Goal: Task Accomplishment & Management: Use online tool/utility

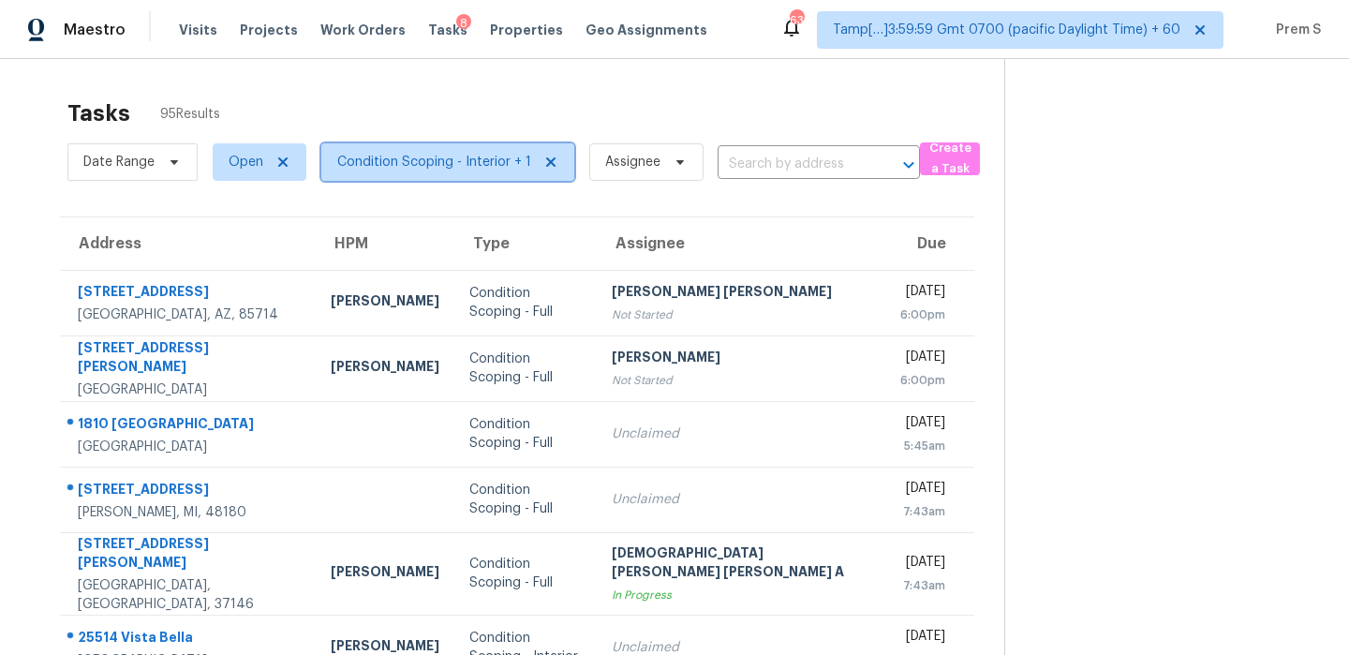
click at [476, 162] on span "Condition Scoping - Interior + 1" at bounding box center [434, 162] width 194 height 19
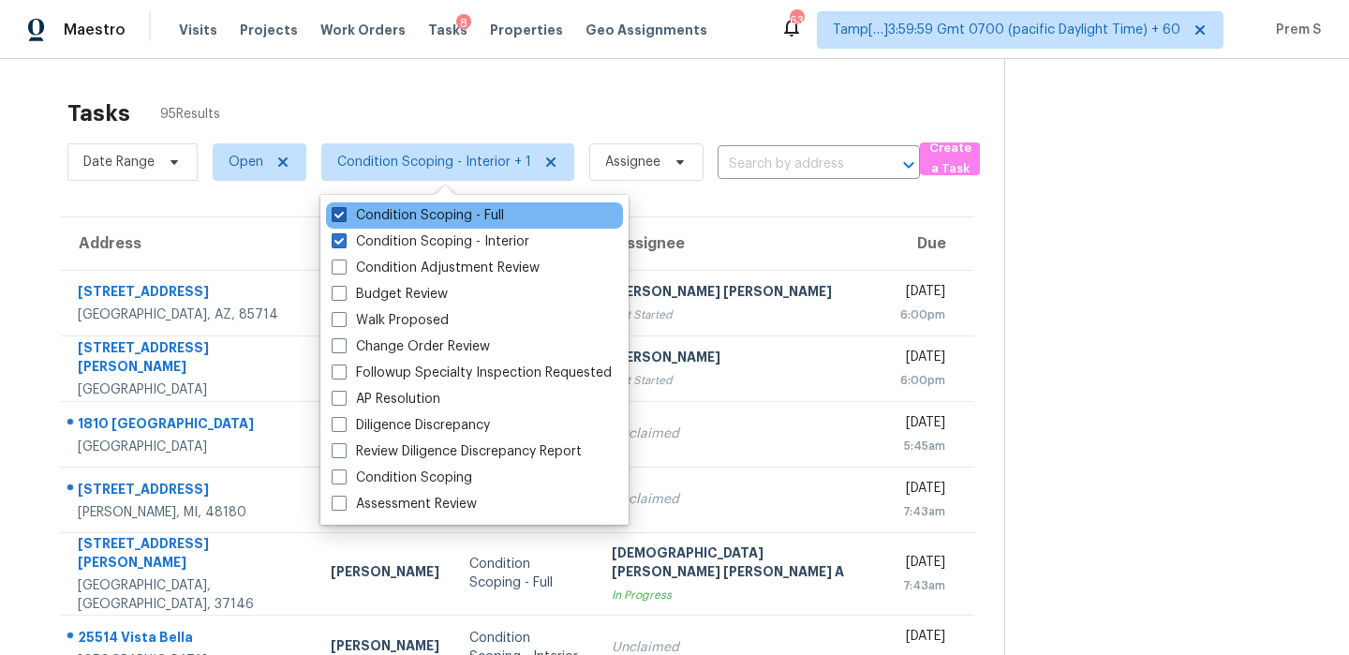
click at [476, 213] on label "Condition Scoping - Full" at bounding box center [418, 215] width 172 height 19
click at [344, 213] on input "Condition Scoping - Full" at bounding box center [338, 212] width 12 height 12
checkbox input "false"
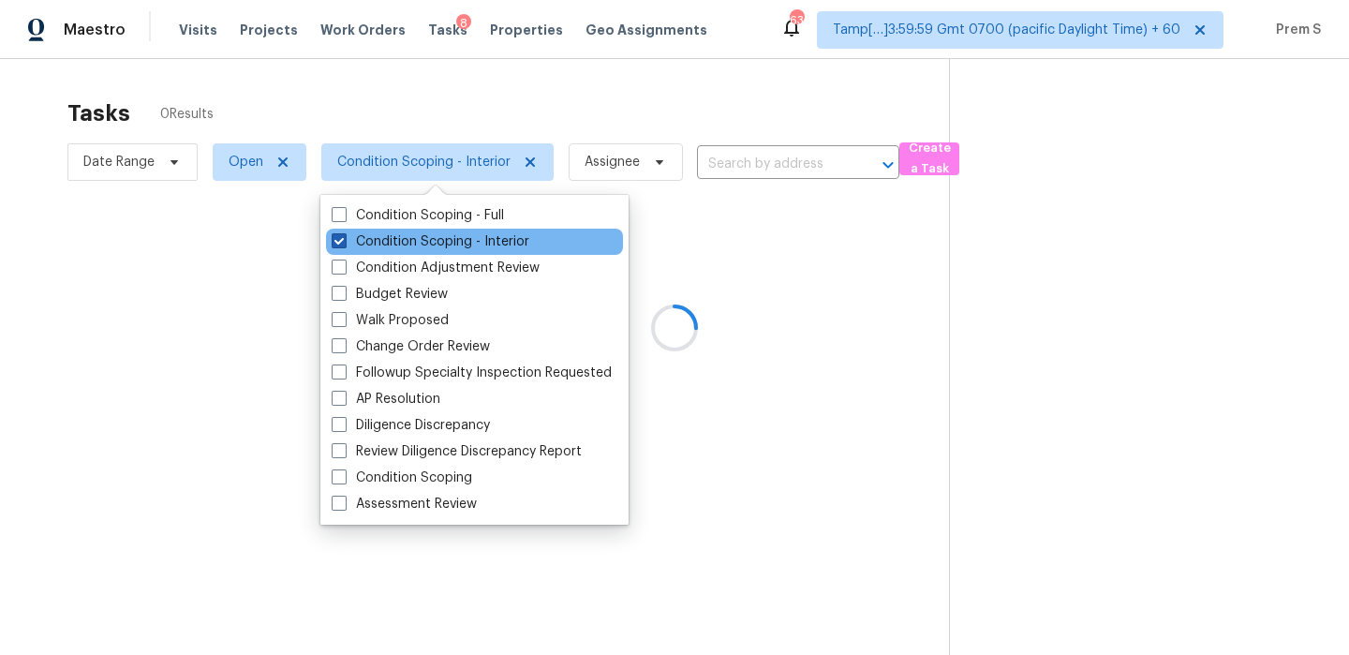
click at [451, 241] on label "Condition Scoping - Interior" at bounding box center [431, 241] width 198 height 19
click at [344, 241] on input "Condition Scoping - Interior" at bounding box center [338, 238] width 12 height 12
checkbox input "false"
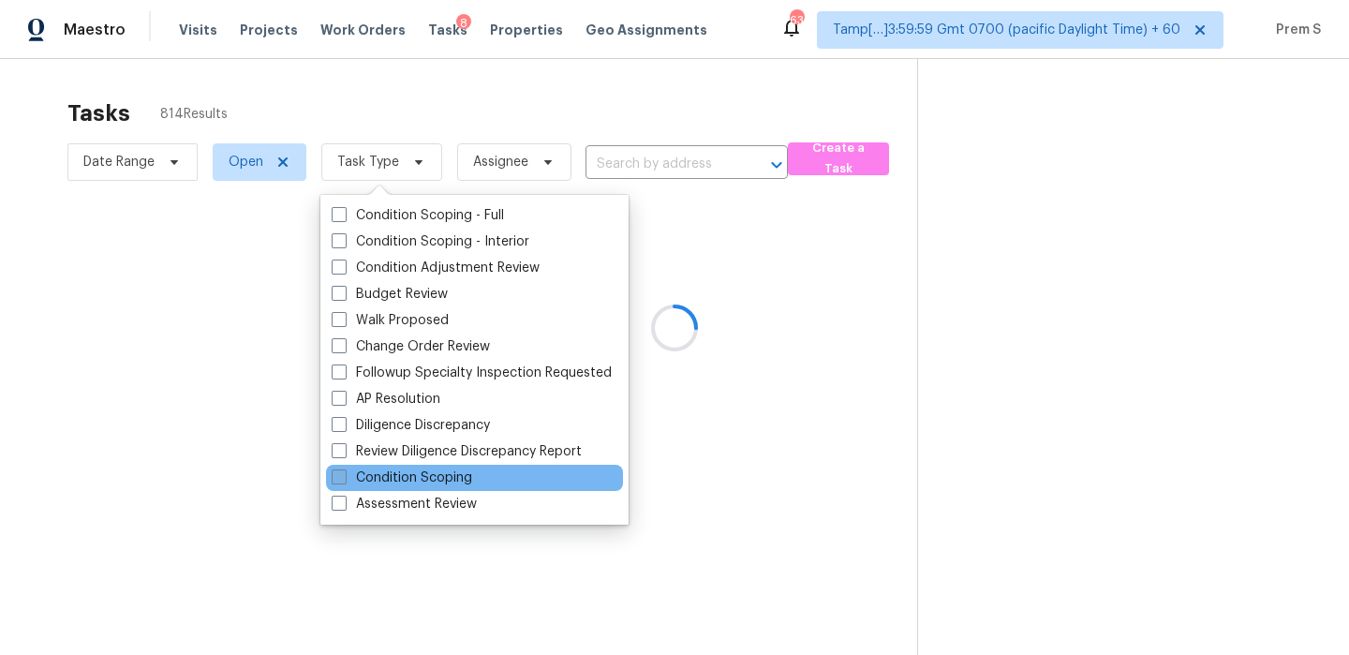
click at [436, 476] on label "Condition Scoping" at bounding box center [402, 477] width 140 height 19
click at [344, 476] on input "Condition Scoping" at bounding box center [338, 474] width 12 height 12
checkbox input "true"
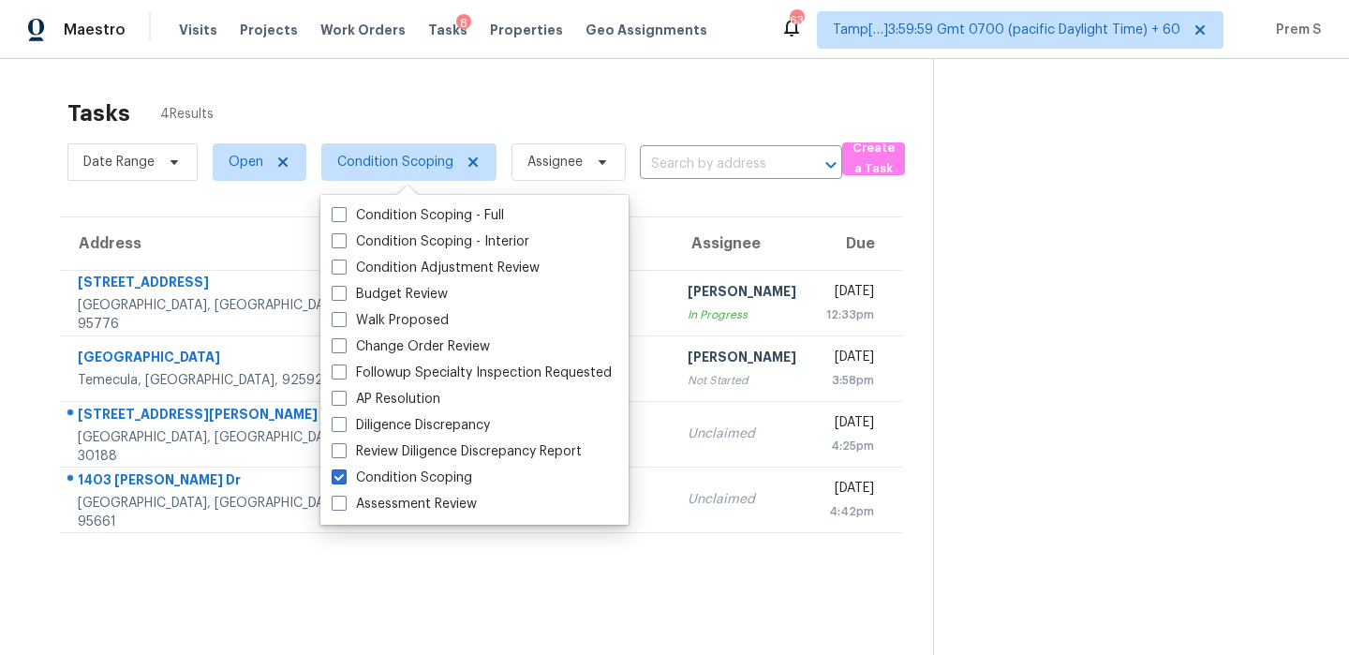
click at [811, 242] on th "Due" at bounding box center [857, 243] width 92 height 52
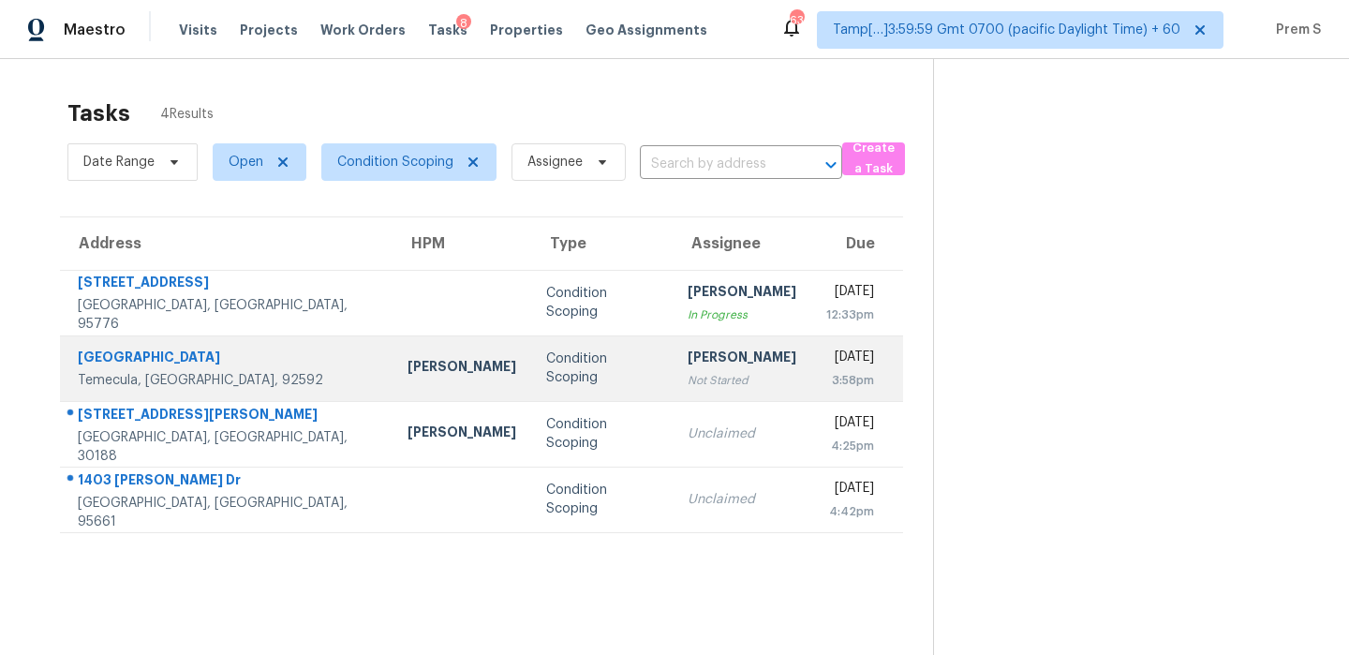
scroll to position [59, 0]
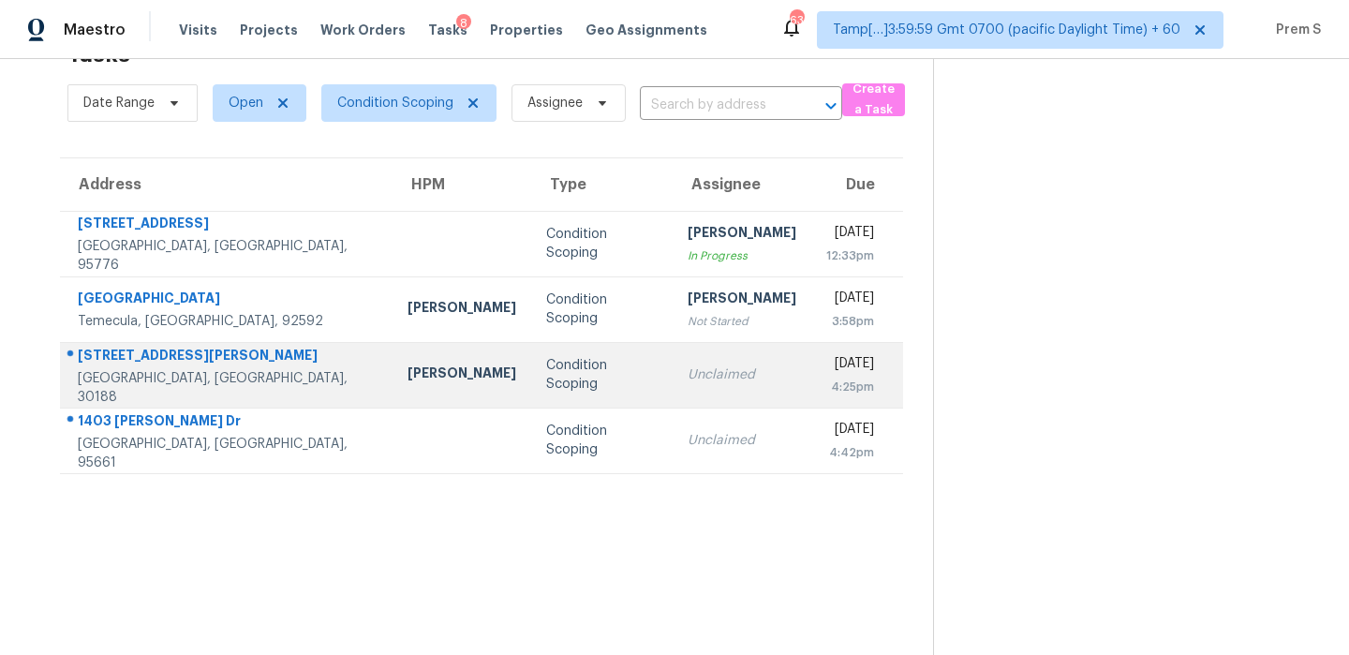
click at [672, 391] on td "Unclaimed" at bounding box center [741, 375] width 139 height 66
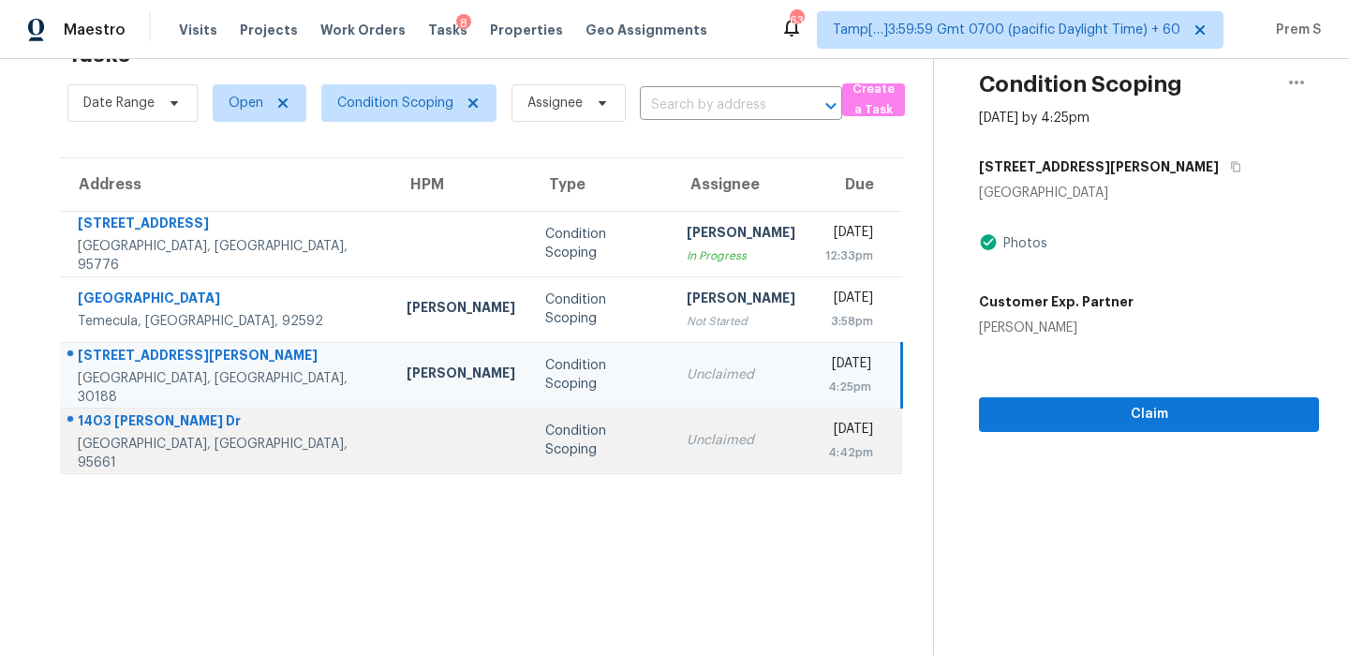
click at [671, 456] on td "Unclaimed" at bounding box center [740, 440] width 139 height 66
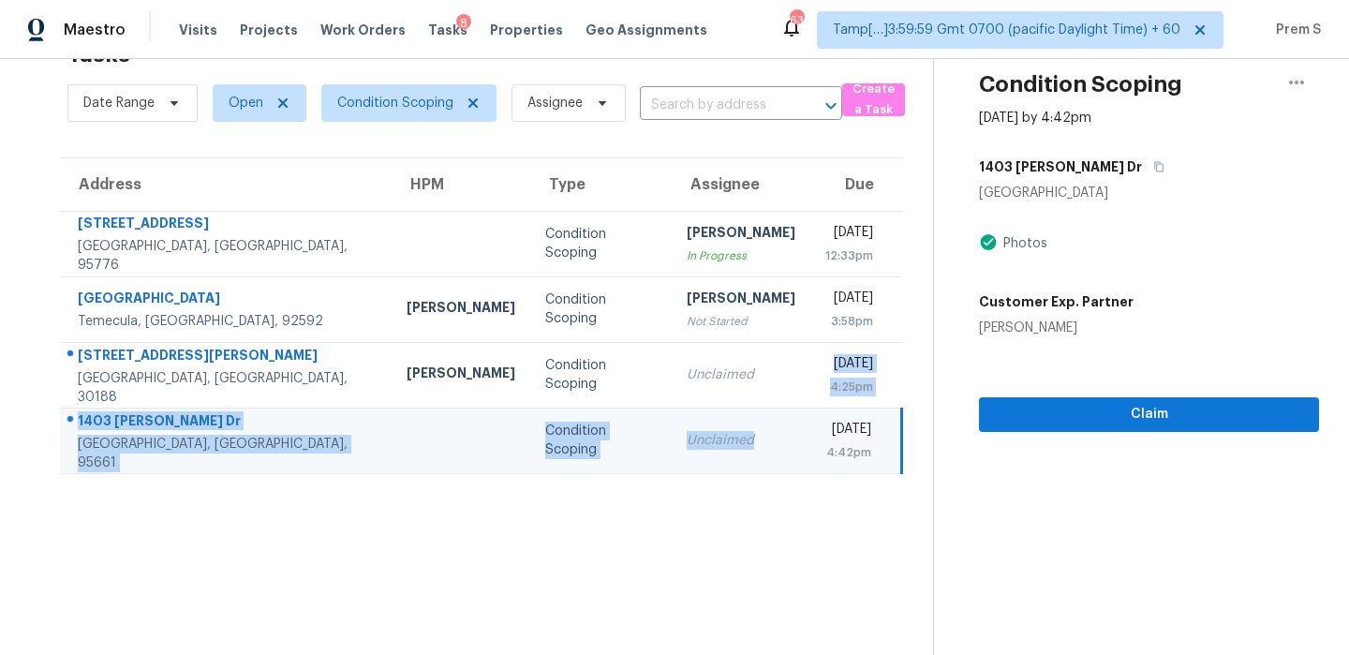
drag, startPoint x: 689, startPoint y: 377, endPoint x: 689, endPoint y: 475, distance: 97.4
click at [689, 475] on section "Tasks 4 Results Date Range Open Condition Scoping Assignee ​ Create a Task Addr…" at bounding box center [481, 342] width 903 height 625
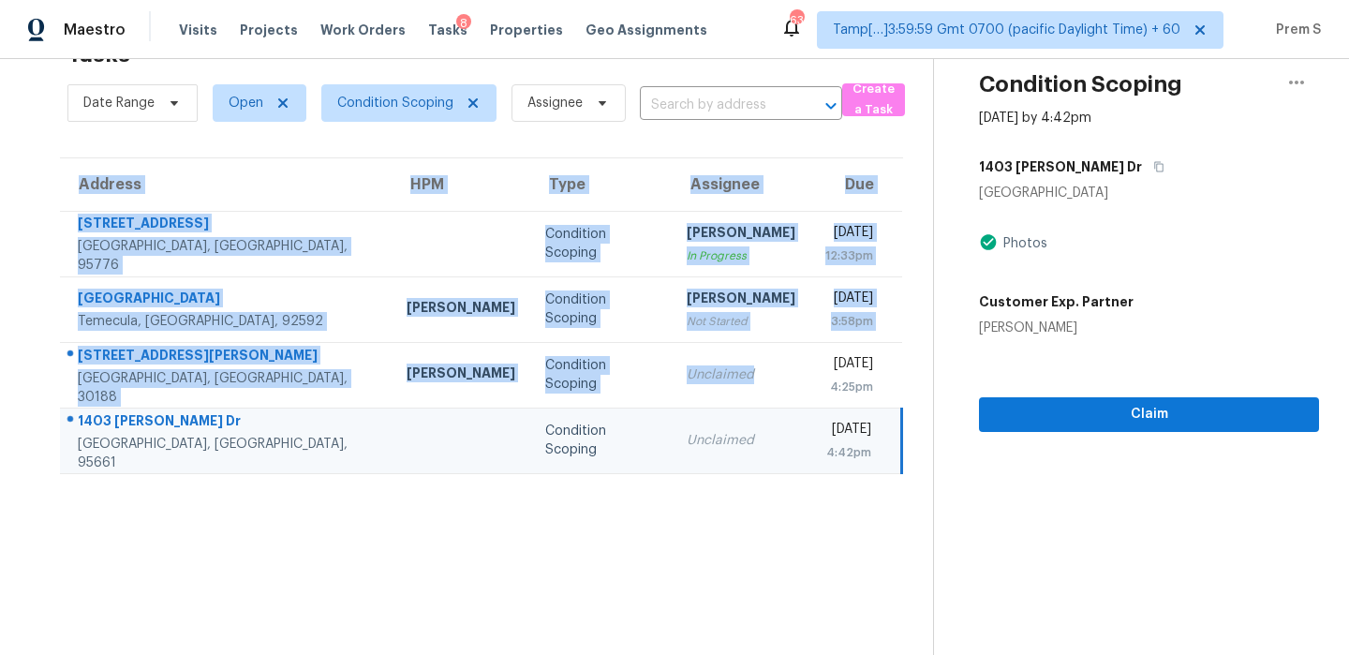
click at [557, 532] on section "Tasks 4 Results Date Range Open Condition Scoping Assignee ​ Create a Task Addr…" at bounding box center [481, 342] width 903 height 625
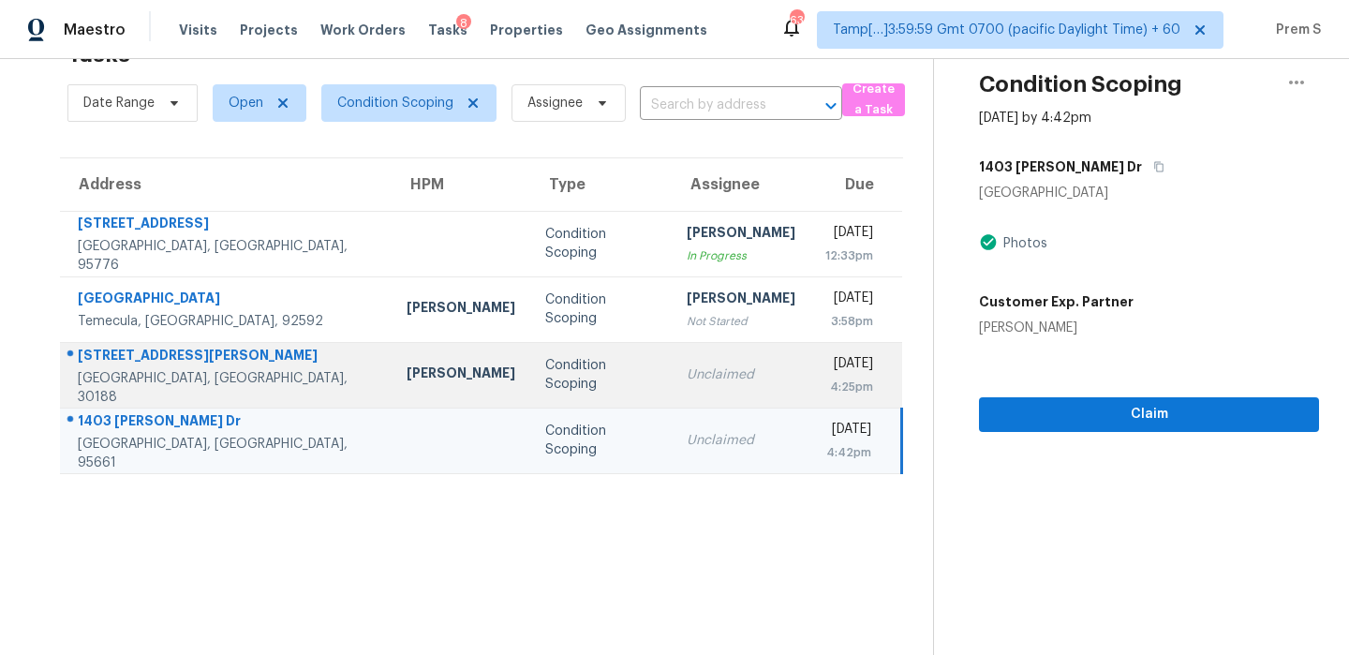
click at [825, 389] on div "4:25pm" at bounding box center [849, 386] width 48 height 19
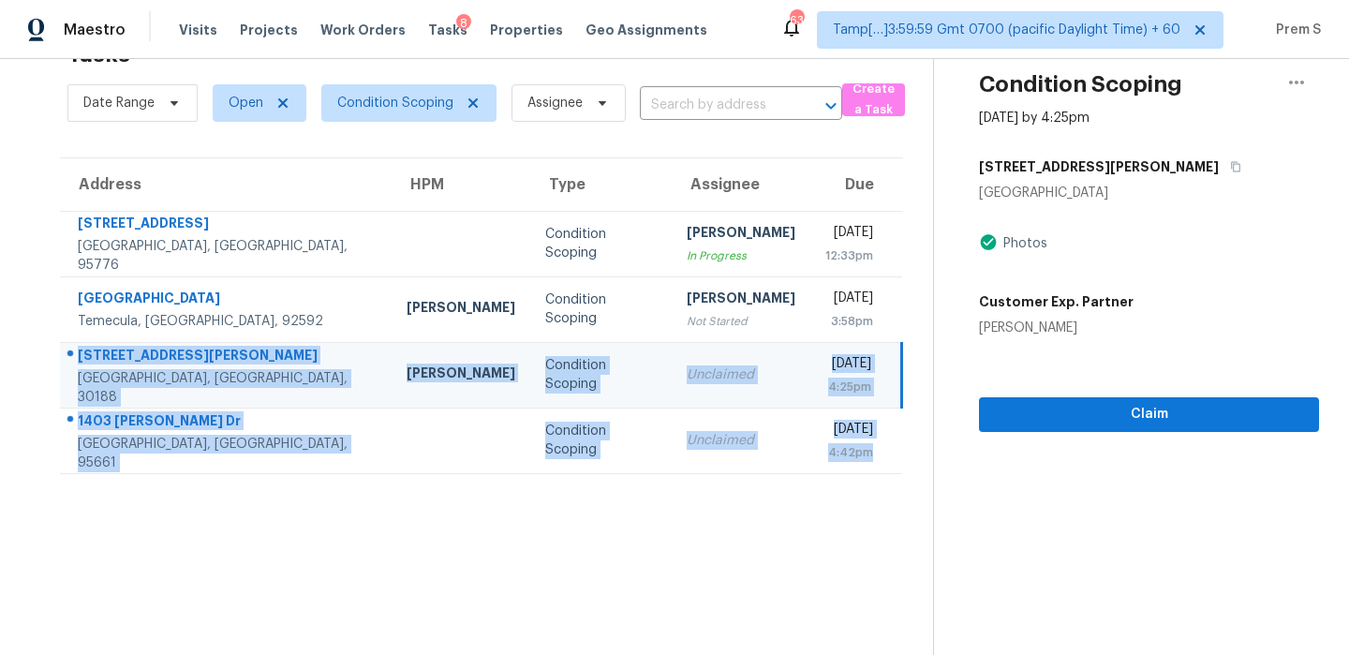
drag, startPoint x: 882, startPoint y: 459, endPoint x: 72, endPoint y: 367, distance: 815.3
click at [72, 367] on tbody "1808 Farnham Ave Woodland, CA, 95776 Condition Scoping Becky Trayler In Progres…" at bounding box center [481, 342] width 842 height 262
copy tbody "208 Windfield Dr Woodstock, GA, 30188 Tyler Payne Condition Scoping Unclaimed T…"
click at [441, 536] on section "Tasks 4 Results Date Range Open Condition Scoping Assignee ​ Create a Task Addr…" at bounding box center [481, 342] width 903 height 625
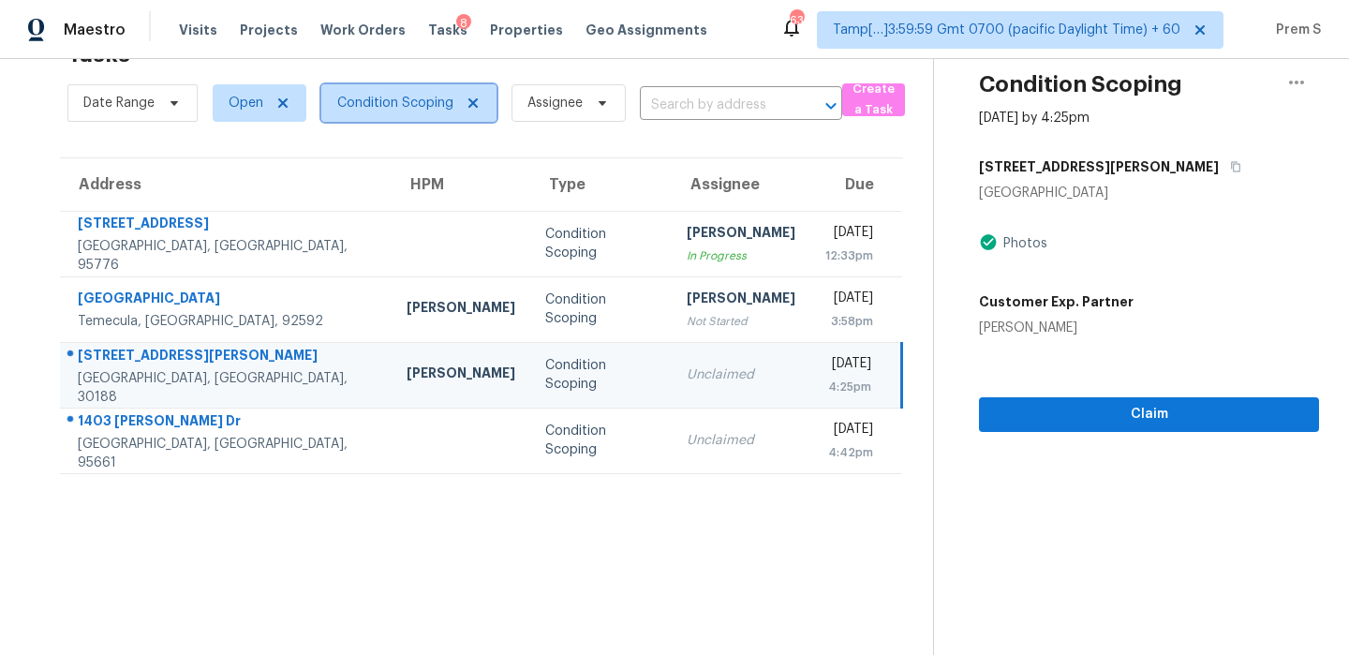
click at [433, 98] on span "Condition Scoping" at bounding box center [395, 103] width 116 height 19
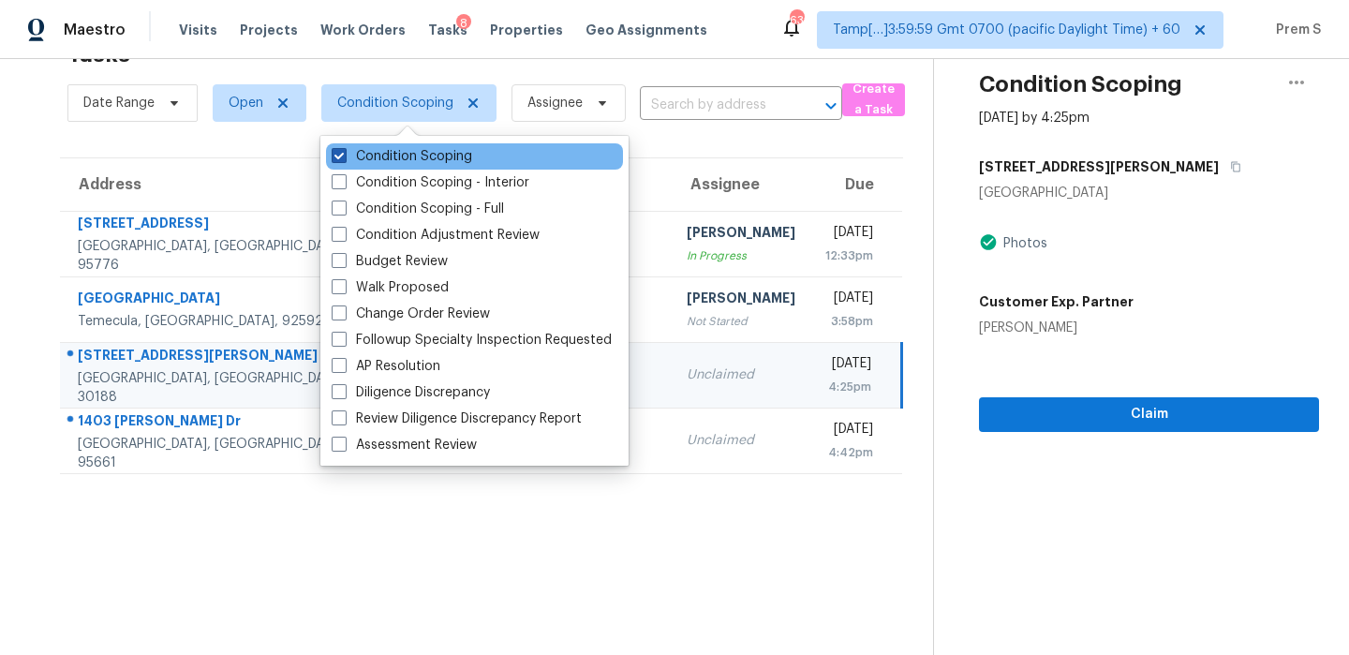
click at [424, 161] on label "Condition Scoping" at bounding box center [402, 156] width 140 height 19
click at [344, 159] on input "Condition Scoping" at bounding box center [338, 153] width 12 height 12
checkbox input "false"
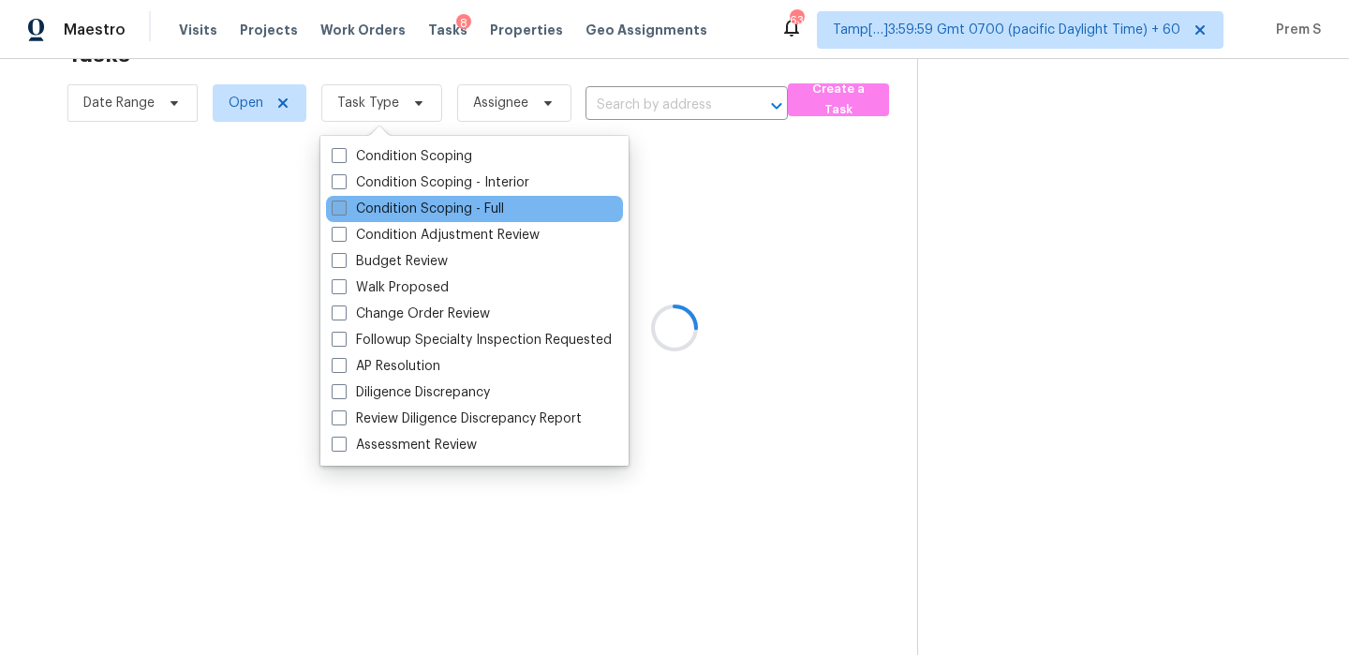
click at [425, 215] on label "Condition Scoping - Full" at bounding box center [418, 208] width 172 height 19
click at [344, 212] on input "Condition Scoping - Full" at bounding box center [338, 205] width 12 height 12
checkbox input "true"
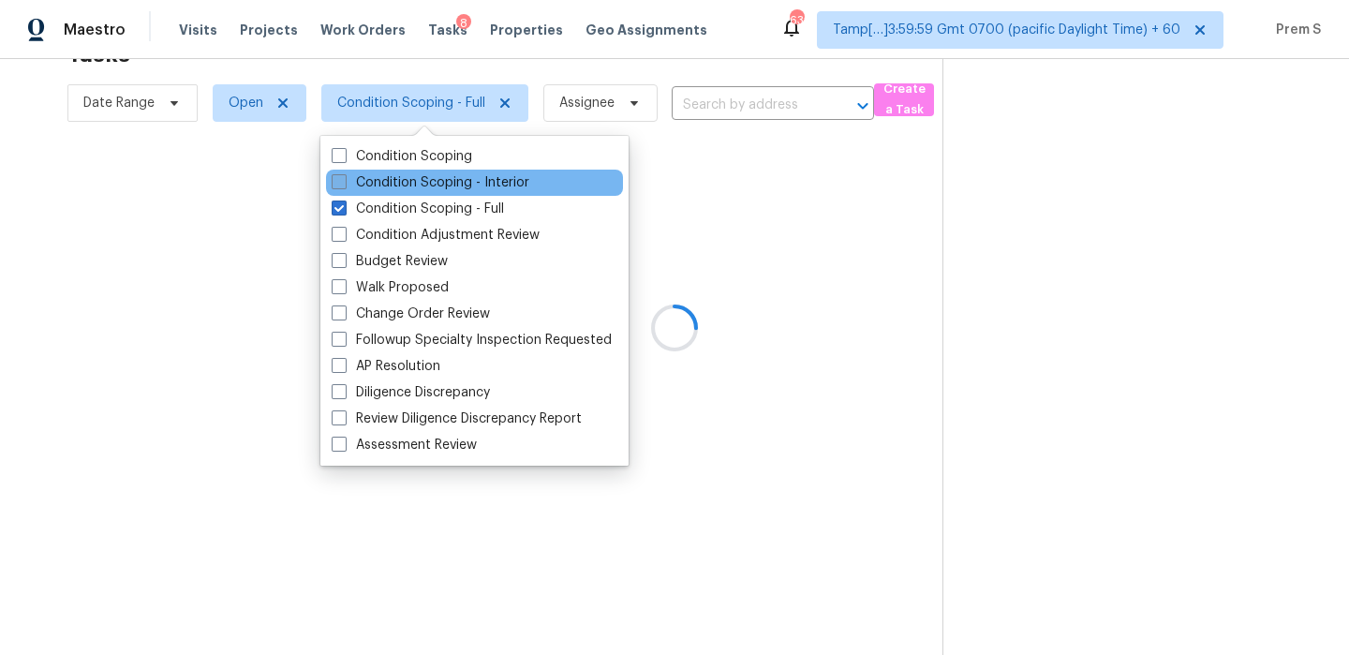
click at [461, 184] on label "Condition Scoping - Interior" at bounding box center [431, 182] width 198 height 19
click at [344, 184] on input "Condition Scoping - Interior" at bounding box center [338, 179] width 12 height 12
checkbox input "true"
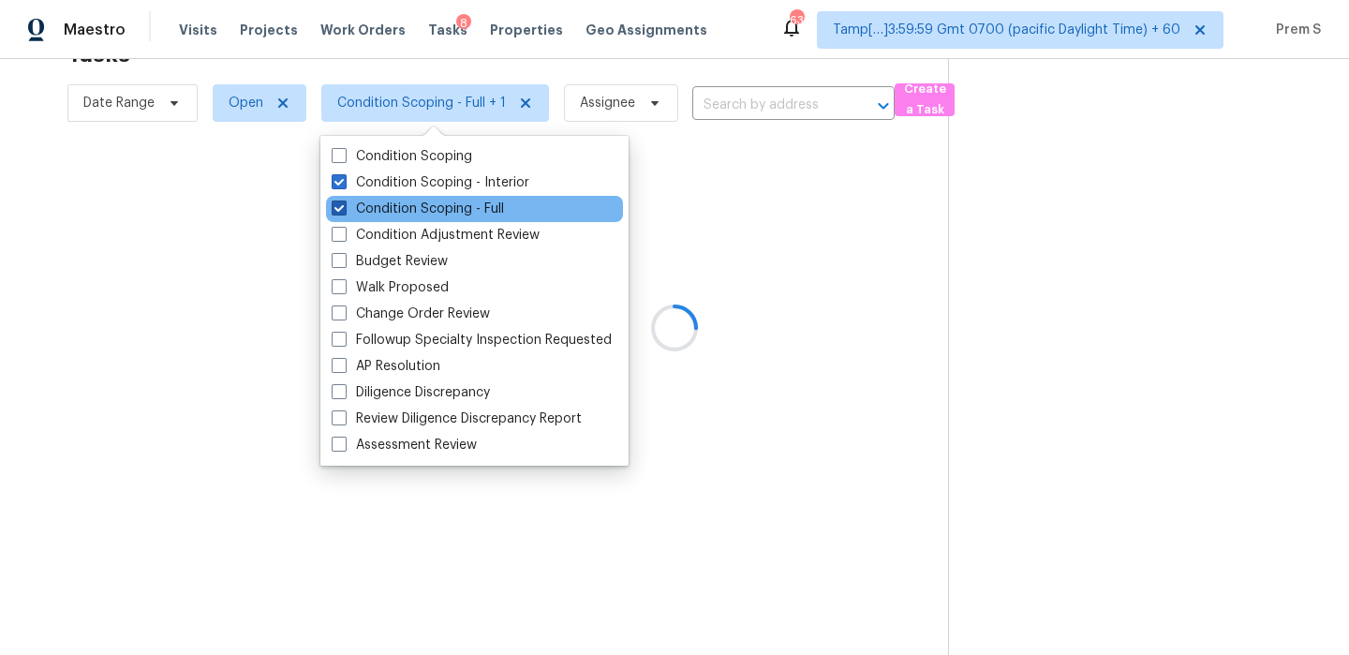
click at [450, 205] on label "Condition Scoping - Full" at bounding box center [418, 208] width 172 height 19
click at [344, 205] on input "Condition Scoping - Full" at bounding box center [338, 205] width 12 height 12
checkbox input "false"
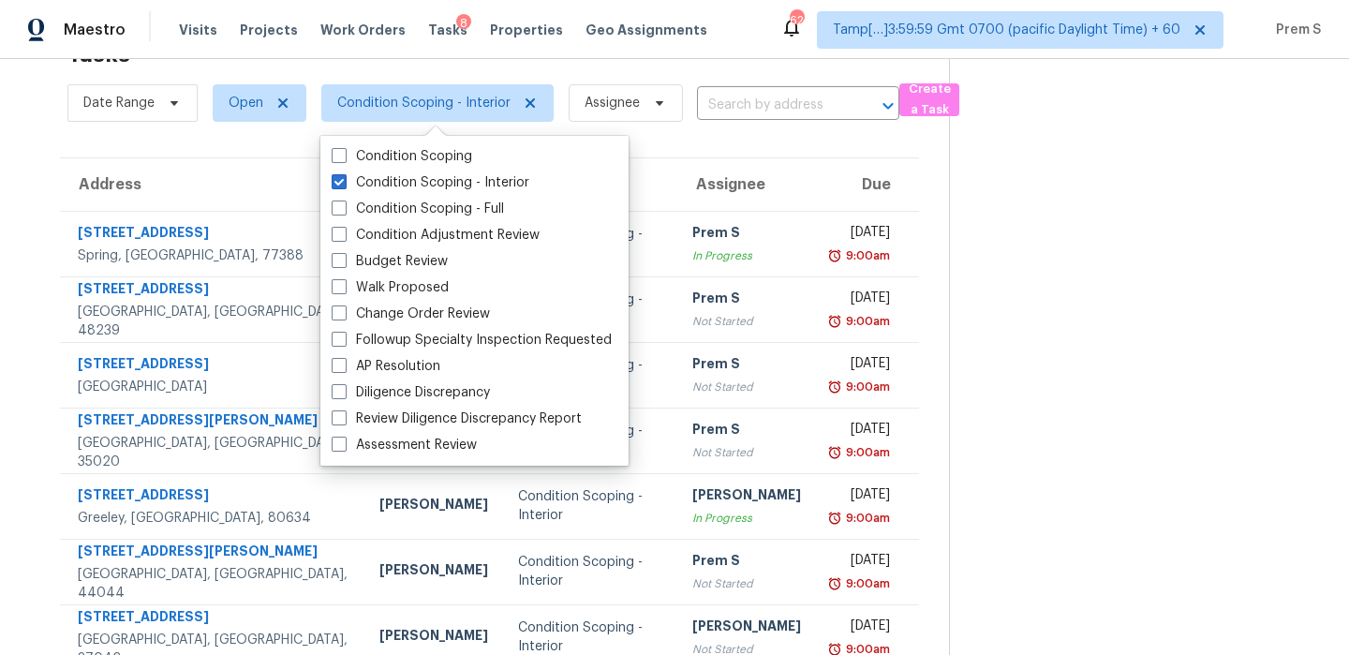
click at [816, 160] on th "Due" at bounding box center [867, 184] width 103 height 52
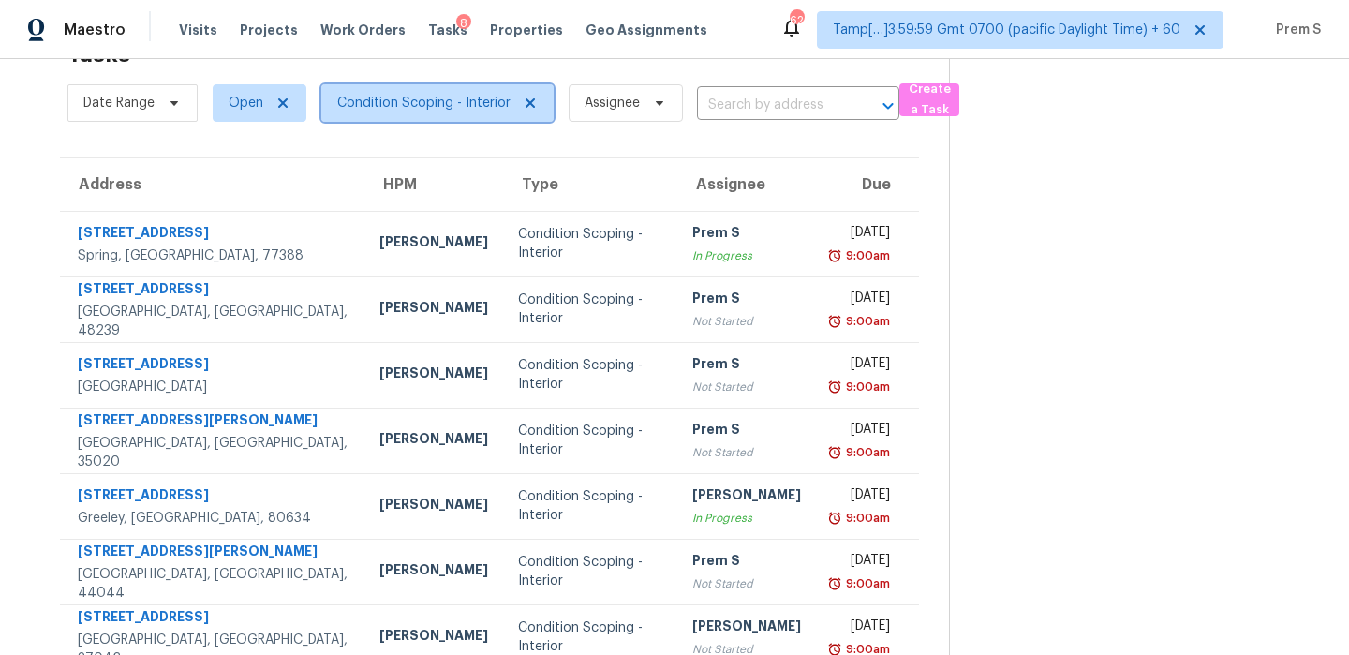
click at [435, 121] on span "Condition Scoping - Interior" at bounding box center [437, 102] width 232 height 37
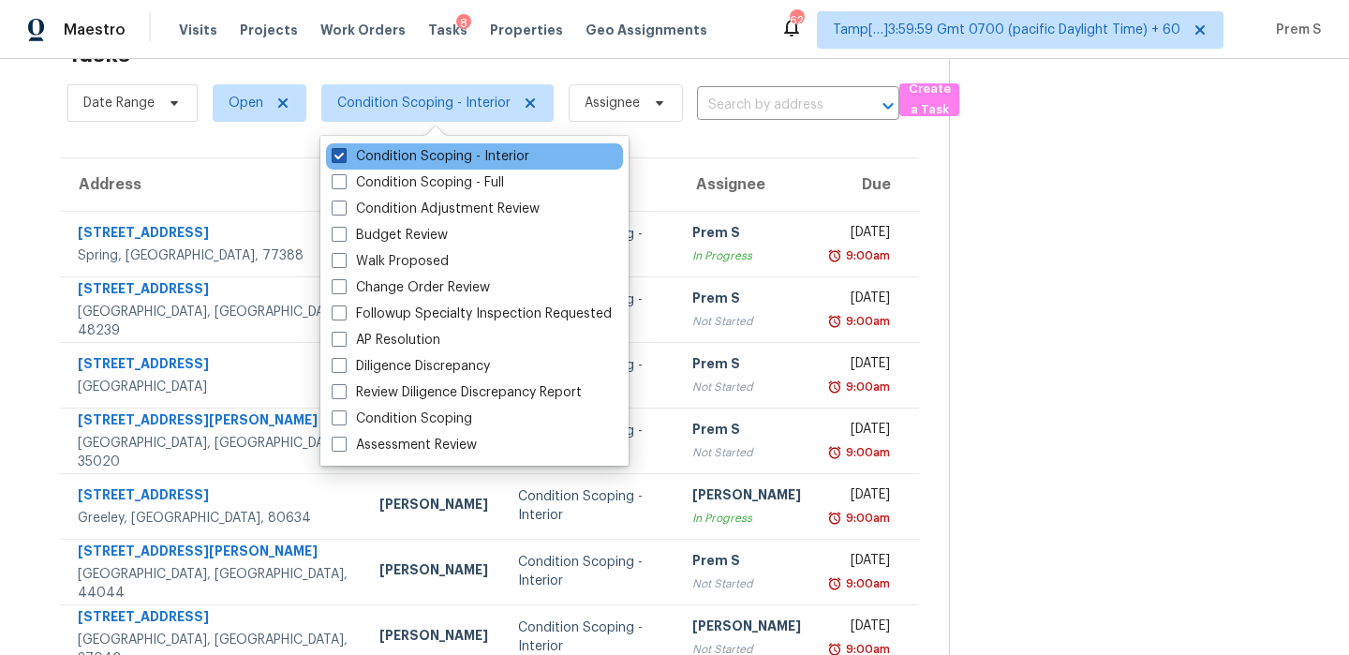
click at [437, 160] on label "Condition Scoping - Interior" at bounding box center [431, 156] width 198 height 19
click at [344, 159] on input "Condition Scoping - Interior" at bounding box center [338, 153] width 12 height 12
checkbox input "false"
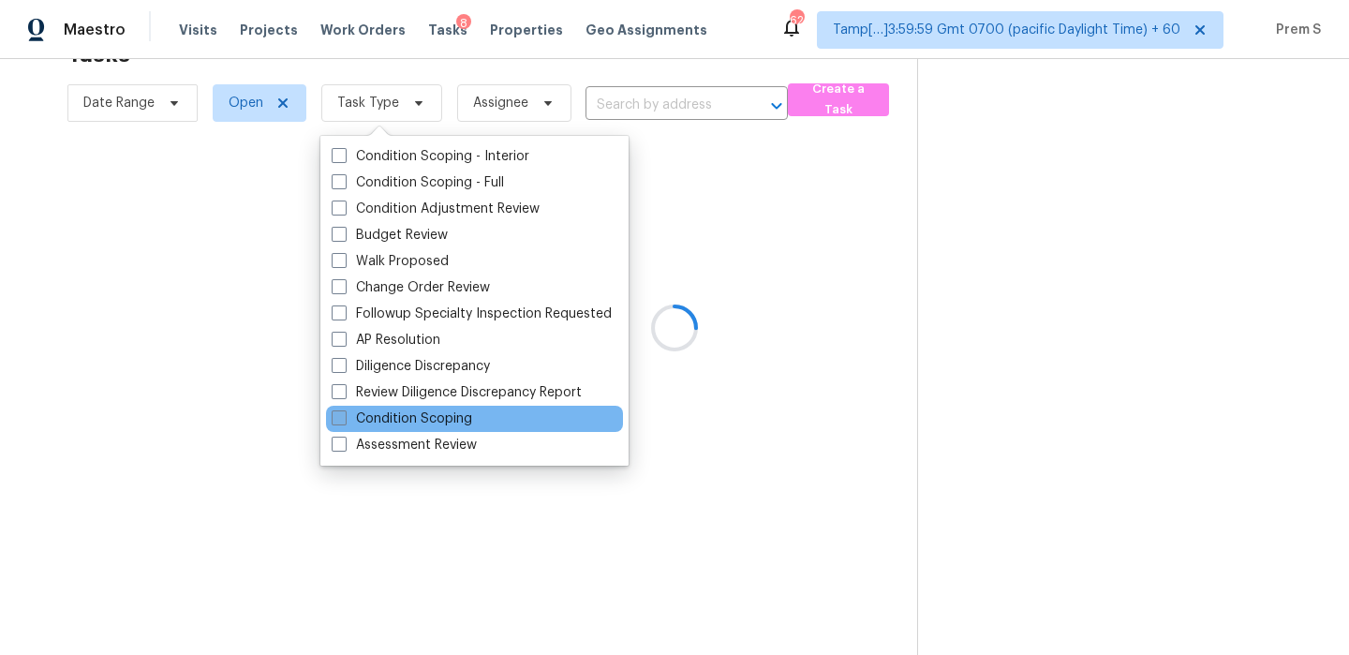
click at [443, 426] on label "Condition Scoping" at bounding box center [402, 418] width 140 height 19
click at [344, 421] on input "Condition Scoping" at bounding box center [338, 415] width 12 height 12
checkbox input "true"
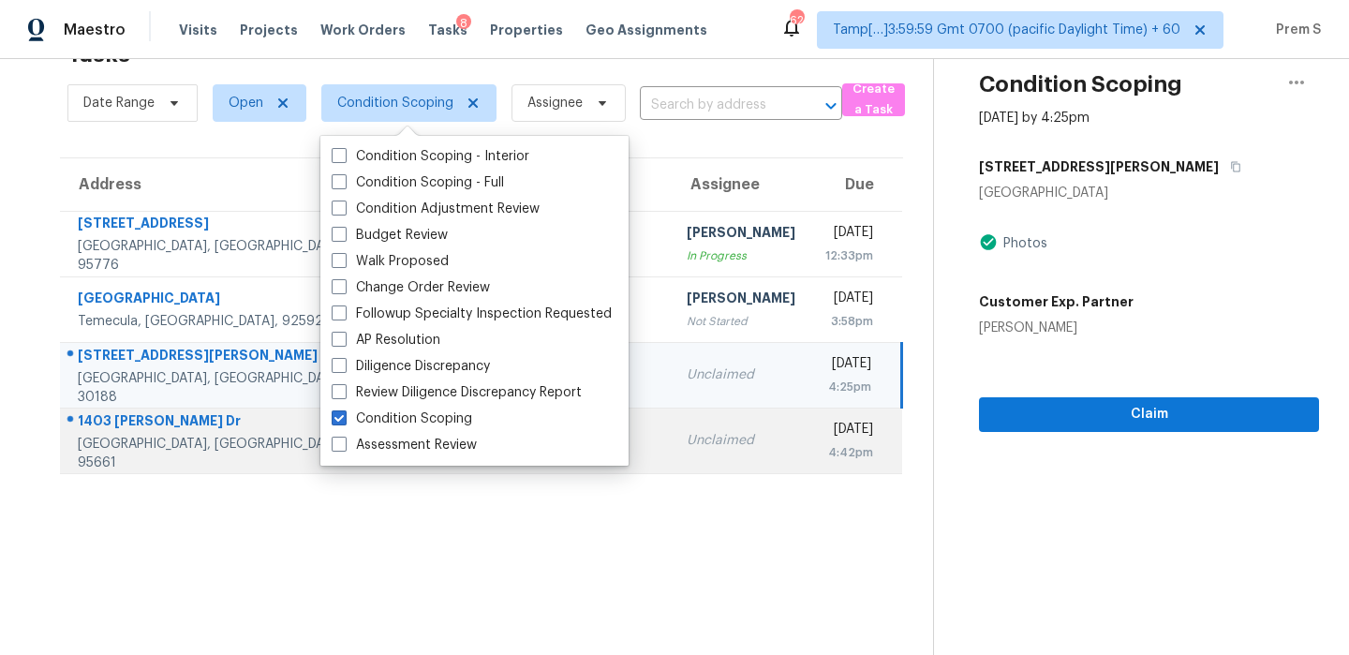
click at [696, 434] on td "Unclaimed" at bounding box center [740, 440] width 139 height 66
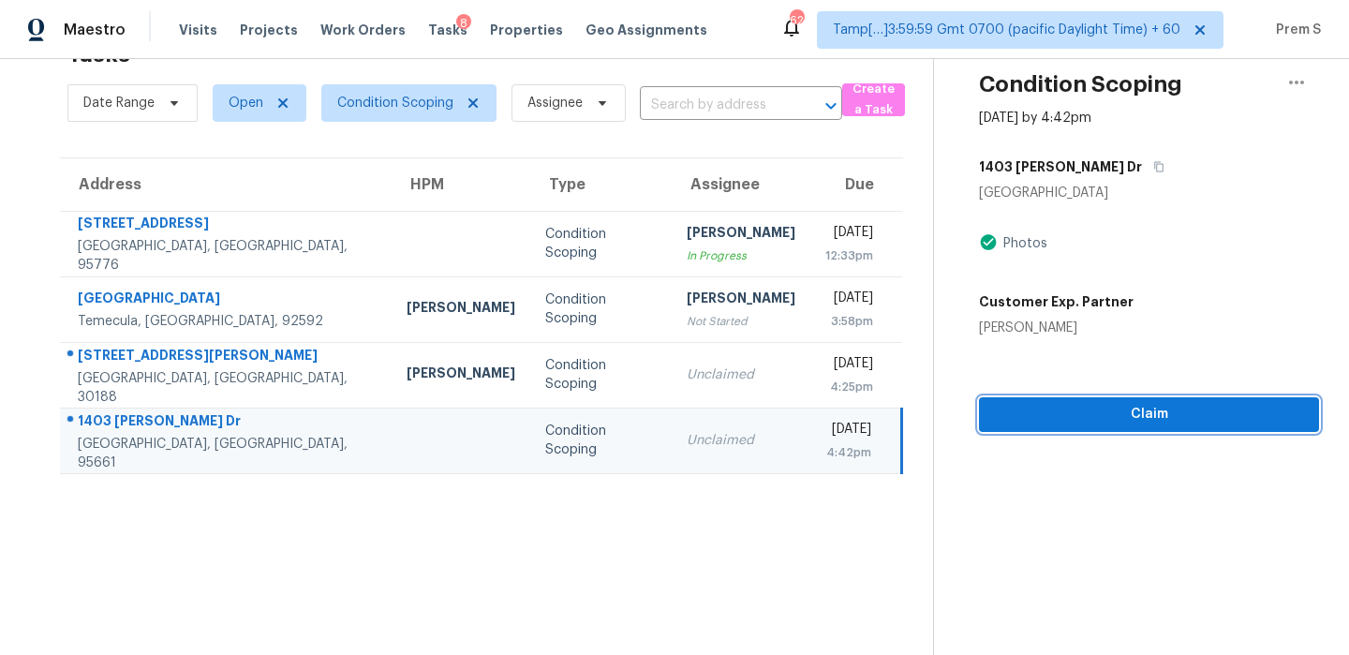
click at [1138, 405] on span "Claim" at bounding box center [1149, 414] width 310 height 23
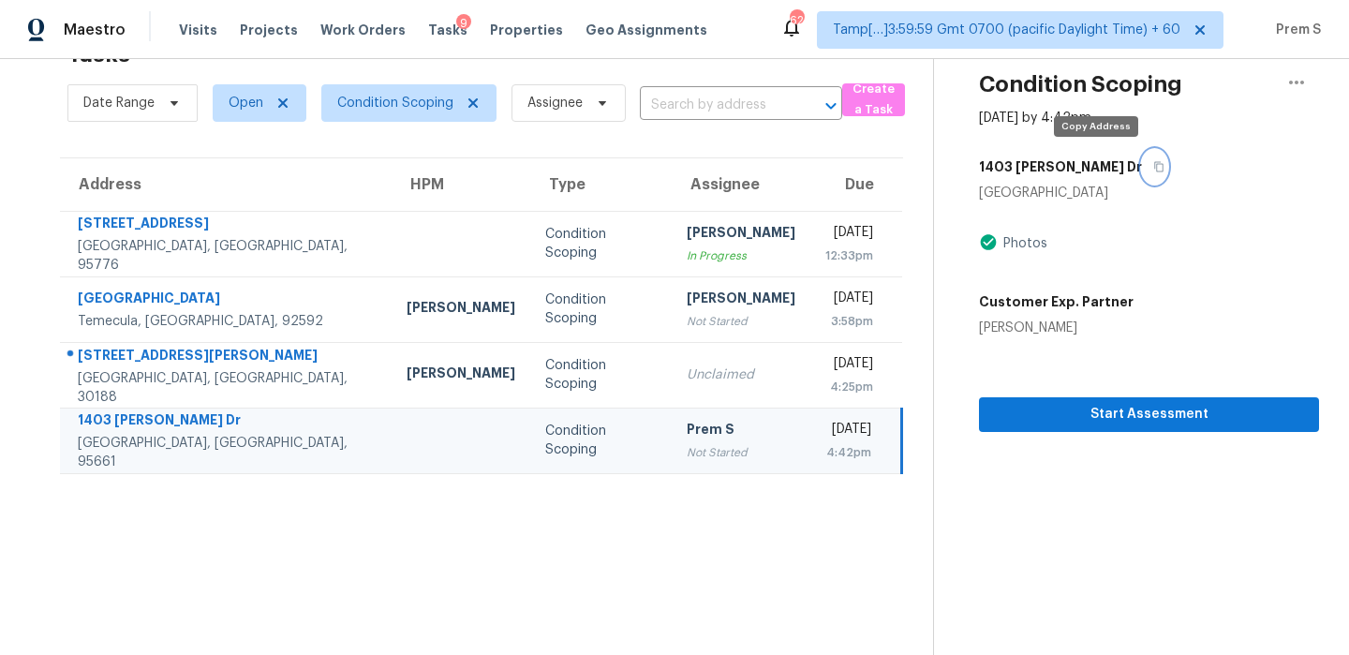
click at [1153, 171] on icon "button" at bounding box center [1158, 166] width 11 height 11
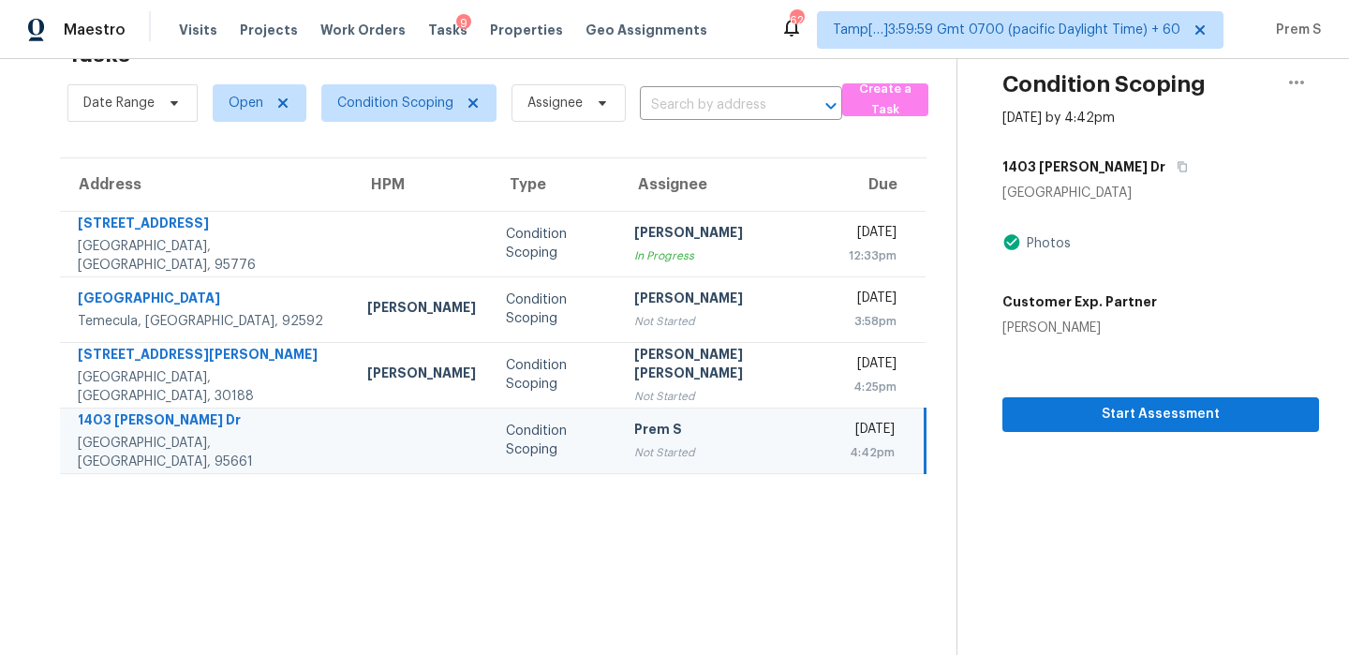
click at [790, 500] on section "Tasks 4 Results Date Range Open Condition Scoping Assignee ​ Create a Task Addr…" at bounding box center [493, 342] width 926 height 625
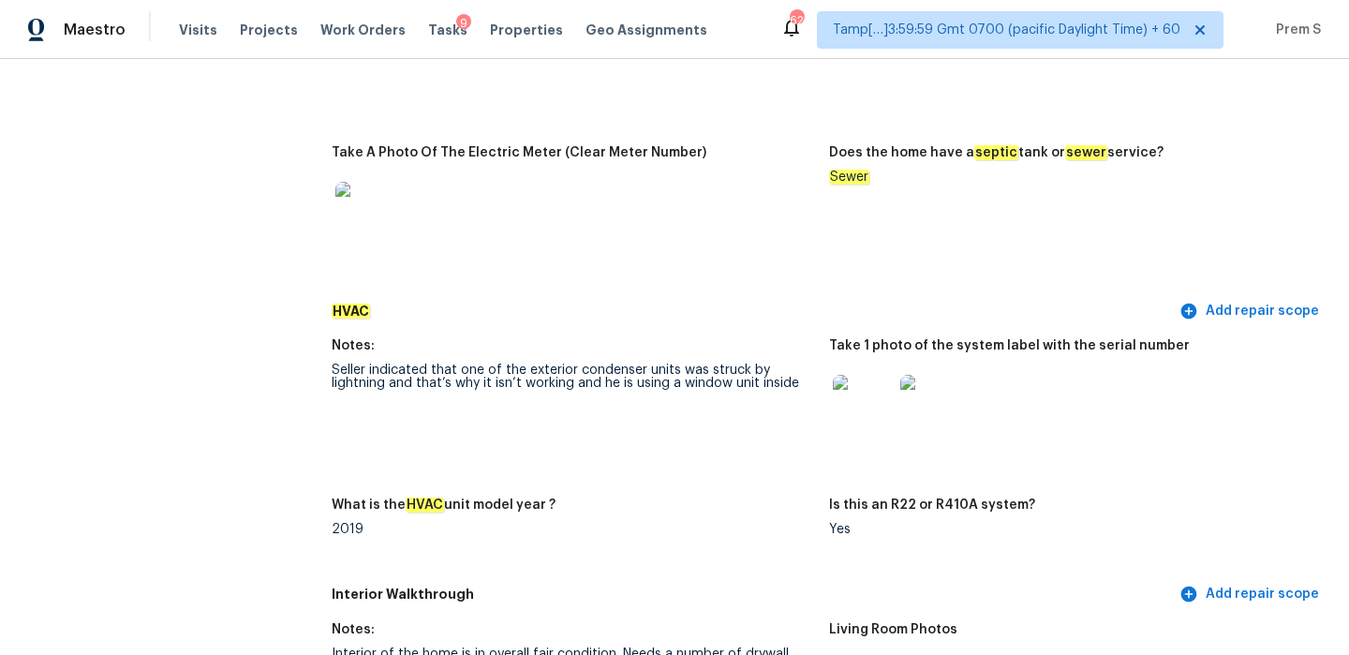
scroll to position [1837, 0]
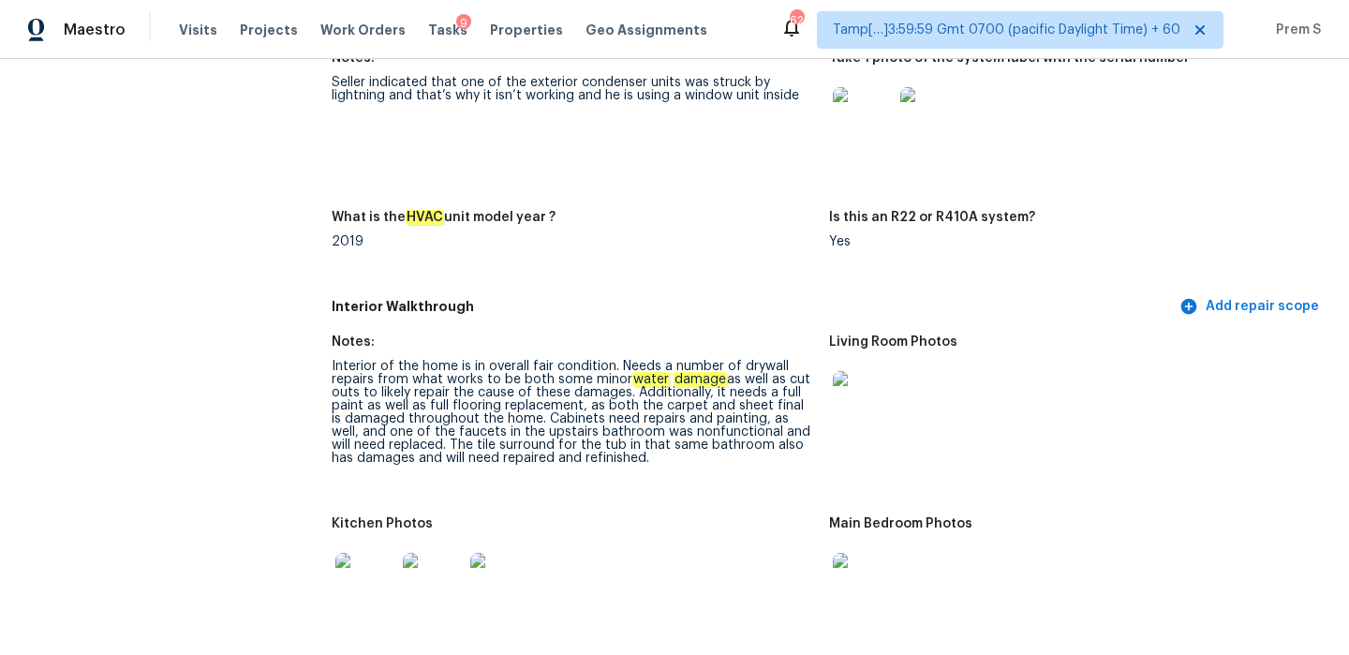
drag, startPoint x: 536, startPoint y: 408, endPoint x: 661, endPoint y: 440, distance: 129.5
click at [661, 440] on div "Interior of the home is in overall fair condition. Needs a number of drywall re…" at bounding box center [573, 412] width 482 height 105
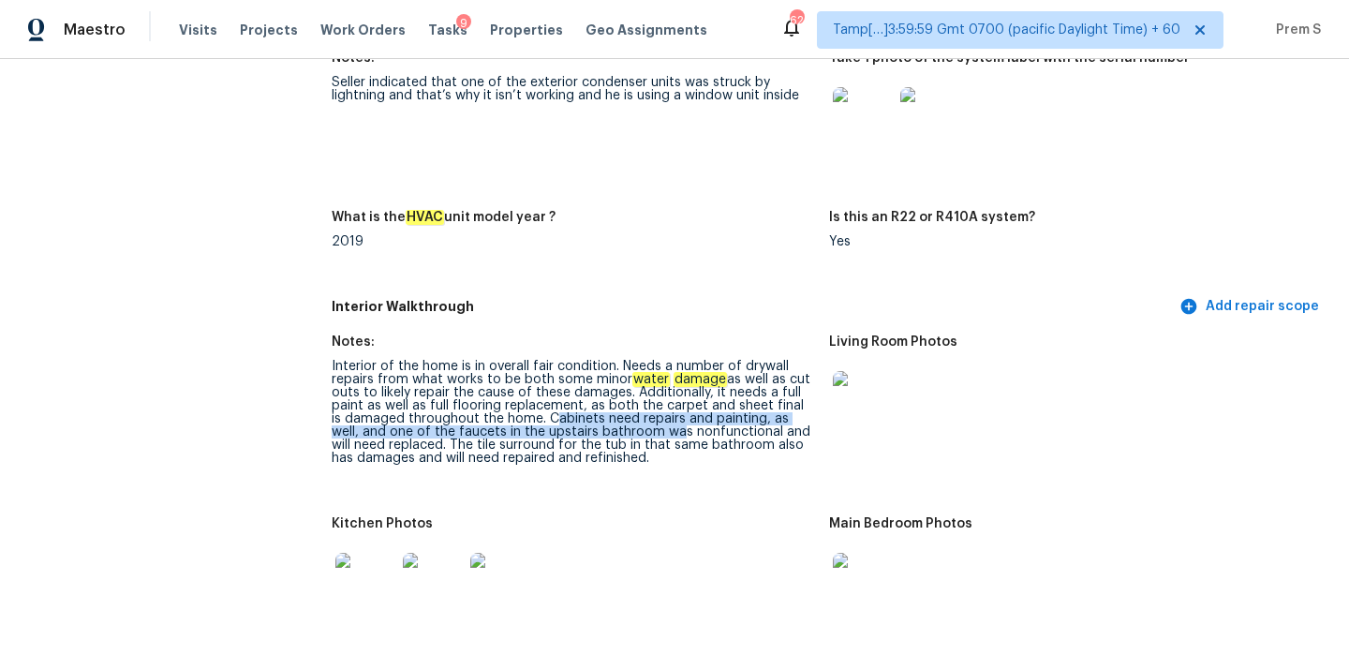
drag, startPoint x: 533, startPoint y: 405, endPoint x: 636, endPoint y: 413, distance: 103.4
click at [636, 413] on div "Interior of the home is in overall fair condition. Needs a number of drywall re…" at bounding box center [573, 412] width 482 height 105
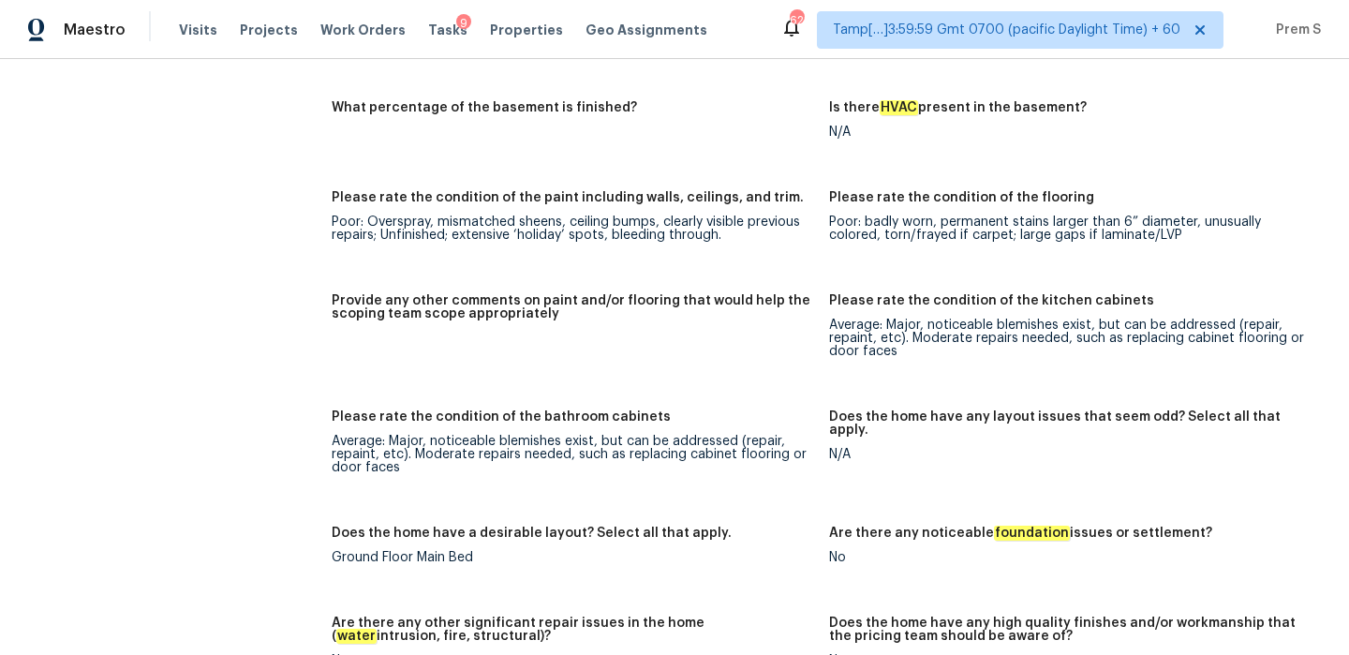
scroll to position [2049, 0]
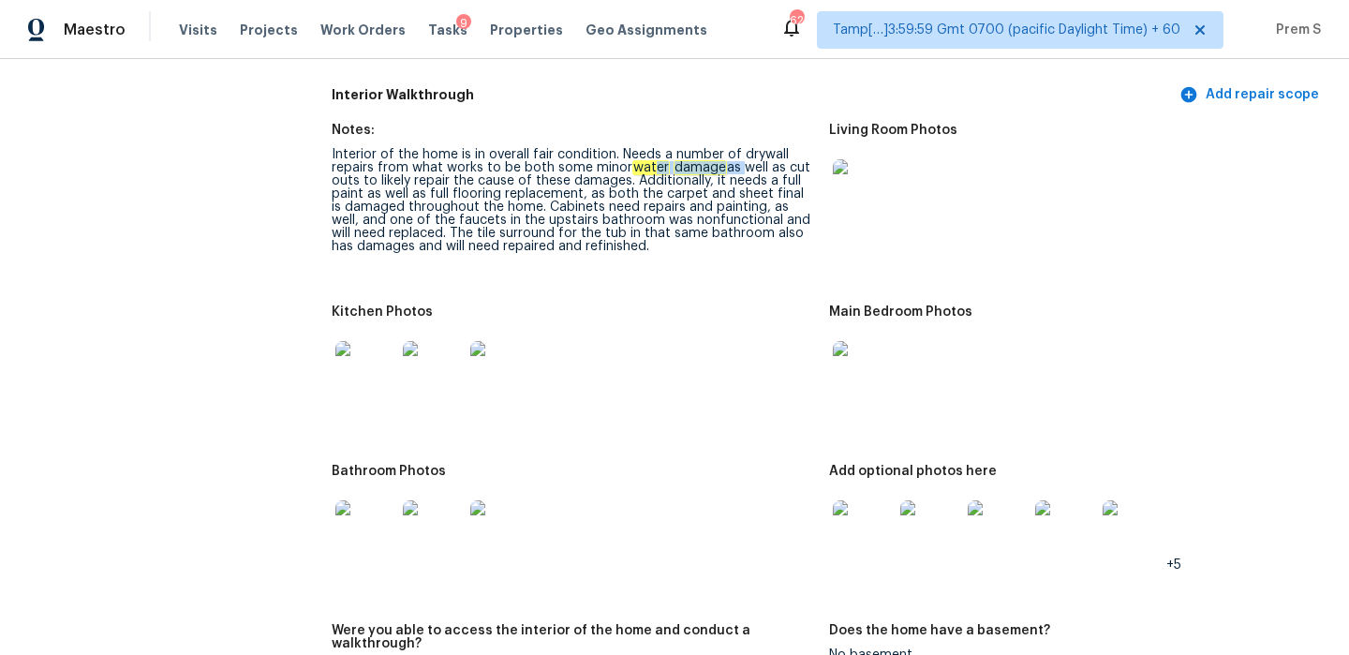
drag, startPoint x: 648, startPoint y: 152, endPoint x: 737, endPoint y: 151, distance: 89.0
click at [737, 152] on div "Interior of the home is in overall fair condition. Needs a number of drywall re…" at bounding box center [573, 200] width 482 height 105
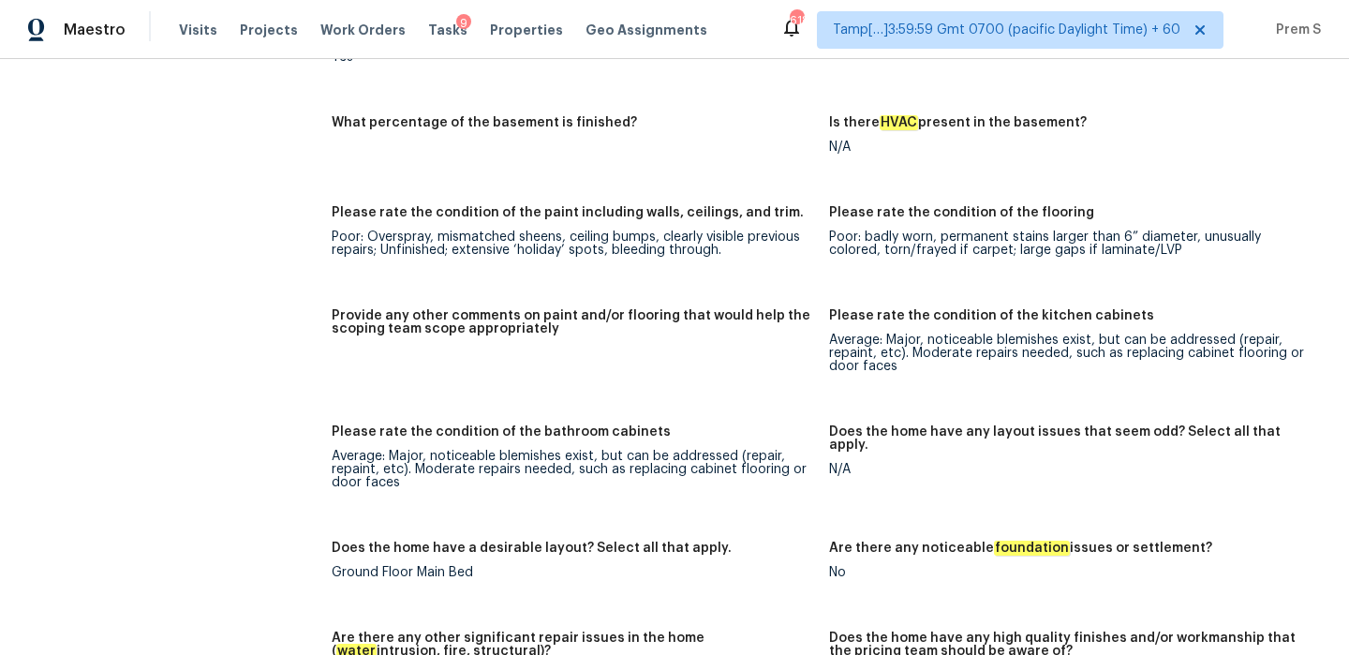
scroll to position [0, 0]
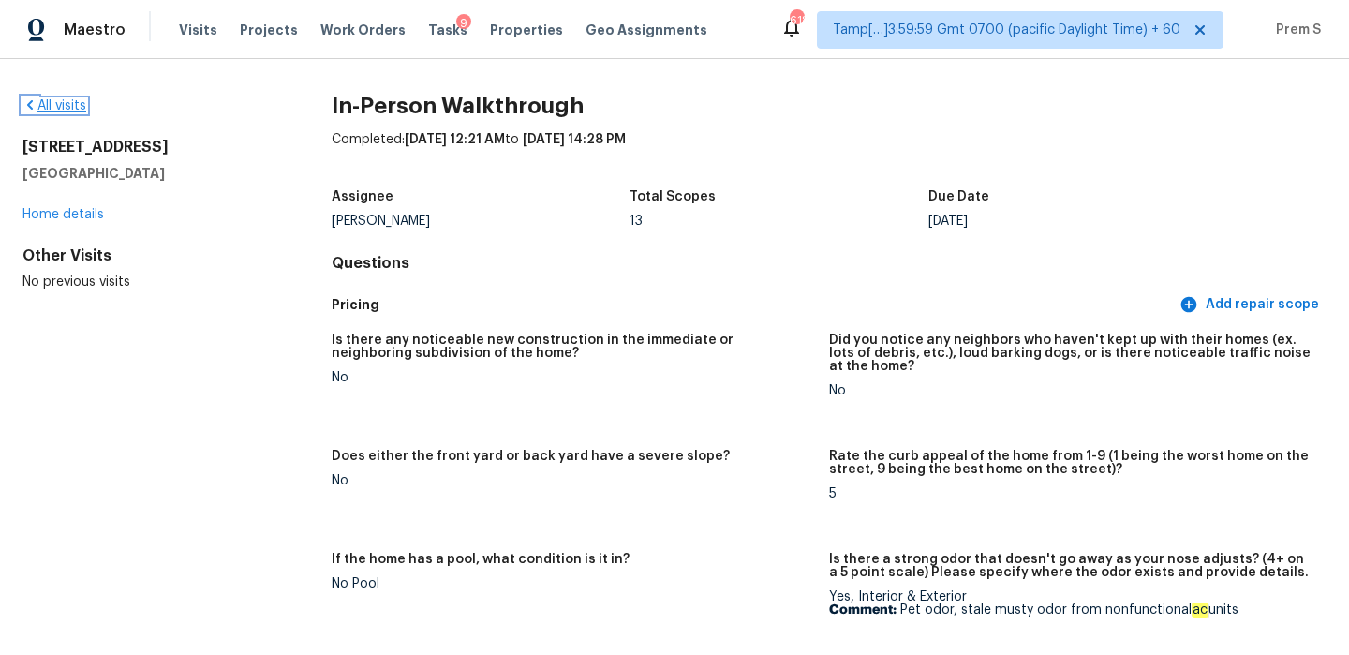
click at [63, 108] on link "All visits" at bounding box center [54, 105] width 64 height 13
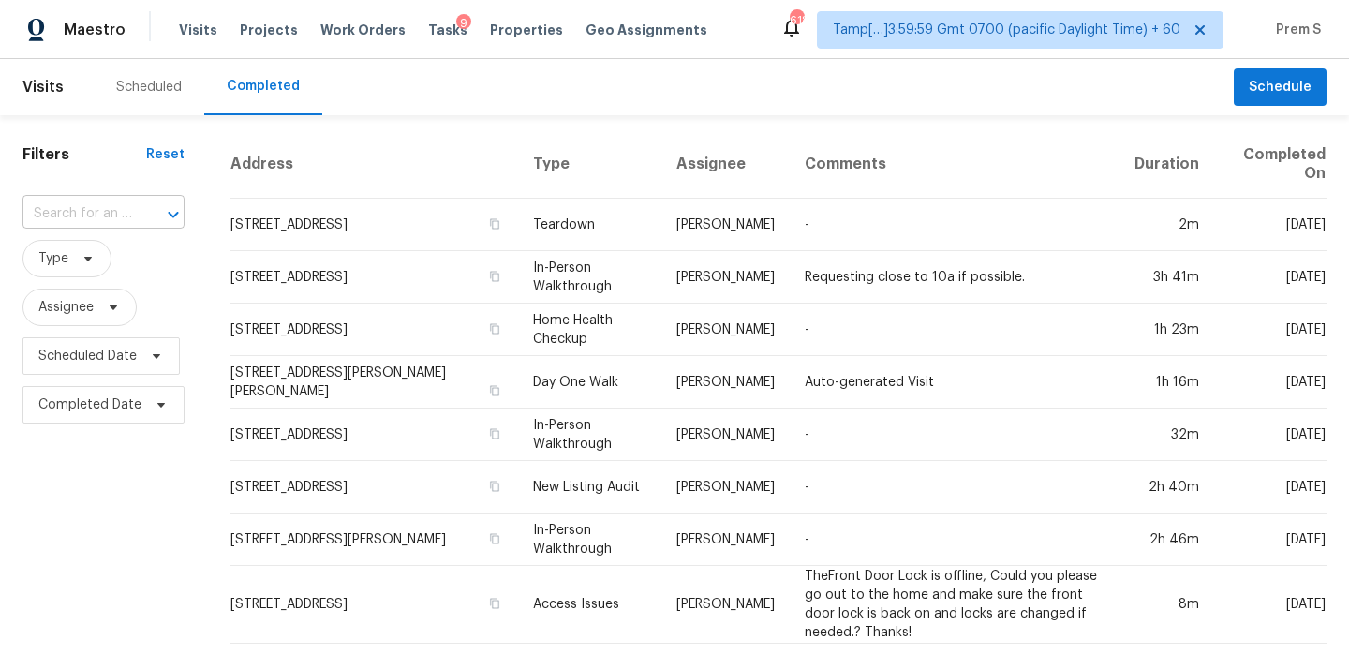
click at [77, 201] on input "text" at bounding box center [77, 213] width 110 height 29
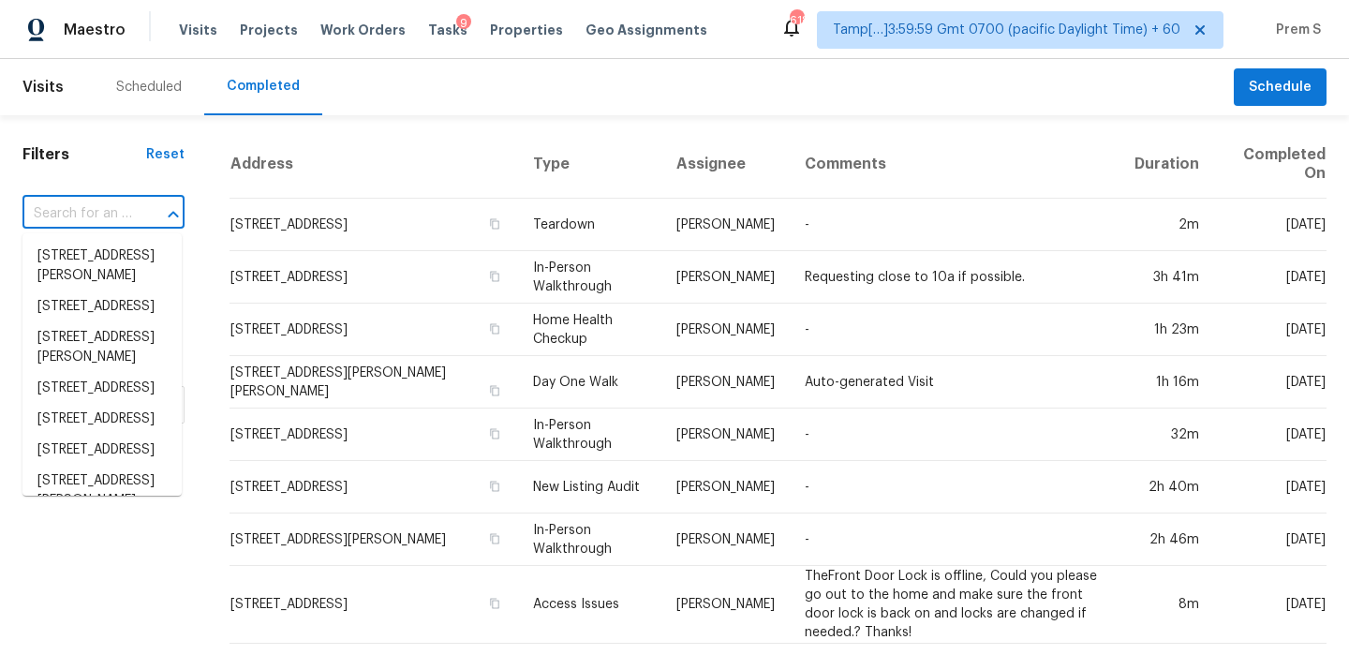
paste input "24629 Westgate Dr Redford, MI, 48239"
type input "24629 Westgate Dr Redford, MI, 48239"
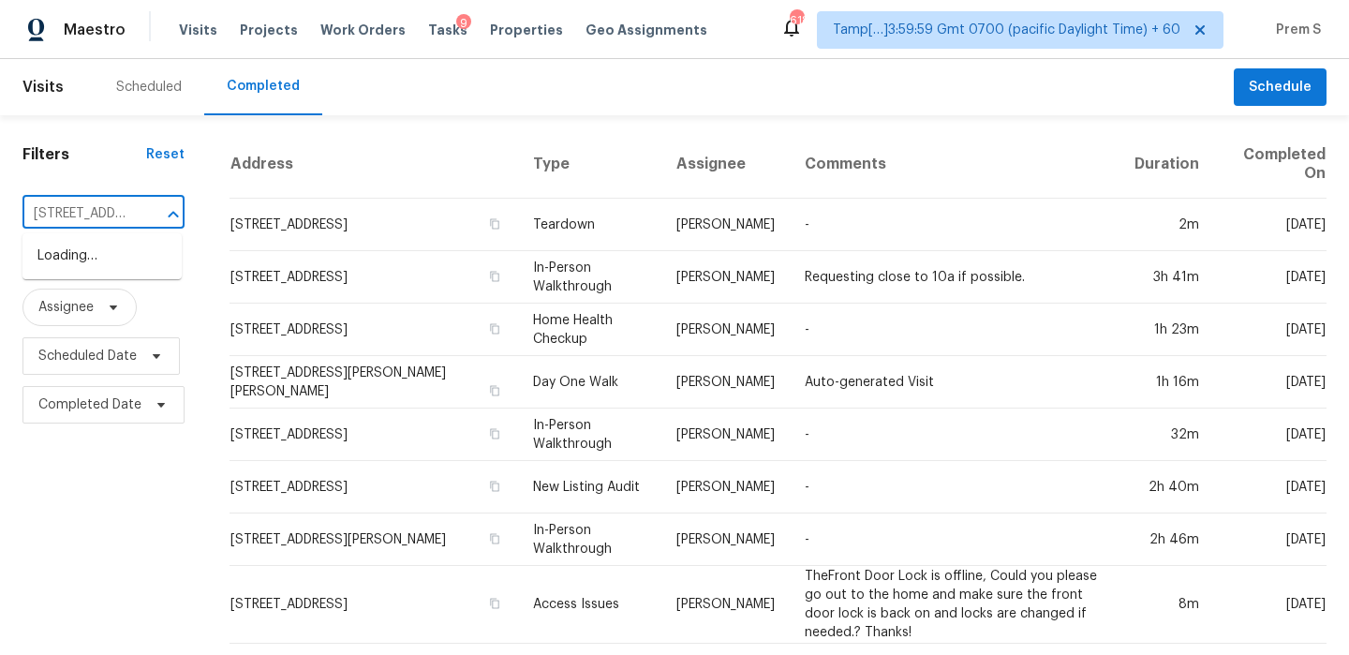
scroll to position [0, 141]
click at [112, 272] on li "24629 Westgate Dr, Redford, MI 48239" at bounding box center [101, 256] width 159 height 31
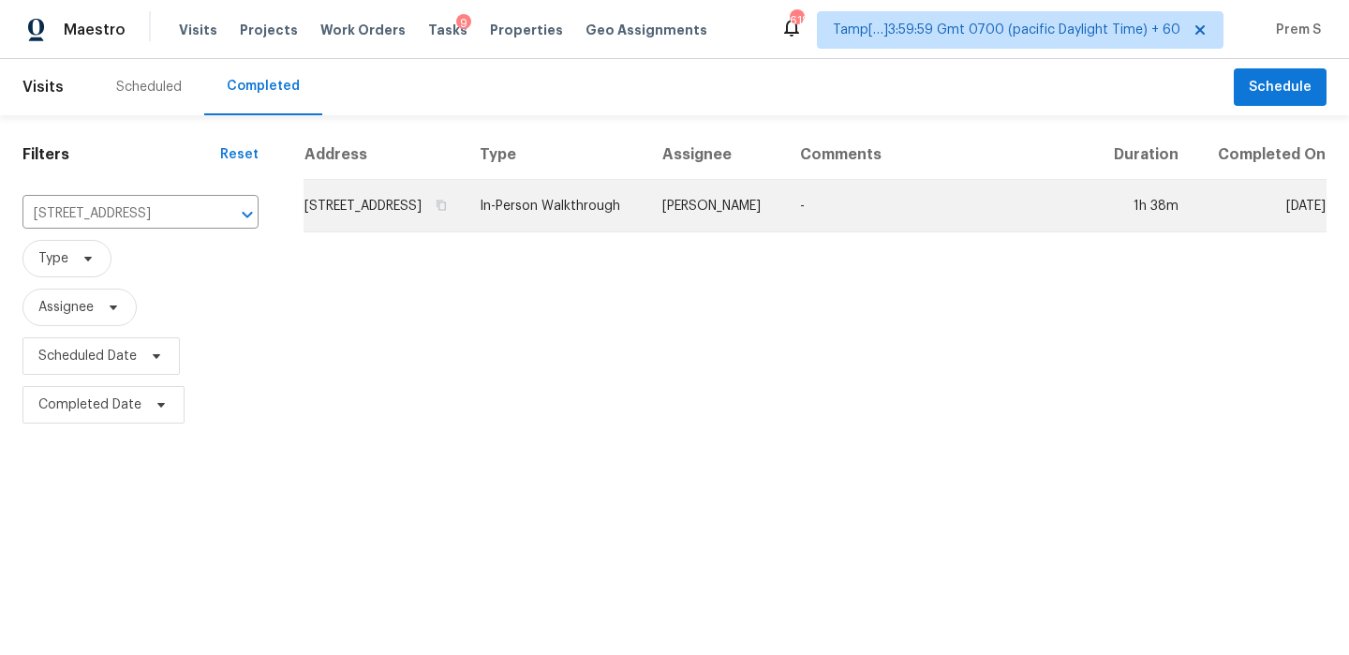
click at [381, 230] on td "24629 Westgate Dr, Redford, MI 48239" at bounding box center [383, 206] width 161 height 52
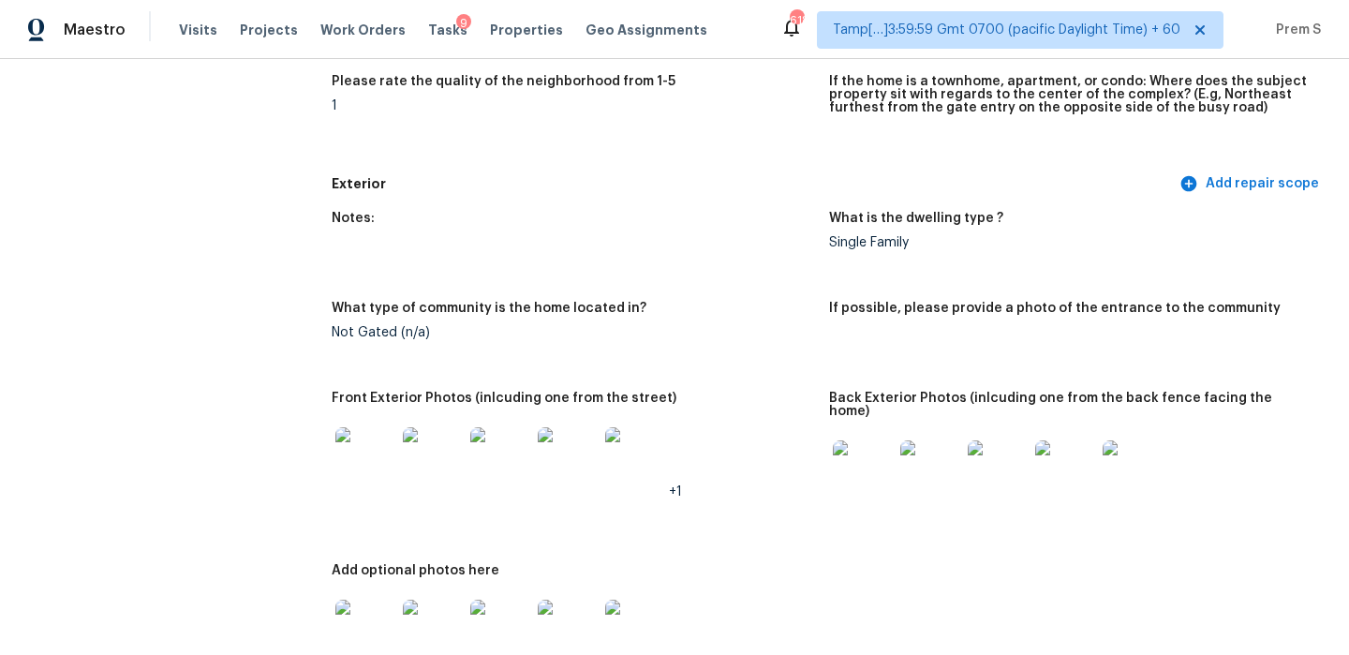
scroll to position [250, 0]
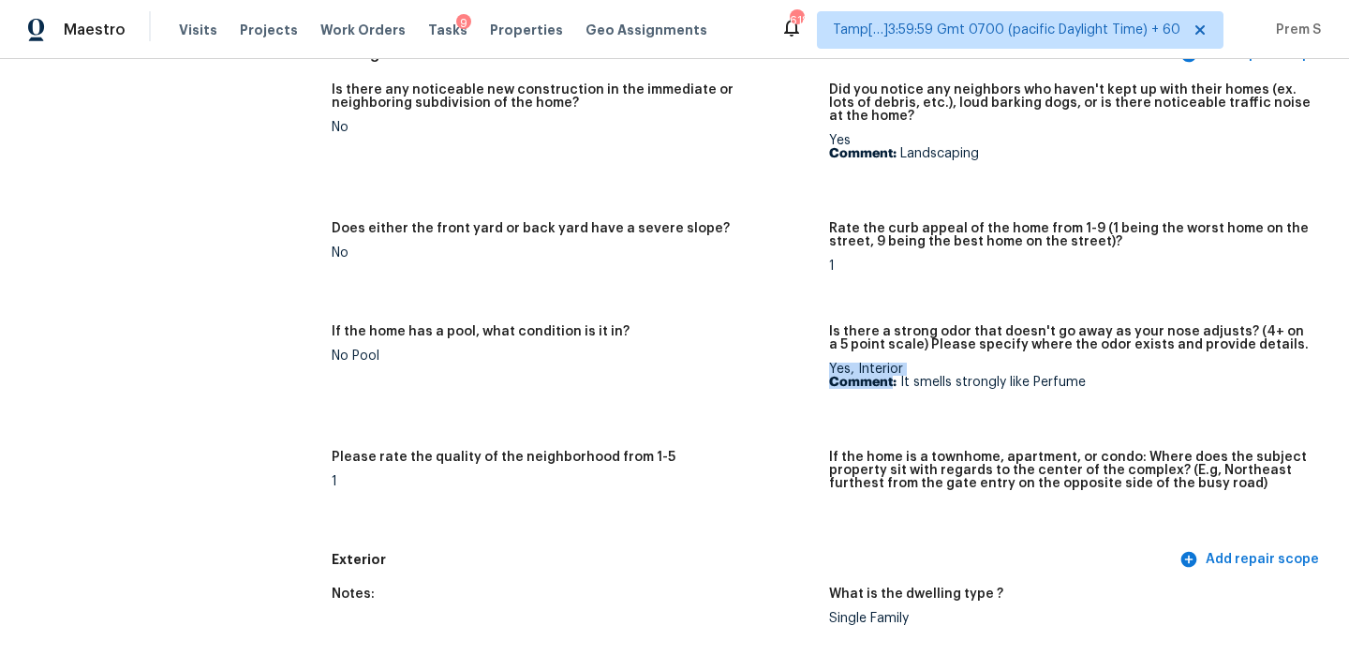
drag, startPoint x: 892, startPoint y: 386, endPoint x: 1270, endPoint y: 361, distance: 378.2
click at [1270, 361] on figure "Is there a strong odor that doesn't go away as your nose adjusts? (4+ on a 5 po…" at bounding box center [1077, 376] width 497 height 103
click at [1270, 362] on div "Yes, Interior Comment: It smells strongly like Perfume" at bounding box center [1070, 375] width 482 height 26
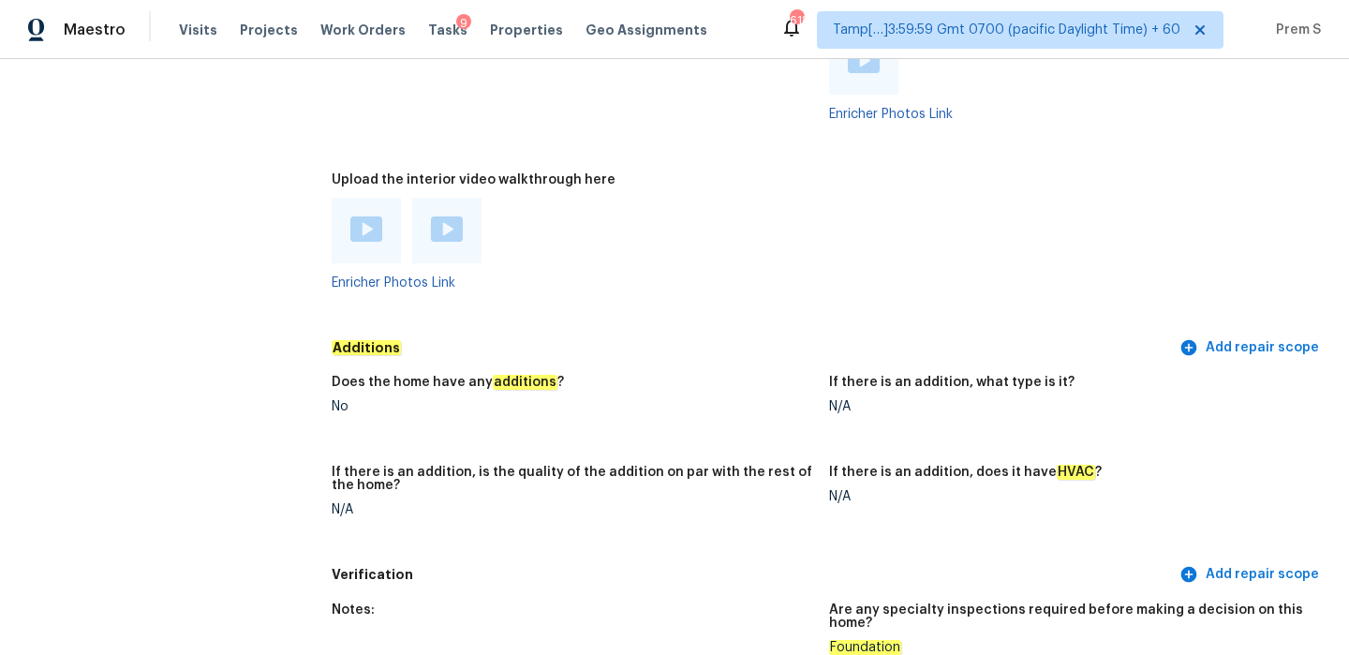
scroll to position [3683, 0]
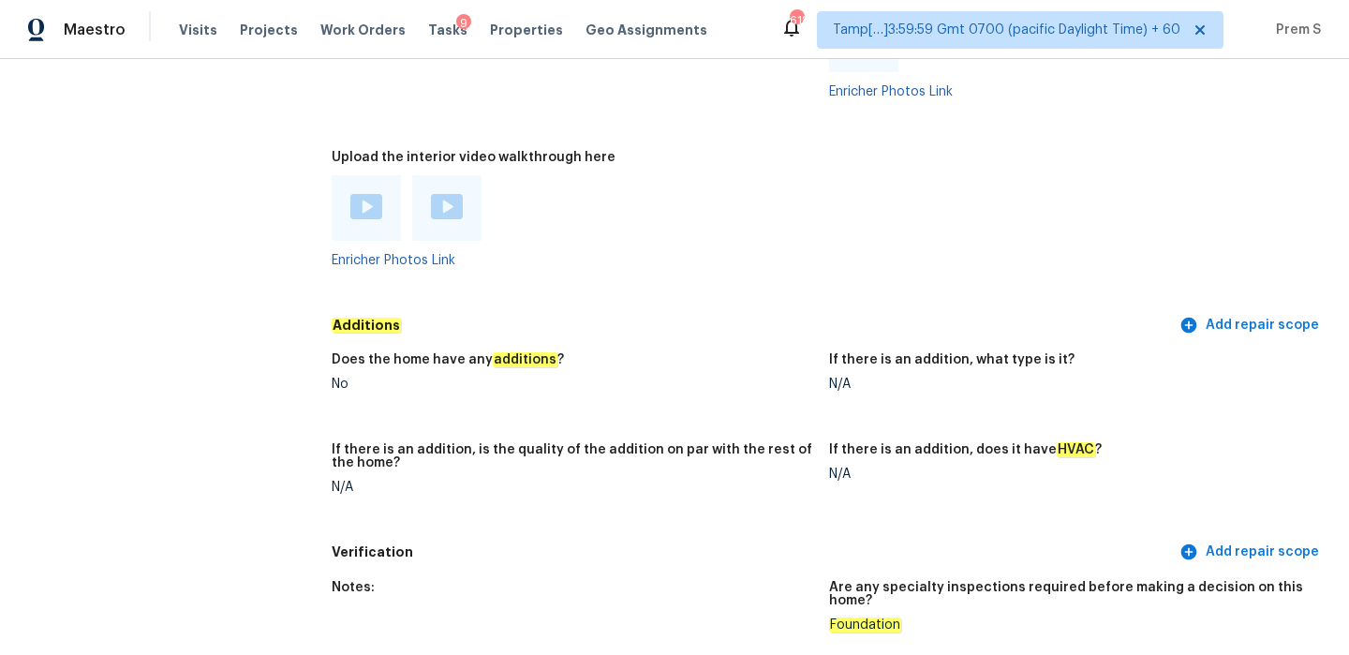
click at [371, 194] on img at bounding box center [366, 206] width 32 height 25
click at [445, 198] on img at bounding box center [447, 206] width 32 height 25
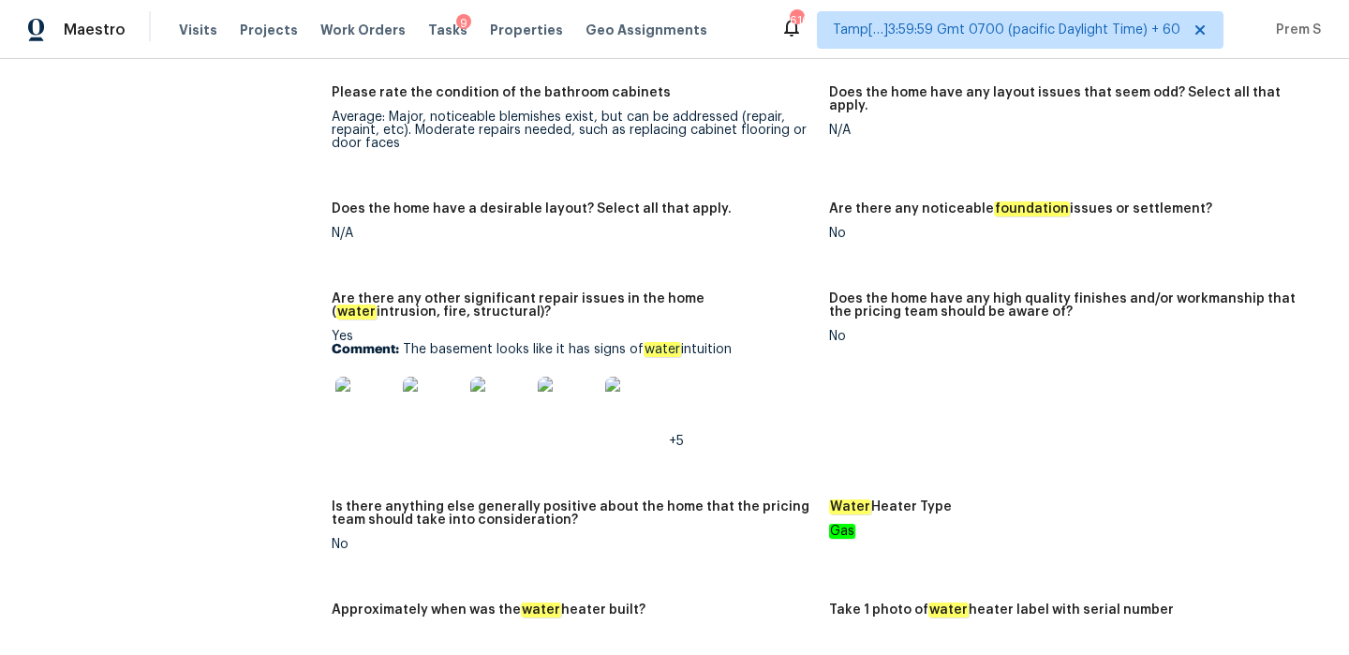
scroll to position [3183, 0]
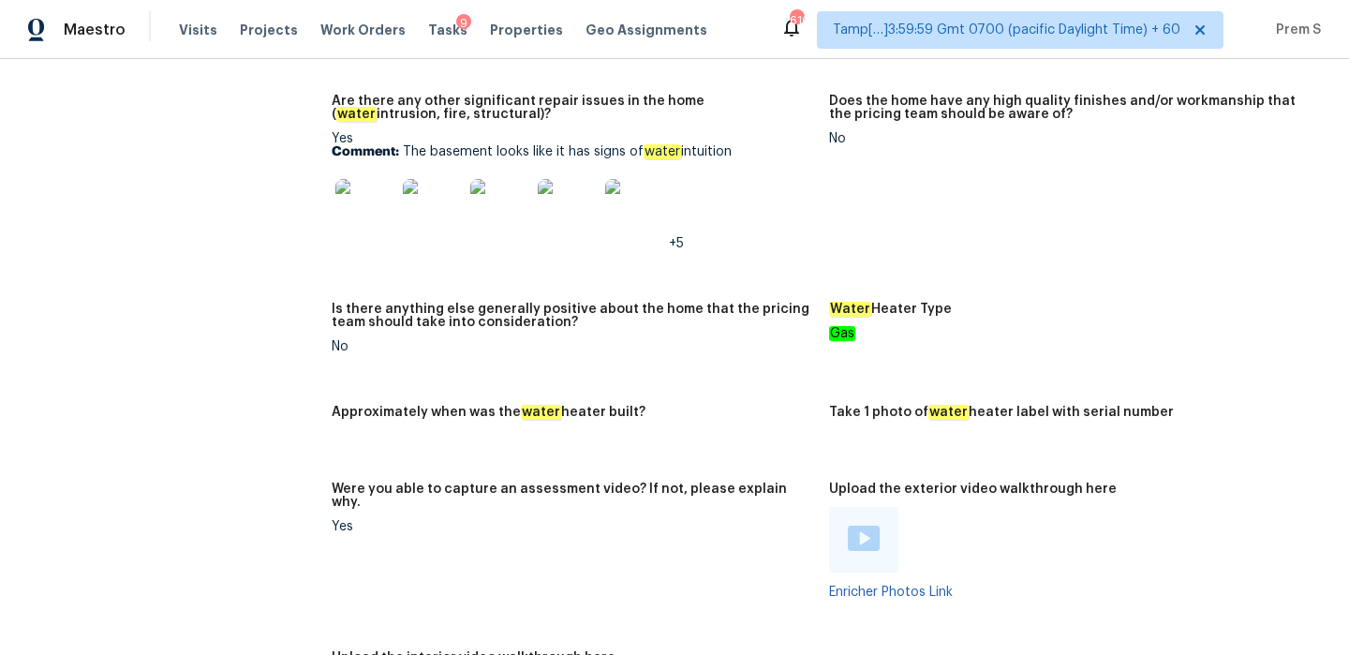
click at [356, 210] on img at bounding box center [365, 209] width 60 height 60
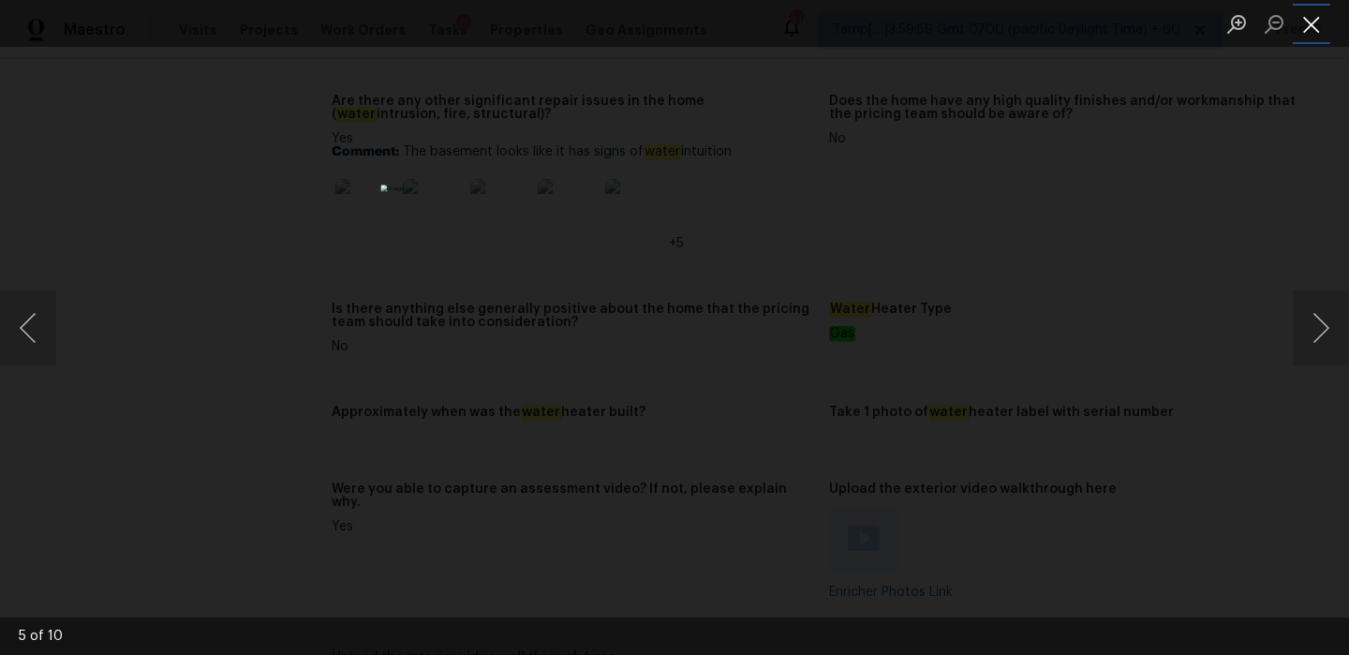
click at [1314, 24] on button "Close lightbox" at bounding box center [1310, 23] width 37 height 33
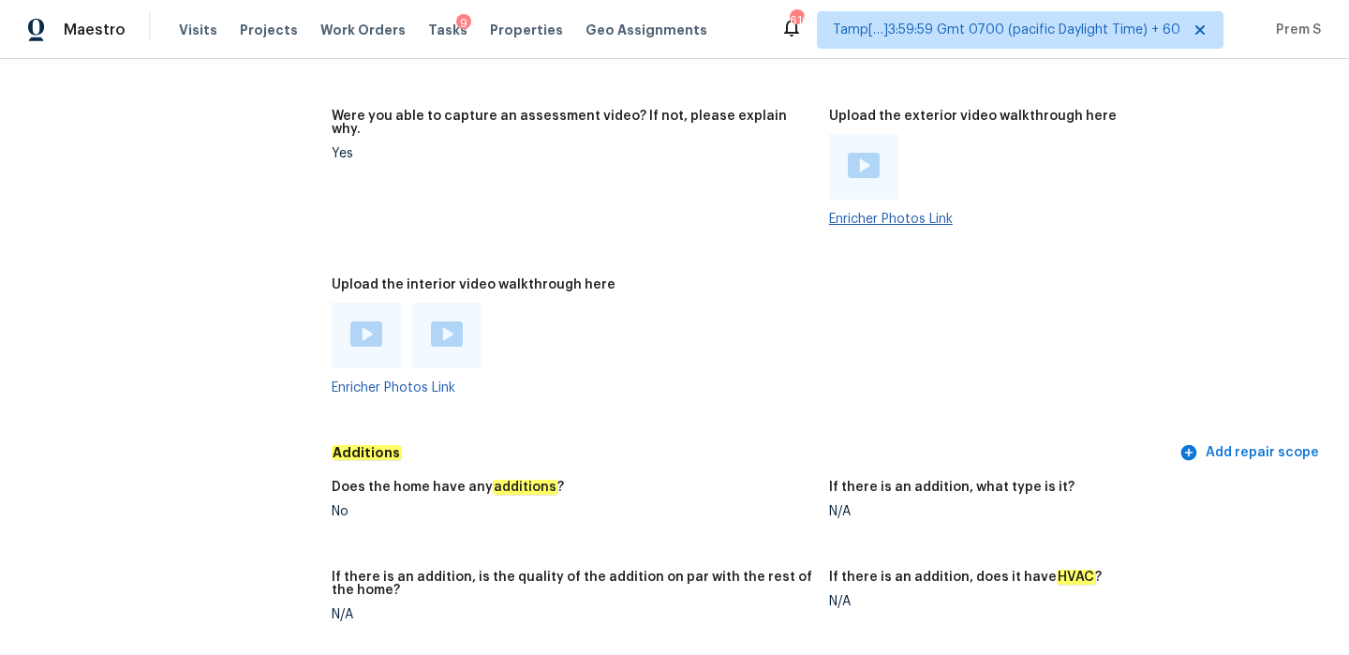
scroll to position [3545, 0]
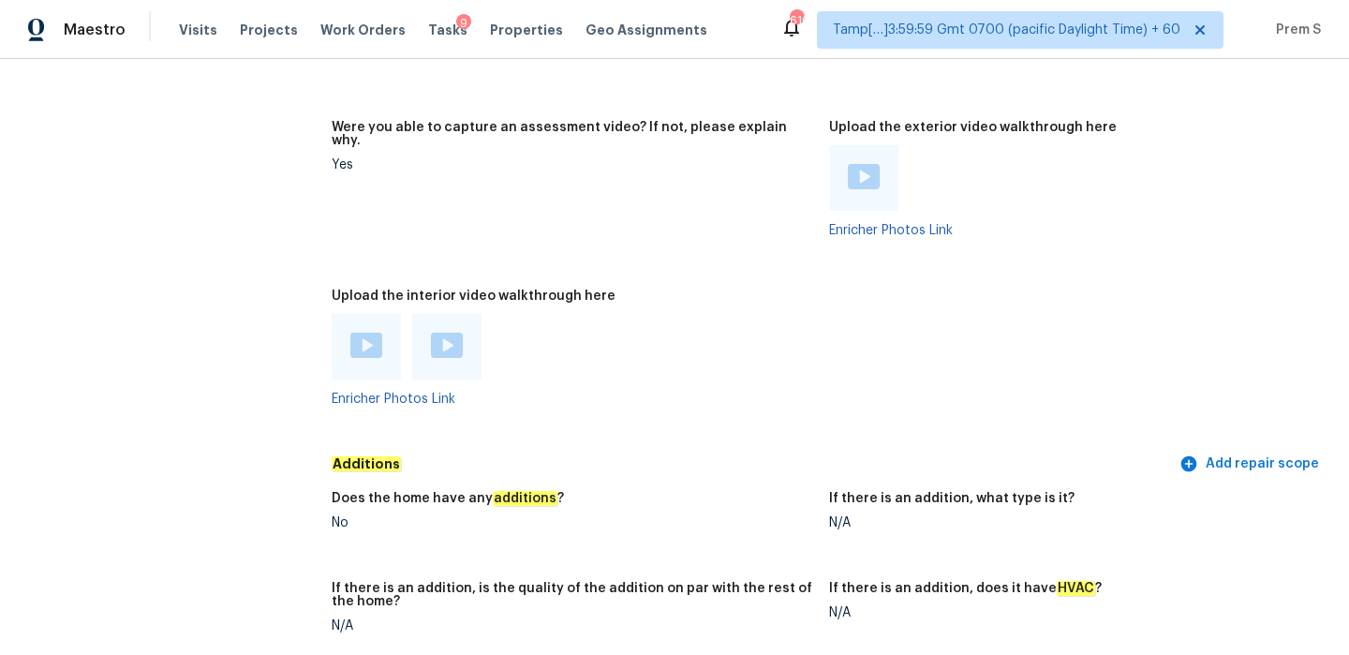
click at [856, 166] on img at bounding box center [864, 176] width 32 height 25
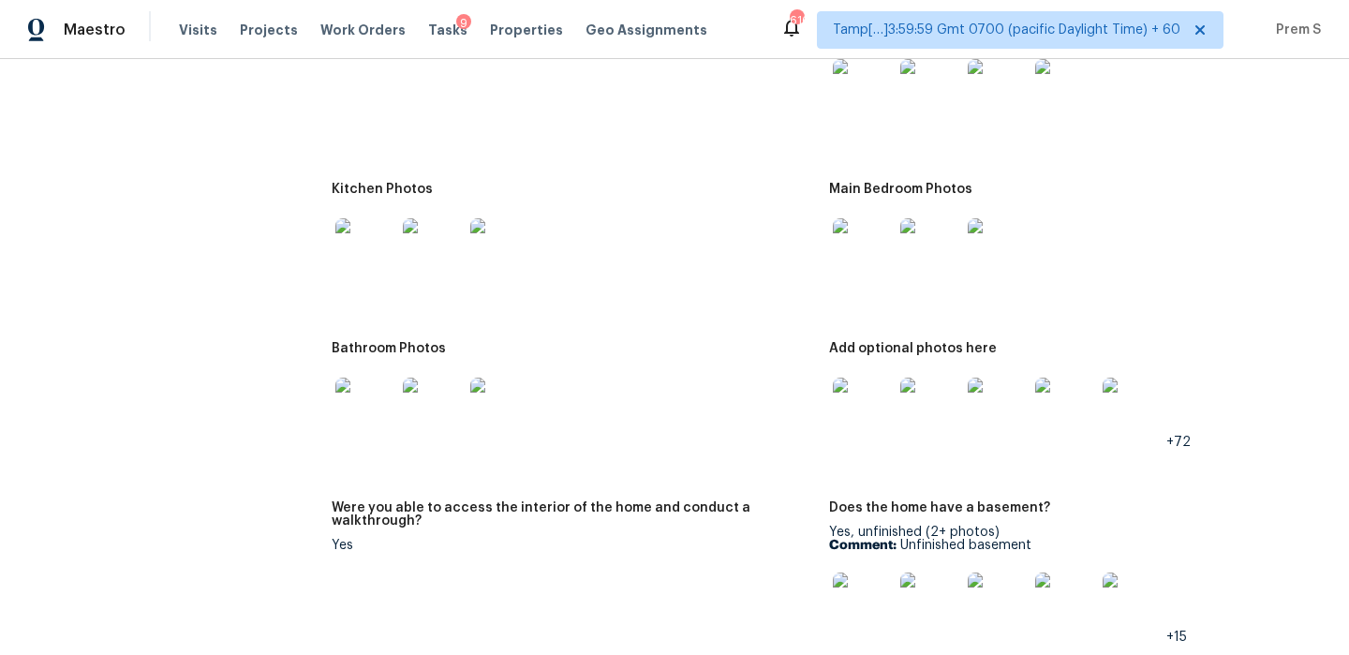
scroll to position [2095, 0]
click at [854, 105] on div at bounding box center [862, 87] width 67 height 82
click at [857, 93] on img at bounding box center [863, 87] width 60 height 60
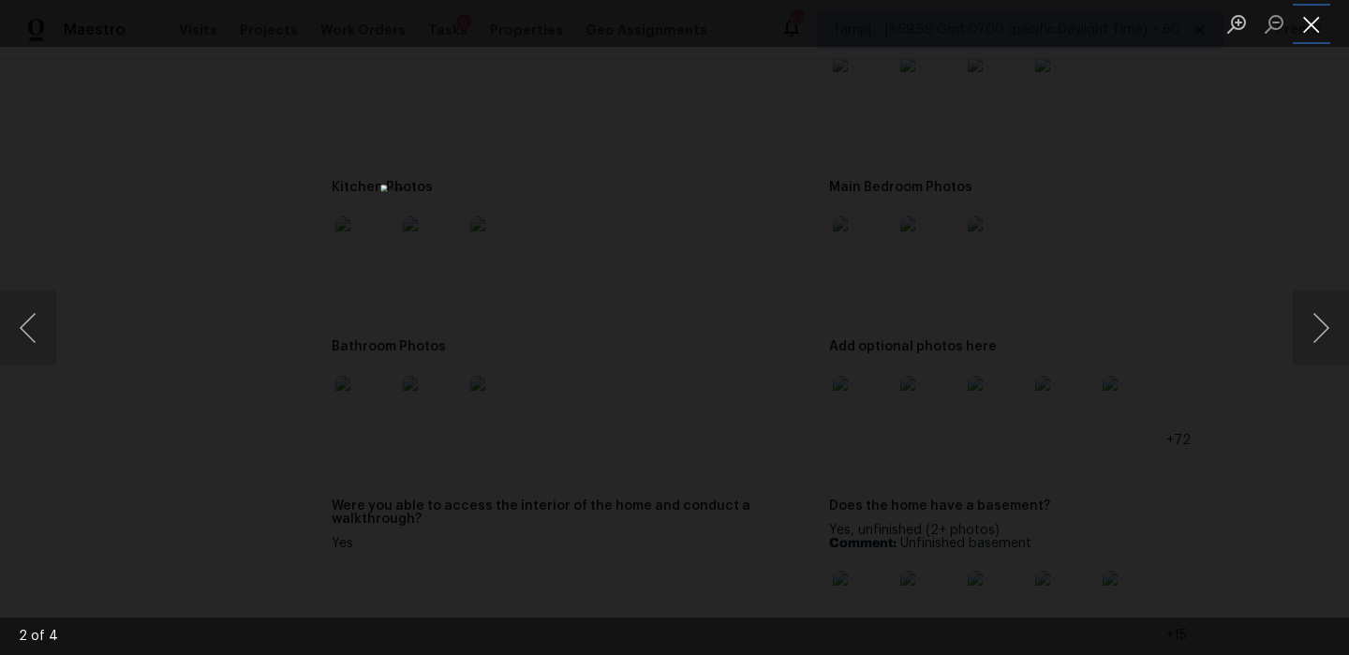
click at [1313, 24] on button "Close lightbox" at bounding box center [1310, 23] width 37 height 33
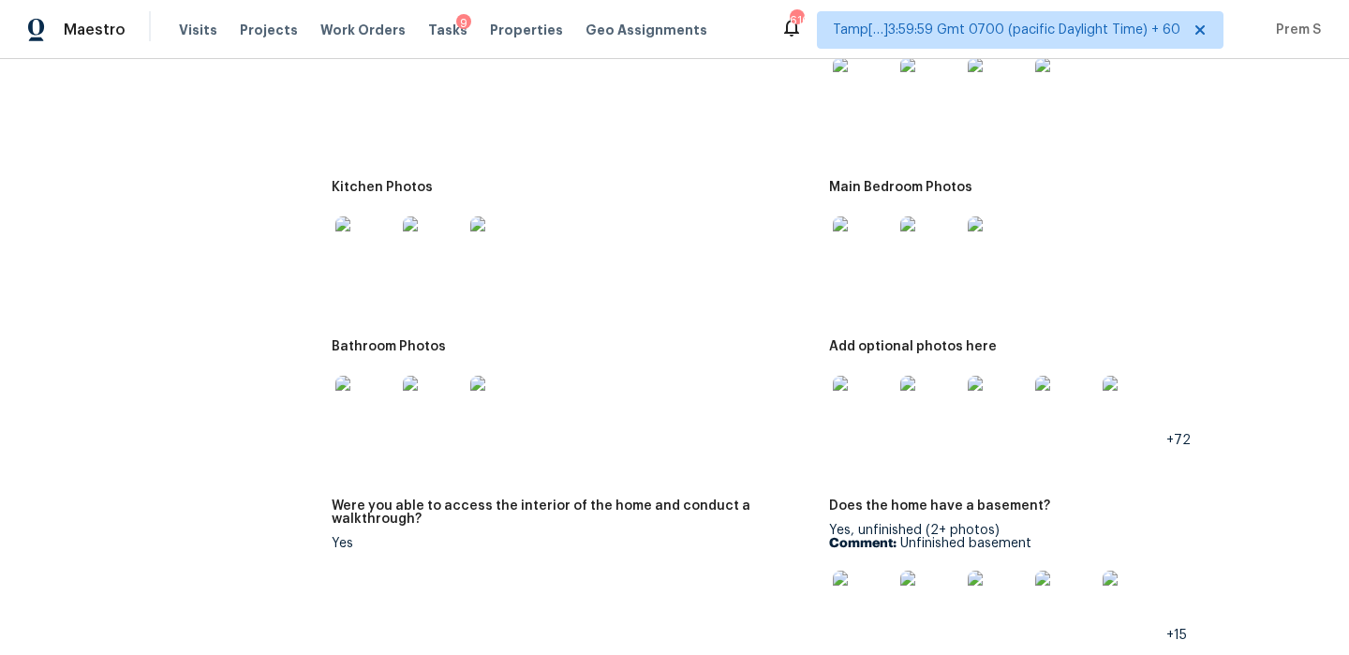
click at [365, 251] on img at bounding box center [365, 246] width 60 height 60
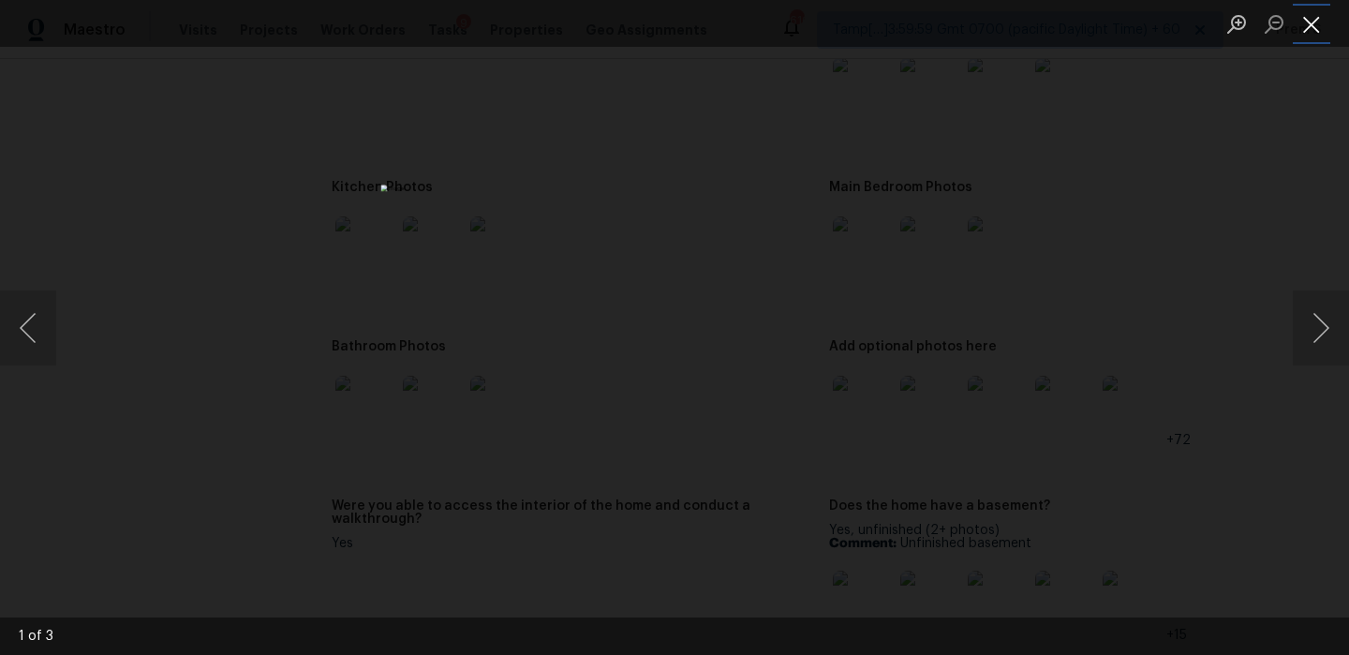
click at [1320, 29] on button "Close lightbox" at bounding box center [1310, 23] width 37 height 33
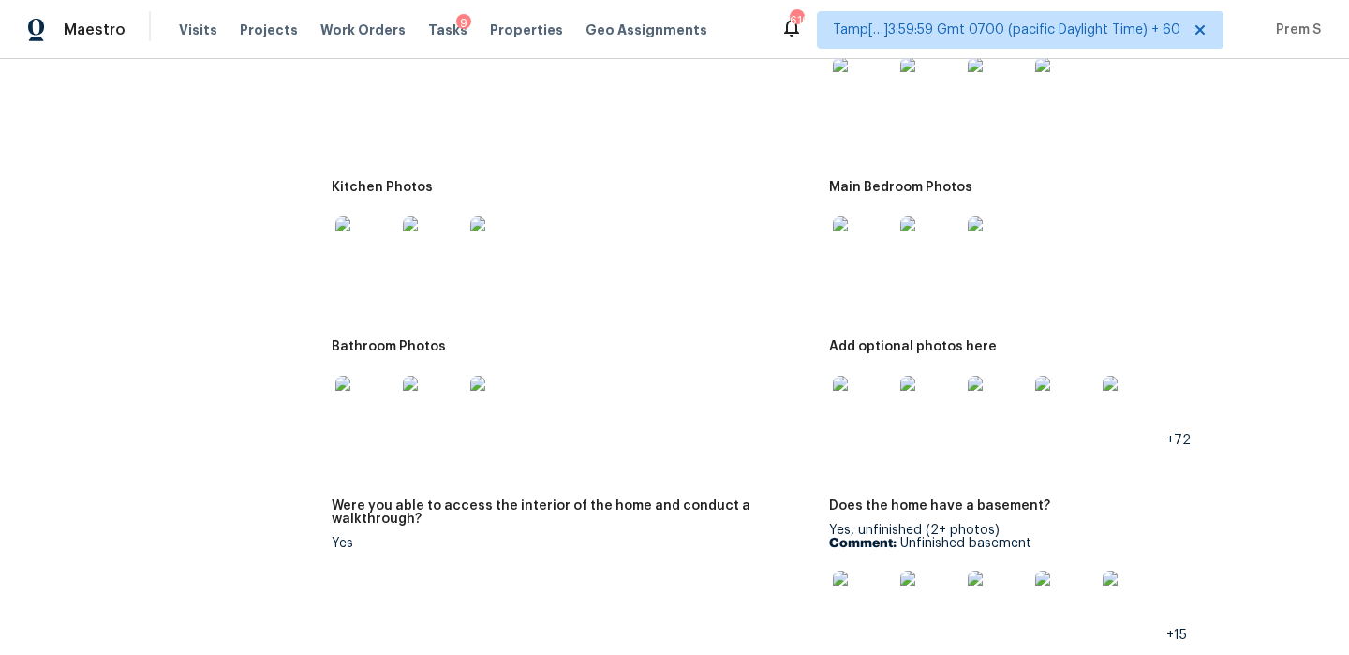
click at [876, 253] on img at bounding box center [863, 246] width 60 height 60
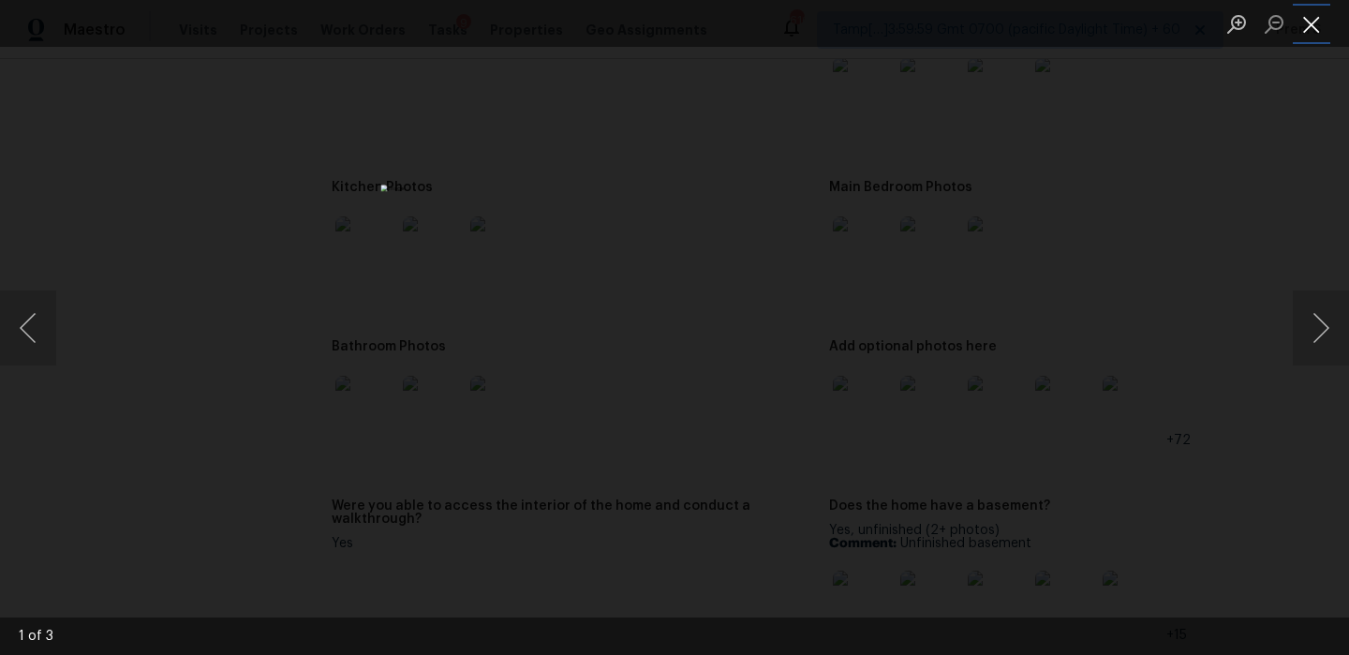
click at [1316, 18] on button "Close lightbox" at bounding box center [1310, 23] width 37 height 33
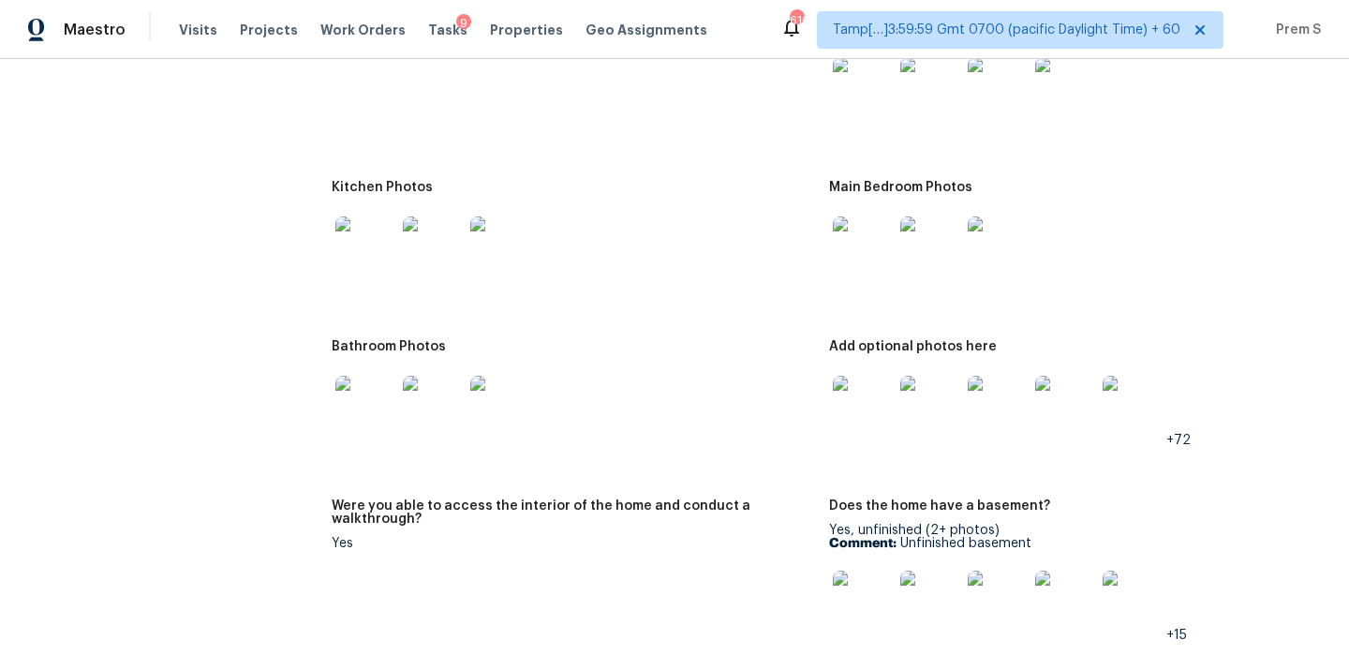
click at [851, 393] on img at bounding box center [863, 406] width 60 height 60
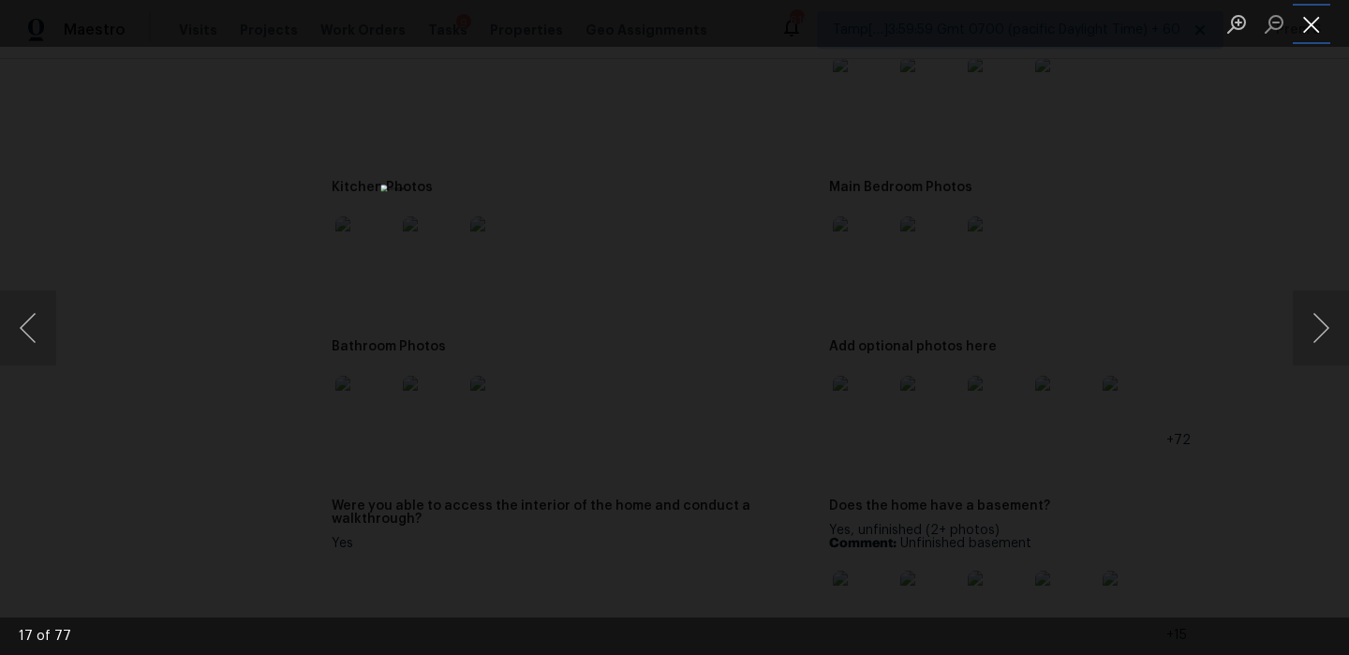
click at [1316, 28] on button "Close lightbox" at bounding box center [1310, 23] width 37 height 33
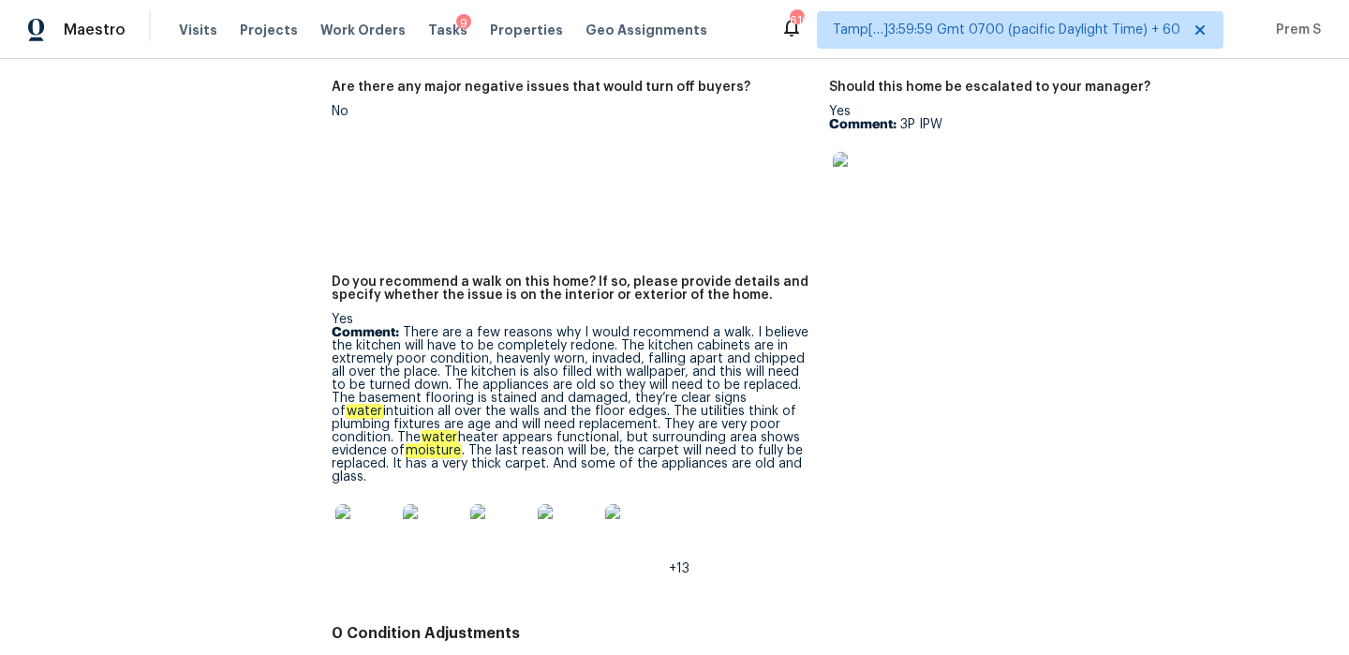
scroll to position [4329, 0]
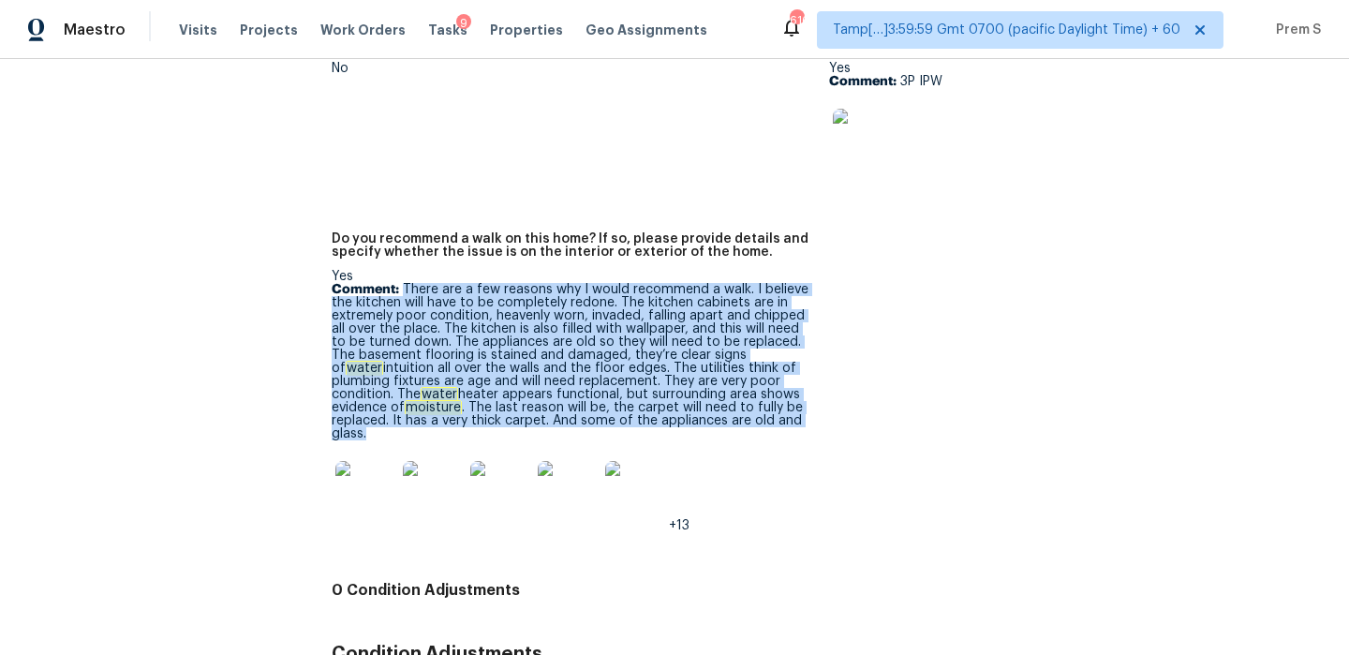
drag, startPoint x: 403, startPoint y: 276, endPoint x: 782, endPoint y: 410, distance: 402.2
click at [782, 410] on p "Comment: There are a few reasons why I would recommend a walk. I believe the ki…" at bounding box center [573, 361] width 482 height 157
copy p "There are a few reasons why I would recommend a walk. I believe the kitchen wil…"
click at [369, 479] on img at bounding box center [365, 491] width 60 height 60
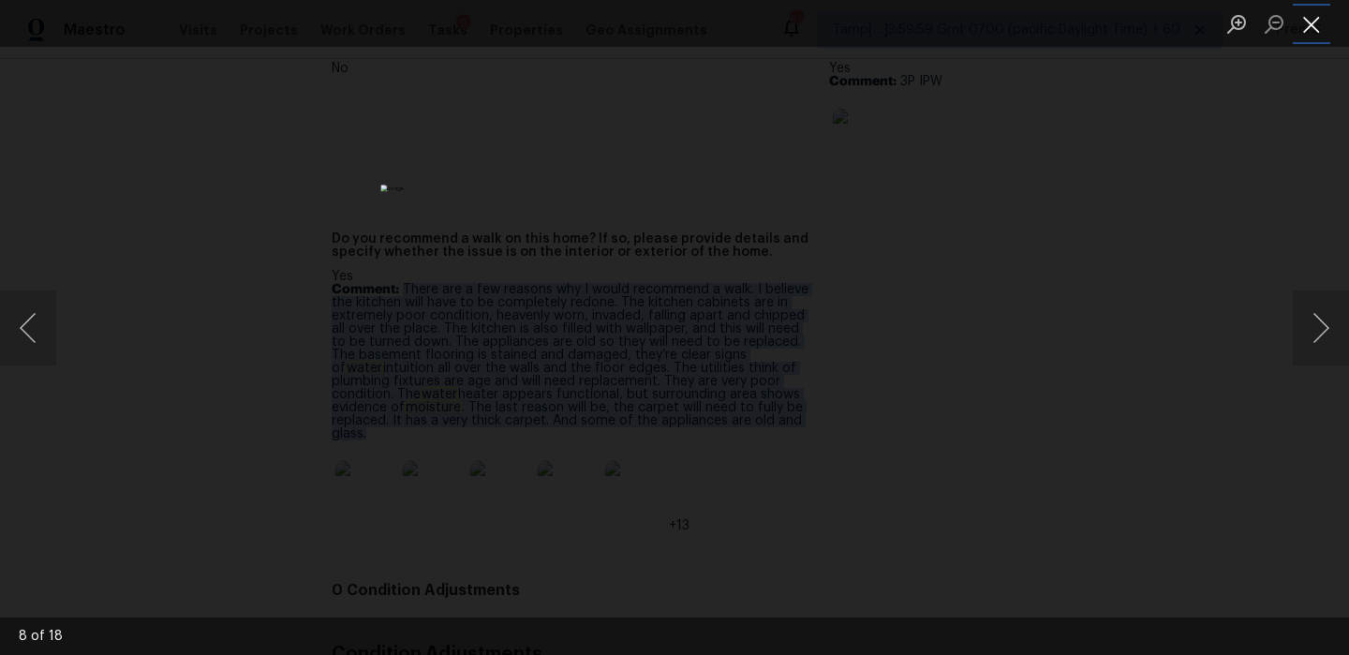
click at [1310, 24] on button "Close lightbox" at bounding box center [1310, 23] width 37 height 33
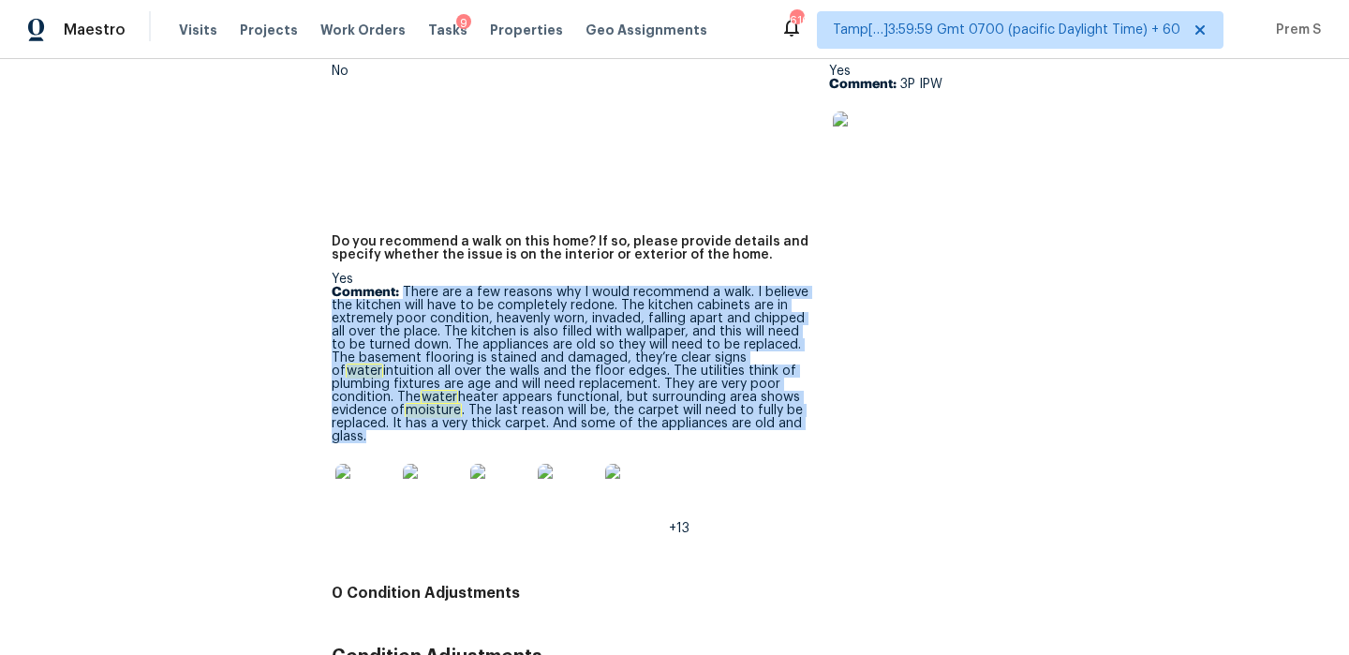
scroll to position [4328, 0]
click at [721, 465] on div "+13" at bounding box center [573, 492] width 482 height 82
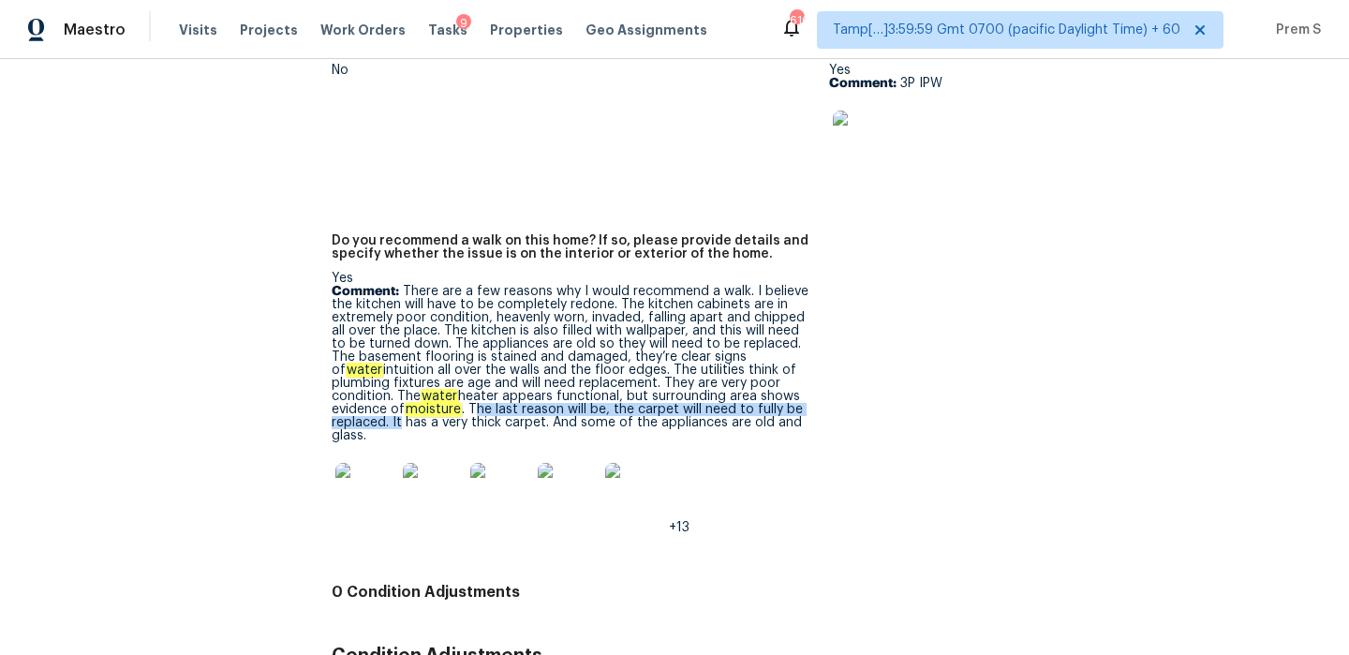
drag, startPoint x: 399, startPoint y: 399, endPoint x: 794, endPoint y: 403, distance: 395.2
click at [794, 403] on p "Comment: There are a few reasons why I would recommend a walk. I believe the ki…" at bounding box center [573, 363] width 482 height 157
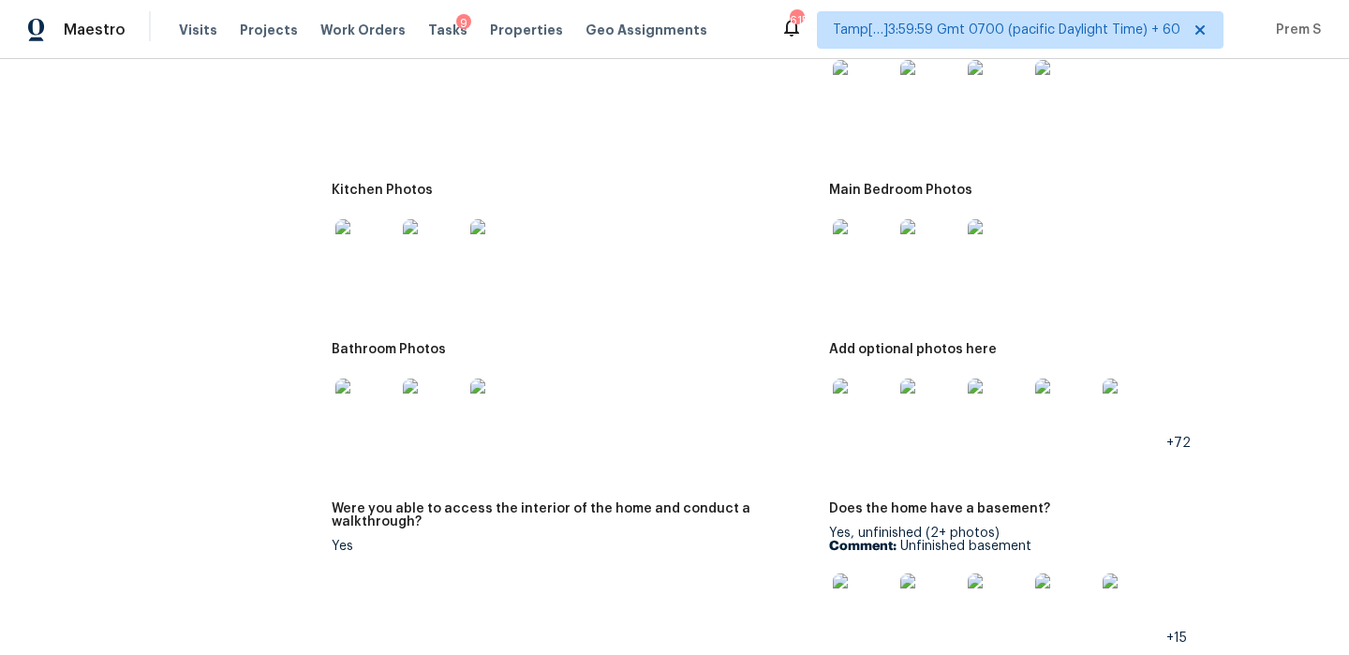
scroll to position [2113, 0]
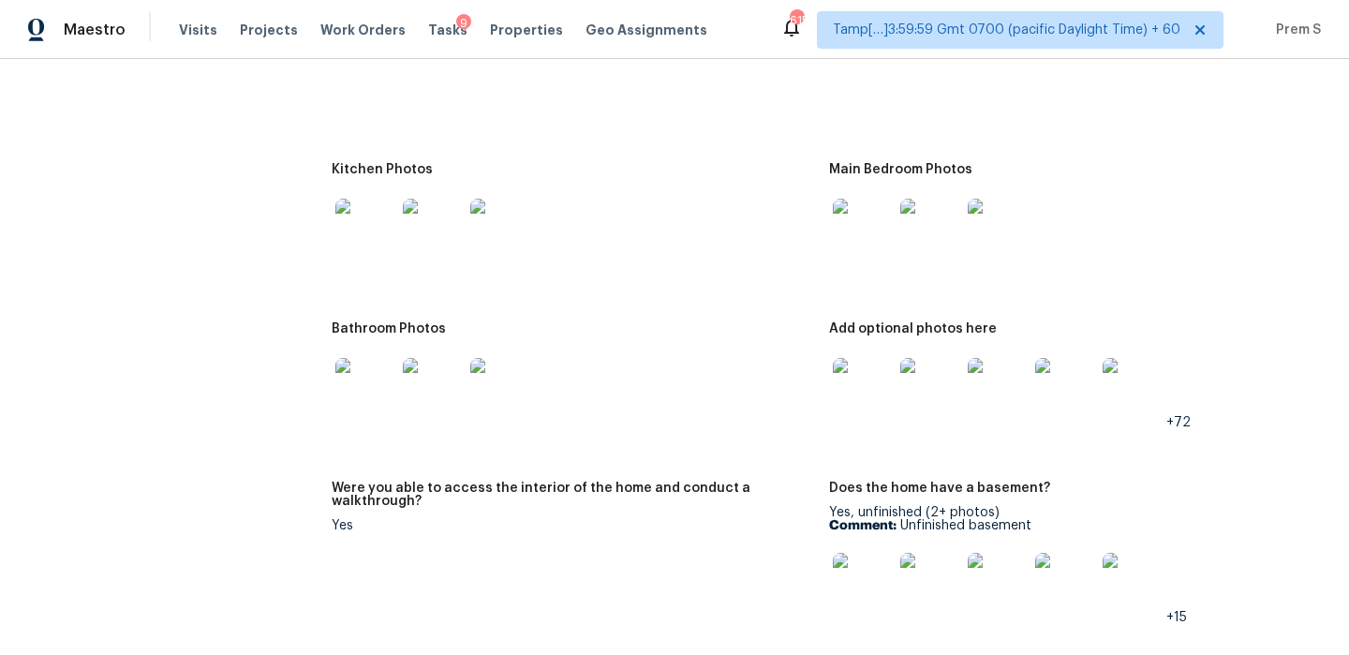
click at [390, 219] on img at bounding box center [365, 229] width 60 height 60
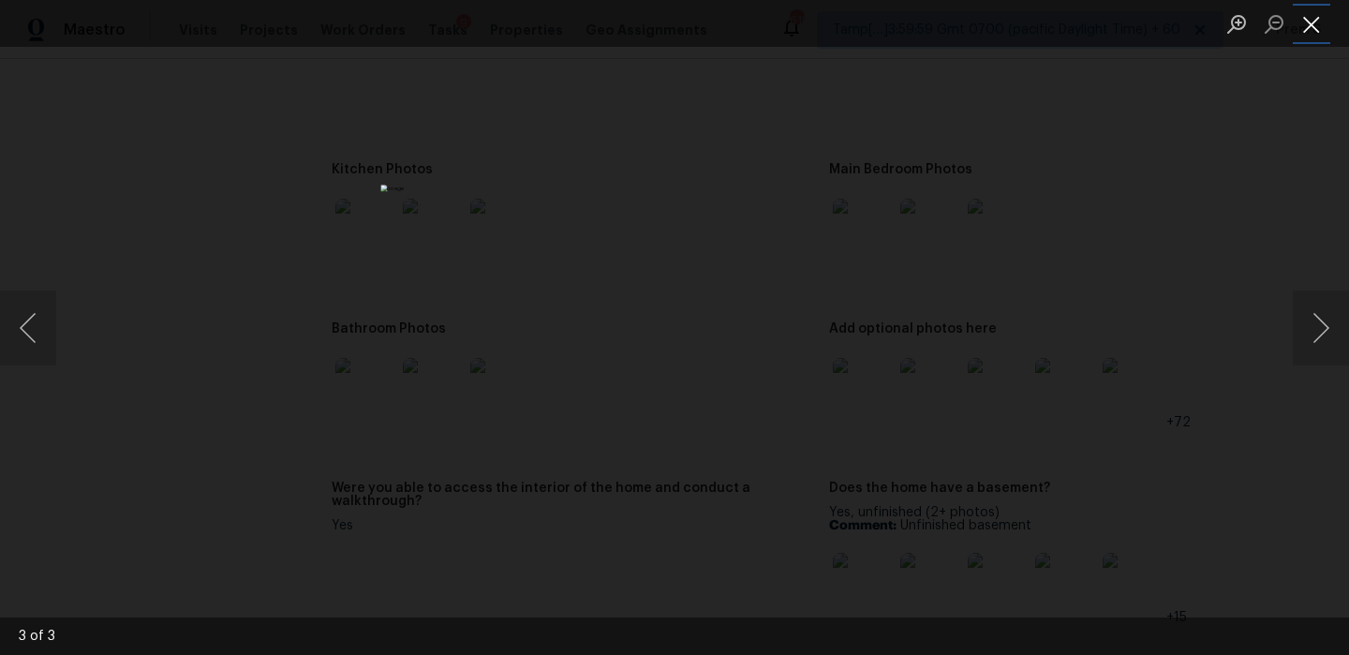
click at [1310, 26] on button "Close lightbox" at bounding box center [1310, 23] width 37 height 33
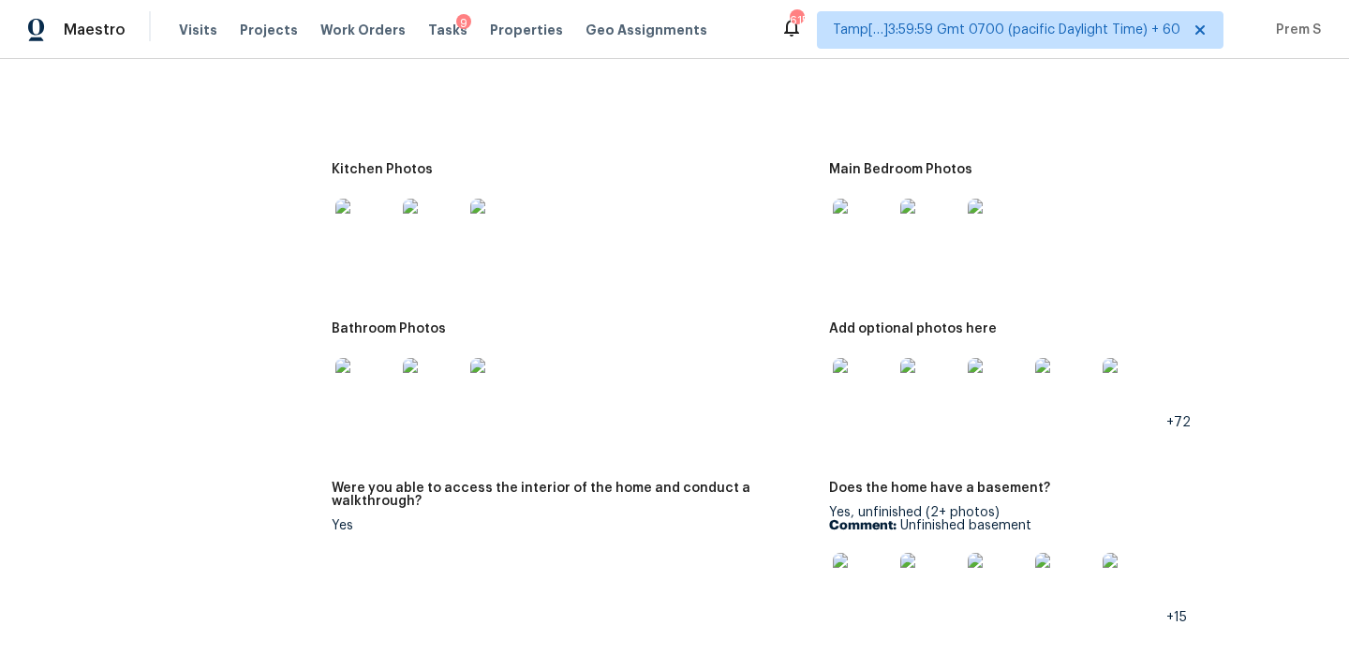
click at [875, 215] on img at bounding box center [863, 229] width 60 height 60
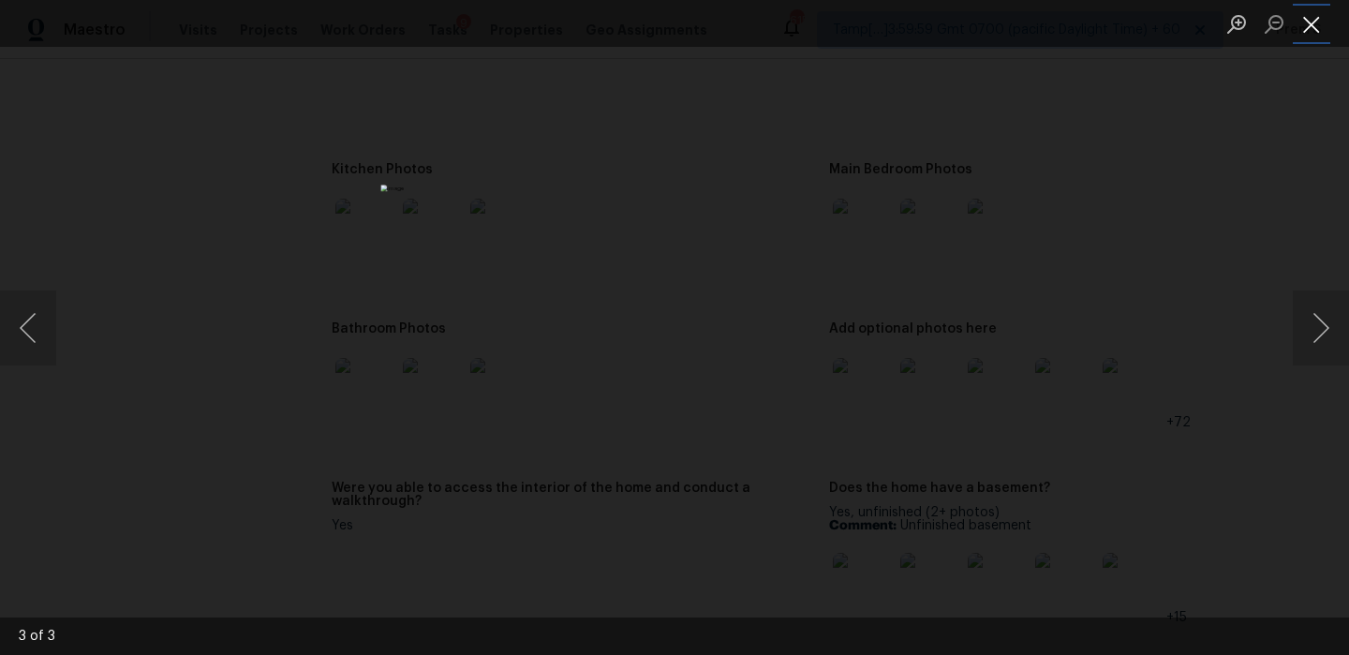
click at [1315, 27] on button "Close lightbox" at bounding box center [1310, 23] width 37 height 33
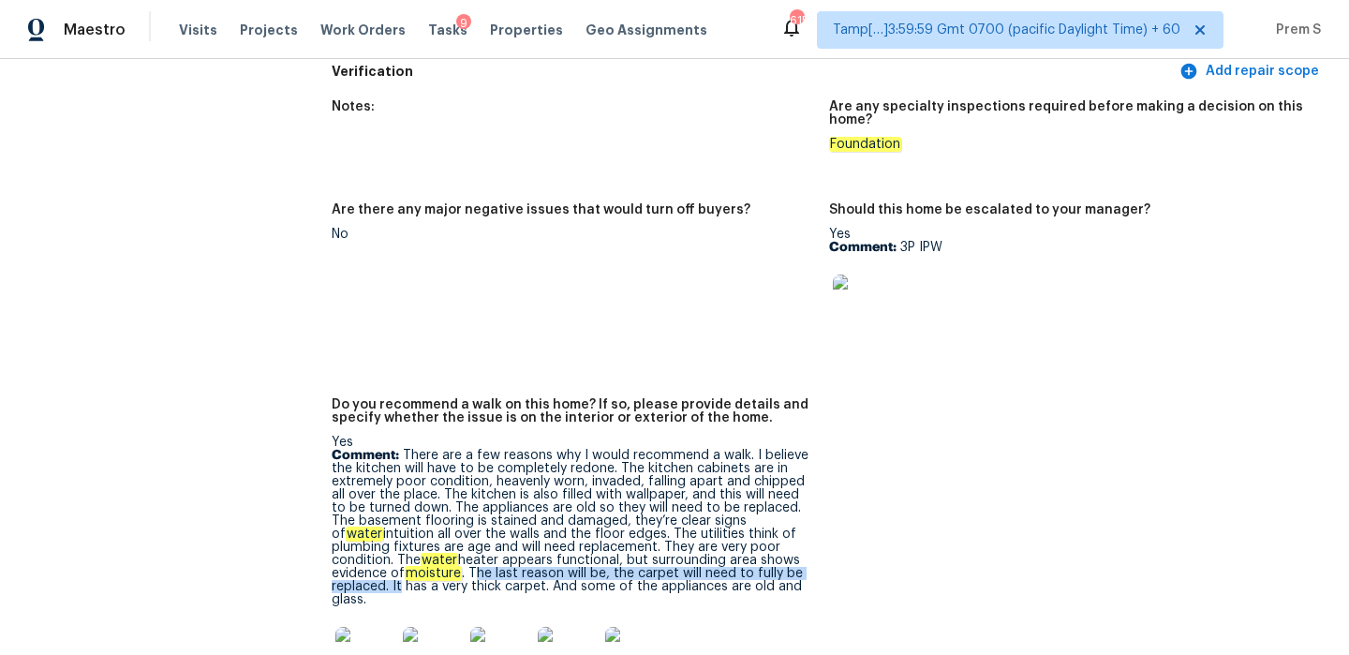
scroll to position [4416, 0]
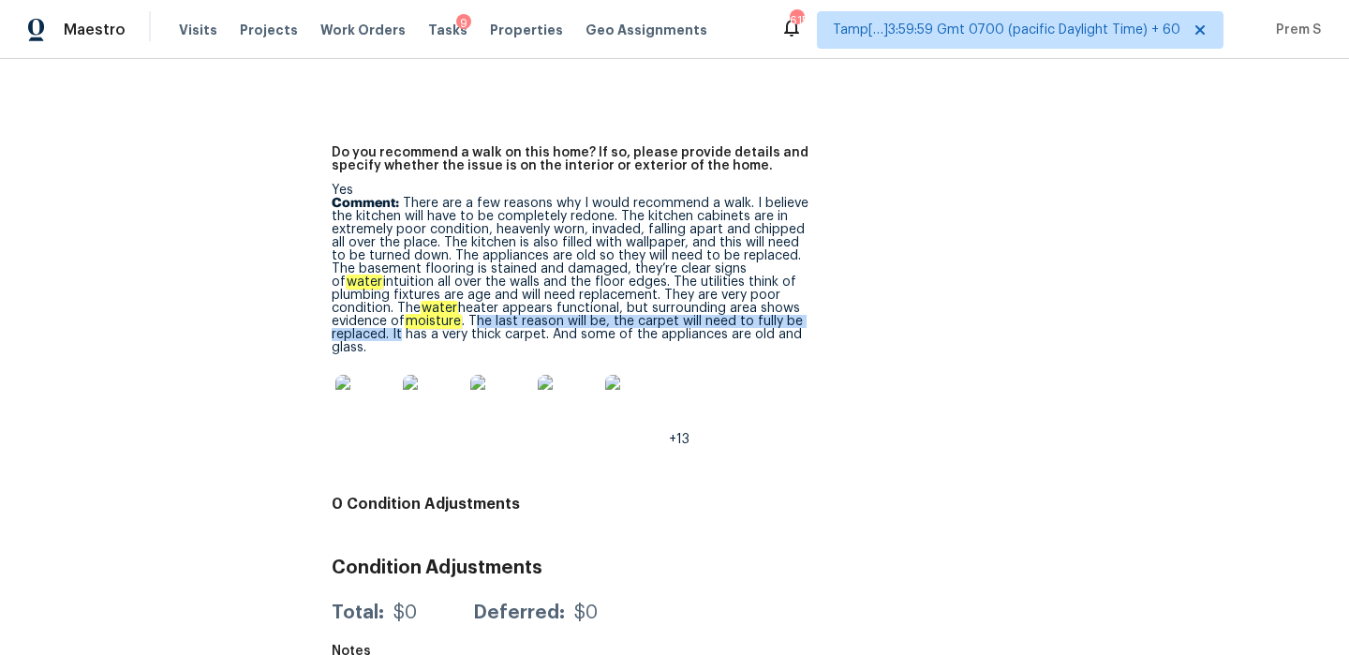
click at [504, 317] on p "Comment: There are a few reasons why I would recommend a walk. I believe the ki…" at bounding box center [573, 275] width 482 height 157
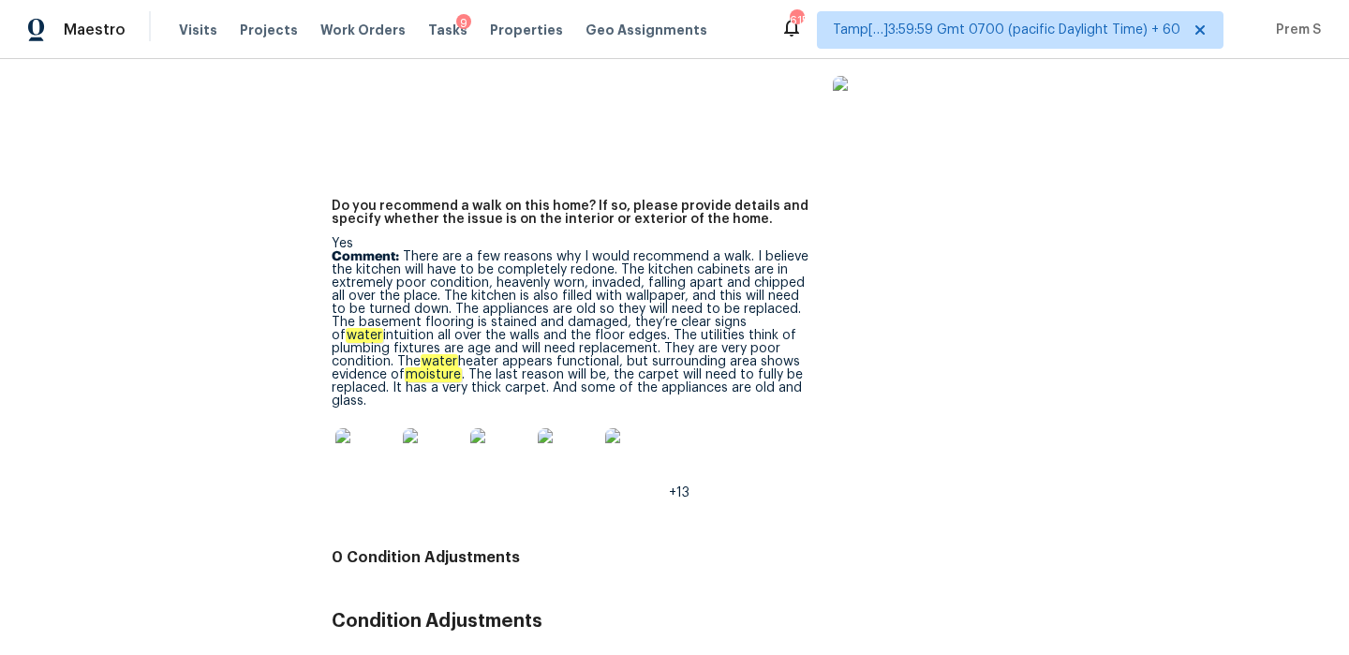
scroll to position [4353, 0]
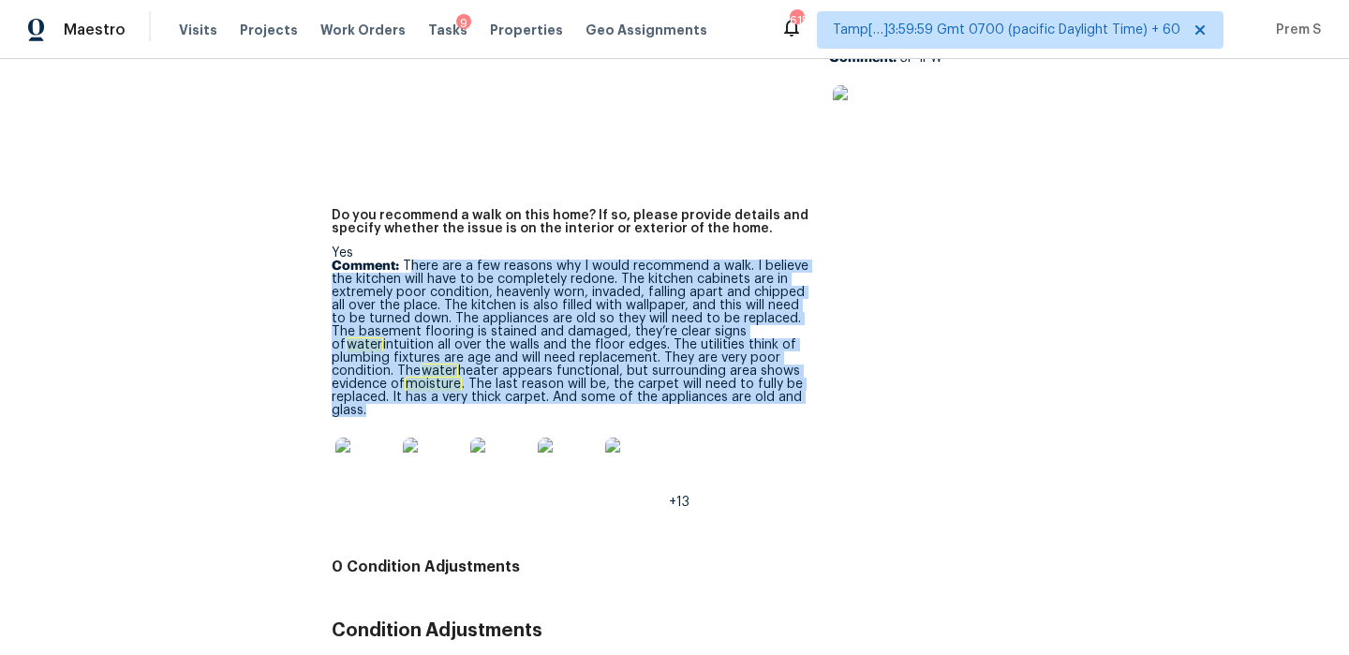
drag, startPoint x: 406, startPoint y: 256, endPoint x: 791, endPoint y: 385, distance: 406.0
click at [791, 385] on p "Comment: There are a few reasons why I would recommend a walk. I believe the ki…" at bounding box center [573, 337] width 482 height 157
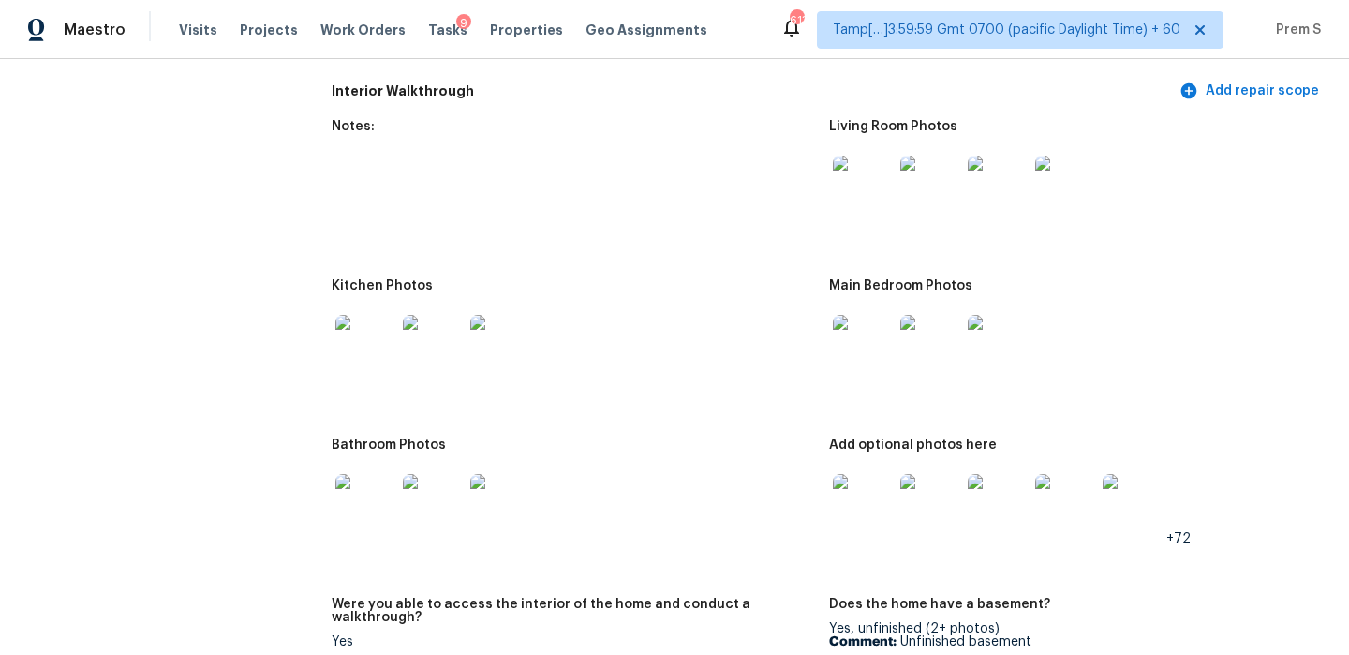
scroll to position [1996, 0]
click at [869, 179] on img at bounding box center [863, 186] width 60 height 60
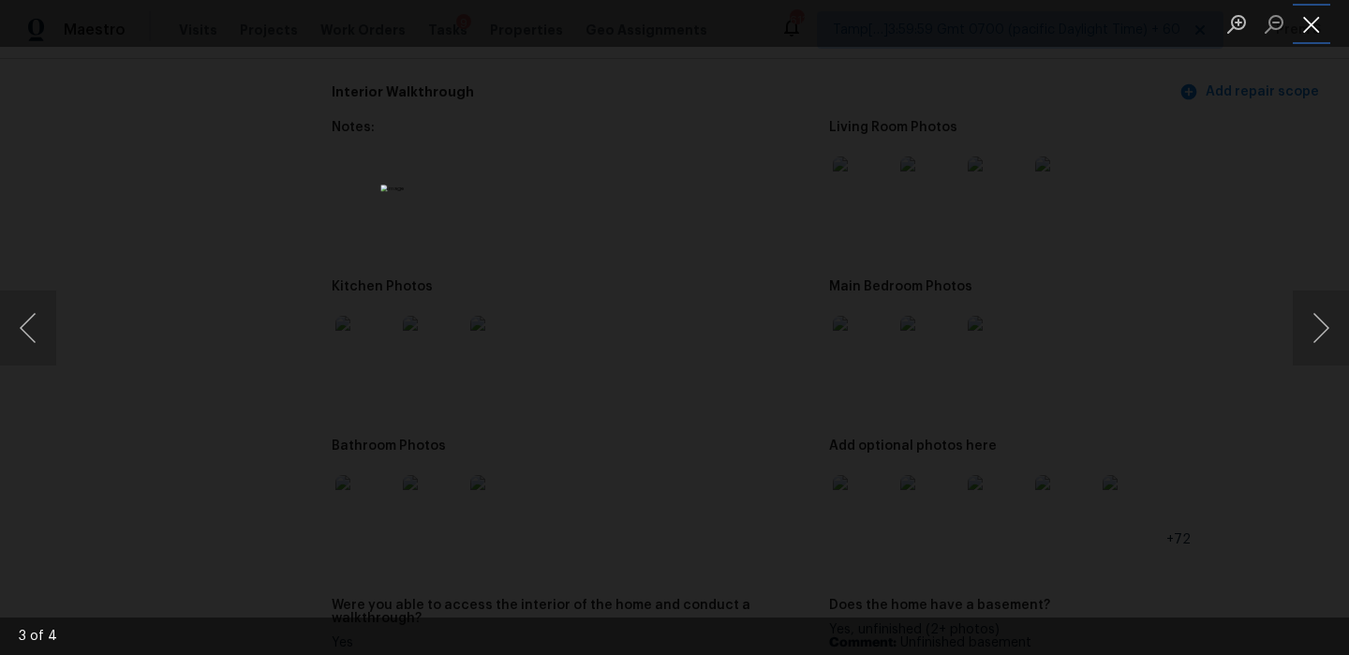
click at [1314, 36] on button "Close lightbox" at bounding box center [1310, 23] width 37 height 33
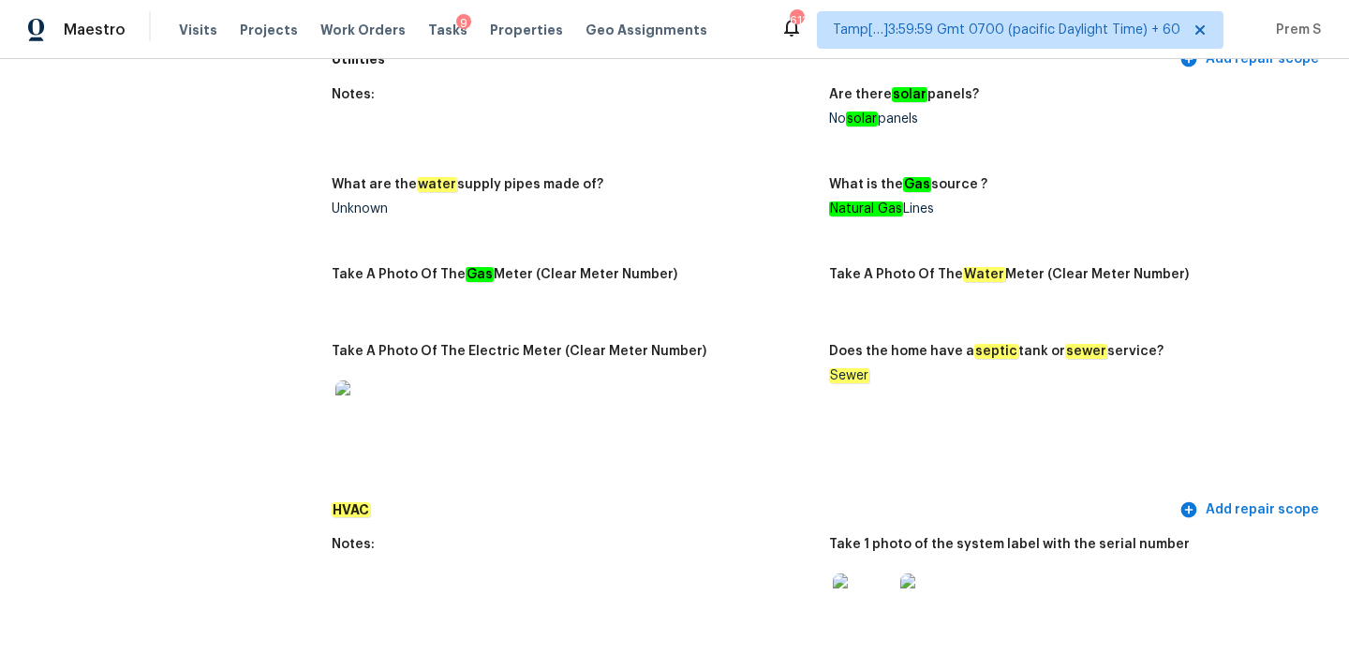
scroll to position [0, 0]
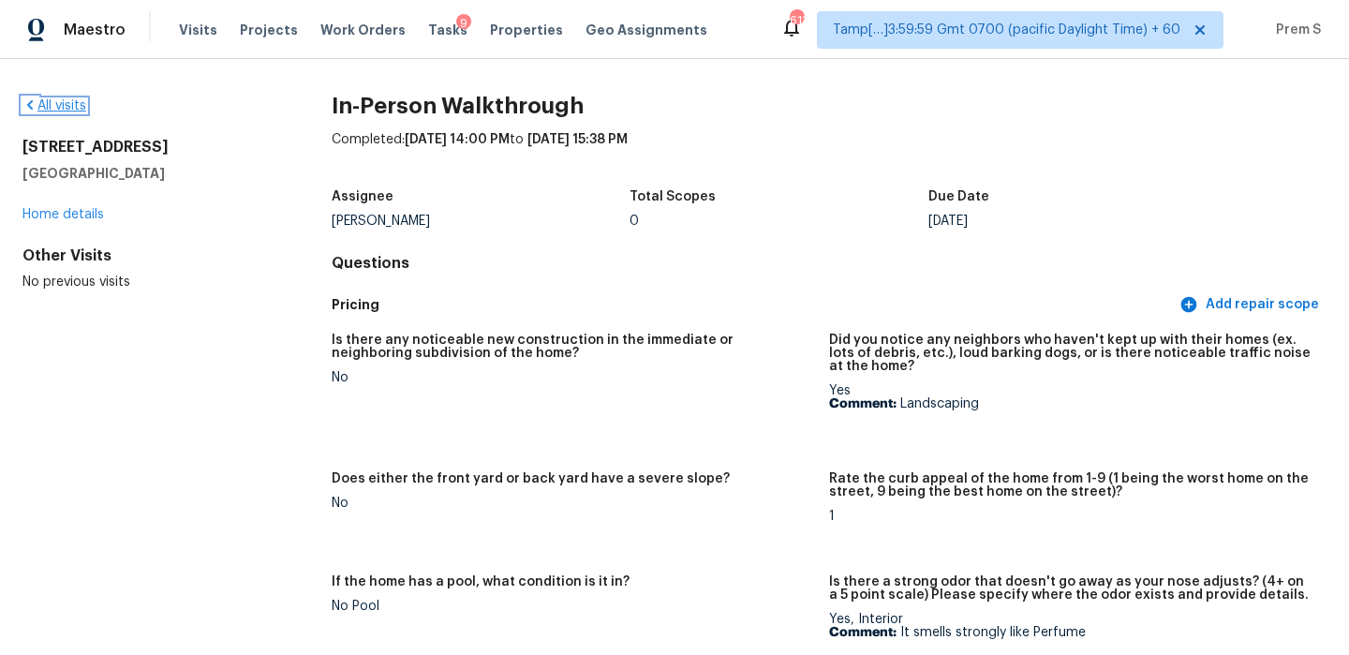
click at [46, 106] on link "All visits" at bounding box center [54, 105] width 64 height 13
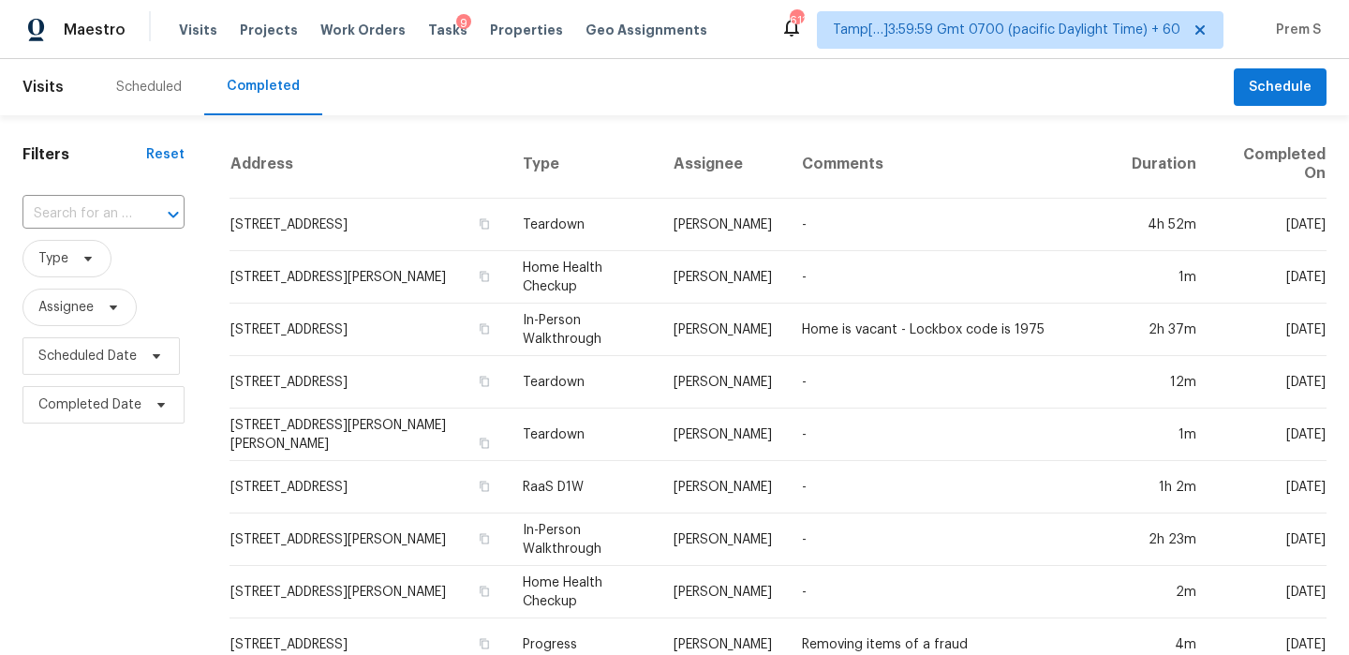
click at [128, 217] on input "text" at bounding box center [77, 213] width 110 height 29
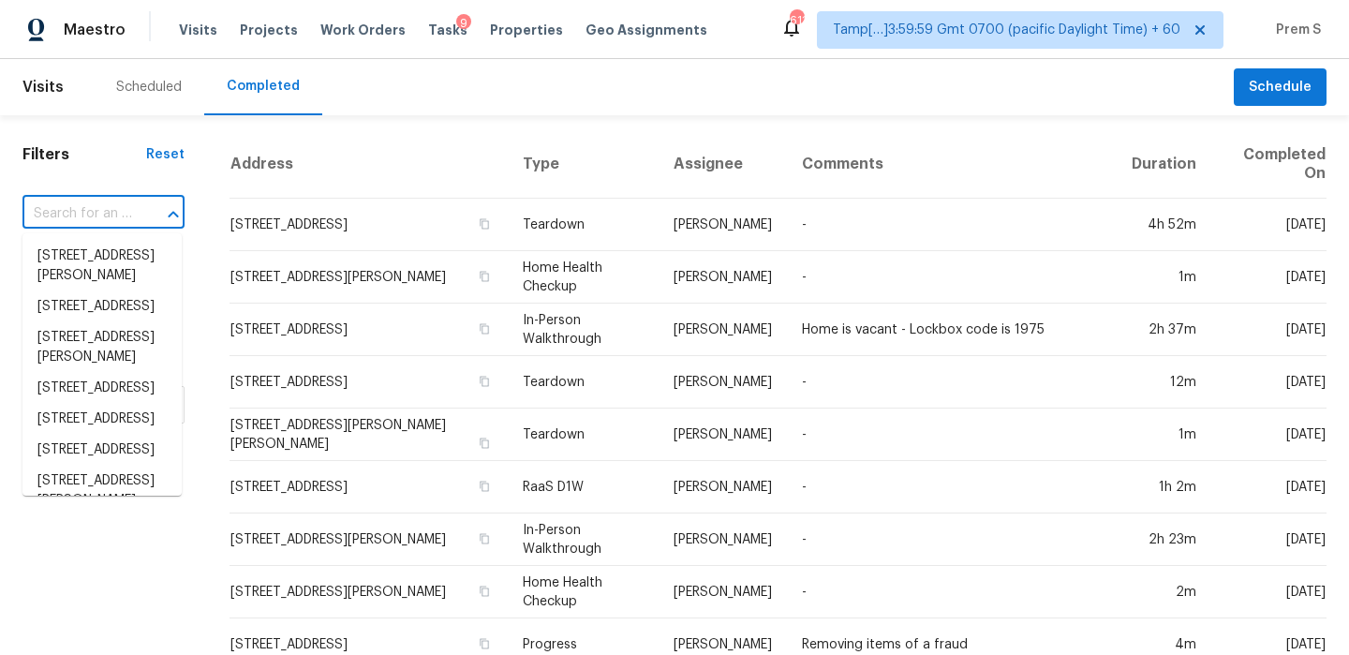
paste input "[STREET_ADDRESS]"
type input "[STREET_ADDRESS]"
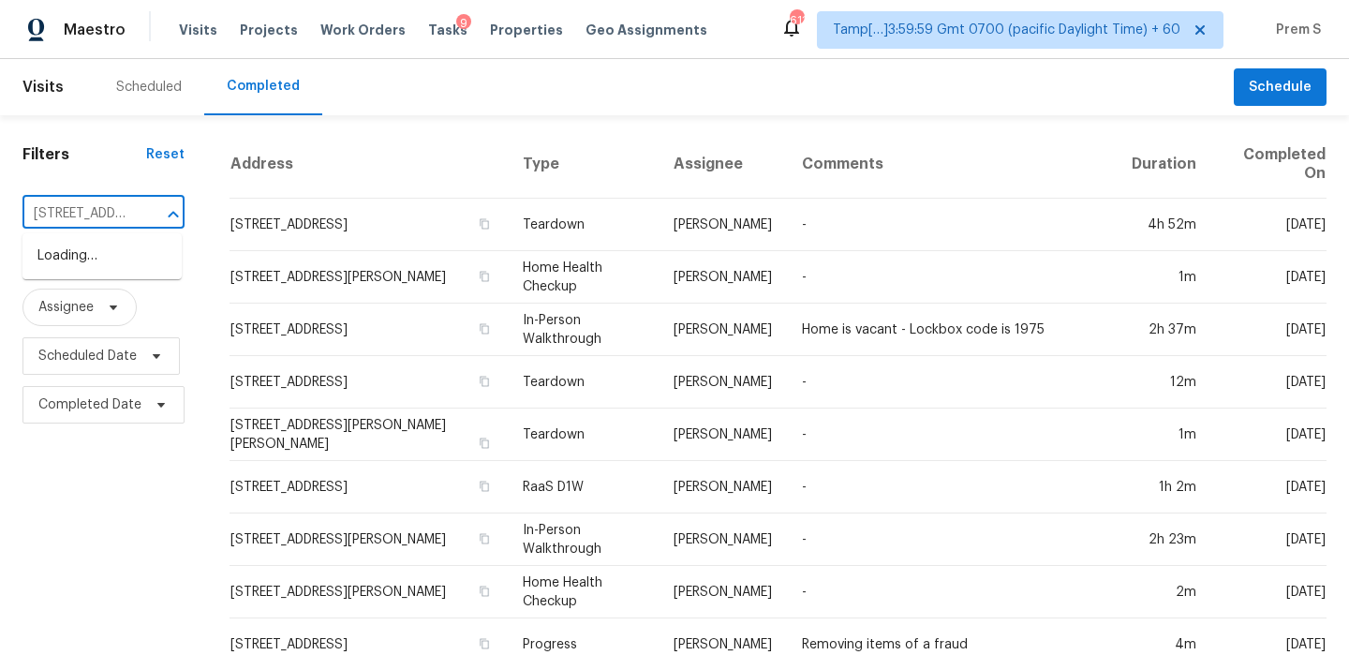
scroll to position [0, 218]
click at [125, 272] on li "[STREET_ADDRESS]" at bounding box center [101, 256] width 159 height 31
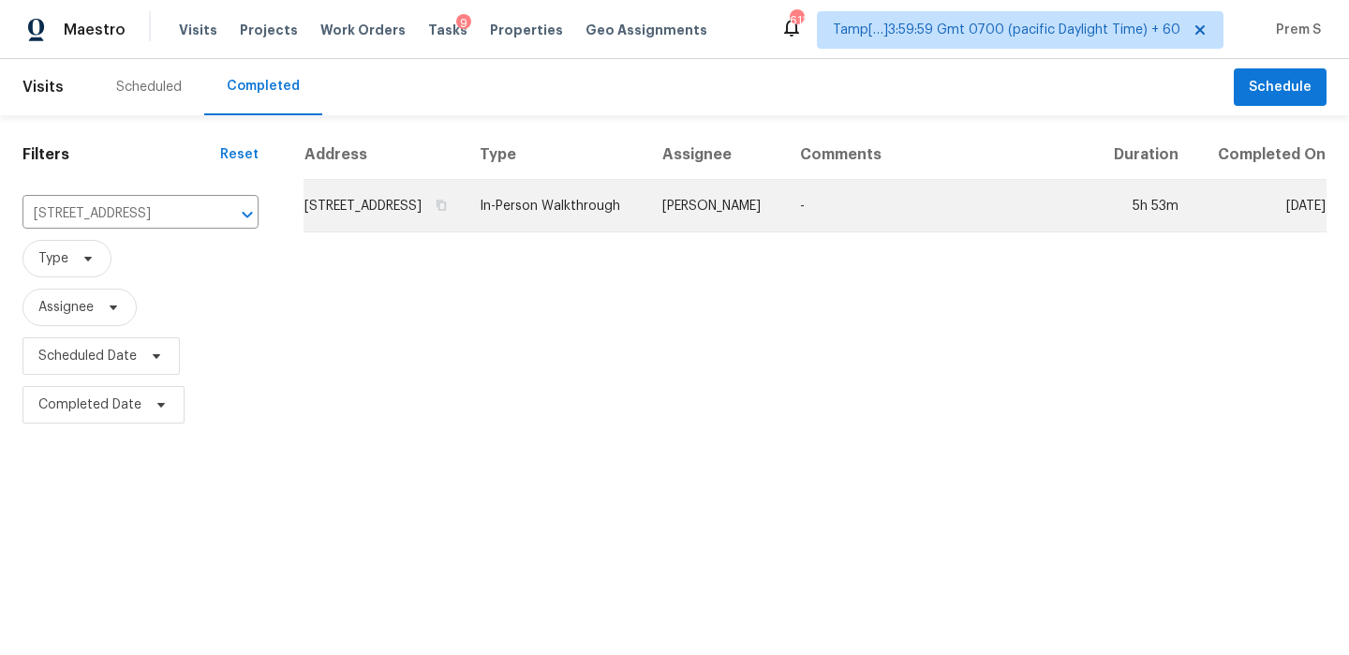
click at [350, 214] on td "[STREET_ADDRESS]" at bounding box center [383, 206] width 161 height 52
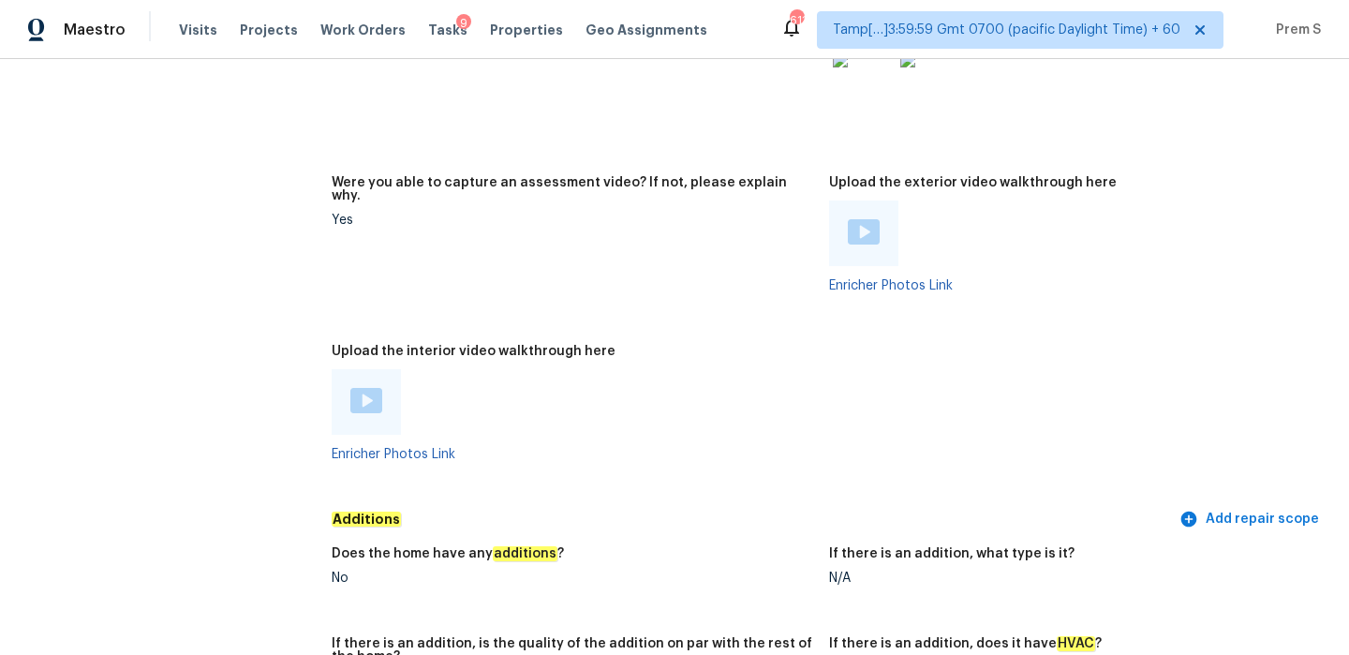
scroll to position [3628, 0]
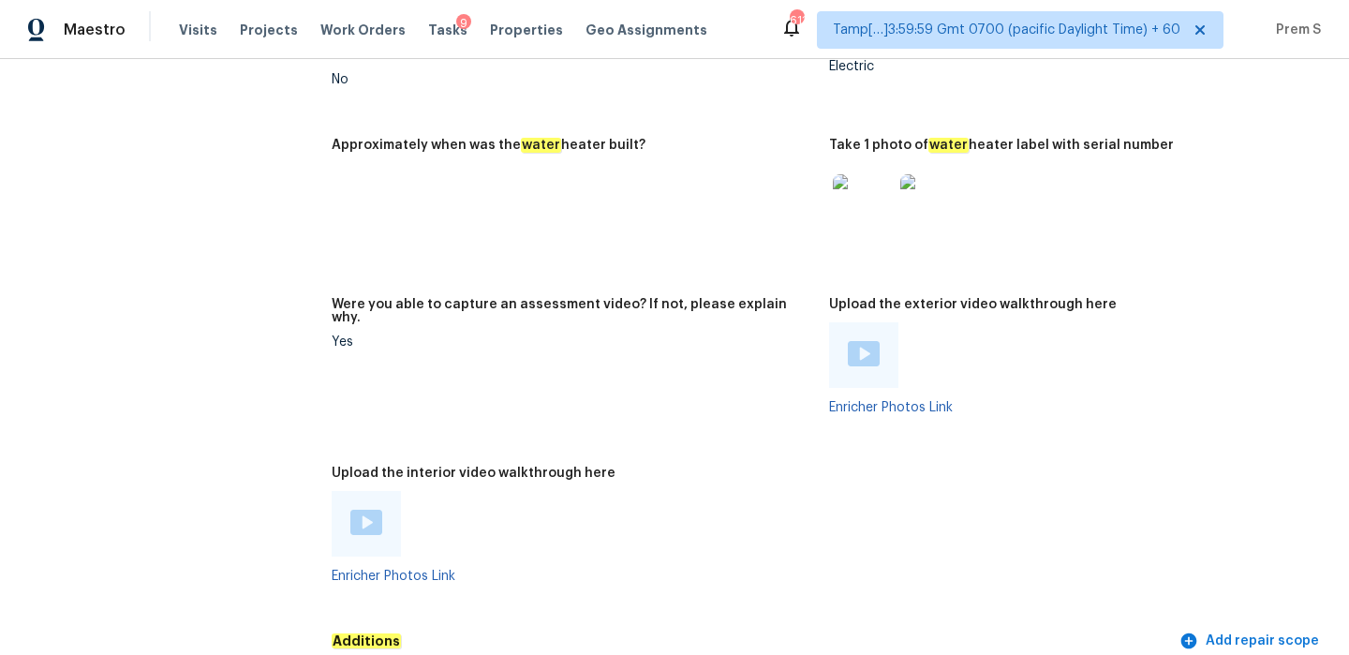
click at [369, 510] on img at bounding box center [366, 521] width 32 height 25
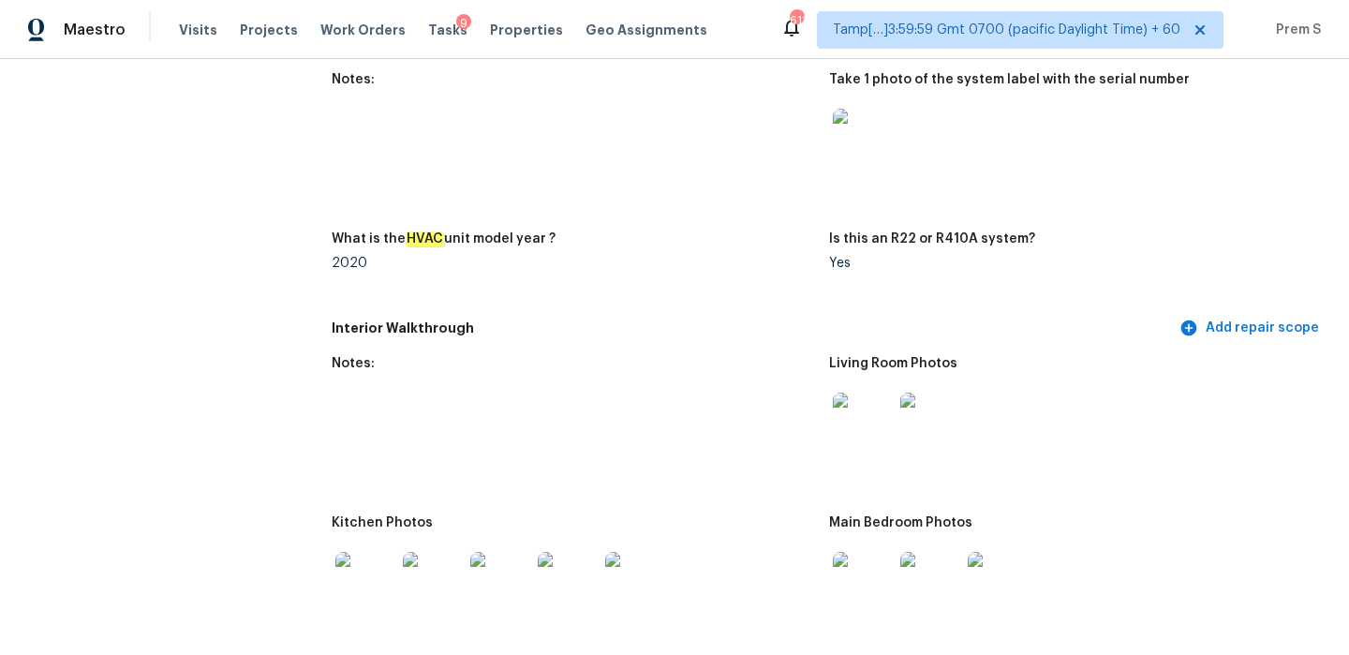
scroll to position [2271, 0]
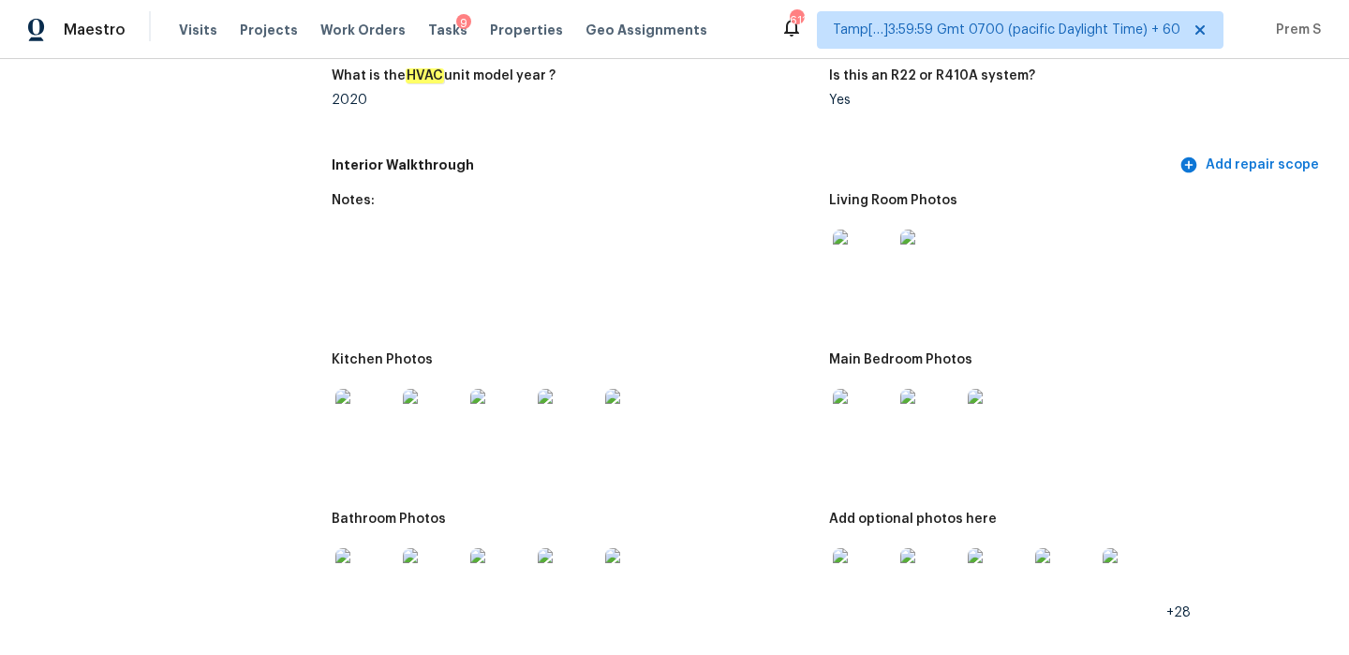
click at [885, 580] on img at bounding box center [863, 578] width 60 height 60
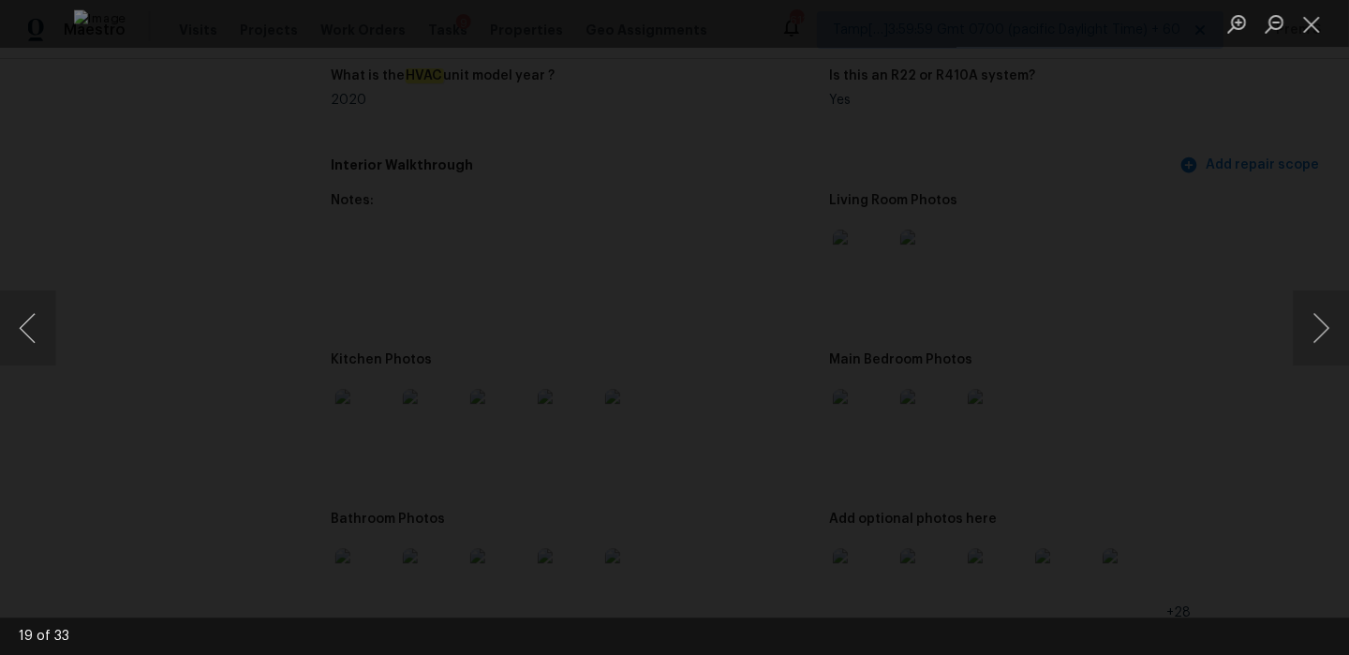
scroll to position [0, 0]
click at [1305, 27] on button "Close lightbox" at bounding box center [1310, 23] width 37 height 33
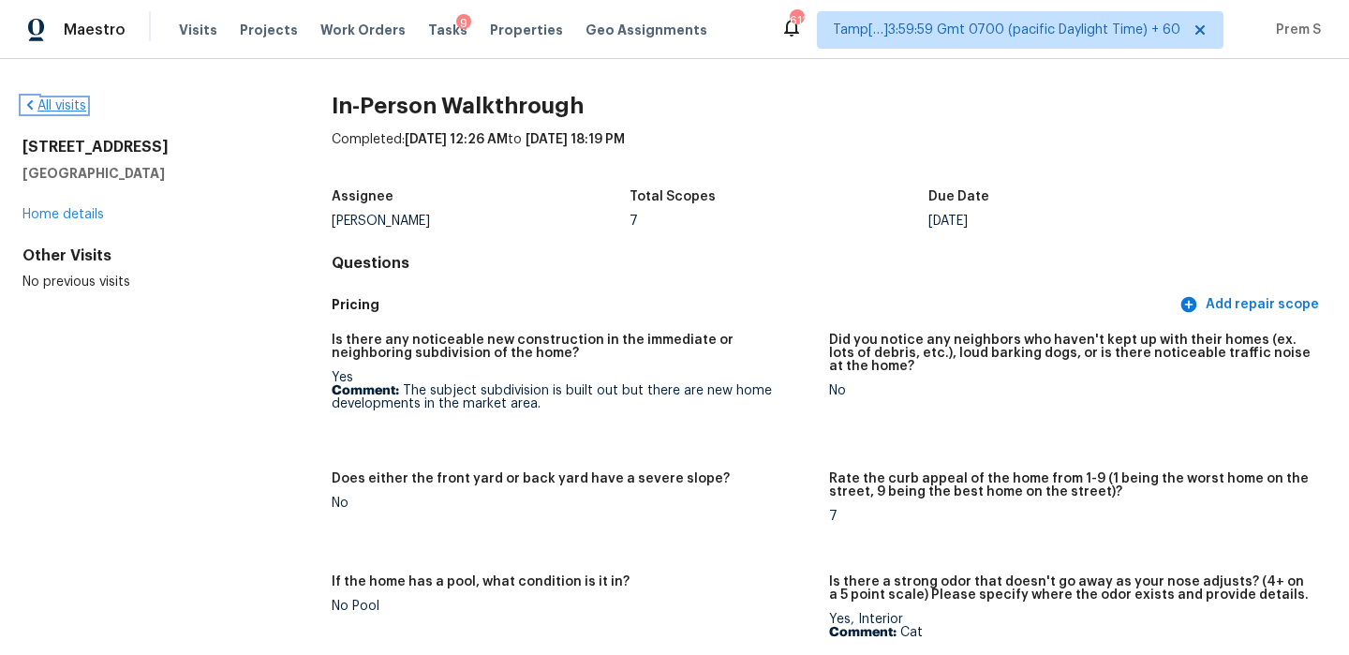
click at [66, 103] on link "All visits" at bounding box center [54, 105] width 64 height 13
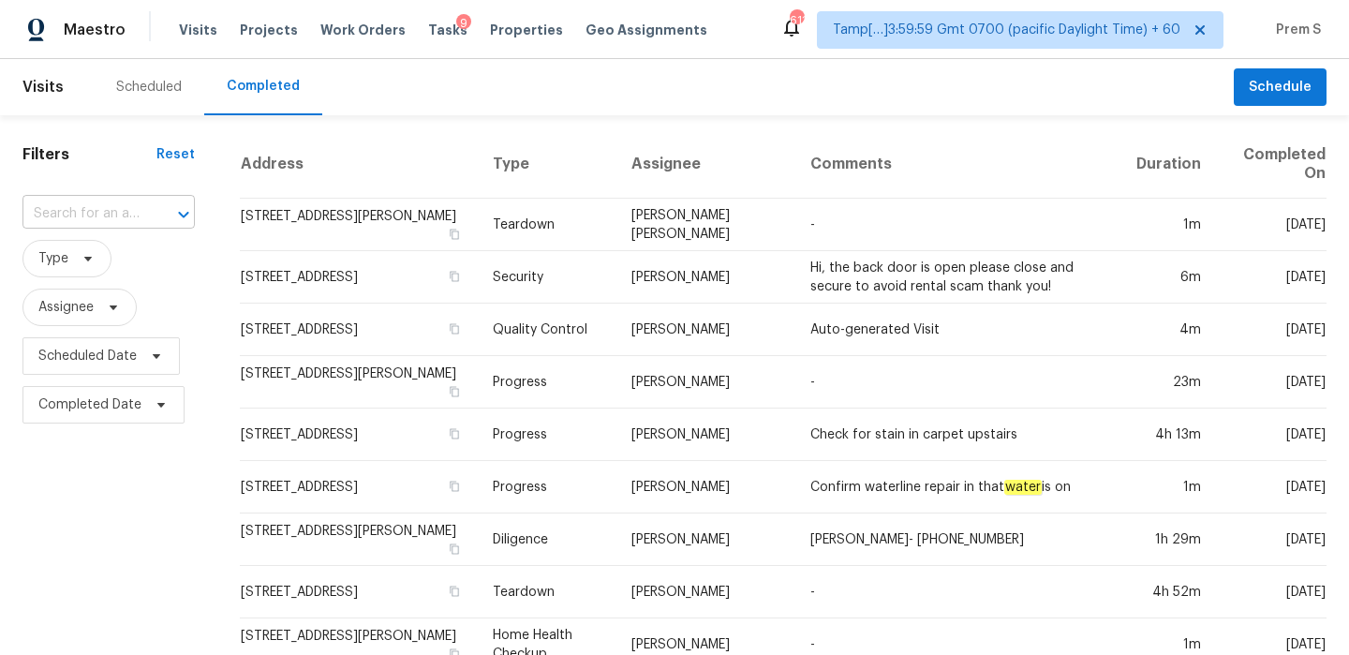
click at [95, 216] on input "text" at bounding box center [82, 213] width 120 height 29
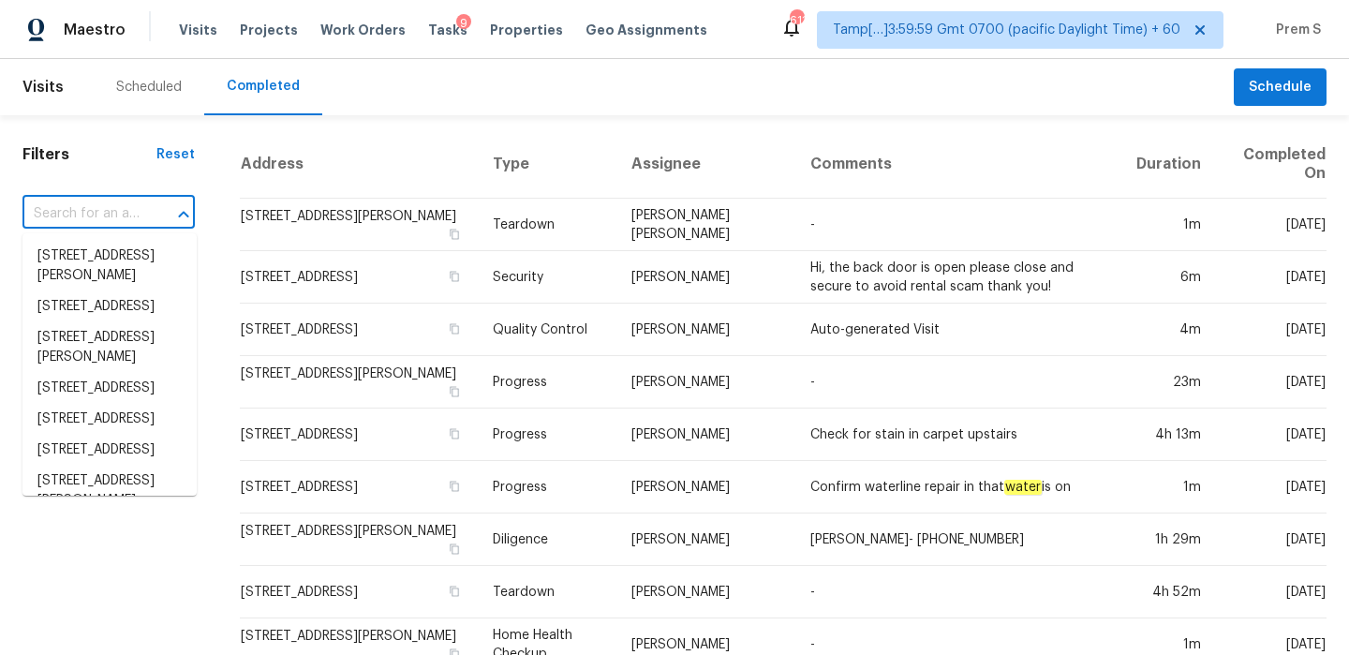
paste input "4401 Letson St Brighton, AL, 35020"
type input "4401 Letson St Brighton, AL, 35020"
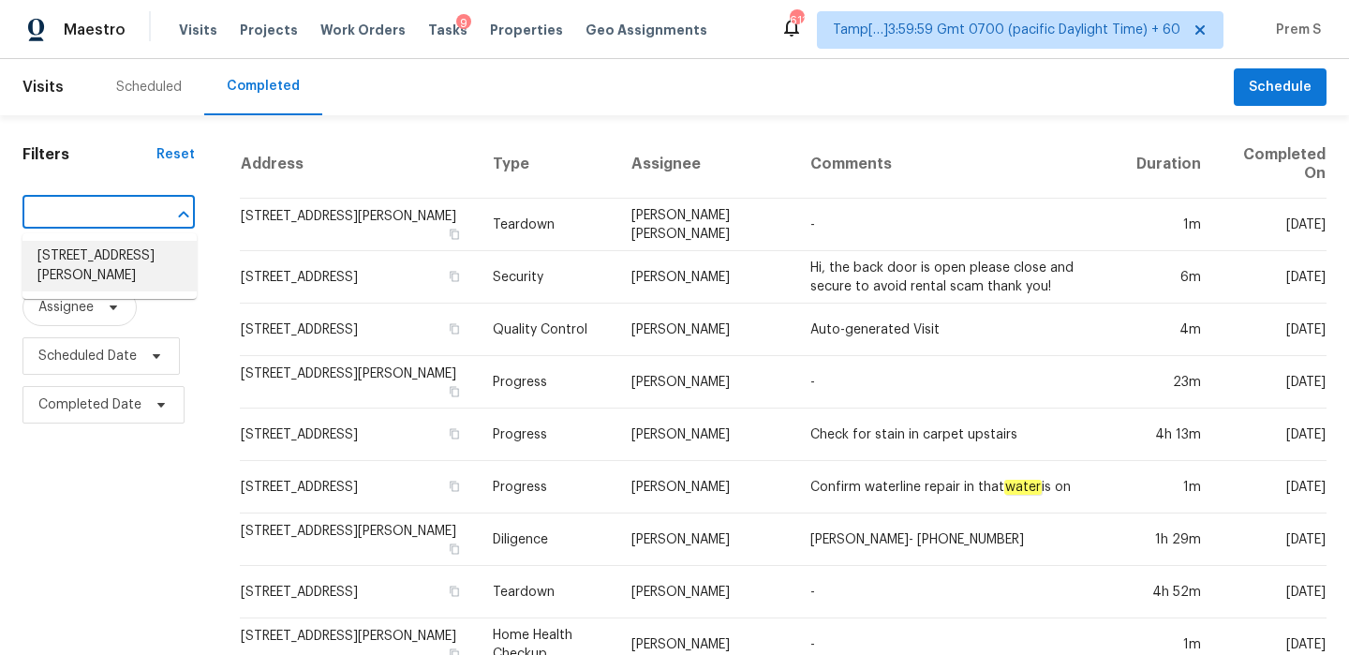
click at [113, 257] on li "4401 Letson St, Brighton, AL 35020" at bounding box center [109, 266] width 174 height 51
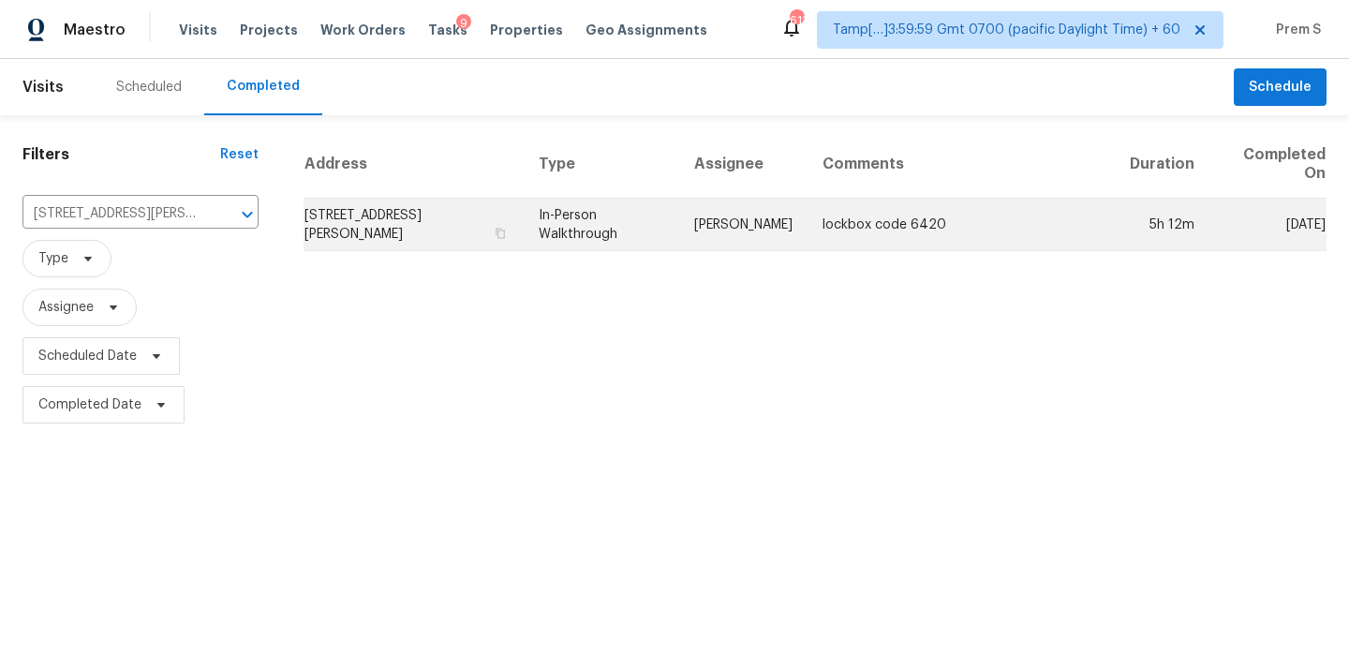
click at [344, 220] on td "4401 Letson St, Brighton, AL 35020" at bounding box center [413, 225] width 220 height 52
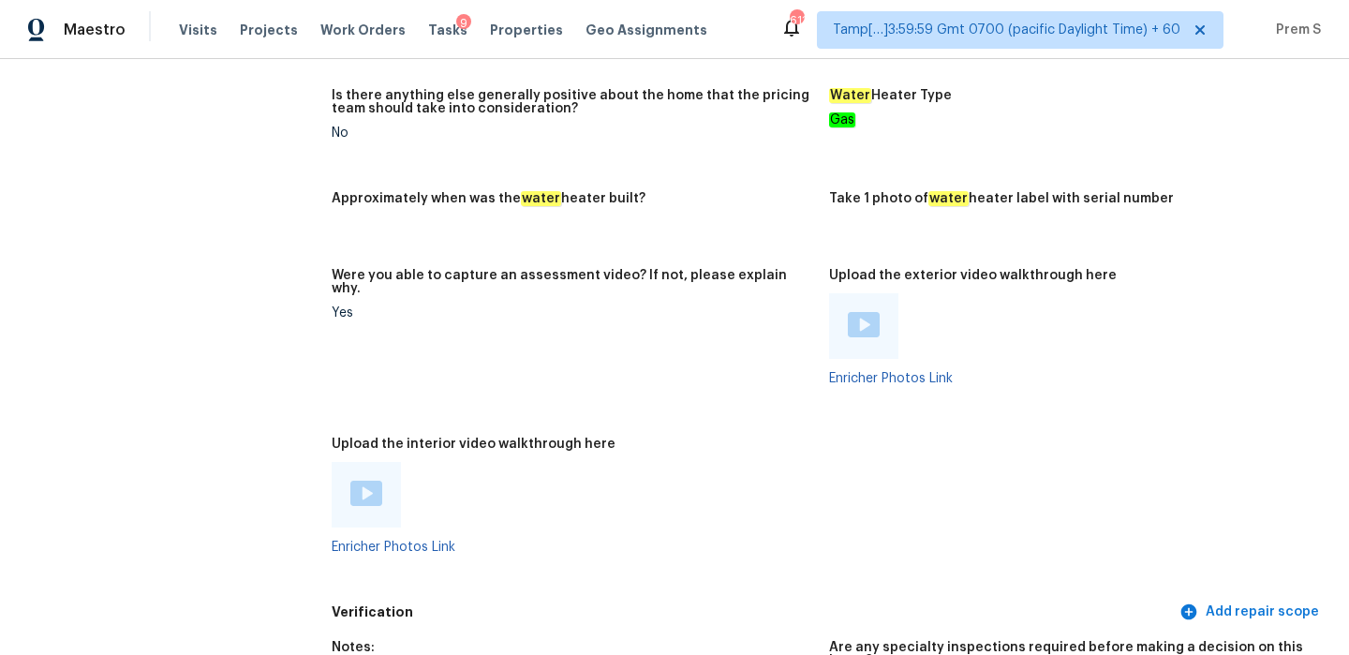
scroll to position [3739, 0]
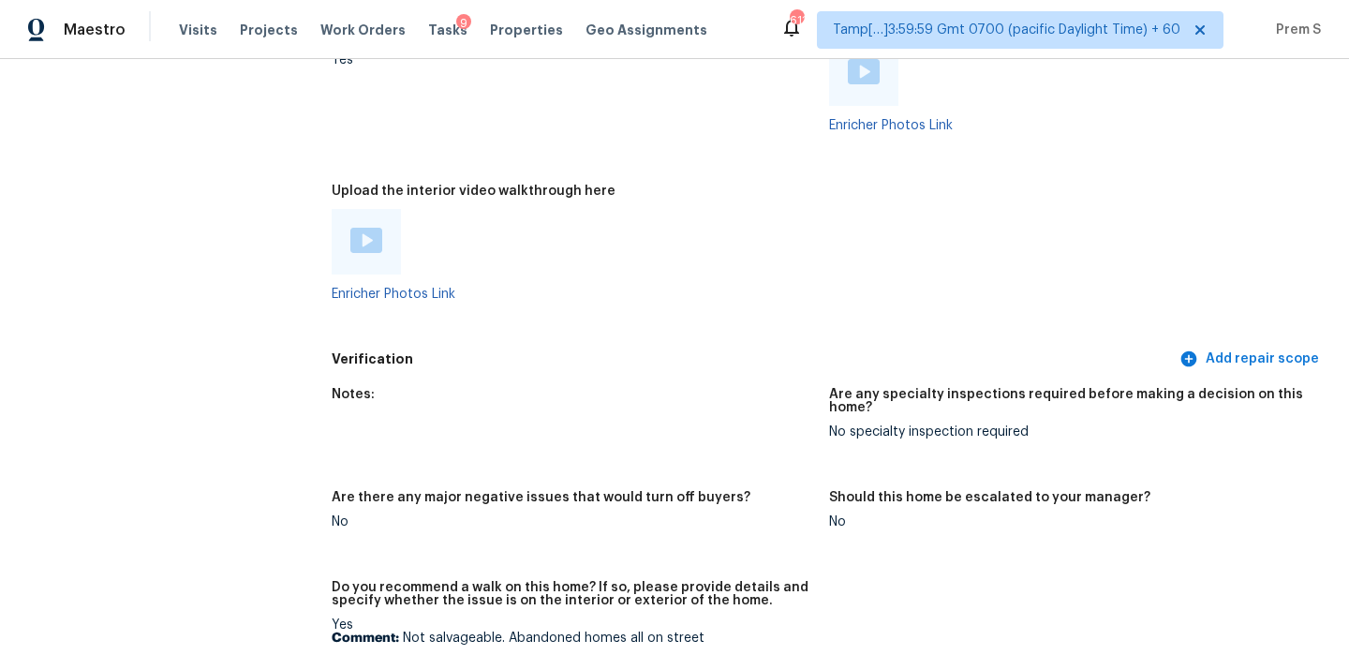
click at [369, 228] on img at bounding box center [366, 240] width 32 height 25
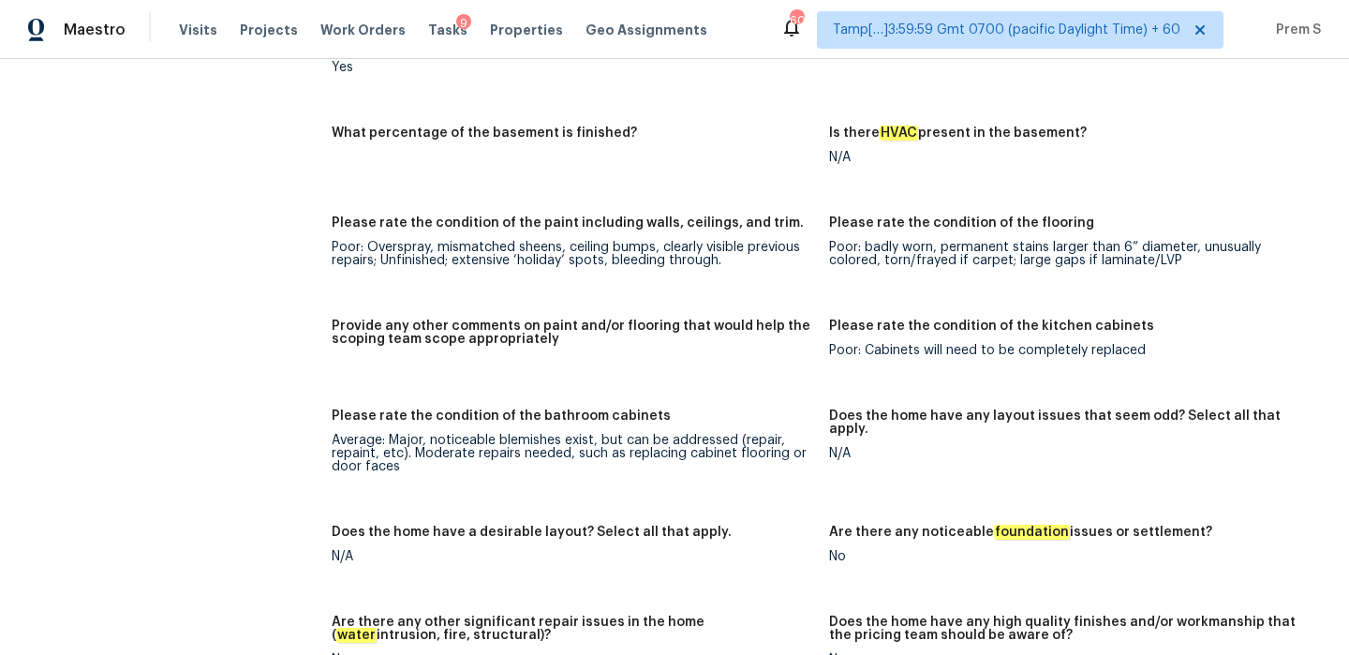
scroll to position [0, 0]
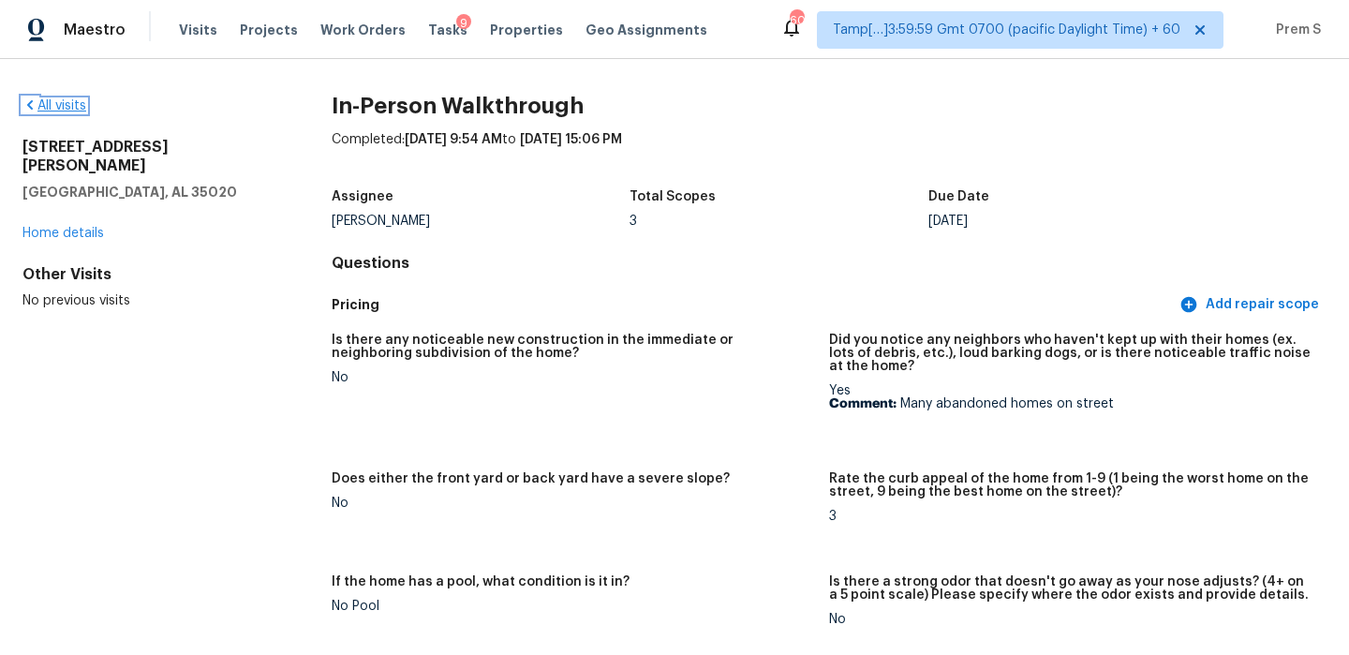
click at [73, 107] on link "All visits" at bounding box center [54, 105] width 64 height 13
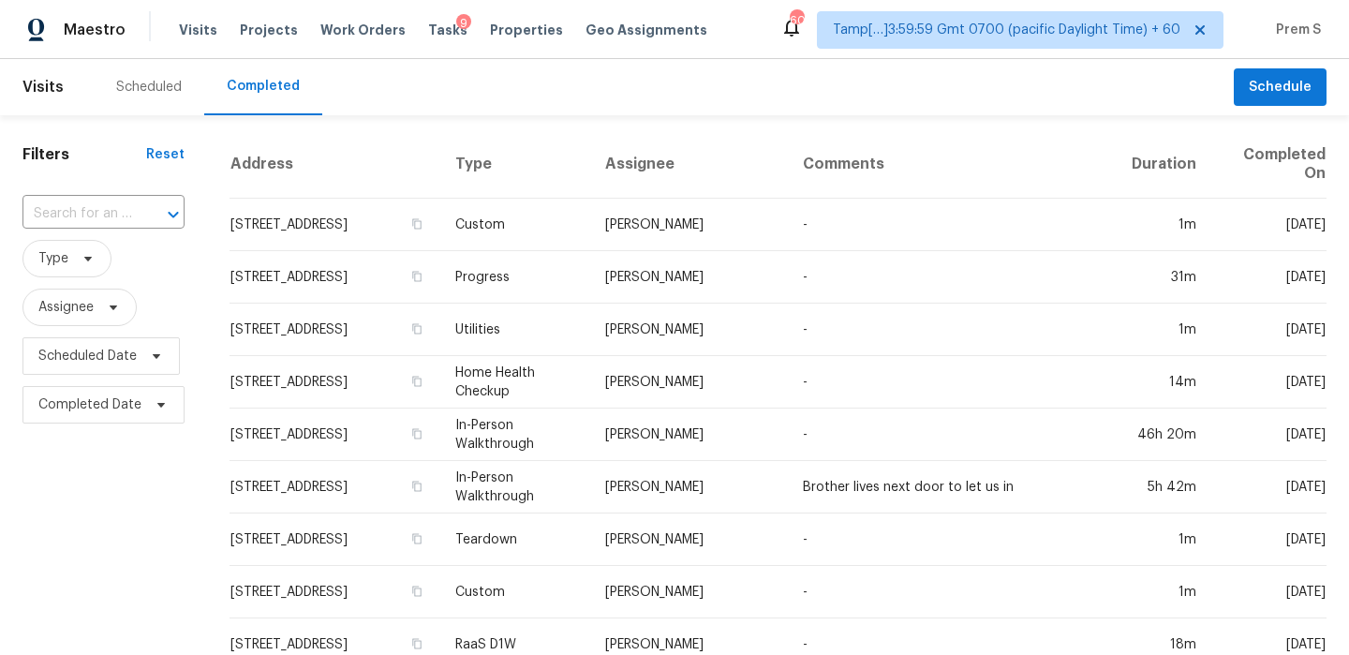
click at [98, 219] on input "text" at bounding box center [77, 213] width 110 height 29
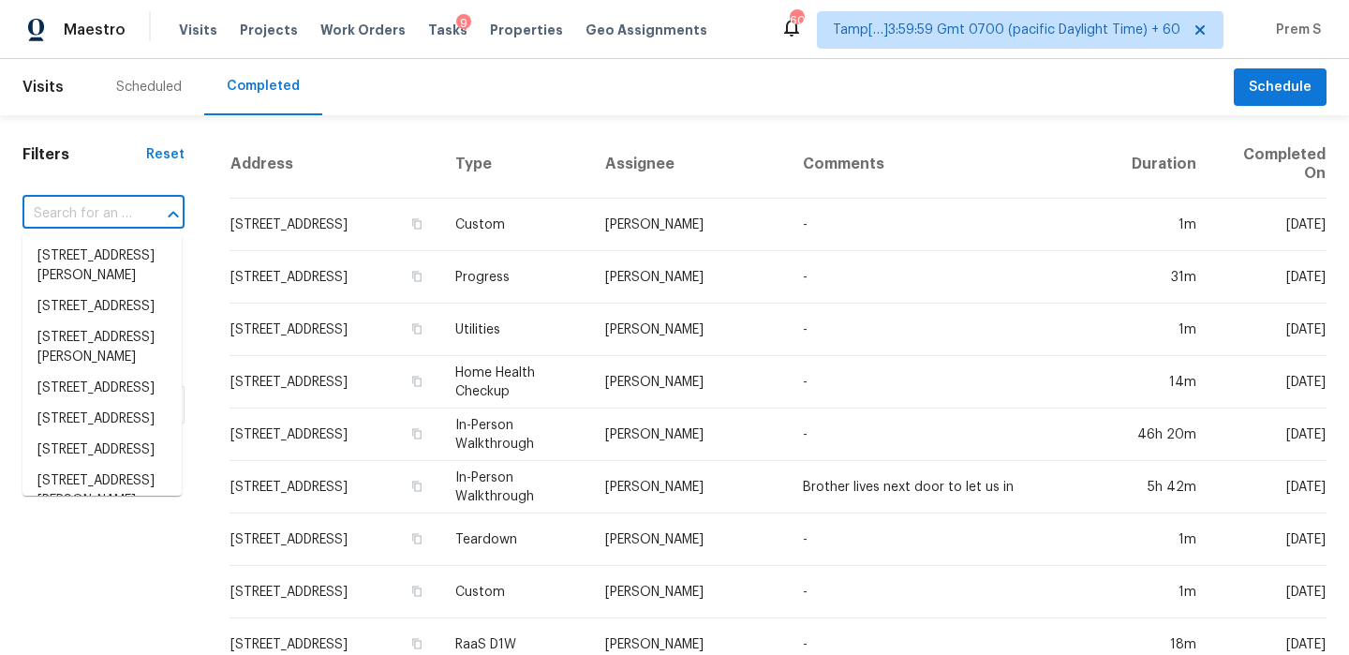
paste input "36635 Giles Rd Grafton, OH, 44044"
type input "36635 Giles Rd Grafton, OH, 44044"
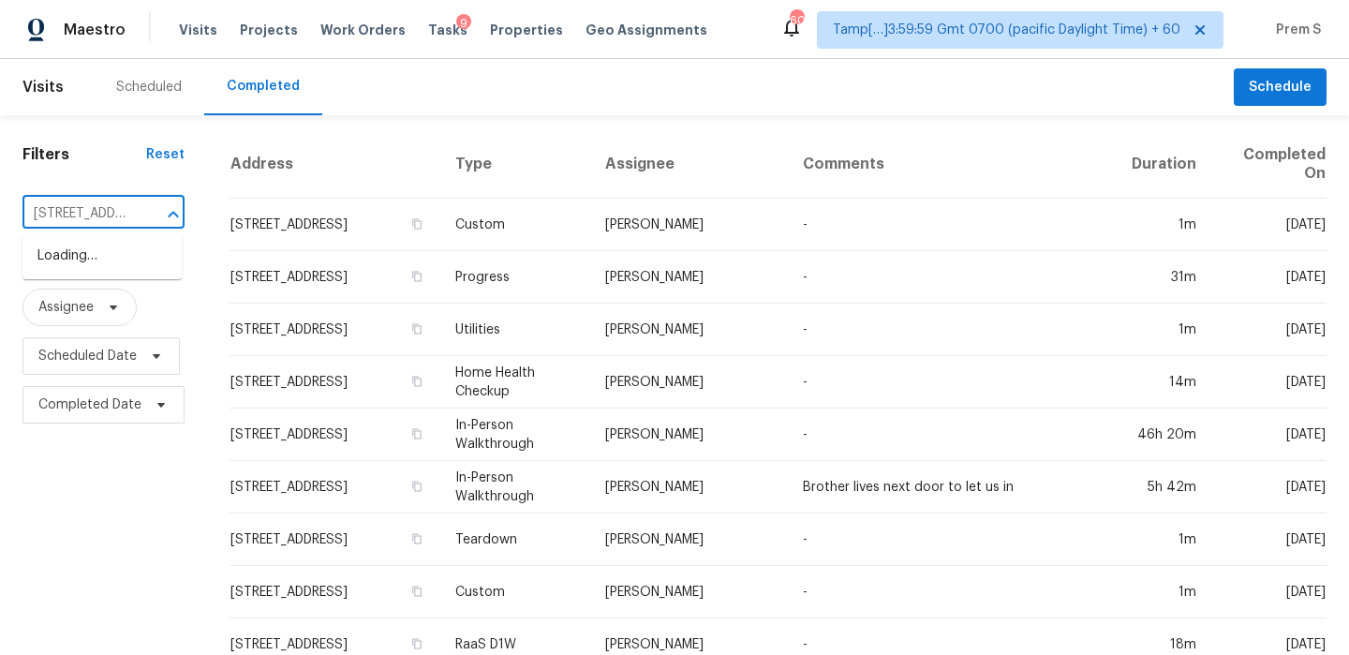
scroll to position [0, 123]
click at [116, 263] on li "36635 Giles Rd, Grafton, OH 44044" at bounding box center [101, 266] width 159 height 51
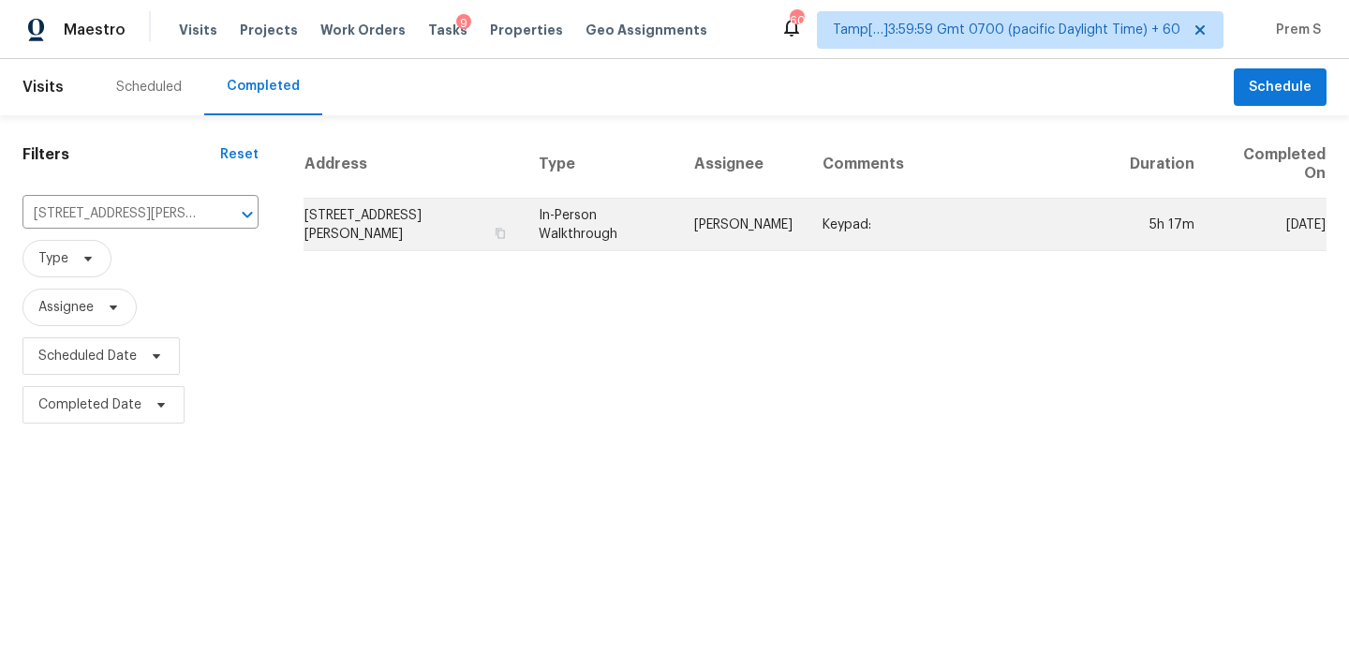
click at [330, 216] on td "36635 Giles Rd, Grafton, OH 44044" at bounding box center [413, 225] width 220 height 52
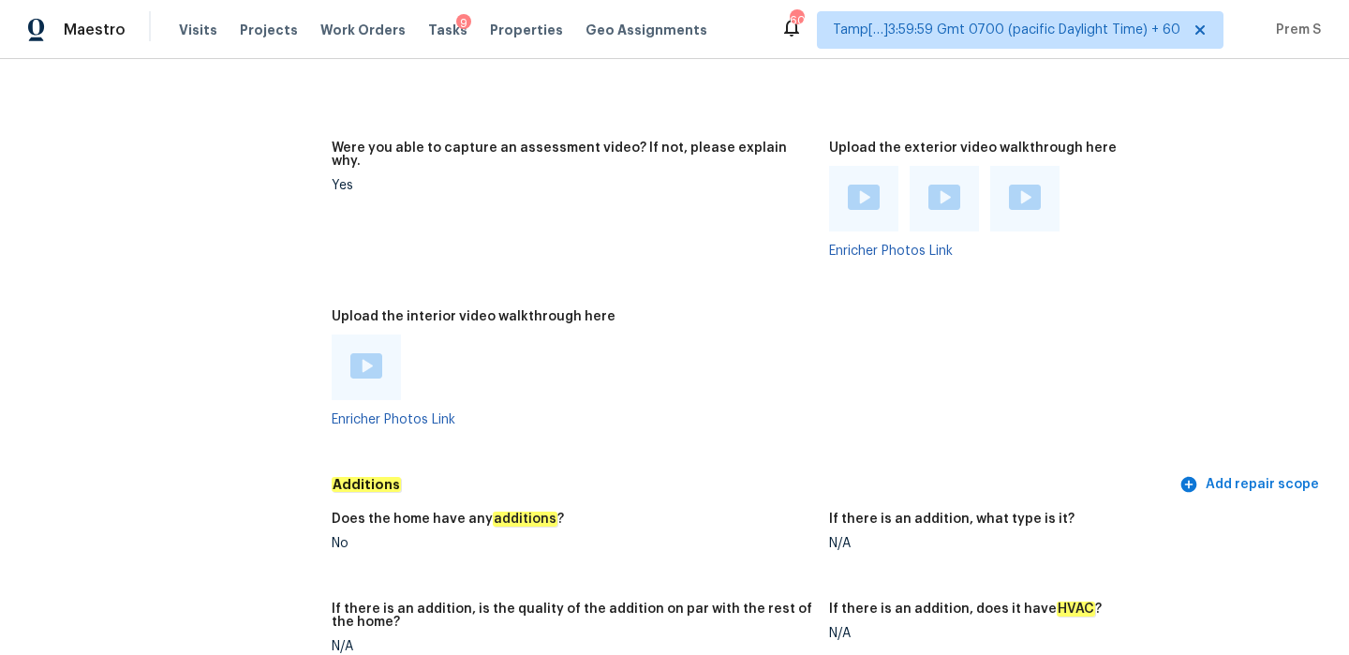
scroll to position [4821, 0]
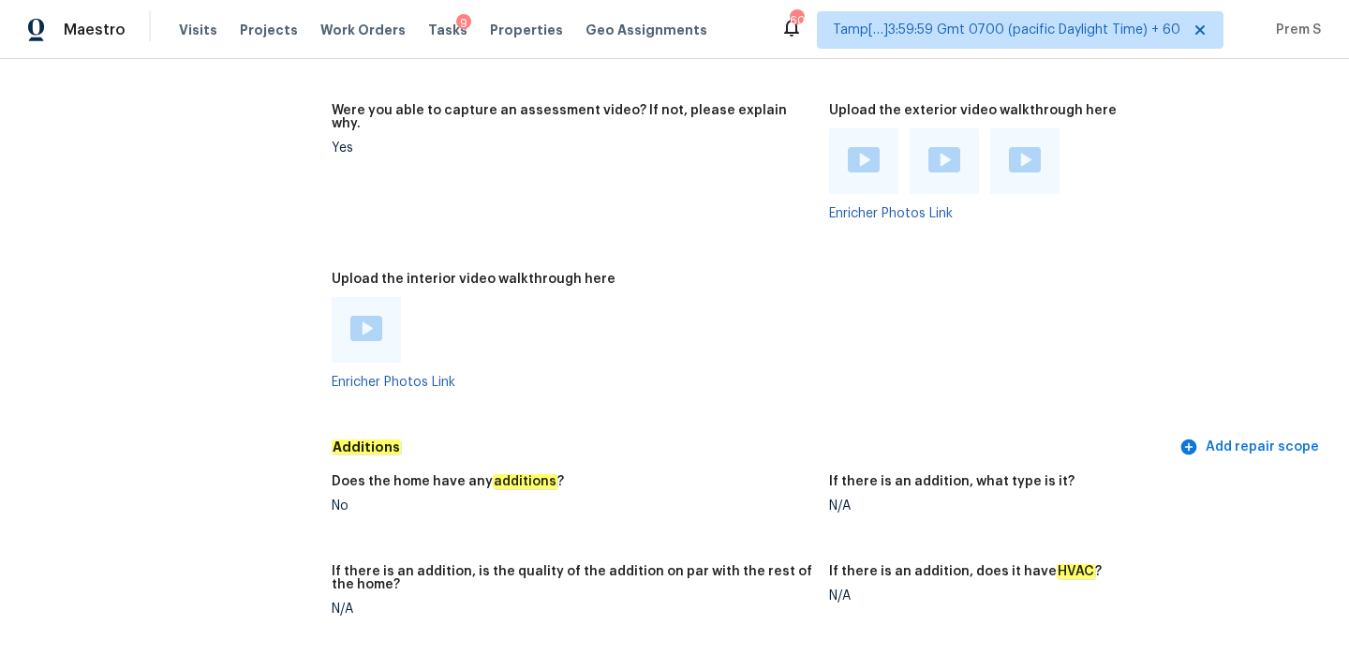
click at [361, 316] on img at bounding box center [366, 328] width 32 height 25
click at [865, 152] on img at bounding box center [864, 159] width 32 height 25
click at [948, 152] on img at bounding box center [944, 159] width 32 height 25
click at [1012, 149] on img at bounding box center [1025, 159] width 32 height 25
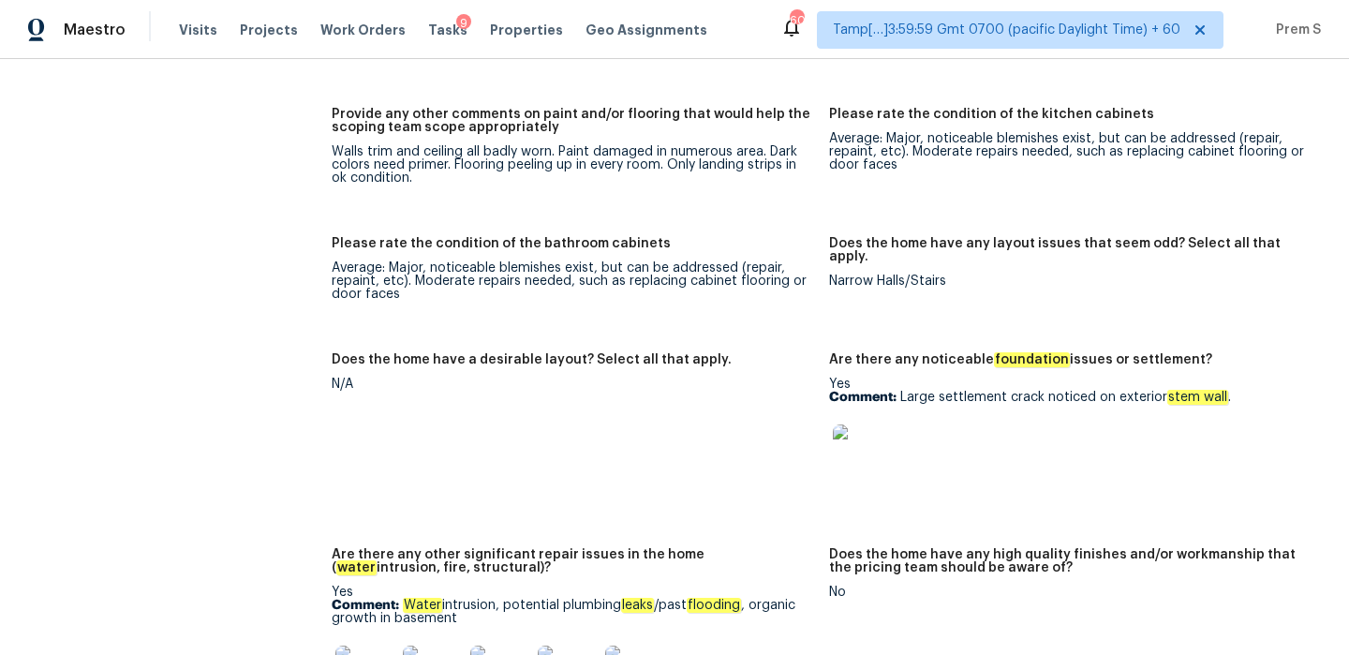
scroll to position [3924, 0]
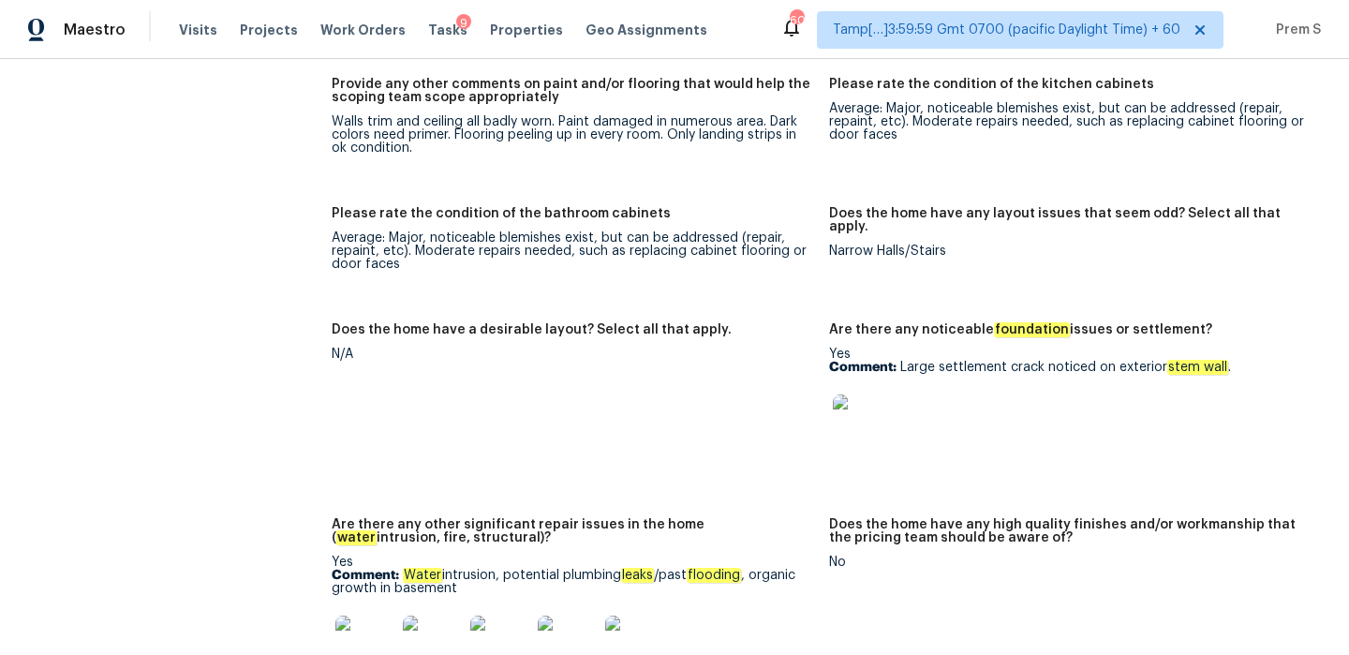
click at [858, 446] on div at bounding box center [862, 424] width 67 height 82
click at [866, 432] on img at bounding box center [863, 424] width 60 height 60
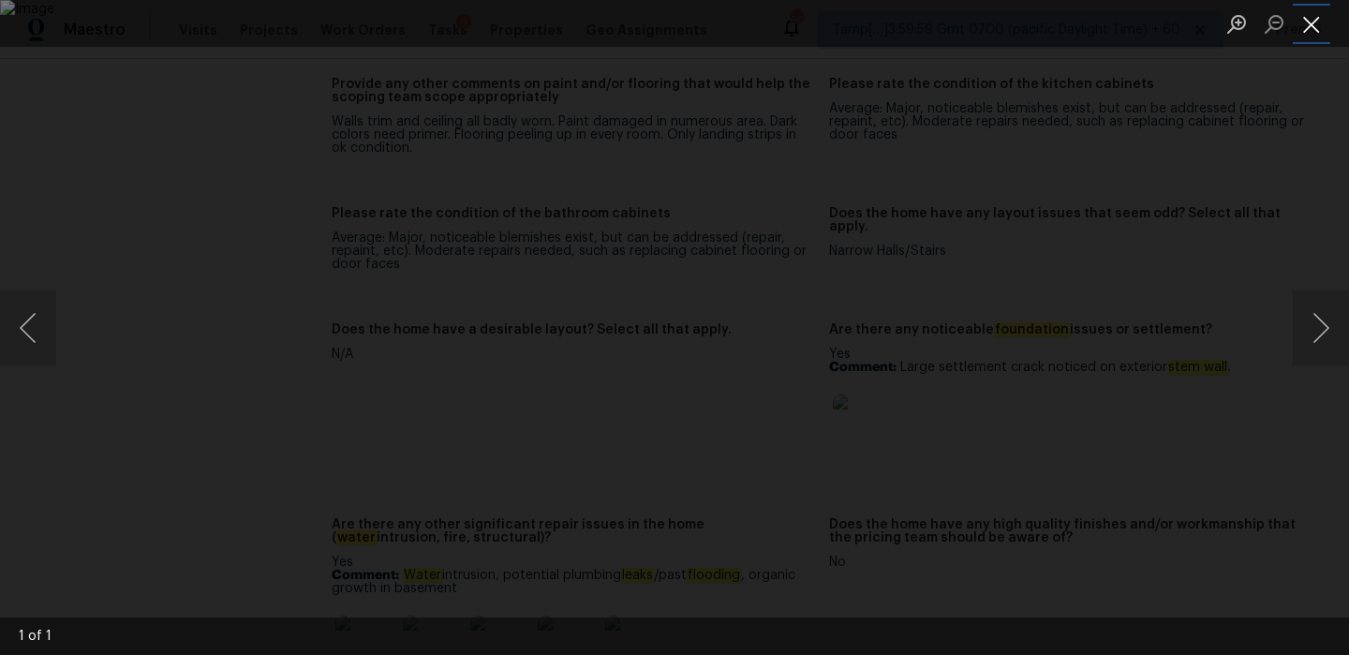
click at [1312, 27] on button "Close lightbox" at bounding box center [1310, 23] width 37 height 33
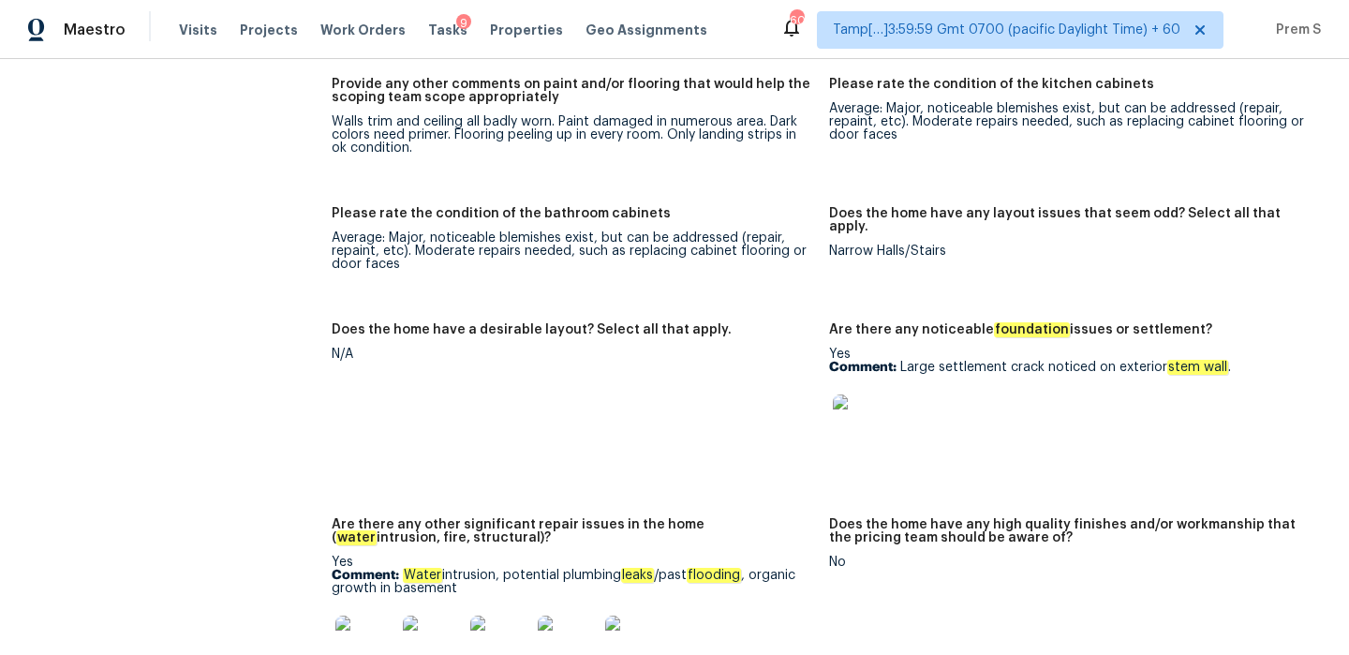
scroll to position [4066, 0]
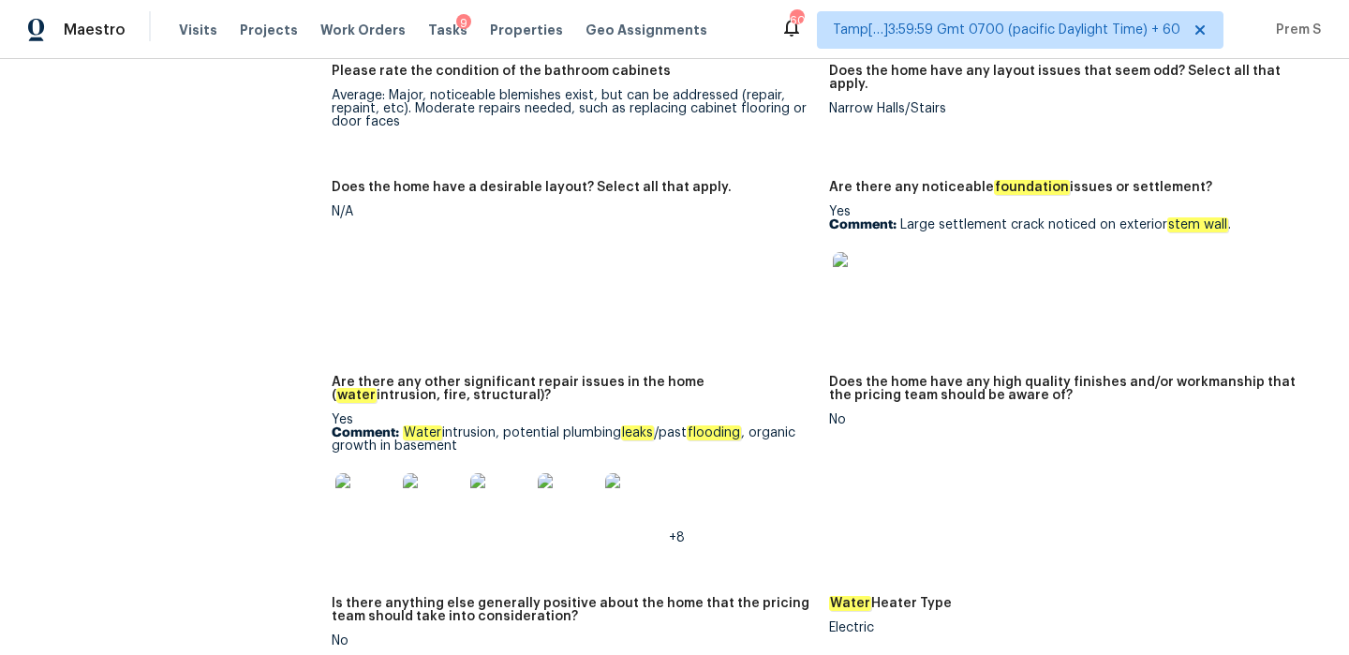
click at [357, 485] on img at bounding box center [365, 503] width 60 height 60
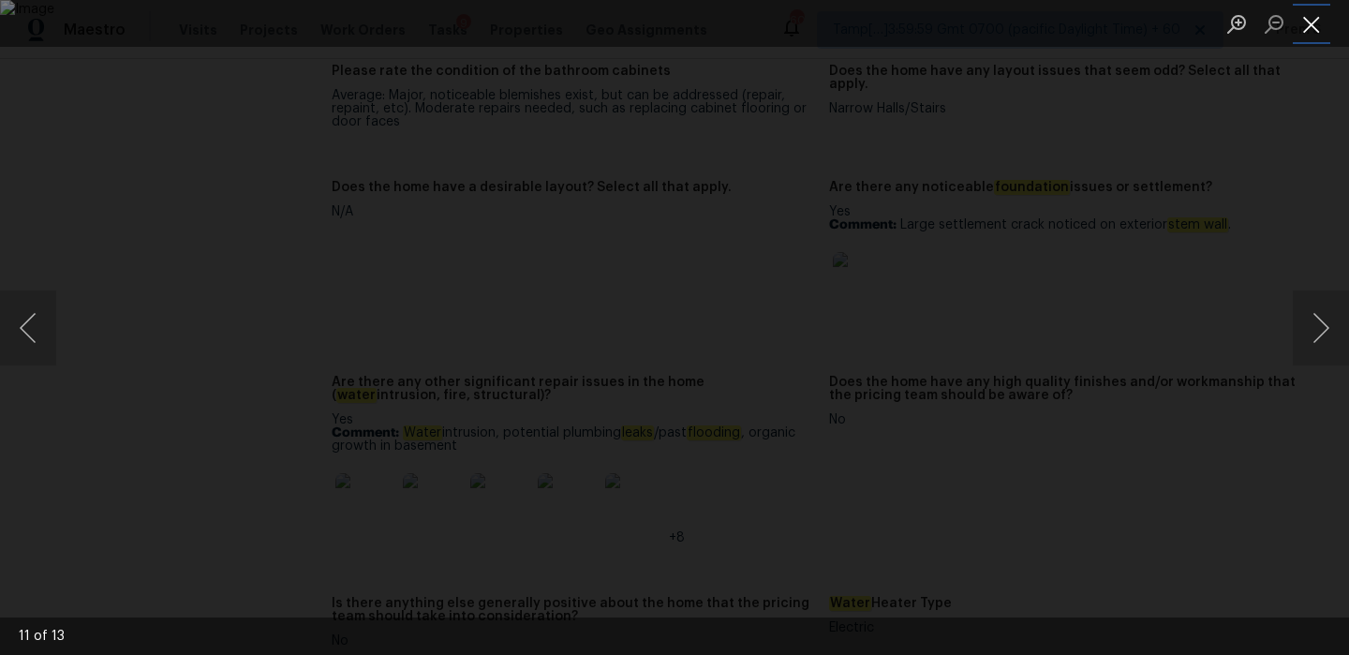
click at [1320, 33] on button "Close lightbox" at bounding box center [1310, 23] width 37 height 33
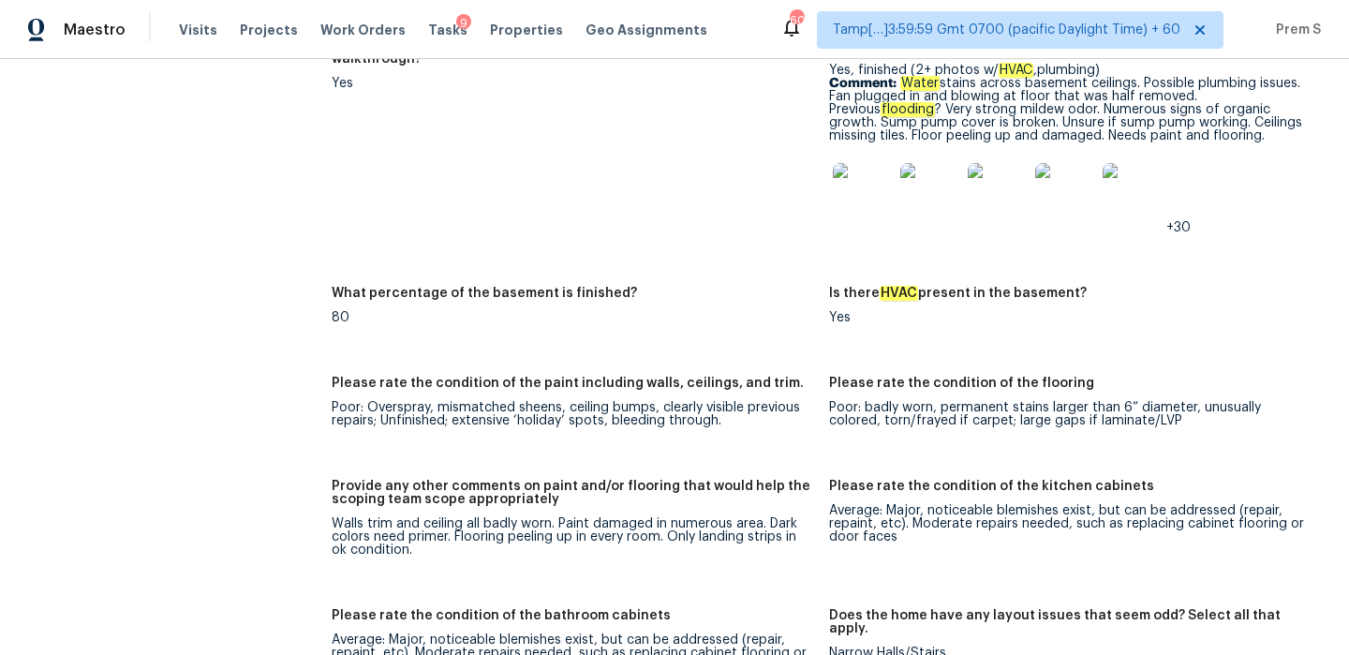
scroll to position [3855, 0]
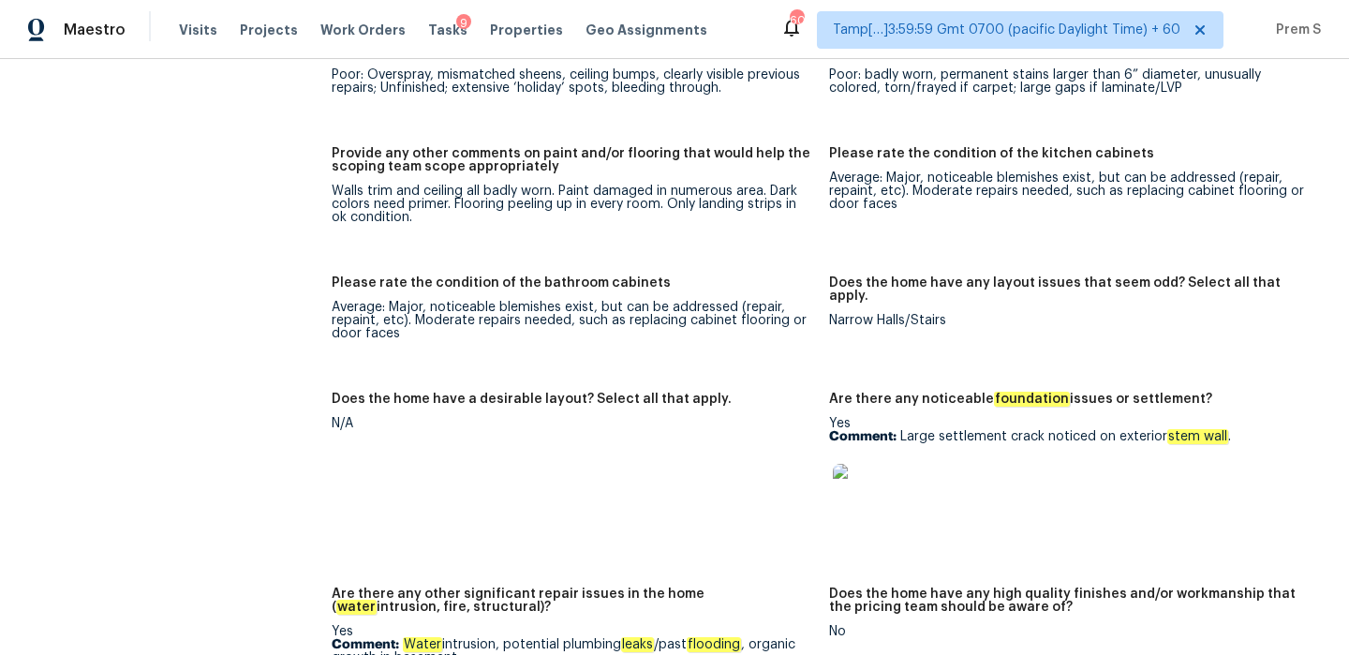
click at [855, 498] on img at bounding box center [863, 494] width 60 height 60
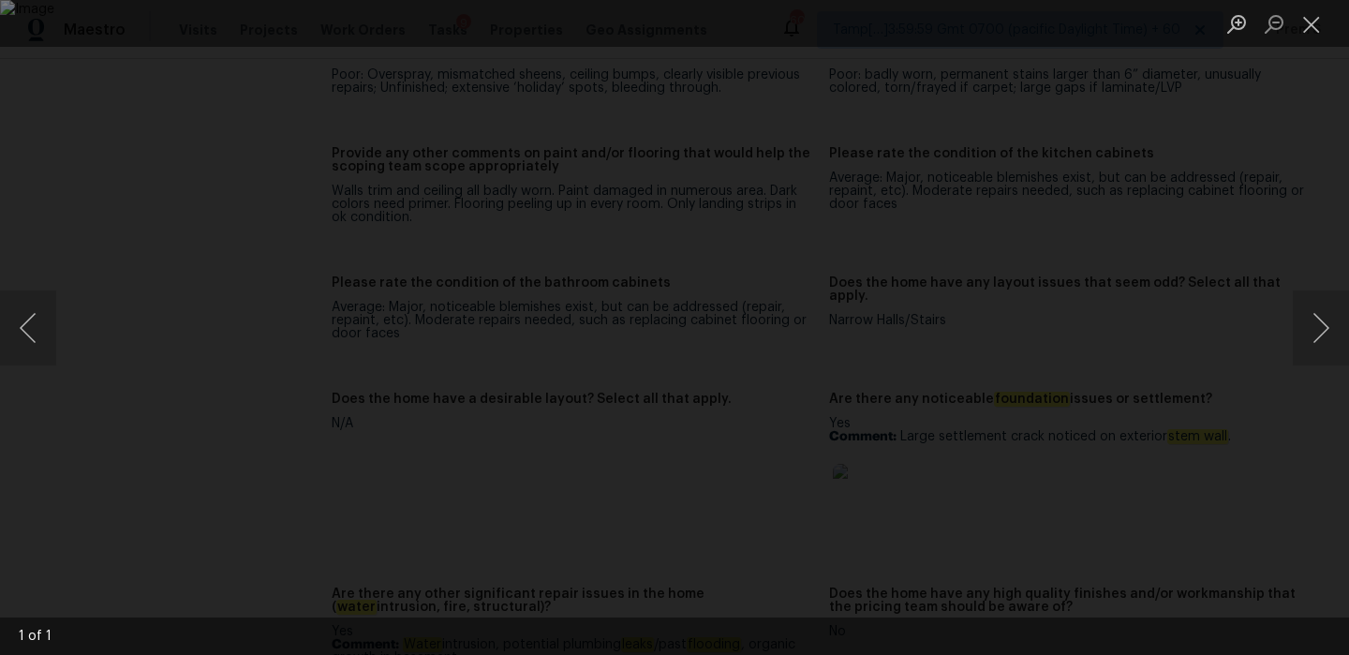
click at [535, 380] on img "Lightbox" at bounding box center [674, 327] width 1349 height 655
click at [1315, 20] on button "Close lightbox" at bounding box center [1310, 23] width 37 height 33
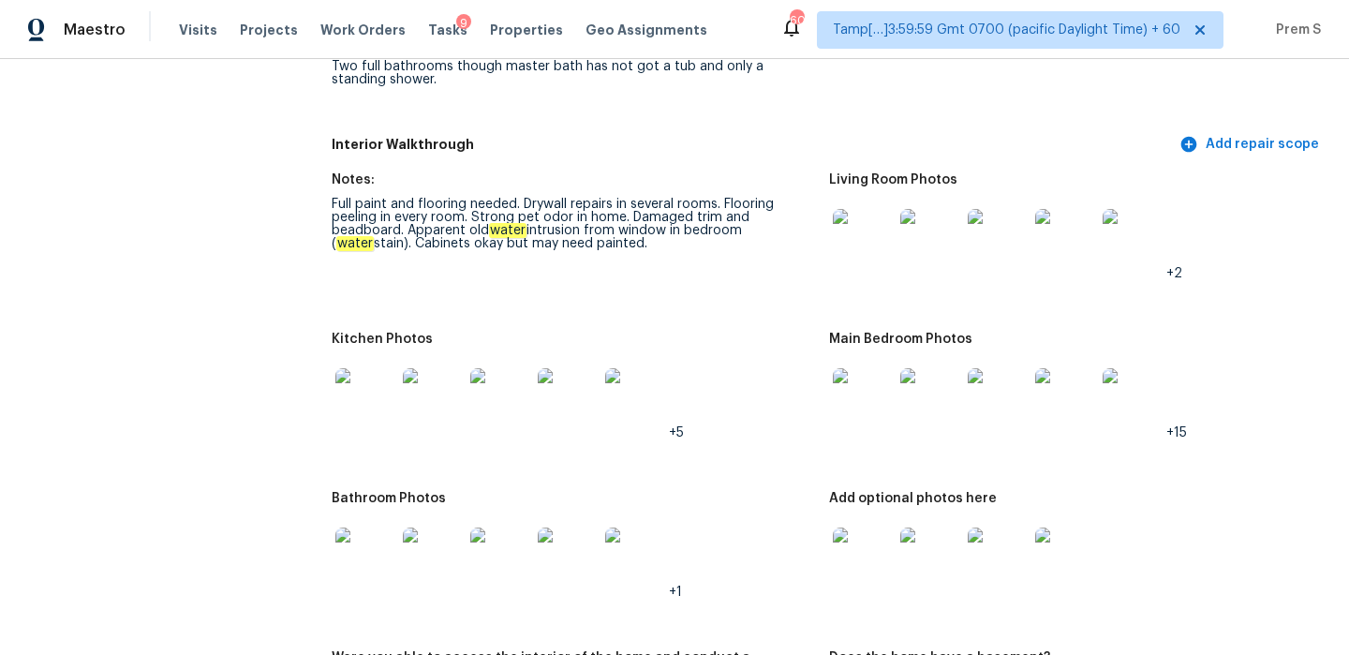
scroll to position [2922, 0]
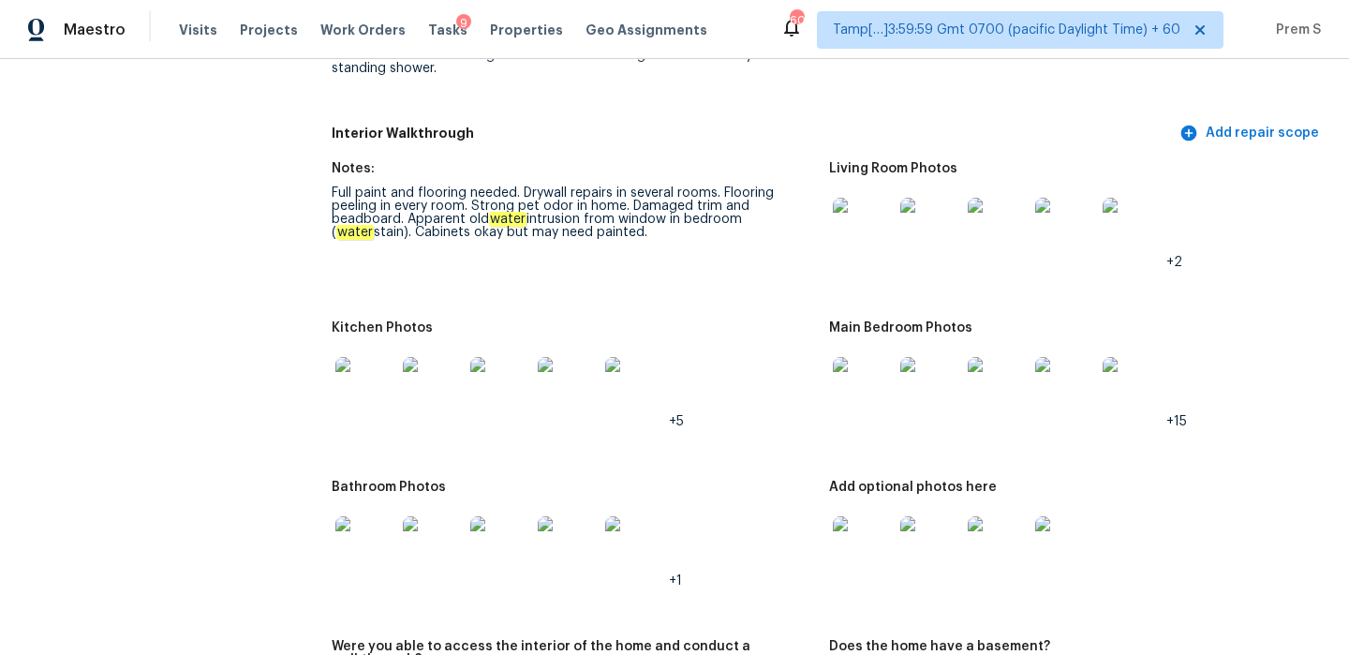
click at [878, 198] on img at bounding box center [863, 228] width 60 height 60
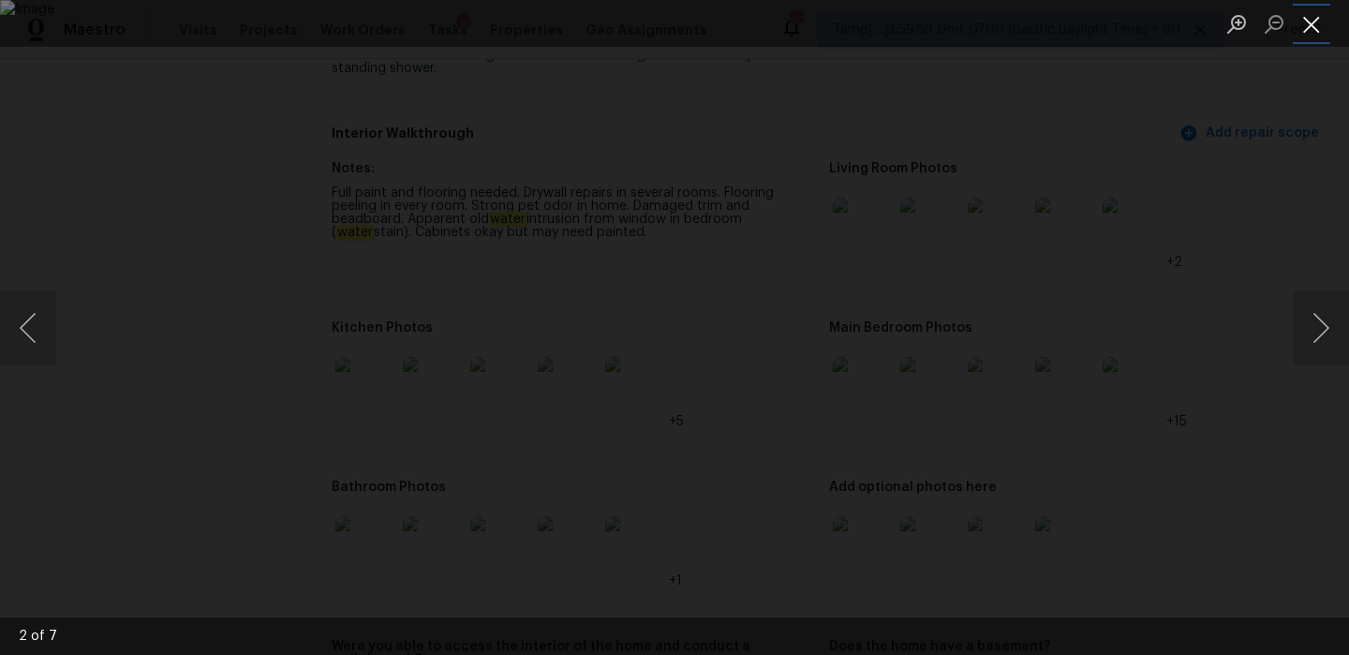
click at [1321, 18] on button "Close lightbox" at bounding box center [1310, 23] width 37 height 33
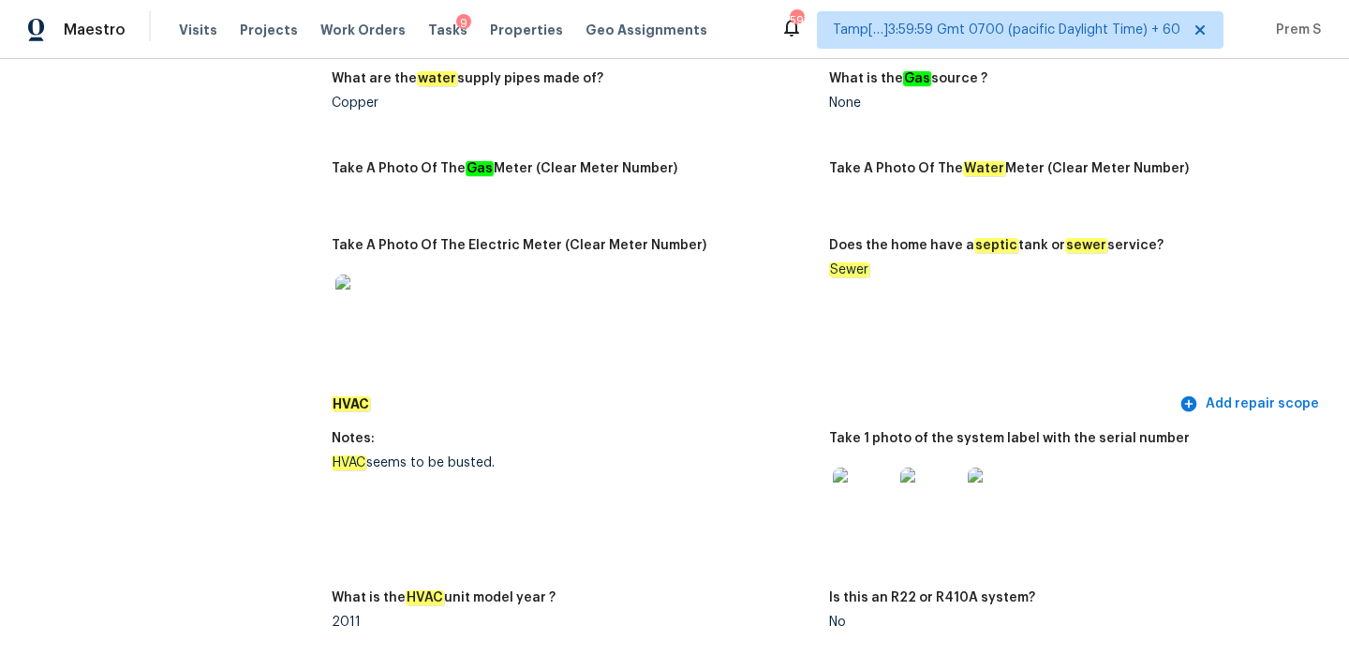
scroll to position [1781, 0]
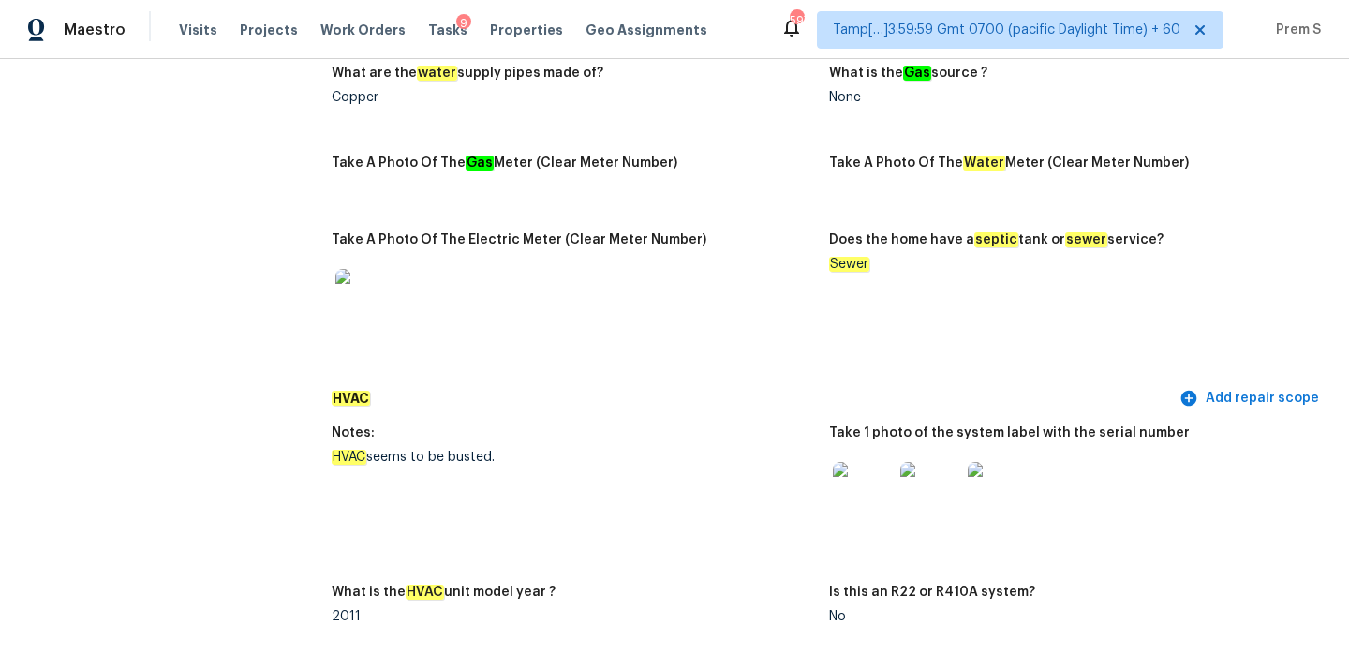
click at [941, 481] on img at bounding box center [930, 492] width 60 height 60
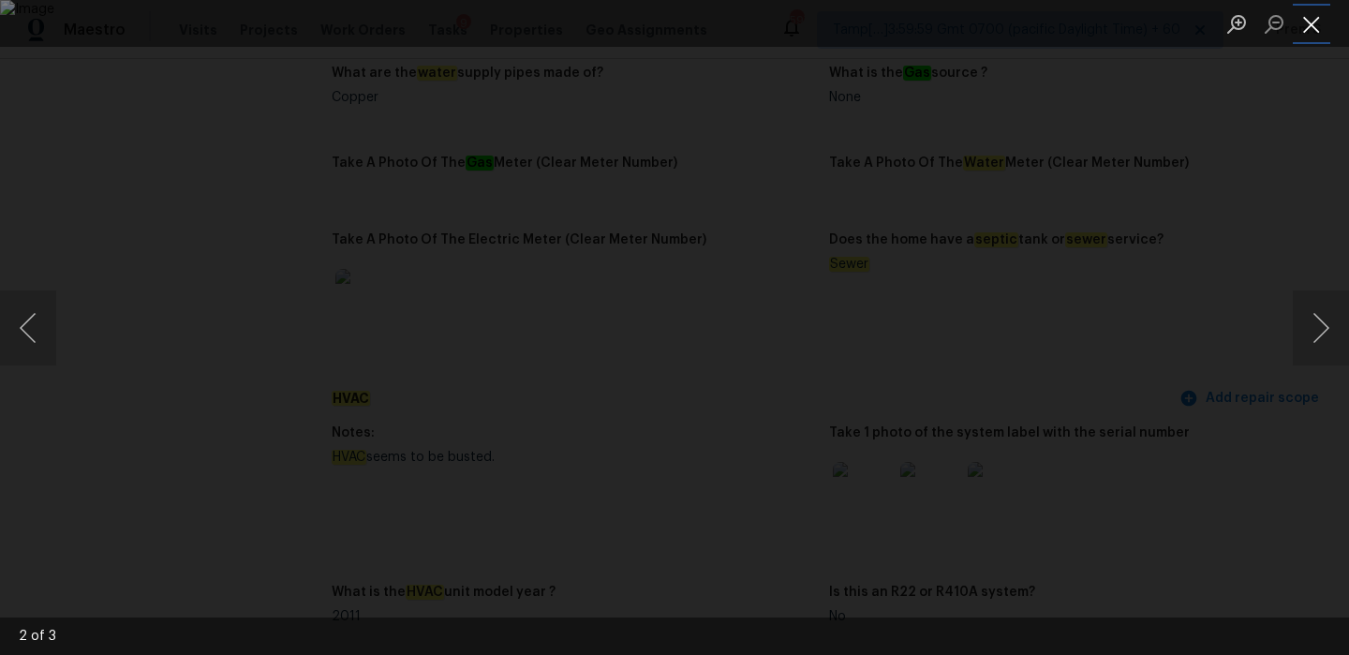
click at [1305, 19] on button "Close lightbox" at bounding box center [1310, 23] width 37 height 33
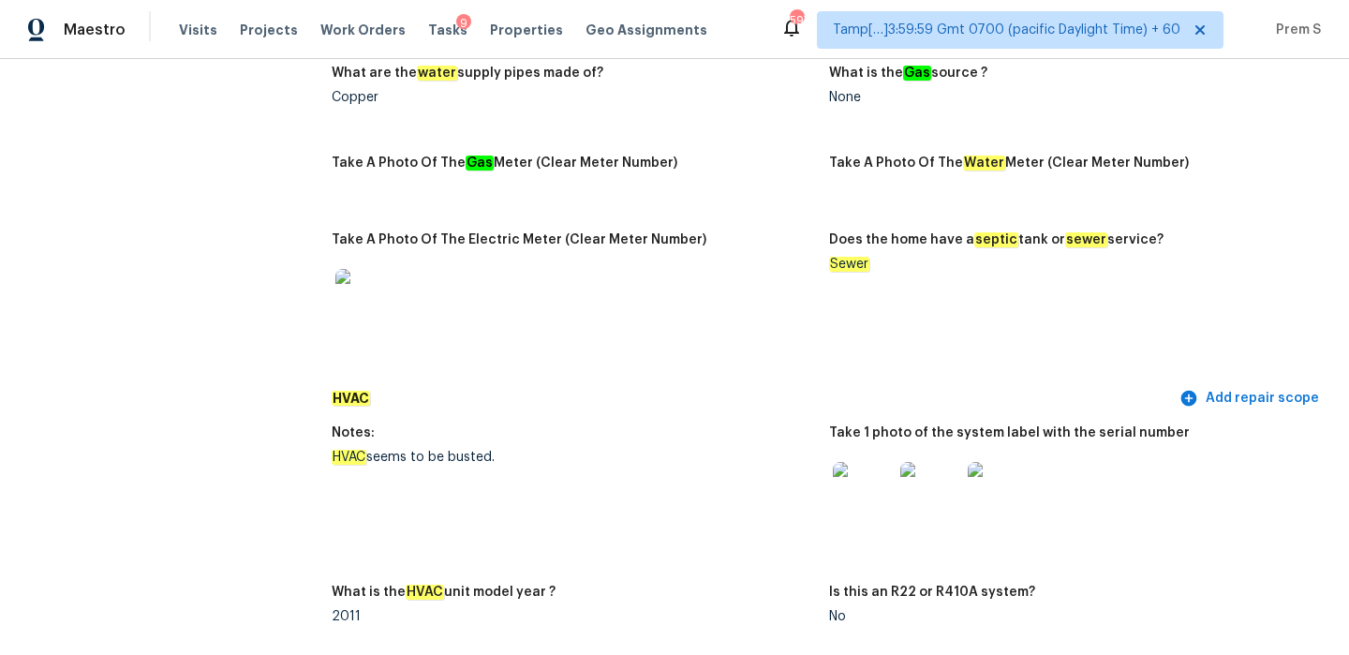
click at [458, 450] on div "HVAC seems to be busted." at bounding box center [573, 456] width 482 height 13
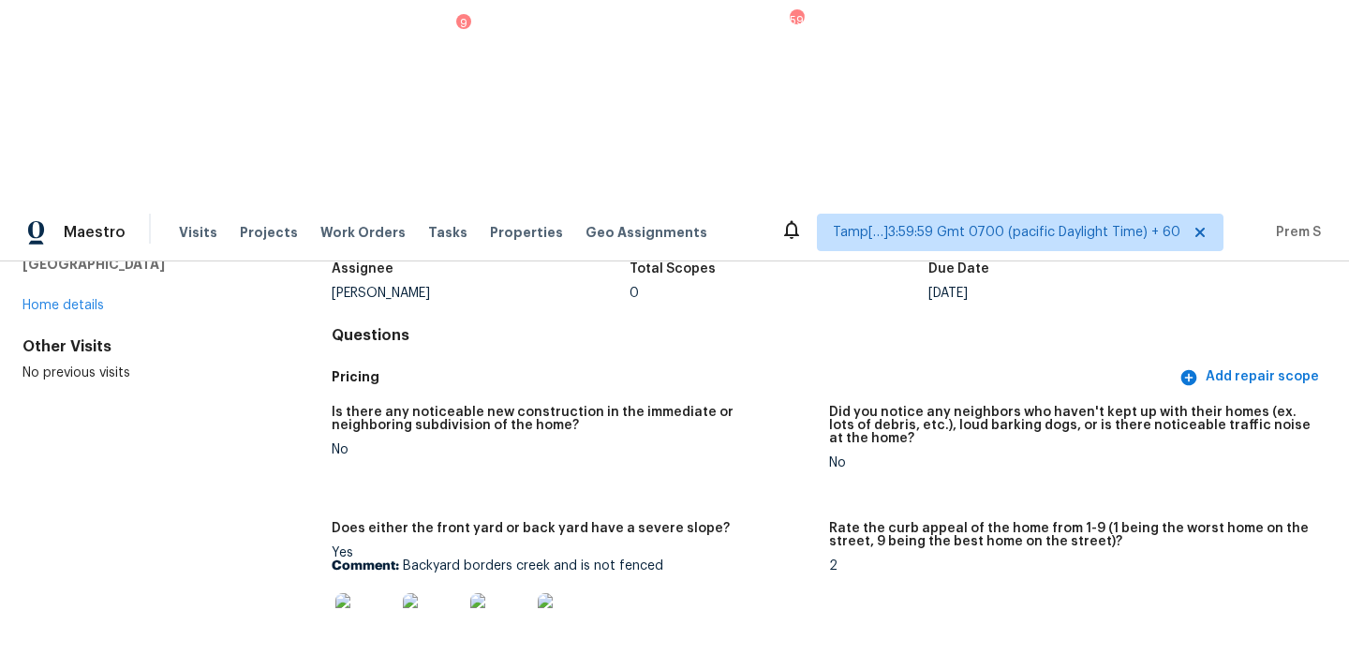
scroll to position [0, 0]
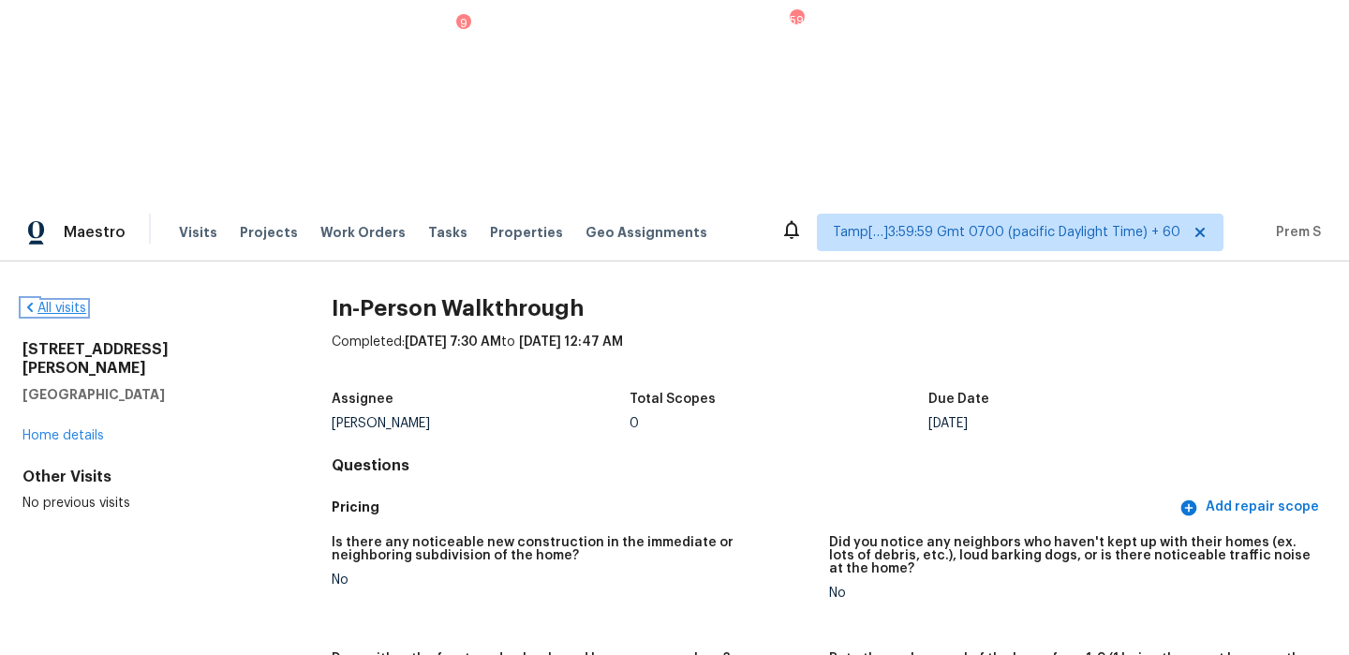
click at [64, 302] on link "All visits" at bounding box center [54, 308] width 64 height 13
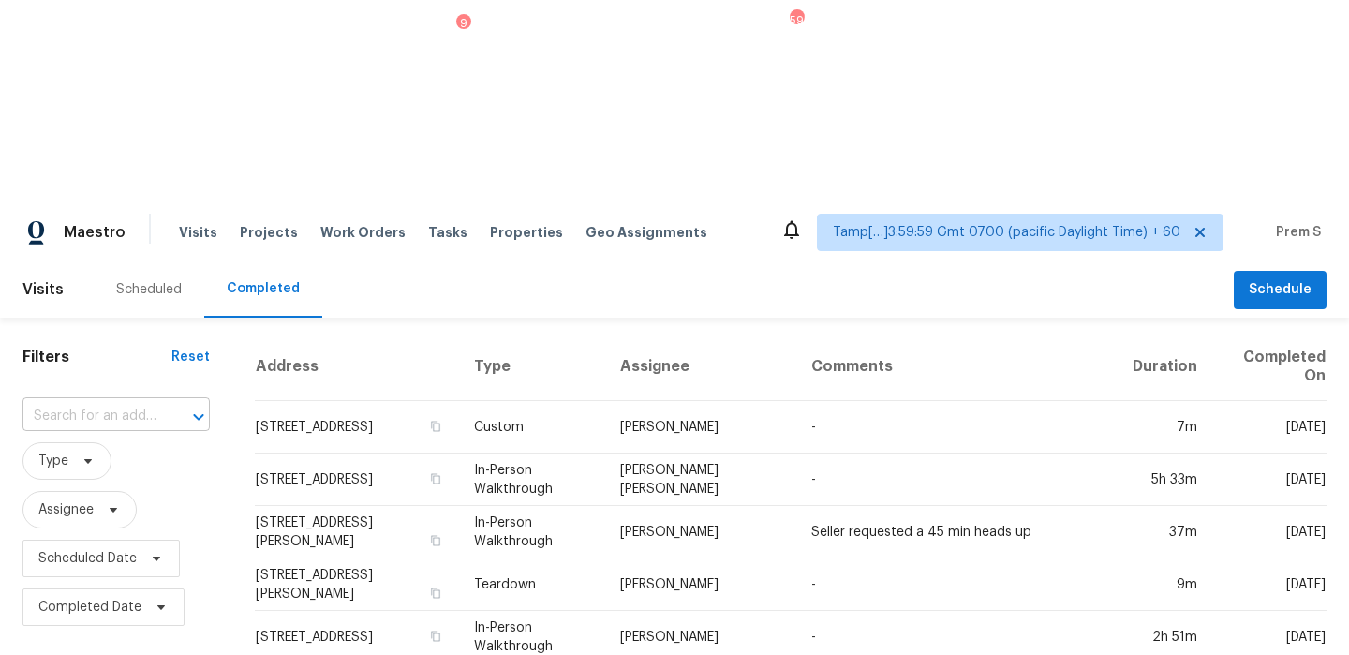
click at [148, 402] on input "text" at bounding box center [89, 416] width 135 height 29
paste input "4100 Tudor Ave Brunswick, OH, 44212"
type input "4100 Tudor Ave Brunswick, OH, 44212"
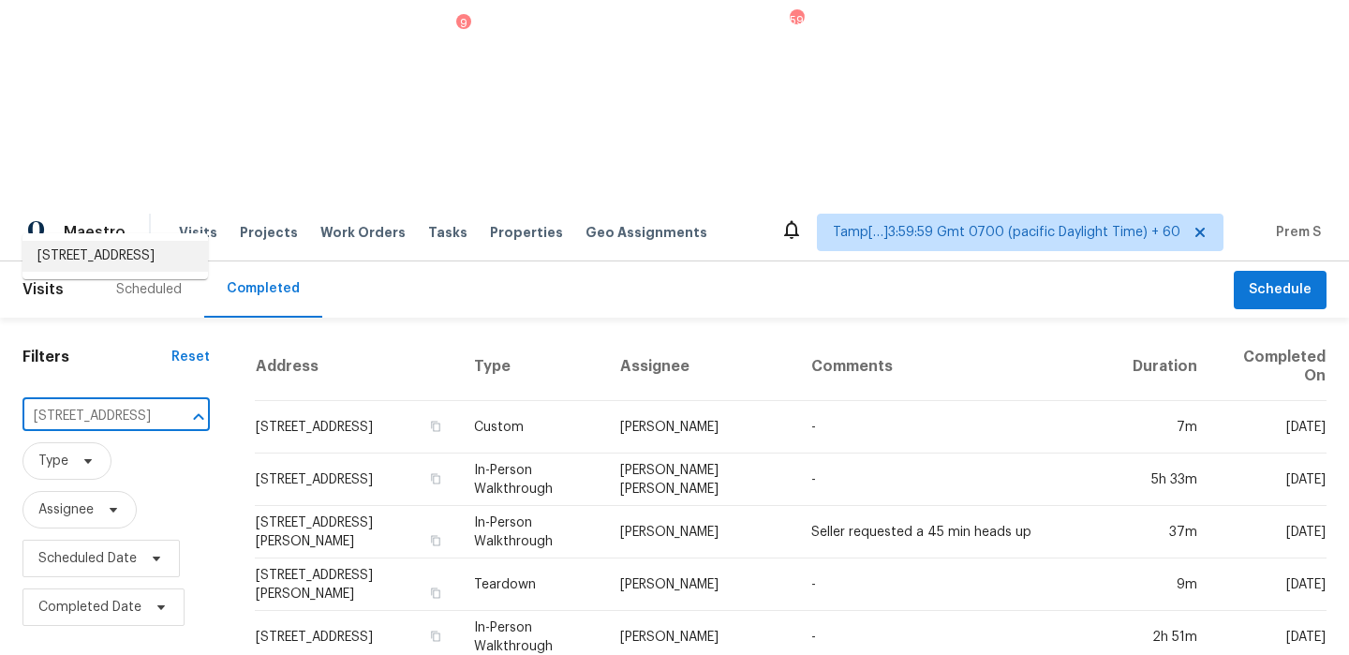
click at [116, 260] on li "4100 Tudor Ave, Brunswick, OH 44212" at bounding box center [114, 256] width 185 height 31
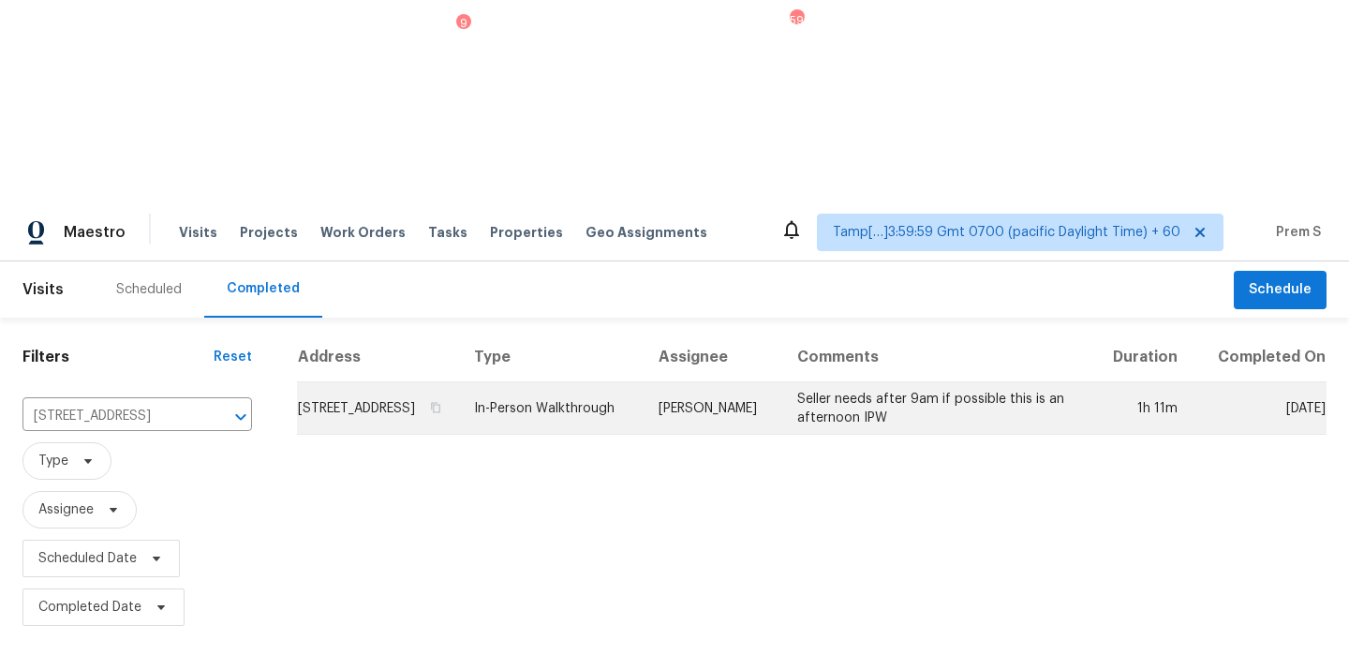
click at [358, 382] on td "4100 Tudor Ave, Brunswick, OH 44212" at bounding box center [378, 408] width 162 height 52
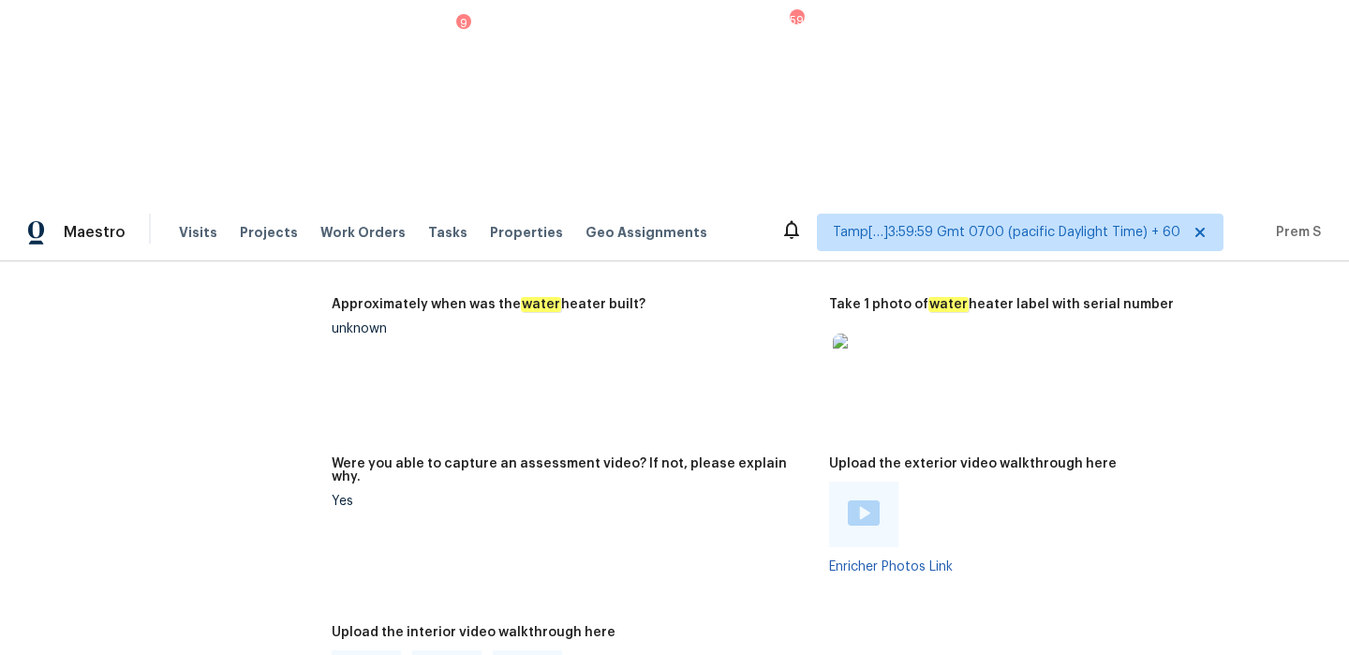
scroll to position [4343, 0]
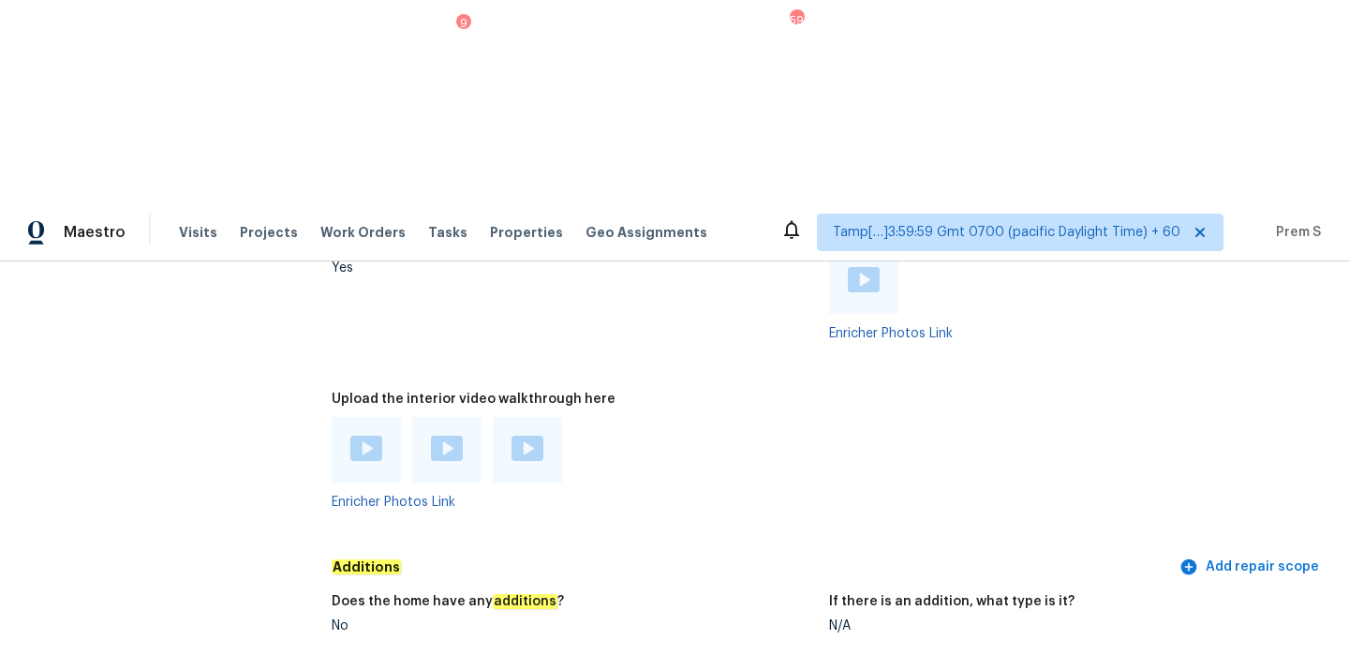
click at [376, 435] on img at bounding box center [366, 447] width 32 height 25
click at [454, 435] on img at bounding box center [447, 447] width 32 height 25
click at [531, 435] on img at bounding box center [527, 447] width 32 height 25
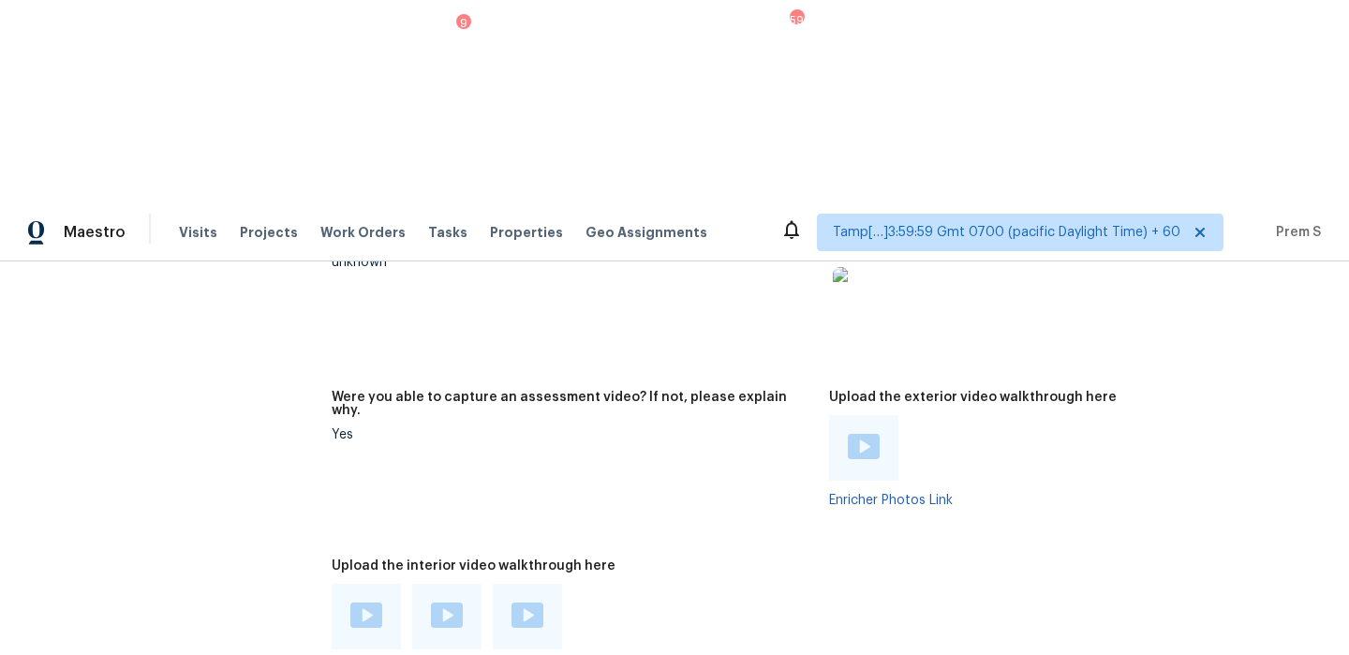
click at [862, 434] on img at bounding box center [864, 446] width 32 height 25
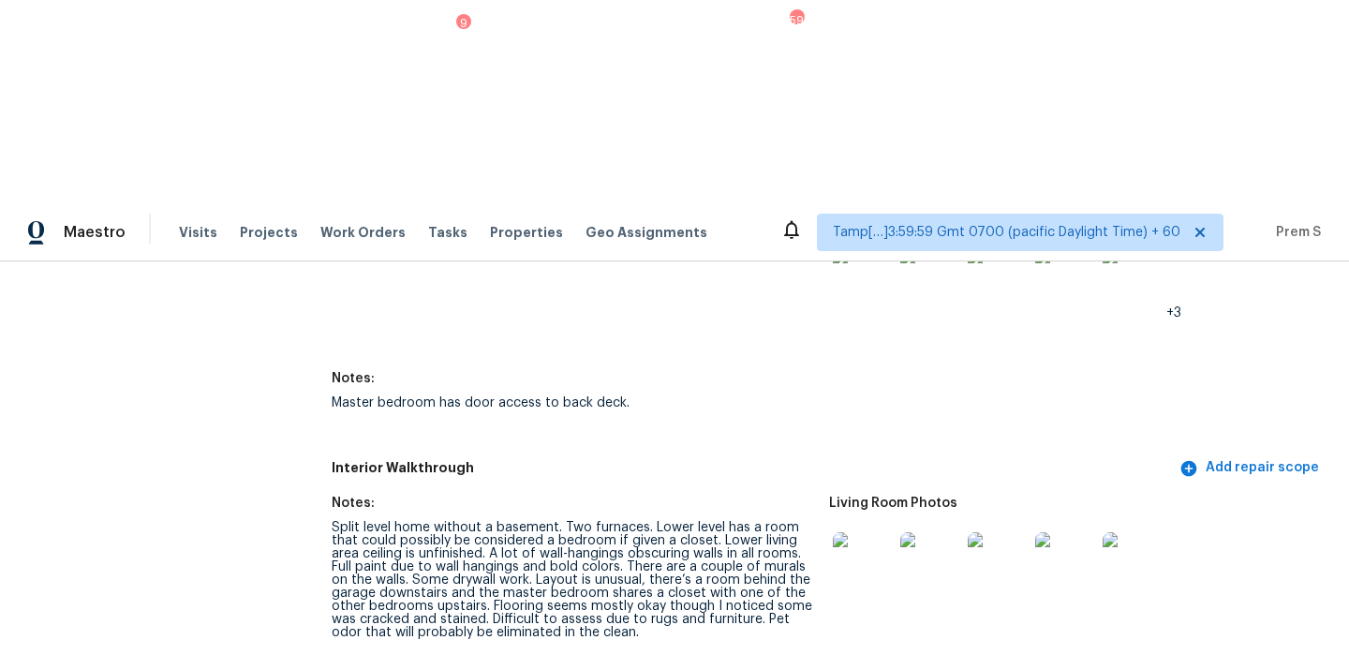
scroll to position [2575, 0]
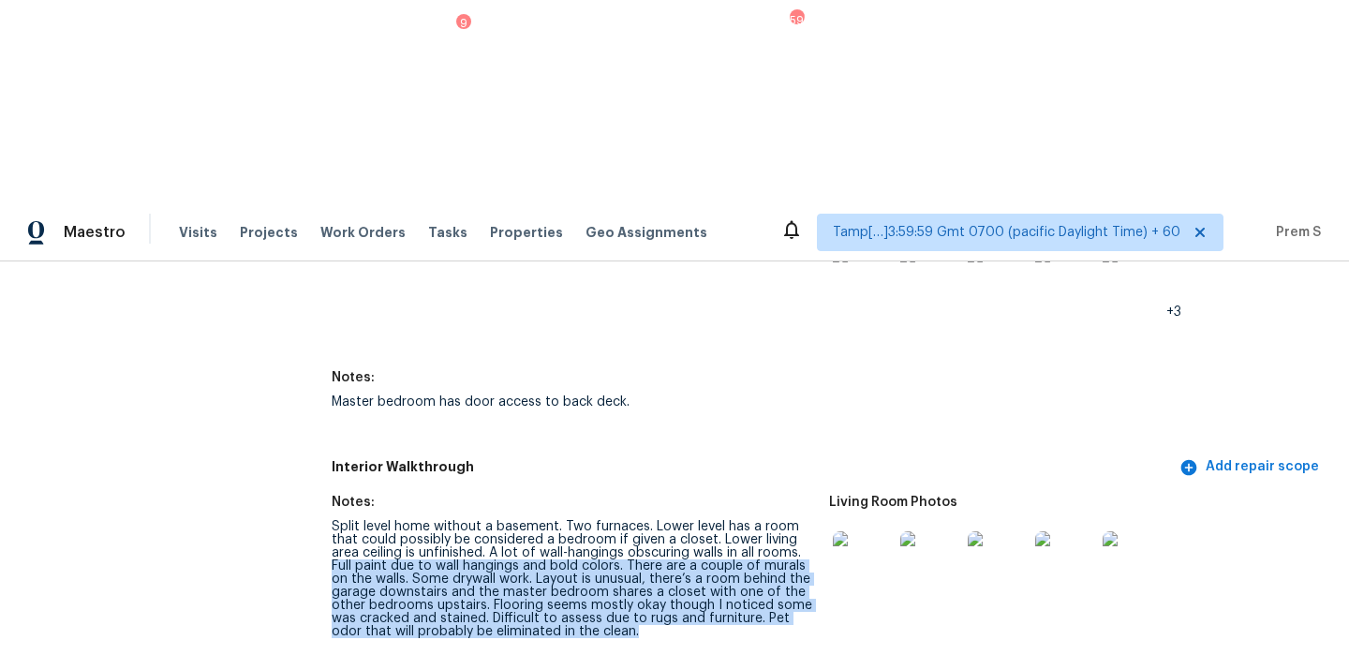
drag, startPoint x: 332, startPoint y: 346, endPoint x: 713, endPoint y: 424, distance: 388.3
click at [713, 495] on figure "Notes: Split level home without a basement. Two furnaces. Lower level has a roo…" at bounding box center [580, 581] width 497 height 172
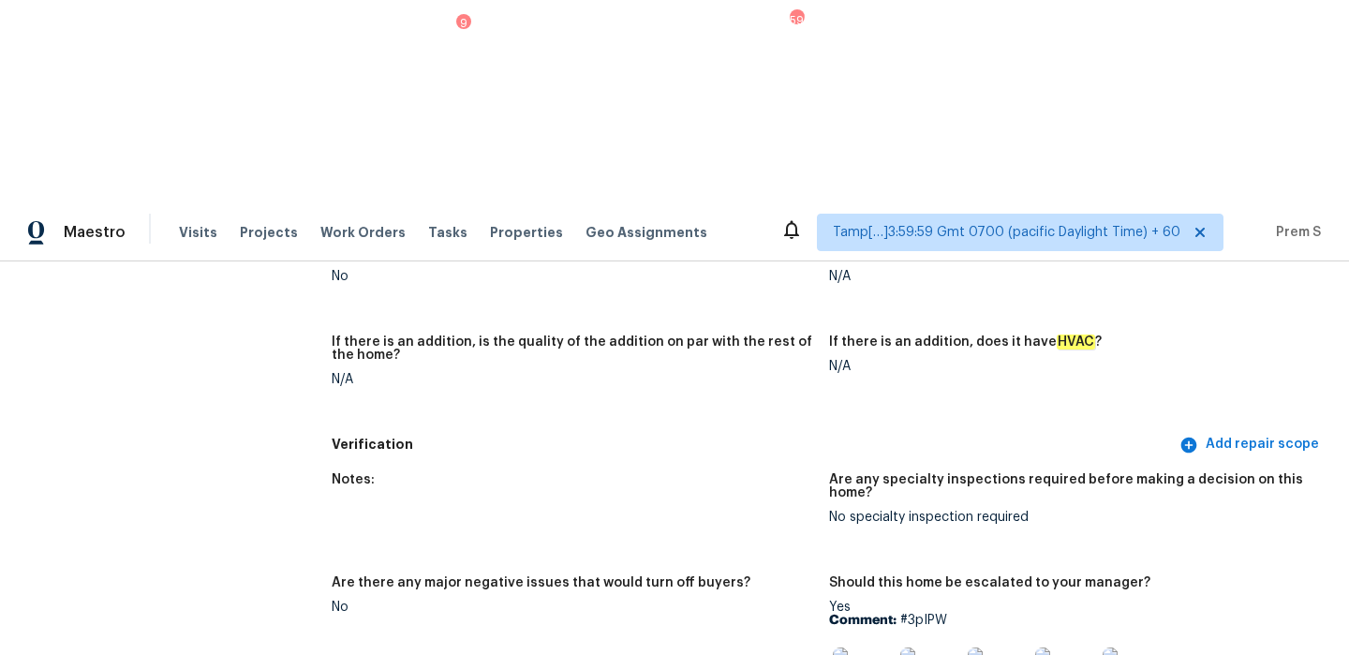
scroll to position [4891, 0]
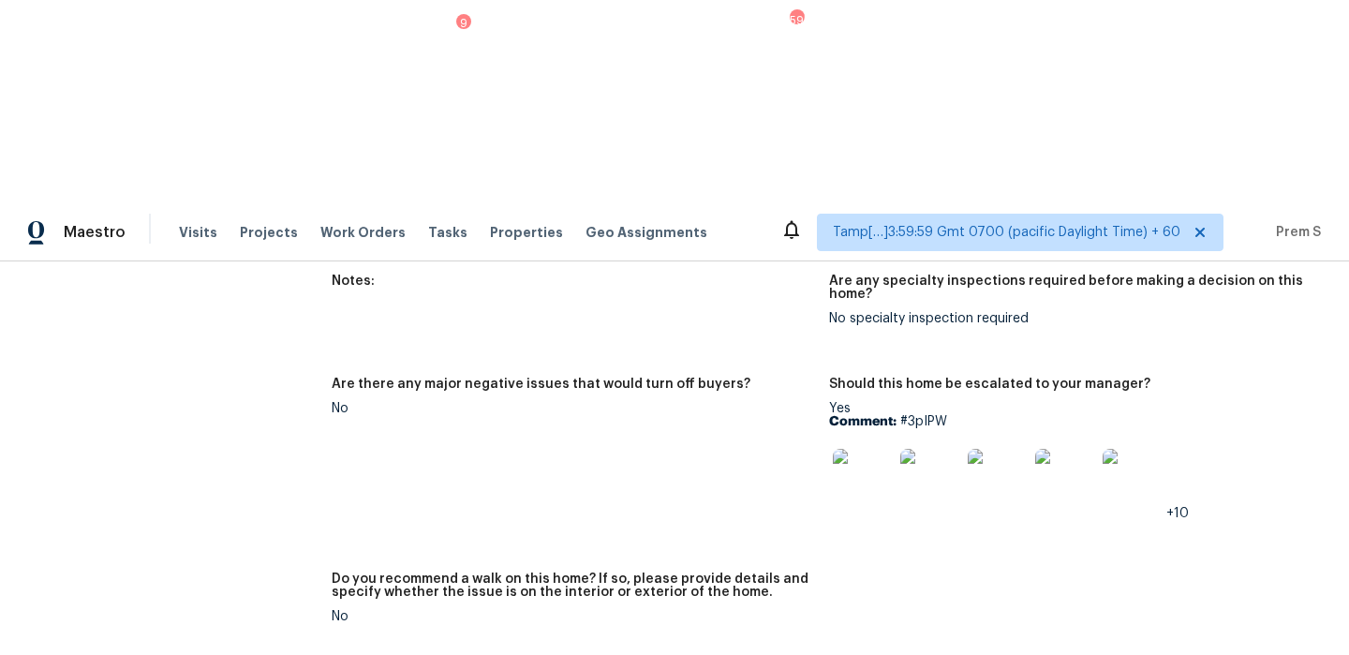
click at [866, 449] on img at bounding box center [863, 479] width 60 height 60
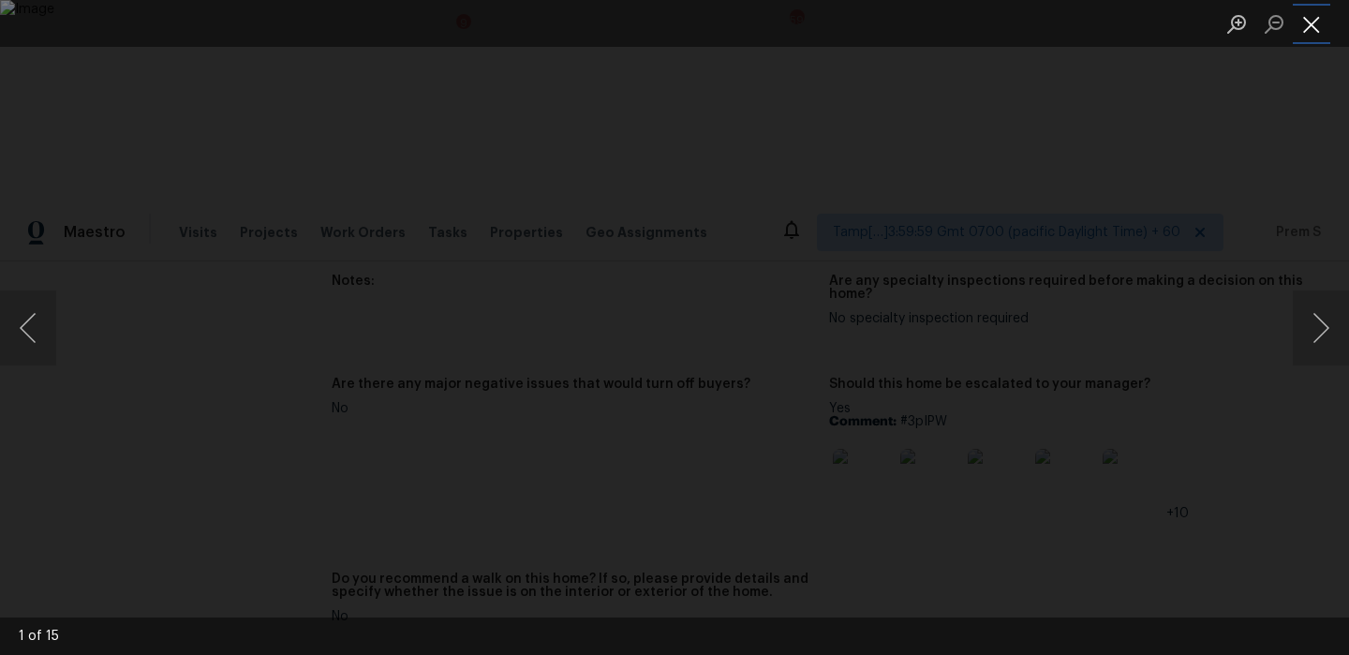
click at [1309, 32] on button "Close lightbox" at bounding box center [1310, 23] width 37 height 33
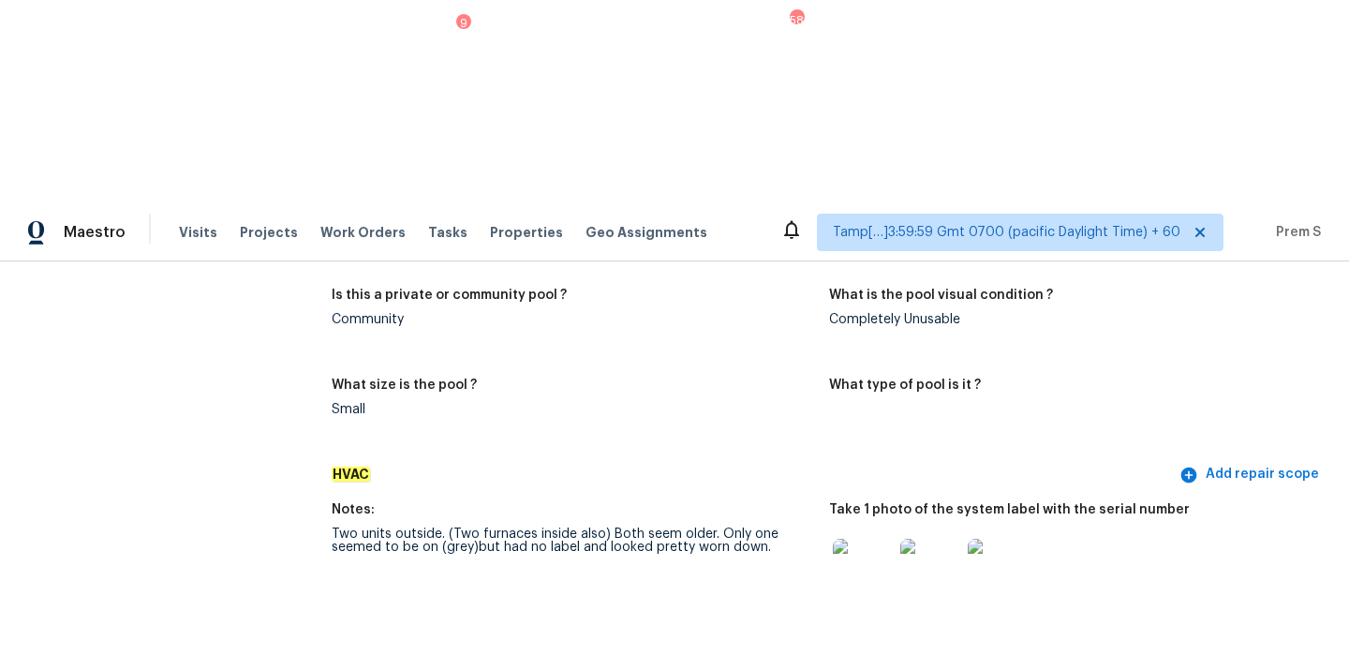
scroll to position [0, 0]
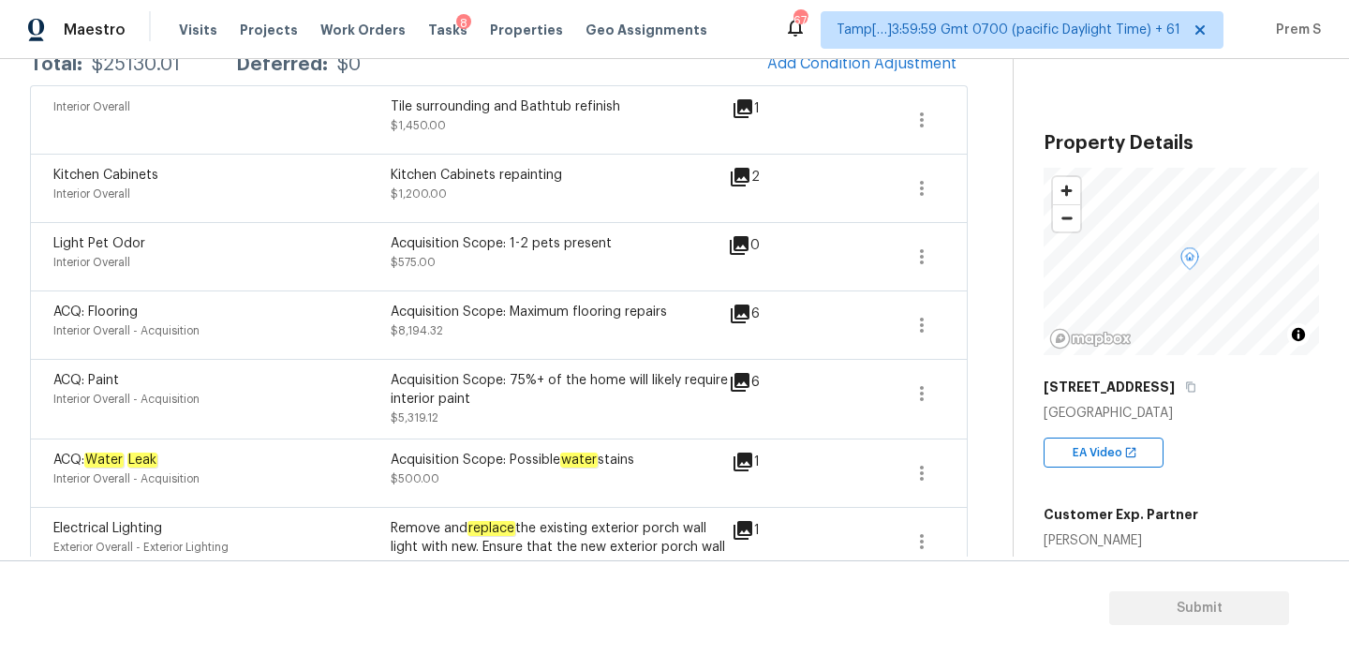
scroll to position [112, 0]
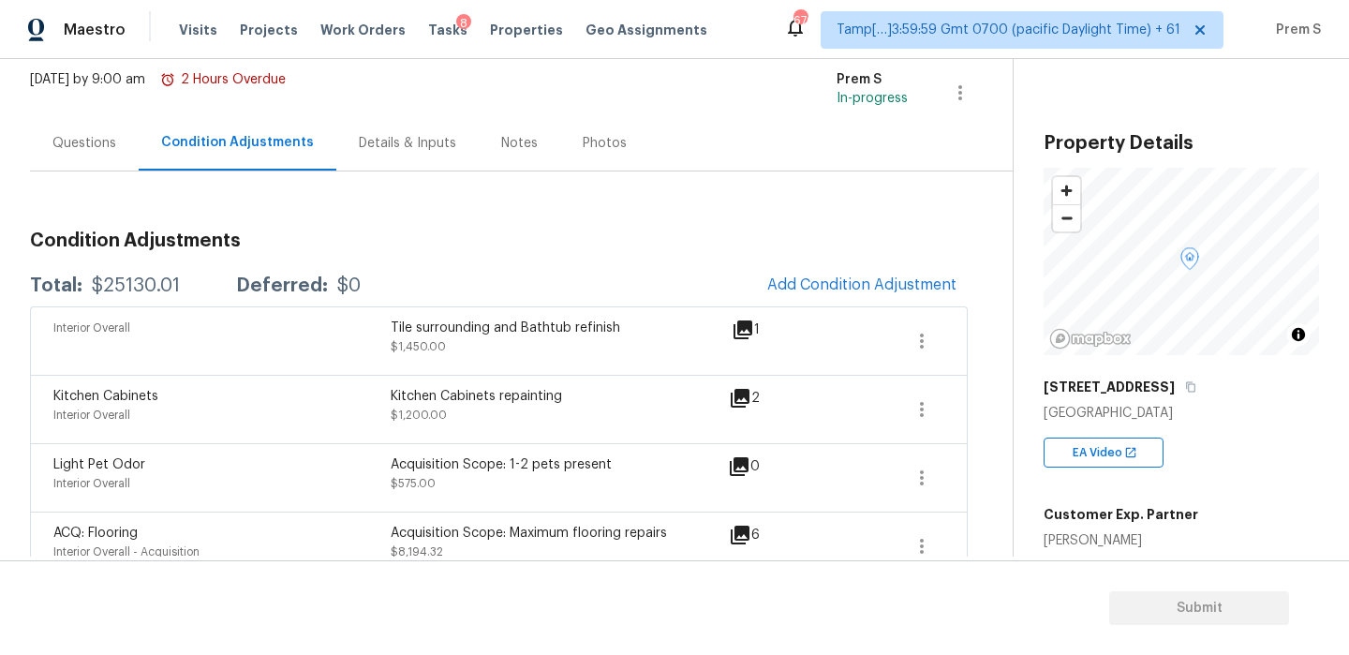
click at [79, 153] on div "Questions" at bounding box center [84, 142] width 109 height 55
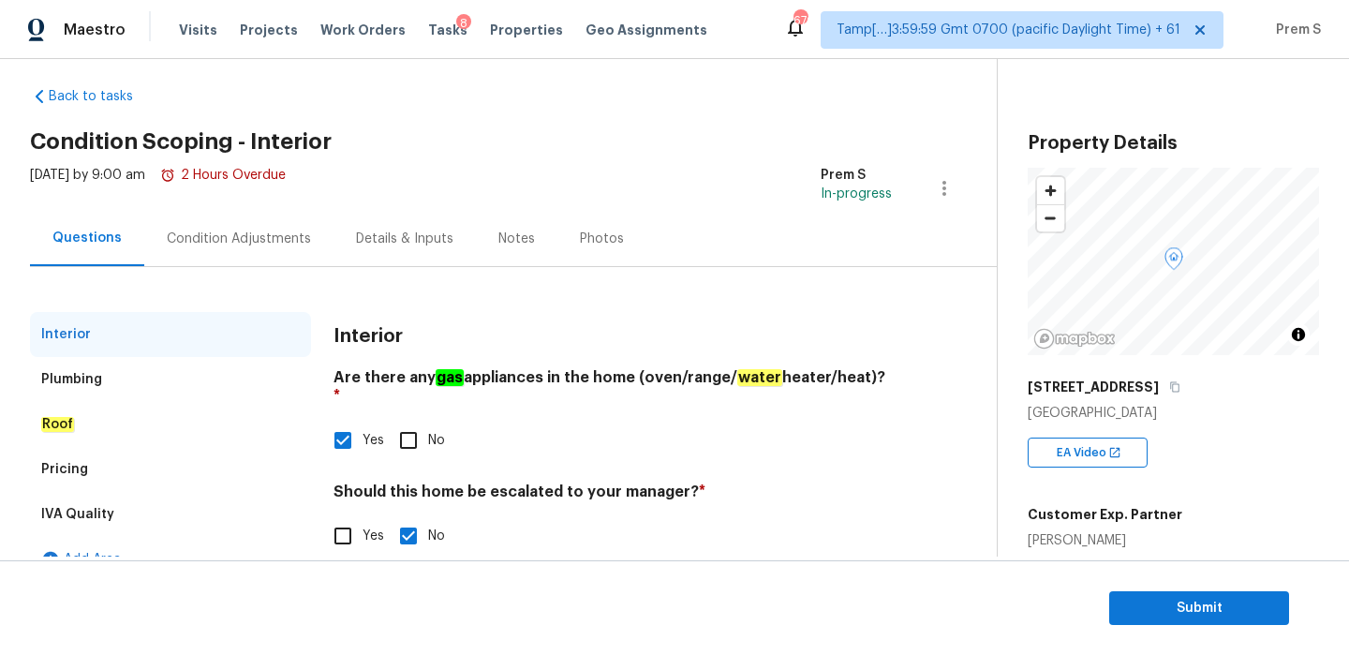
scroll to position [20, 0]
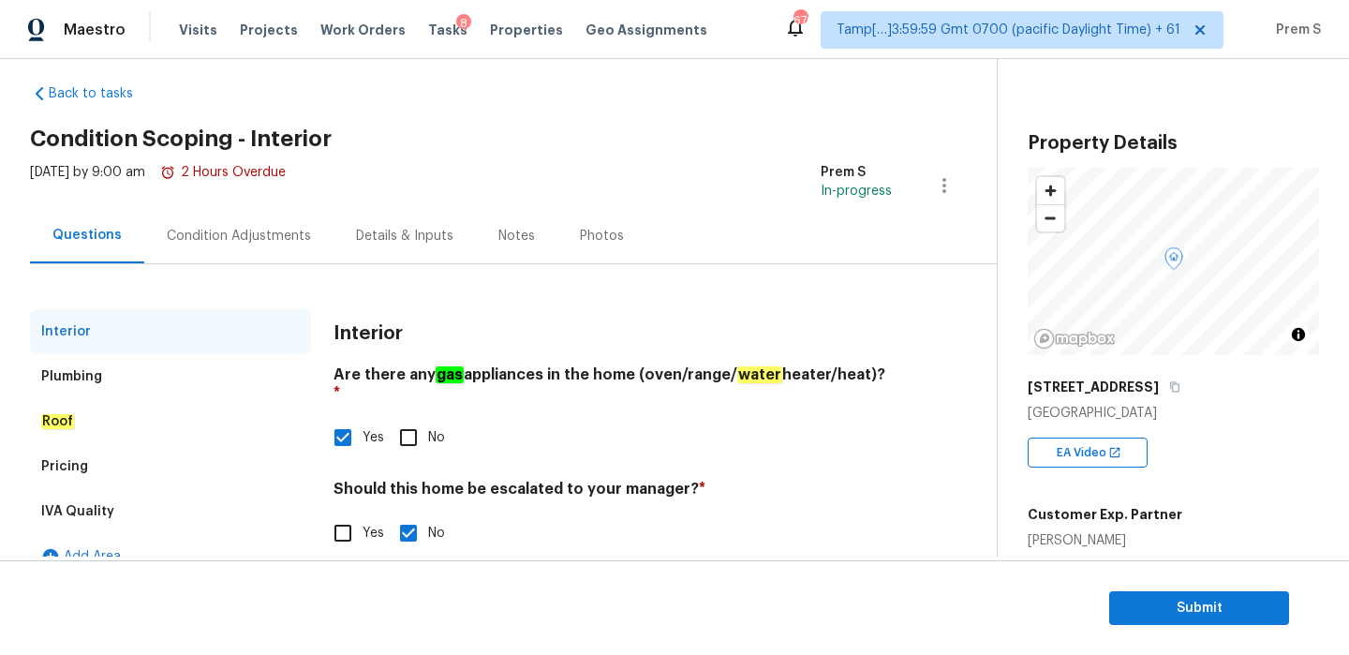
click at [259, 222] on div "Condition Adjustments" at bounding box center [238, 235] width 189 height 55
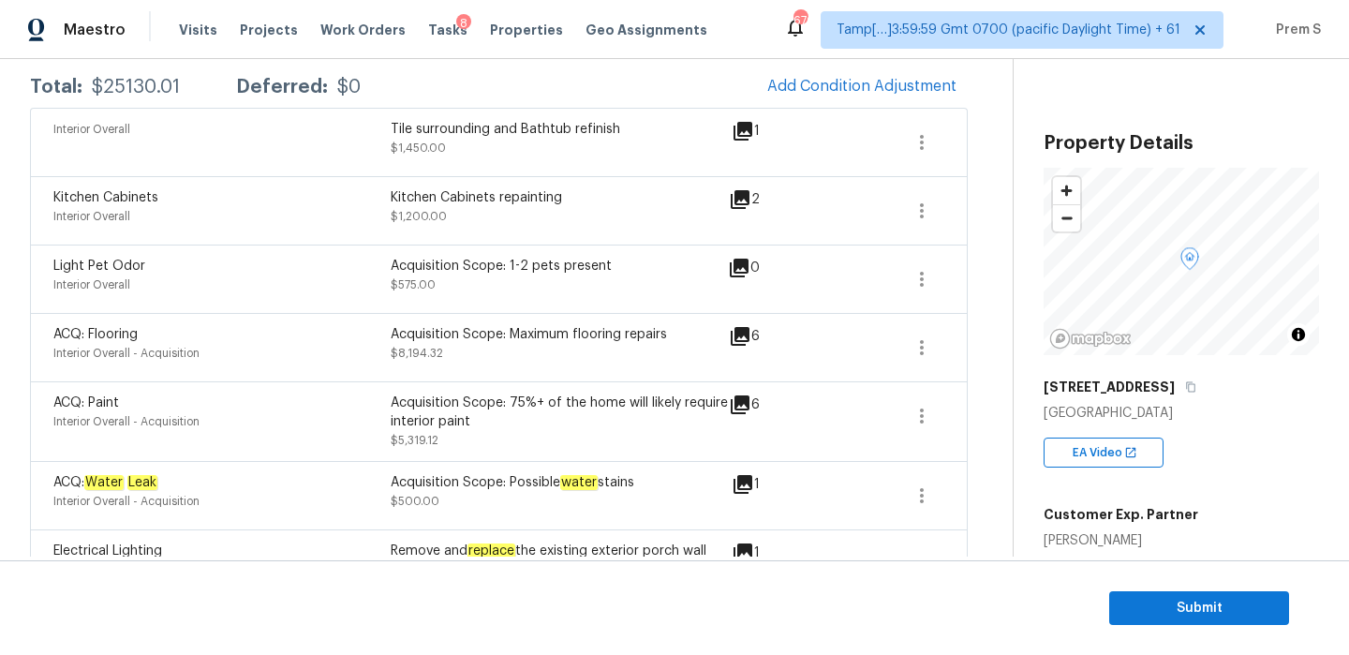
scroll to position [143, 0]
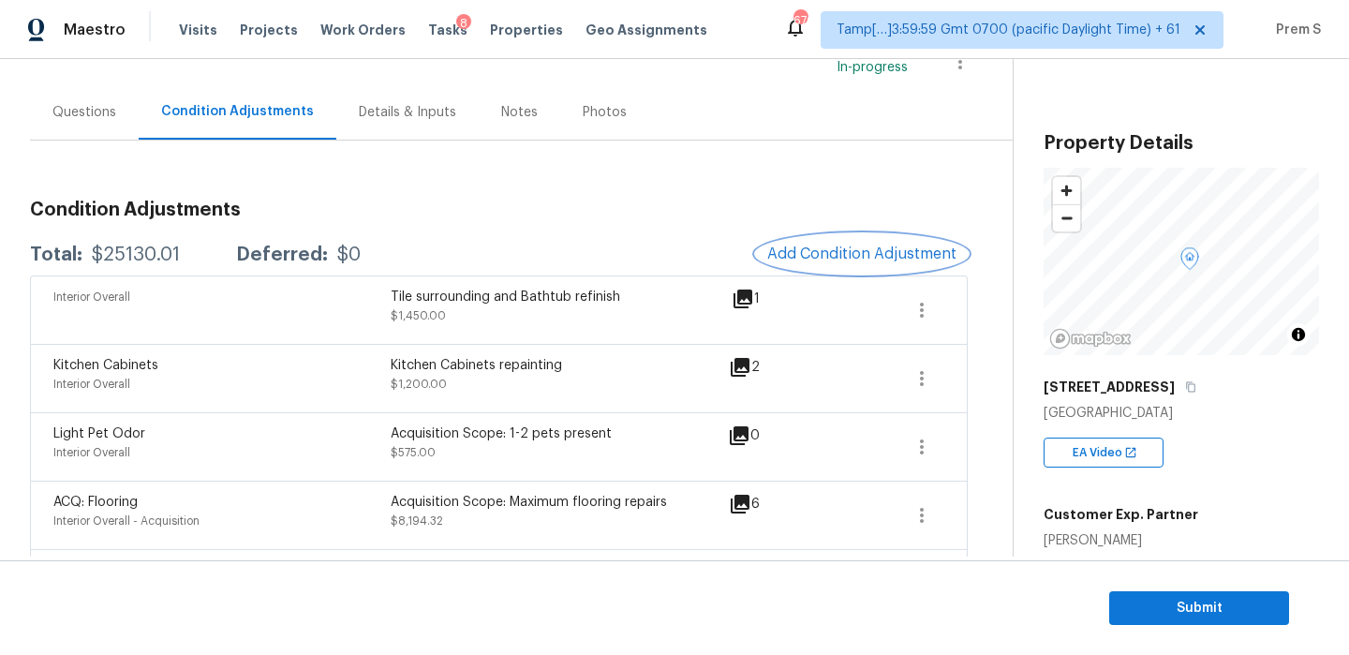
click at [815, 255] on span "Add Condition Adjustment" at bounding box center [861, 253] width 189 height 17
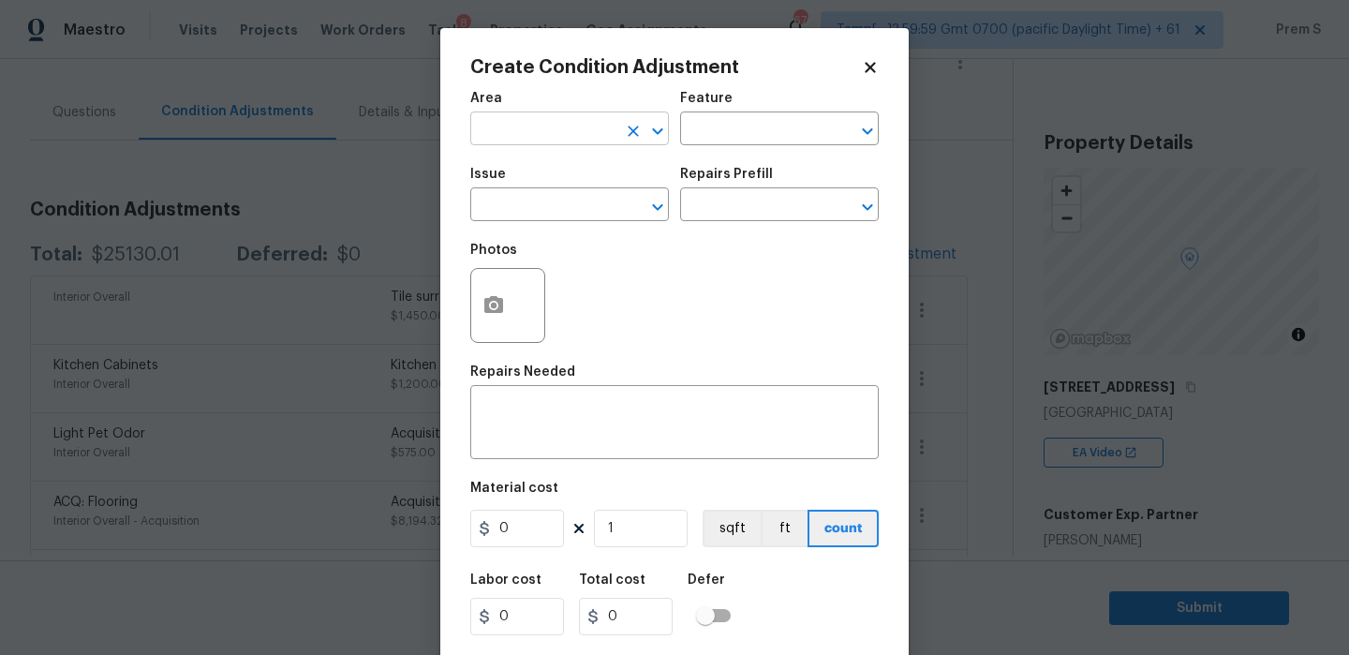
click at [493, 135] on input "text" at bounding box center [543, 130] width 146 height 29
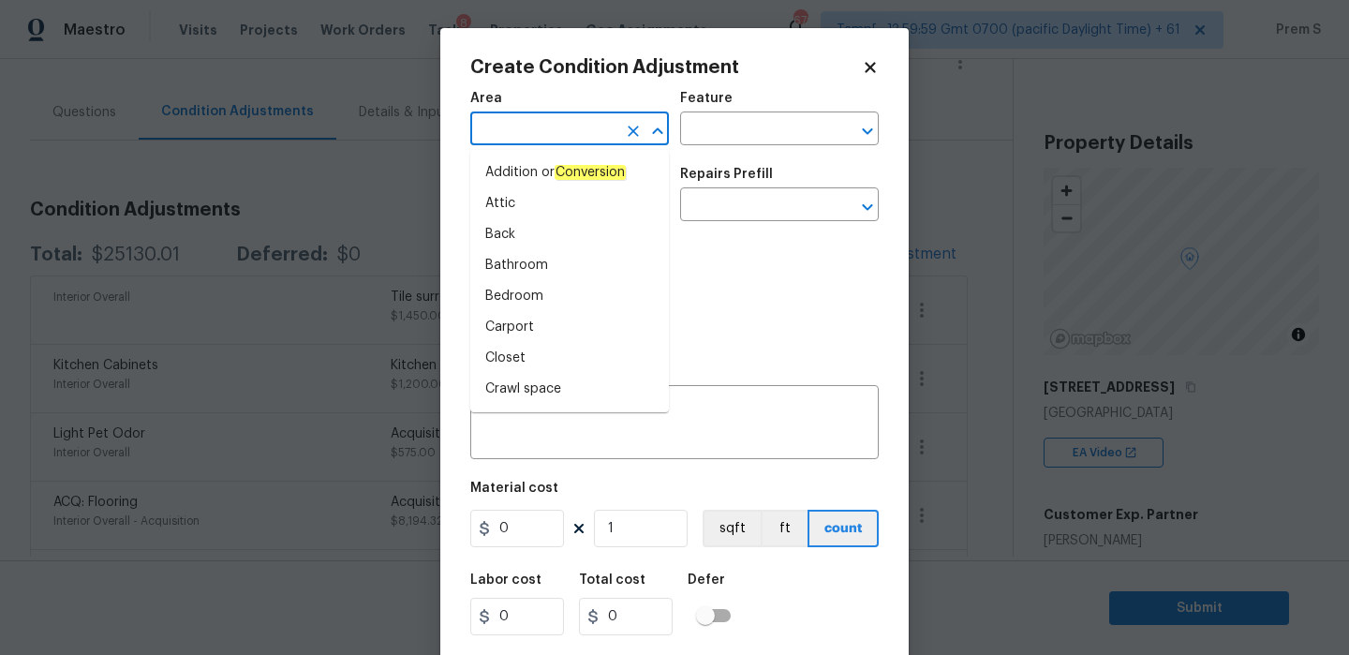
type input "i"
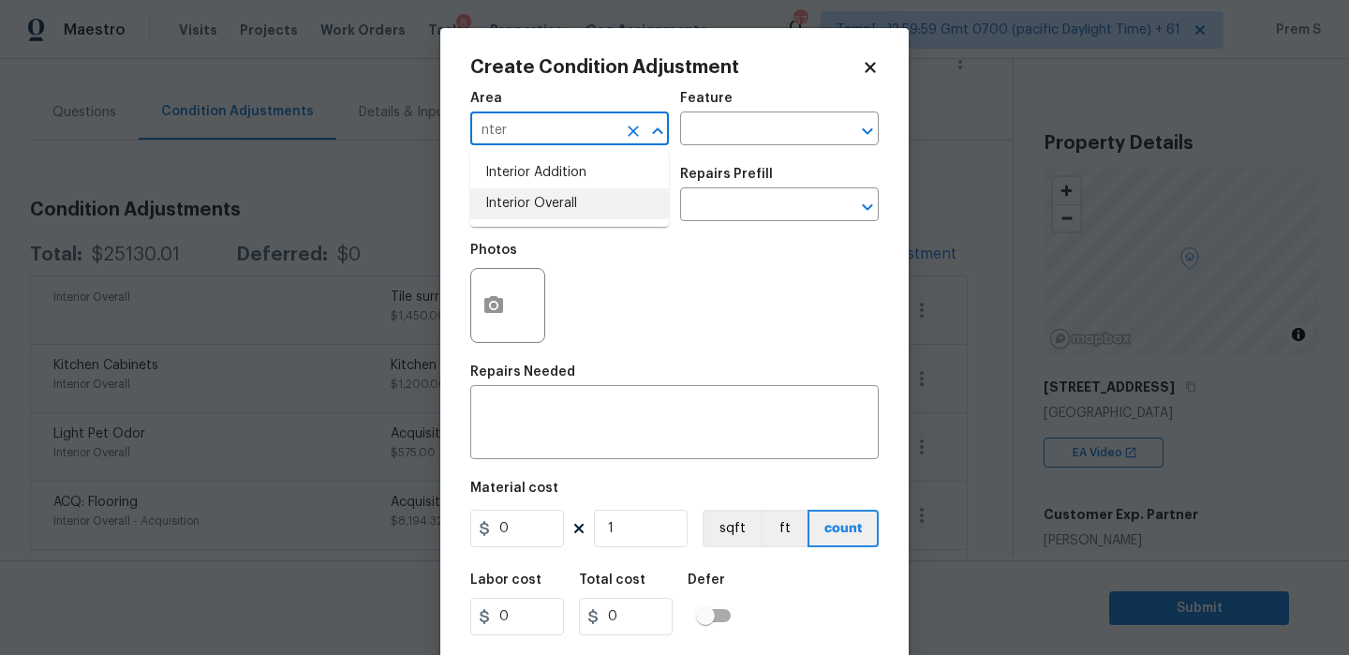
click at [504, 197] on li "Interior Overall" at bounding box center [569, 203] width 199 height 31
type input "Interior Overall"
click at [507, 207] on input "text" at bounding box center [543, 206] width 146 height 29
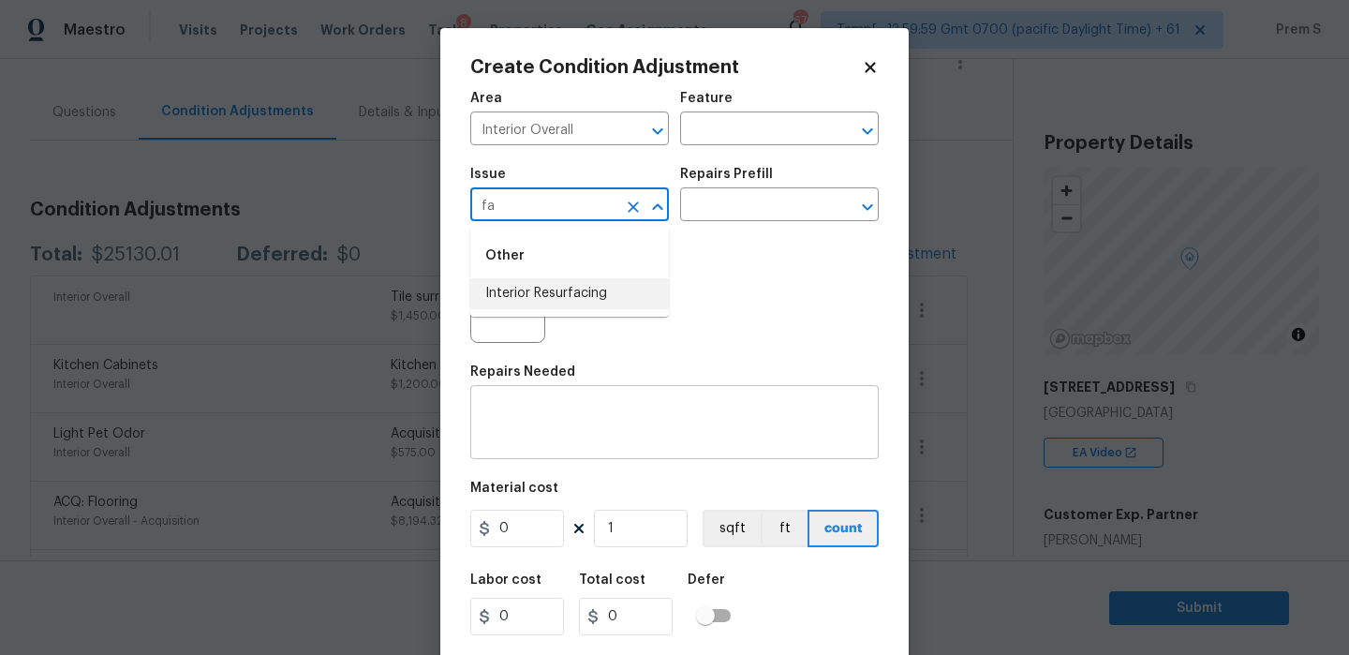
type input "fa"
click at [649, 431] on textarea at bounding box center [674, 424] width 386 height 39
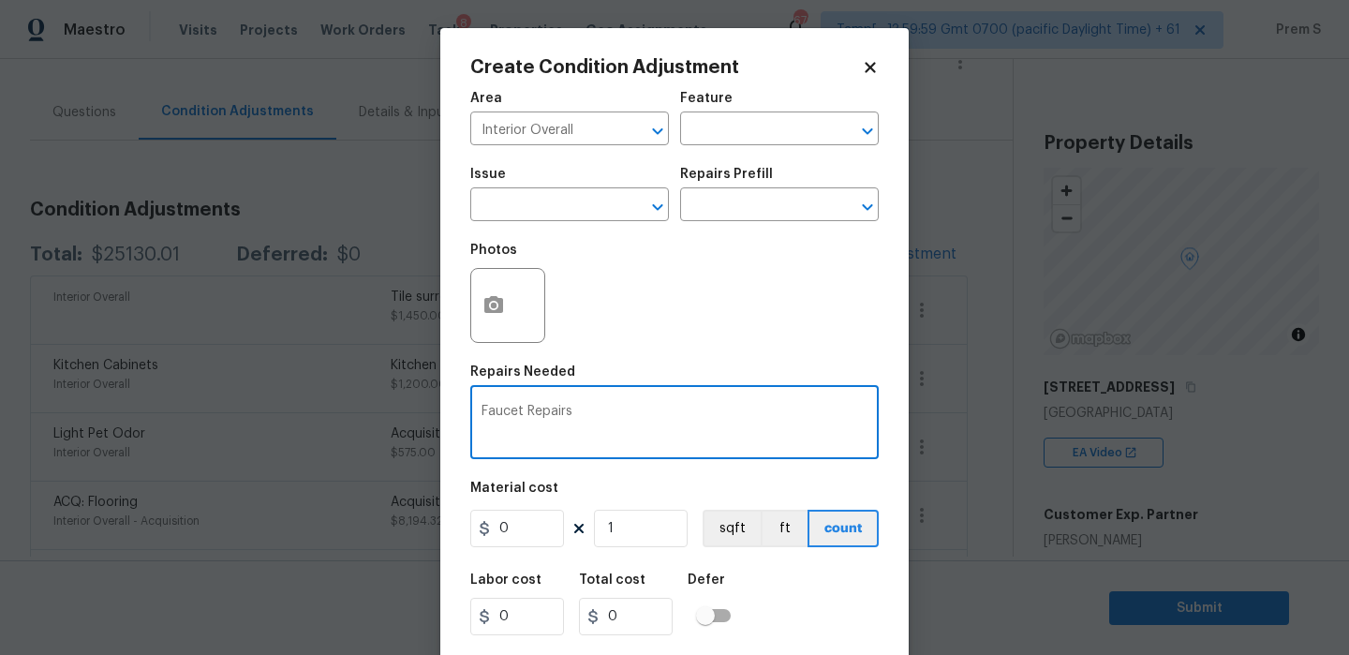
type textarea "Faucet Repairs"
click at [509, 529] on input "0" at bounding box center [517, 527] width 94 height 37
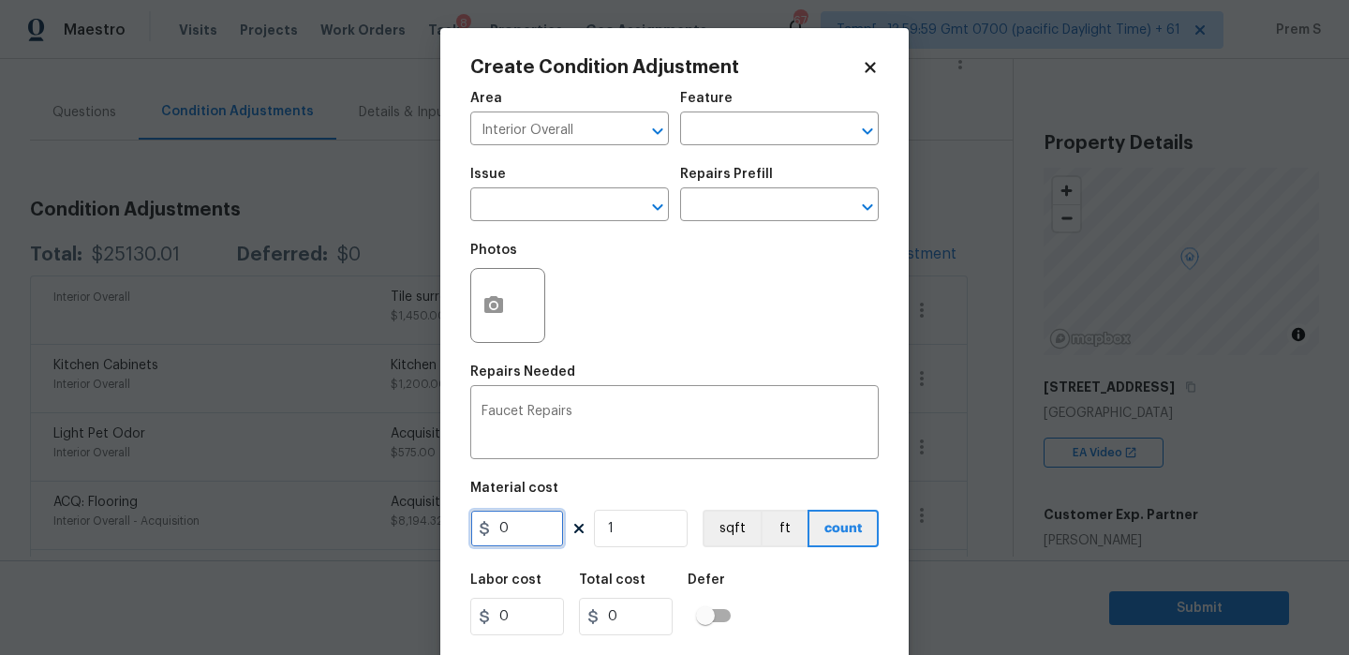
click at [509, 529] on input "0" at bounding box center [517, 527] width 94 height 37
type input "400"
click at [743, 586] on div "Labor cost 0 Total cost 400 Defer" at bounding box center [674, 604] width 408 height 84
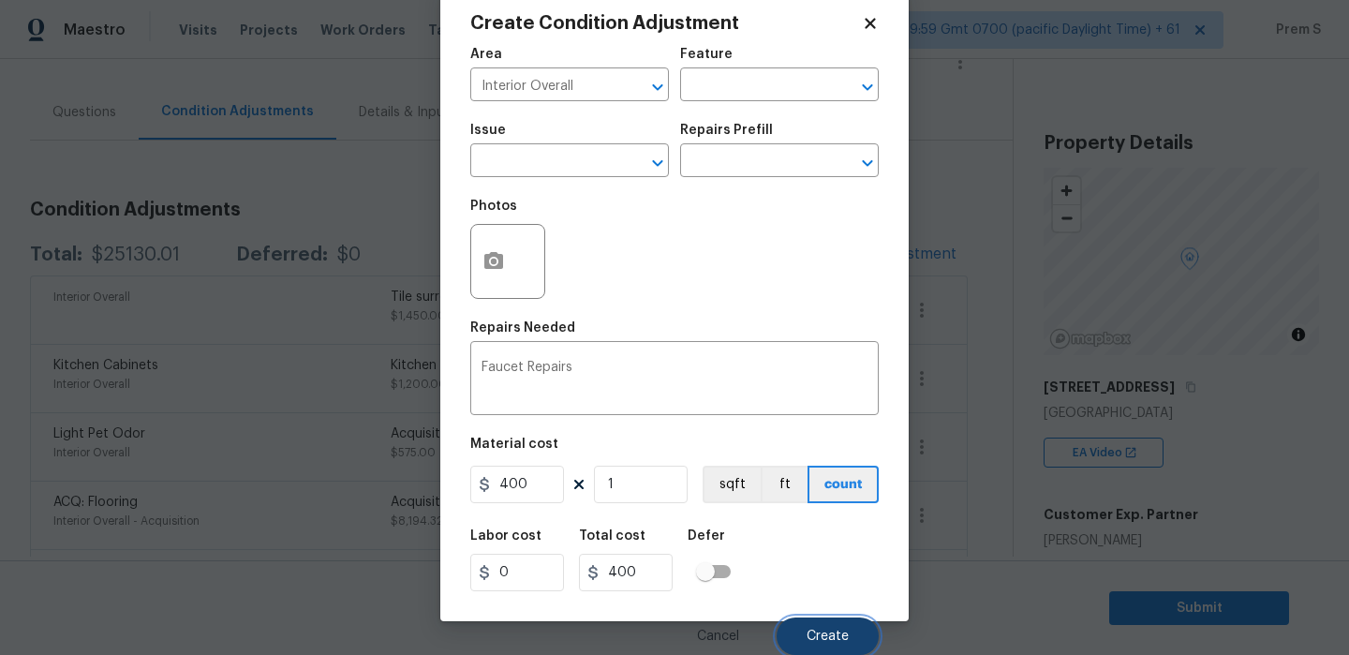
click at [815, 633] on span "Create" at bounding box center [827, 636] width 42 height 14
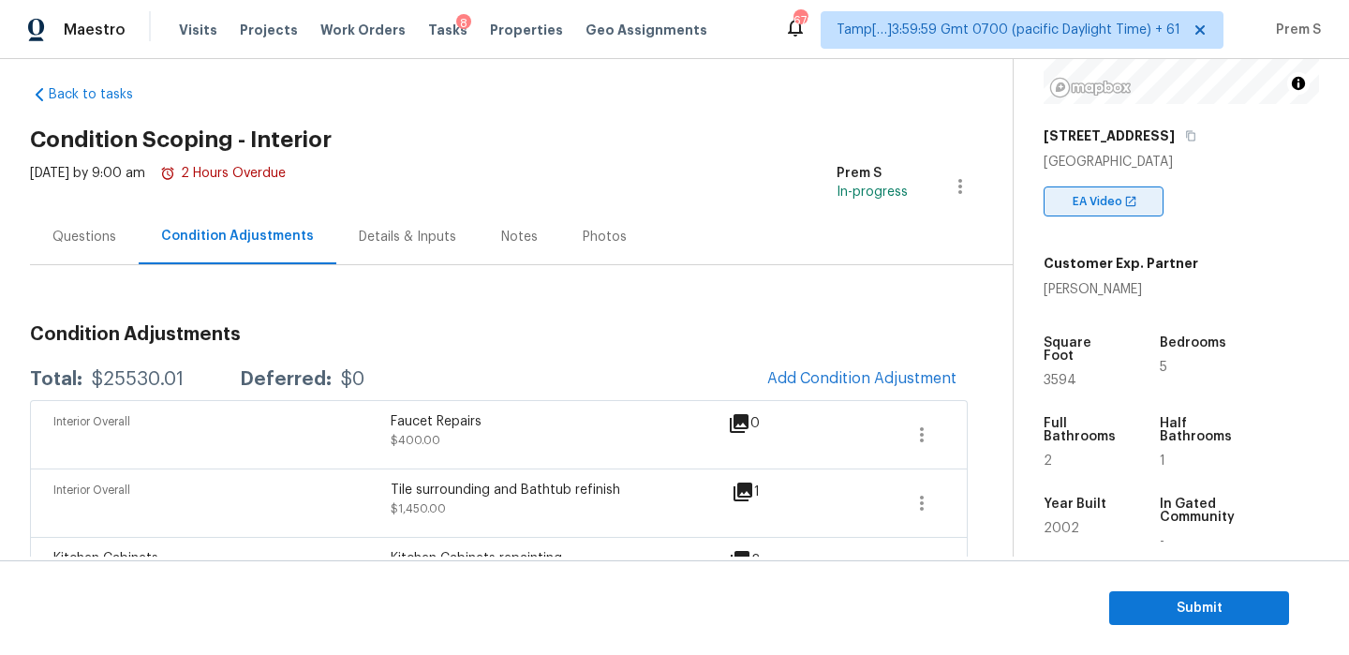
scroll to position [285, 0]
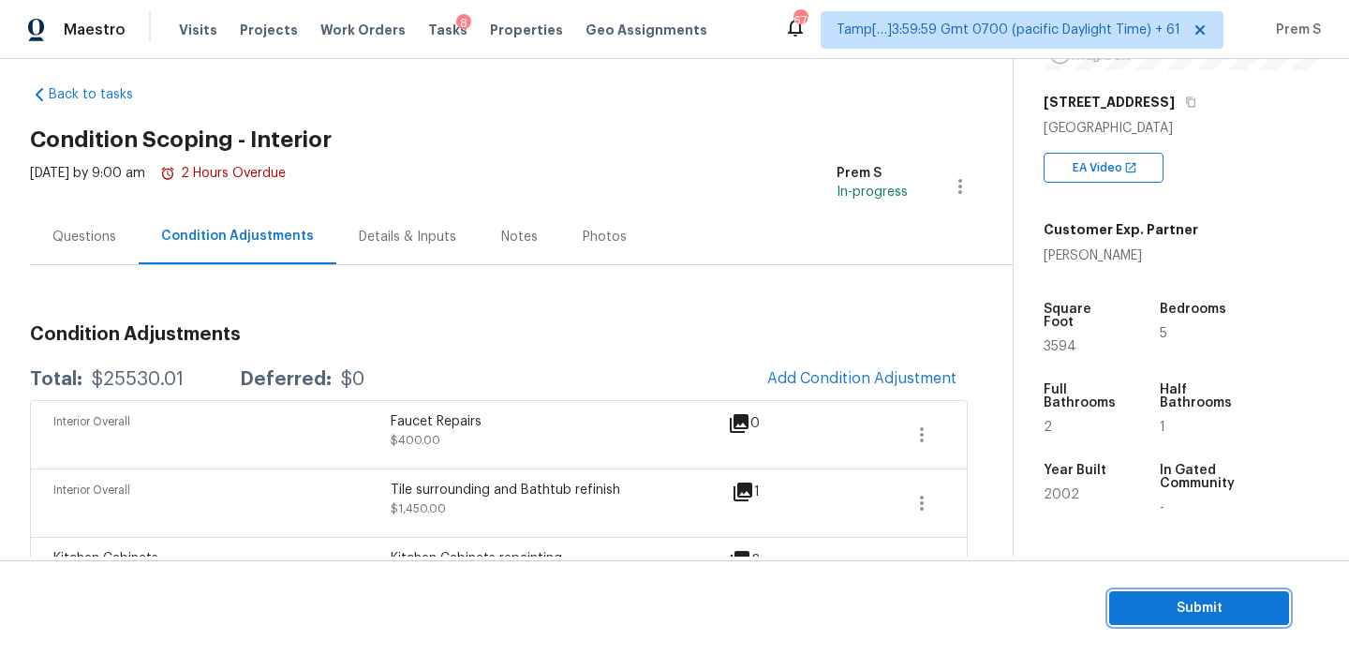
click at [1166, 609] on span "Submit" at bounding box center [1199, 608] width 150 height 23
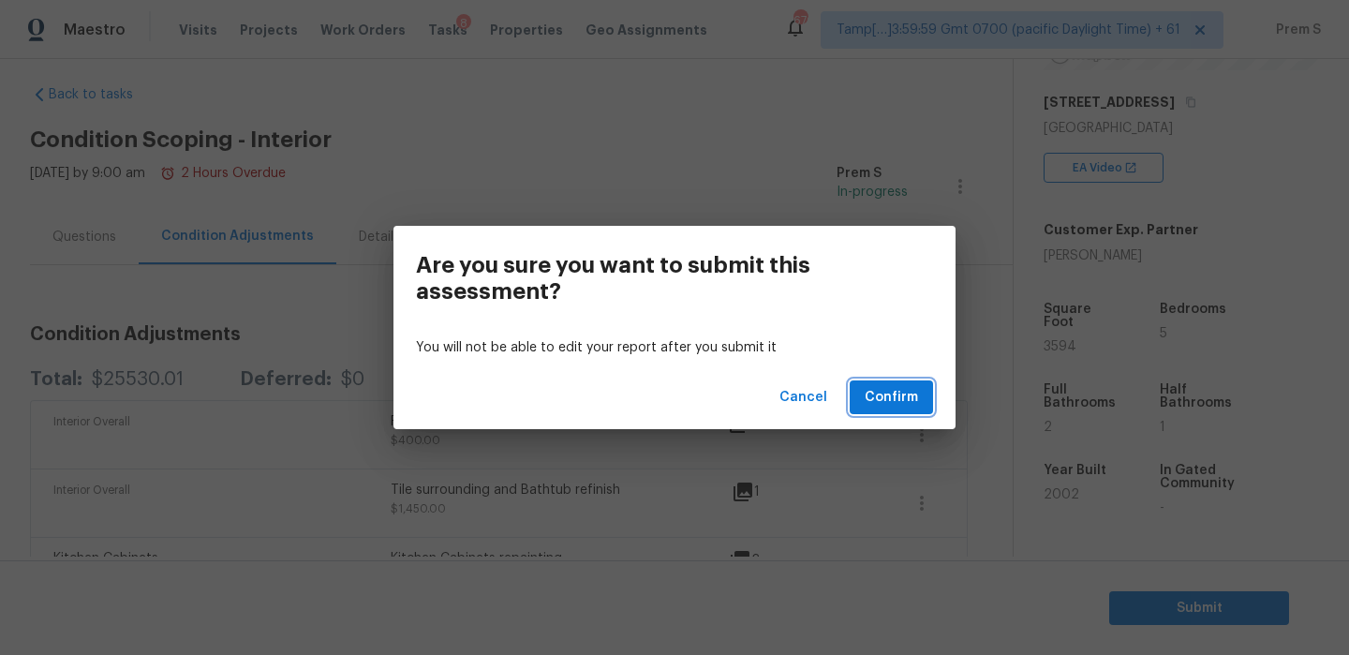
click at [907, 407] on span "Confirm" at bounding box center [890, 397] width 53 height 23
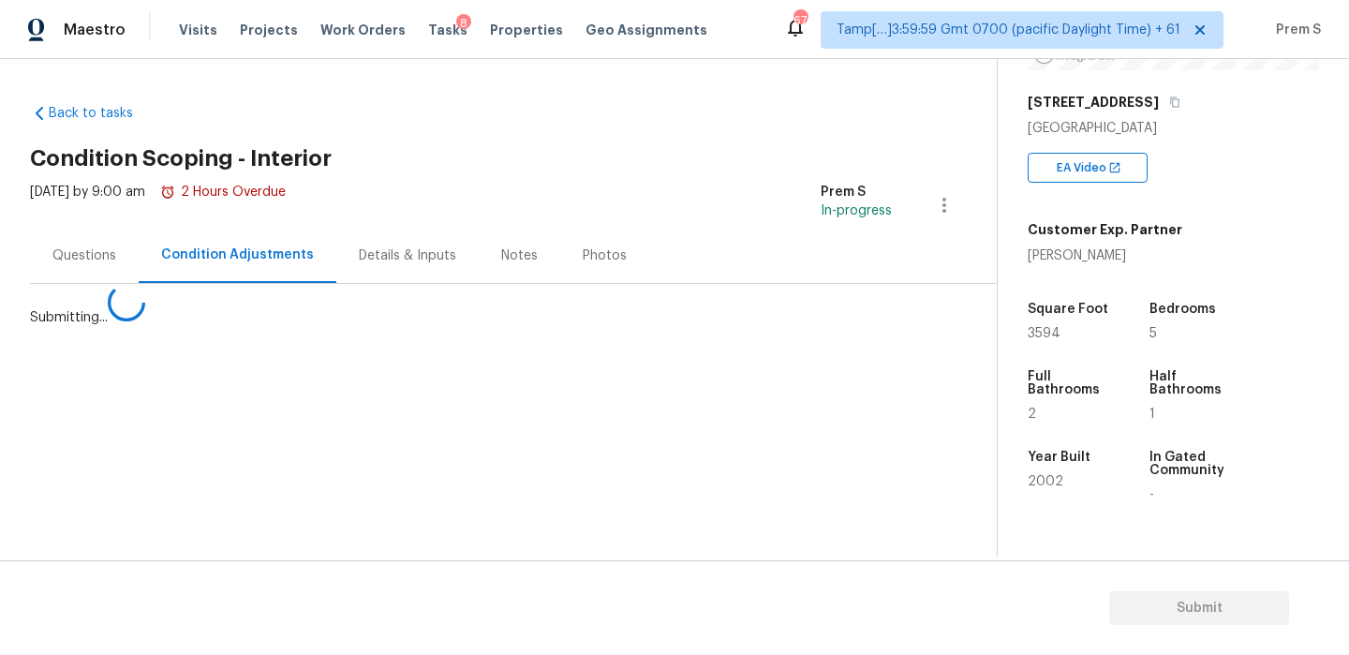
scroll to position [0, 0]
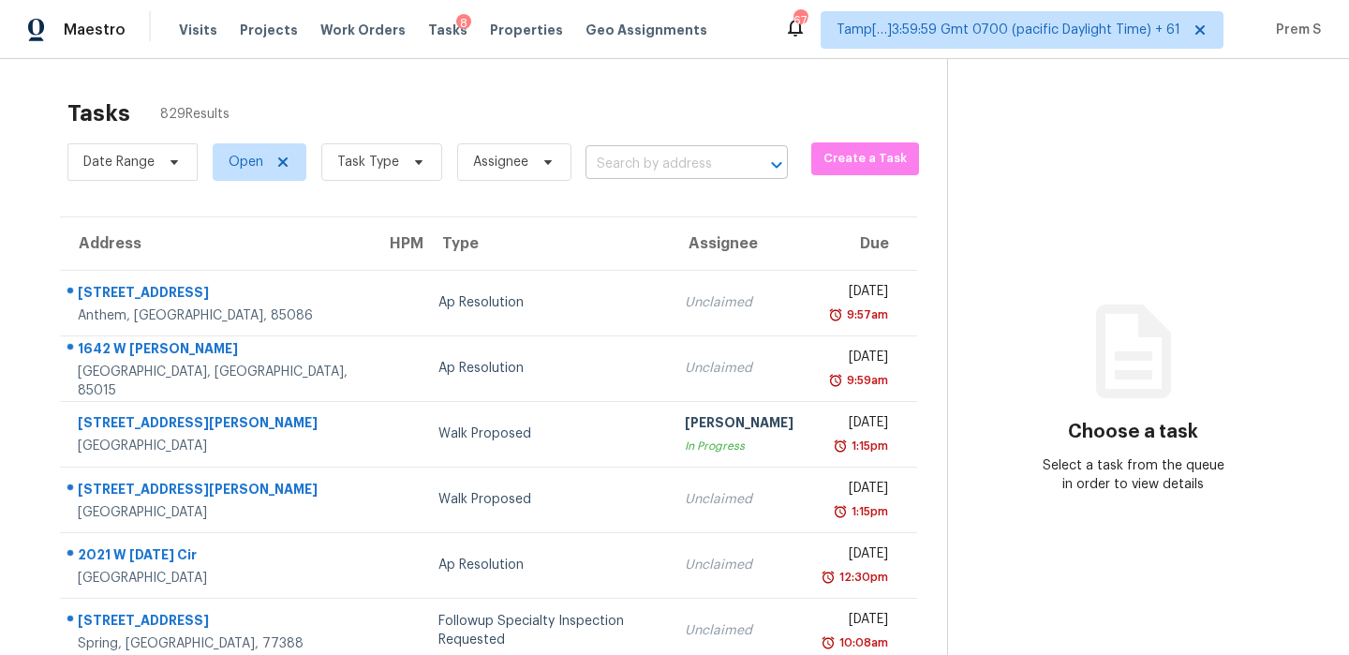
click at [671, 169] on input "text" at bounding box center [660, 164] width 150 height 29
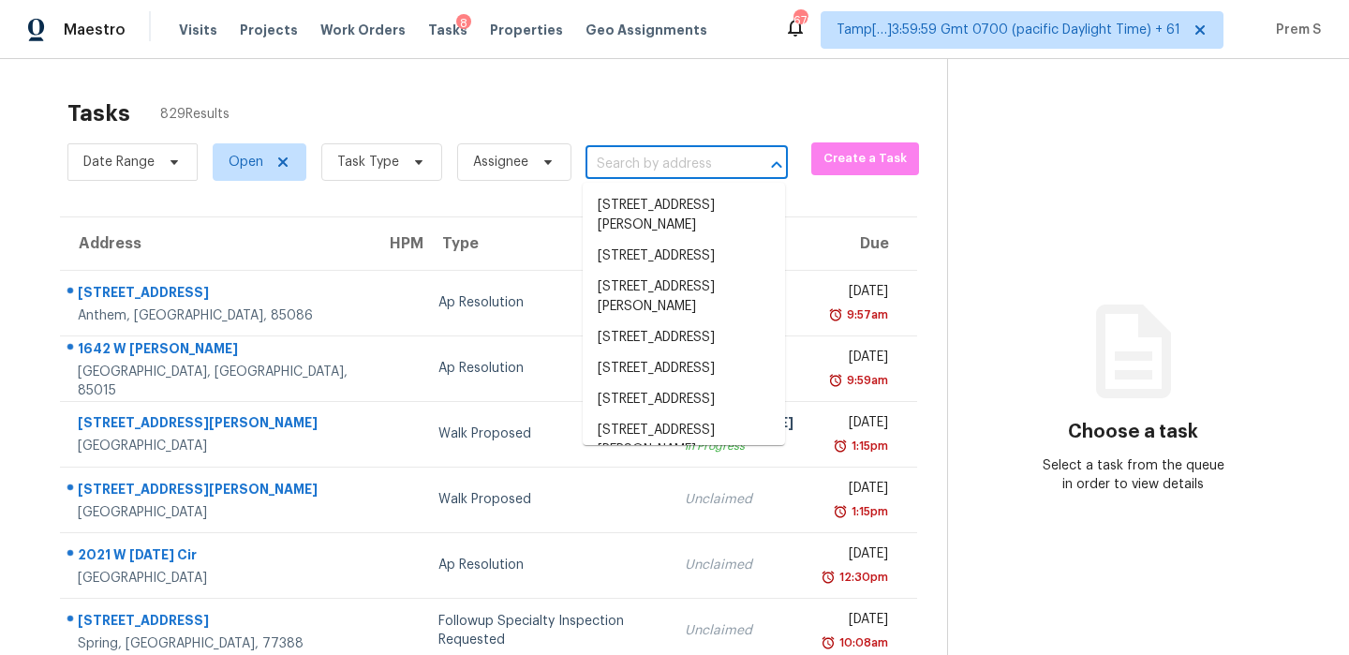
paste input "24629 Westgate Dr Redford, MI, 48239"
type input "24629 Westgate Dr Redford, MI, 48239"
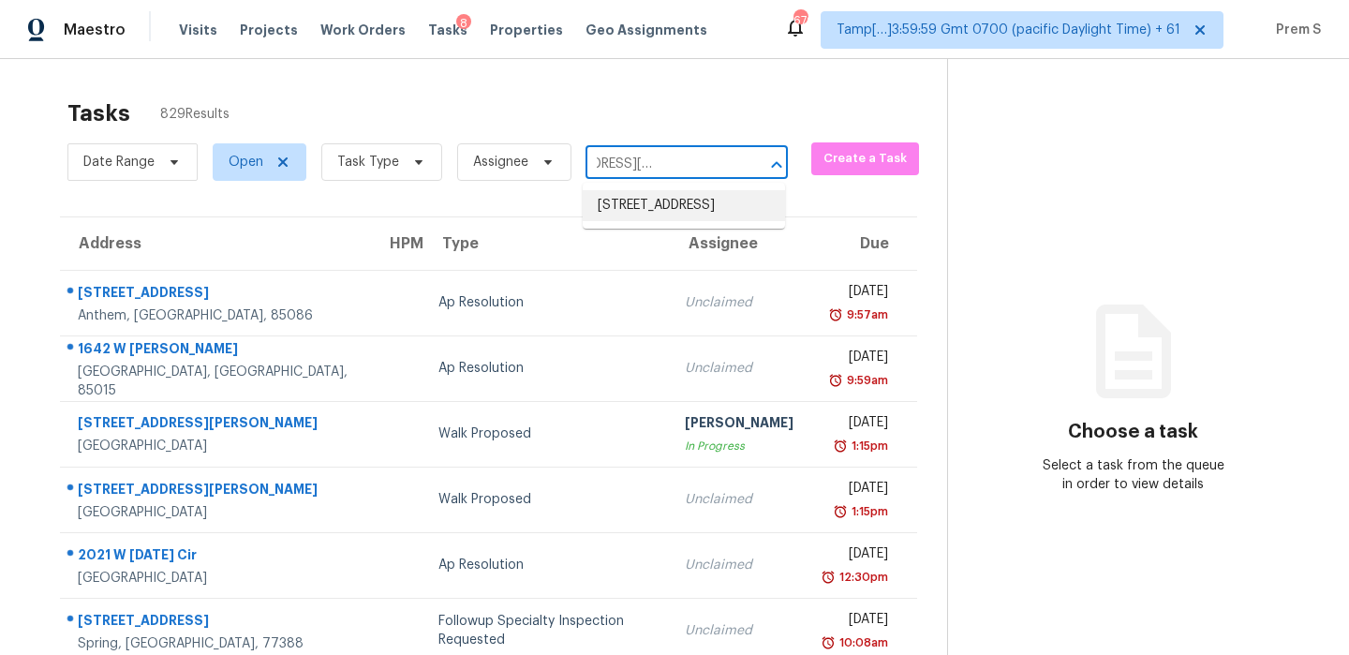
click at [672, 210] on li "24629 Westgate Dr, Redford, MI 48239" at bounding box center [684, 205] width 202 height 31
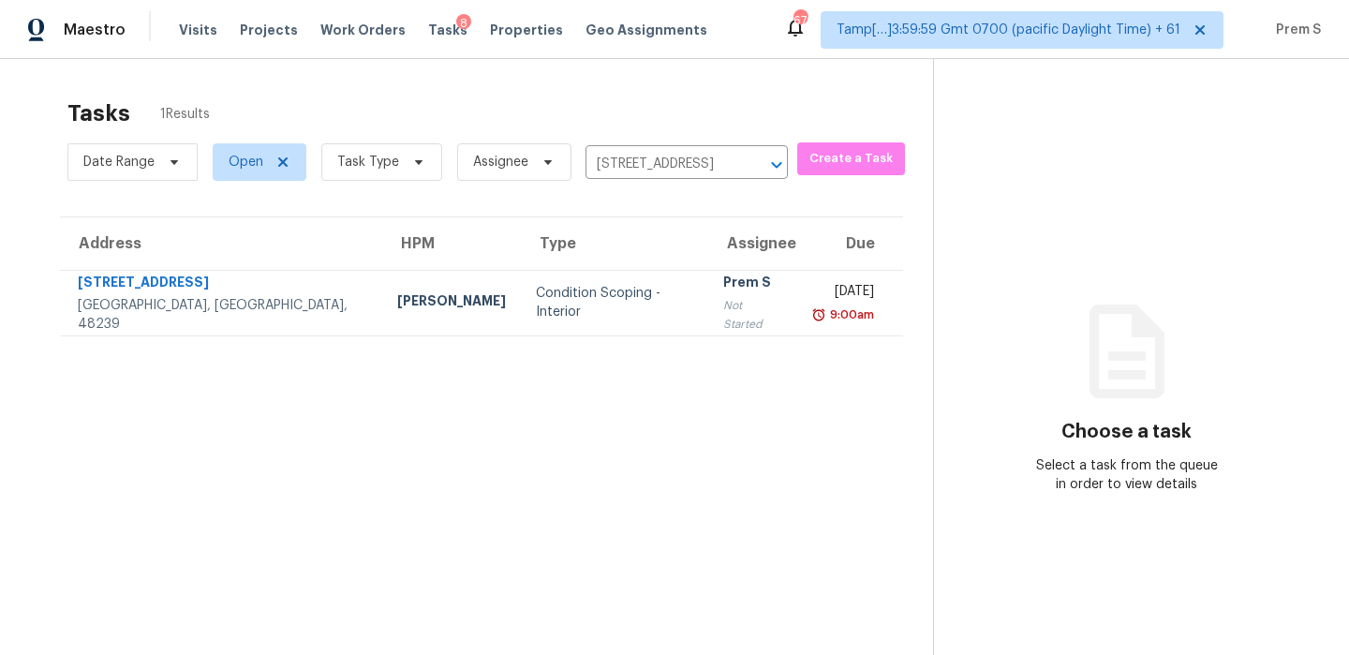
click at [708, 279] on td "Prem S Not Started" at bounding box center [753, 303] width 91 height 66
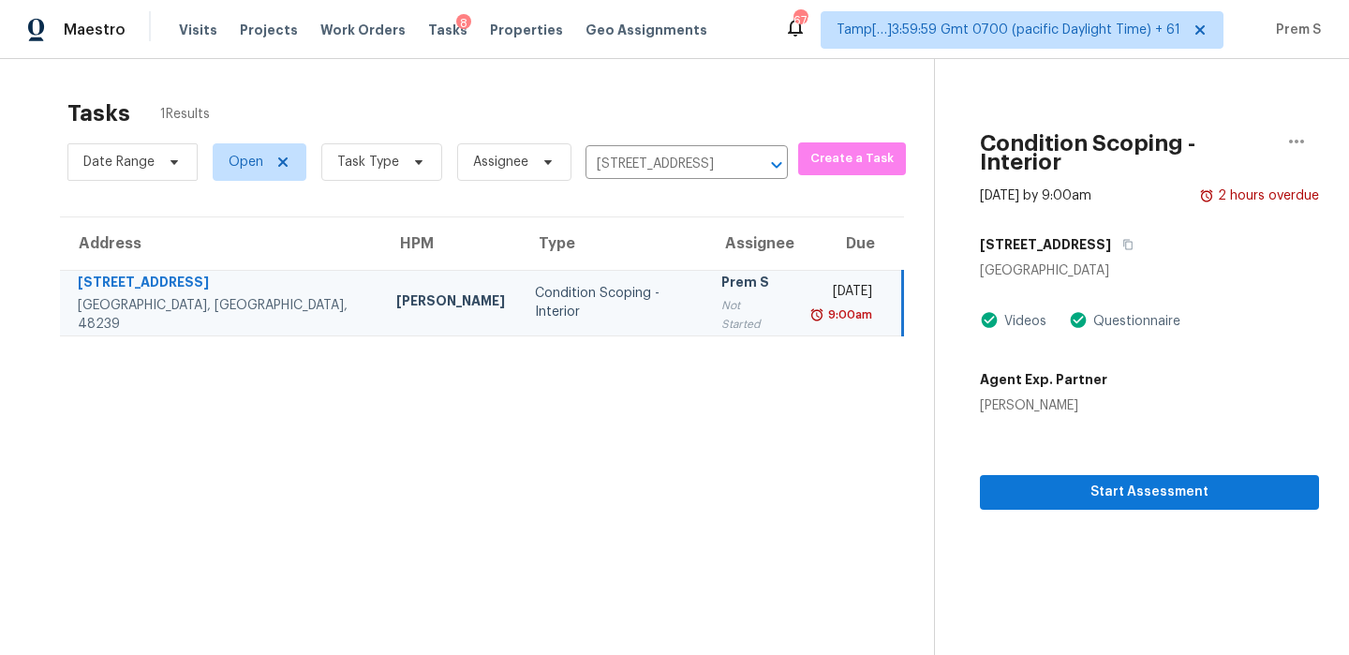
scroll to position [59, 0]
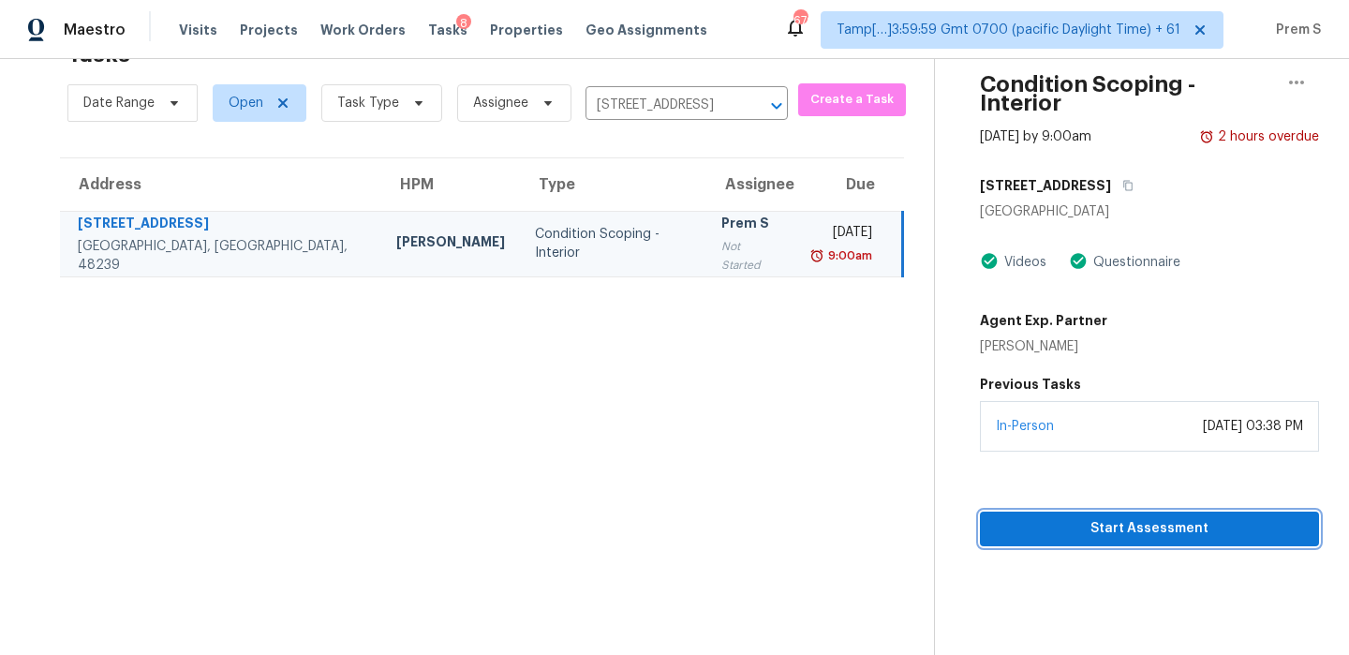
click at [1152, 519] on span "Start Assessment" at bounding box center [1149, 528] width 309 height 23
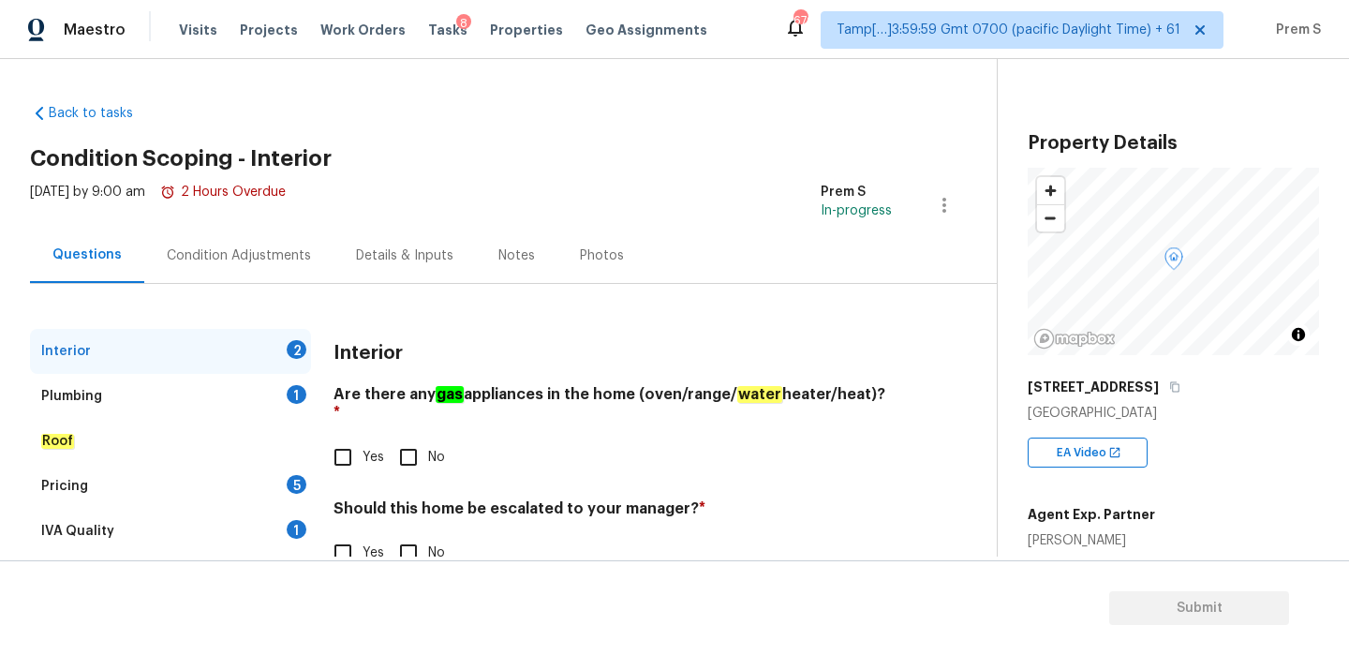
click at [349, 437] on input "Yes" at bounding box center [342, 456] width 39 height 39
checkbox input "true"
click at [346, 533] on input "Yes" at bounding box center [342, 552] width 39 height 39
checkbox input "true"
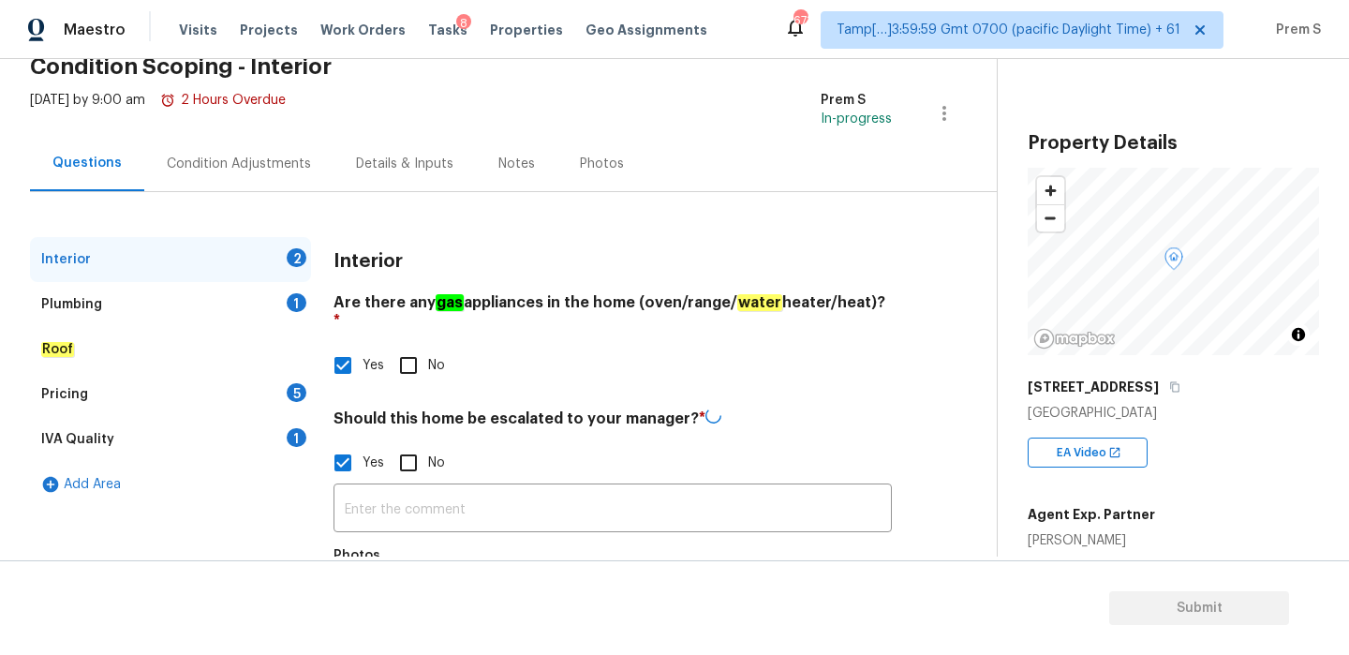
scroll to position [158, 0]
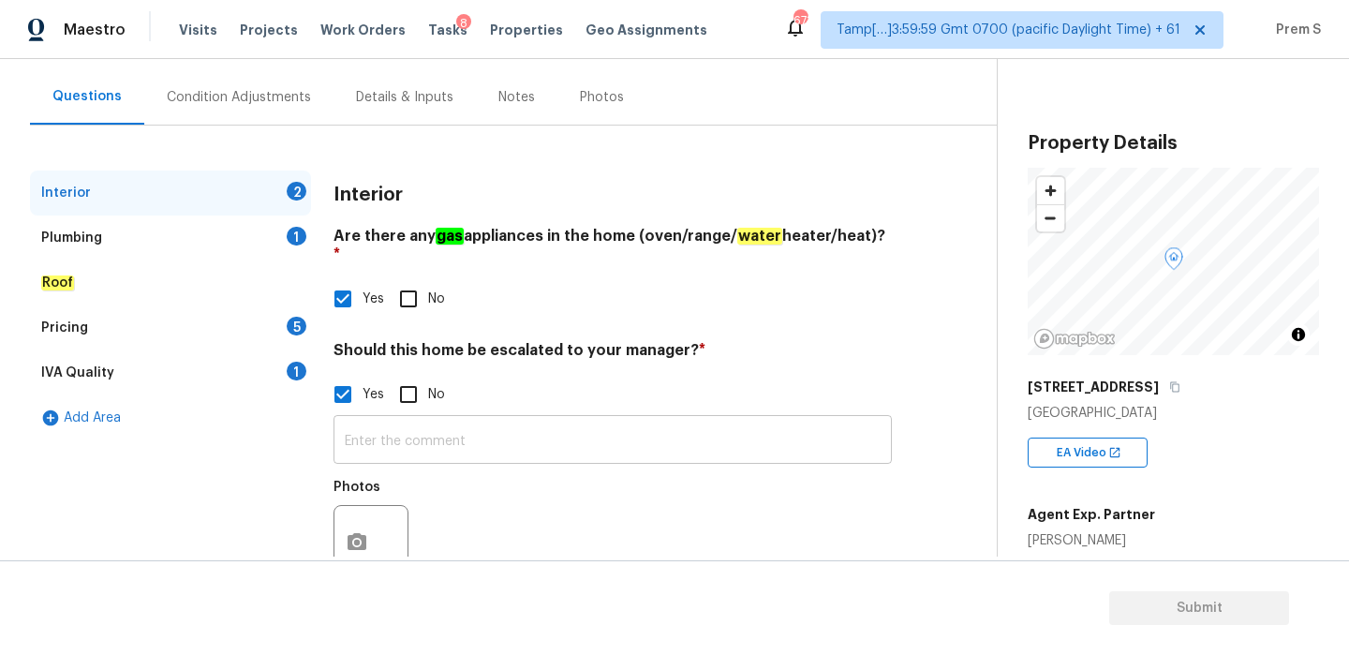
click at [410, 420] on input "text" at bounding box center [612, 442] width 558 height 44
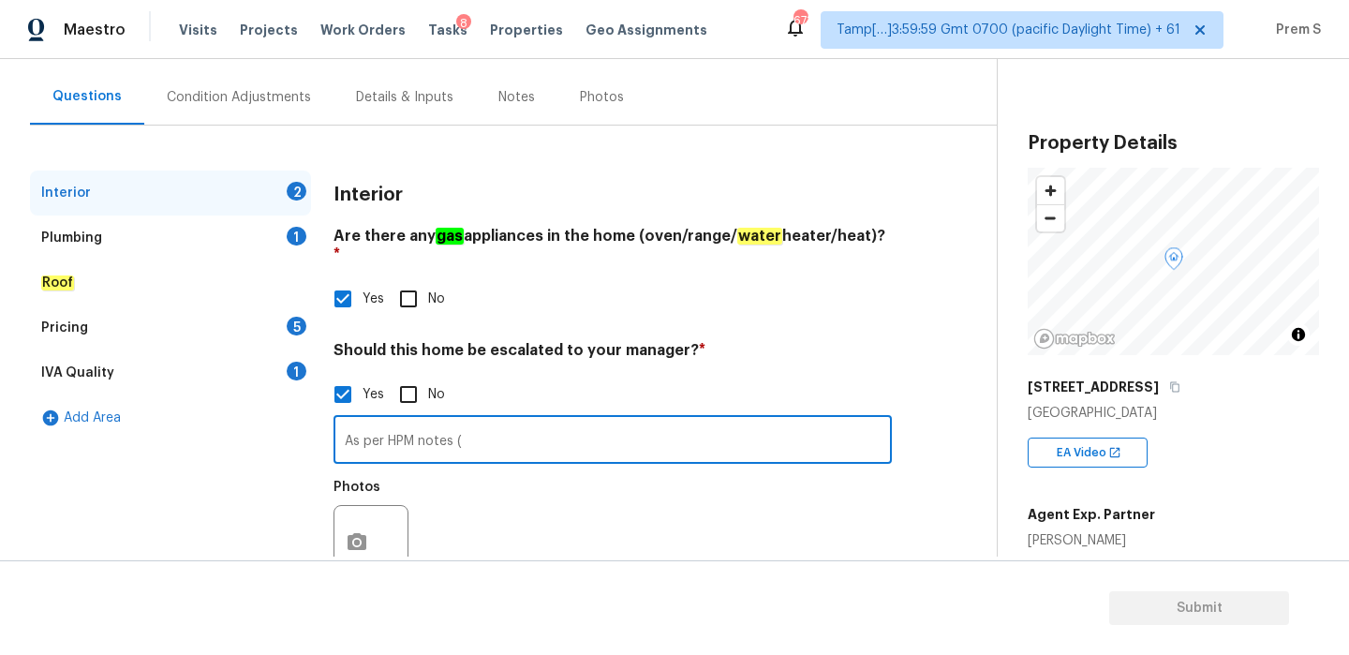
paste input "There are a few reasons why I would recommend a walk. I believe the kitchen wil…"
type input "As per HPM notes (There are a few reasons why I would recommend a walk. I belie…"
click at [353, 533] on icon "button" at bounding box center [356, 541] width 19 height 17
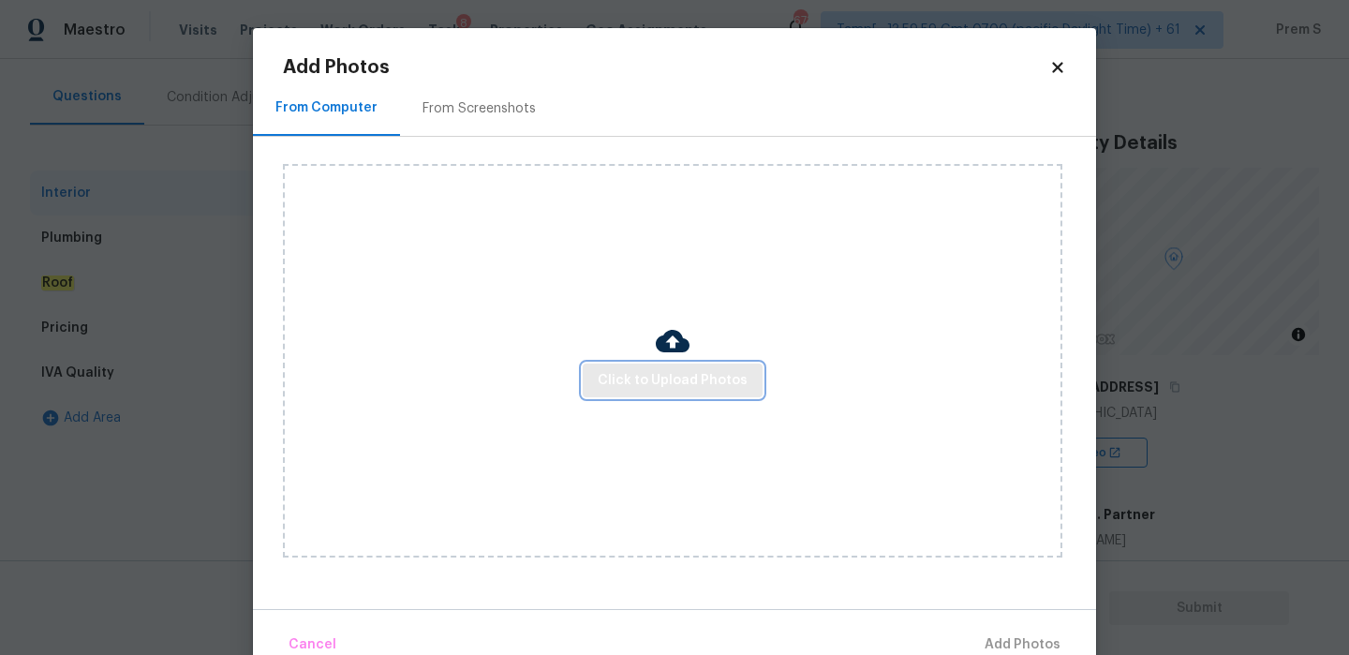
click at [668, 386] on span "Click to Upload Photos" at bounding box center [672, 380] width 150 height 23
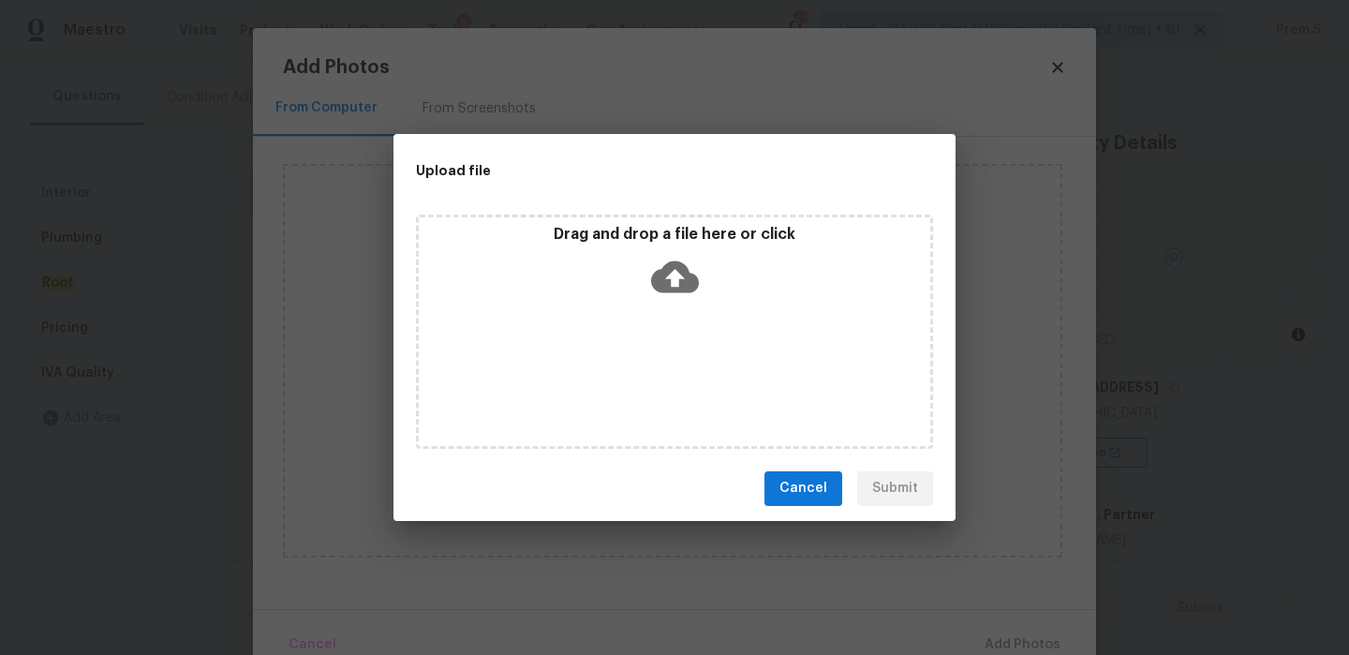
click at [679, 280] on icon at bounding box center [675, 276] width 48 height 32
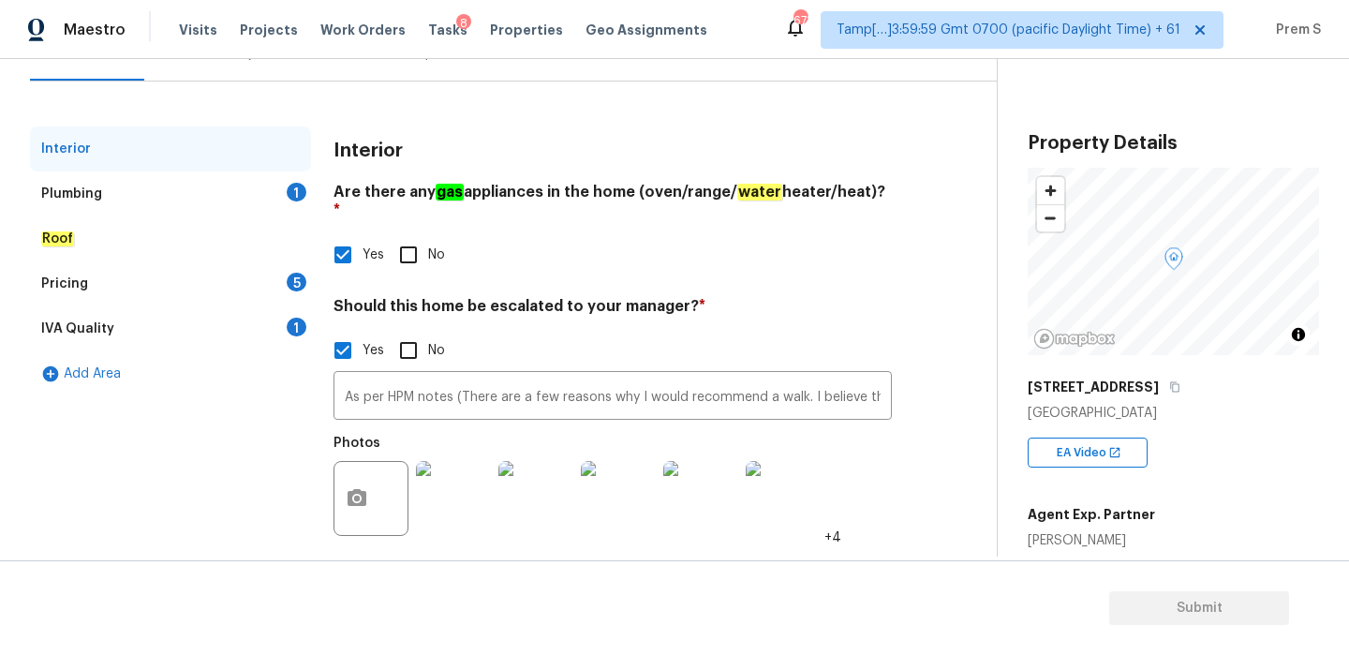
click at [280, 200] on div "Plumbing 1" at bounding box center [170, 193] width 281 height 45
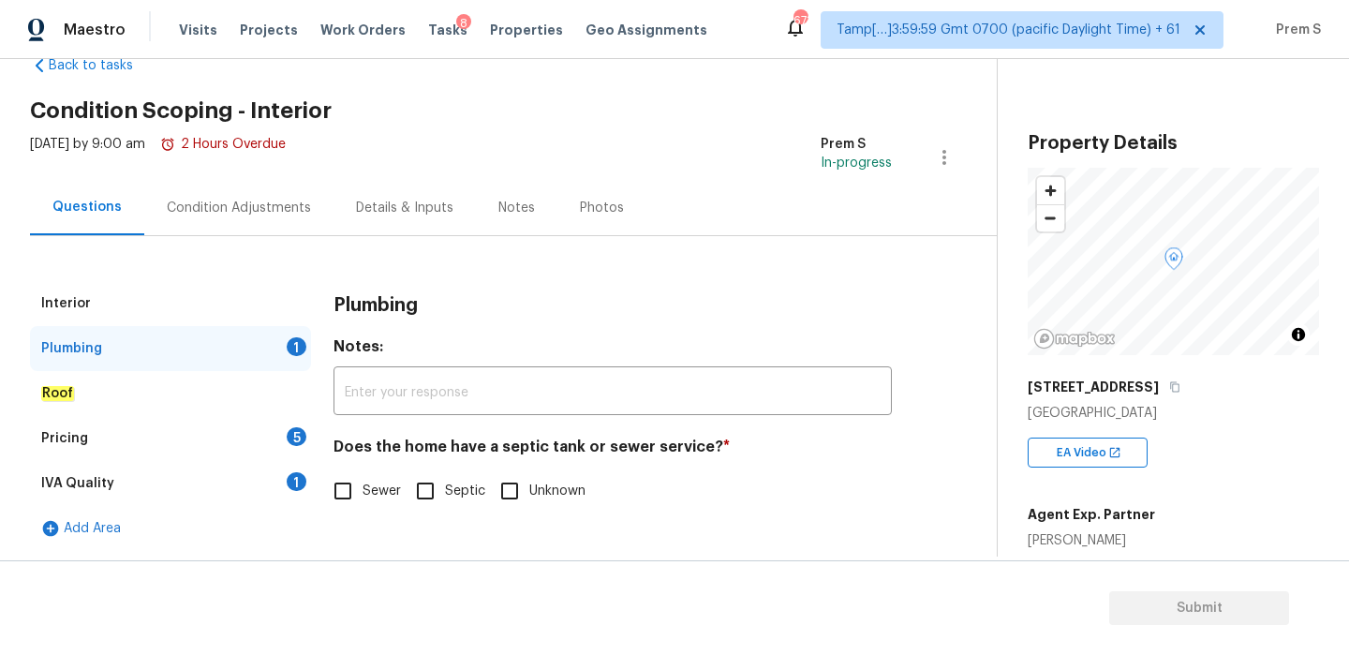
scroll to position [48, 0]
click at [328, 502] on input "Sewer" at bounding box center [342, 490] width 39 height 39
checkbox input "true"
click at [279, 447] on div "Pricing 5" at bounding box center [170, 438] width 281 height 45
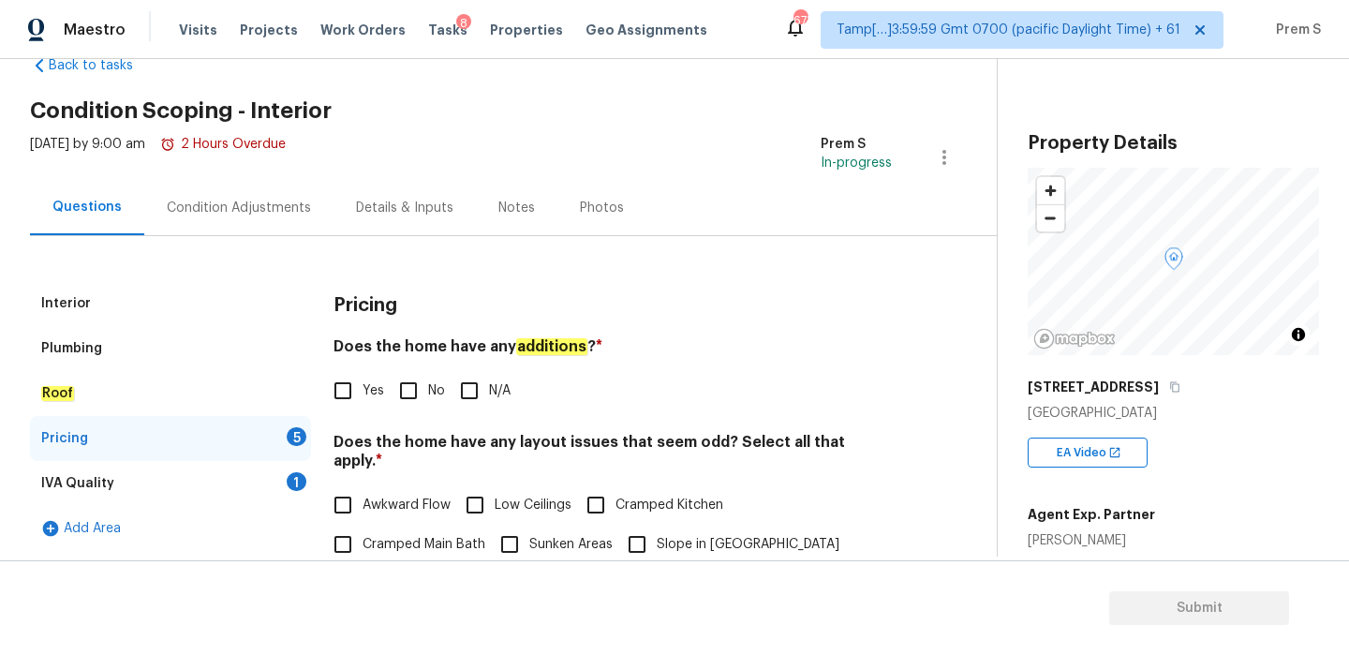
click at [414, 394] on input "No" at bounding box center [408, 390] width 39 height 39
checkbox input "true"
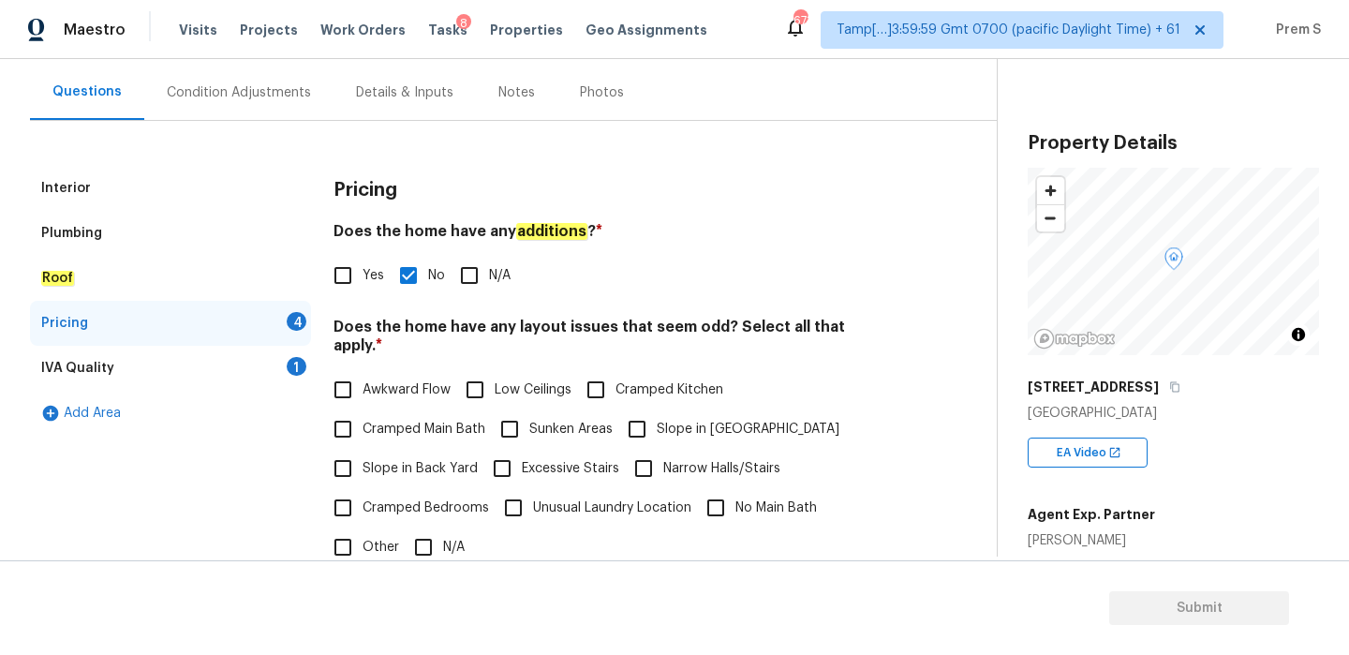
click at [415, 370] on label "Awkward Flow" at bounding box center [386, 389] width 127 height 39
click at [362, 370] on input "Awkward Flow" at bounding box center [342, 389] width 39 height 39
checkbox input "true"
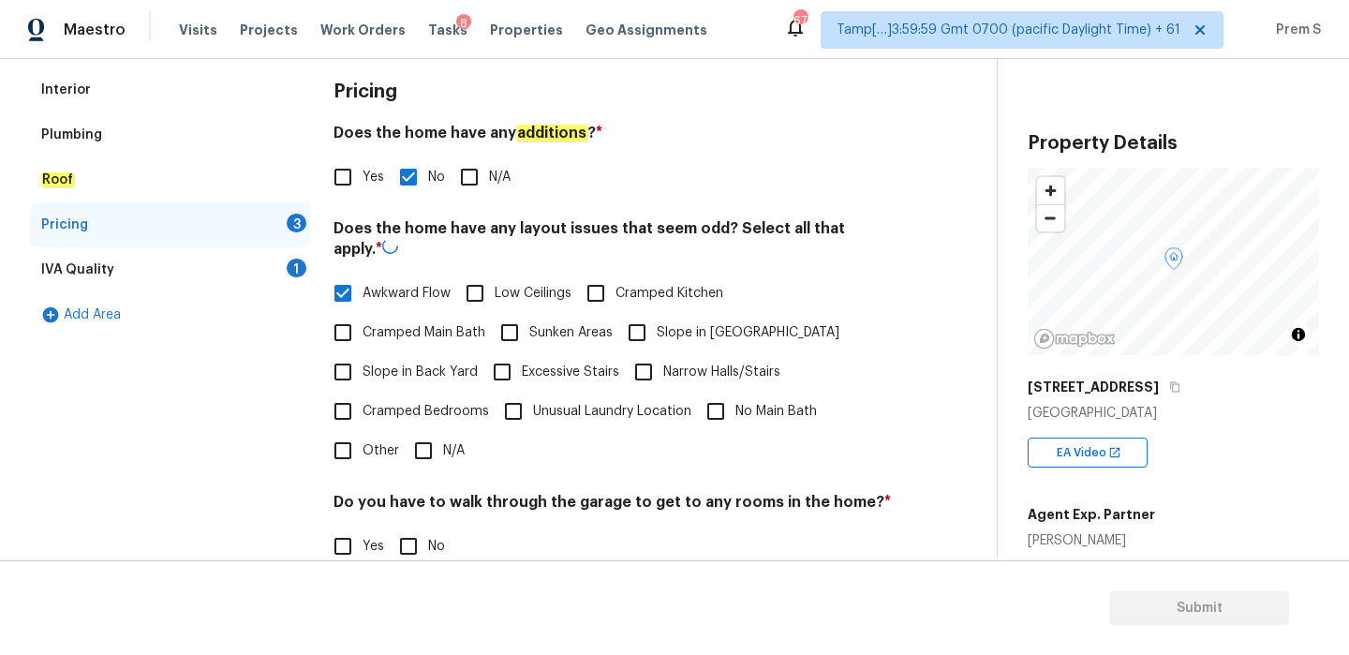
scroll to position [401, 0]
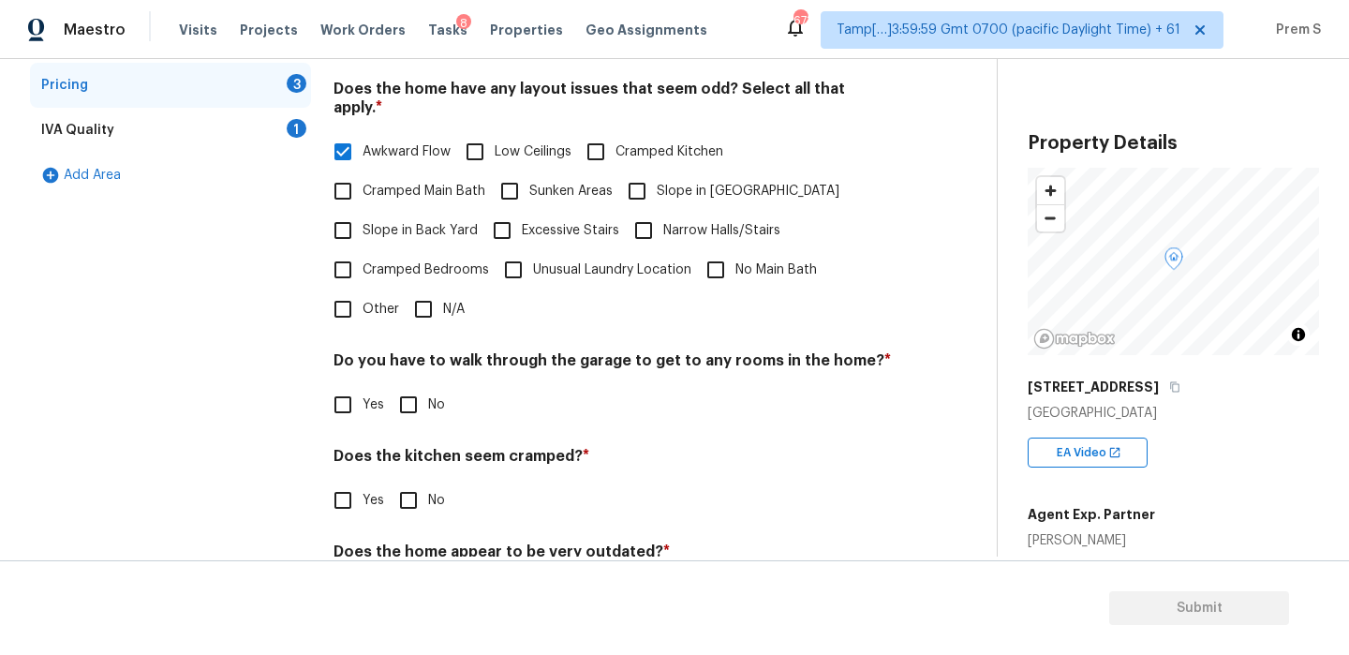
click at [403, 393] on input "No" at bounding box center [408, 404] width 39 height 39
checkbox input "true"
click at [407, 503] on div "Pricing Does the home have any additions ? * Yes No N/A Does the home have any …" at bounding box center [612, 283] width 558 height 710
click at [409, 484] on input "No" at bounding box center [408, 499] width 39 height 39
checkbox input "true"
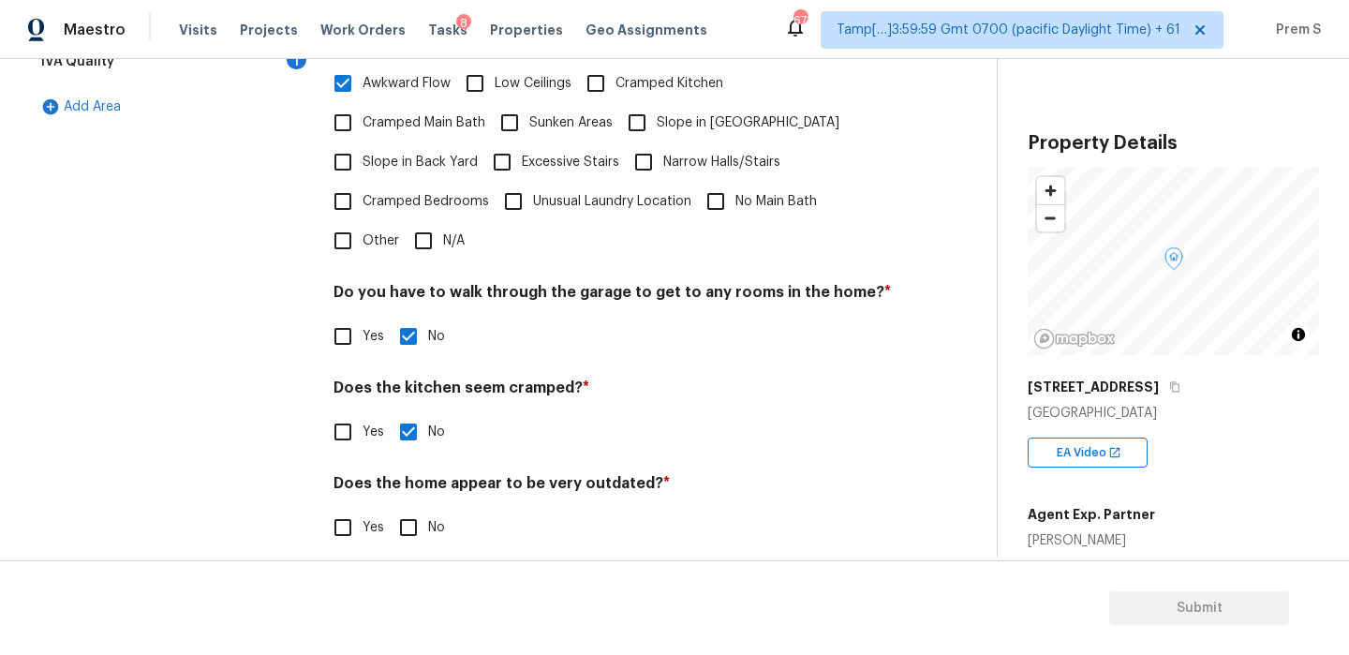
click at [406, 508] on input "No" at bounding box center [408, 527] width 39 height 39
checkbox input "true"
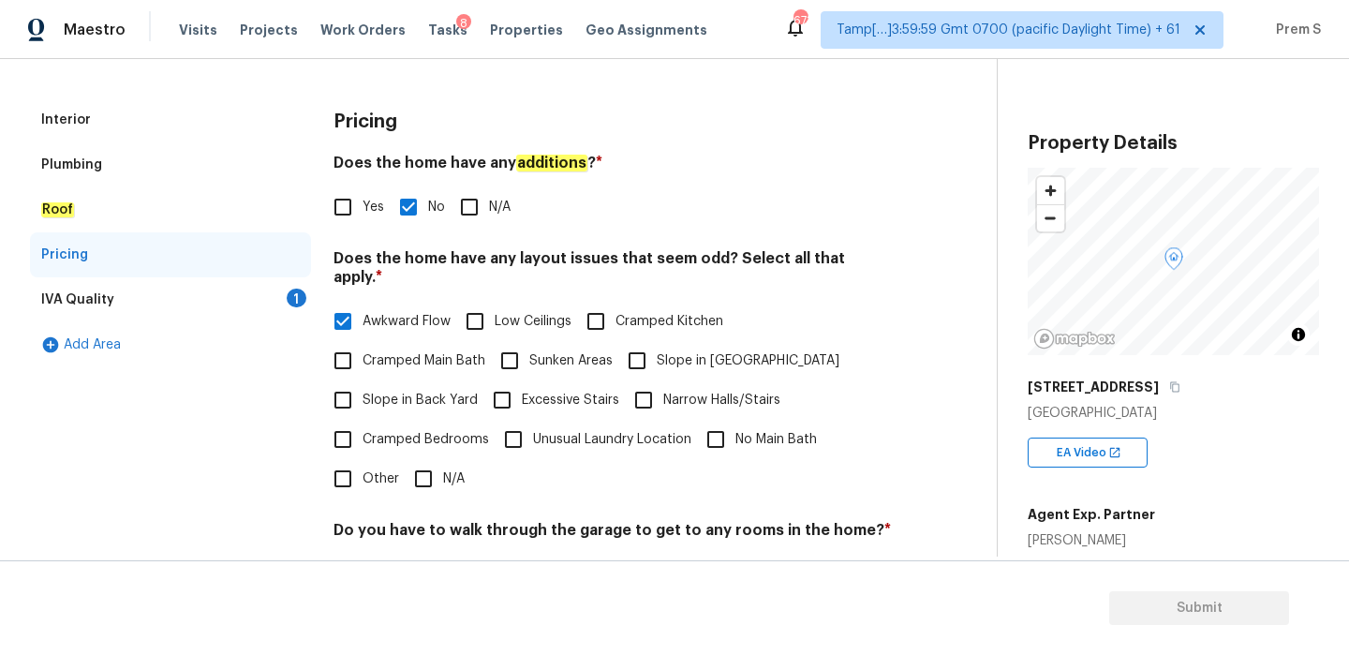
click at [293, 300] on div "1" at bounding box center [297, 297] width 20 height 19
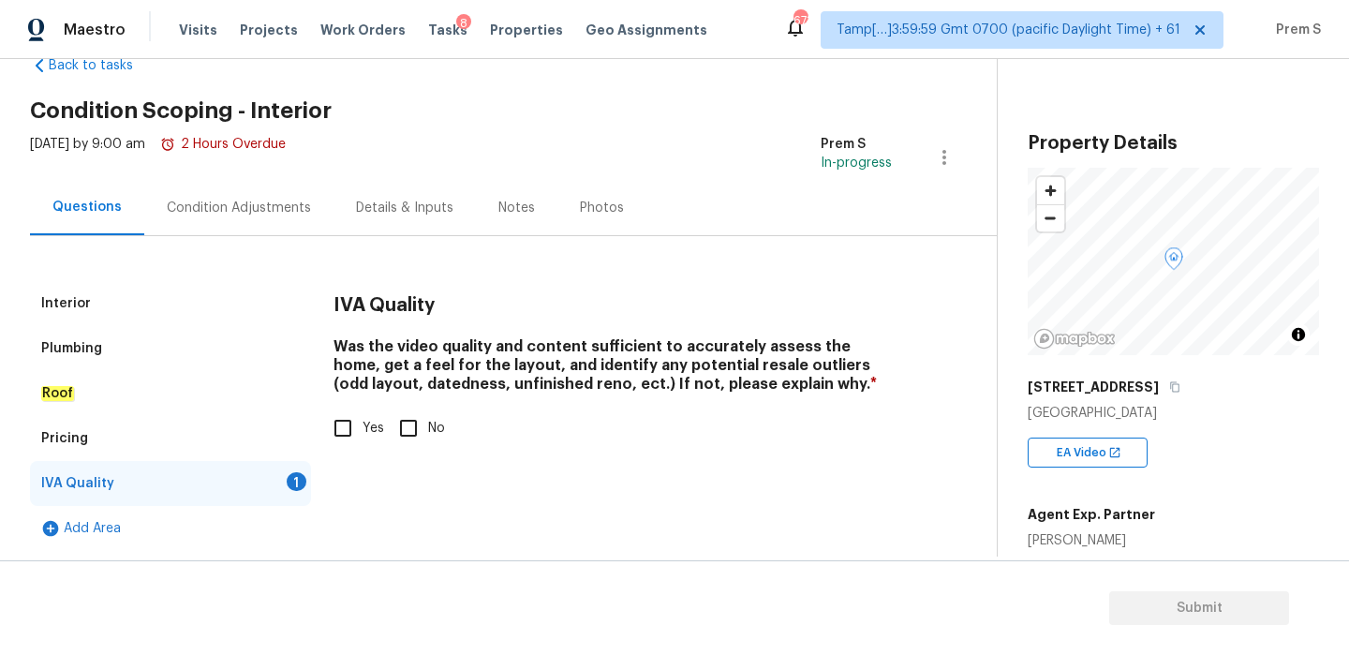
click at [347, 427] on input "Yes" at bounding box center [342, 427] width 39 height 39
checkbox input "true"
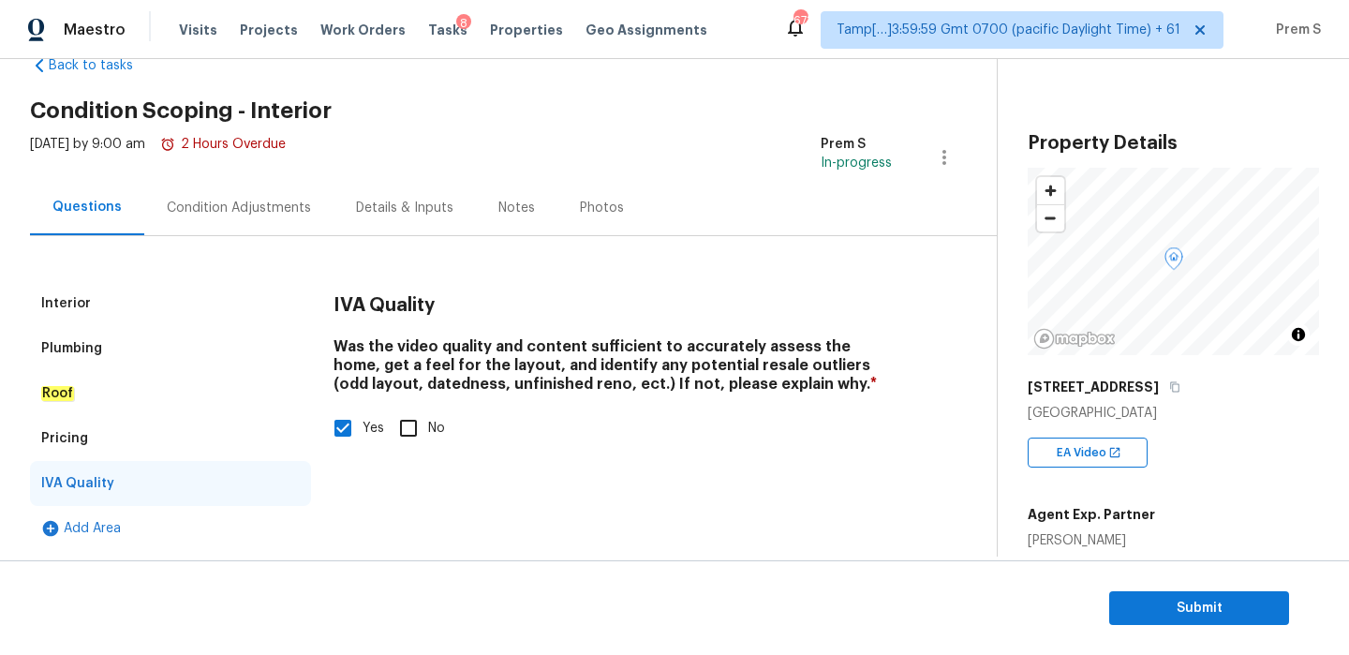
click at [246, 202] on div "Condition Adjustments" at bounding box center [239, 208] width 144 height 19
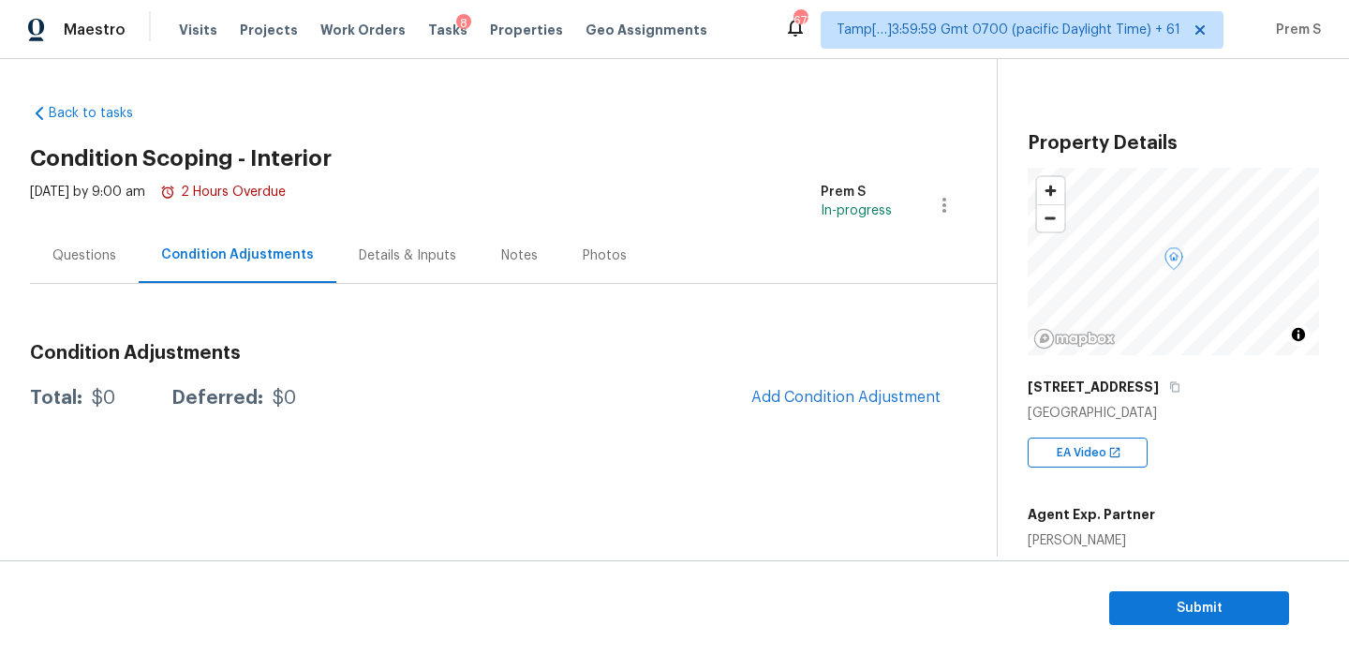
click at [97, 257] on div "Questions" at bounding box center [84, 255] width 64 height 19
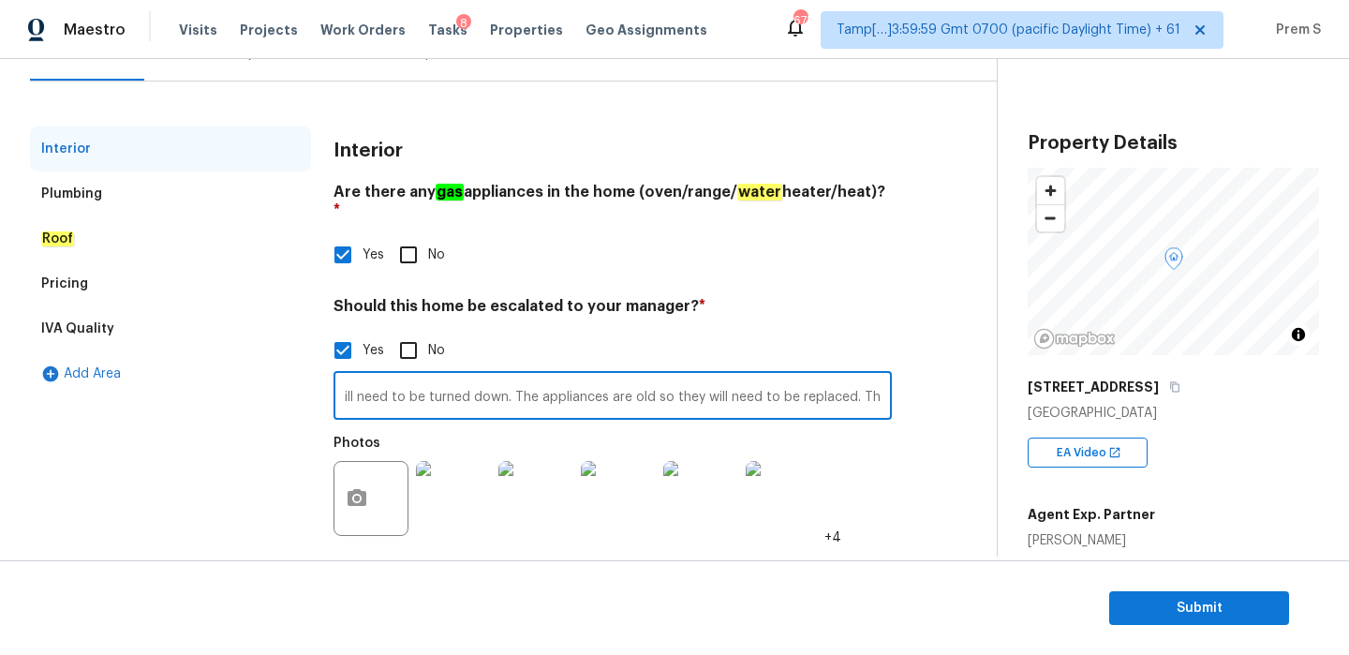
scroll to position [0, 3359]
drag, startPoint x: 833, startPoint y: 381, endPoint x: 1054, endPoint y: 381, distance: 221.0
click at [1054, 381] on div "Back to tasks Condition Scoping - Interior Tue, Sep 23 2025 by 9:00 am 2 Hours …" at bounding box center [674, 307] width 1349 height 497
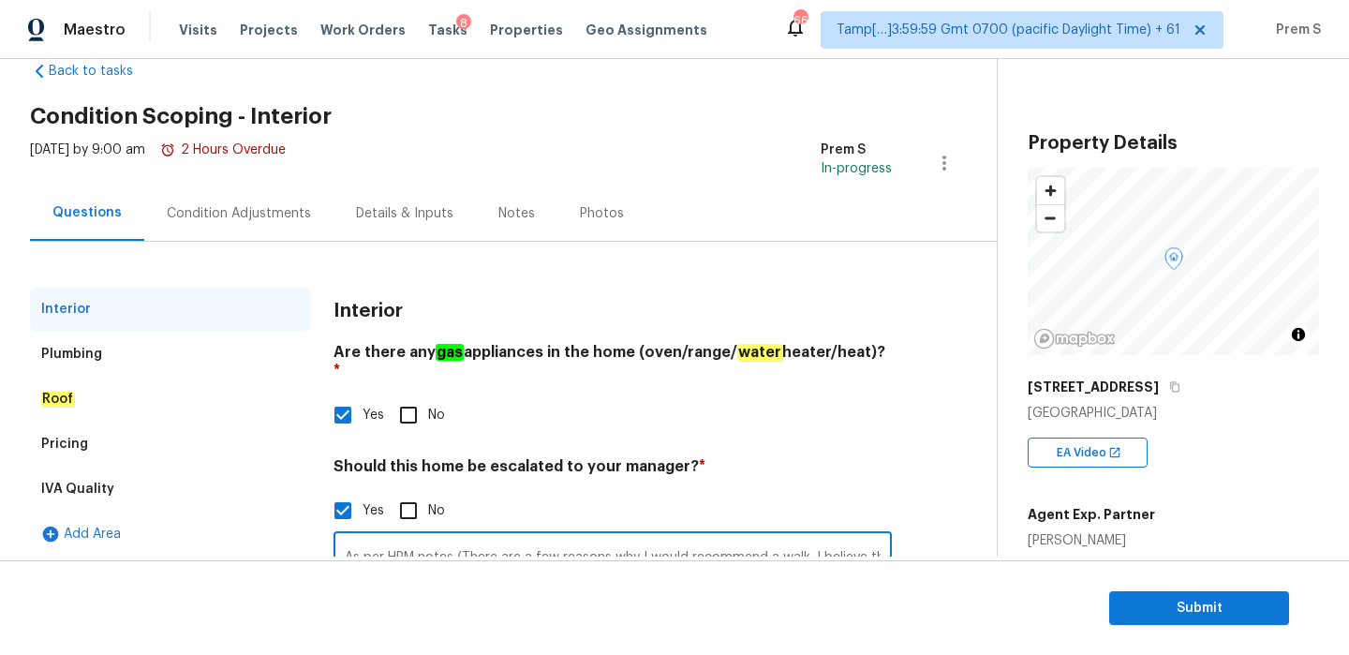
scroll to position [41, 0]
click at [218, 199] on div "Condition Adjustments" at bounding box center [238, 213] width 189 height 55
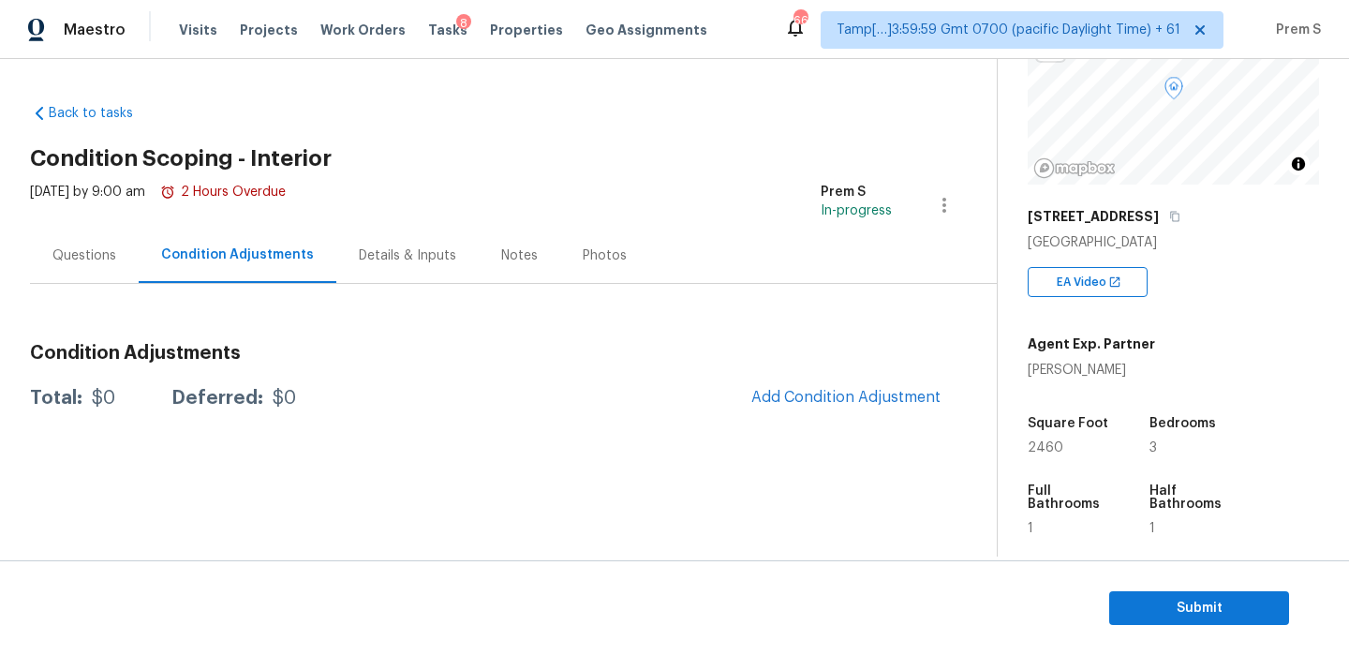
scroll to position [266, 0]
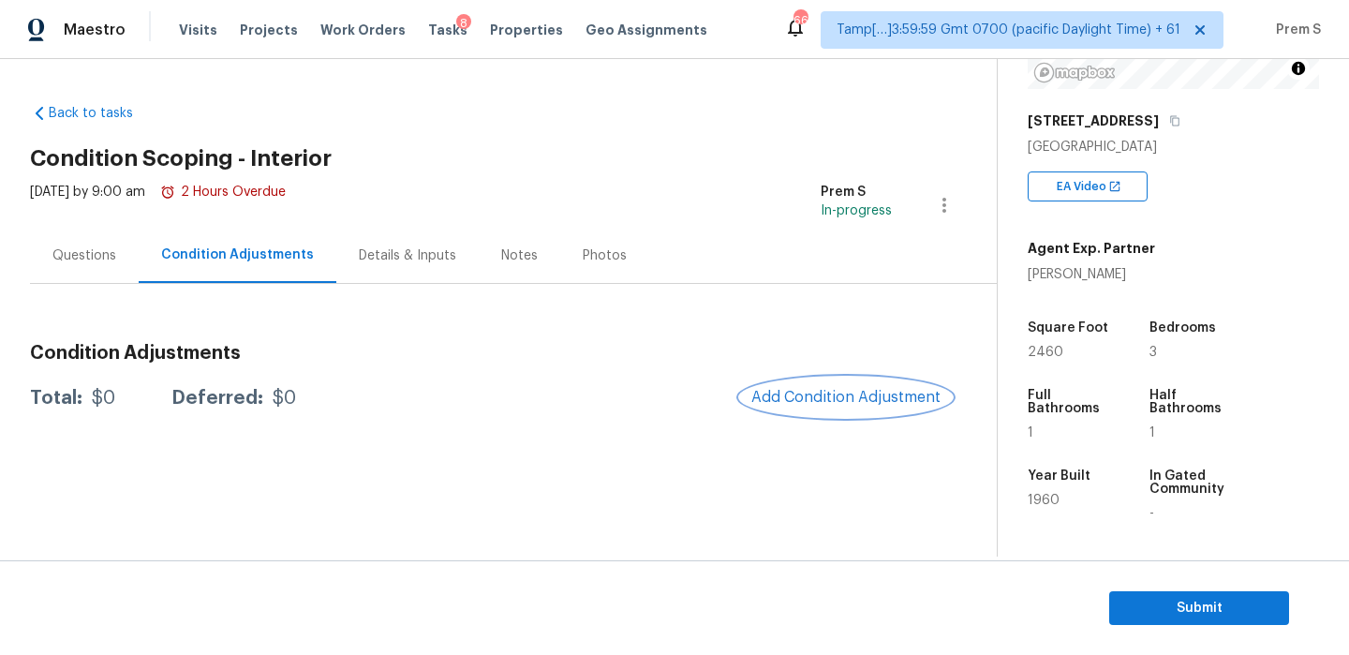
click at [814, 399] on span "Add Condition Adjustment" at bounding box center [845, 397] width 189 height 17
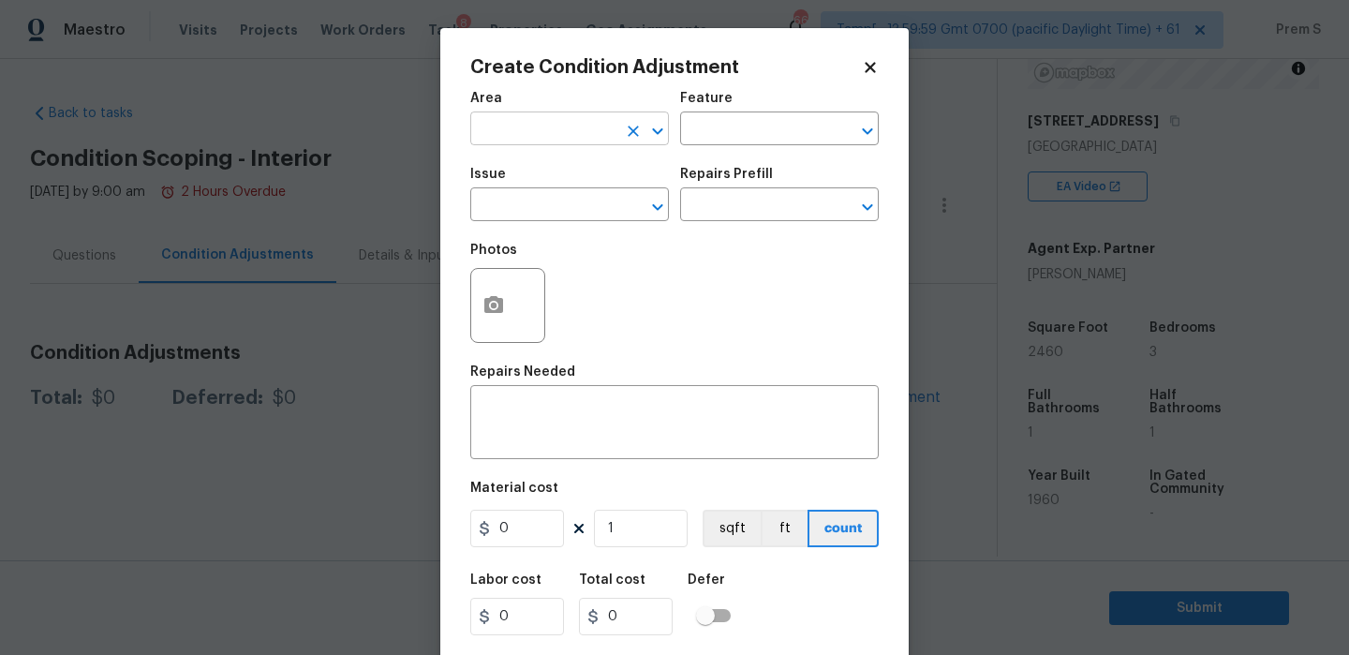
click at [528, 123] on input "text" at bounding box center [543, 130] width 146 height 29
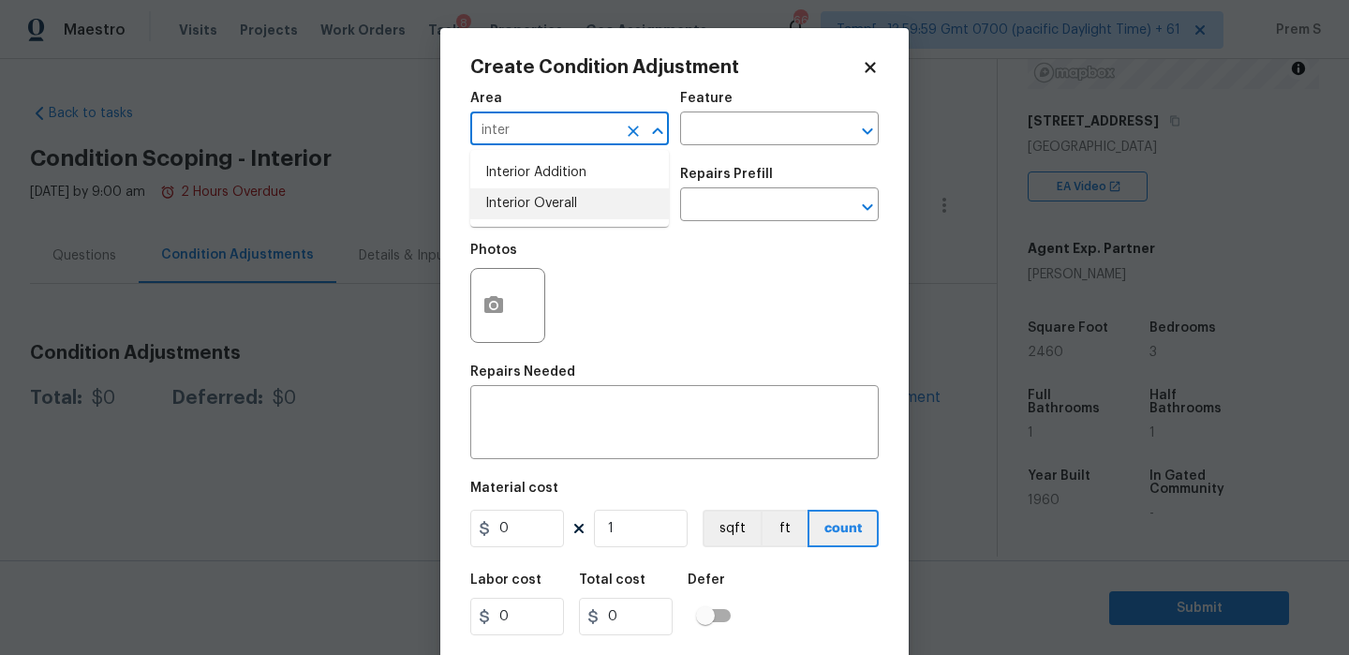
click at [563, 206] on li "Interior Overall" at bounding box center [569, 203] width 199 height 31
type input "Interior Overall"
click at [563, 206] on input "text" at bounding box center [543, 206] width 146 height 29
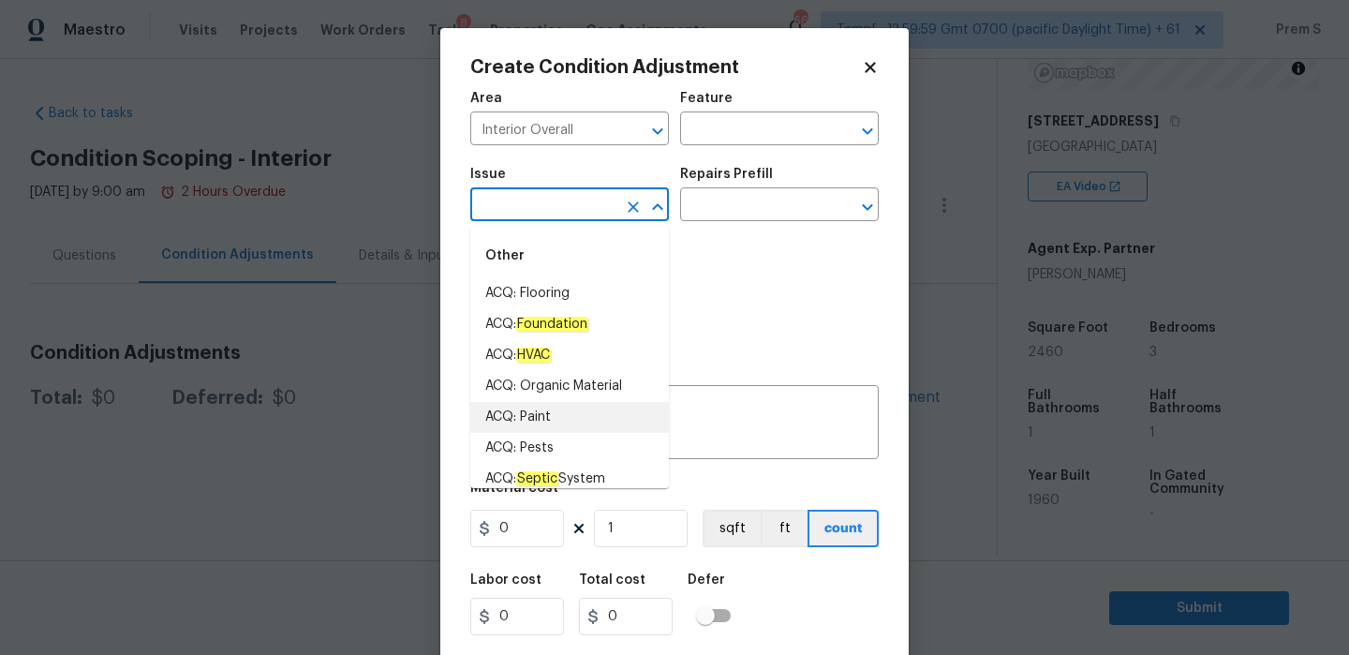
click at [571, 424] on li "ACQ: Paint" at bounding box center [569, 417] width 199 height 31
type input "ACQ: Paint"
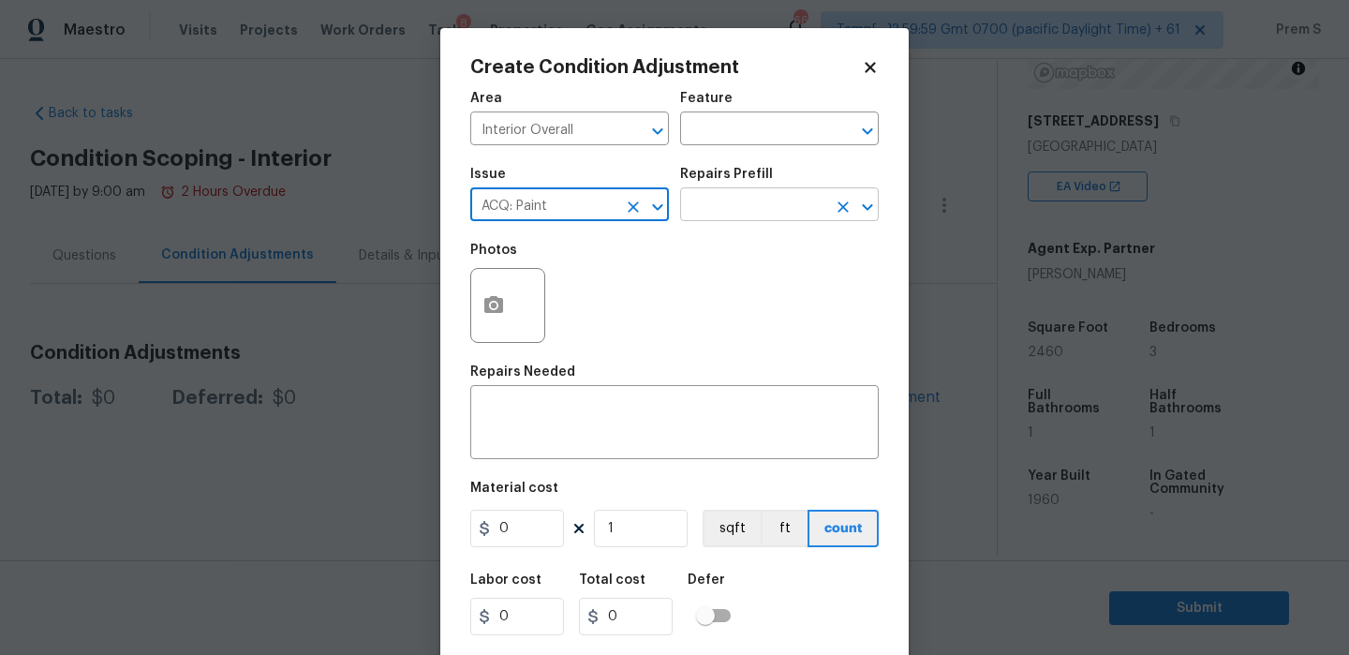
click at [776, 200] on input "text" at bounding box center [753, 206] width 146 height 29
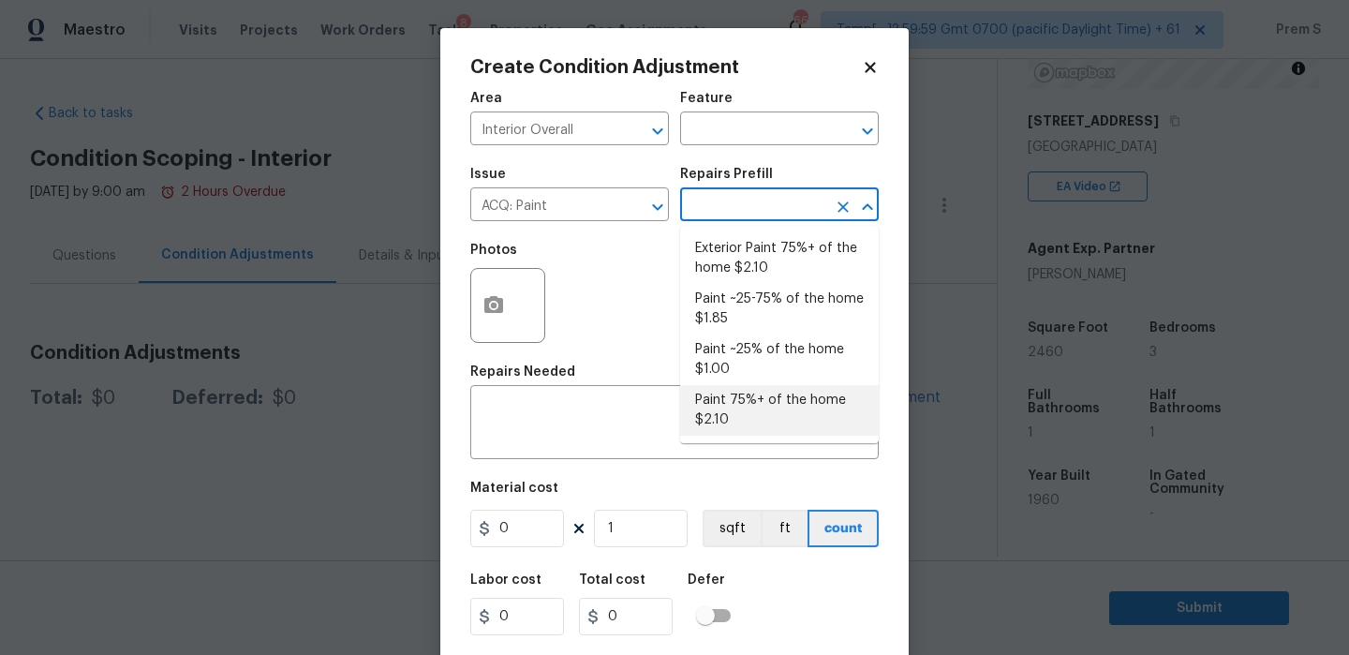
click at [779, 408] on li "Paint 75%+ of the home $2.10" at bounding box center [779, 410] width 199 height 51
type input "Acquisition"
type textarea "Acquisition Scope: 75%+ of the home will likely require interior paint"
type input "2.1"
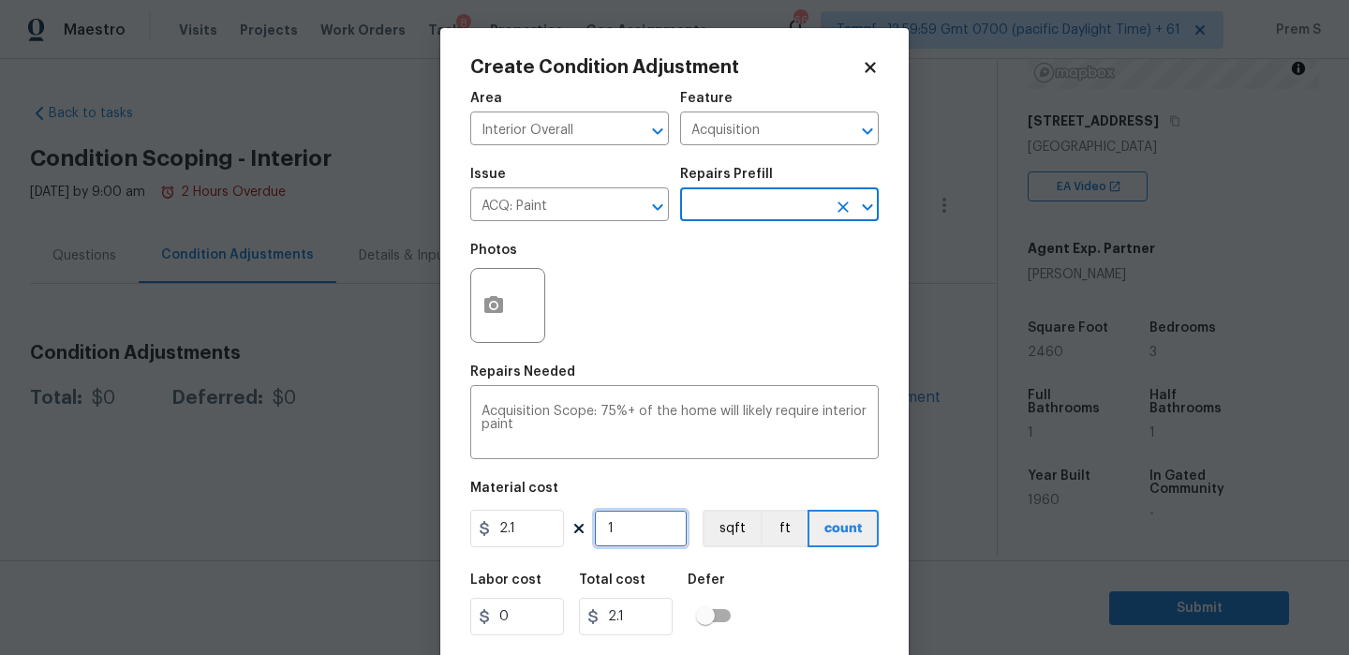
click at [645, 534] on input "1" at bounding box center [641, 527] width 94 height 37
type input "2"
type input "4.2"
type input "24"
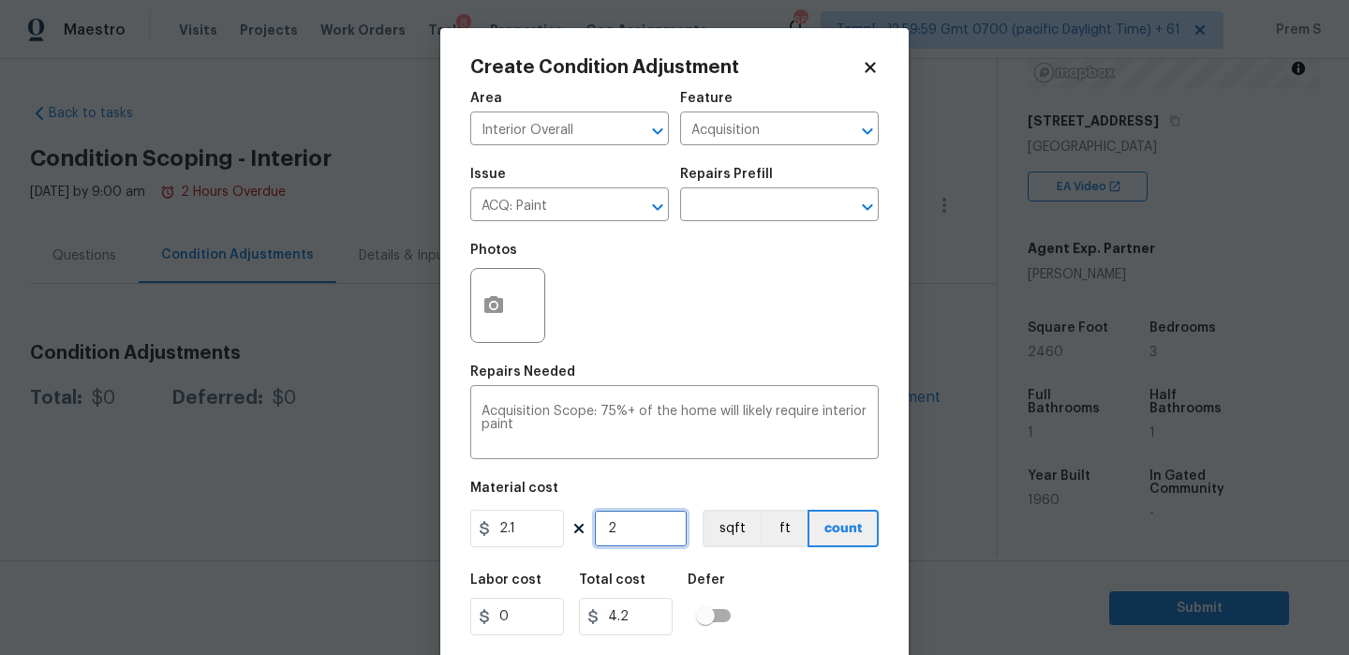
type input "50.4"
type input "246"
type input "516.6"
type input "2460"
type input "5166"
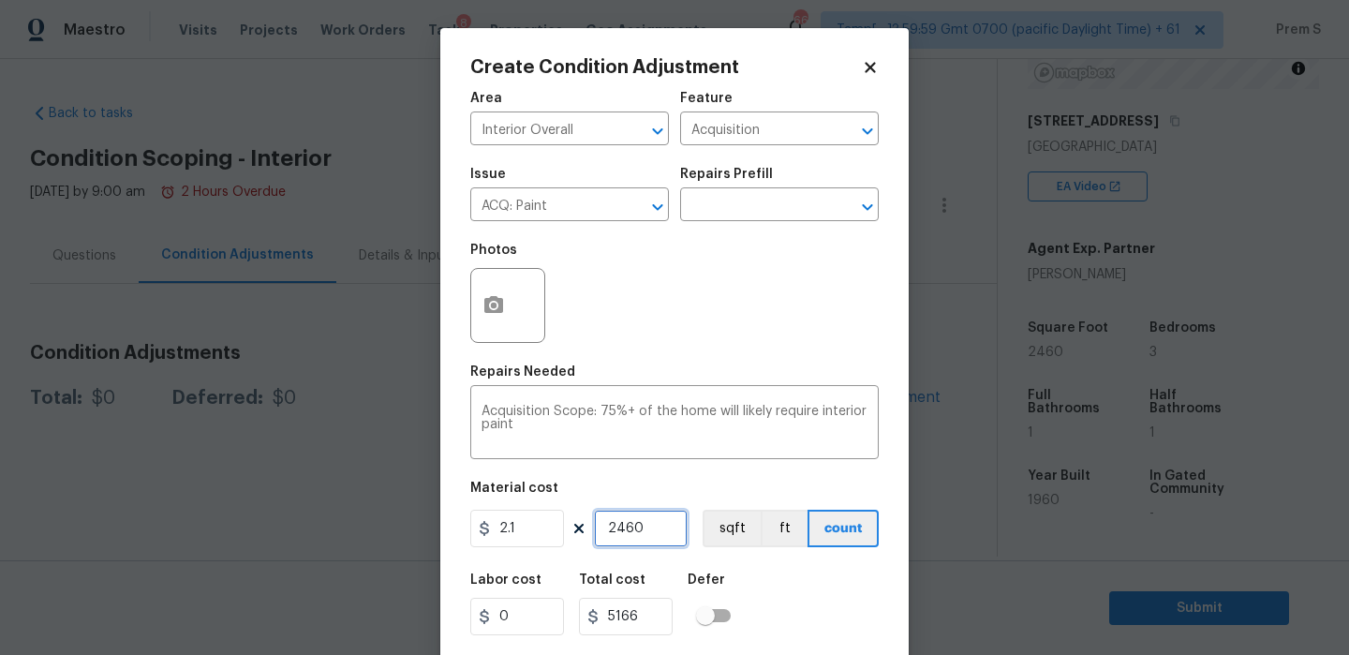
type input "2460"
click at [500, 305] on icon "button" at bounding box center [493, 304] width 19 height 17
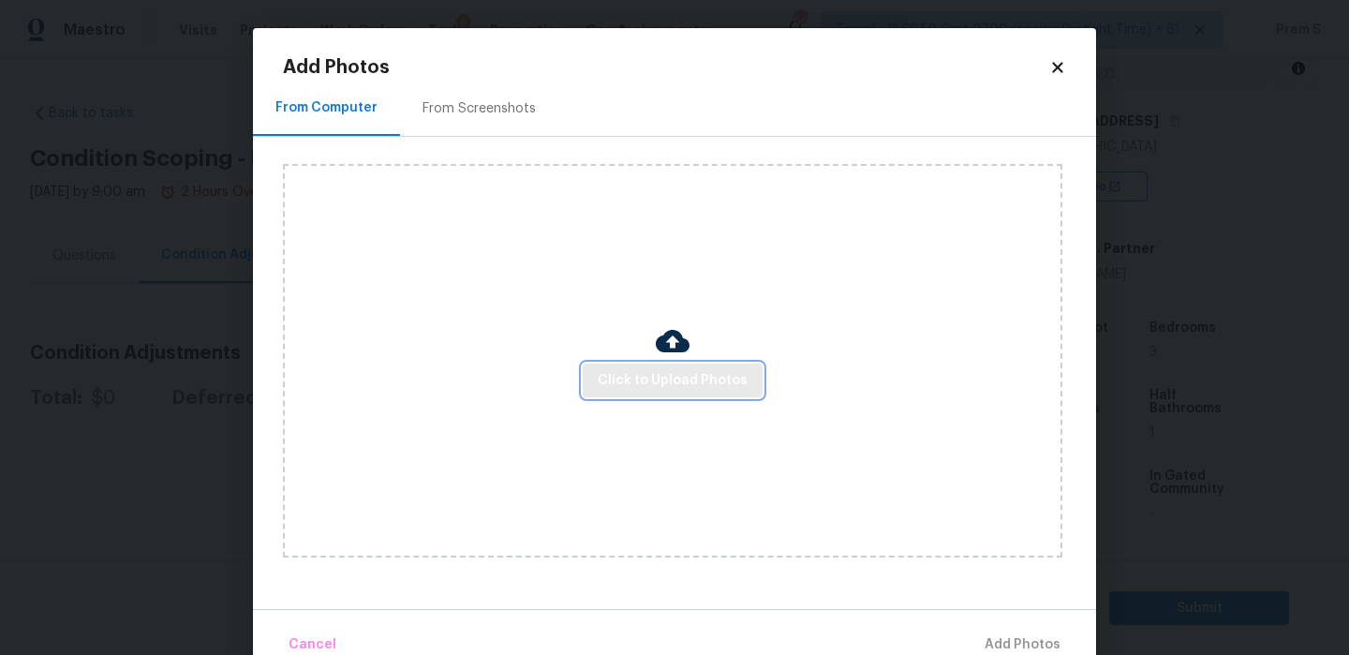
click at [730, 370] on span "Click to Upload Photos" at bounding box center [672, 380] width 150 height 23
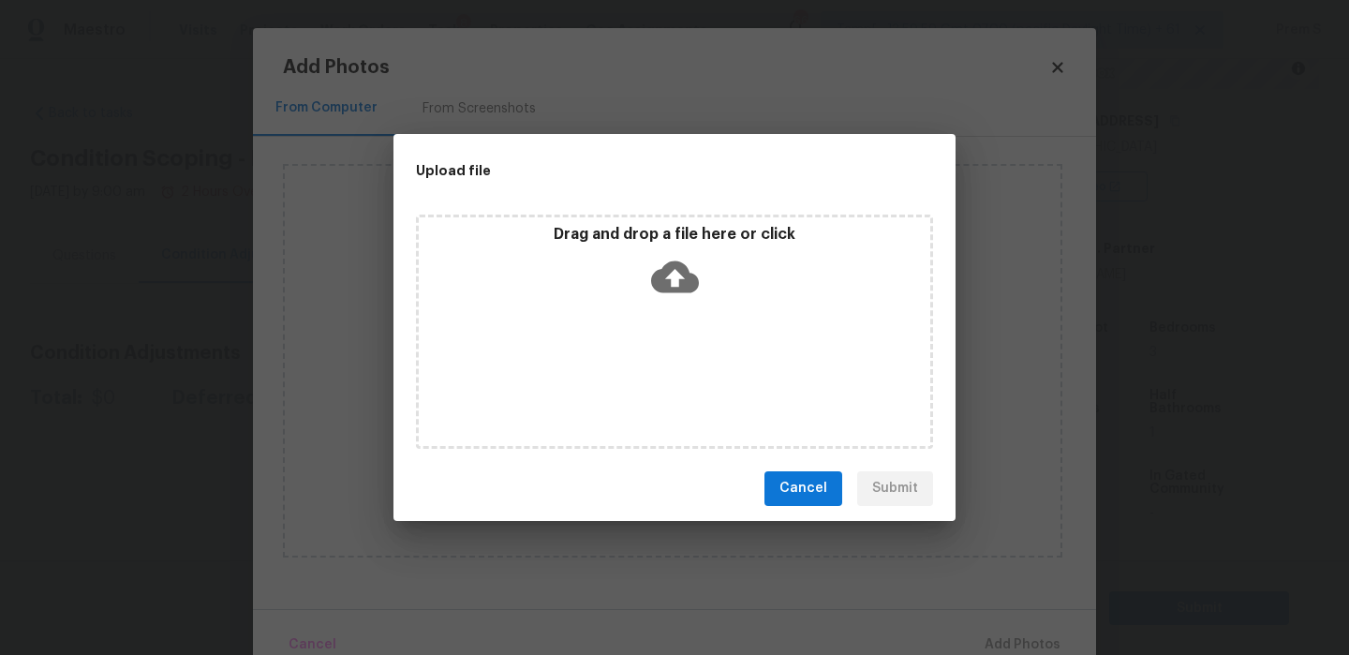
click at [682, 287] on icon at bounding box center [675, 276] width 48 height 32
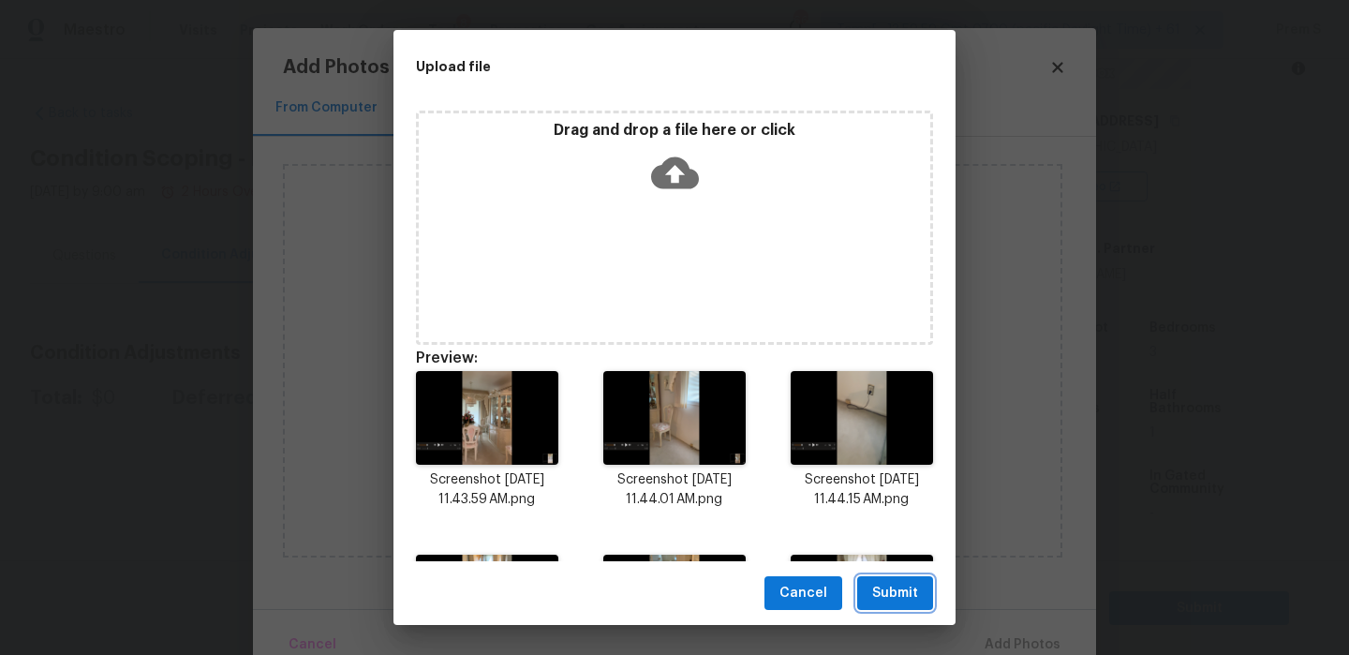
click at [908, 596] on span "Submit" at bounding box center [895, 593] width 46 height 23
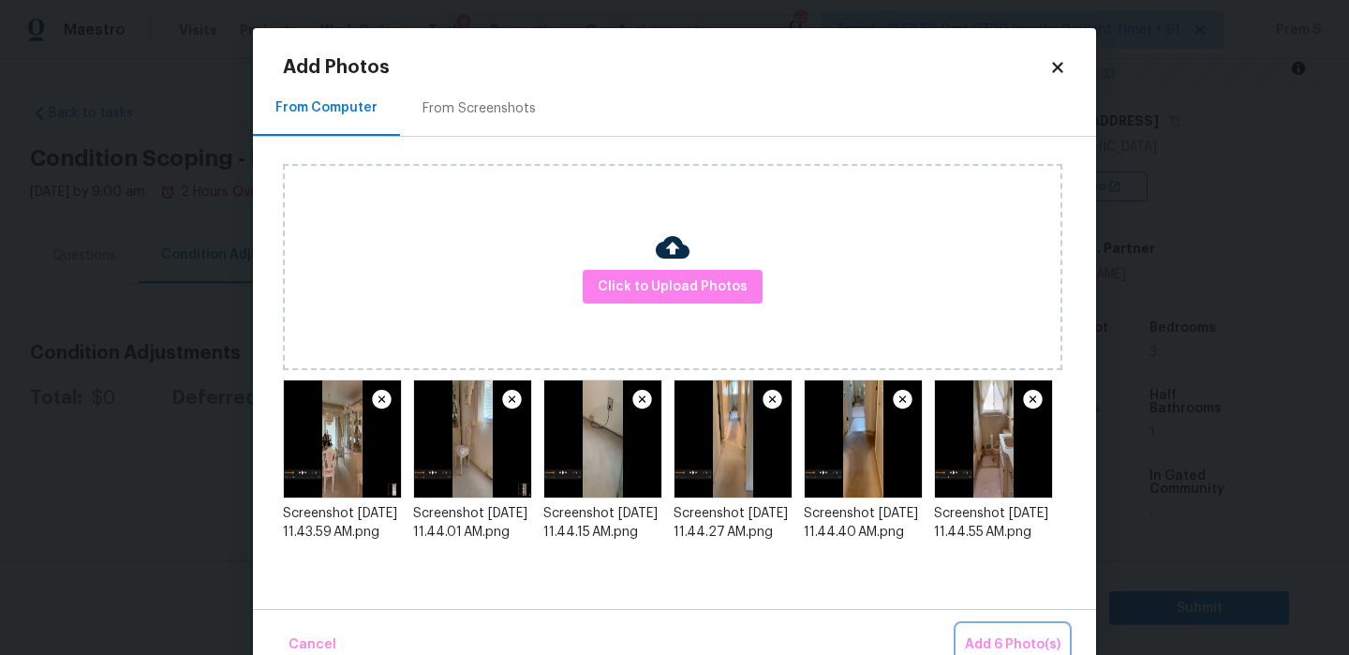
click at [1005, 633] on span "Add 6 Photo(s)" at bounding box center [1013, 644] width 96 height 23
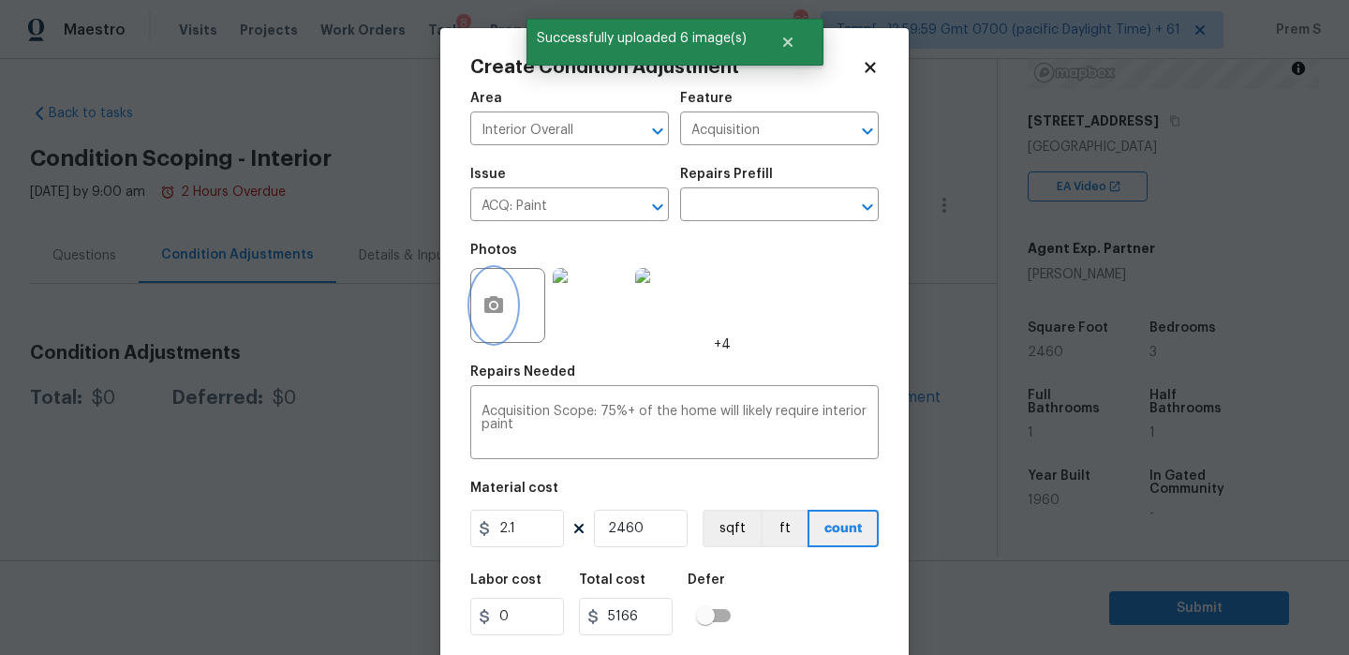
scroll to position [45, 0]
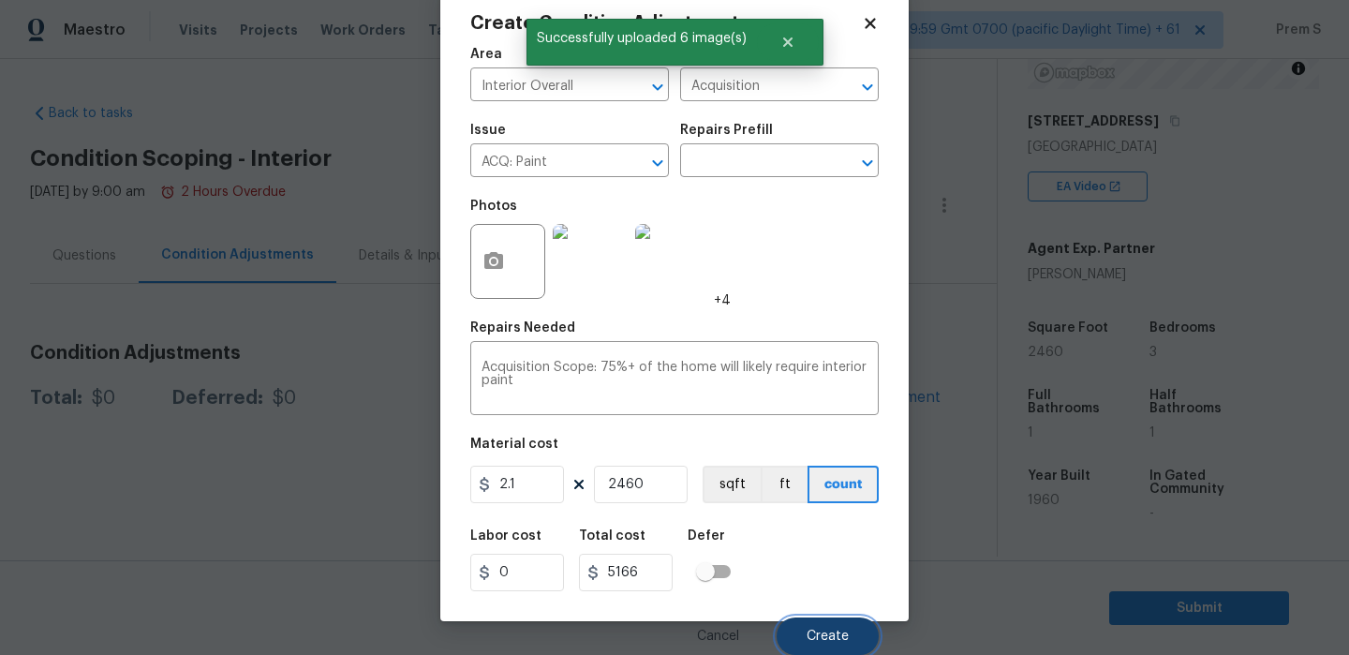
click at [844, 640] on span "Create" at bounding box center [827, 636] width 42 height 14
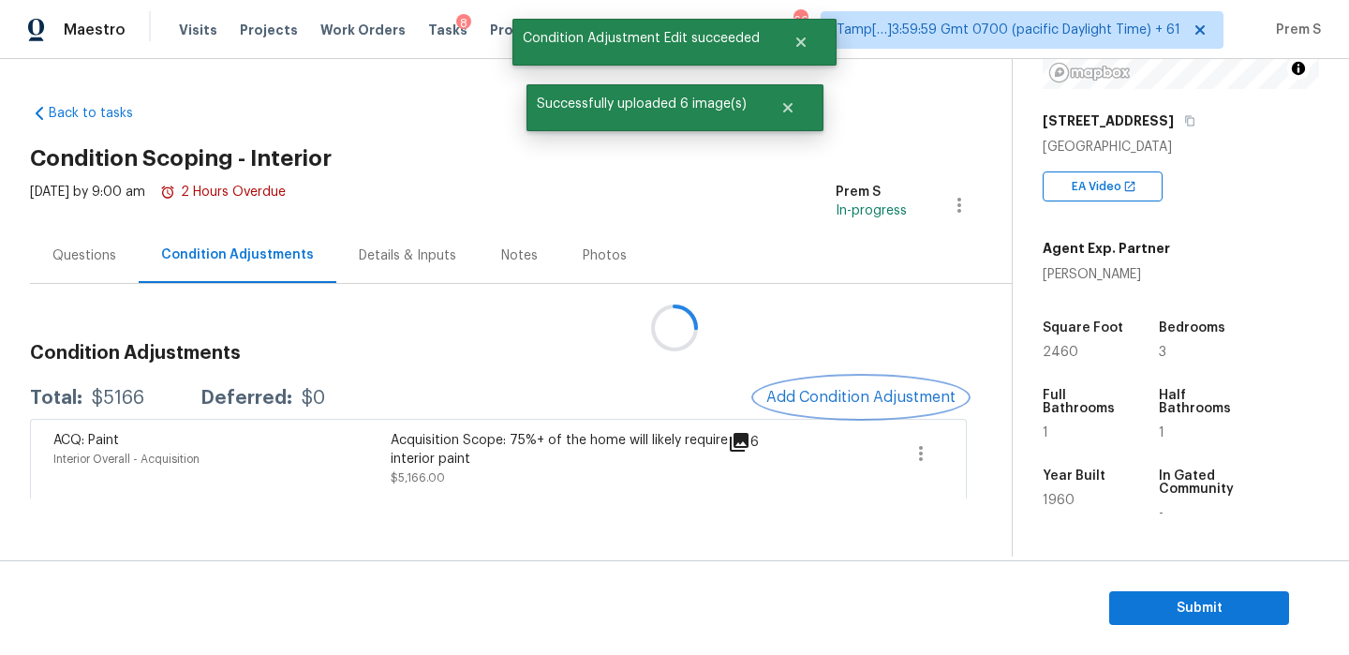
scroll to position [0, 0]
click at [863, 380] on button "Add Condition Adjustment" at bounding box center [861, 396] width 212 height 39
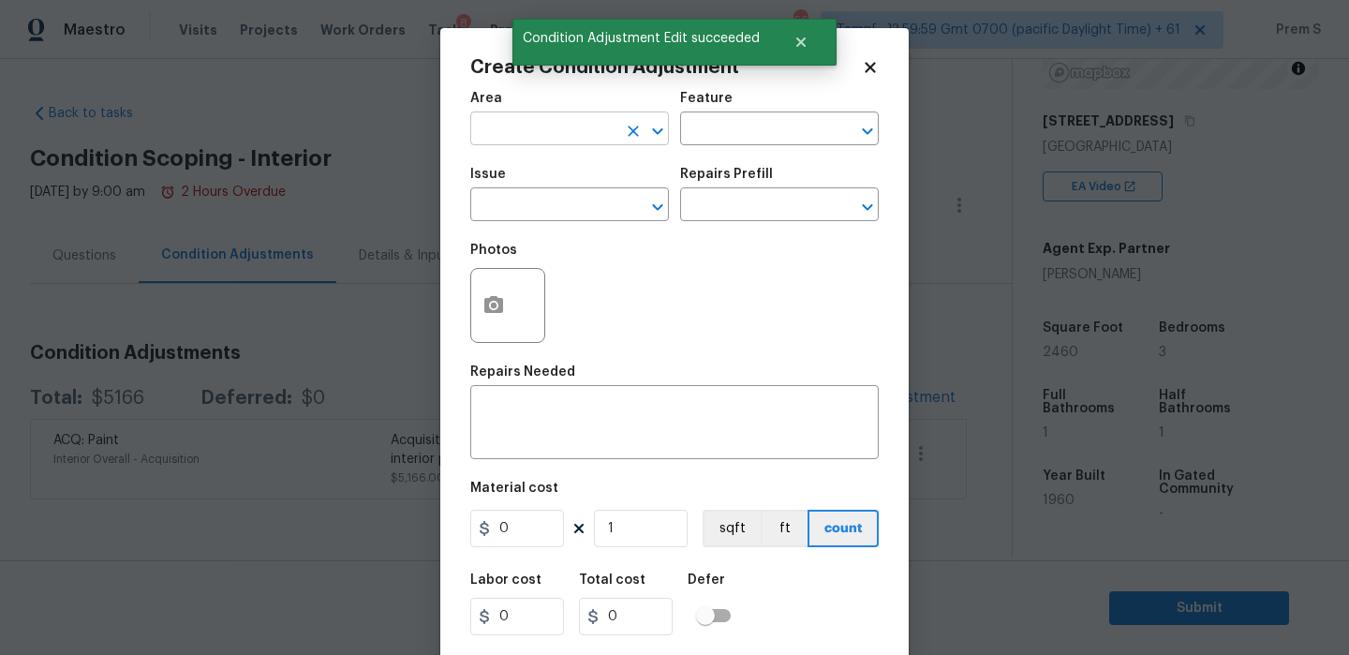
click at [532, 140] on input "text" at bounding box center [543, 130] width 146 height 29
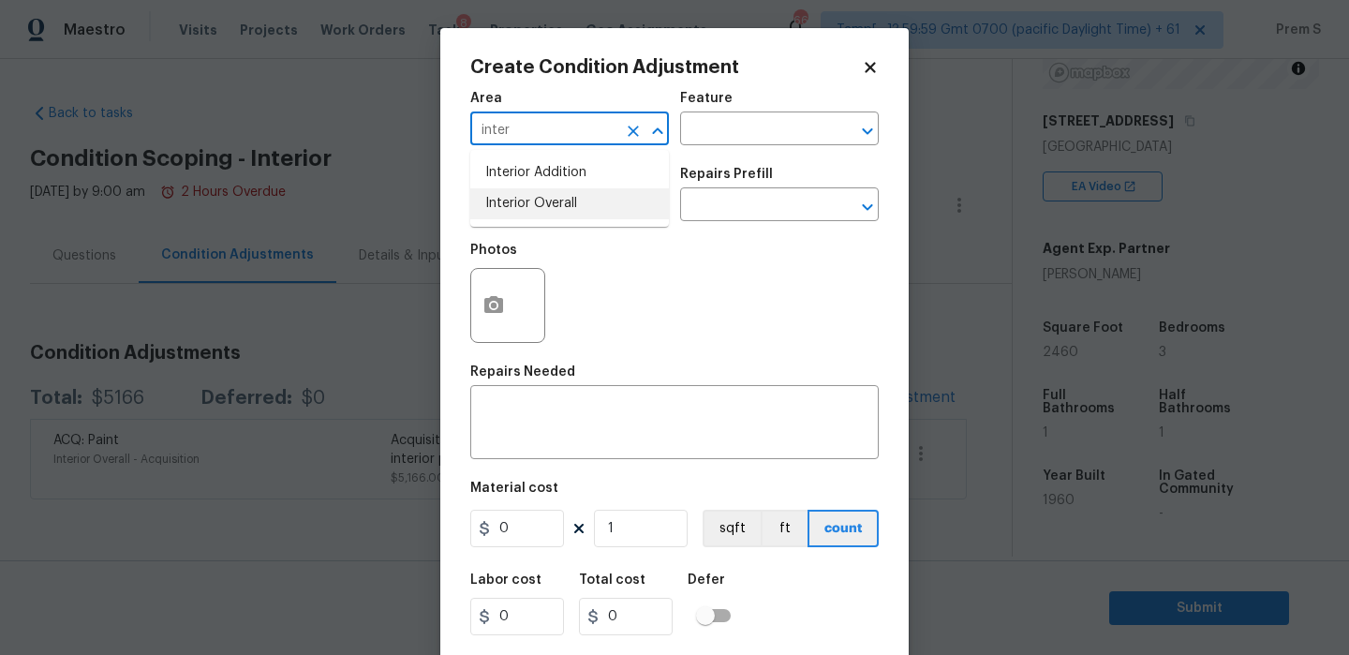
click at [547, 213] on li "Interior Overall" at bounding box center [569, 203] width 199 height 31
type input "Interior Overall"
click at [547, 213] on input "text" at bounding box center [543, 206] width 146 height 29
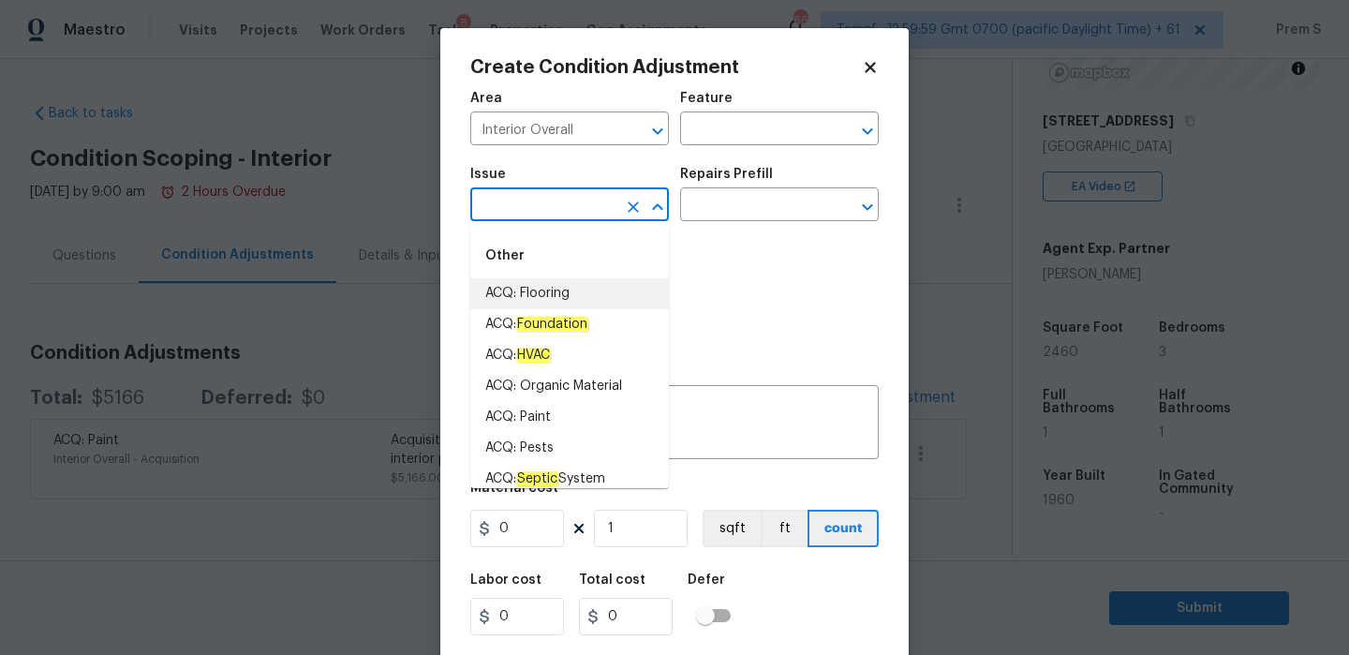
click at [573, 283] on li "ACQ: Flooring" at bounding box center [569, 293] width 199 height 31
type input "ACQ: Flooring"
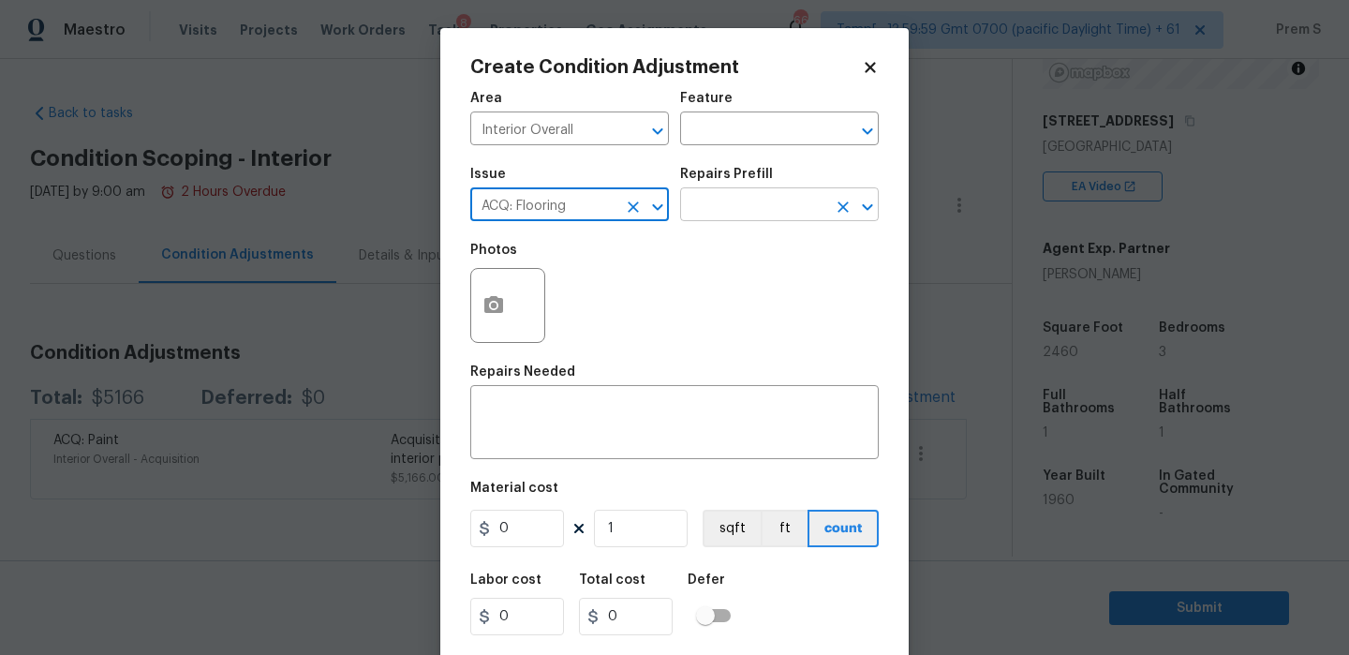
click at [726, 206] on input "text" at bounding box center [753, 206] width 146 height 29
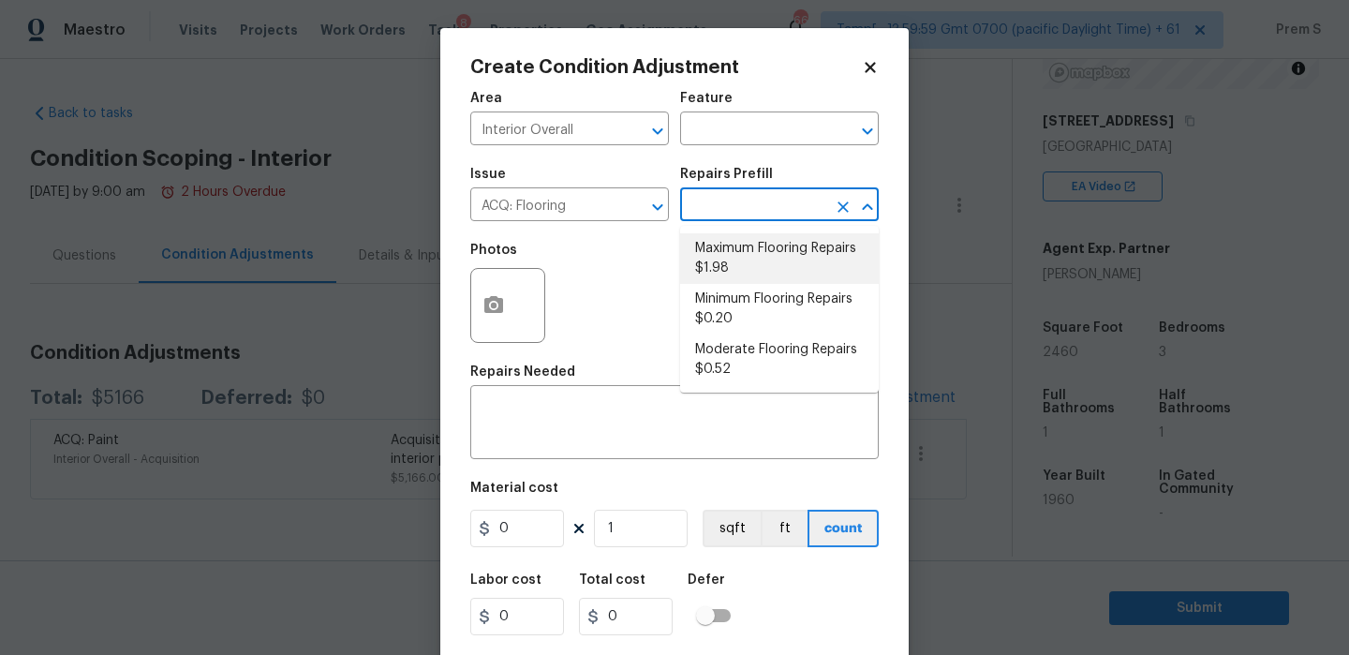
click at [751, 253] on li "Maximum Flooring Repairs $1.98" at bounding box center [779, 258] width 199 height 51
type input "Acquisition"
type textarea "Acquisition Scope: Maximum flooring repairs"
type input "1.98"
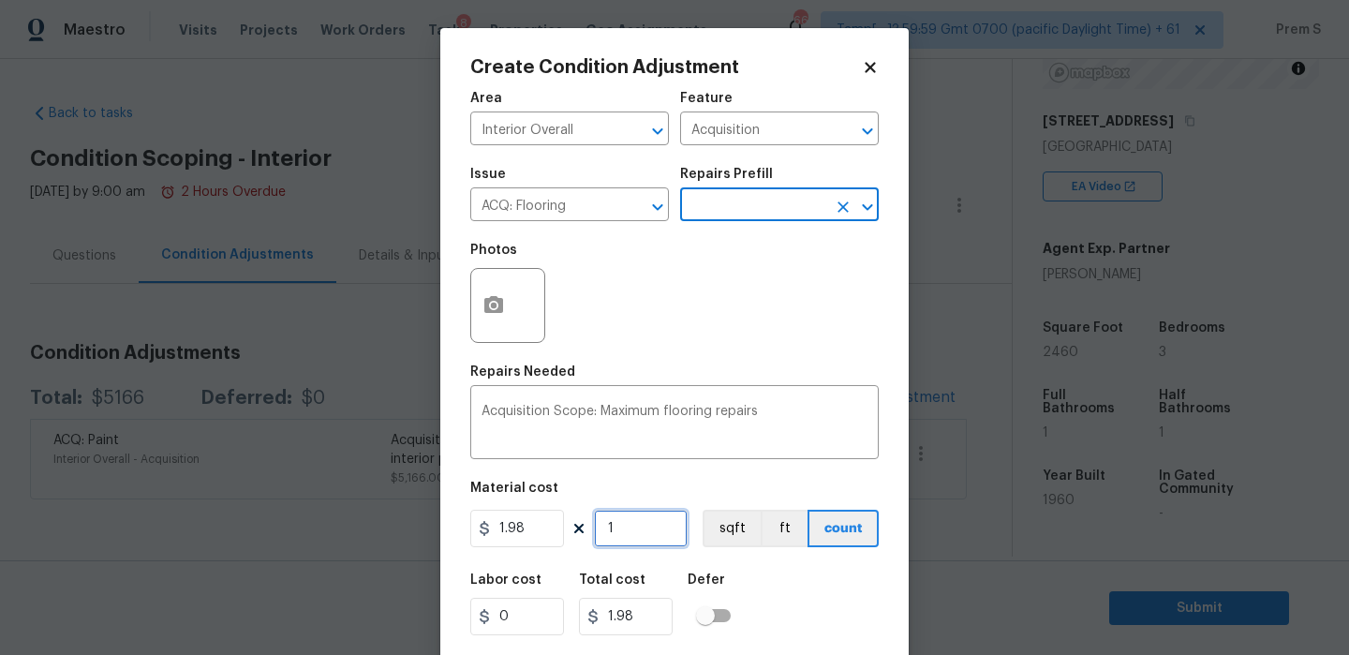
click at [614, 526] on input "1" at bounding box center [641, 527] width 94 height 37
type input "2"
type input "3.96"
type input "24"
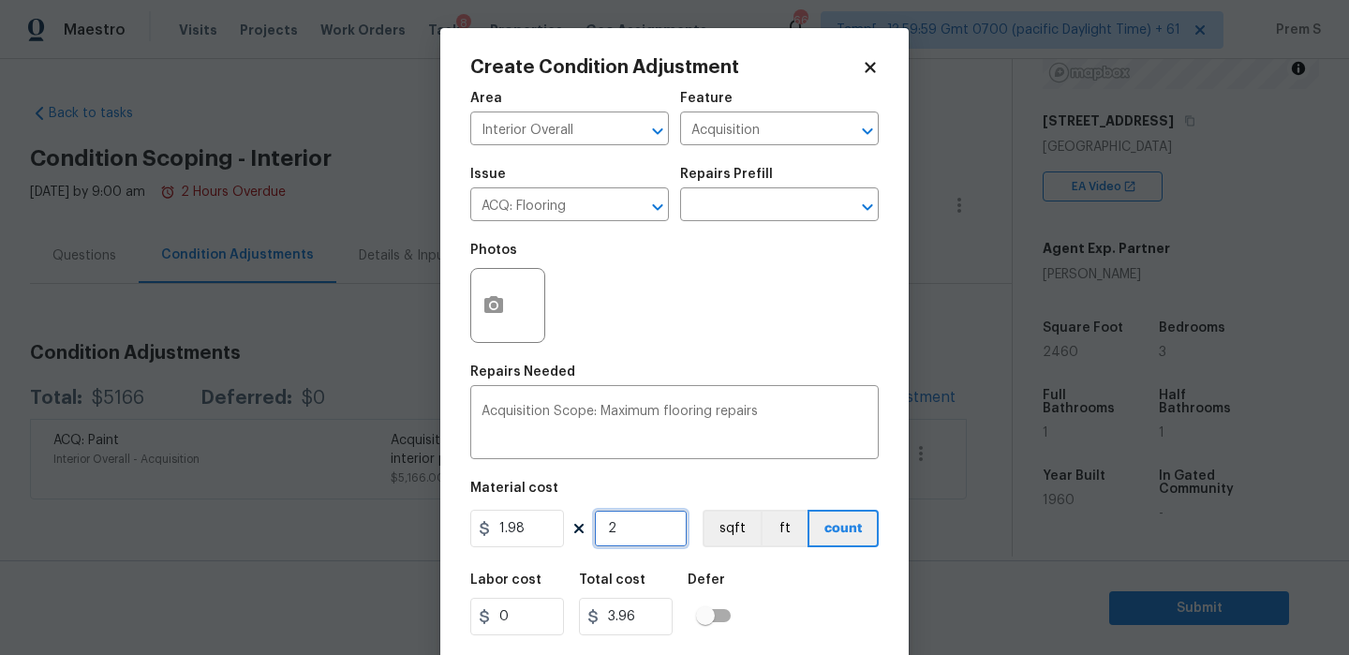
type input "47.52"
type input "246"
type input "487.08"
type input "2460"
type input "4870.8"
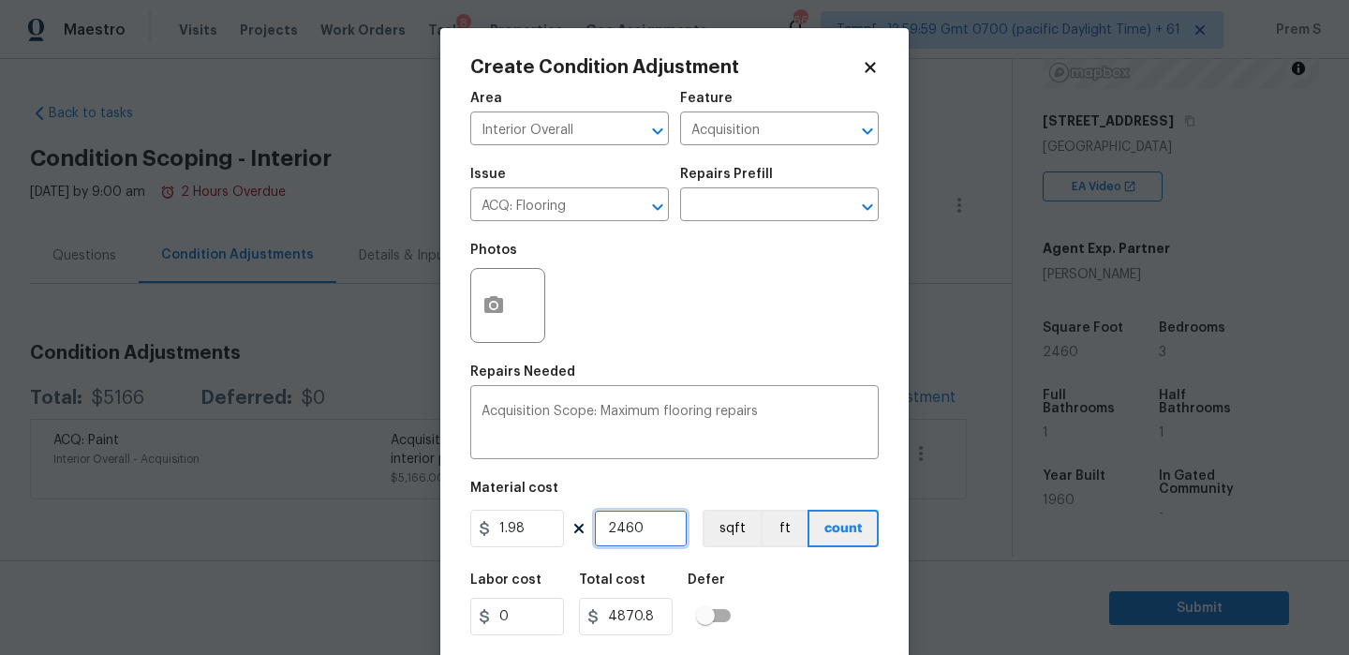
type input "2460"
click at [504, 306] on icon "button" at bounding box center [493, 305] width 22 height 22
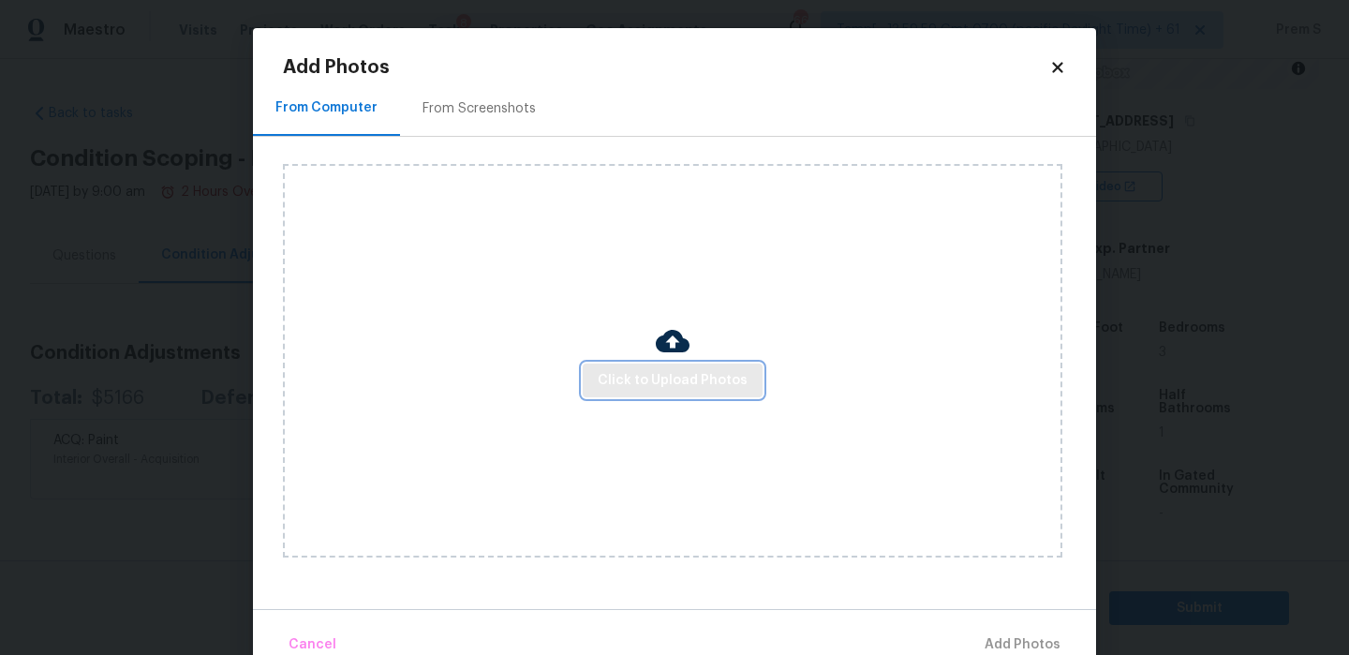
click at [641, 387] on span "Click to Upload Photos" at bounding box center [672, 380] width 150 height 23
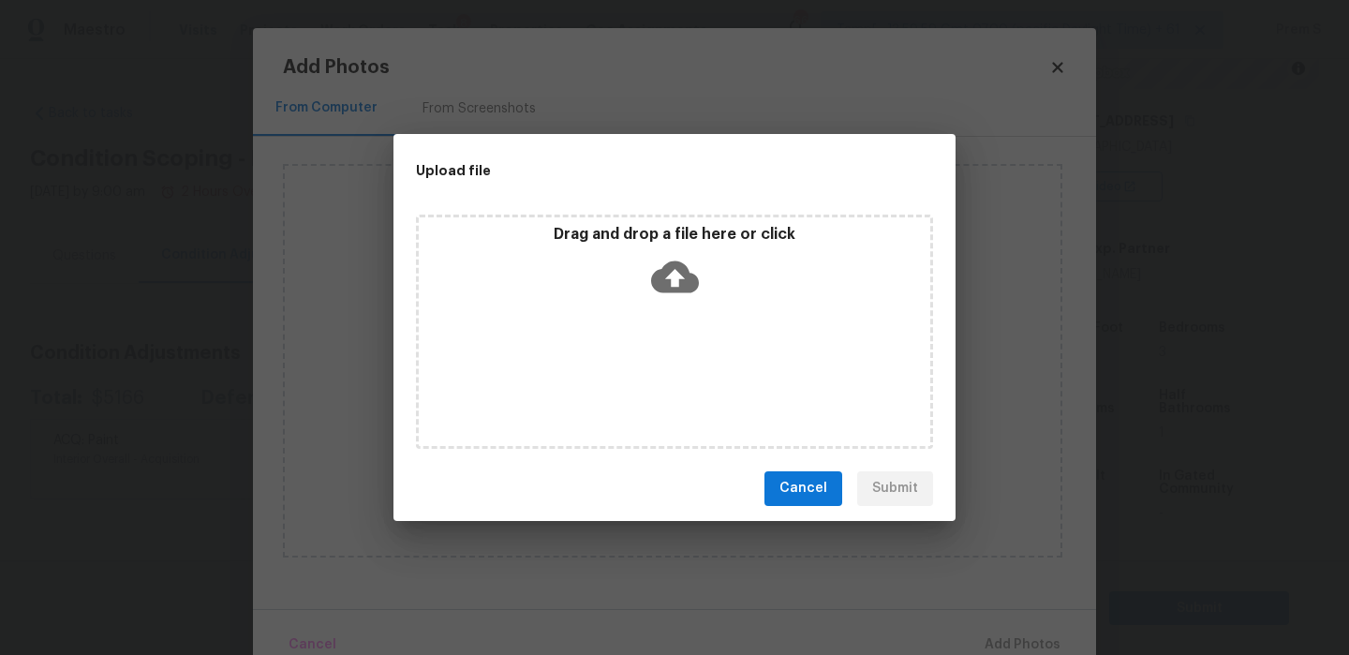
click at [673, 269] on icon at bounding box center [675, 277] width 48 height 48
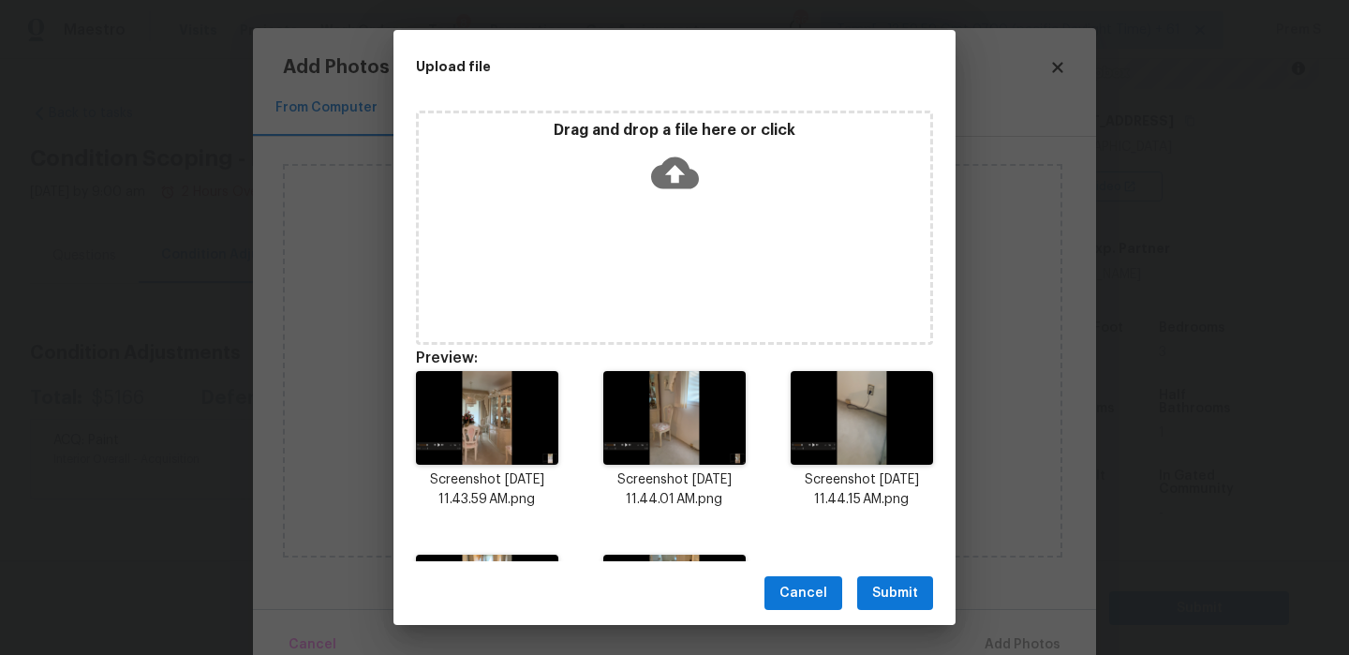
click at [911, 595] on span "Submit" at bounding box center [895, 593] width 46 height 23
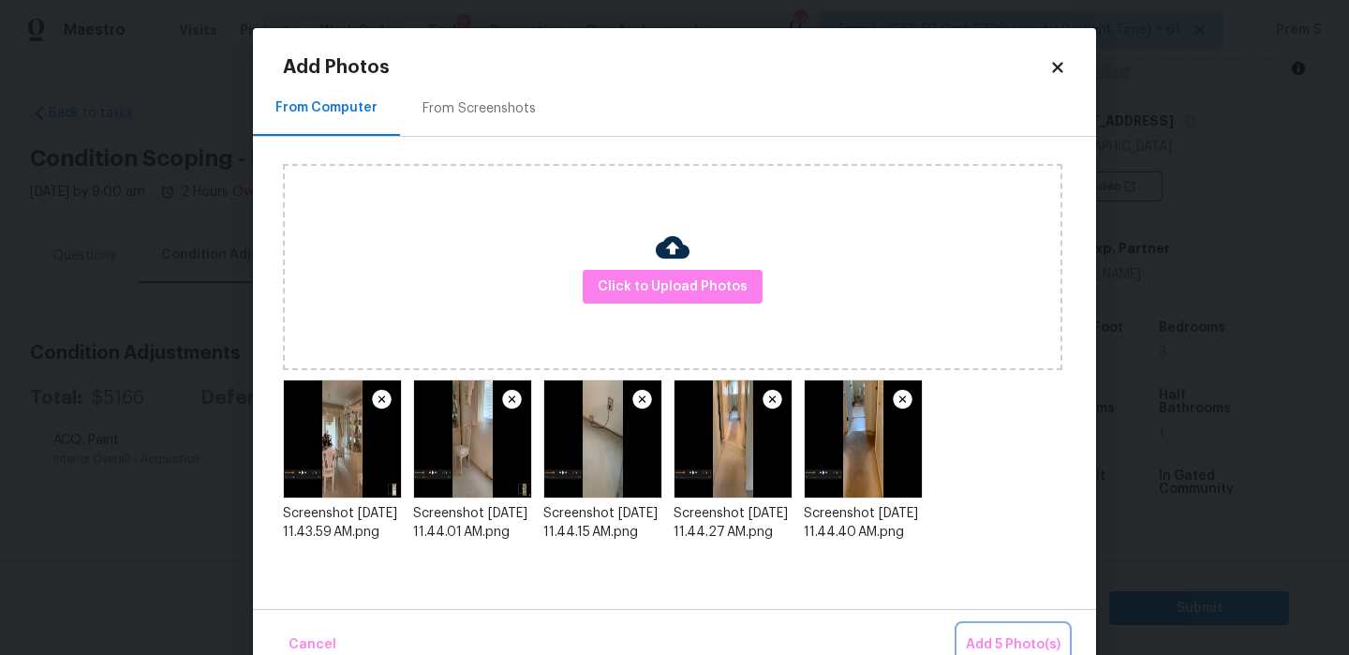
click at [993, 642] on span "Add 5 Photo(s)" at bounding box center [1013, 644] width 95 height 23
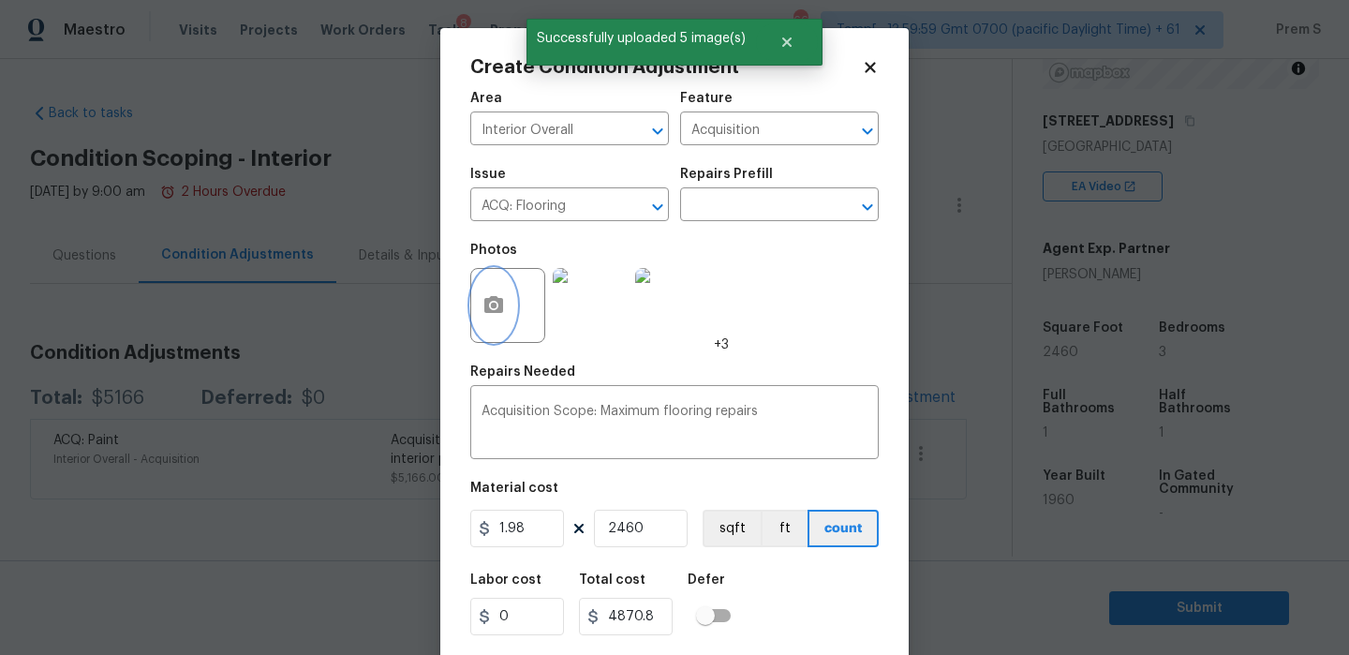
scroll to position [45, 0]
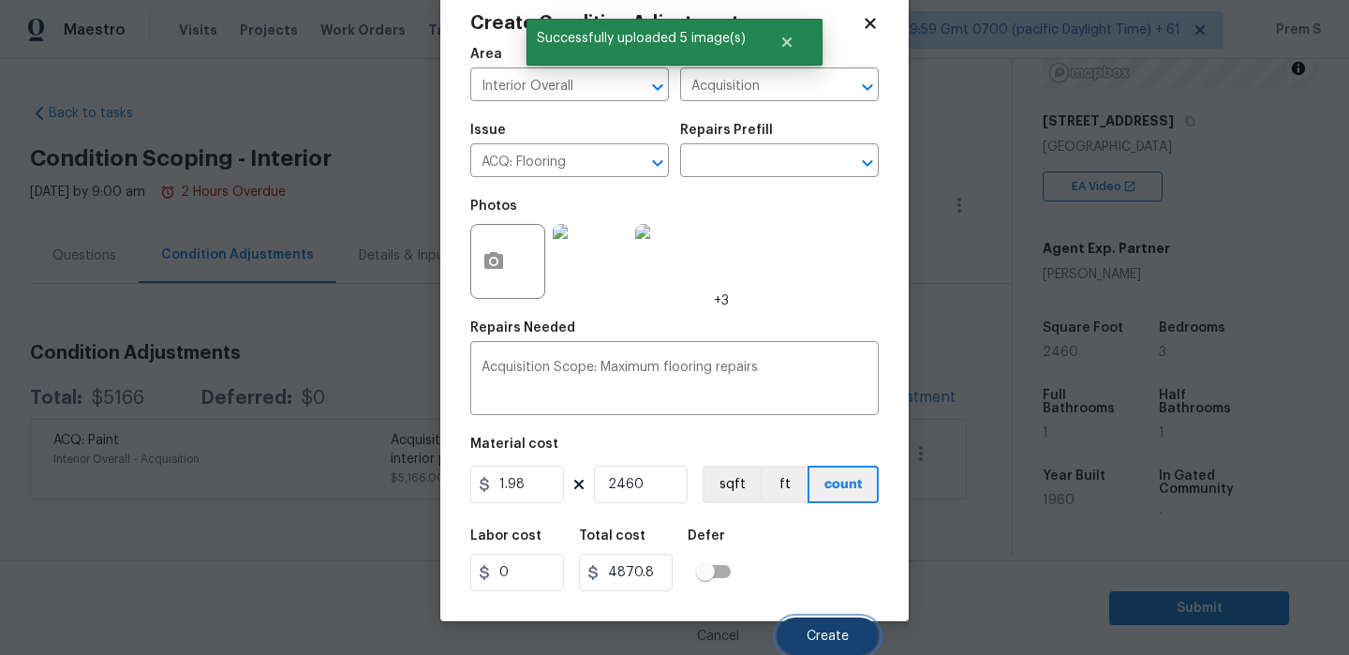
click at [817, 624] on button "Create" at bounding box center [827, 635] width 102 height 37
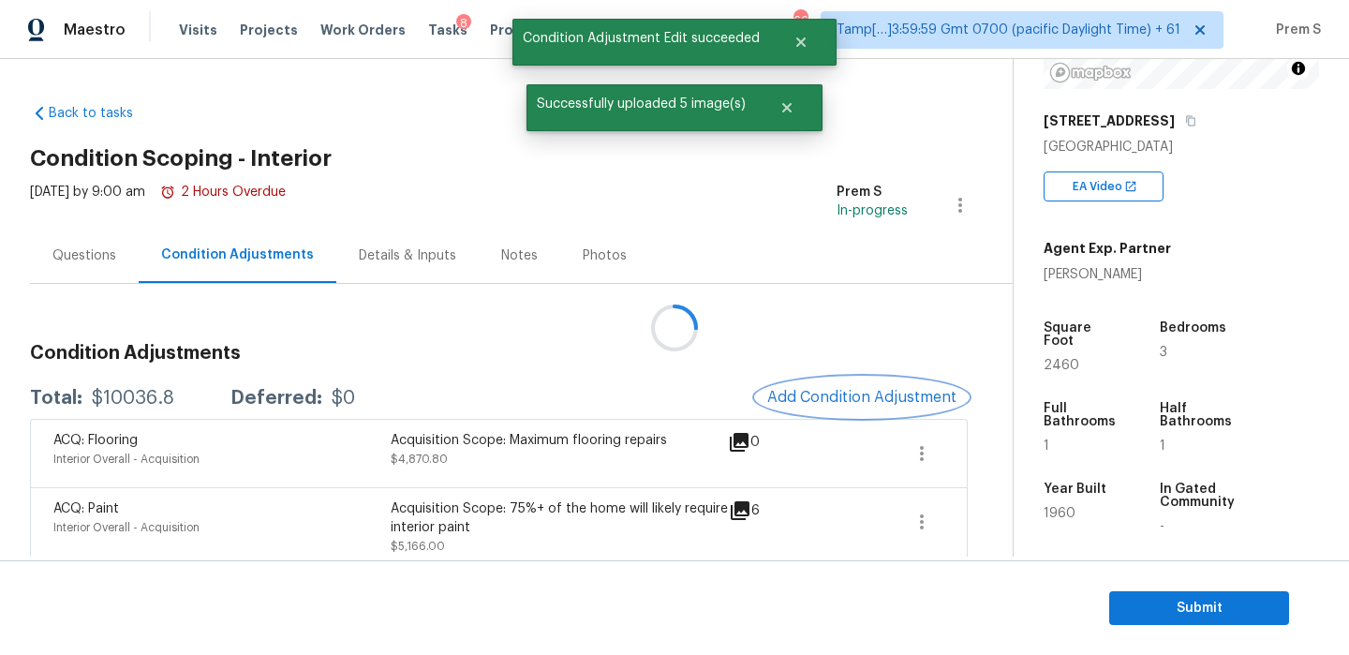
scroll to position [0, 0]
click at [794, 384] on button "Add Condition Adjustment" at bounding box center [862, 396] width 212 height 39
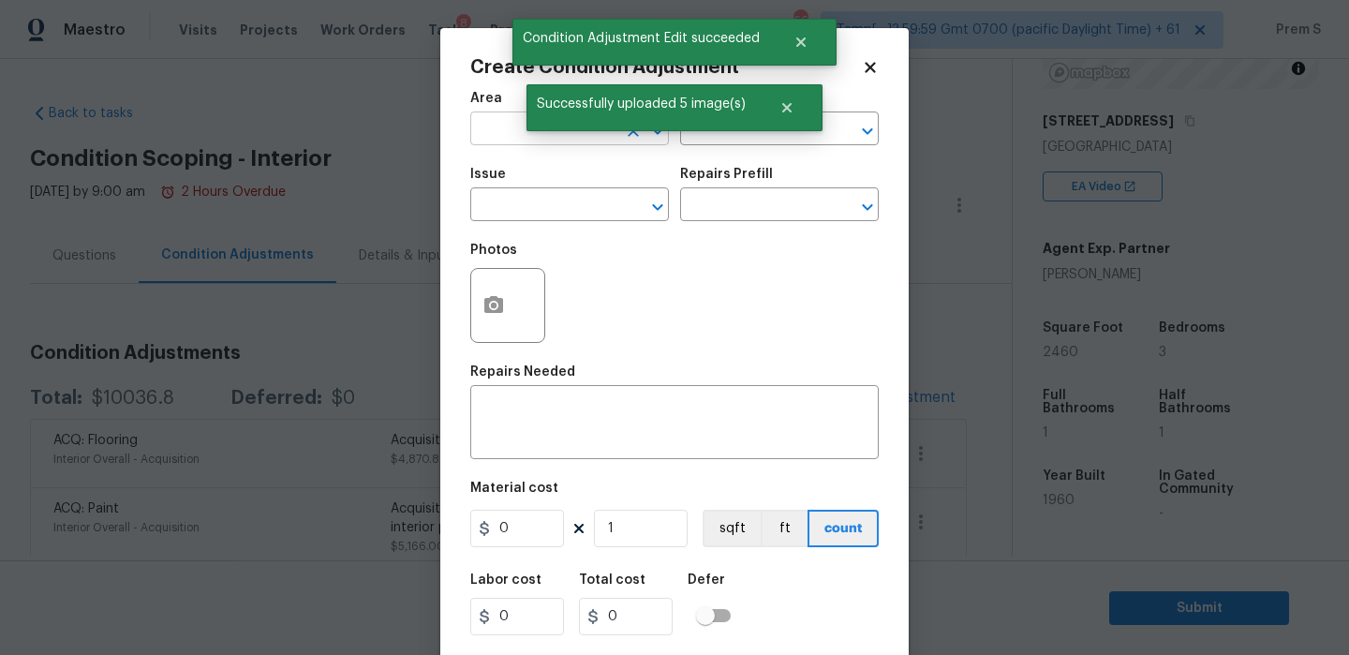
click at [498, 139] on input "text" at bounding box center [543, 130] width 146 height 29
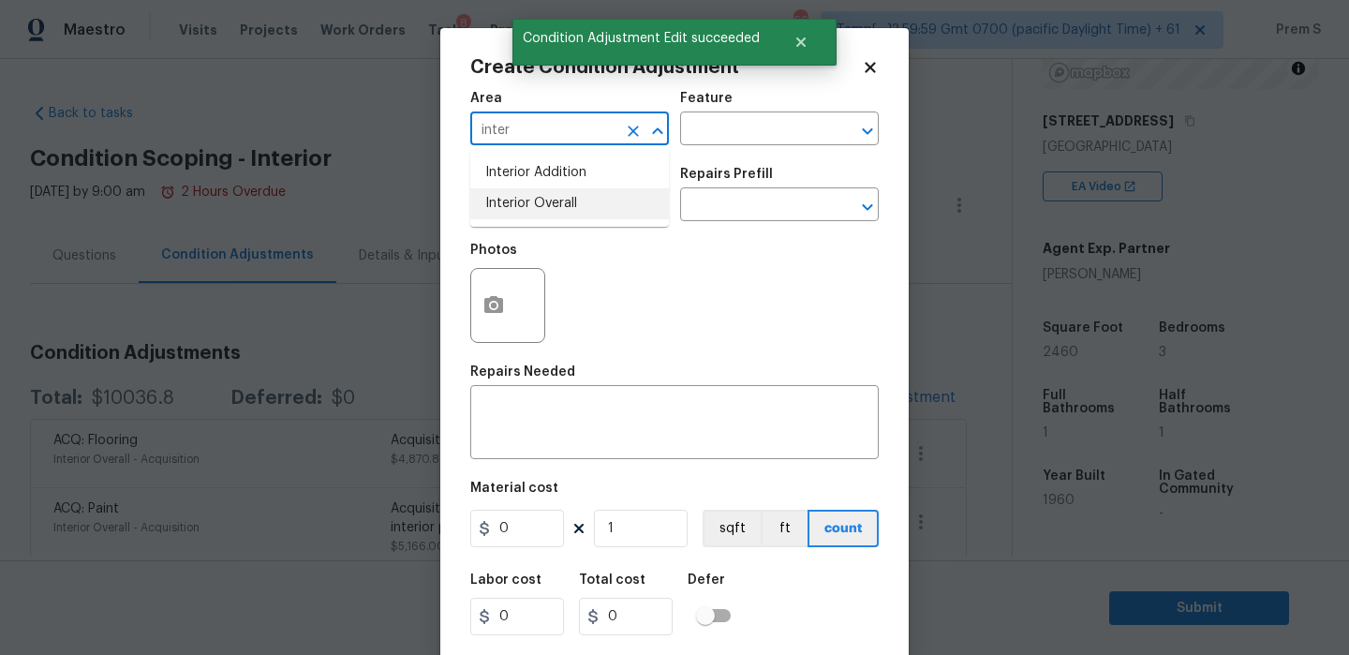
click at [507, 209] on li "Interior Overall" at bounding box center [569, 203] width 199 height 31
type input "Interior Overall"
click at [507, 209] on input "text" at bounding box center [543, 206] width 146 height 29
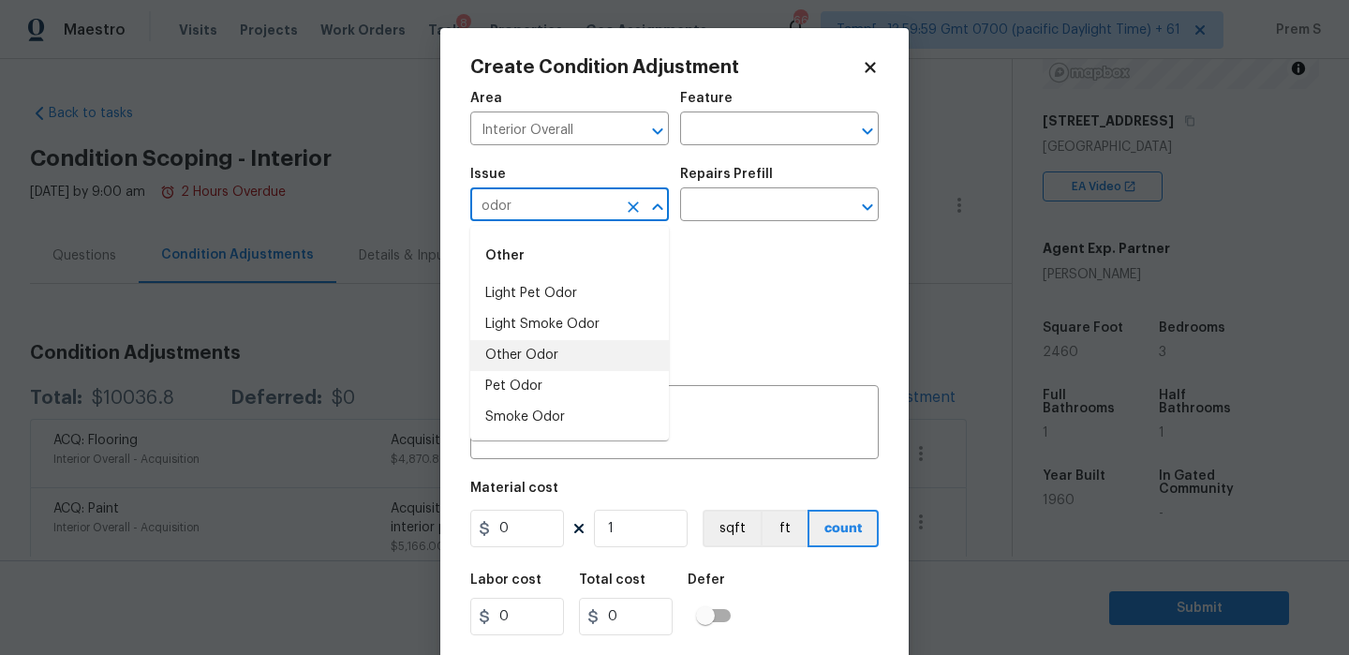
click at [566, 351] on li "Other Odor" at bounding box center [569, 355] width 199 height 31
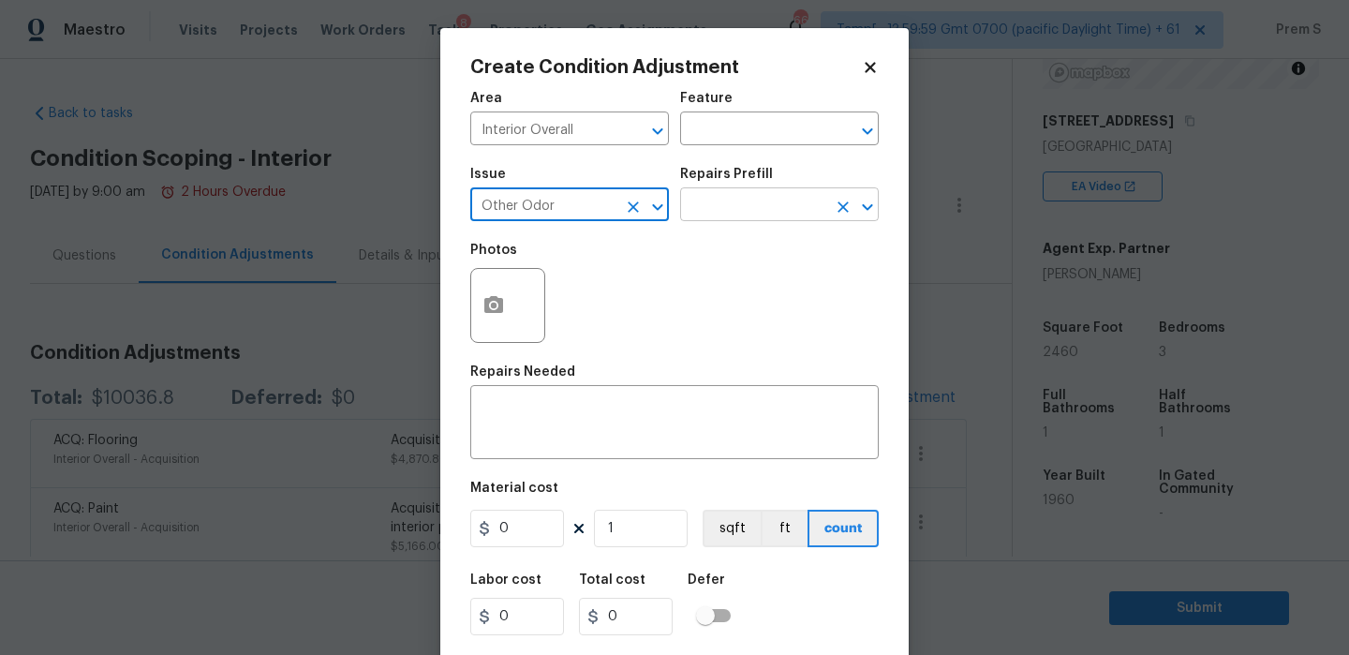
type input "Other Odor"
click at [755, 199] on input "text" at bounding box center [753, 206] width 146 height 29
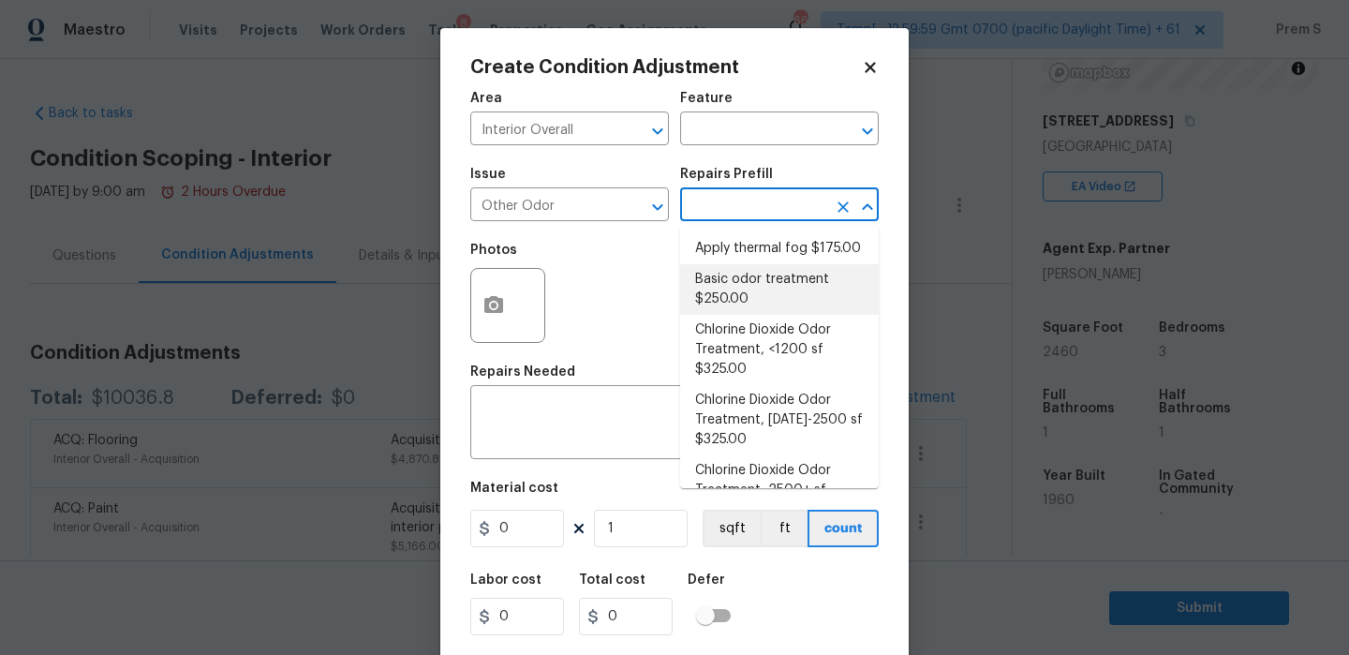
click at [735, 294] on li "Basic odor treatment $250.00" at bounding box center [779, 289] width 199 height 51
type textarea "OD Odor Protocol: Heavy Odor present. Remediate home odor. Including but not li…"
type input "250"
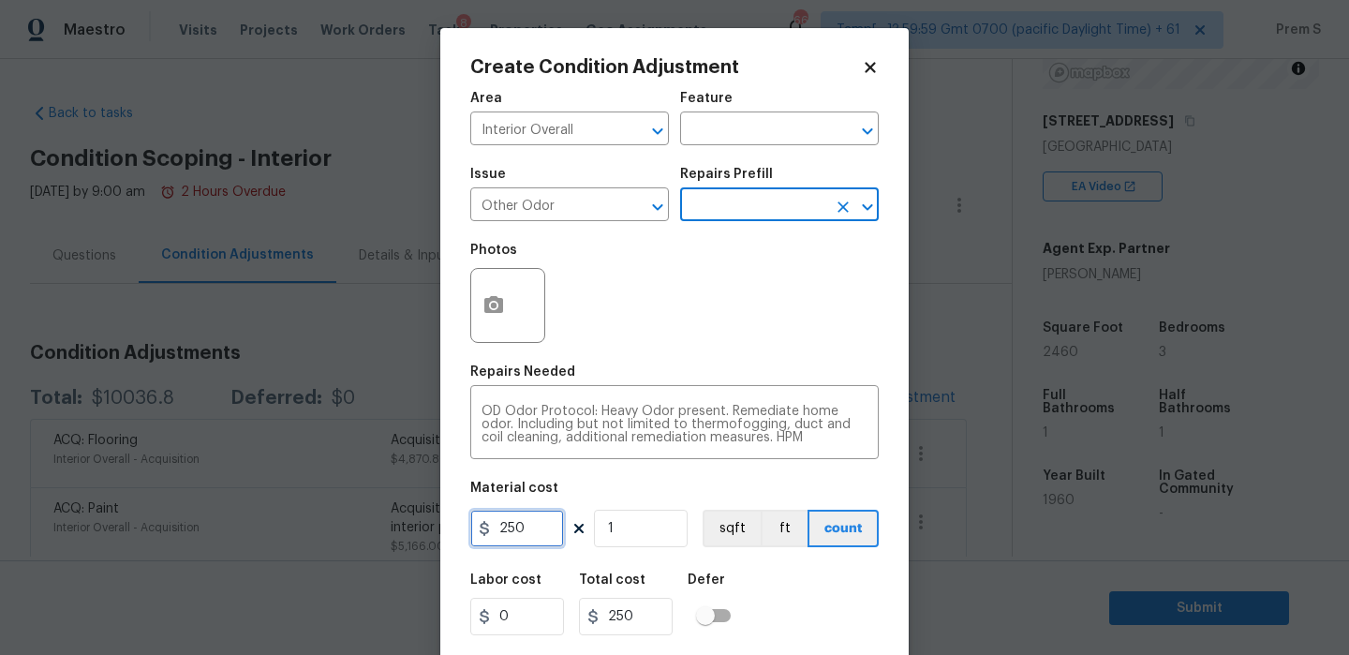
click at [521, 529] on input "250" at bounding box center [517, 527] width 94 height 37
type input "575"
click at [820, 599] on div "Labor cost 0 Total cost 575 Defer" at bounding box center [674, 604] width 408 height 84
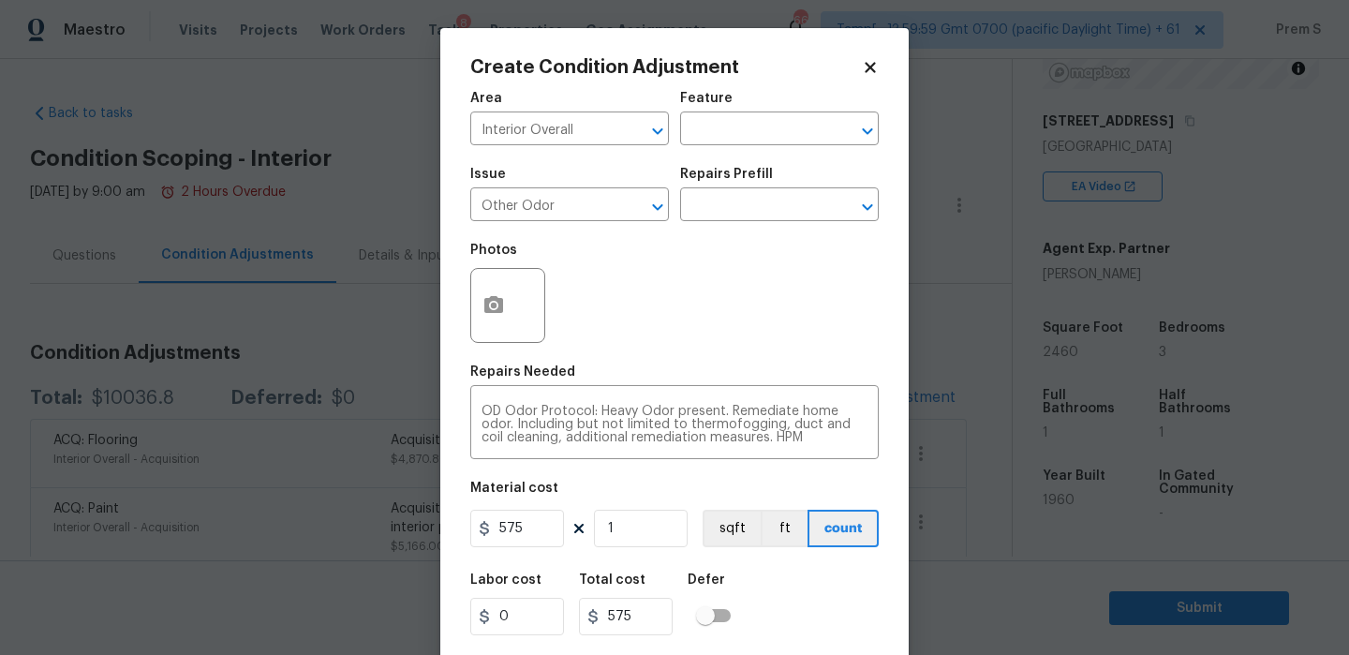
scroll to position [45, 0]
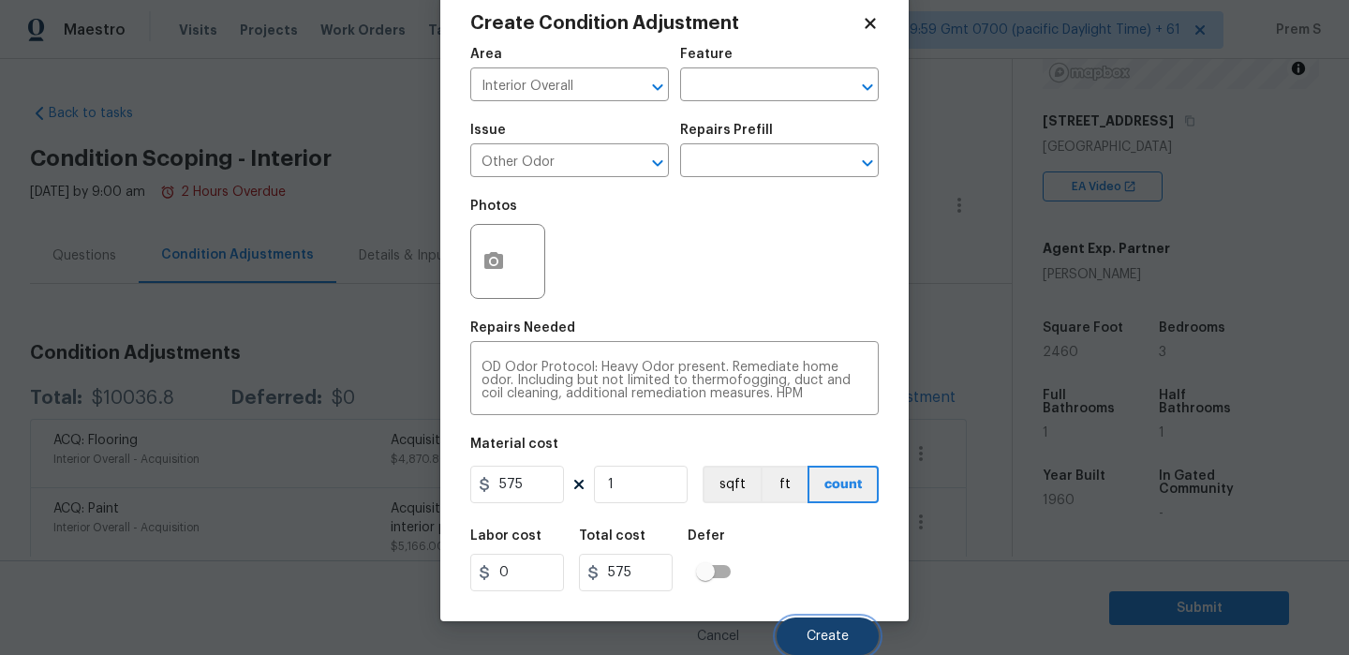
click at [824, 629] on span "Create" at bounding box center [827, 636] width 42 height 14
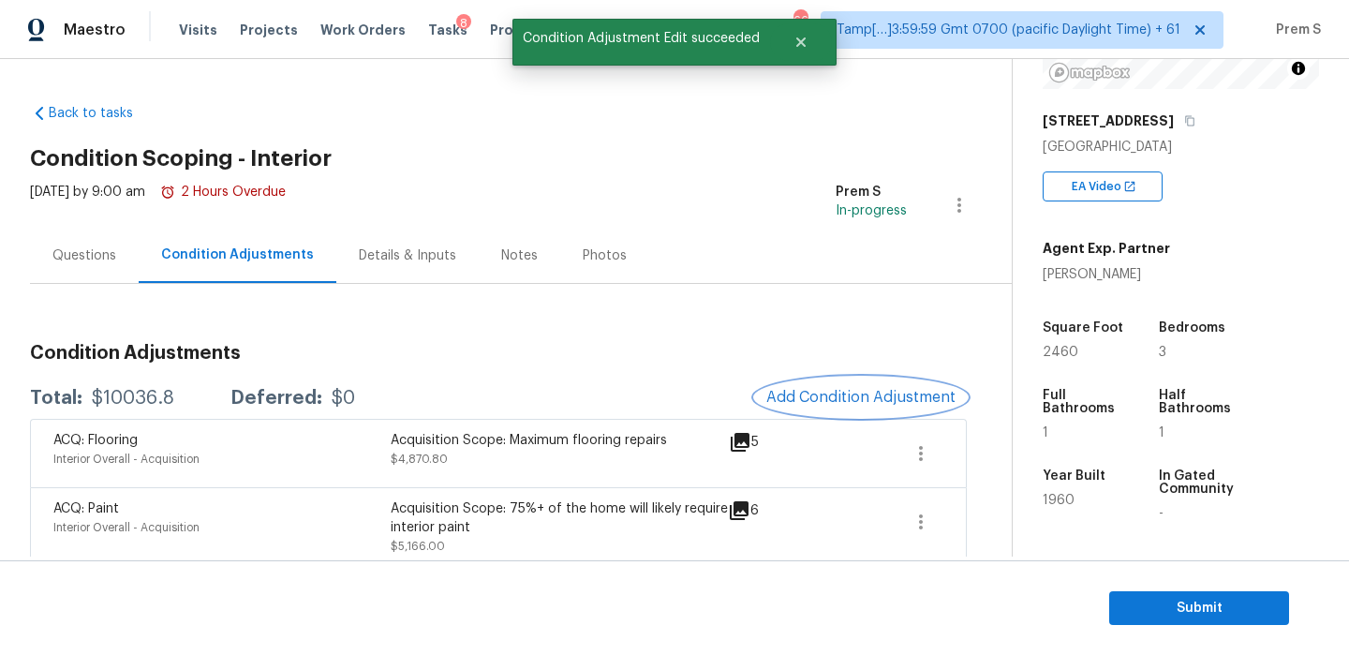
scroll to position [0, 0]
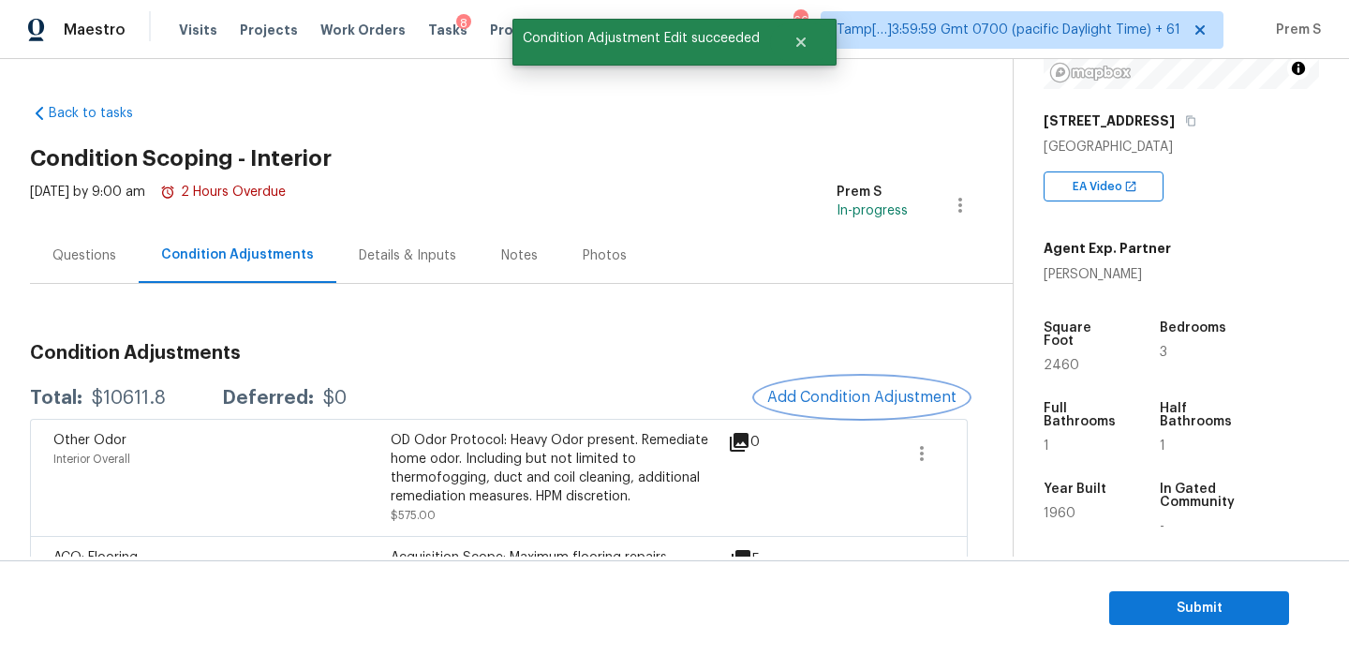
click at [876, 400] on span "Add Condition Adjustment" at bounding box center [861, 397] width 189 height 17
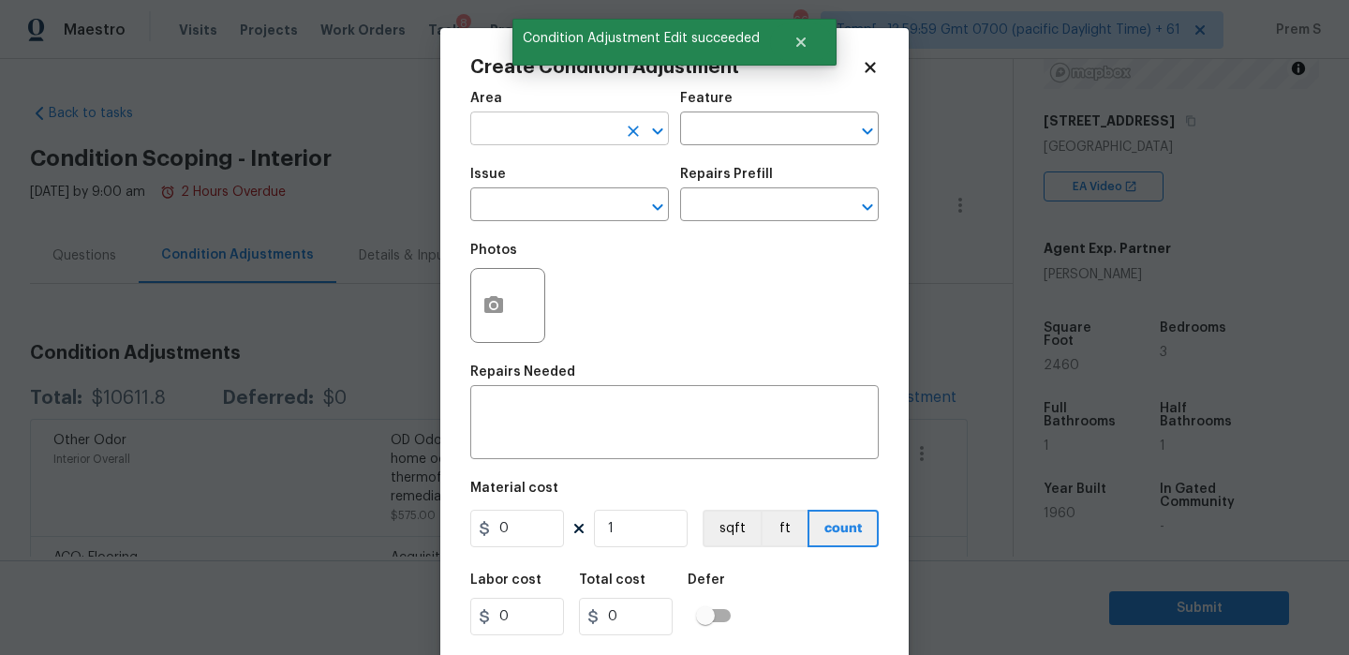
click at [574, 133] on input "text" at bounding box center [543, 130] width 146 height 29
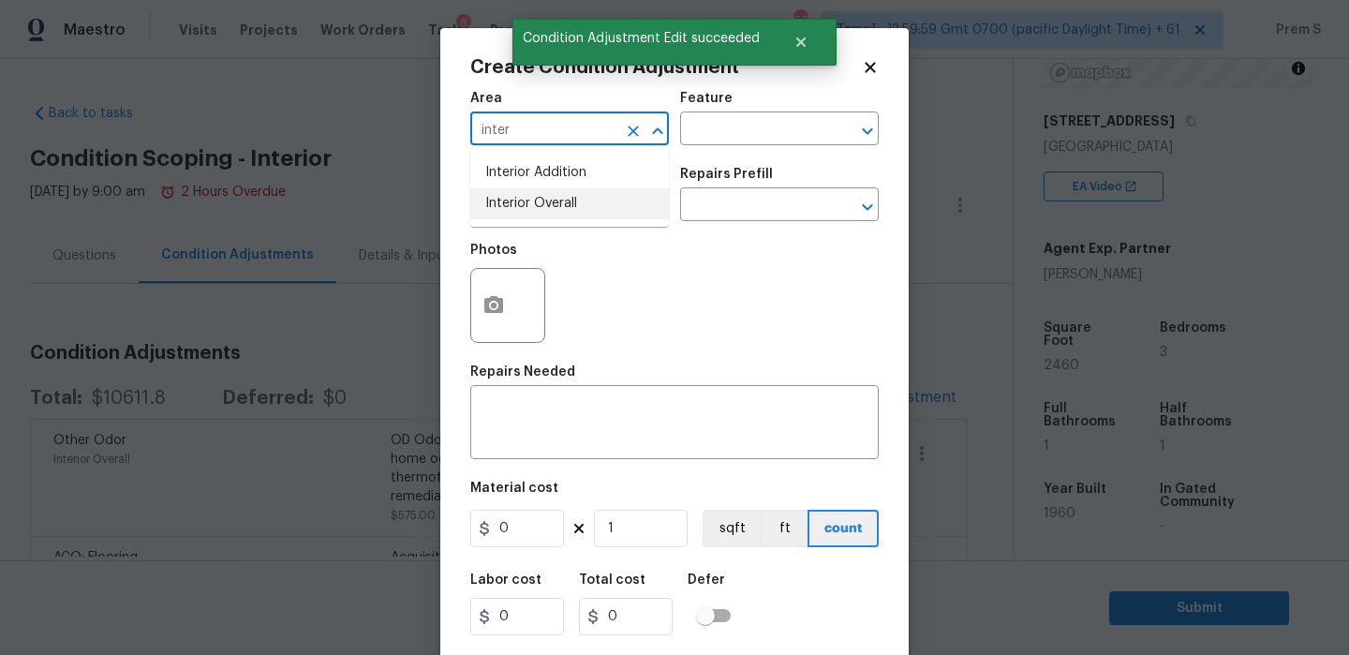
click at [553, 208] on li "Interior Overall" at bounding box center [569, 203] width 199 height 31
type input "Interior Overall"
click at [553, 208] on input "text" at bounding box center [543, 206] width 146 height 29
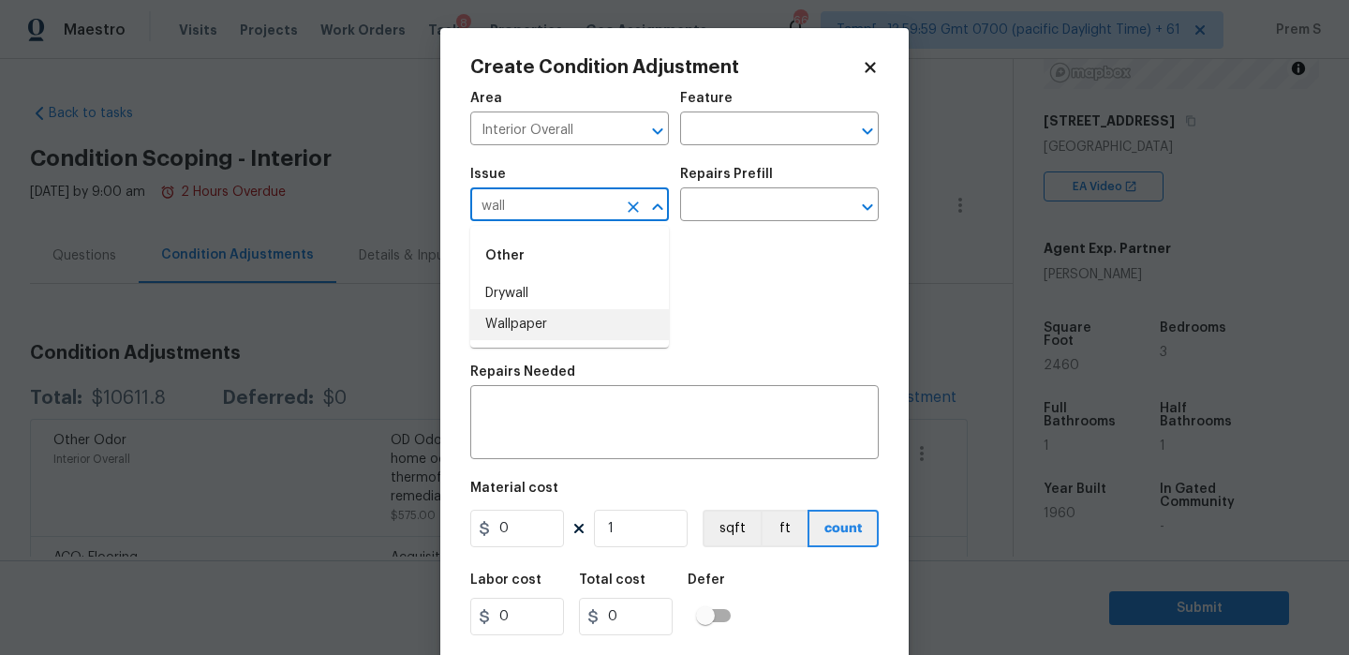
click at [543, 313] on li "Wallpaper" at bounding box center [569, 324] width 199 height 31
type input "Wallpaper"
click at [519, 446] on div "x ​" at bounding box center [674, 424] width 408 height 69
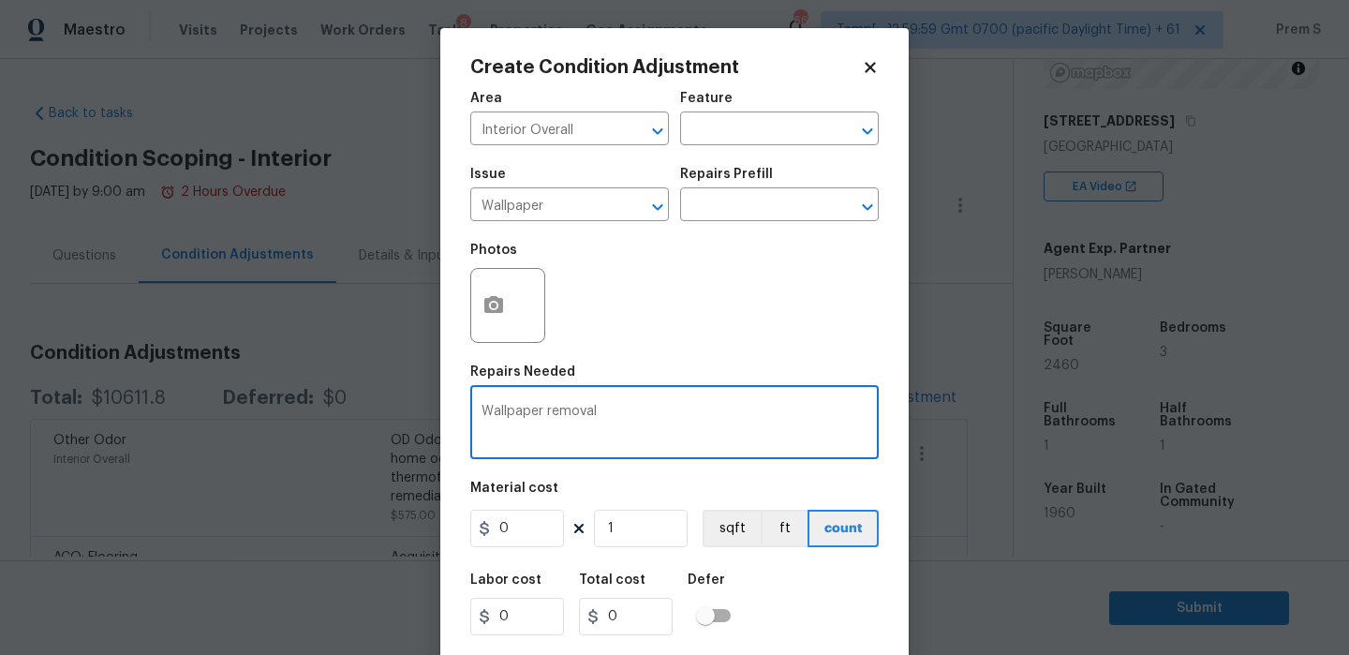
type textarea "Wallpaper removal"
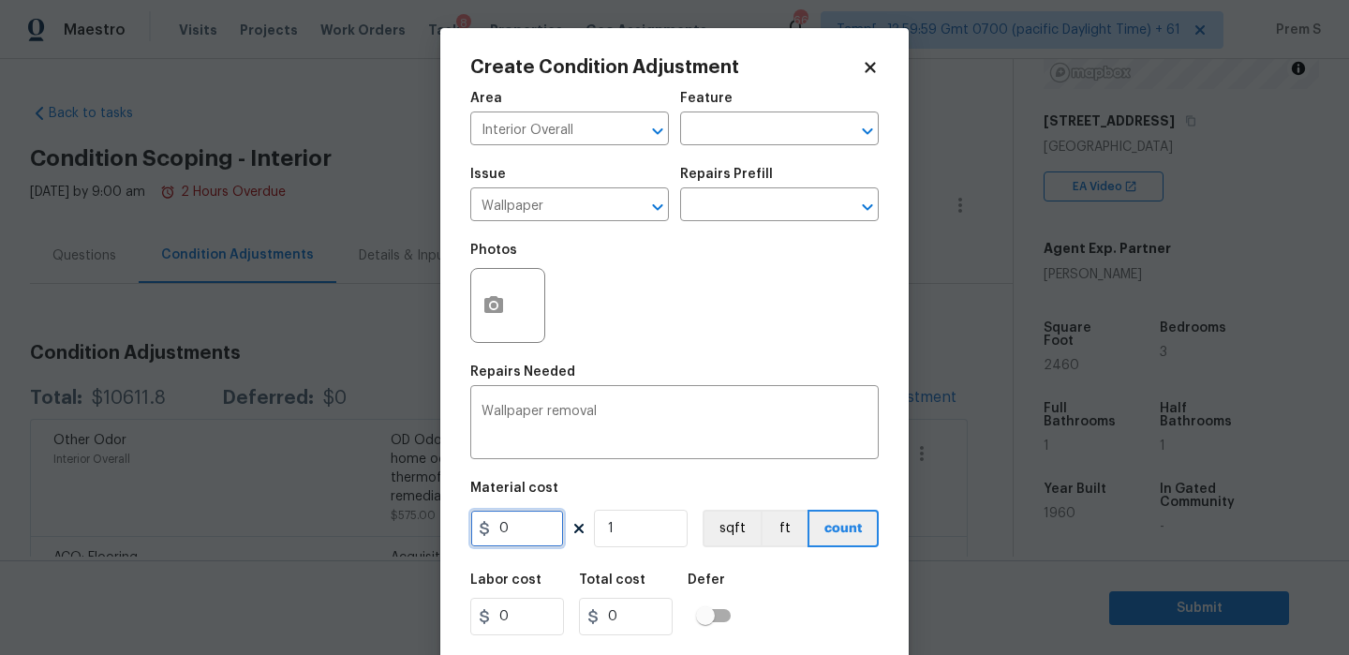
click at [554, 538] on input "0" at bounding box center [517, 527] width 94 height 37
type input "300"
click at [799, 640] on div "Labor cost 0 Total cost 300 Defer" at bounding box center [674, 604] width 408 height 84
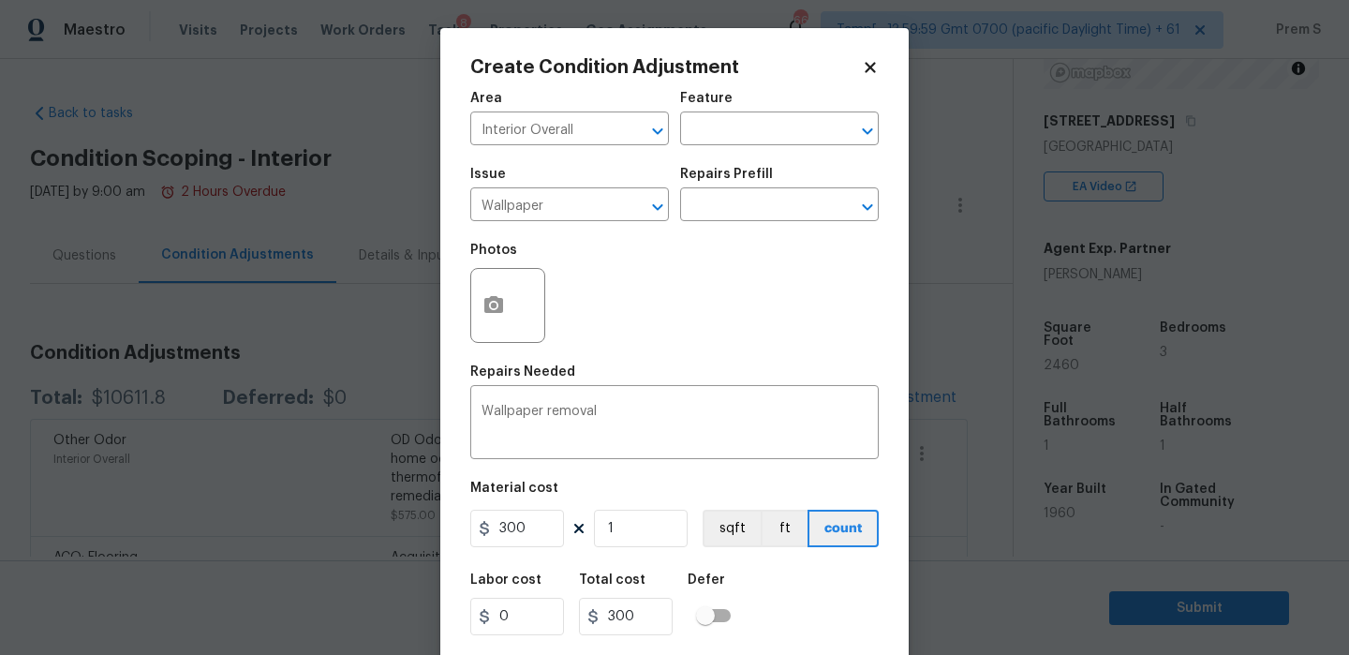
scroll to position [45, 0]
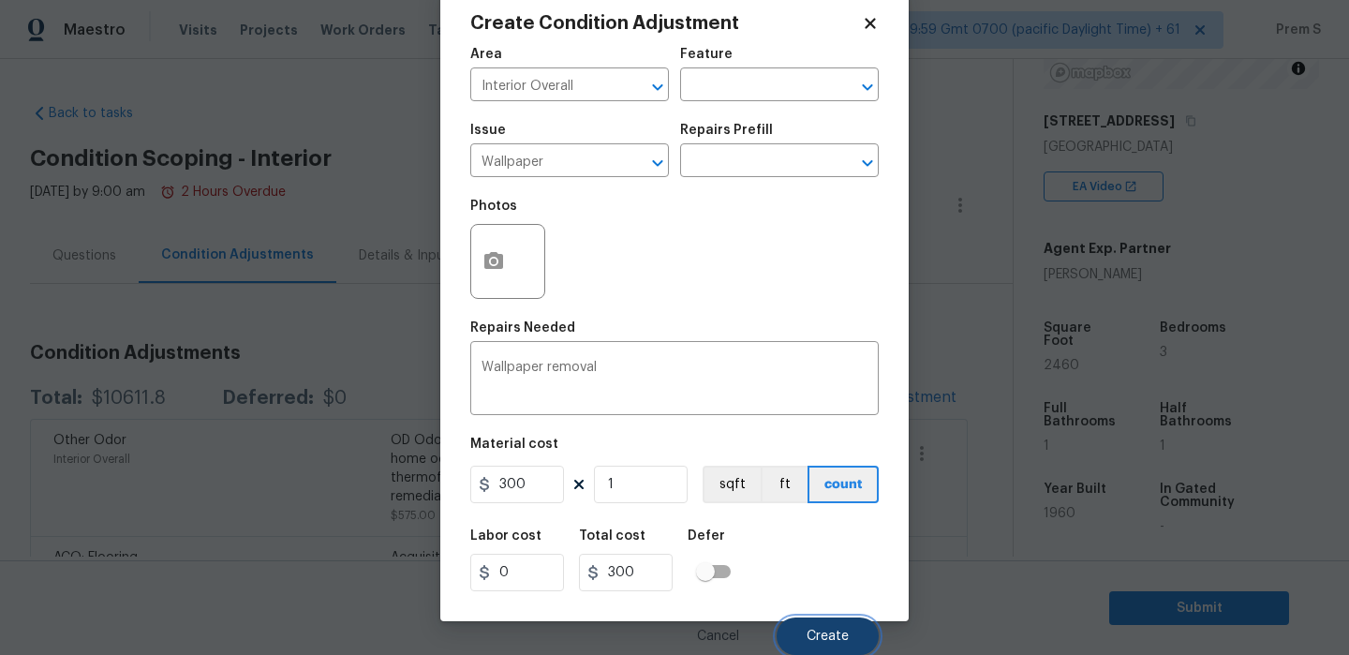
click at [836, 641] on span "Create" at bounding box center [827, 636] width 42 height 14
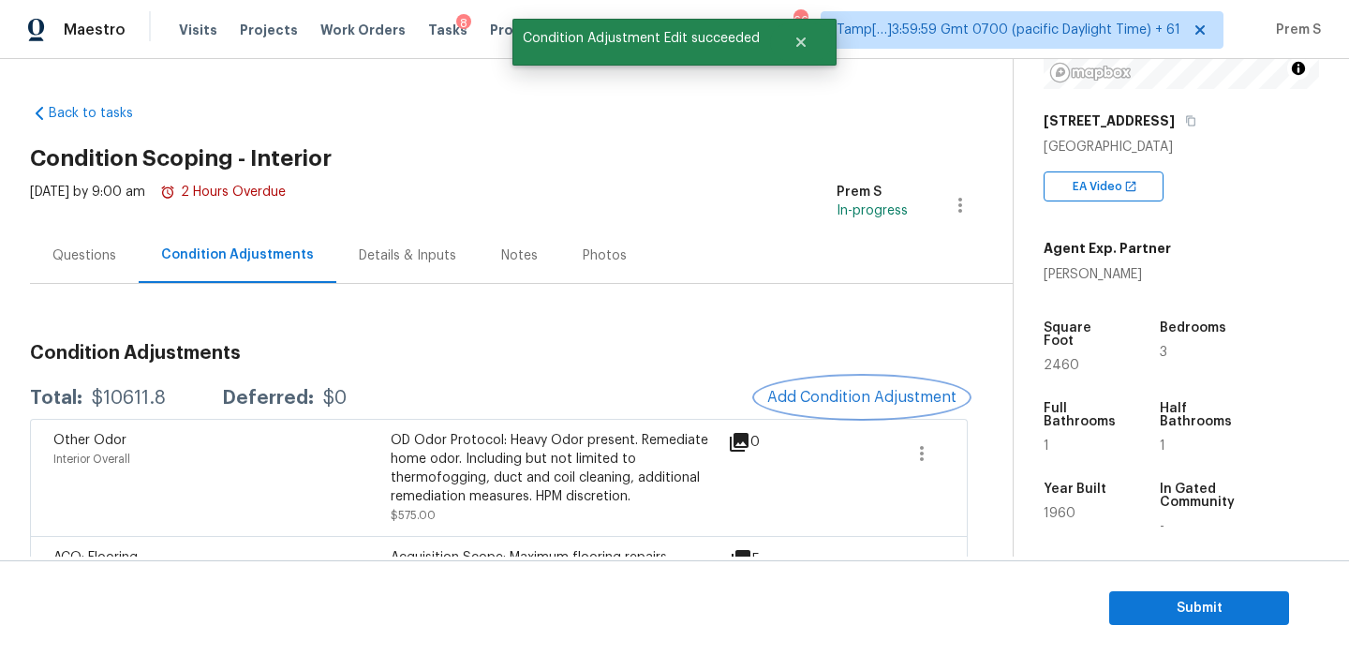
scroll to position [0, 0]
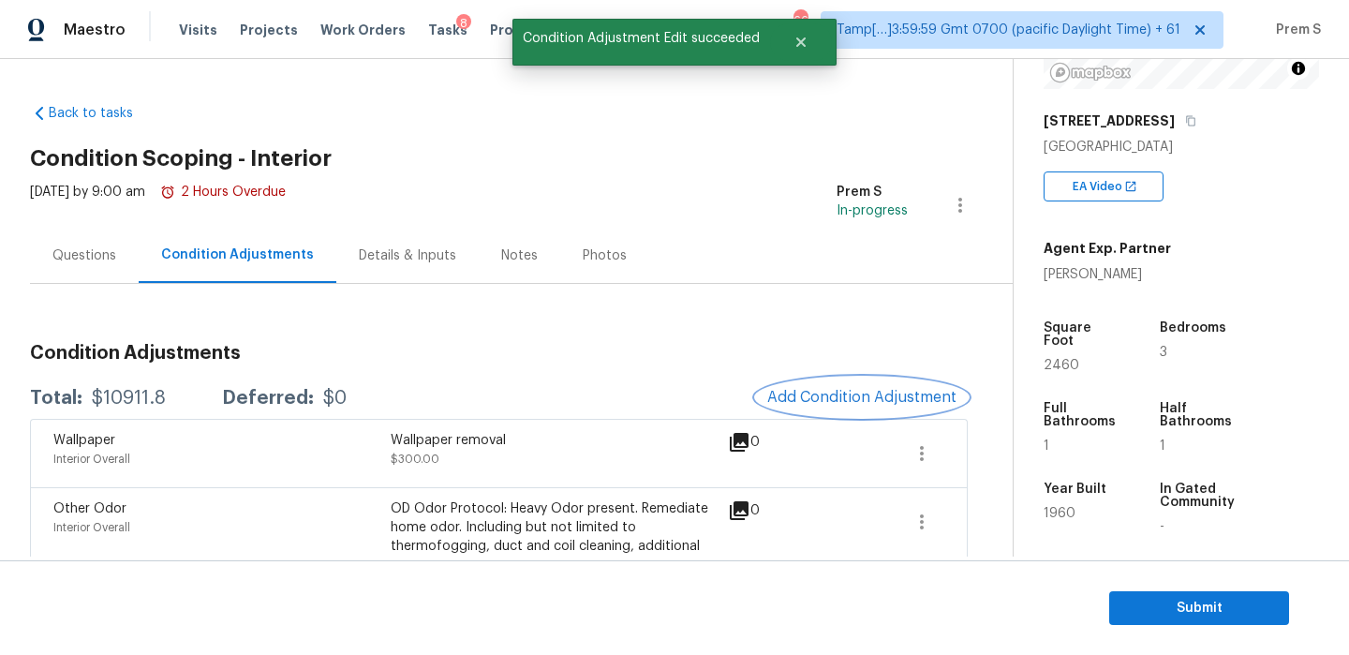
click at [822, 395] on span "Add Condition Adjustment" at bounding box center [861, 397] width 189 height 17
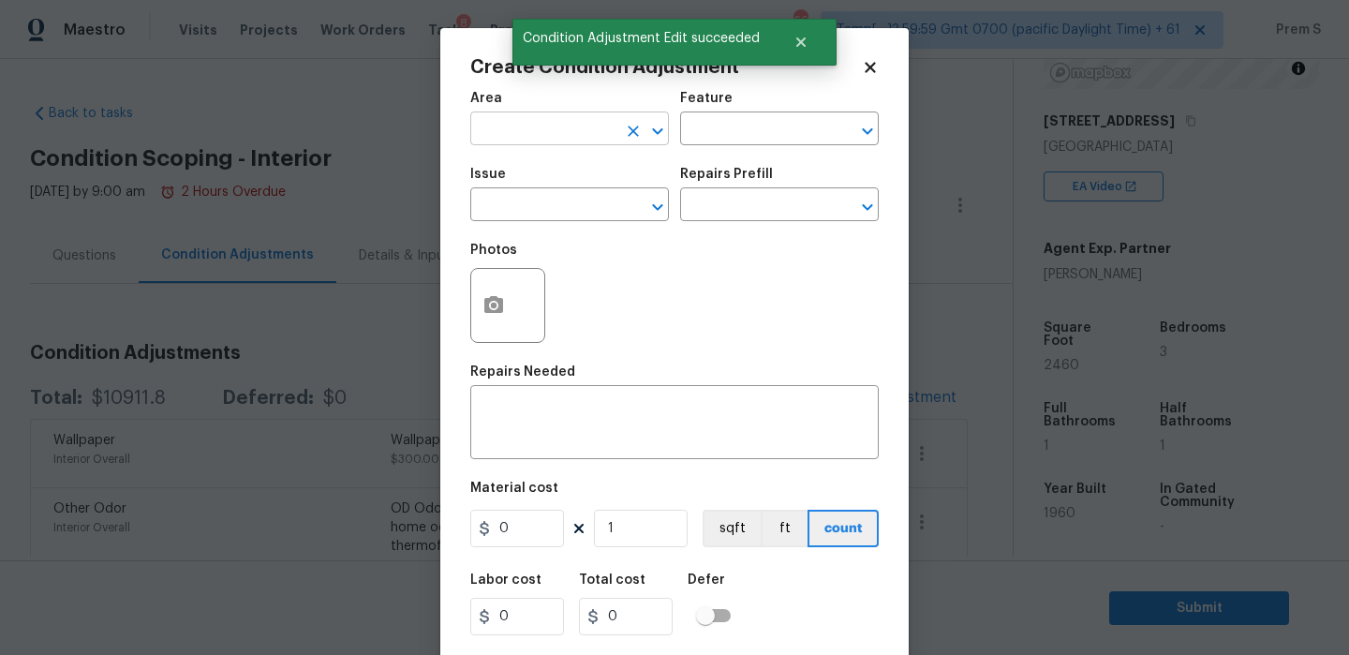
click at [607, 129] on input "text" at bounding box center [543, 130] width 146 height 29
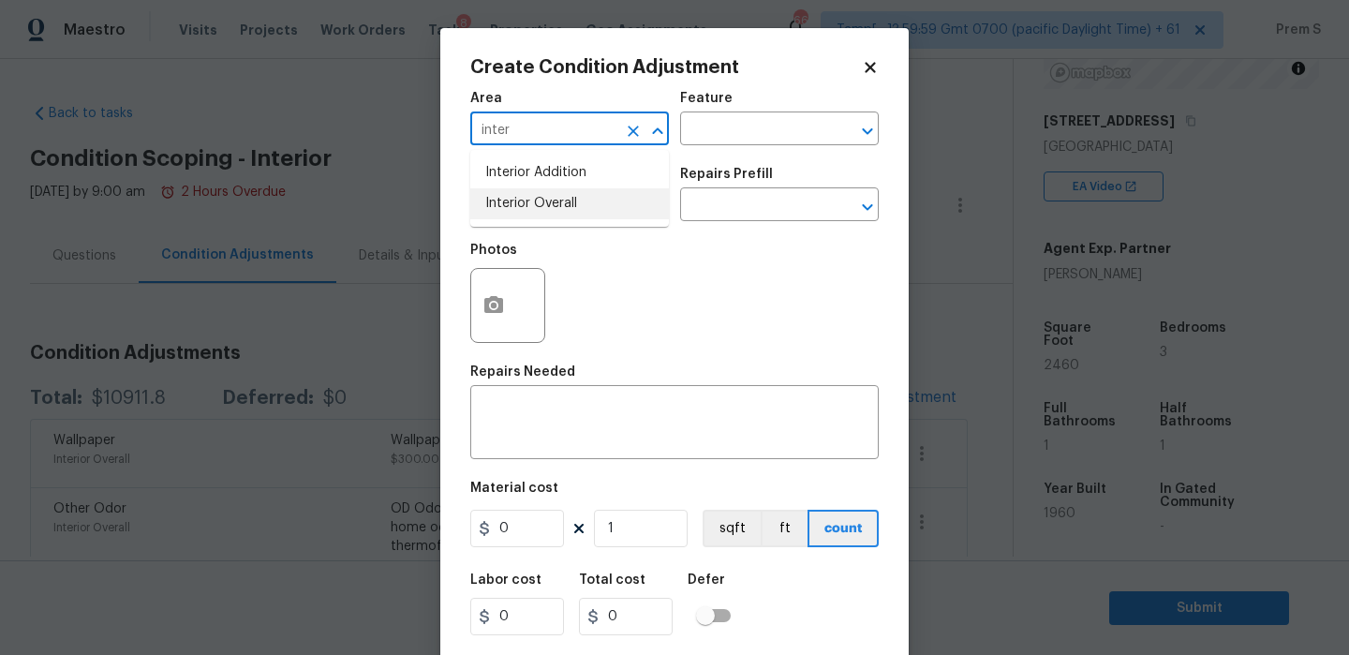
click at [553, 197] on li "Interior Overall" at bounding box center [569, 203] width 199 height 31
type input "Interior Overall"
click at [553, 214] on input "text" at bounding box center [543, 206] width 146 height 29
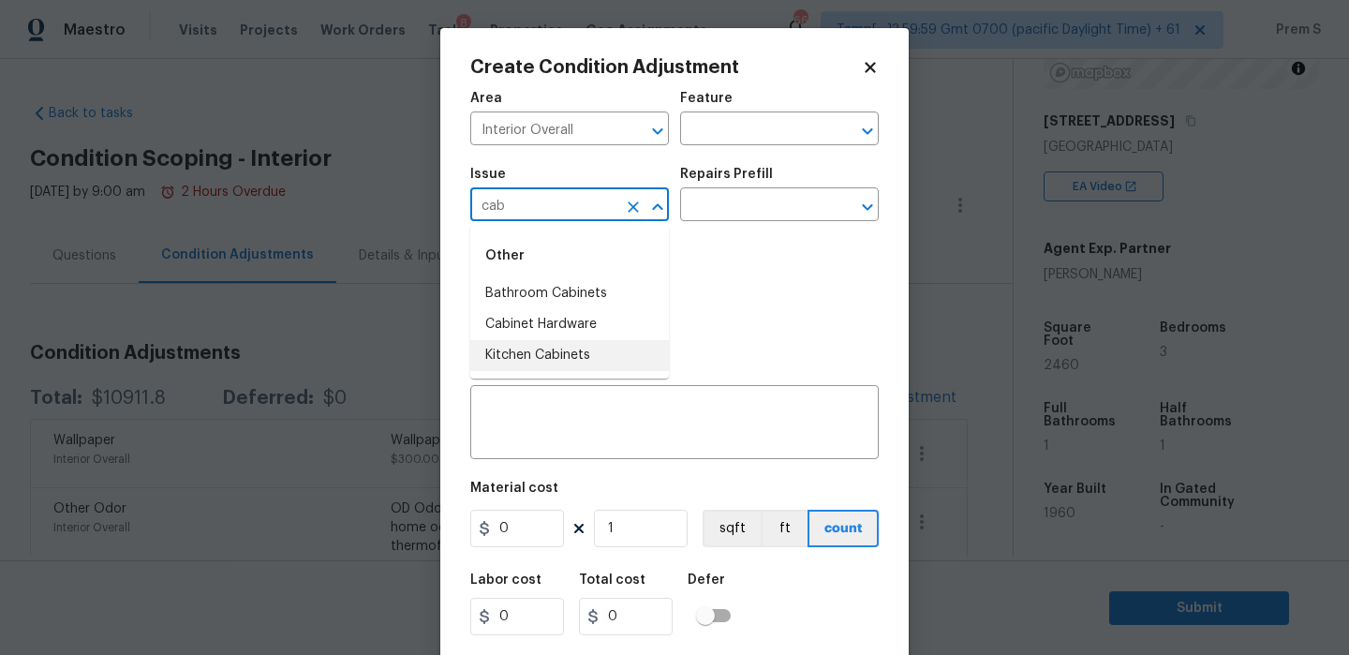
click at [537, 347] on li "Kitchen Cabinets" at bounding box center [569, 355] width 199 height 31
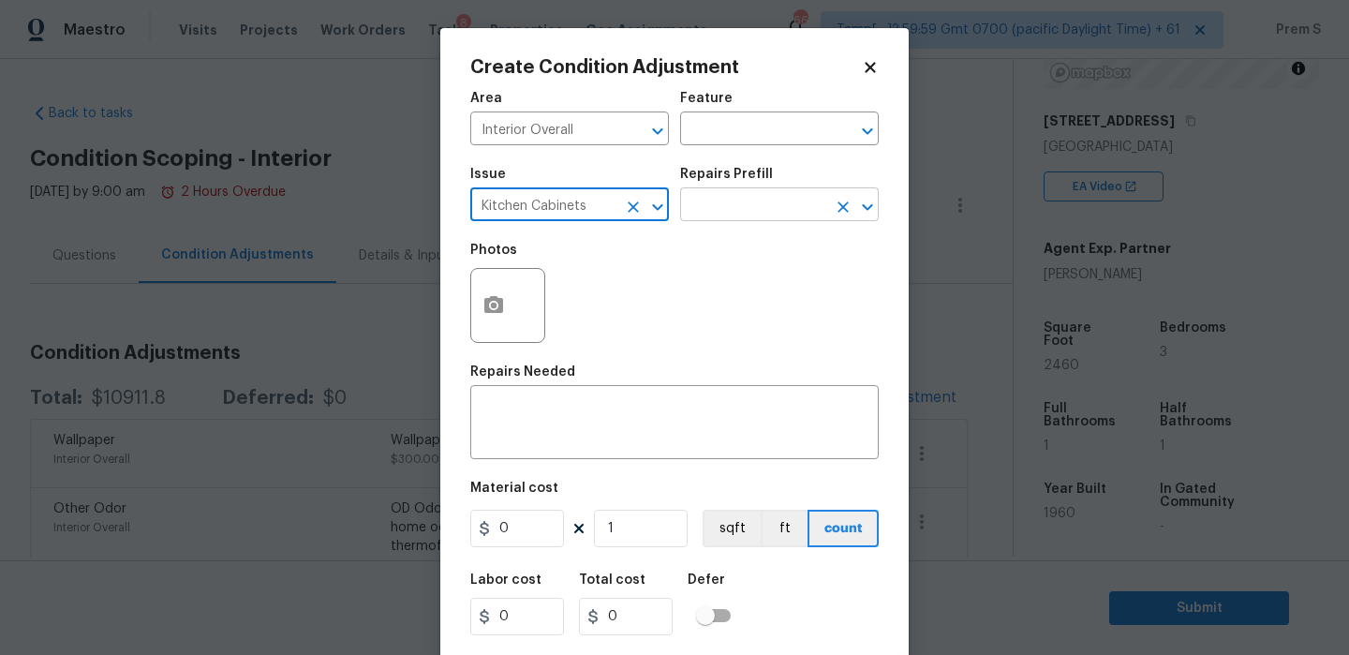
type input "Kitchen Cabinets"
click at [720, 199] on input "text" at bounding box center [753, 206] width 146 height 29
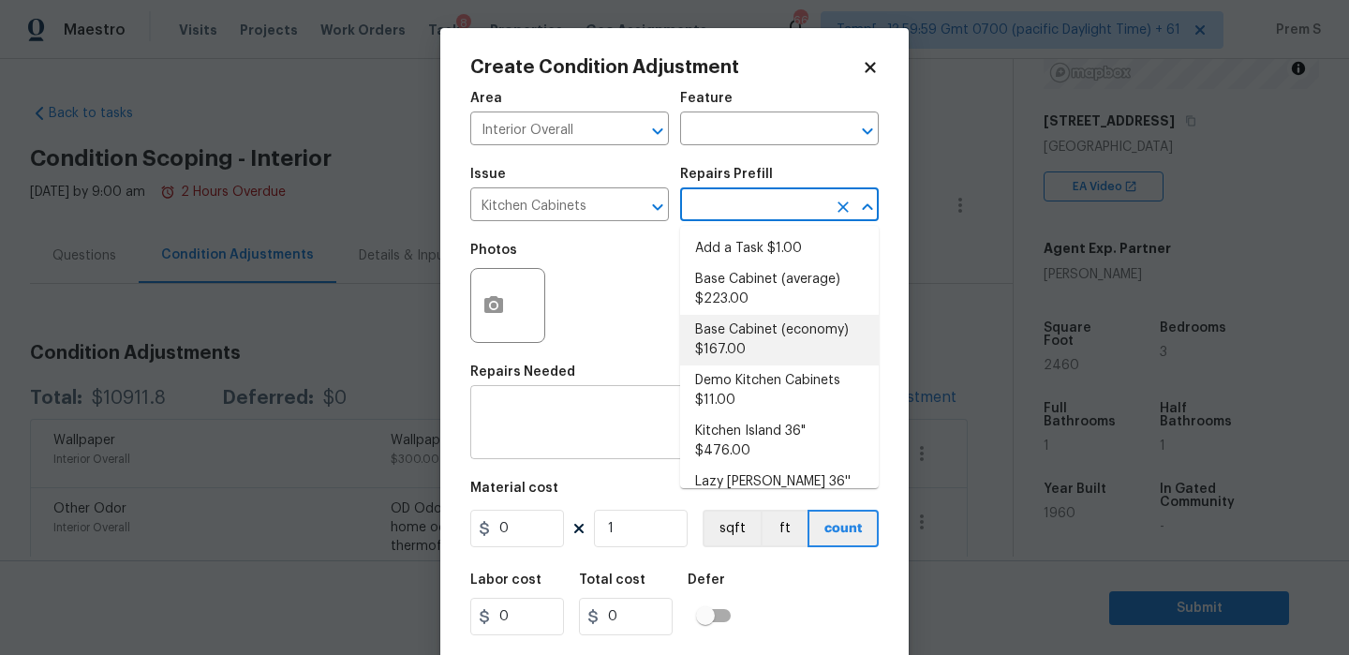
click at [583, 419] on textarea at bounding box center [674, 424] width 386 height 39
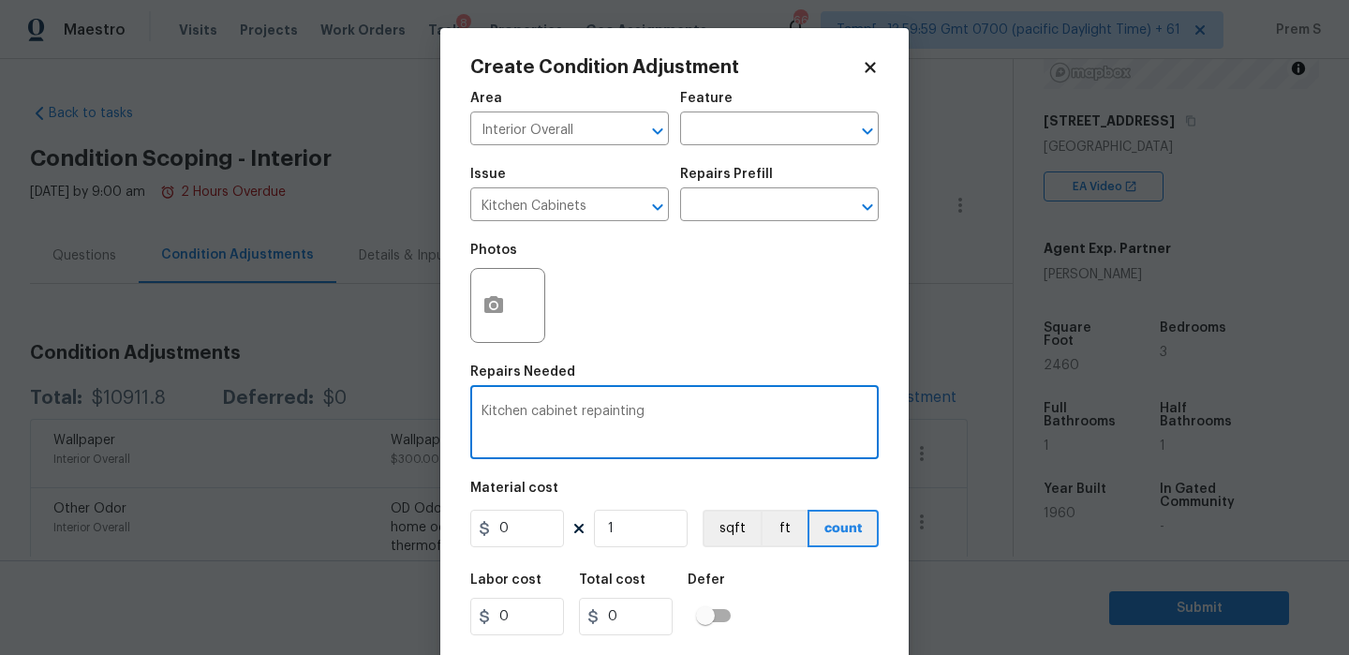
type textarea "Kitchen cabinet repainting"
click at [534, 528] on input "0" at bounding box center [517, 527] width 94 height 37
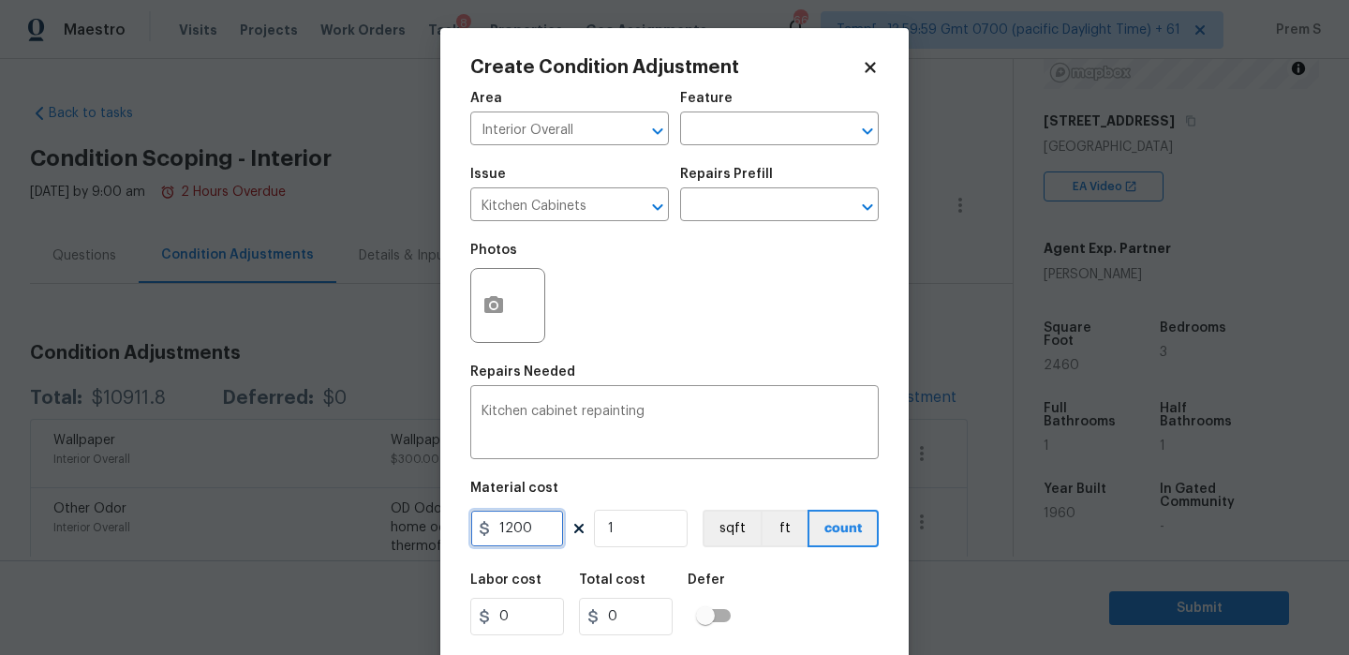
type input "1200"
click at [801, 612] on div "Labor cost 0 Total cost 1200 Defer" at bounding box center [674, 604] width 408 height 84
click at [476, 290] on button "button" at bounding box center [493, 305] width 45 height 73
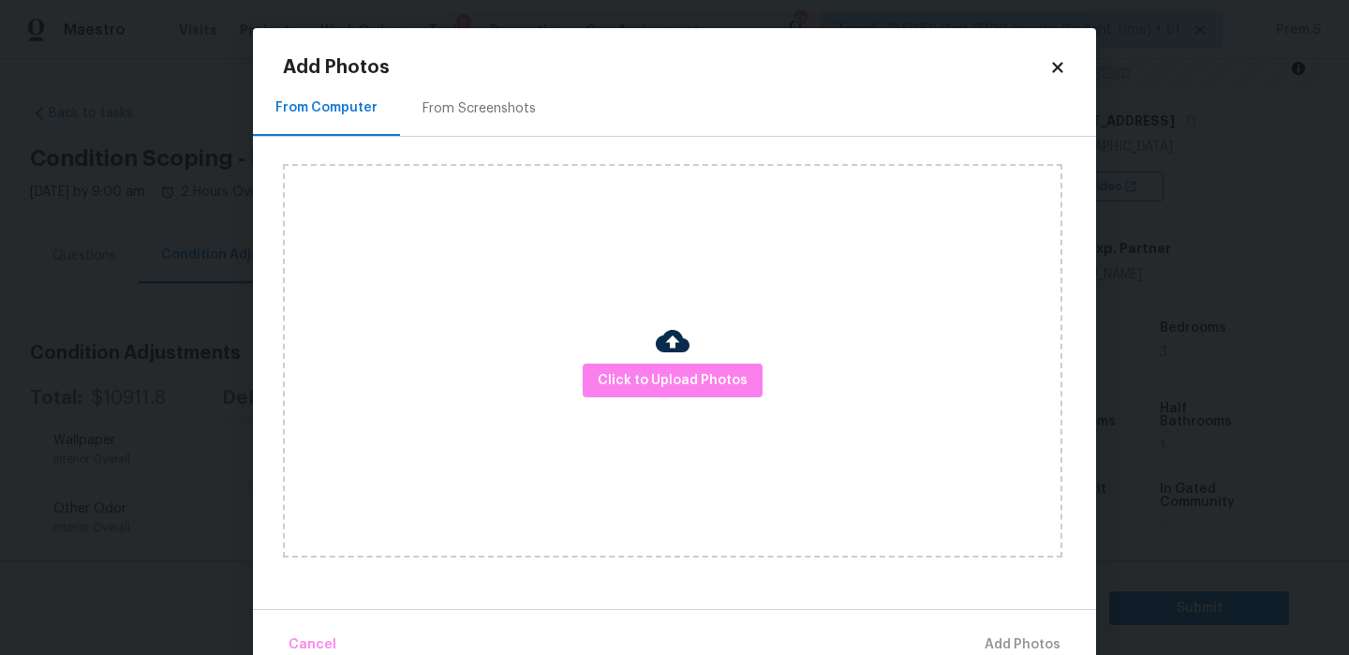
click at [624, 361] on div "Click to Upload Photos" at bounding box center [672, 360] width 779 height 393
click at [628, 376] on span "Click to Upload Photos" at bounding box center [672, 380] width 150 height 23
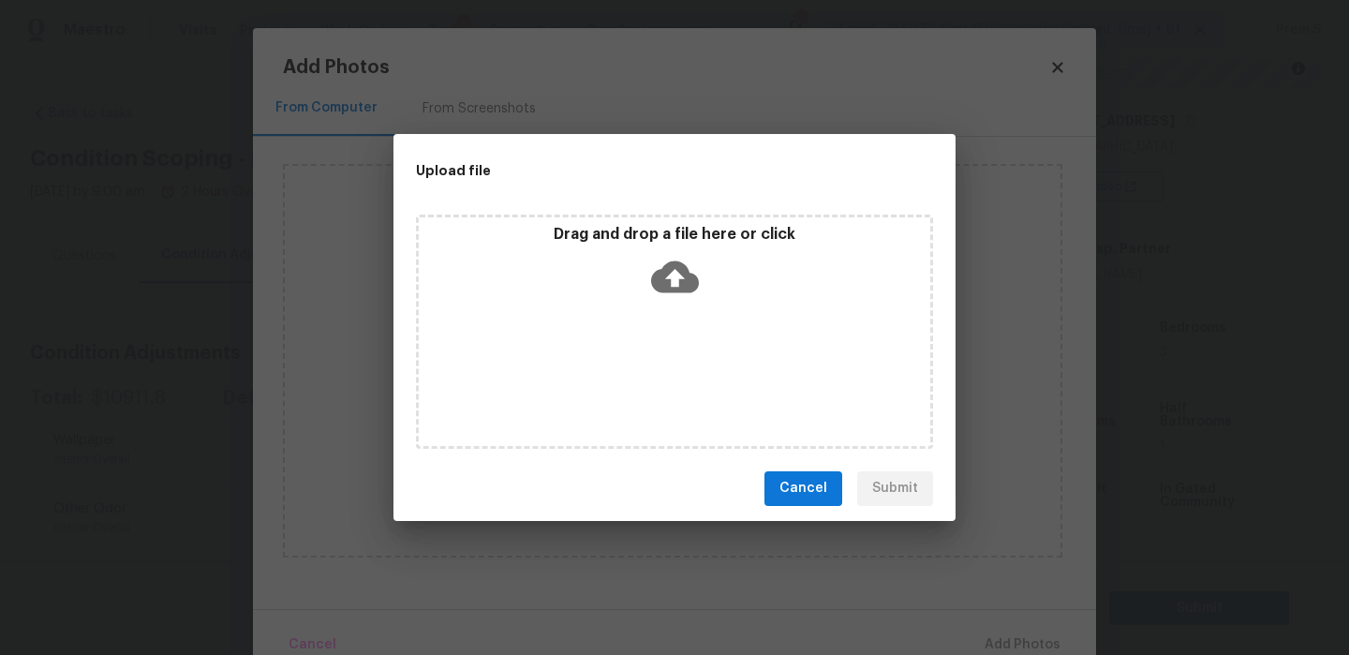
click at [680, 271] on icon at bounding box center [675, 276] width 48 height 32
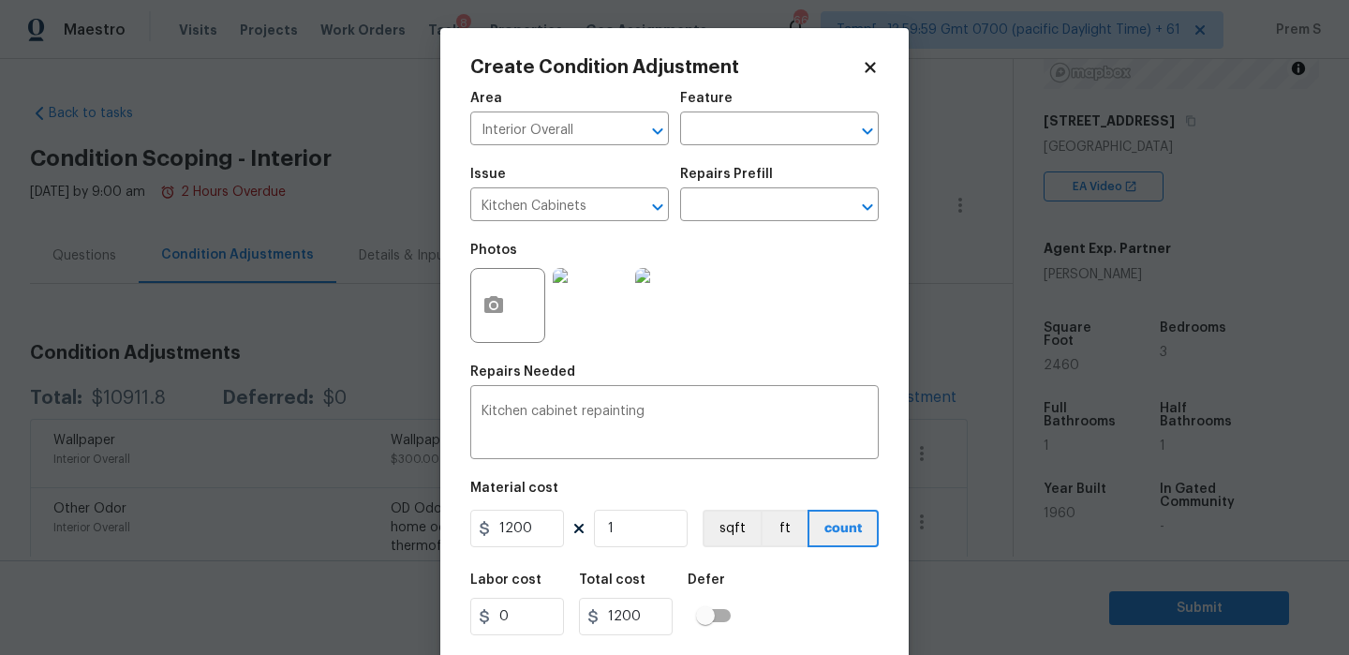
scroll to position [45, 0]
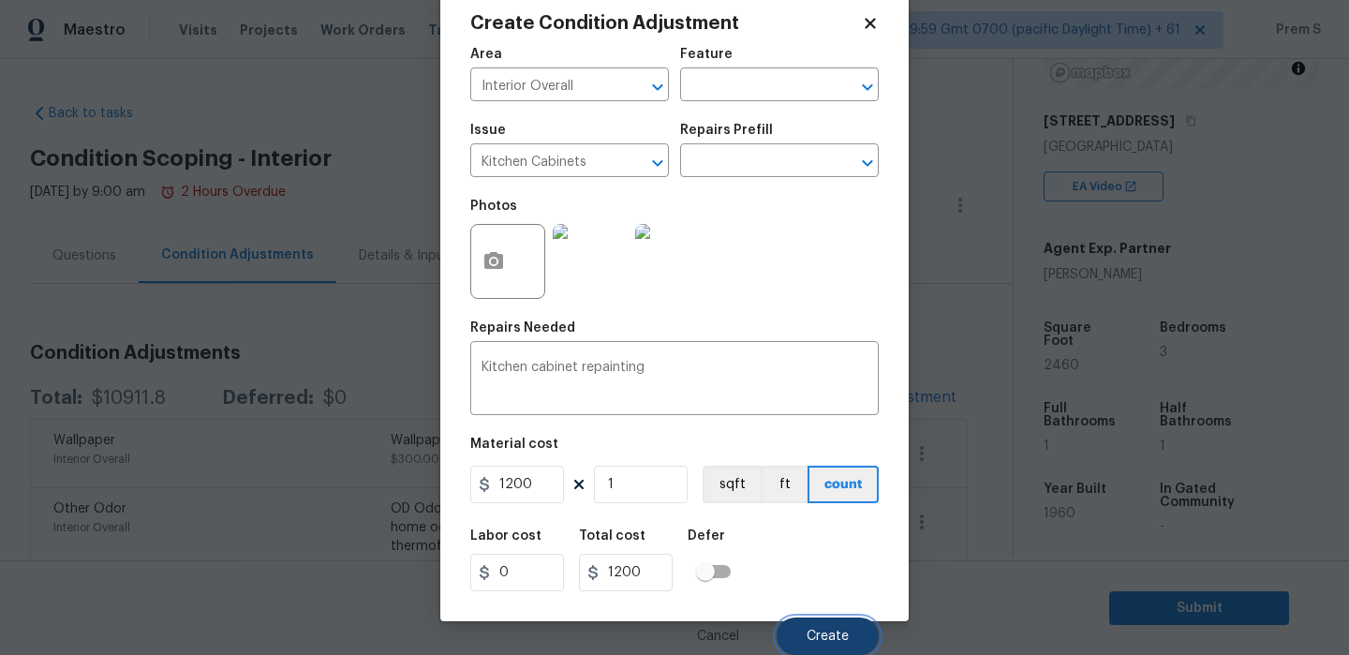
click at [846, 639] on span "Create" at bounding box center [827, 636] width 42 height 14
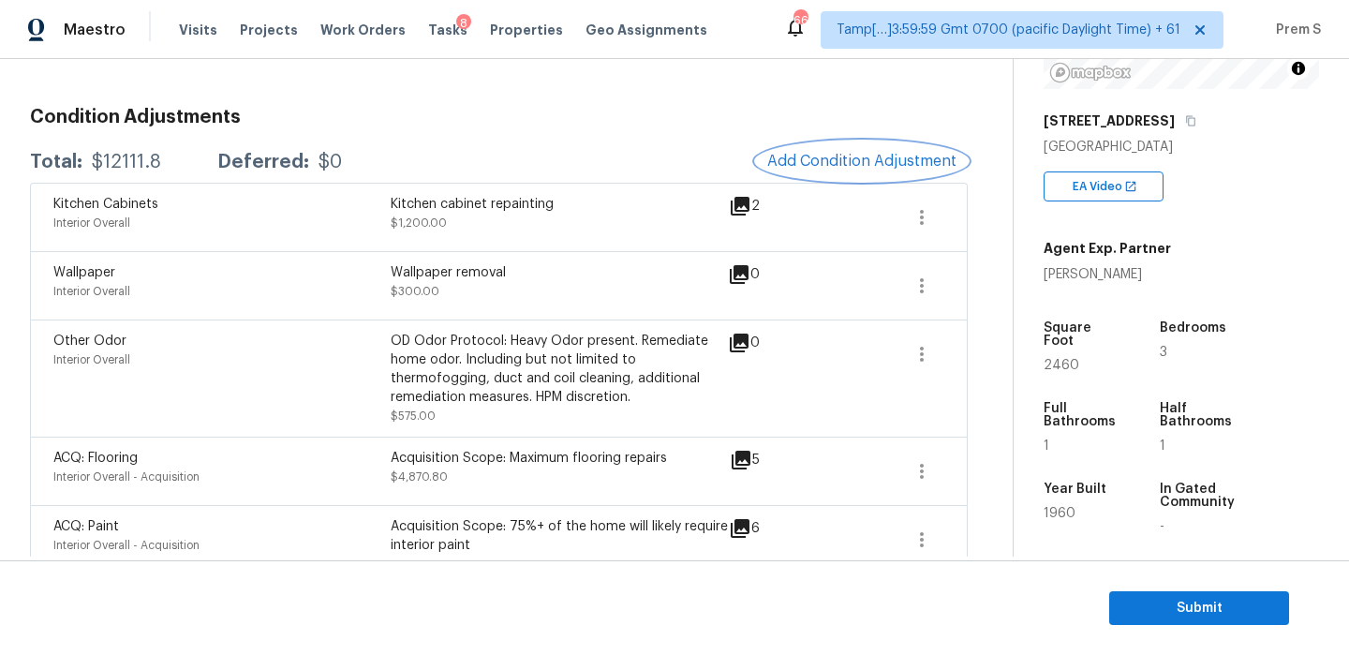
scroll to position [227, 0]
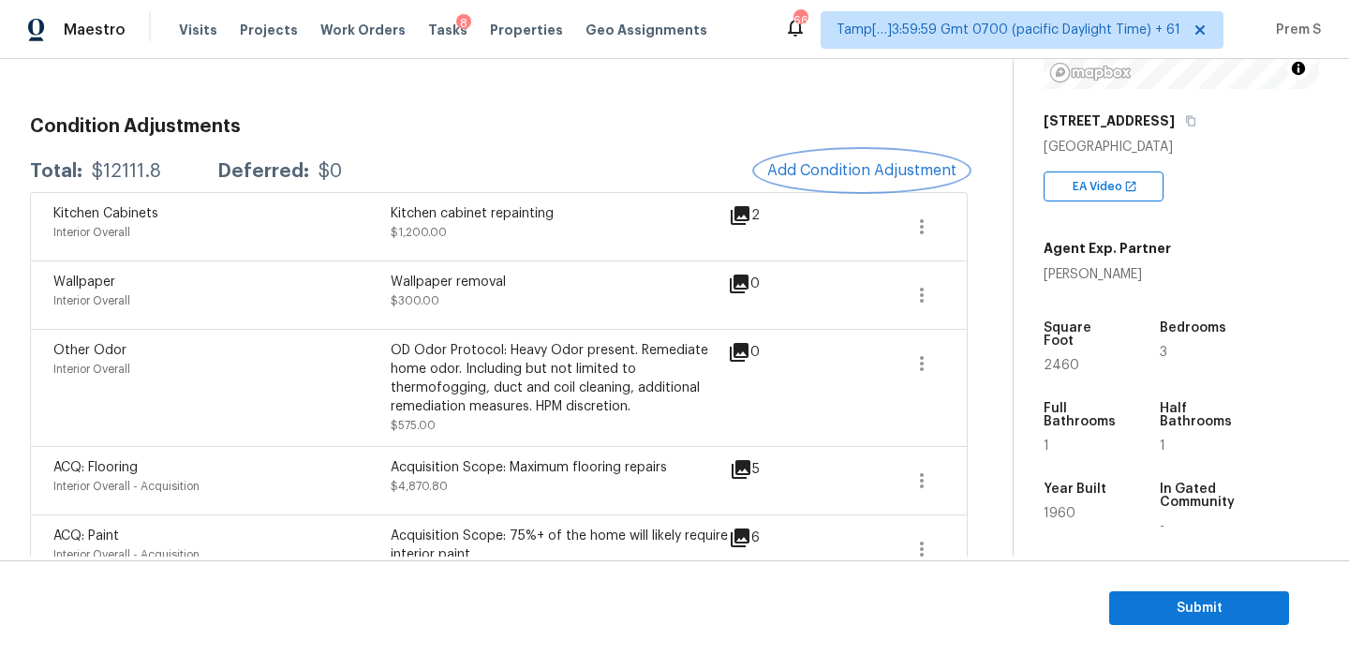
click at [839, 178] on span "Add Condition Adjustment" at bounding box center [861, 170] width 189 height 17
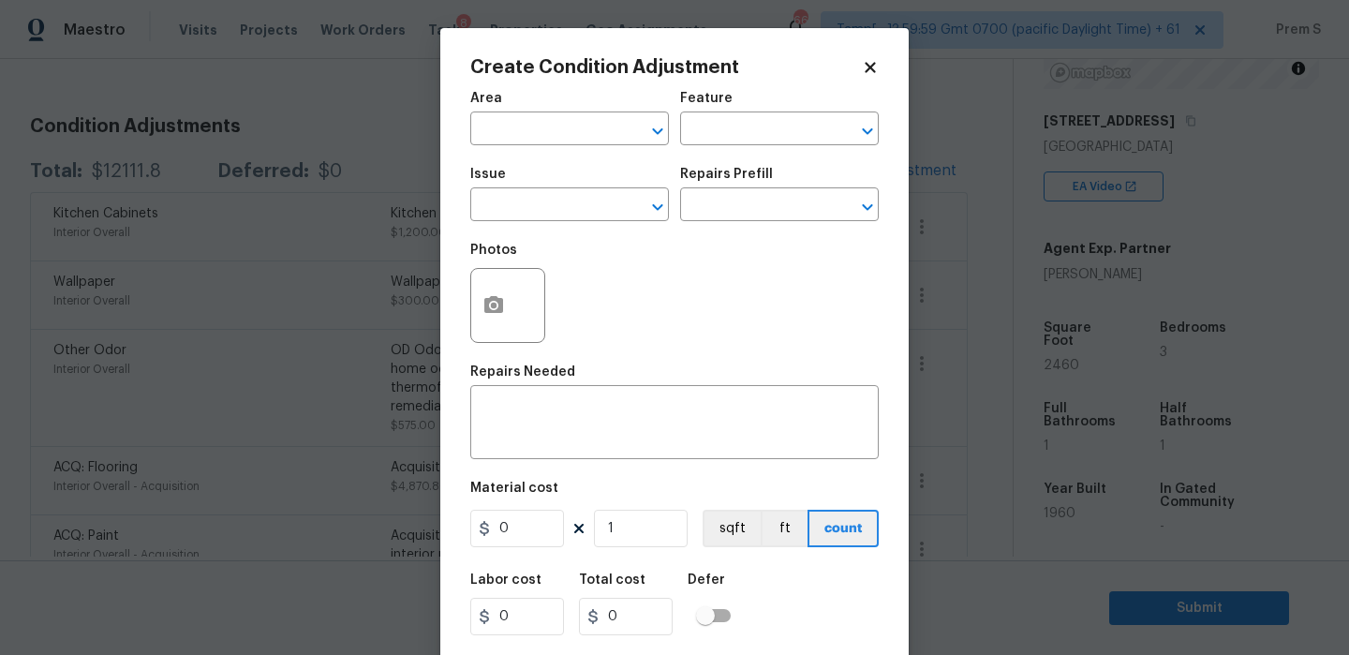
click at [389, 289] on body "Maestro Visits Projects Work Orders Tasks 8 Properties Geo Assignments 667 Tamp…" at bounding box center [674, 327] width 1349 height 655
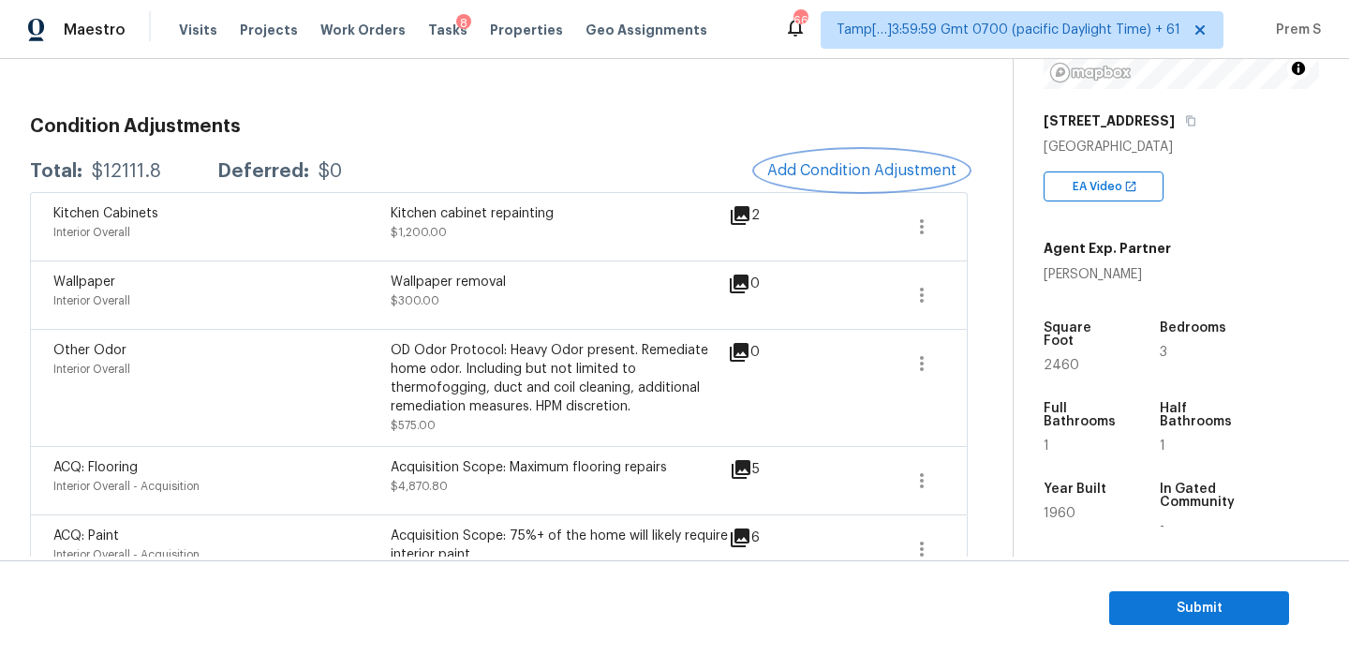
scroll to position [272, 0]
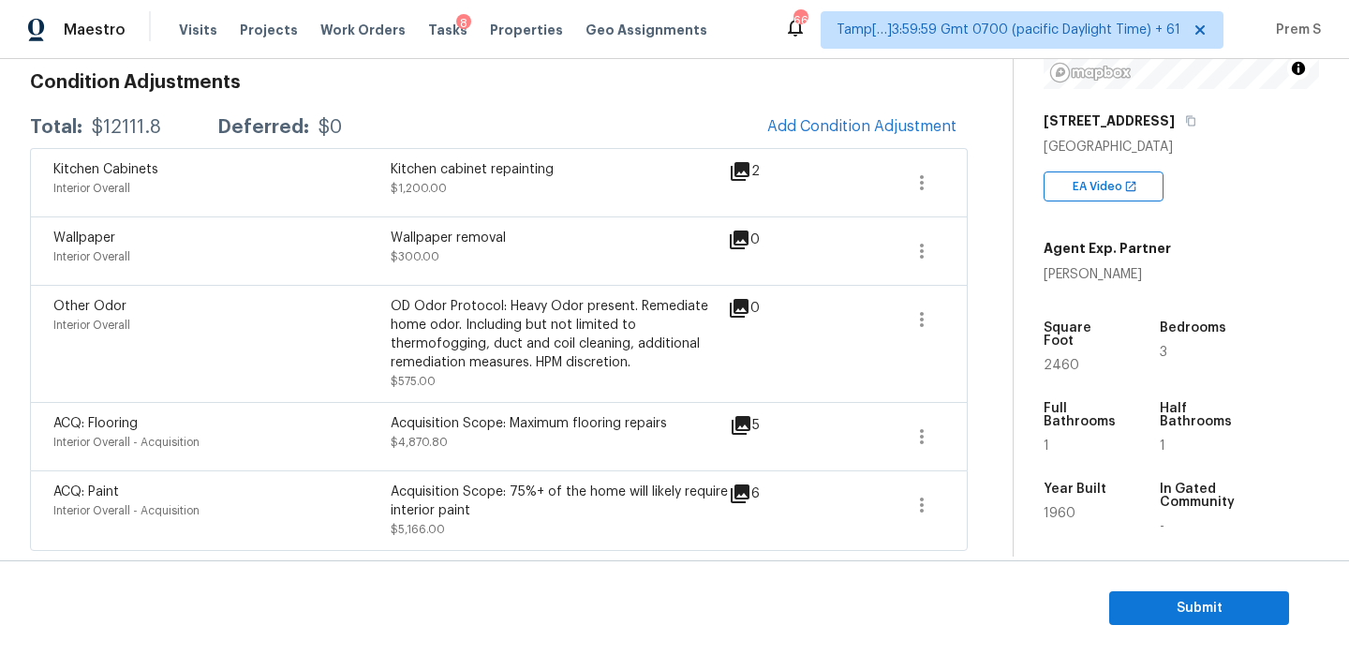
click at [903, 301] on span at bounding box center [921, 319] width 45 height 45
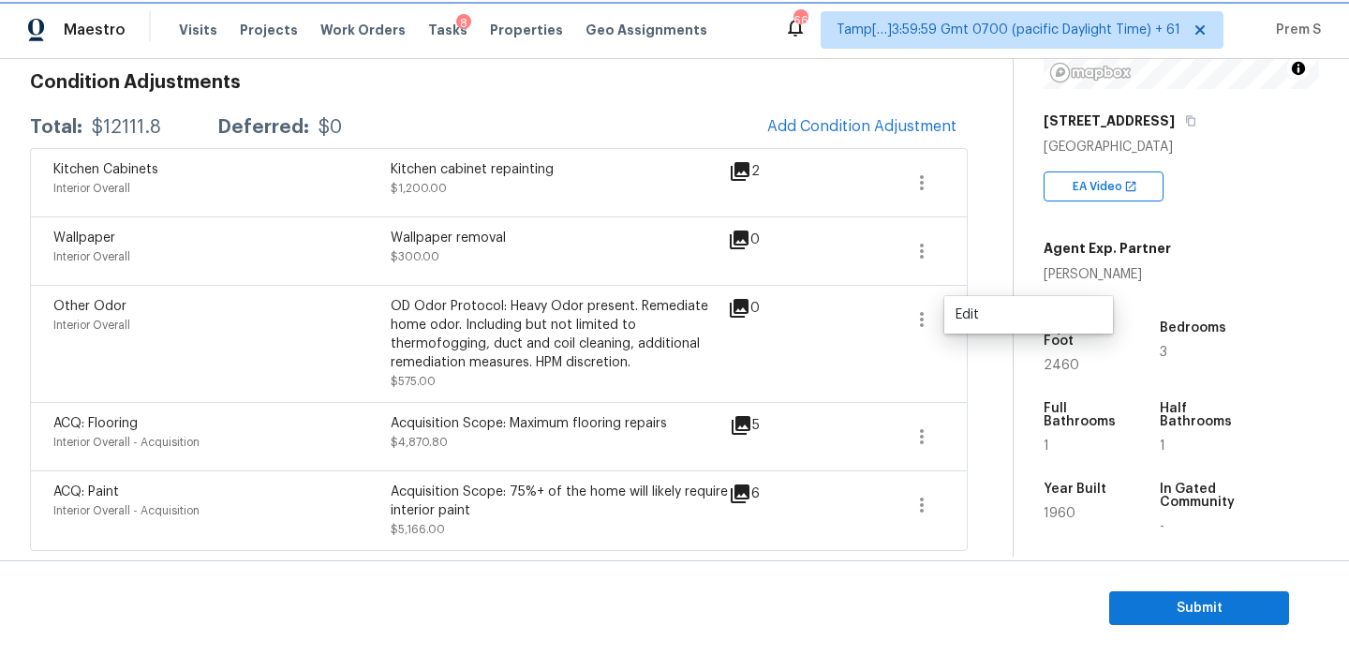
click at [919, 311] on icon "button" at bounding box center [921, 319] width 22 height 22
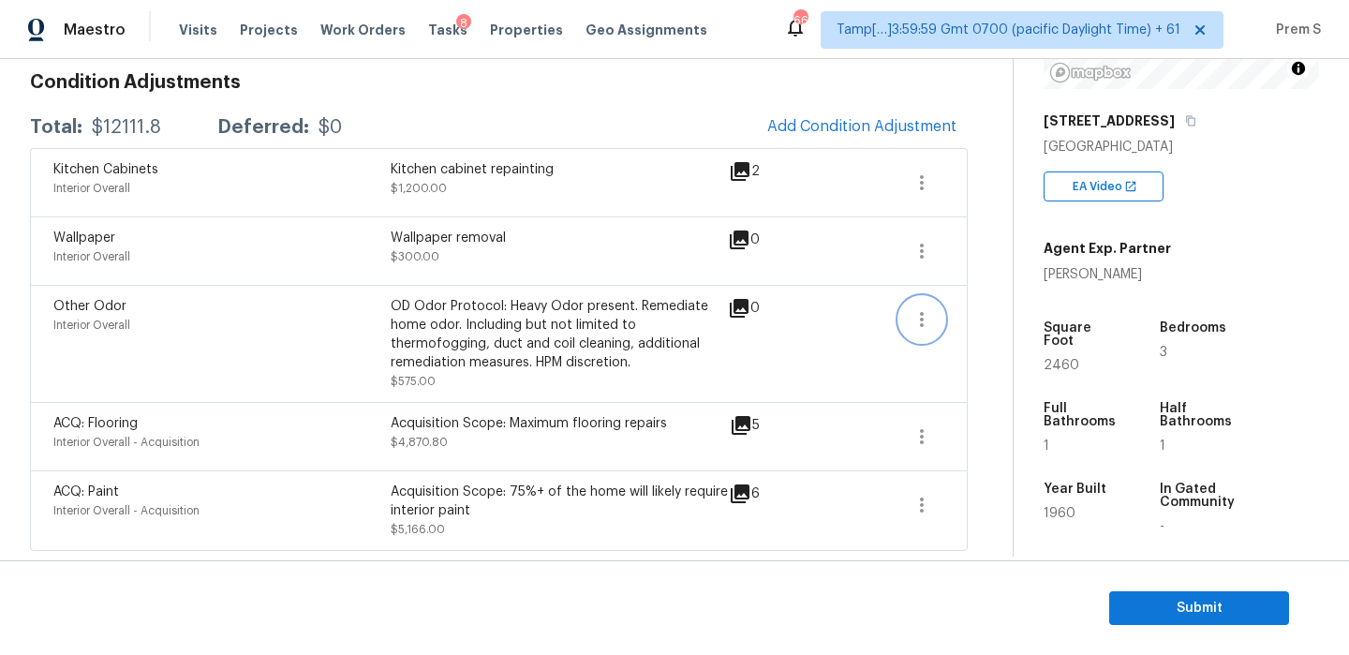
click at [930, 316] on icon "button" at bounding box center [921, 319] width 22 height 22
click at [983, 313] on div "Edit" at bounding box center [1028, 314] width 146 height 19
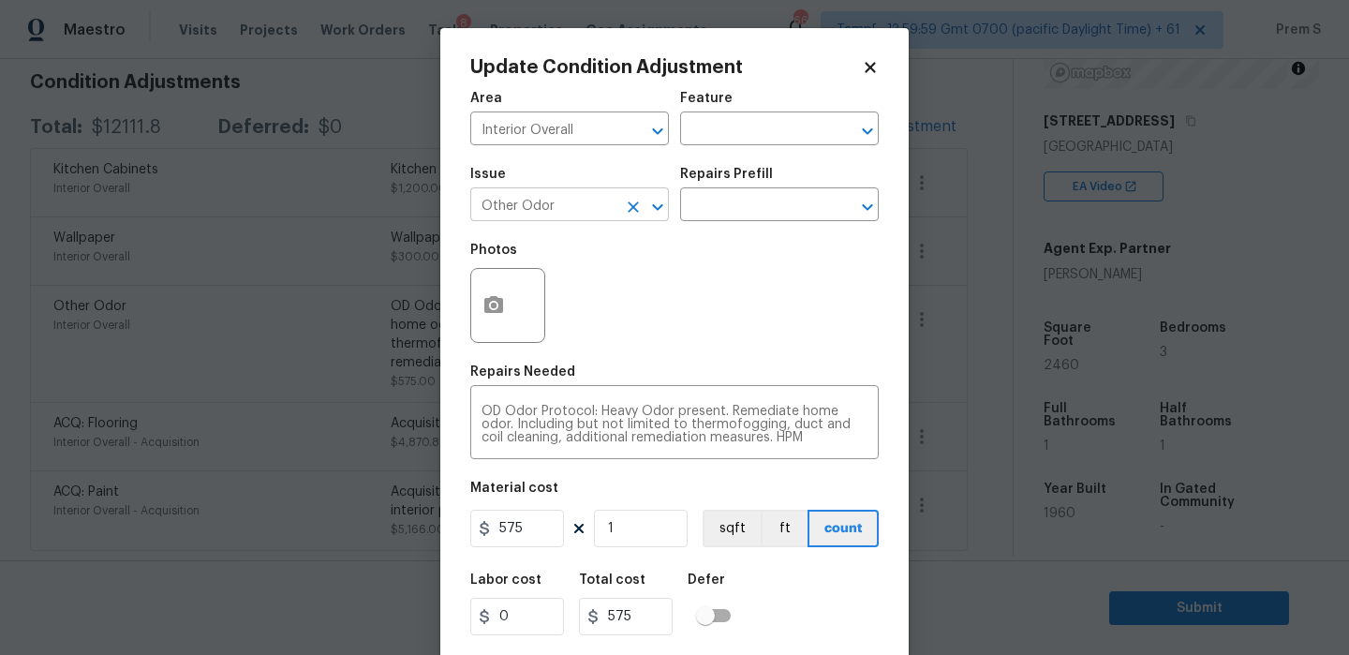
click at [624, 207] on icon "Clear" at bounding box center [633, 207] width 19 height 19
click at [579, 207] on input "text" at bounding box center [543, 206] width 146 height 29
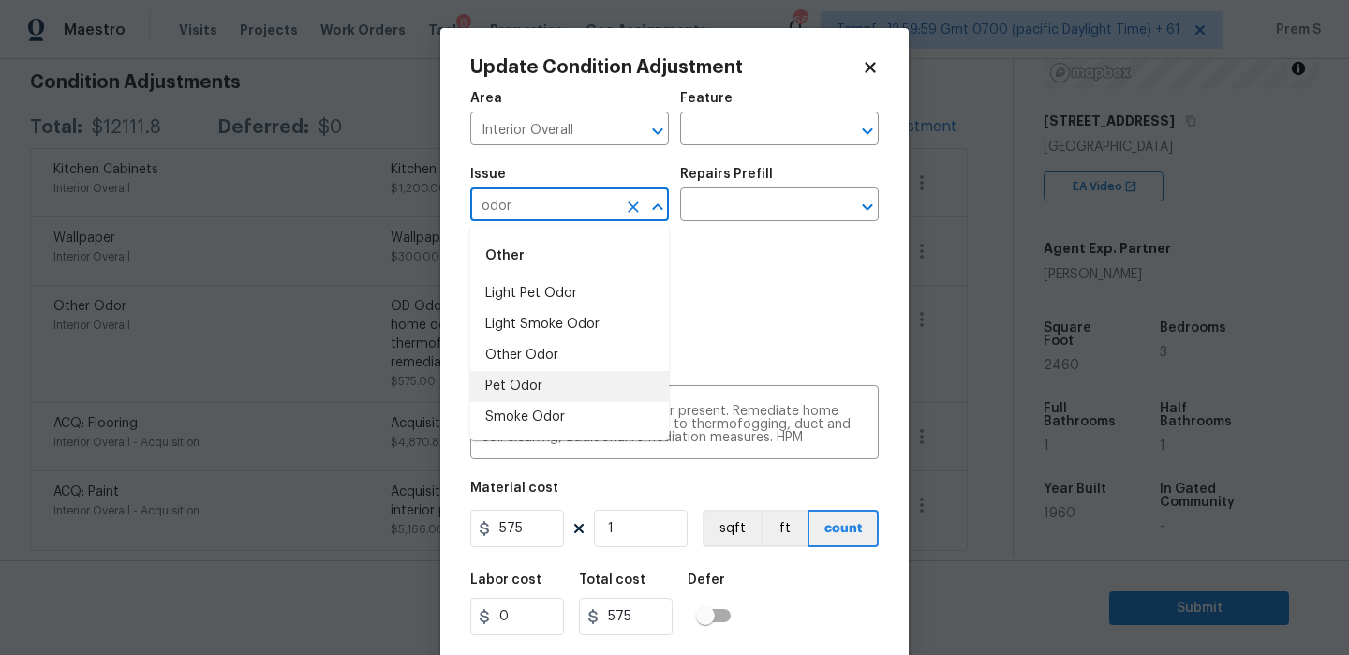
click at [550, 388] on li "Pet Odor" at bounding box center [569, 386] width 199 height 31
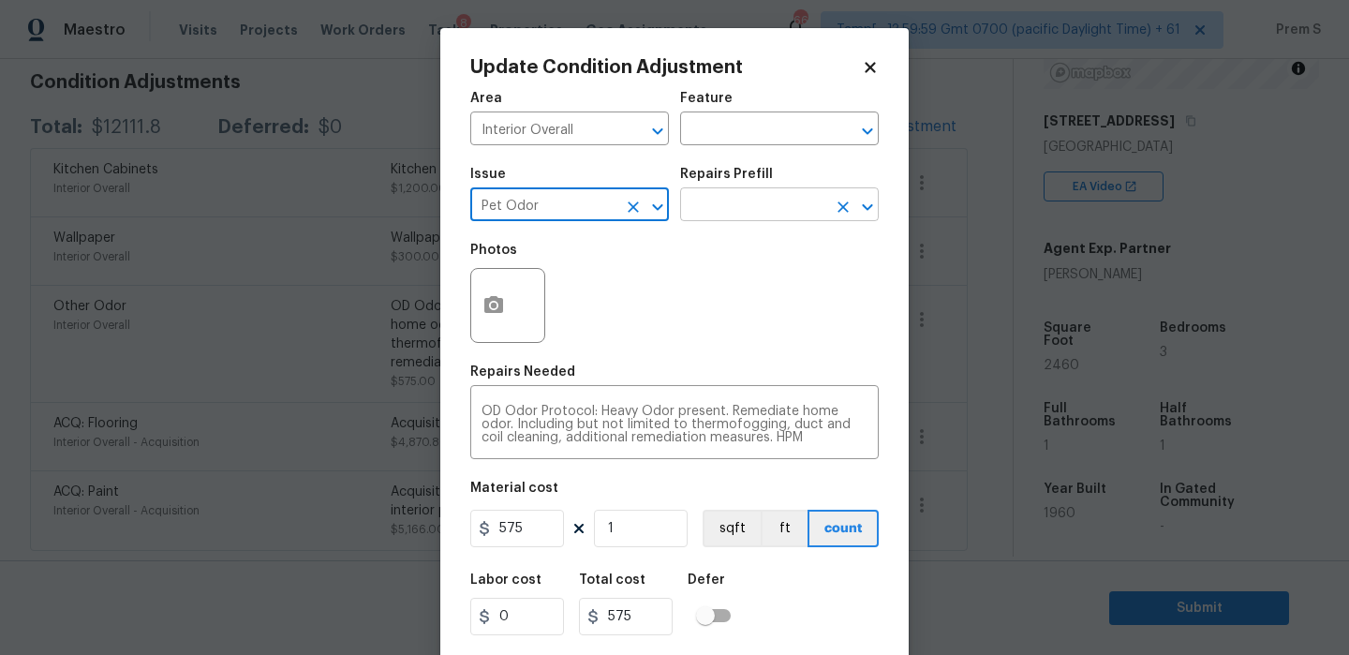
type input "Pet Odor"
click at [752, 199] on input "text" at bounding box center [753, 206] width 146 height 29
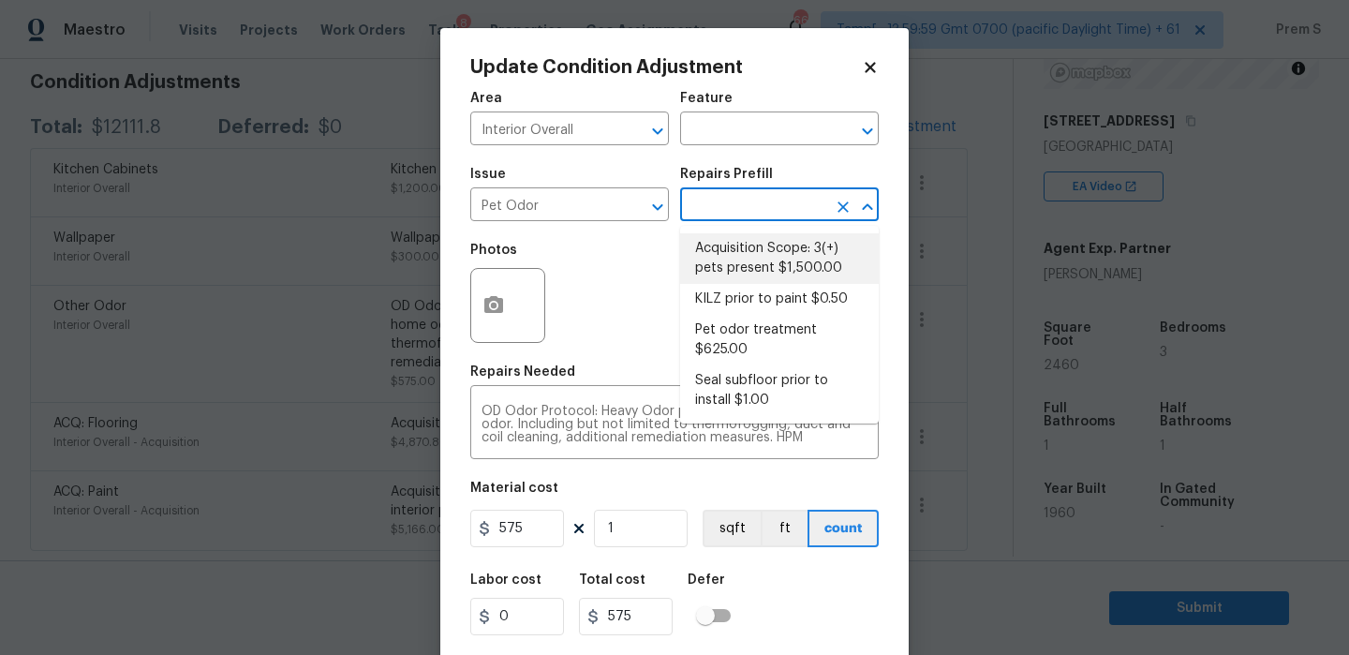
click at [769, 244] on li "Acquisition Scope: 3(+) pets present $1,500.00" at bounding box center [779, 258] width 199 height 51
type textarea "Acquisition Scope: 3(+) pets present"
type input "1500"
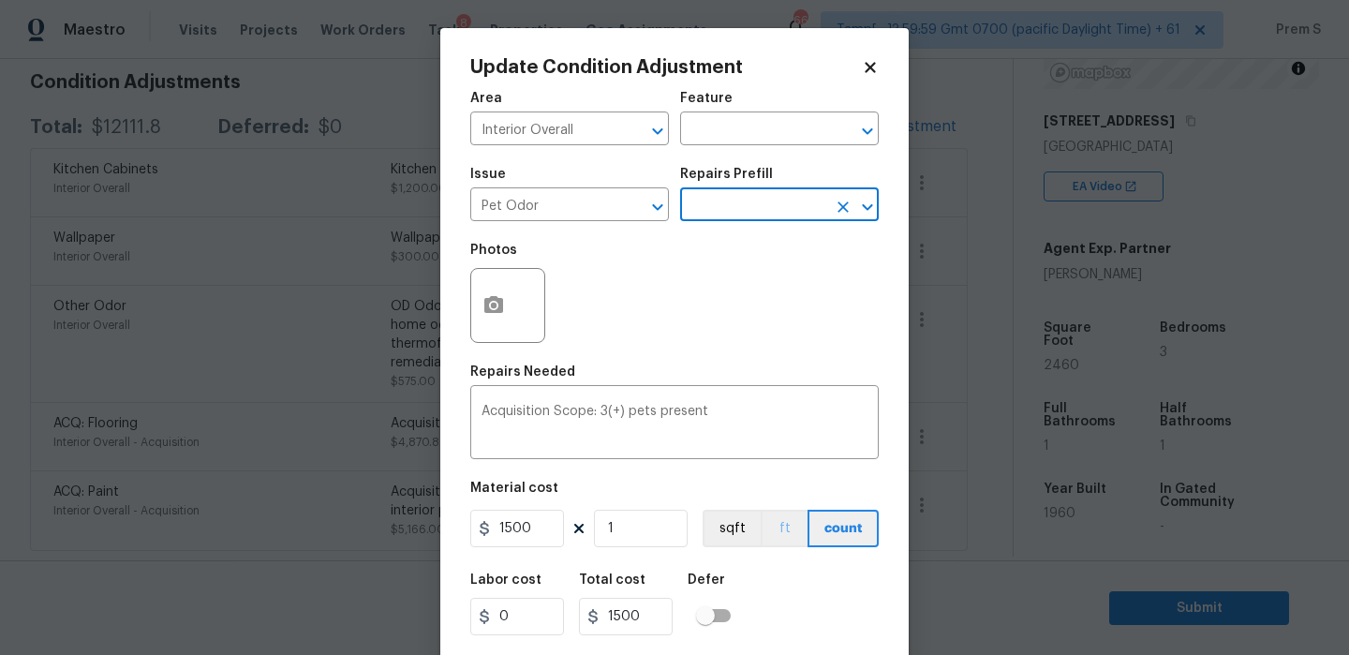
scroll to position [45, 0]
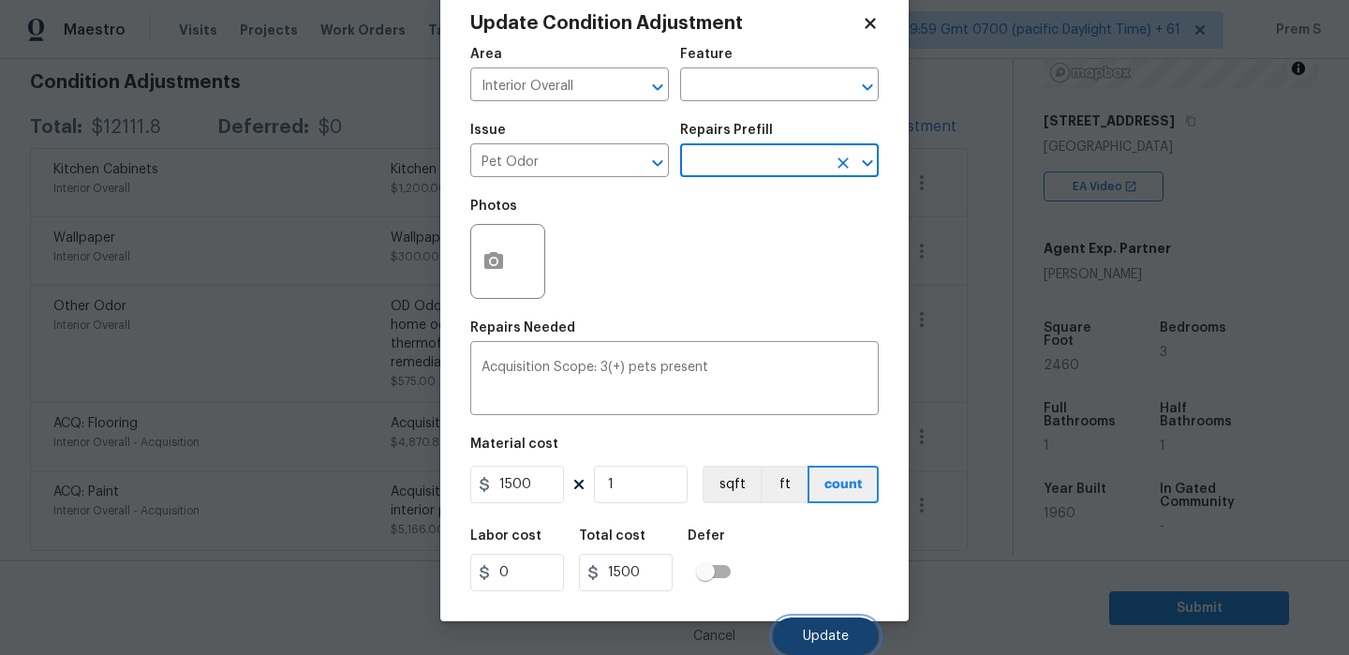
click at [832, 625] on button "Update" at bounding box center [826, 635] width 106 height 37
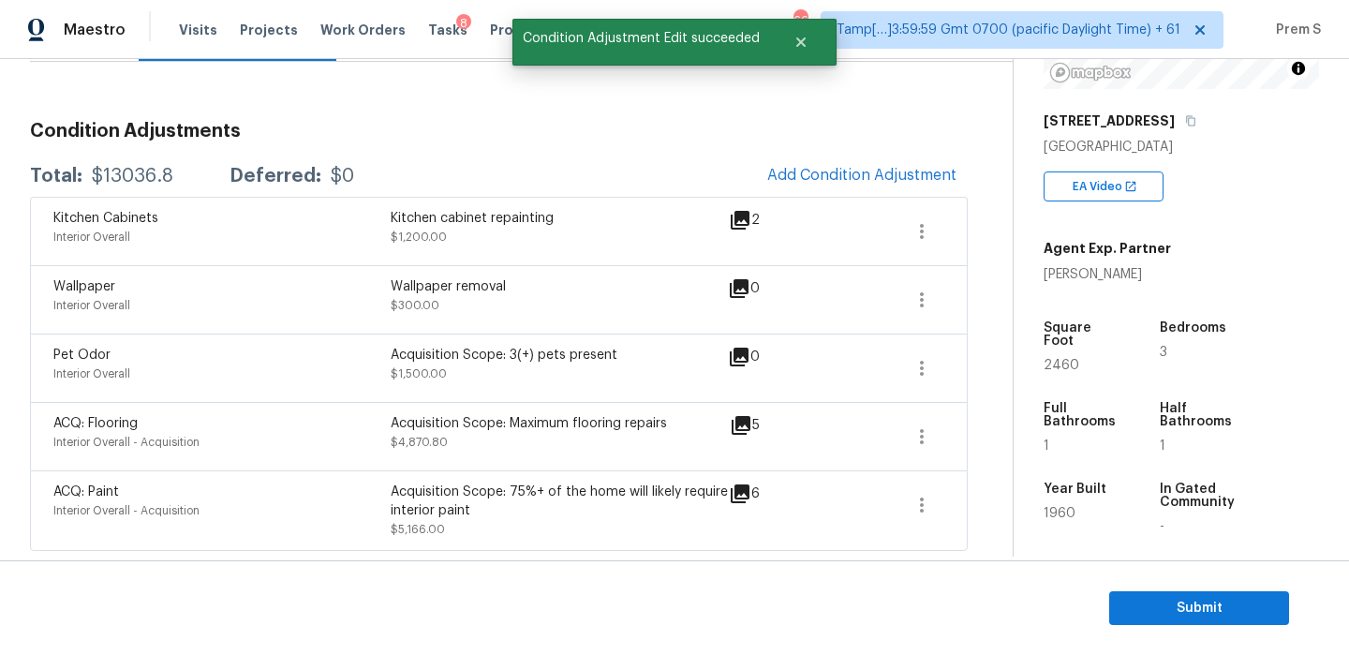
scroll to position [0, 0]
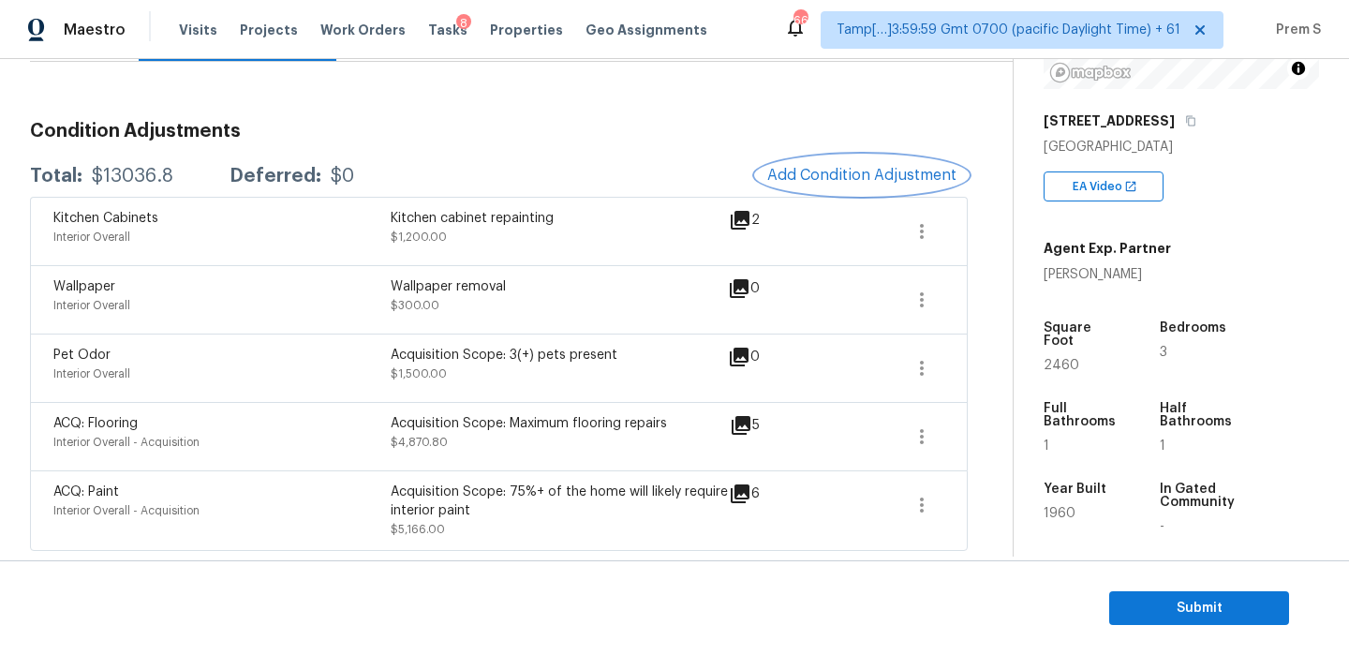
click at [837, 175] on span "Add Condition Adjustment" at bounding box center [861, 175] width 189 height 17
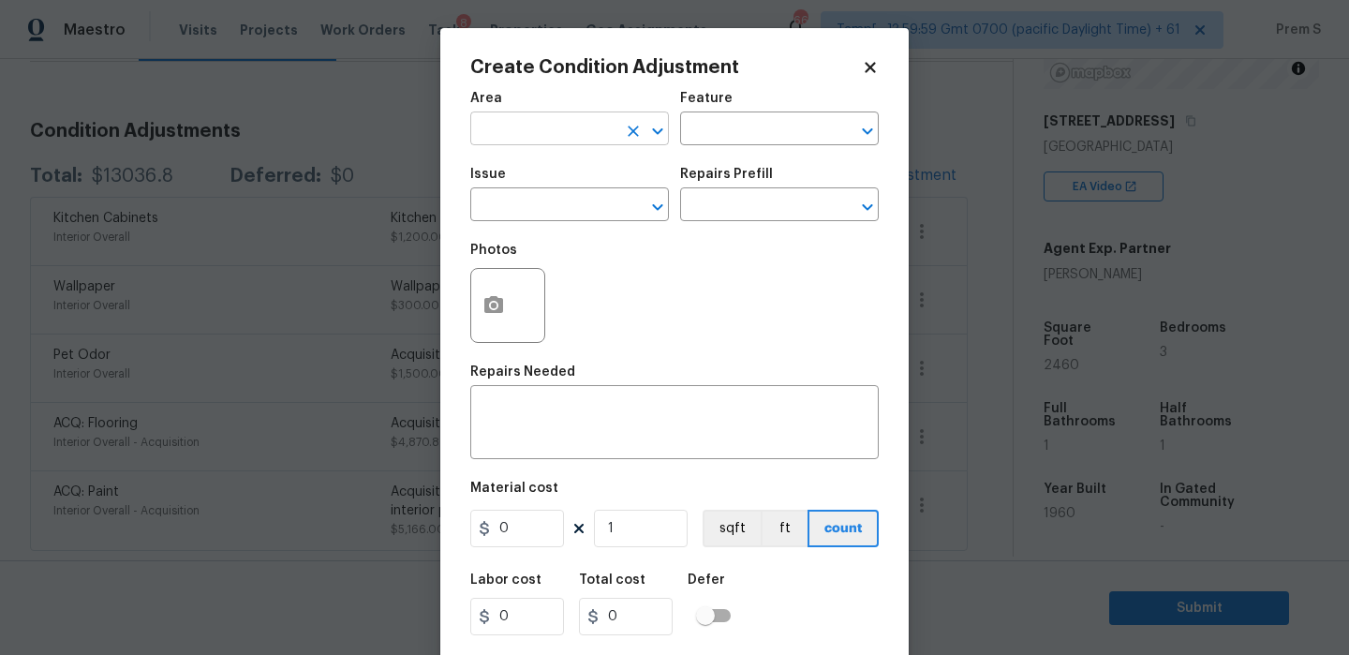
click at [481, 136] on input "text" at bounding box center [543, 130] width 146 height 29
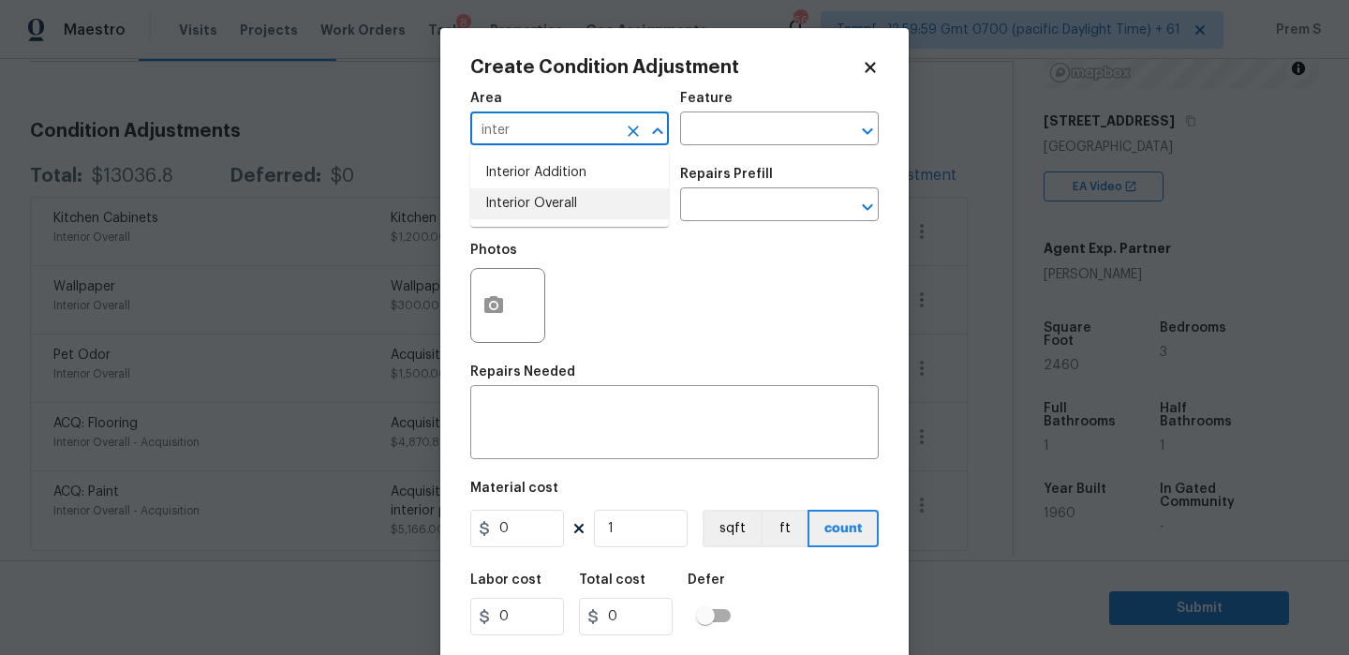
click at [502, 211] on li "Interior Overall" at bounding box center [569, 203] width 199 height 31
type input "Interior Overall"
click at [518, 446] on div "x ​" at bounding box center [674, 424] width 408 height 69
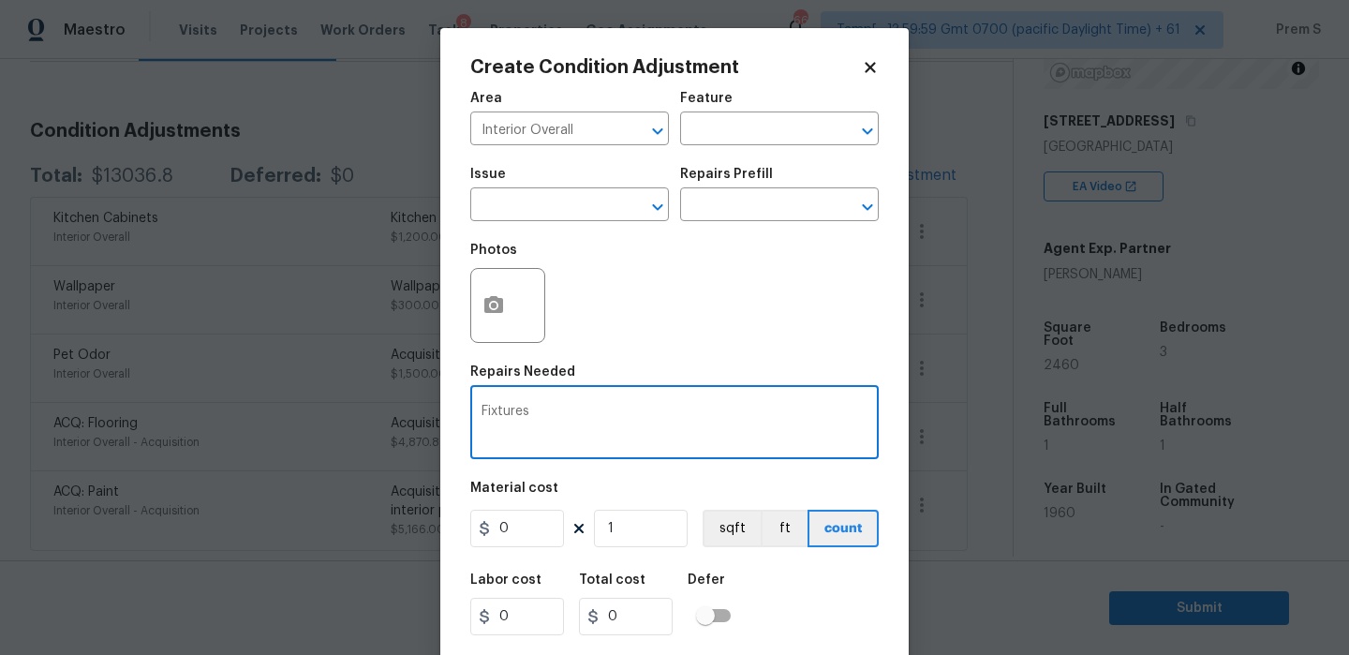
type textarea "Fixtures"
click at [525, 534] on input "0" at bounding box center [517, 527] width 94 height 37
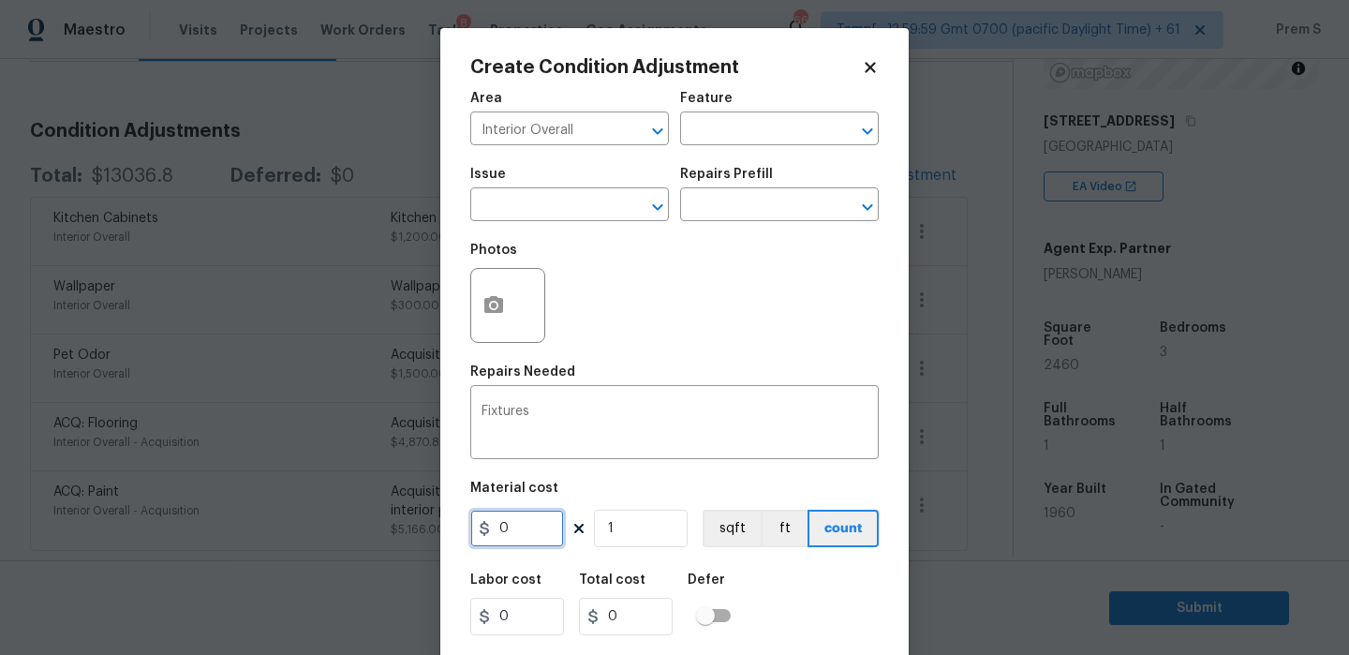
click at [525, 534] on input "0" at bounding box center [517, 527] width 94 height 37
type input "400"
click at [772, 608] on div "Labor cost 0 Total cost 0 Defer" at bounding box center [674, 604] width 408 height 84
type input "400"
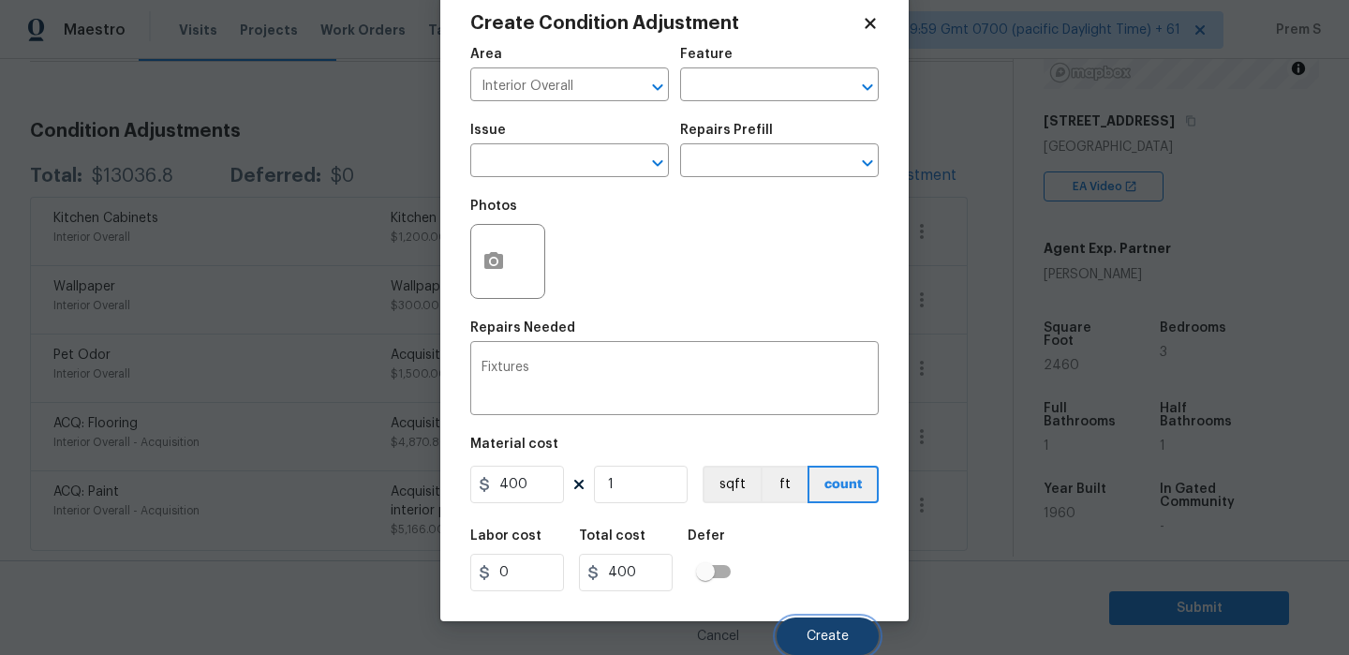
click at [799, 620] on button "Create" at bounding box center [827, 635] width 102 height 37
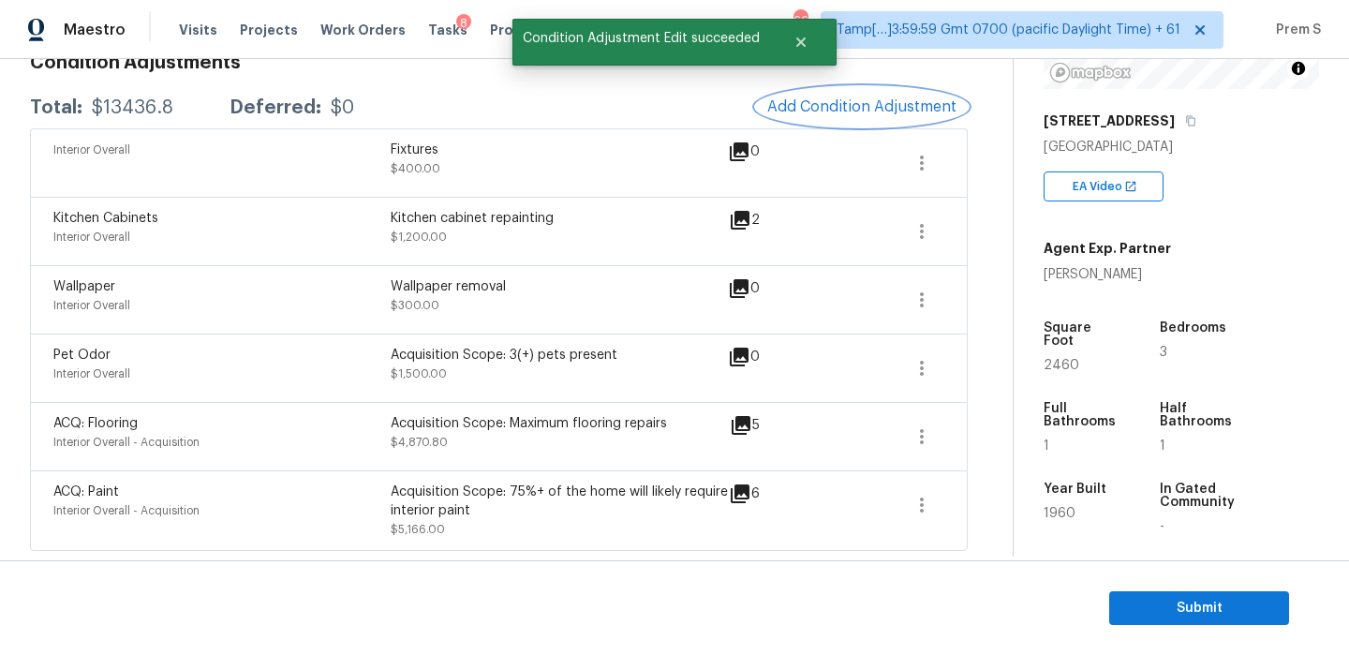
scroll to position [289, 0]
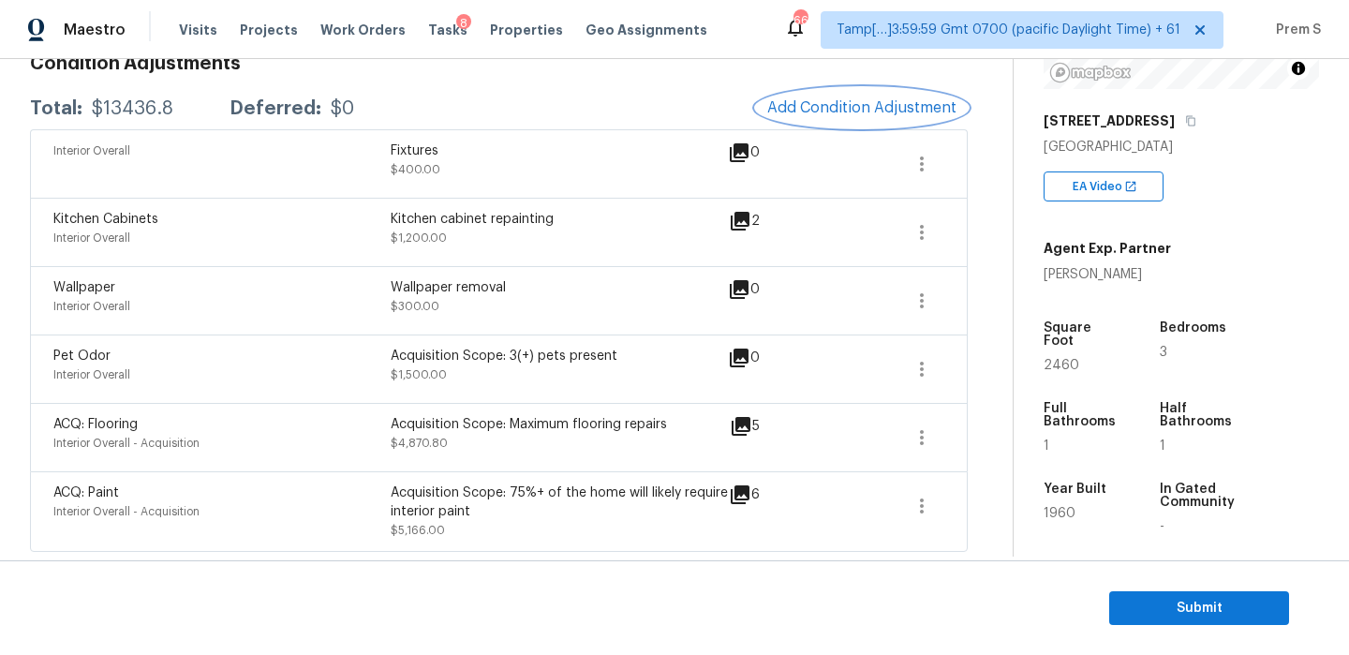
click at [826, 111] on span "Add Condition Adjustment" at bounding box center [861, 107] width 189 height 17
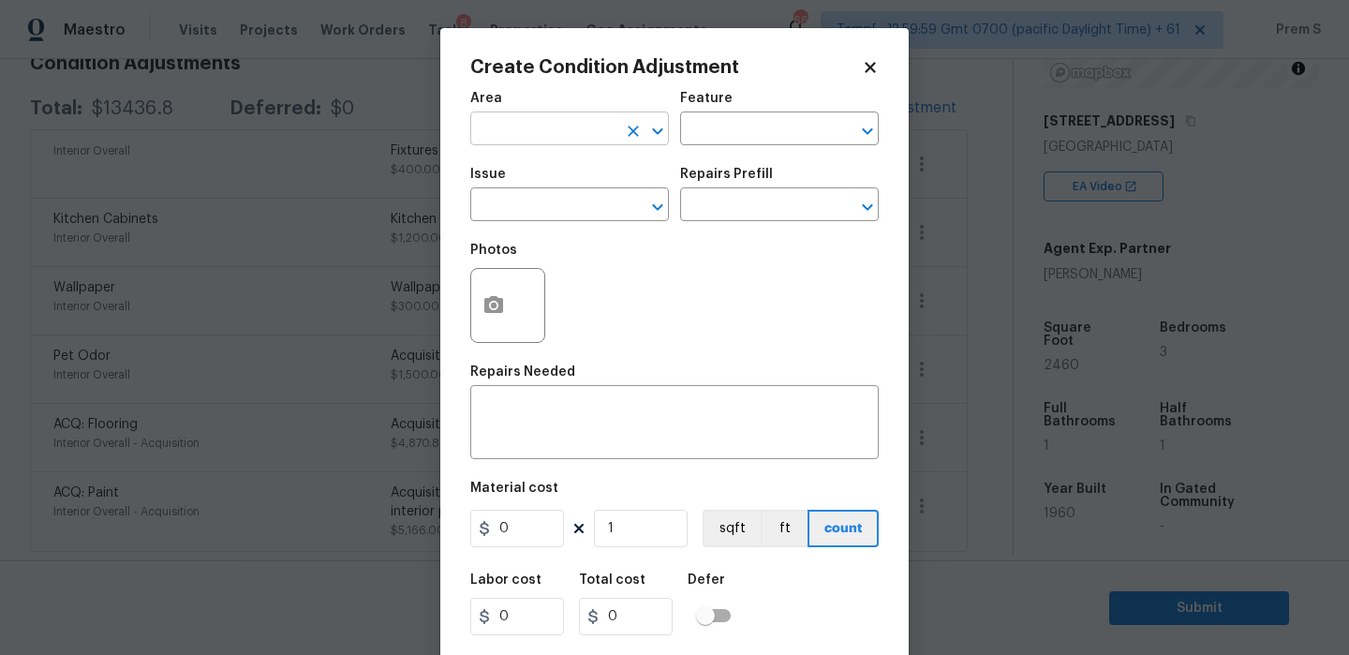
click at [575, 144] on input "text" at bounding box center [543, 130] width 146 height 29
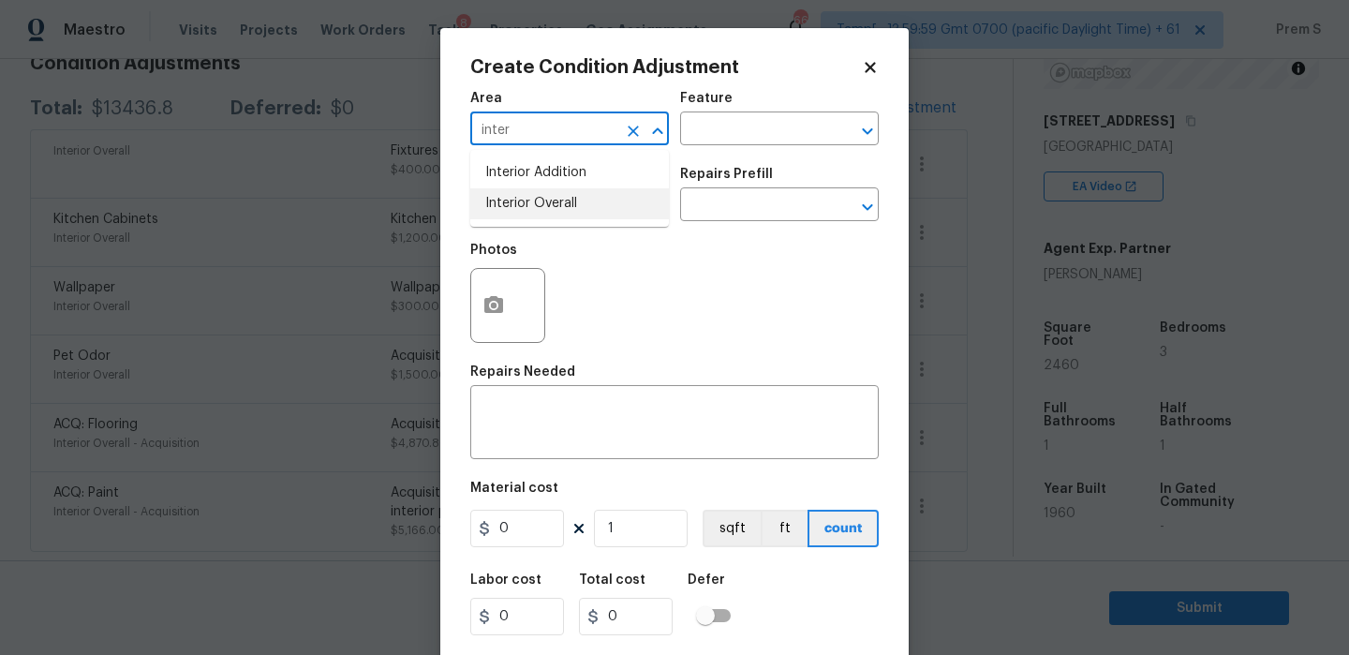
click at [569, 199] on li "Interior Overall" at bounding box center [569, 203] width 199 height 31
type input "Interior Overall"
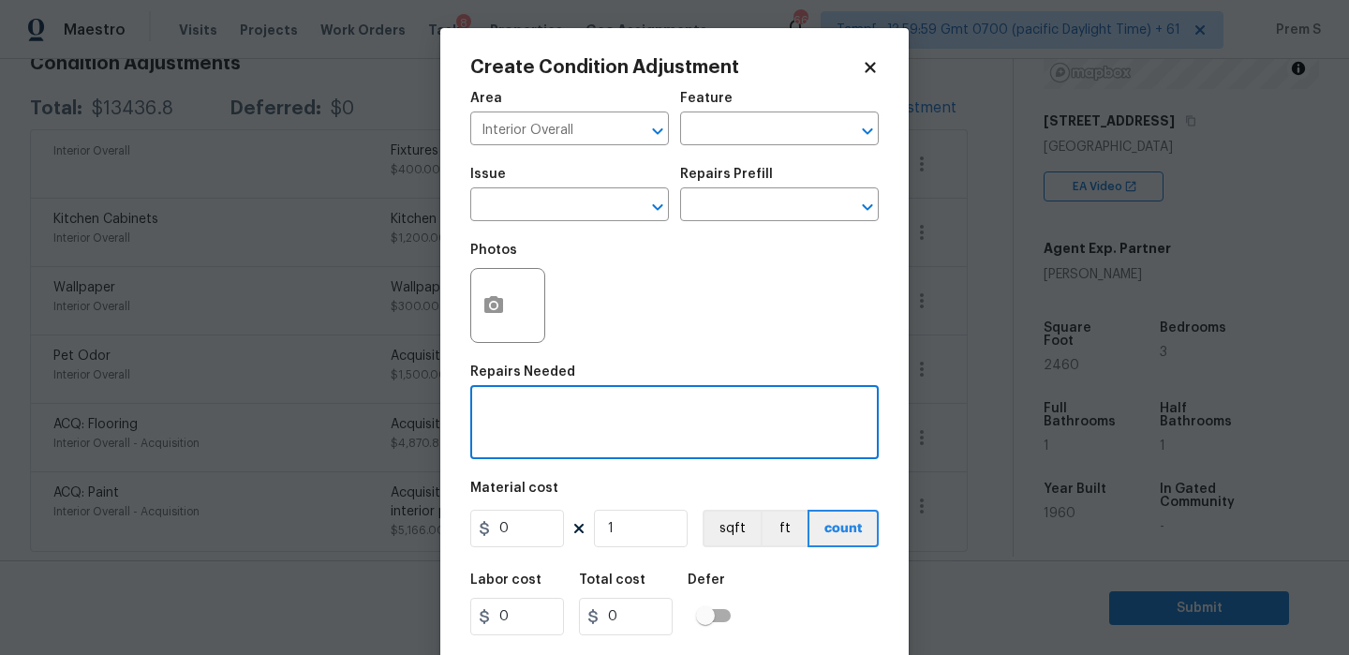
click at [542, 420] on textarea at bounding box center [674, 424] width 386 height 39
type textarea "Possible water leak"
click at [520, 533] on input "0" at bounding box center [517, 527] width 94 height 37
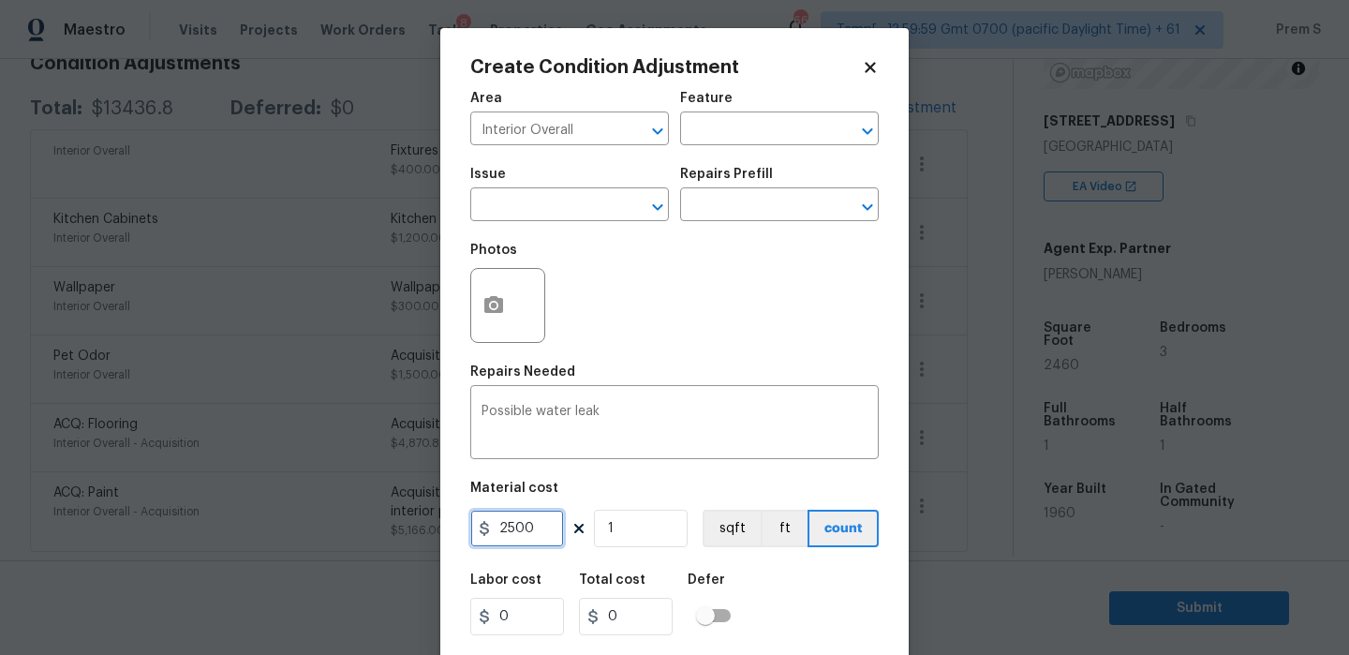
scroll to position [45, 0]
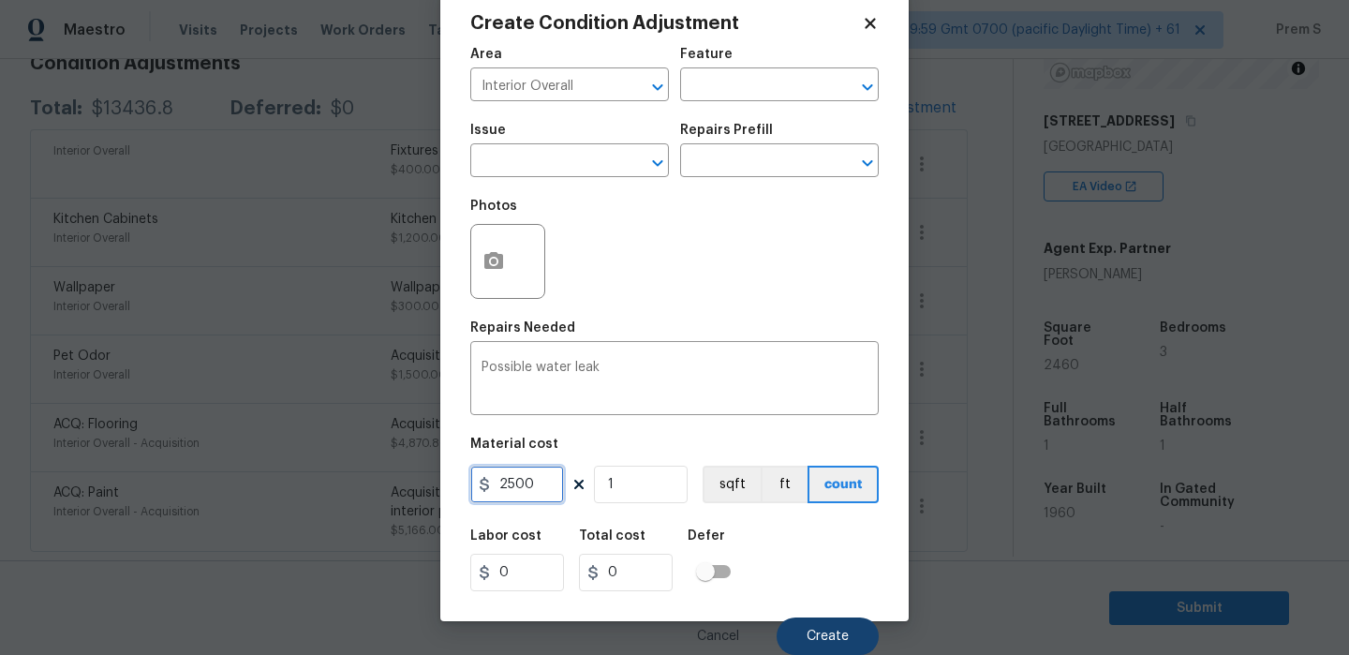
type input "2500"
click at [831, 627] on button "Create" at bounding box center [827, 635] width 102 height 37
type input "2500"
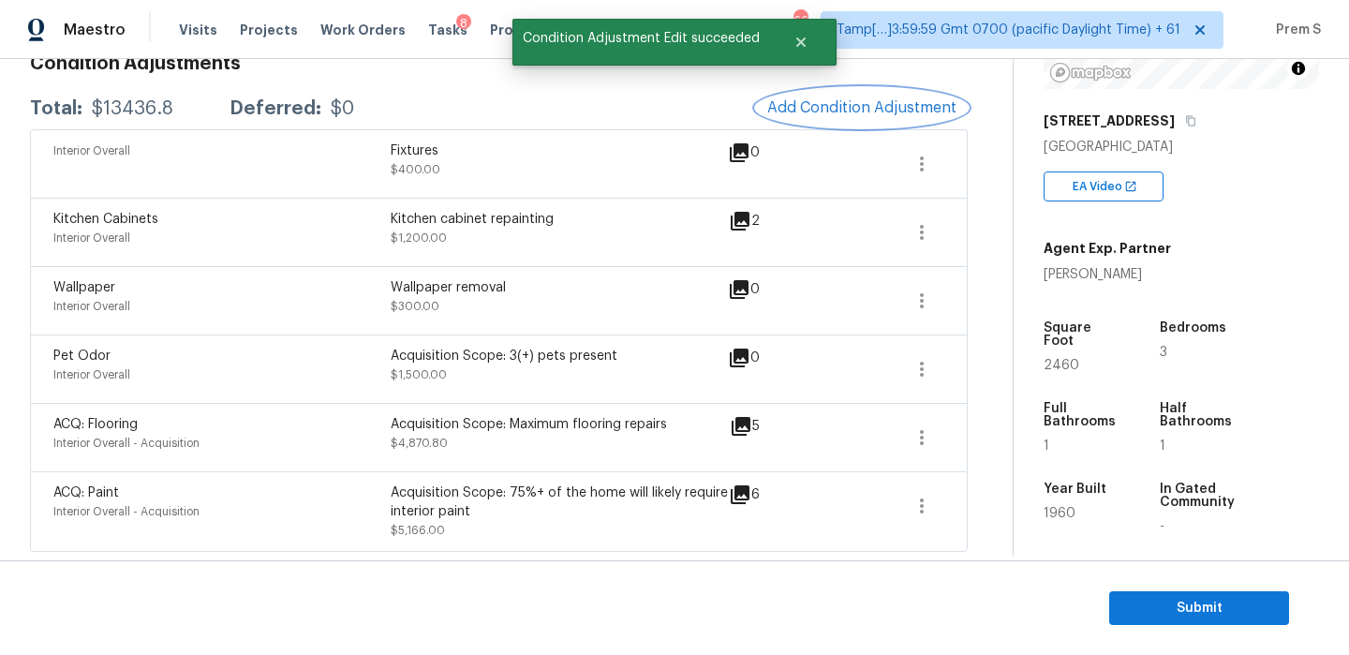
scroll to position [0, 0]
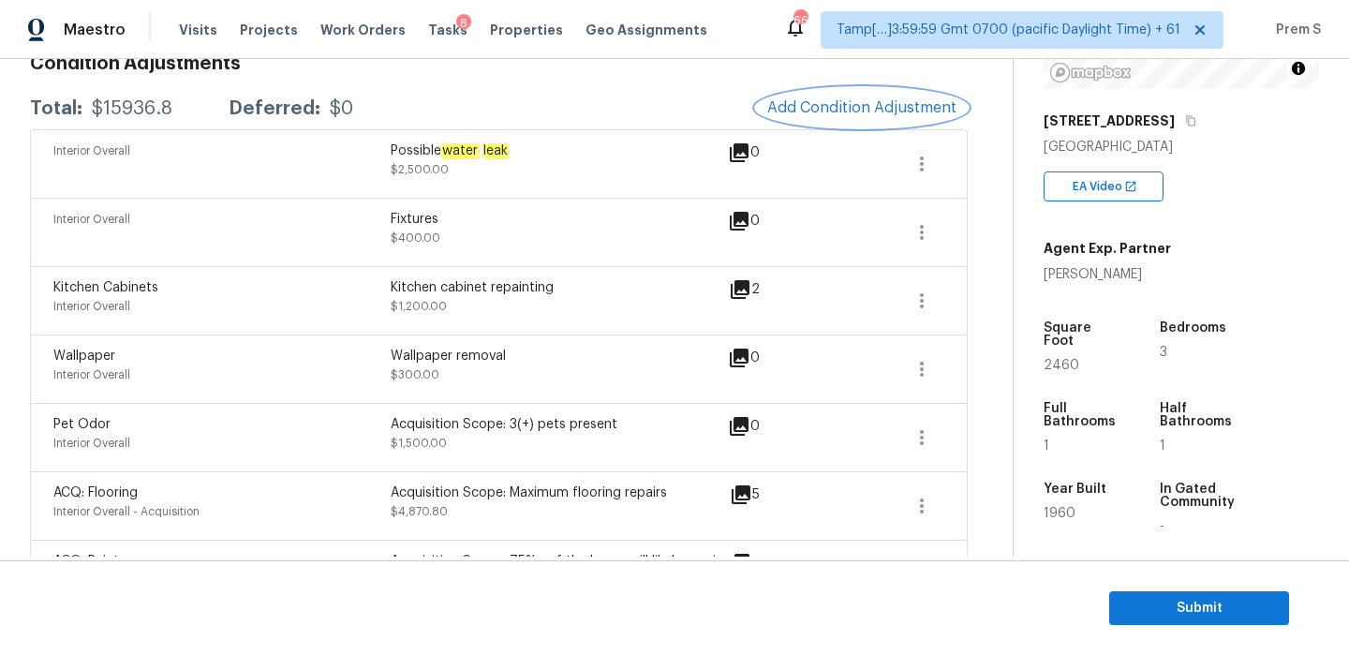
click at [842, 109] on span "Add Condition Adjustment" at bounding box center [861, 107] width 189 height 17
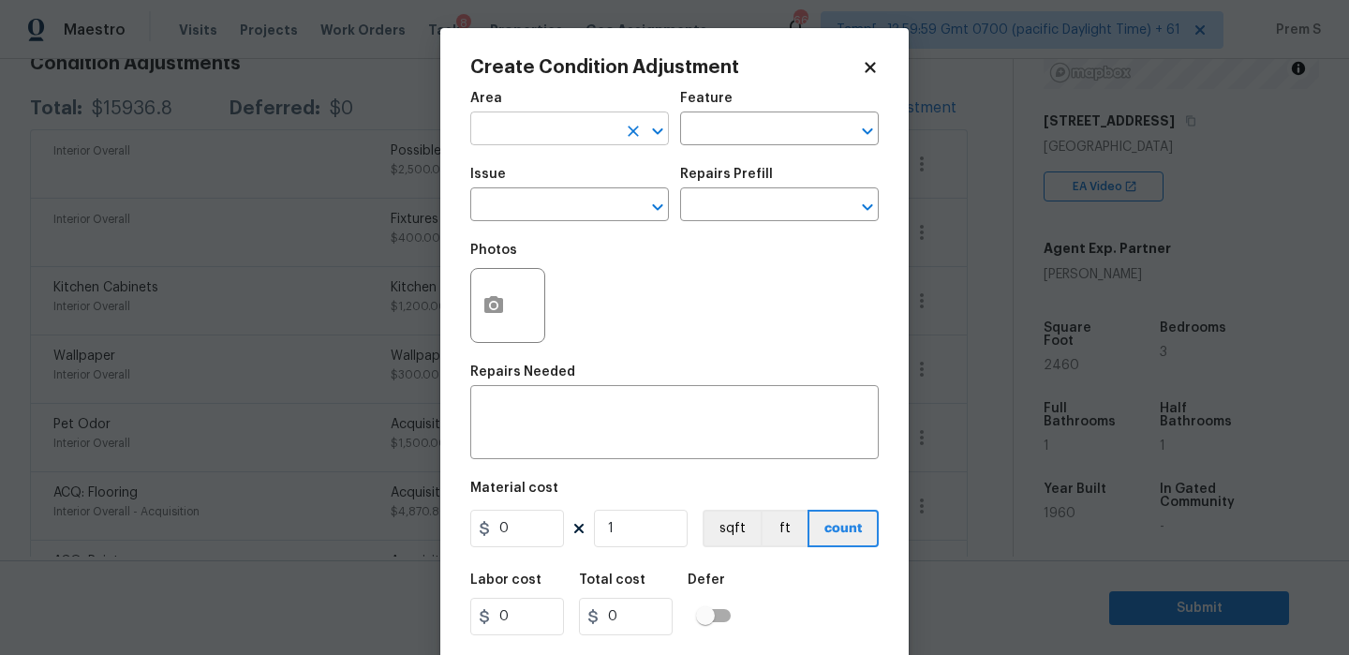
click at [523, 129] on input "text" at bounding box center [543, 130] width 146 height 29
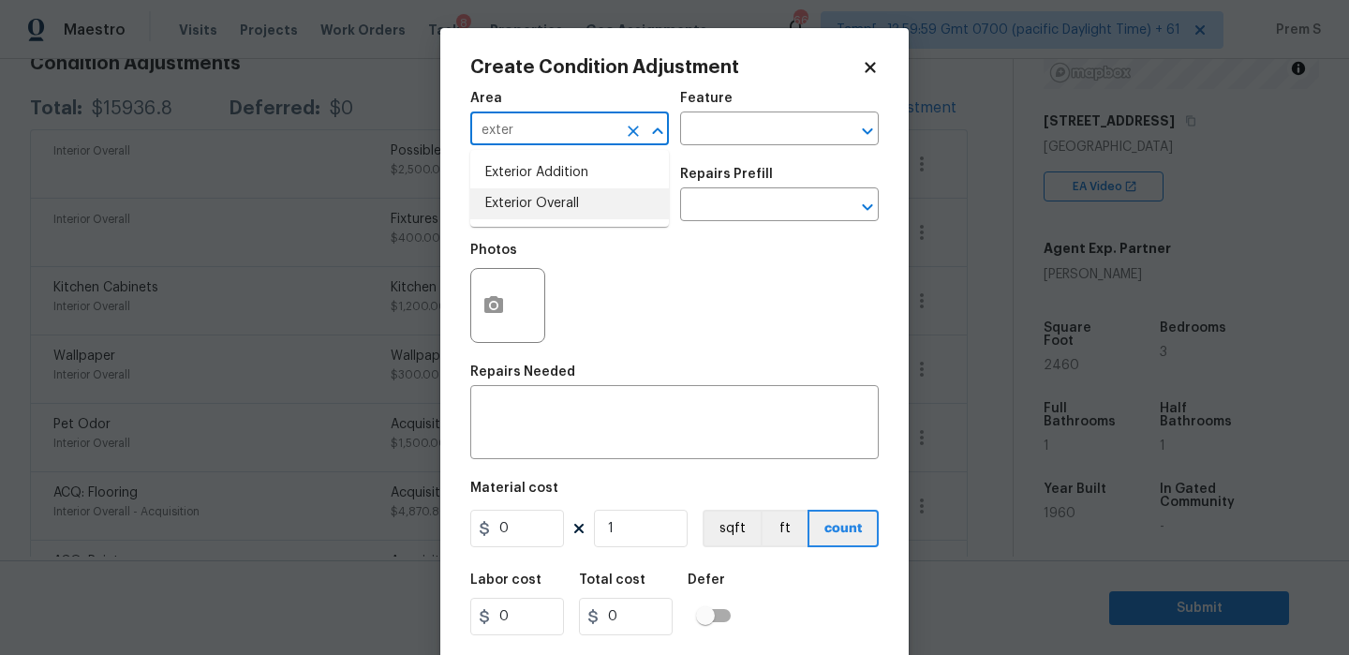
click at [540, 195] on li "Exterior Overall" at bounding box center [569, 203] width 199 height 31
type input "Exterior Overall"
click at [540, 195] on input "text" at bounding box center [543, 206] width 146 height 29
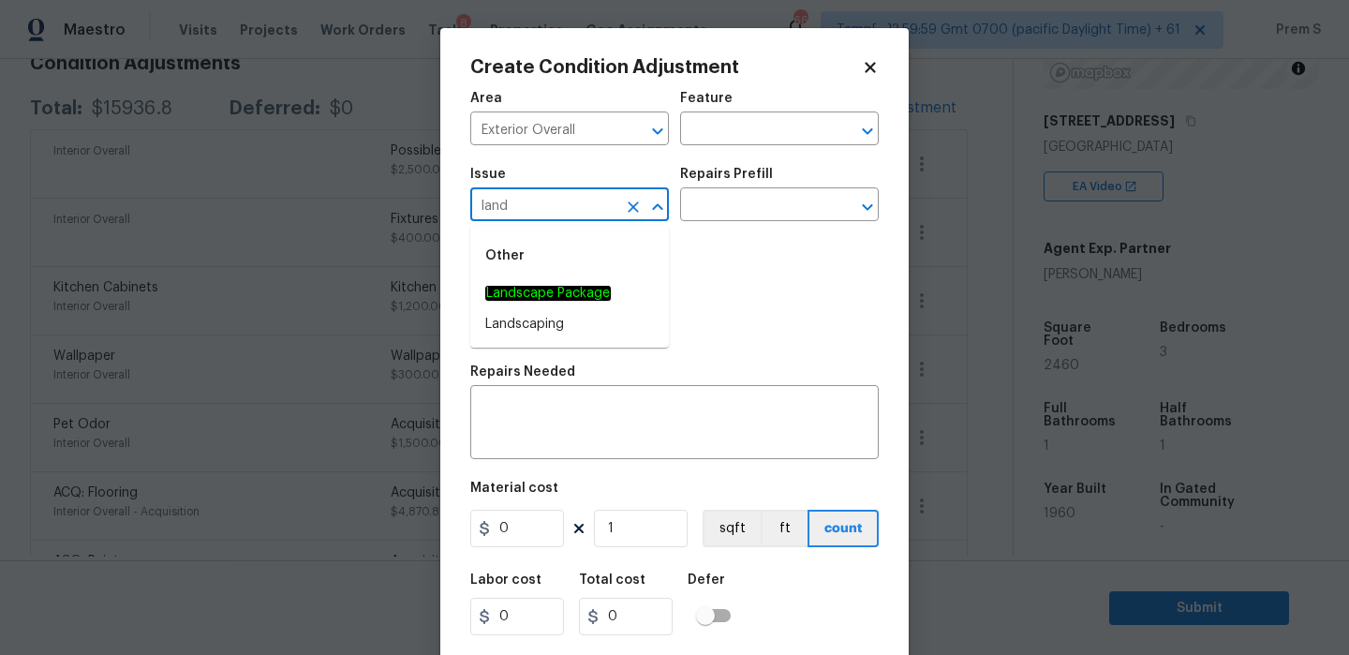
click at [570, 277] on div "Other" at bounding box center [569, 255] width 199 height 45
click at [573, 296] on em "Landscape Package" at bounding box center [547, 293] width 125 height 15
type input "Landscape Package"
click at [767, 197] on input "text" at bounding box center [753, 206] width 146 height 29
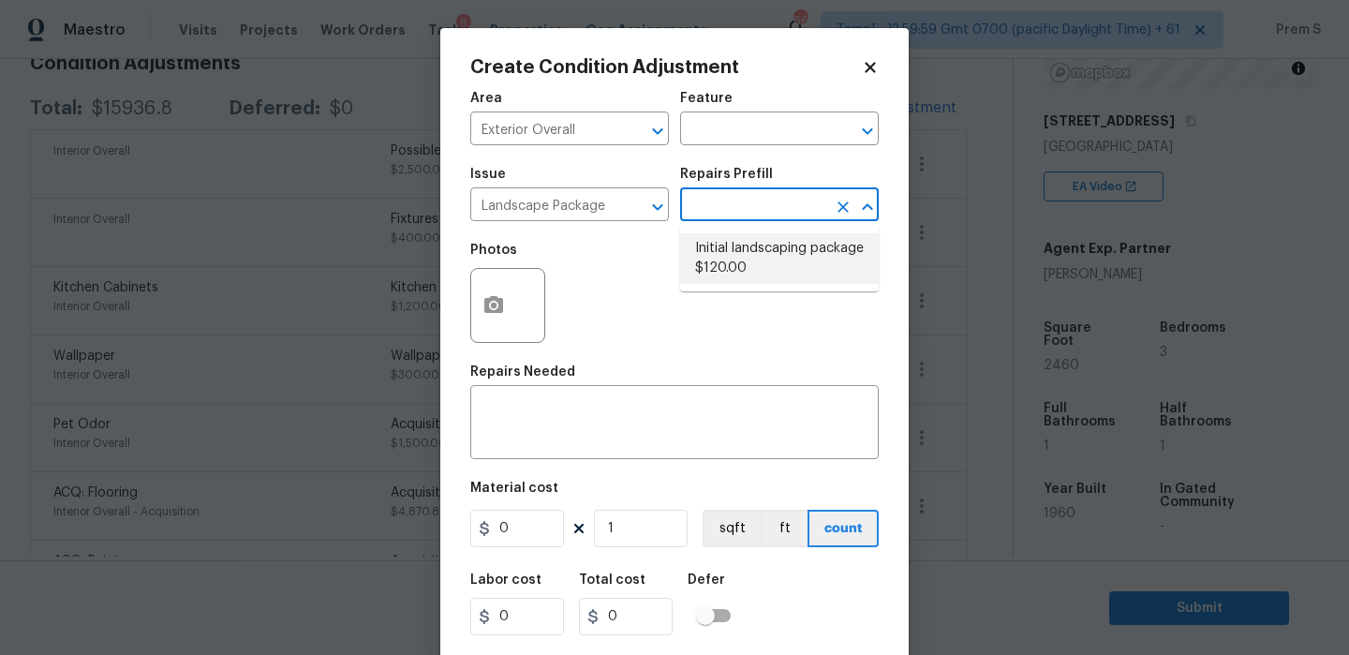
click at [773, 267] on li "Initial landscaping package $120.00" at bounding box center [779, 258] width 199 height 51
type input "Home Readiness Packages"
type textarea "Mowing of grass up to 6" in height. Mow, edge along driveways & sidewalks, trim…"
type input "120"
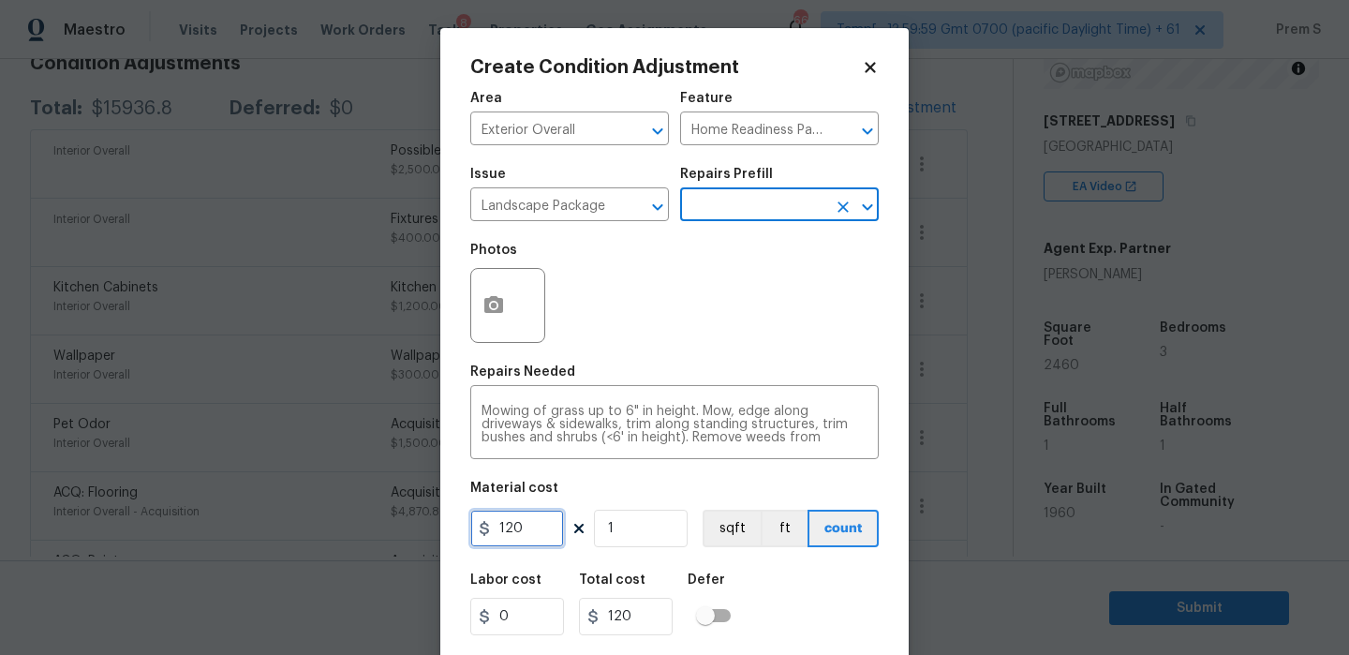
click at [526, 521] on input "120" at bounding box center [517, 527] width 94 height 37
type input "750"
click at [811, 620] on div "Labor cost 0 Total cost 750 Defer" at bounding box center [674, 604] width 408 height 84
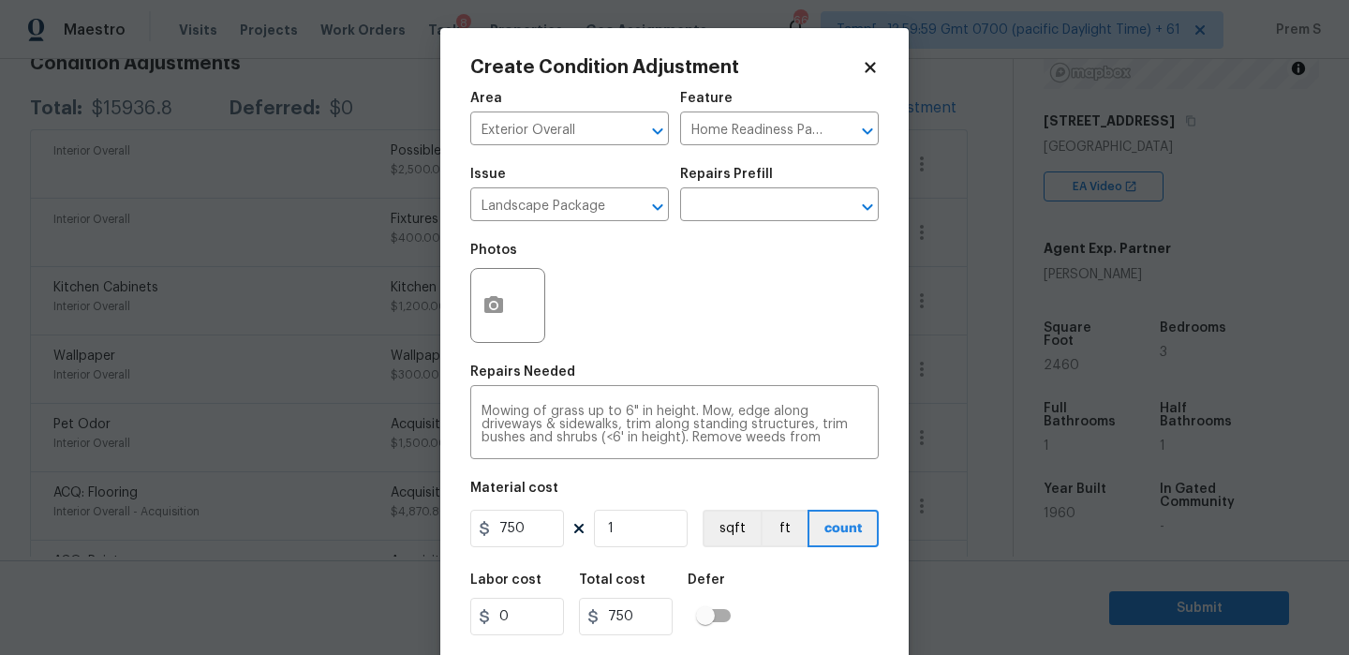
scroll to position [45, 0]
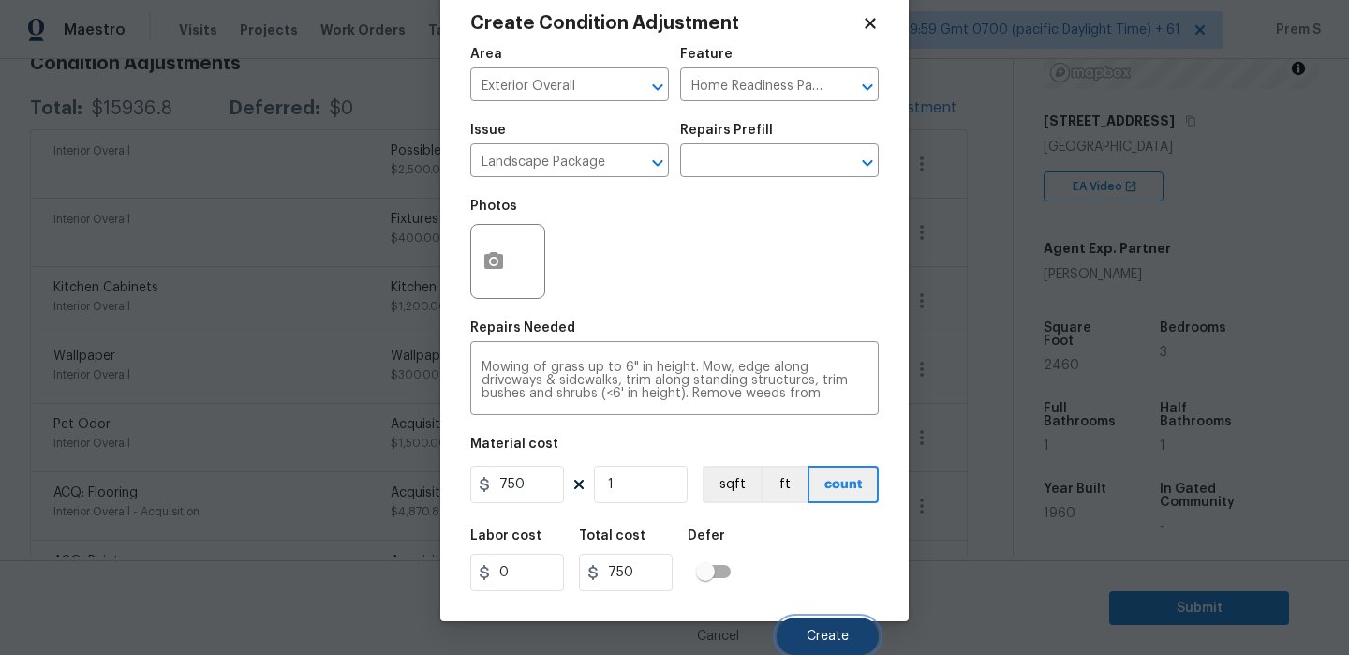
click at [826, 642] on span "Create" at bounding box center [827, 636] width 42 height 14
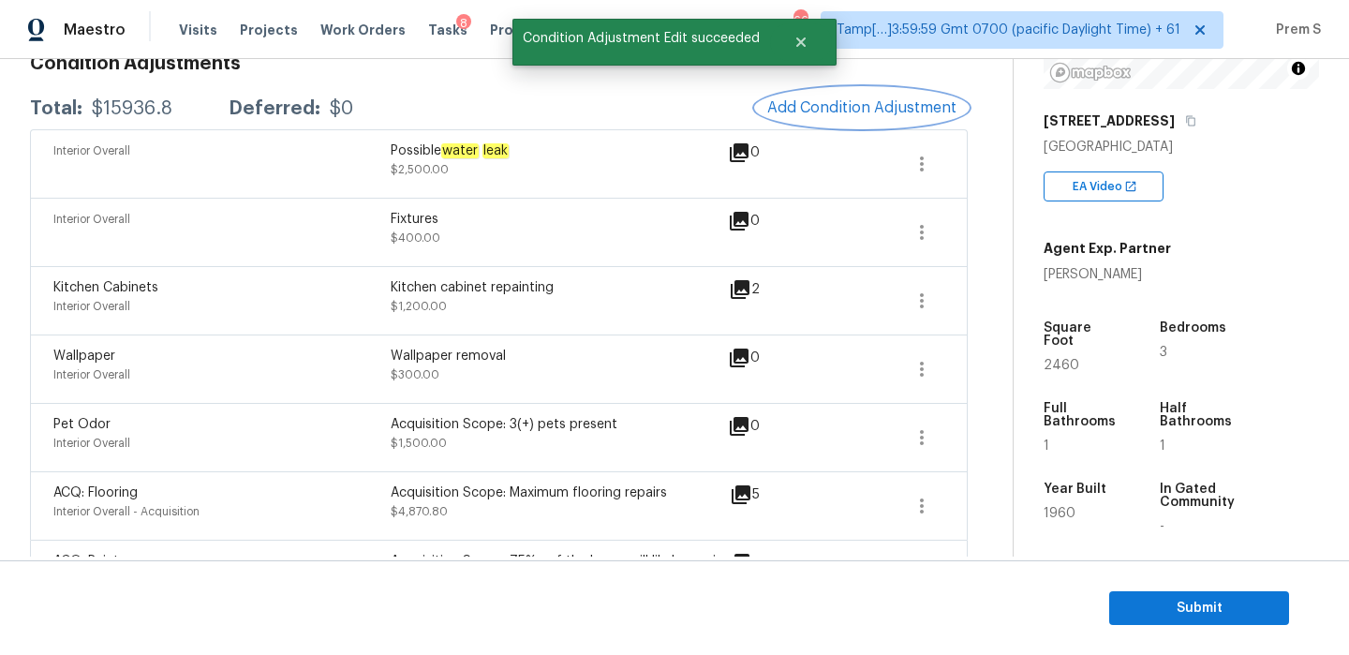
scroll to position [0, 0]
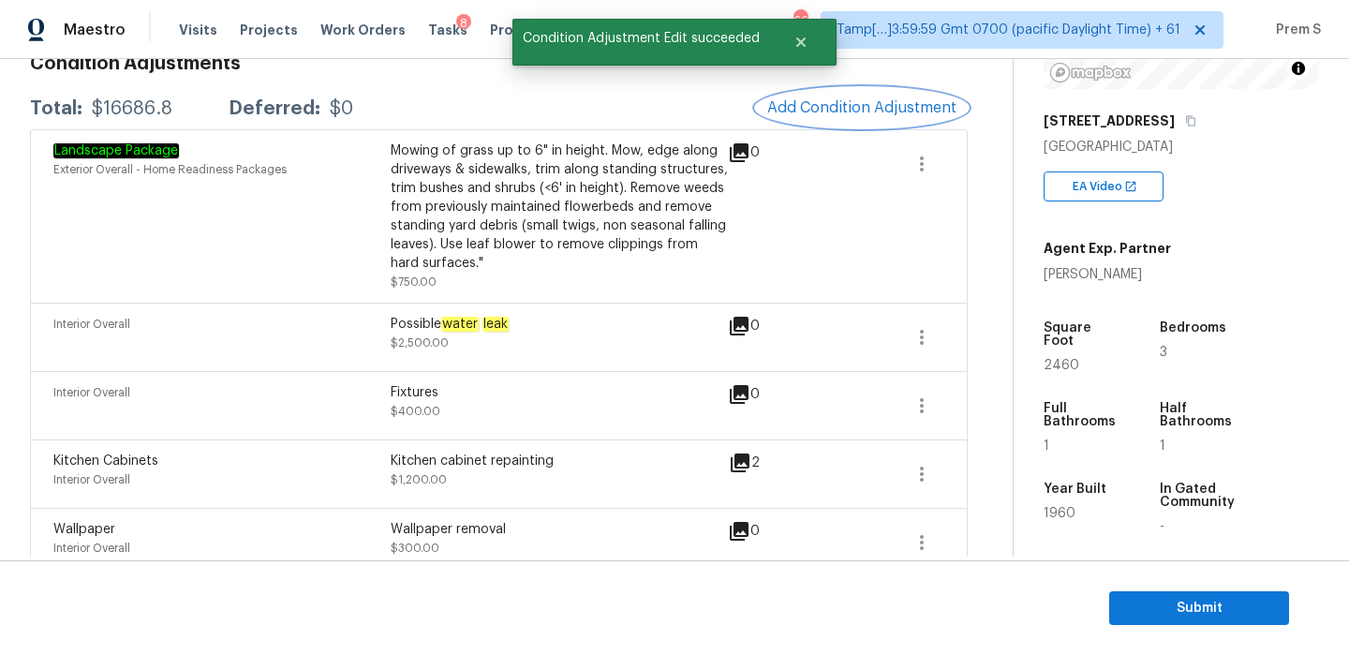
click at [837, 110] on span "Add Condition Adjustment" at bounding box center [861, 107] width 189 height 17
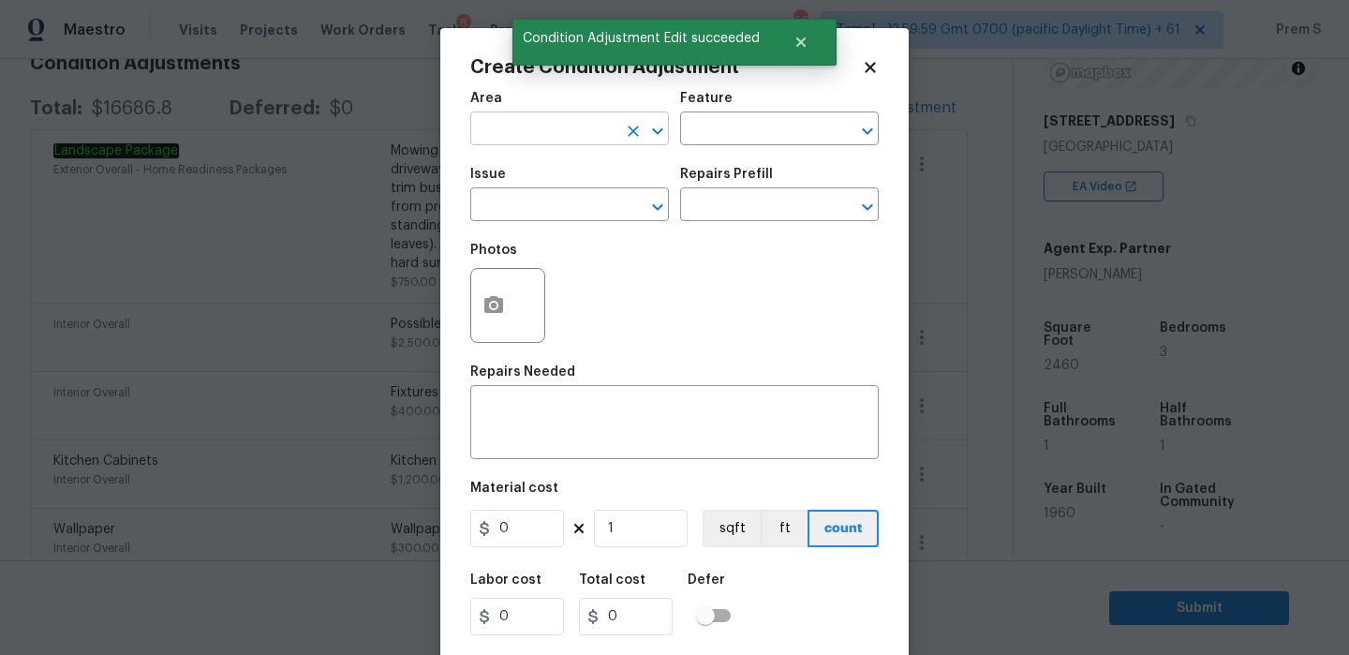
click at [572, 139] on input "text" at bounding box center [543, 130] width 146 height 29
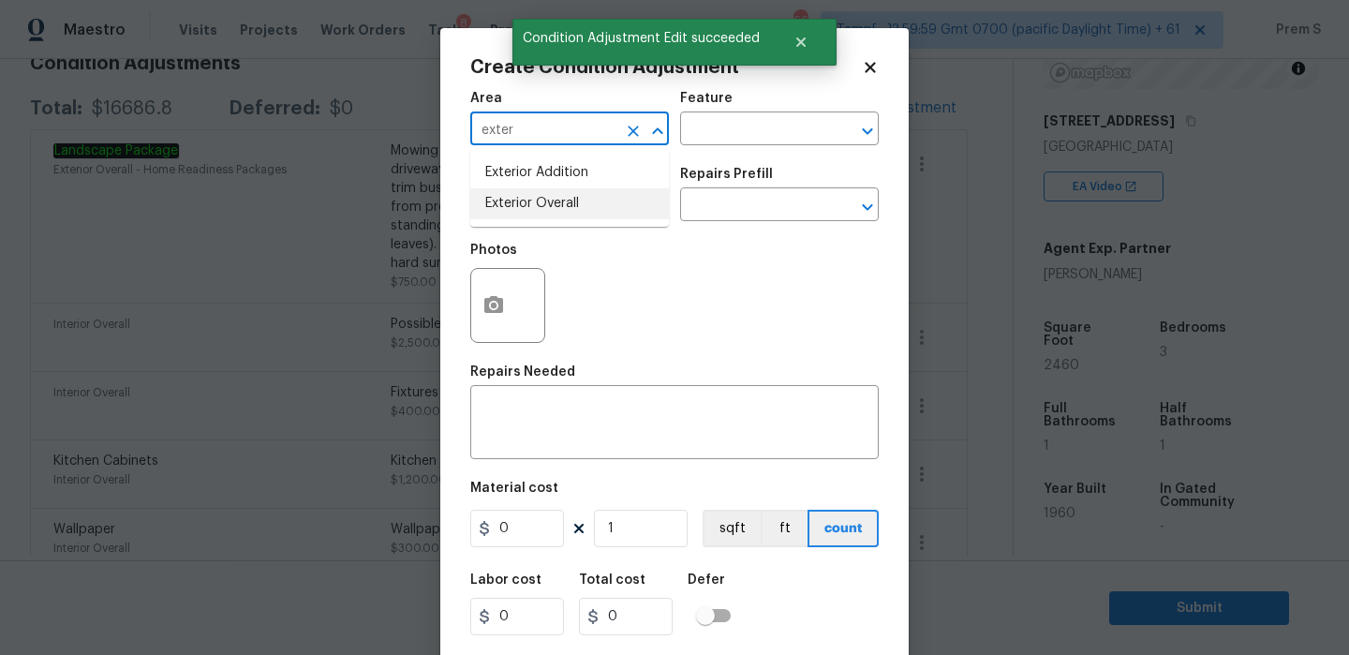
click at [622, 198] on li "Exterior Overall" at bounding box center [569, 203] width 199 height 31
type input "Exterior Overall"
click at [569, 209] on input "text" at bounding box center [543, 206] width 146 height 29
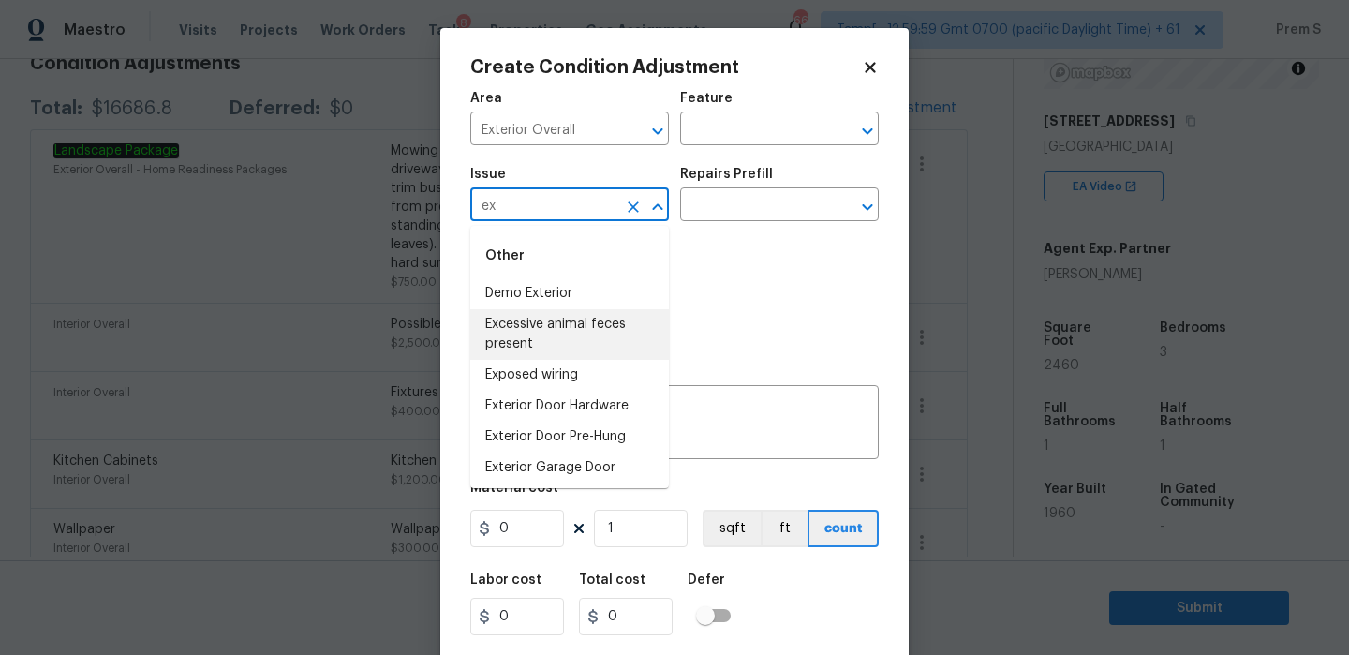
type input "e"
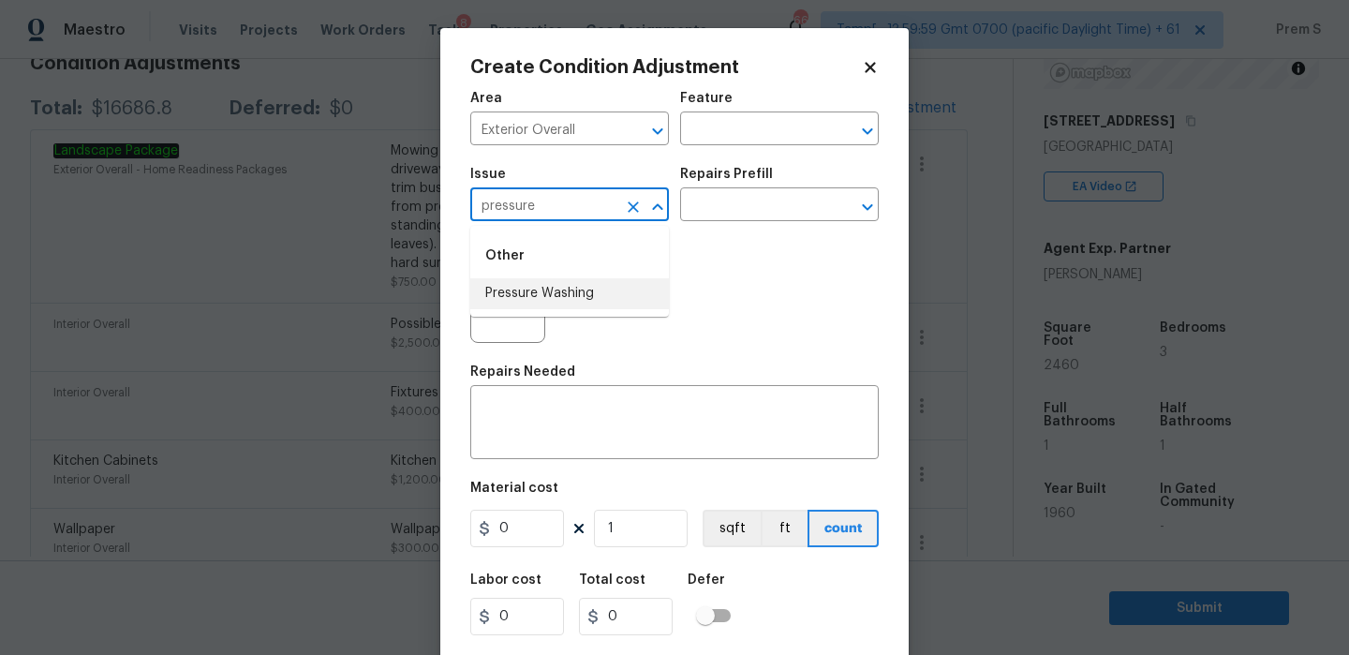
click at [600, 287] on li "Pressure Washing" at bounding box center [569, 293] width 199 height 31
type input "Pressure Washing"
click at [583, 433] on textarea at bounding box center [674, 424] width 386 height 39
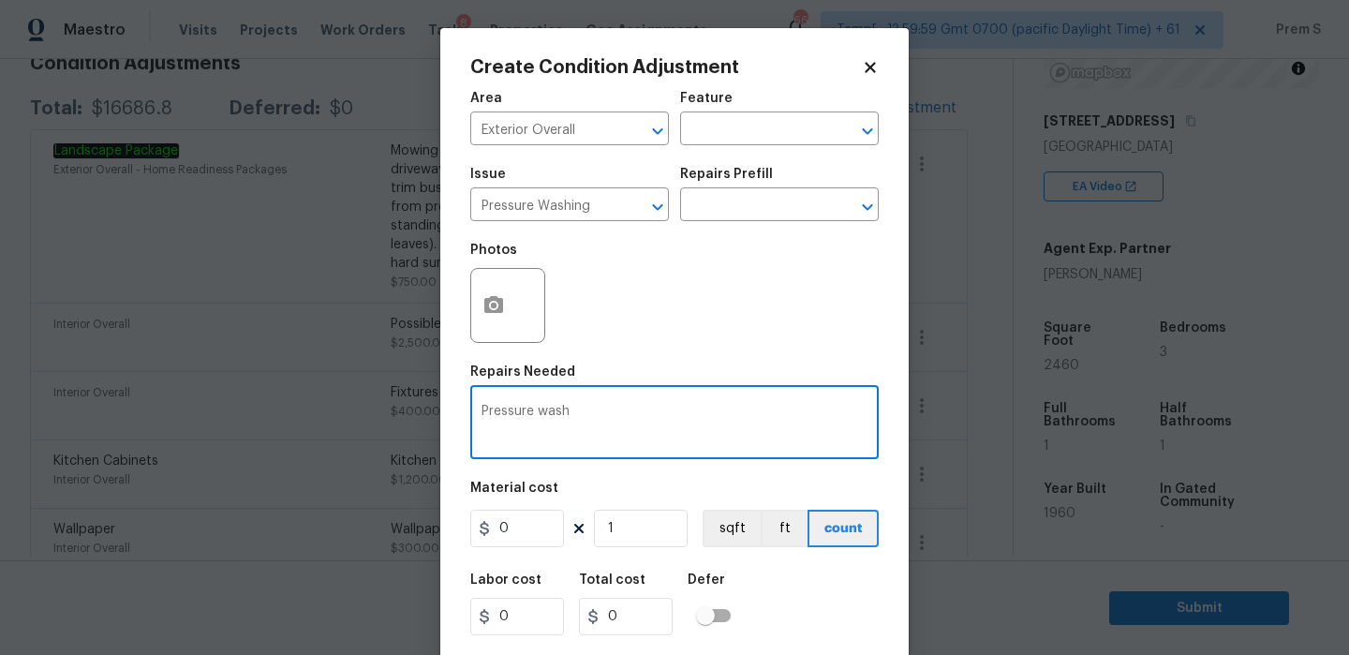
type textarea "Pressure wash"
click at [537, 531] on input "0" at bounding box center [517, 527] width 94 height 37
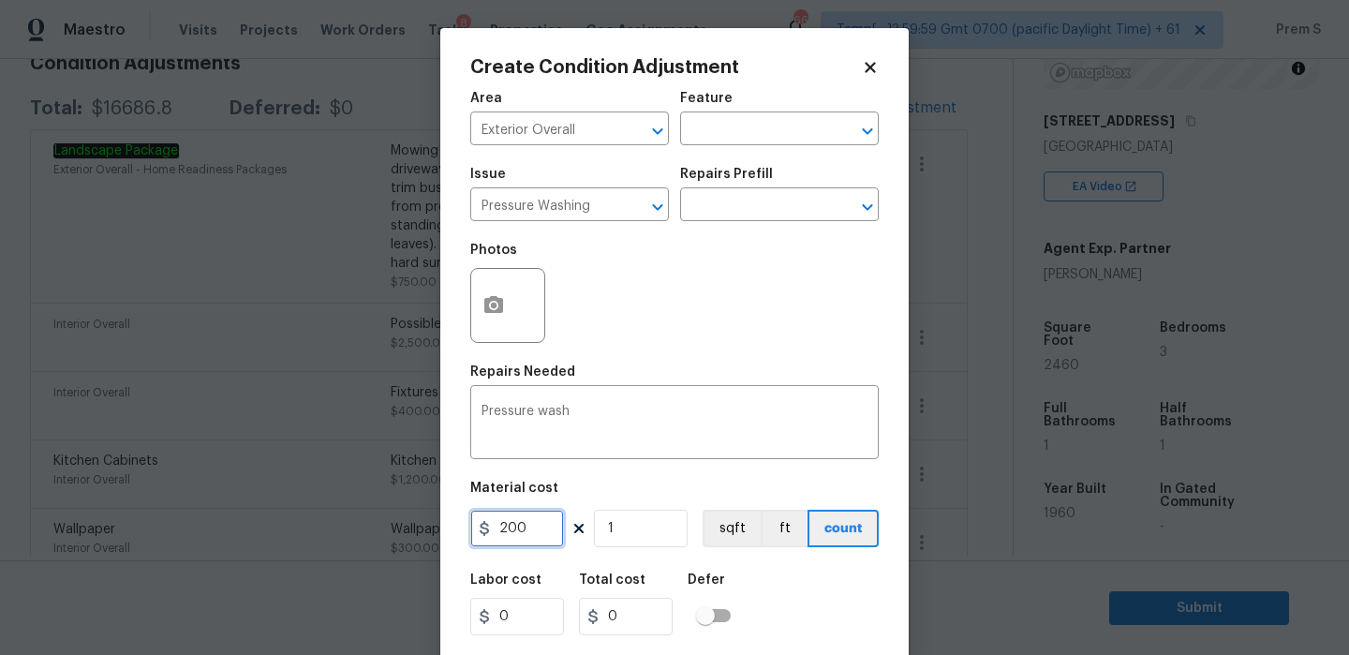
type input "200"
click at [822, 583] on div "Labor cost 0 Total cost 0 Defer" at bounding box center [674, 604] width 408 height 84
type input "200"
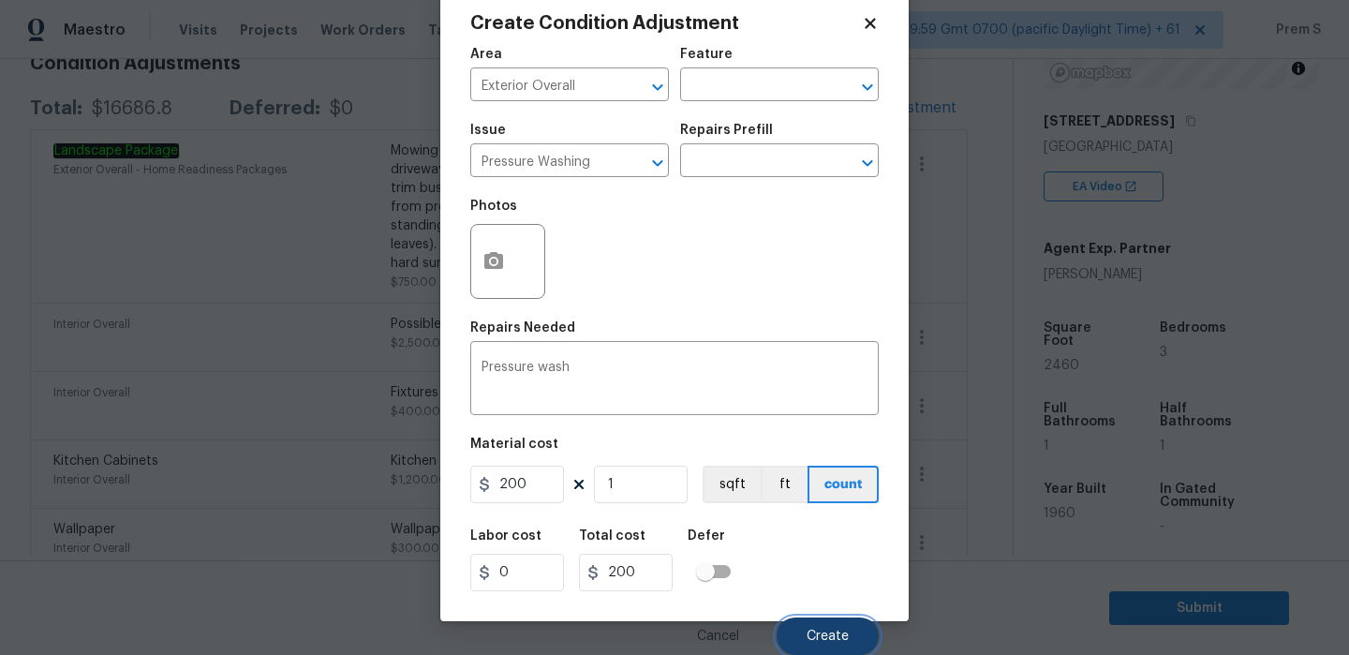
click at [848, 623] on button "Create" at bounding box center [827, 635] width 102 height 37
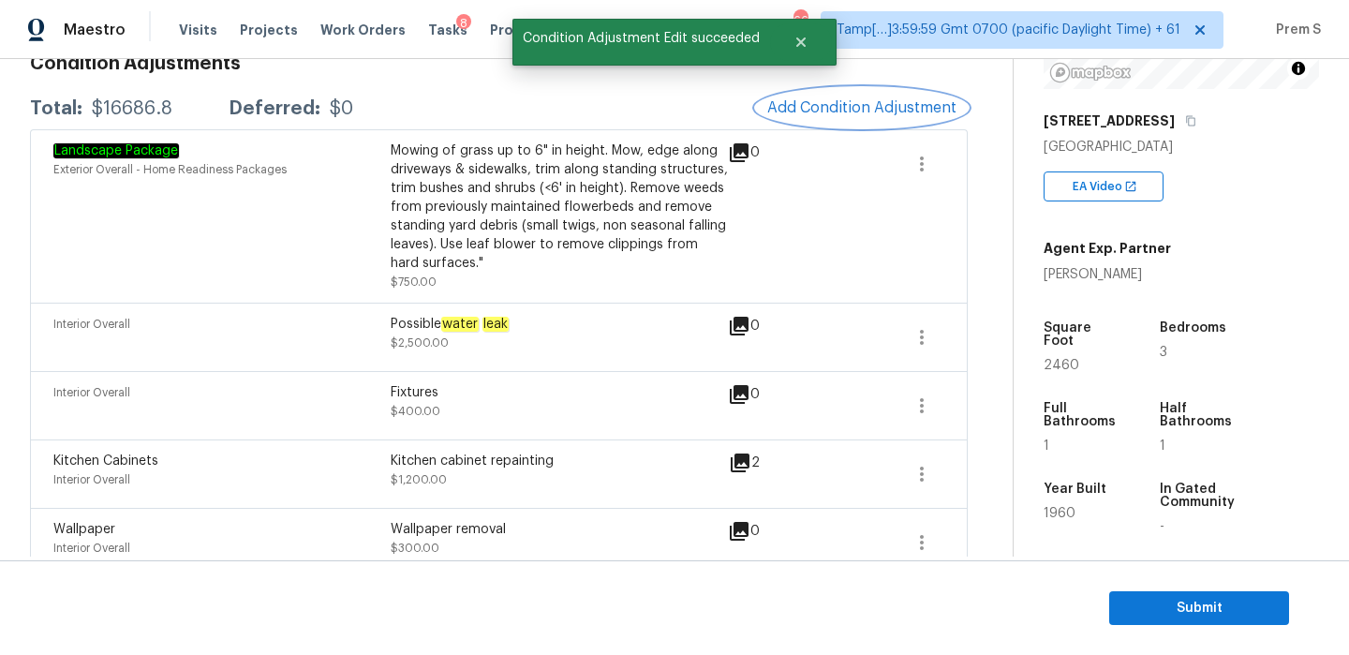
scroll to position [0, 0]
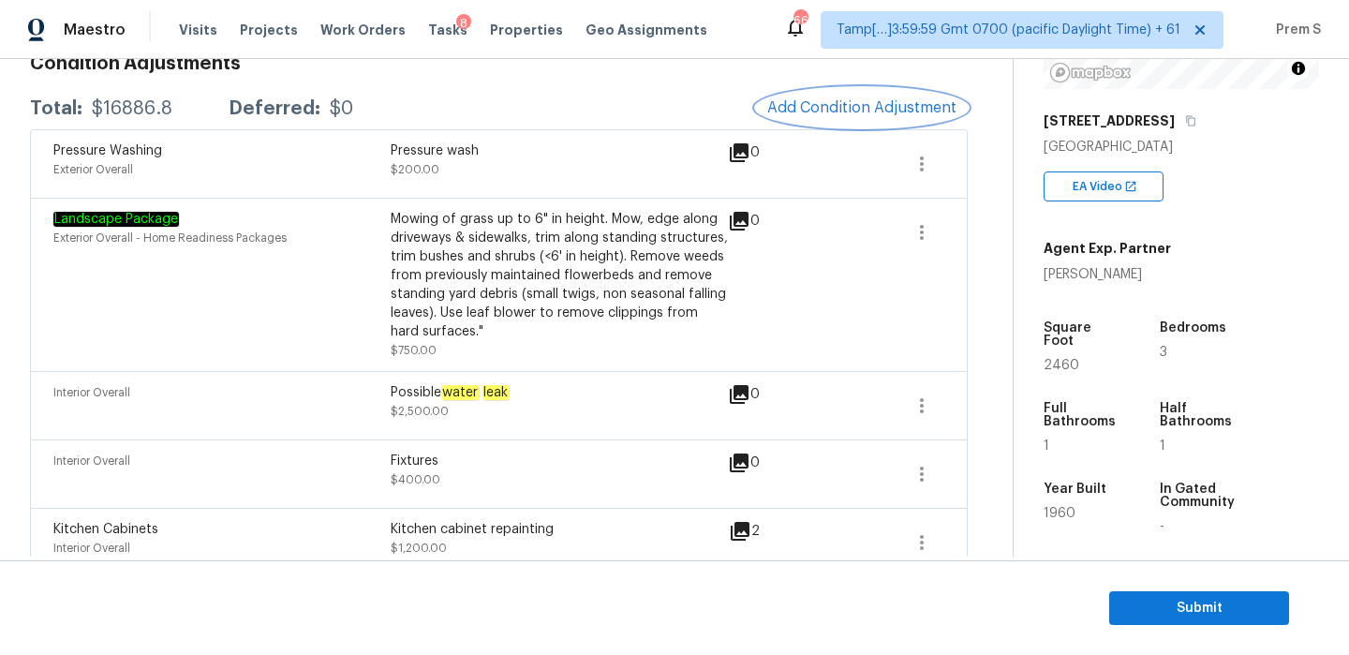
click at [860, 99] on span "Add Condition Adjustment" at bounding box center [861, 107] width 189 height 17
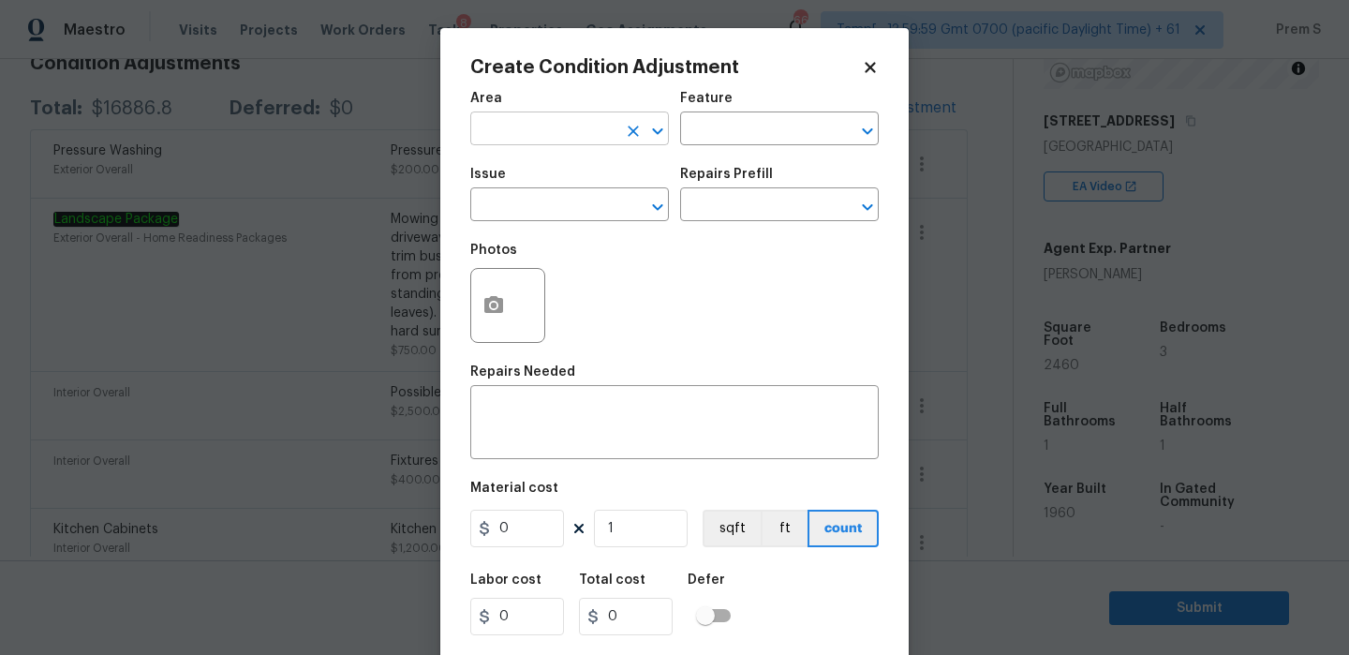
click at [568, 122] on input "text" at bounding box center [543, 130] width 146 height 29
click at [559, 177] on li "HVAC" at bounding box center [569, 172] width 199 height 31
type input "HVAC"
click at [535, 221] on input "text" at bounding box center [543, 206] width 146 height 29
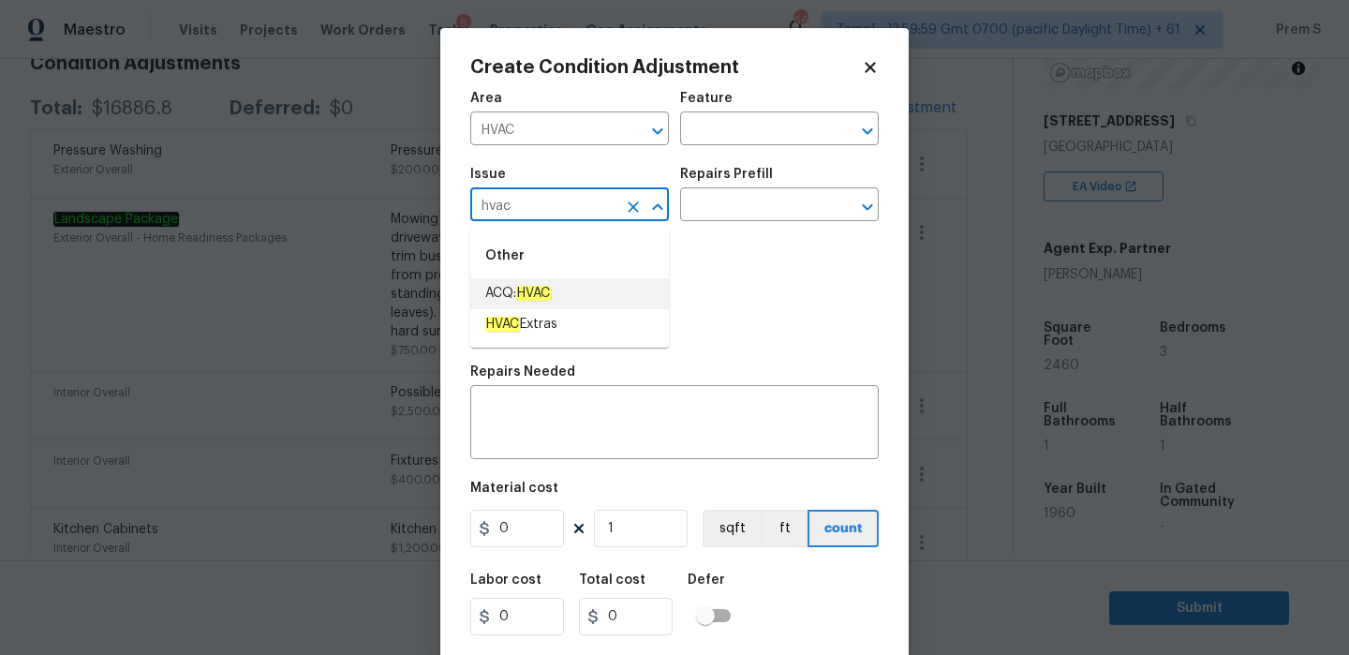
click at [548, 304] on li "ACQ: HVAC" at bounding box center [569, 293] width 199 height 31
type input "ACQ: HVAC"
click at [715, 217] on input "text" at bounding box center [753, 206] width 146 height 29
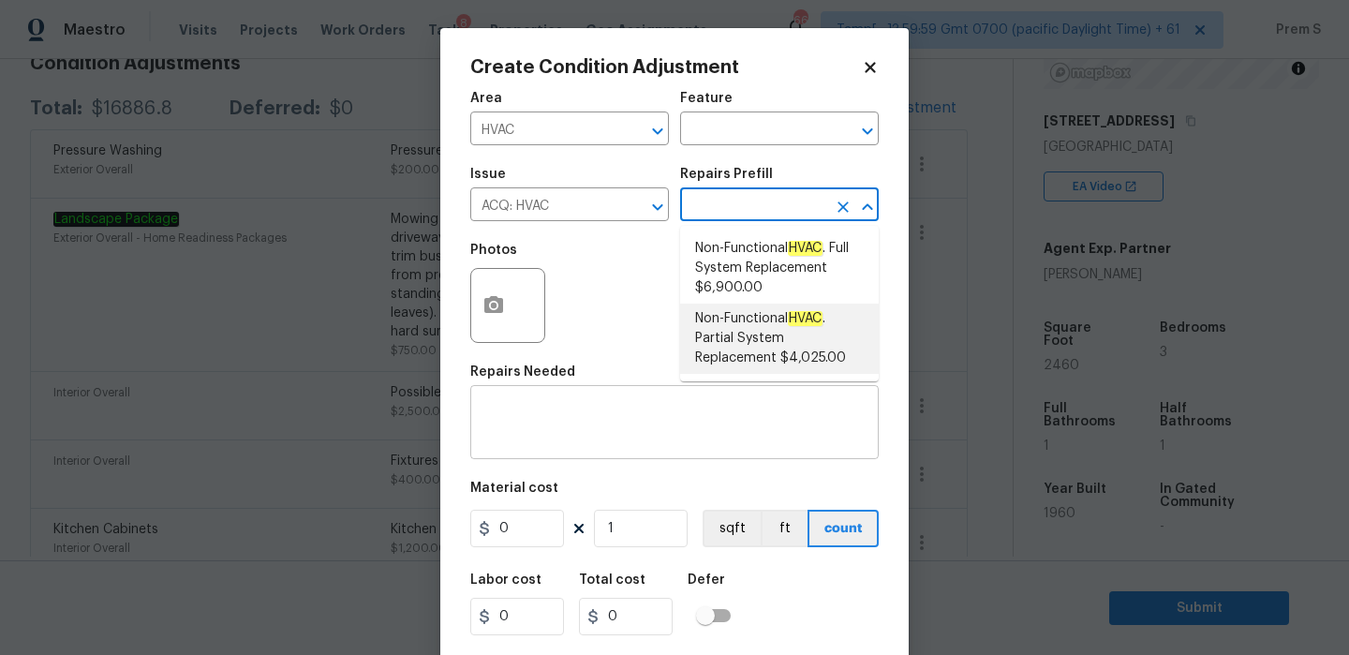
click at [633, 399] on div "x ​" at bounding box center [674, 424] width 408 height 69
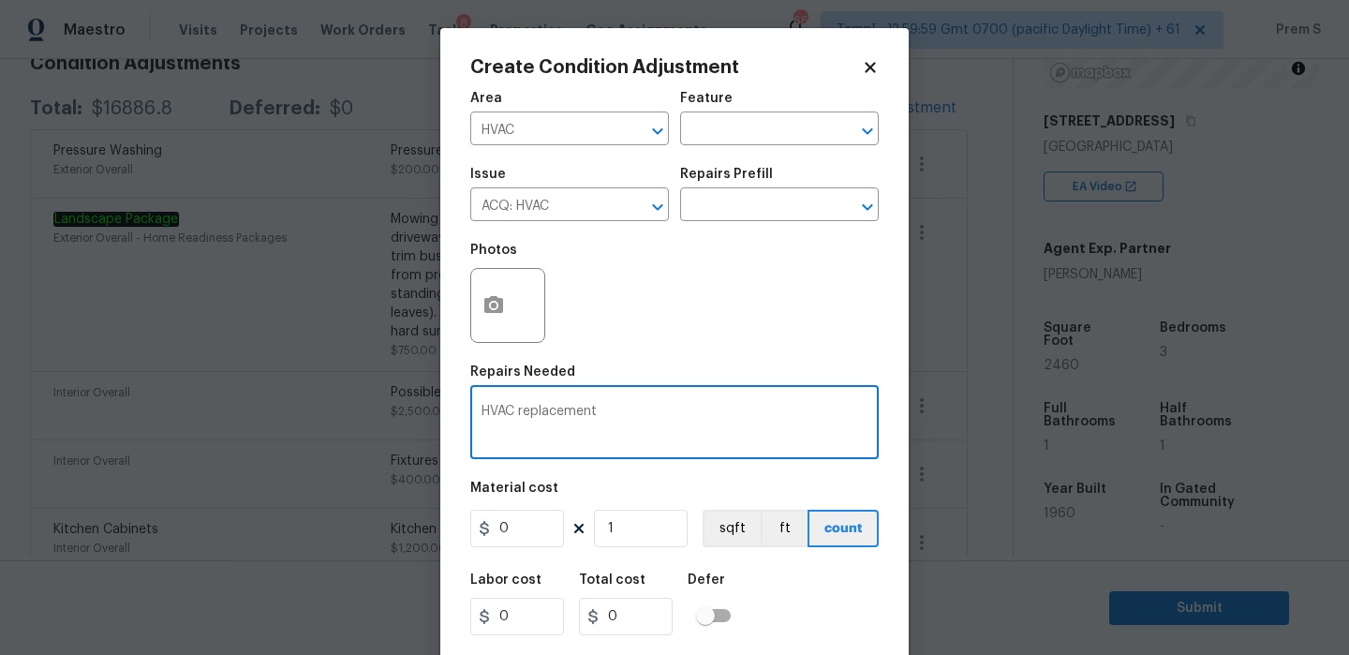
type textarea "HVAC replacement"
click at [513, 539] on input "0" at bounding box center [517, 527] width 94 height 37
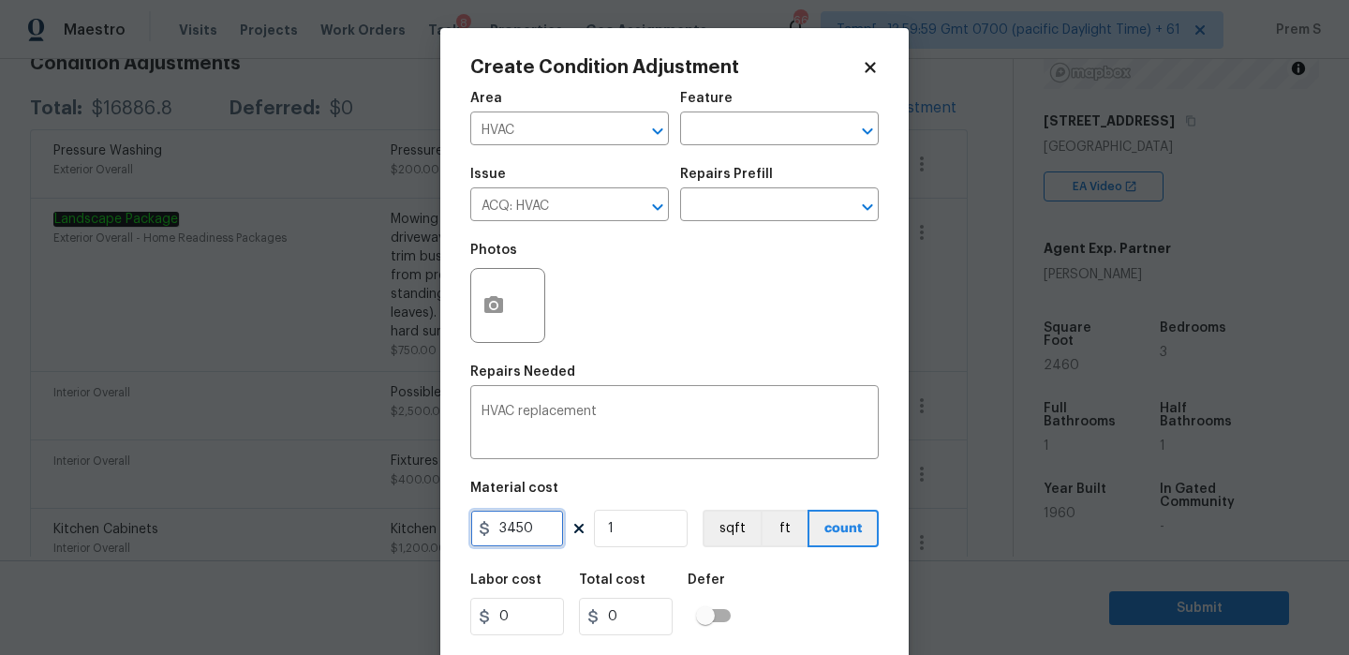
type input "3450"
click at [786, 598] on div "Labor cost 0 Total cost 0 Defer" at bounding box center [674, 604] width 408 height 84
type input "3450"
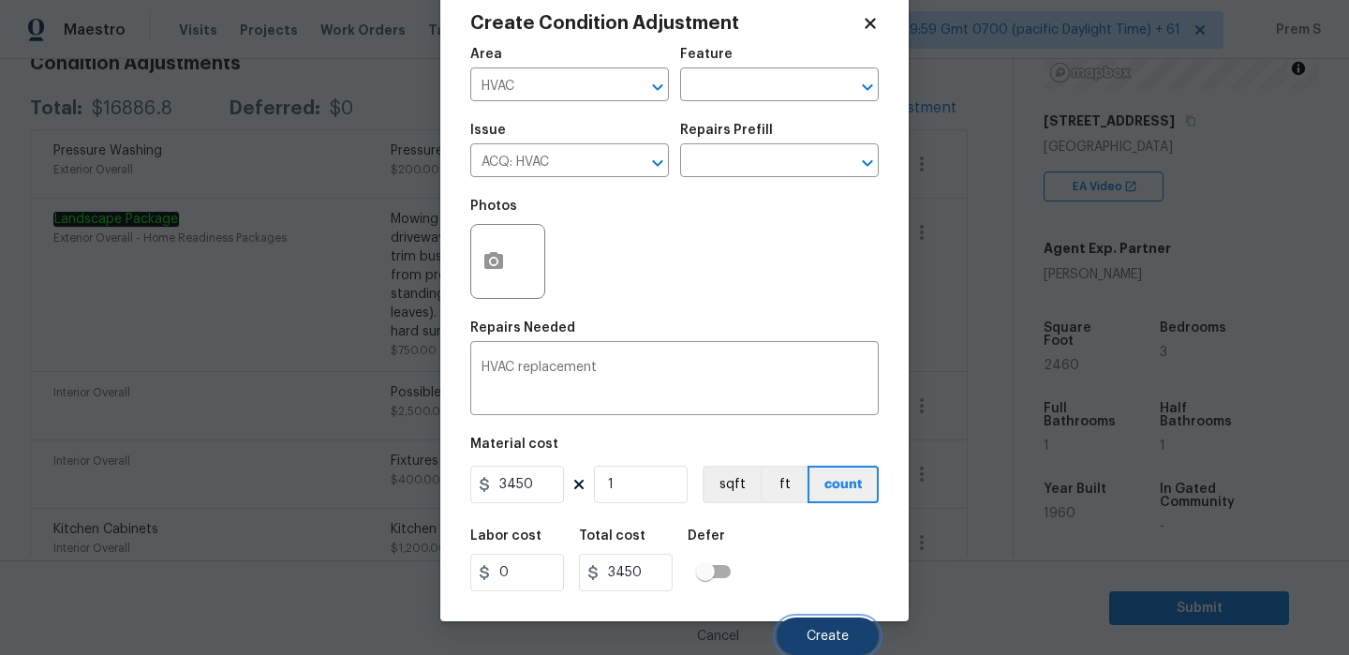
click at [815, 626] on button "Create" at bounding box center [827, 635] width 102 height 37
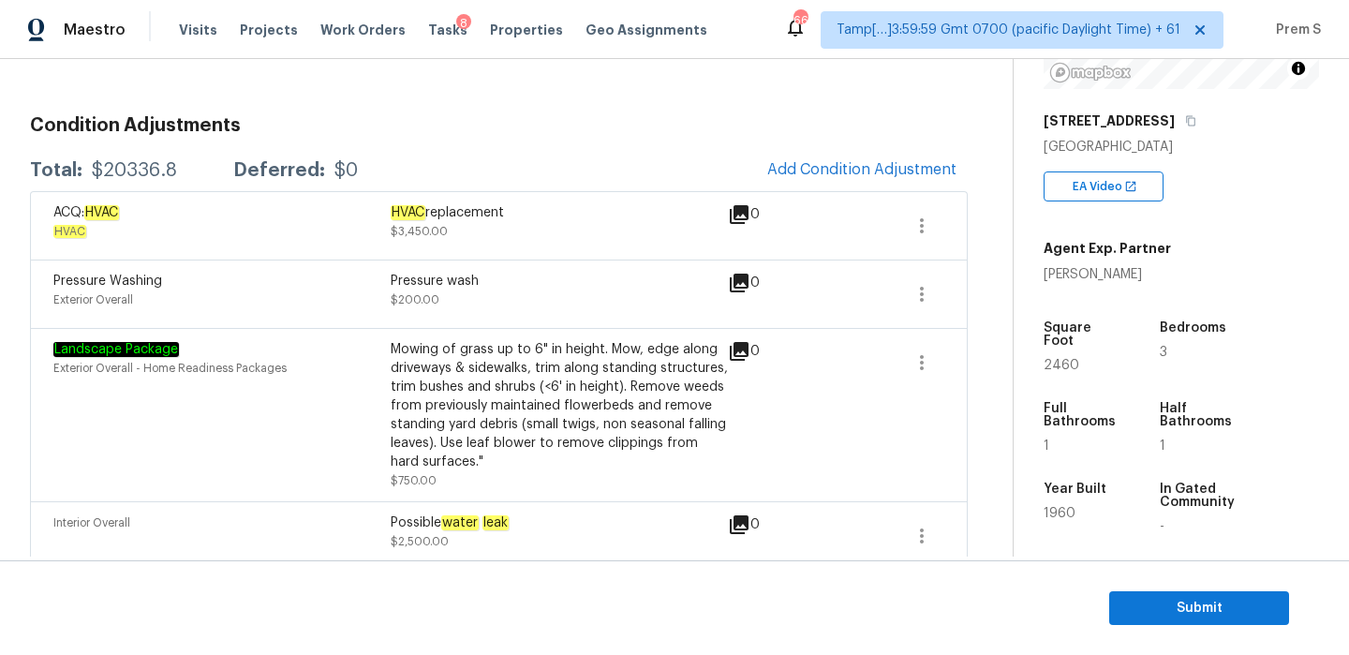
scroll to position [221, 0]
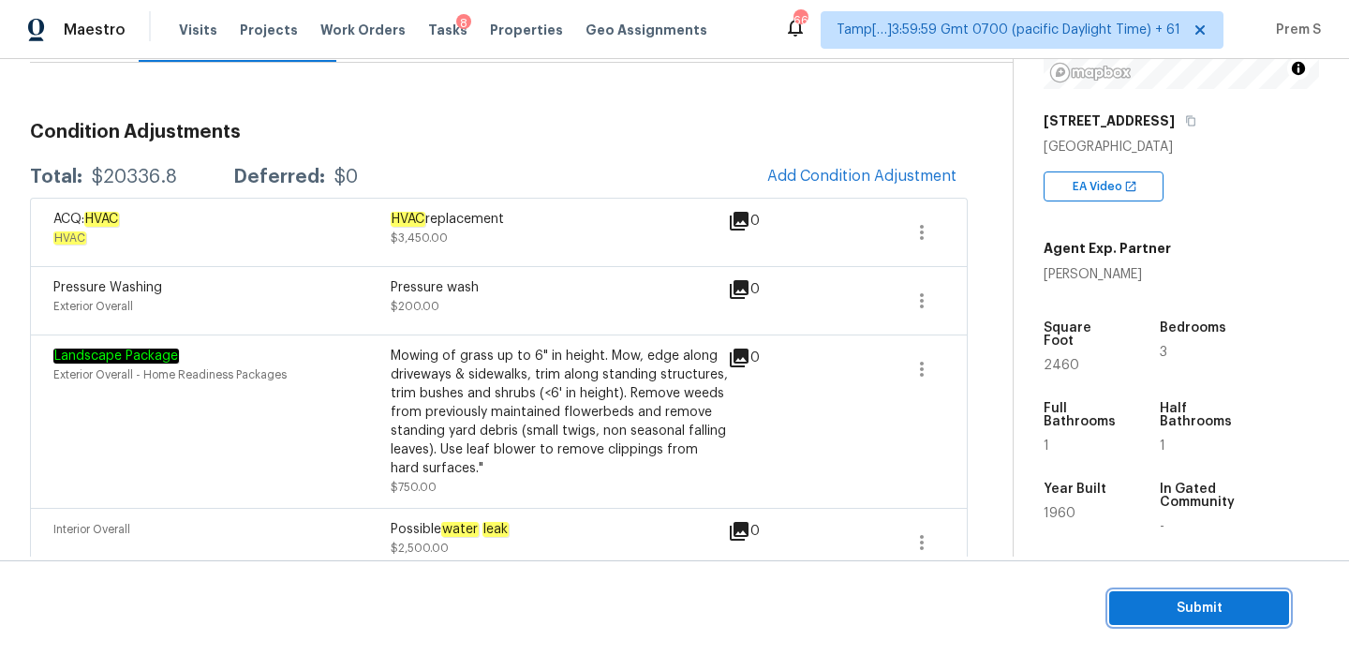
click at [1164, 623] on button "Submit" at bounding box center [1199, 608] width 180 height 35
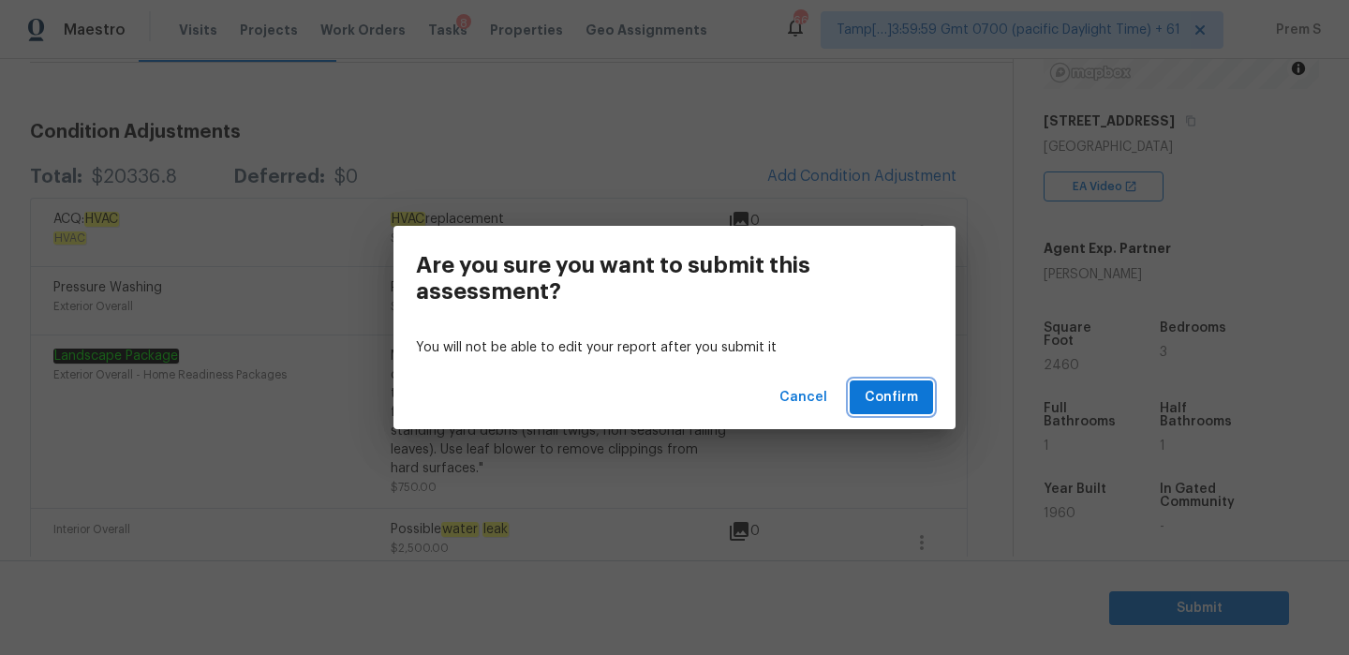
click at [895, 402] on span "Confirm" at bounding box center [890, 397] width 53 height 23
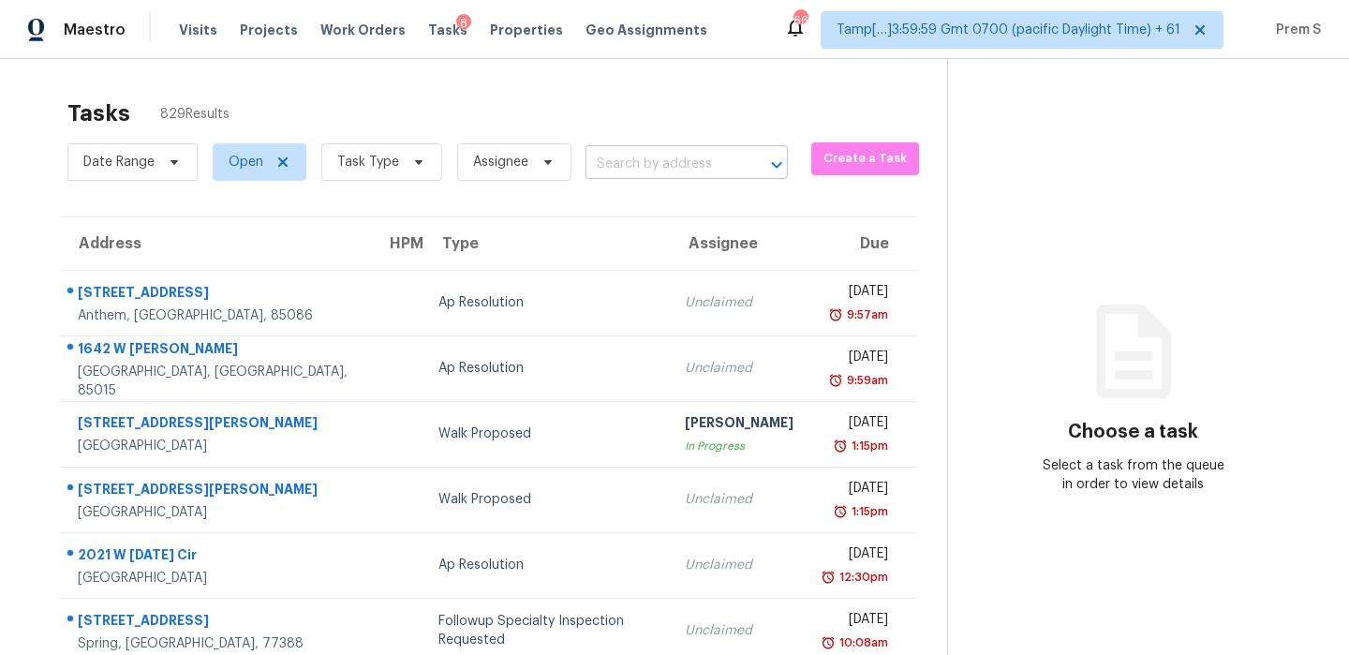
click at [642, 164] on input "text" at bounding box center [660, 164] width 150 height 29
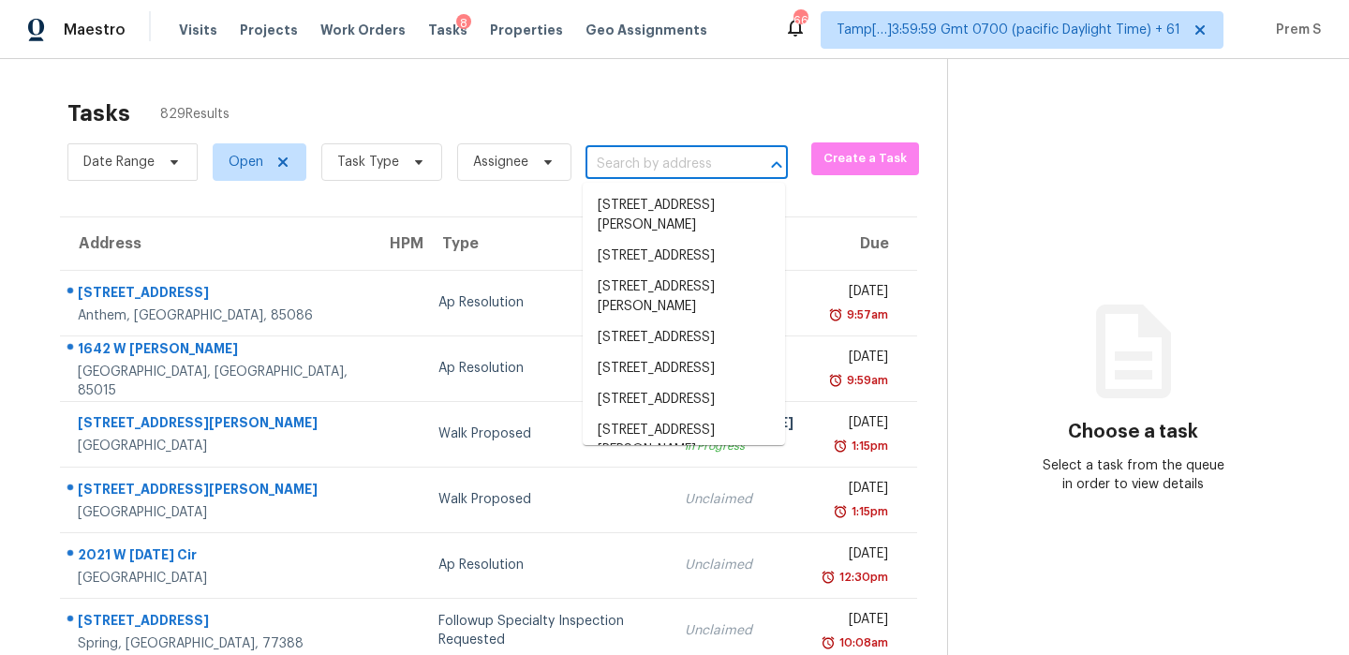
paste input "5541 Shallow Branch Dr Flowery Branch, GA, 30542"
type input "5541 Shallow Branch Dr Flowery Branch, GA, 30542"
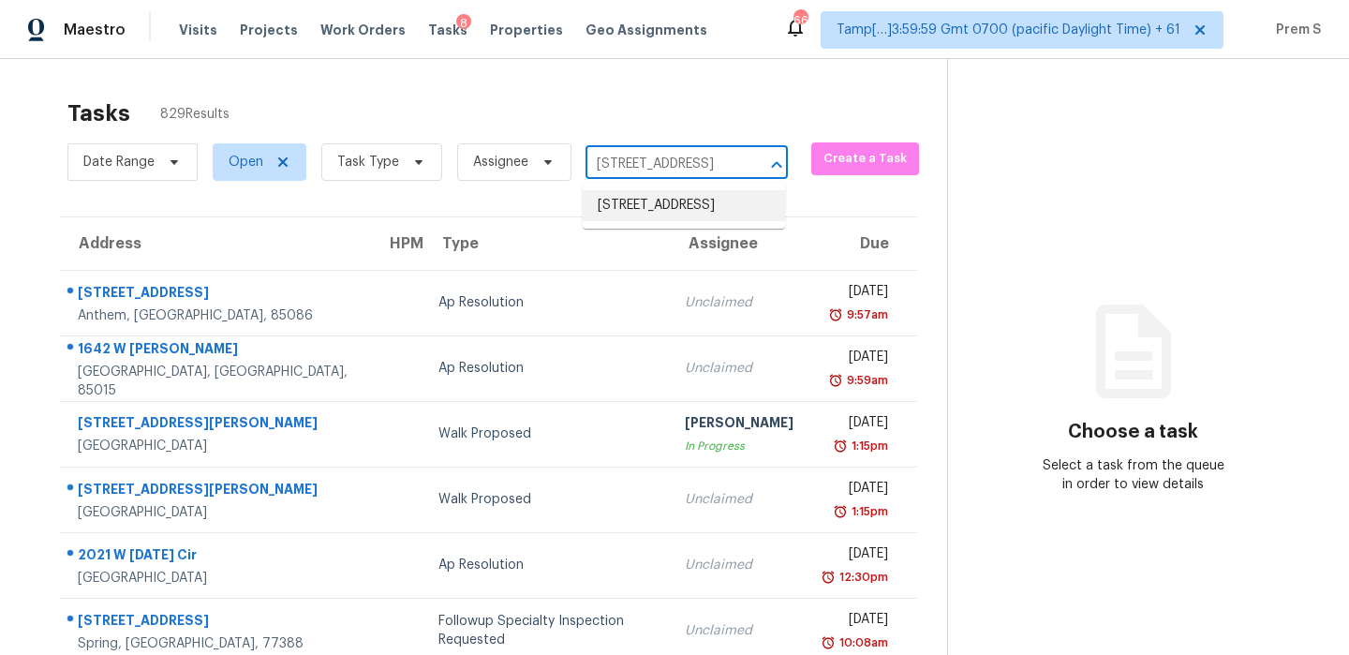
click at [646, 221] on li "5541 Shallow Branch Dr, Flowery Branch, GA 30542" at bounding box center [684, 205] width 202 height 31
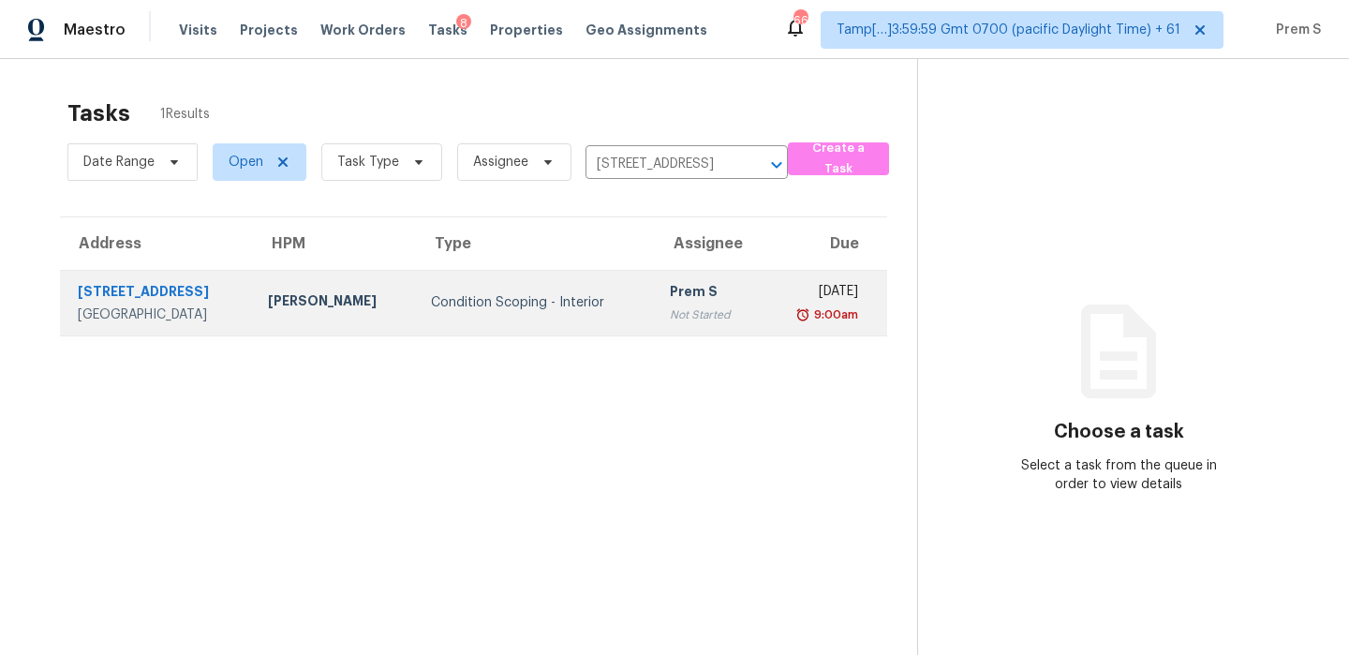
click at [670, 298] on div "Prem S" at bounding box center [708, 293] width 77 height 23
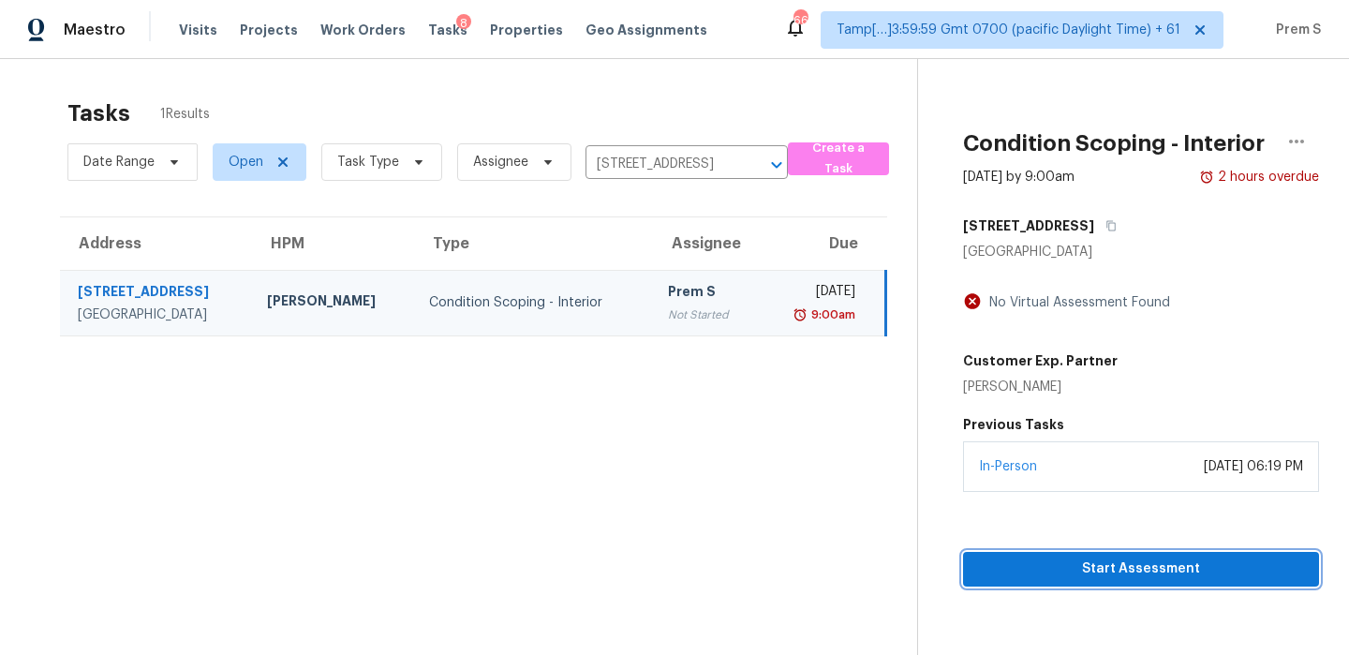
click at [1121, 565] on span "Start Assessment" at bounding box center [1141, 568] width 326 height 23
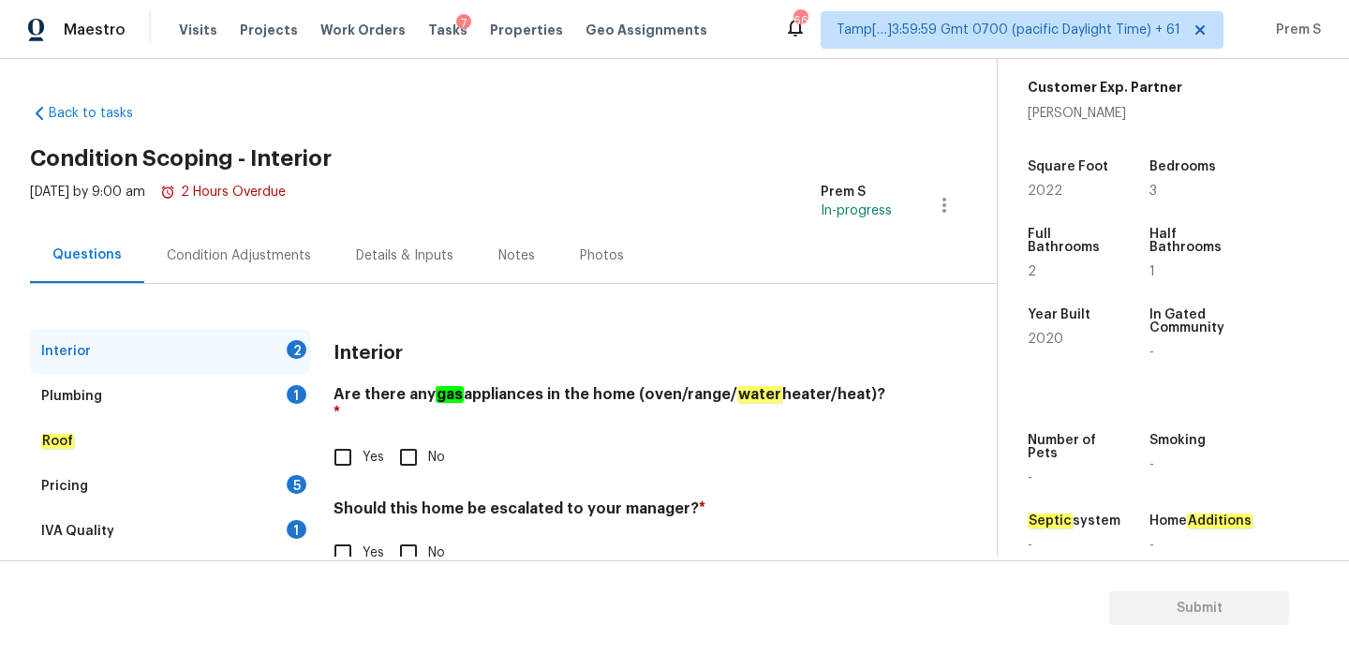
scroll to position [205, 0]
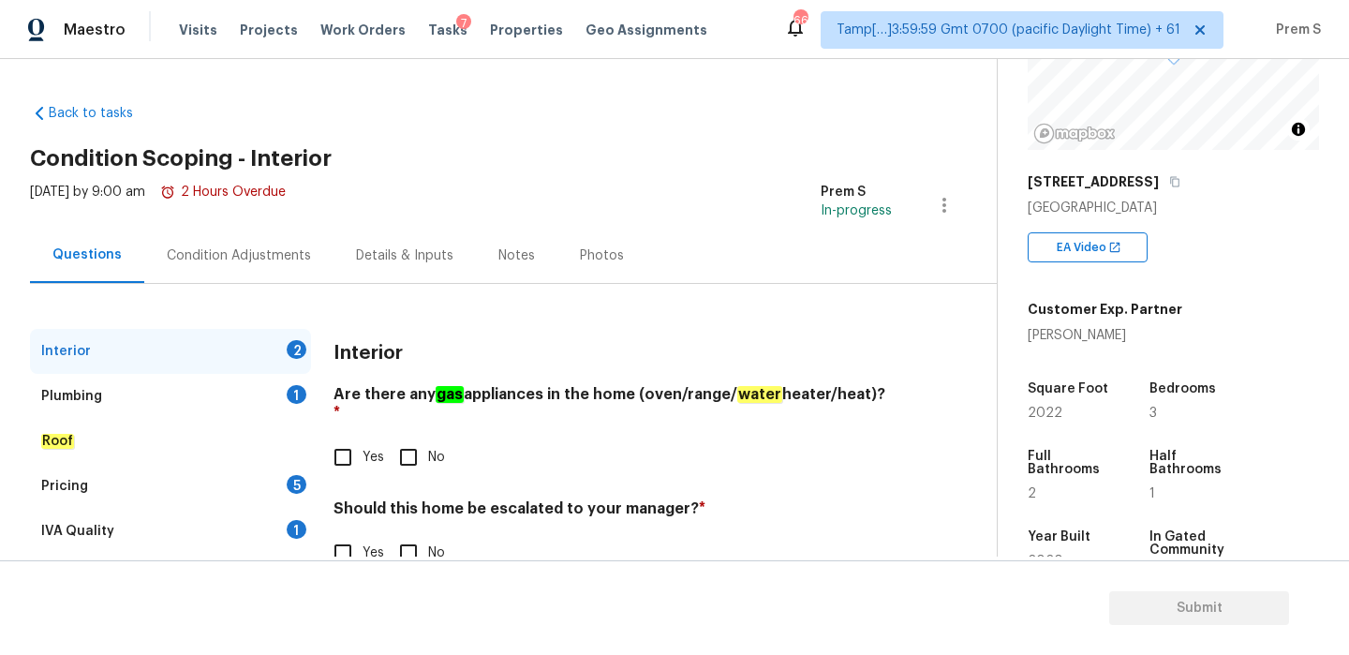
click at [411, 439] on input "No" at bounding box center [408, 456] width 39 height 39
checkbox input "true"
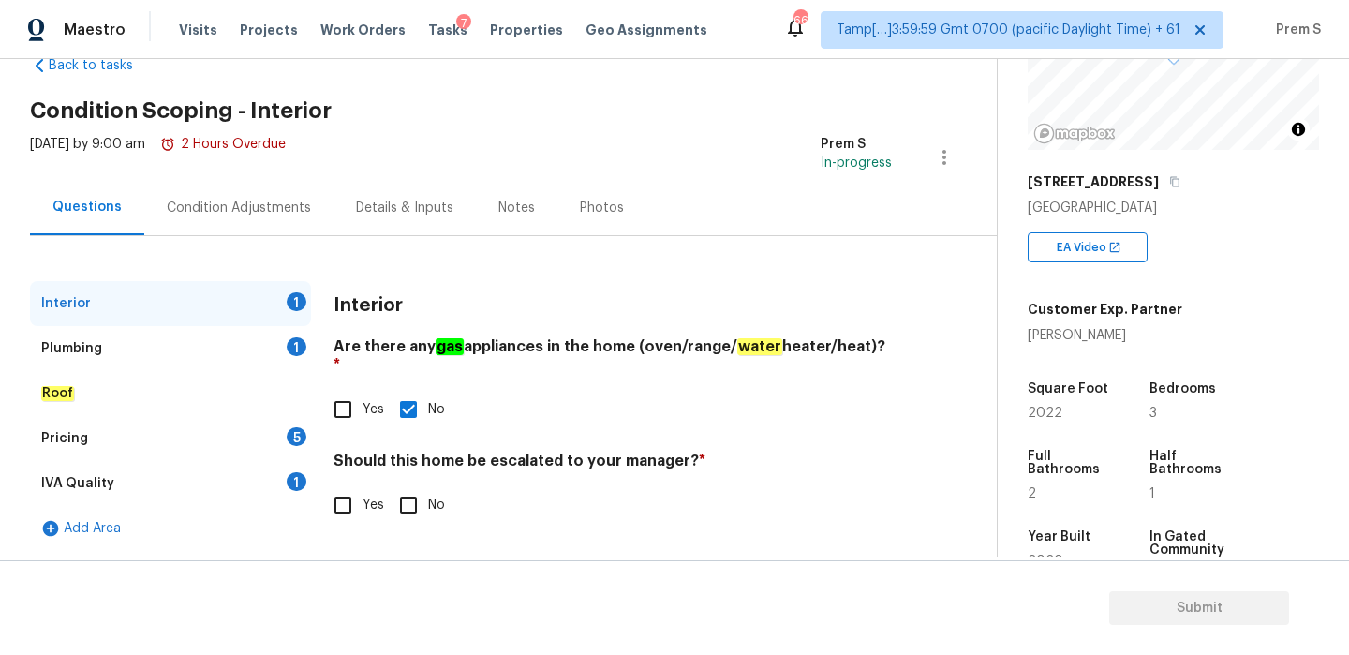
click at [406, 498] on input "No" at bounding box center [408, 504] width 39 height 39
checkbox input "true"
click at [297, 369] on div "Plumbing 1" at bounding box center [170, 348] width 281 height 45
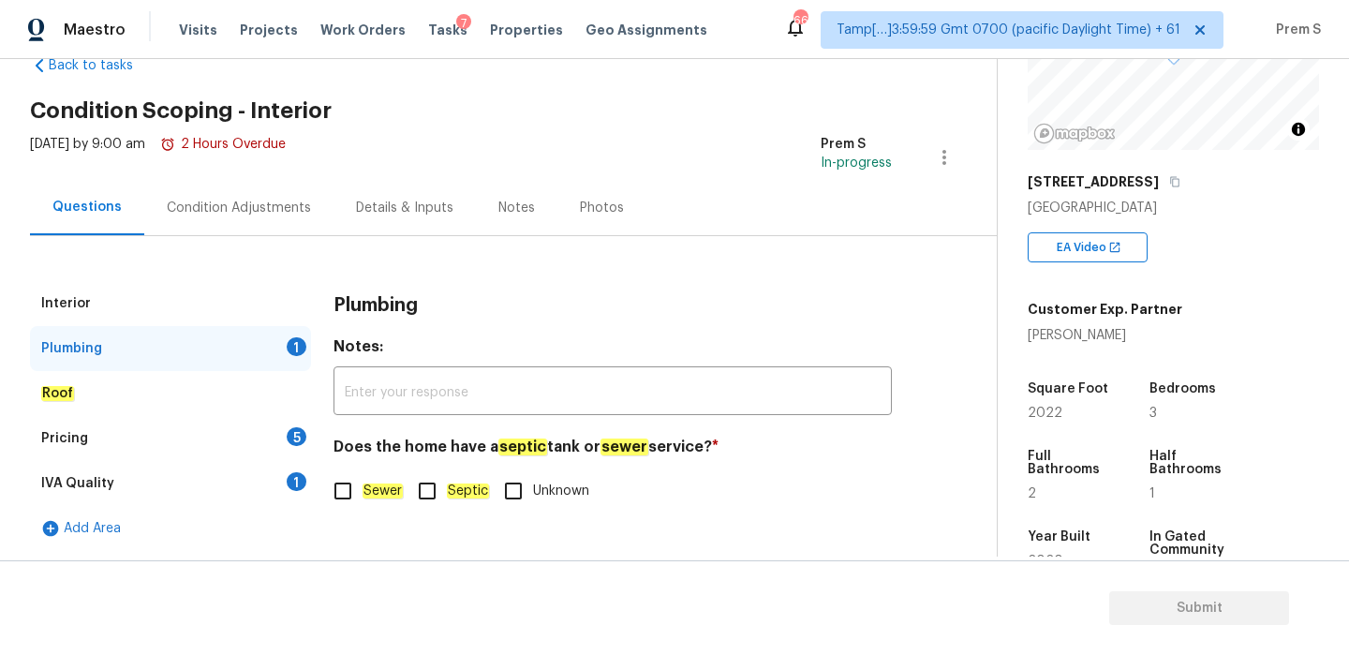
click at [354, 500] on input "Sewer" at bounding box center [342, 490] width 39 height 39
checkbox input "true"
click at [256, 425] on div "Pricing 5" at bounding box center [170, 438] width 281 height 45
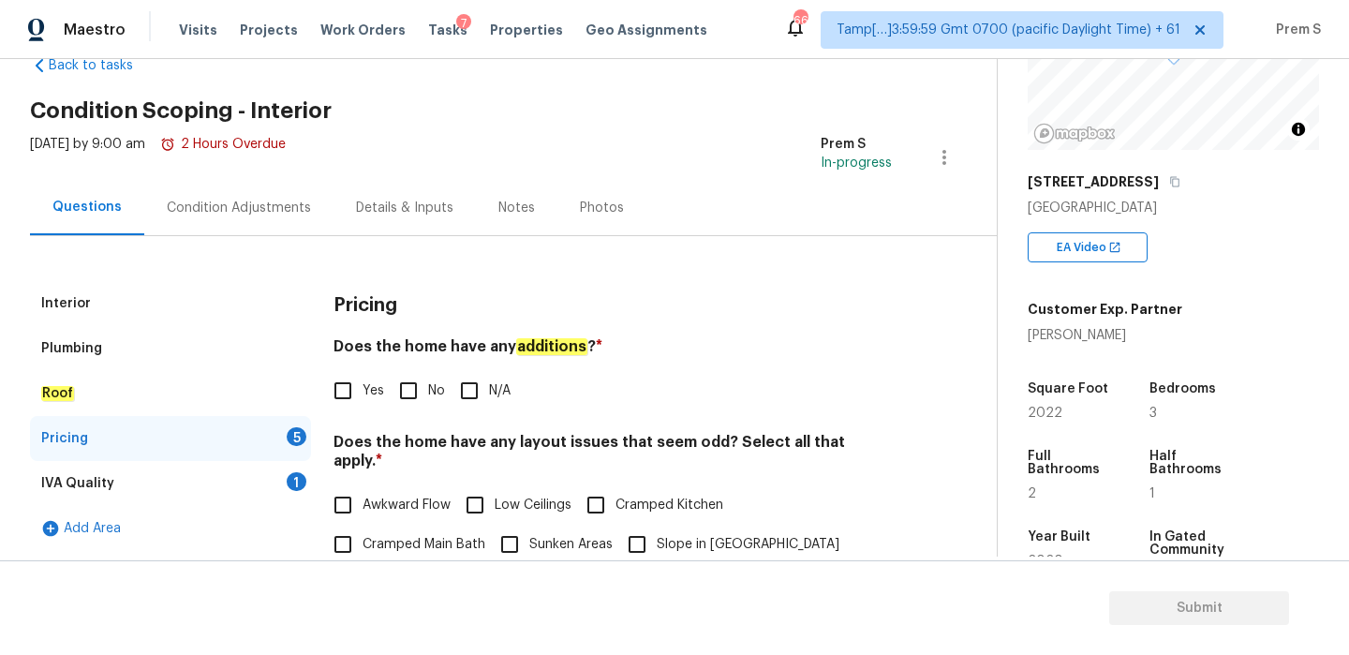
click at [419, 376] on input "No" at bounding box center [408, 390] width 39 height 39
checkbox input "true"
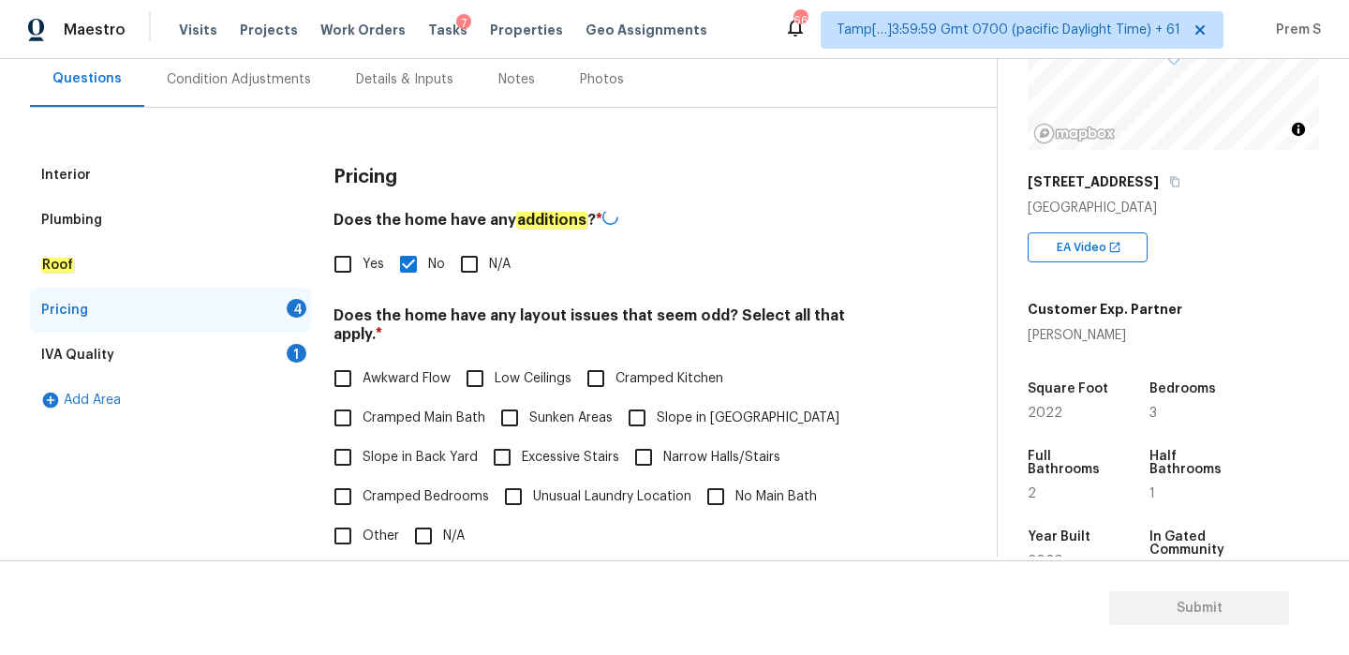
scroll to position [260, 0]
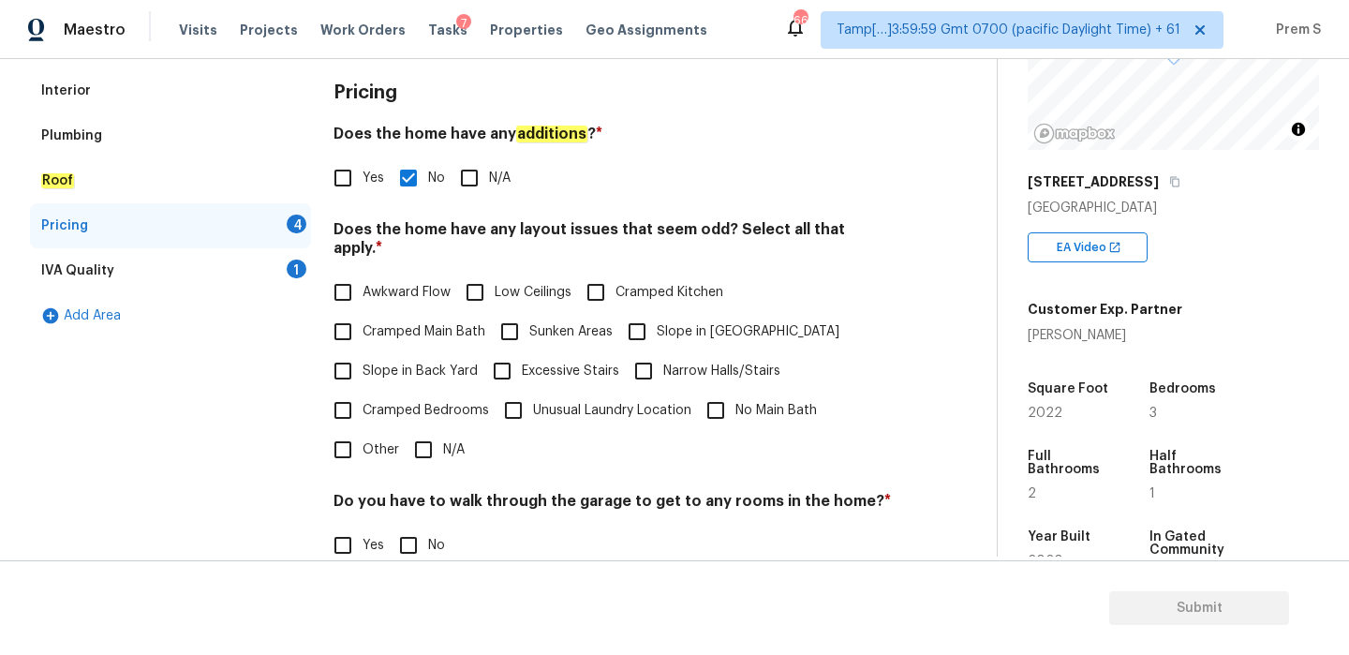
click at [425, 430] on input "N/A" at bounding box center [423, 449] width 39 height 39
checkbox input "true"
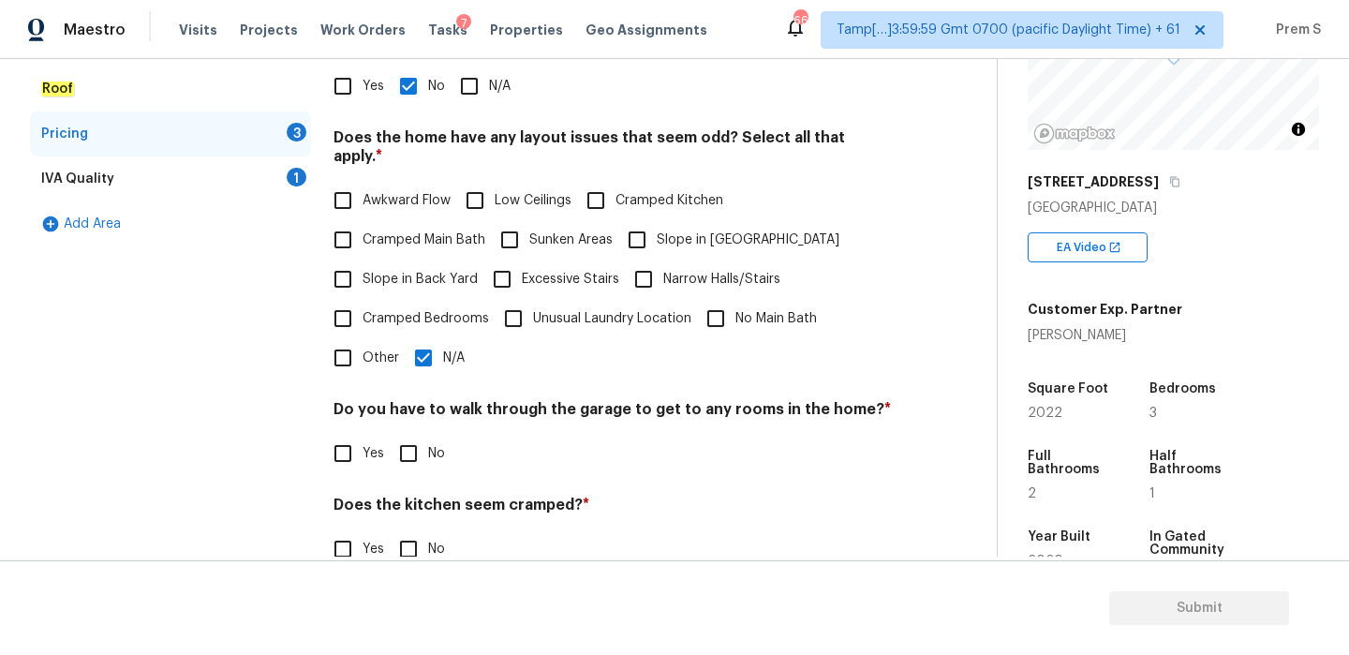
scroll to position [448, 0]
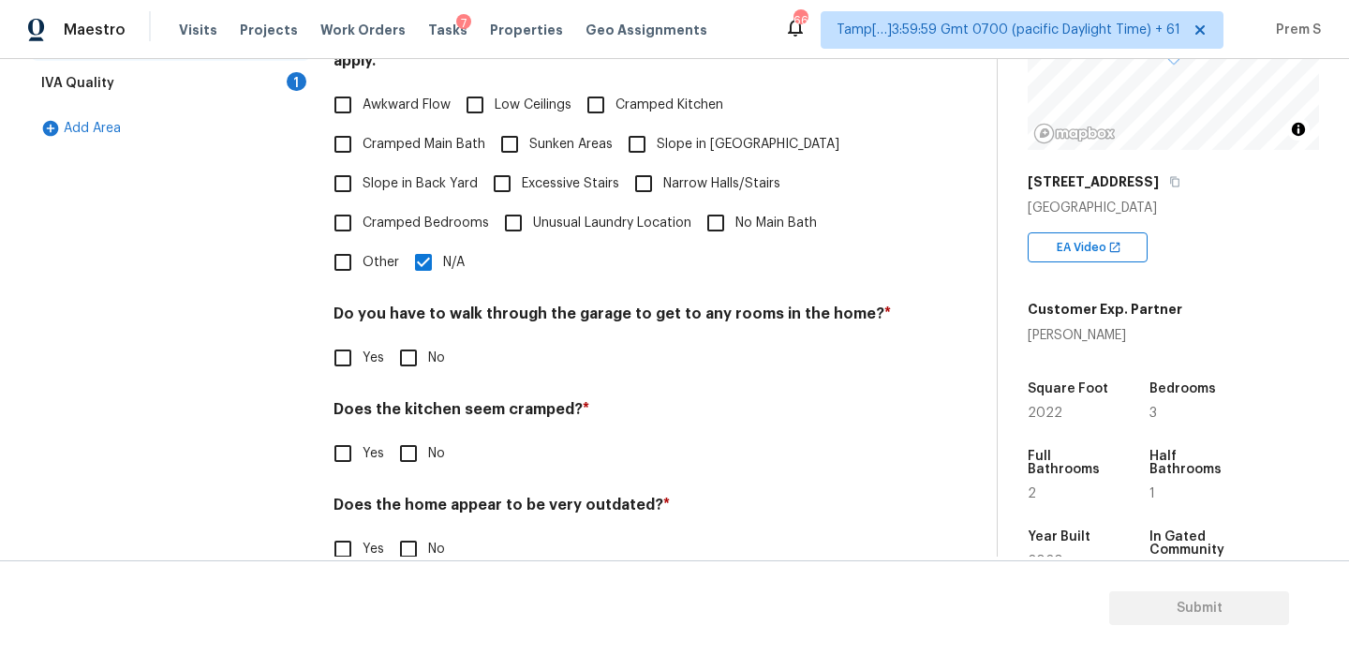
click at [425, 338] on input "No" at bounding box center [408, 357] width 39 height 39
checkbox input "true"
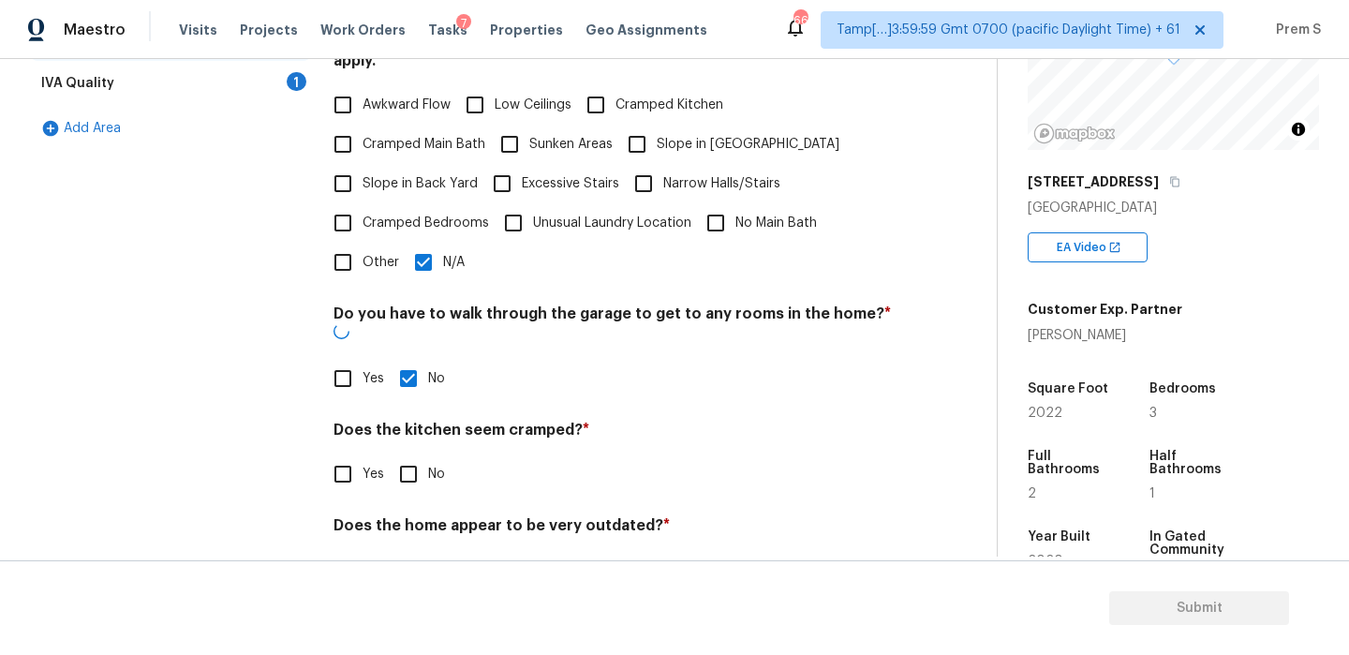
click at [416, 454] on input "No" at bounding box center [408, 473] width 39 height 39
checkbox input "true"
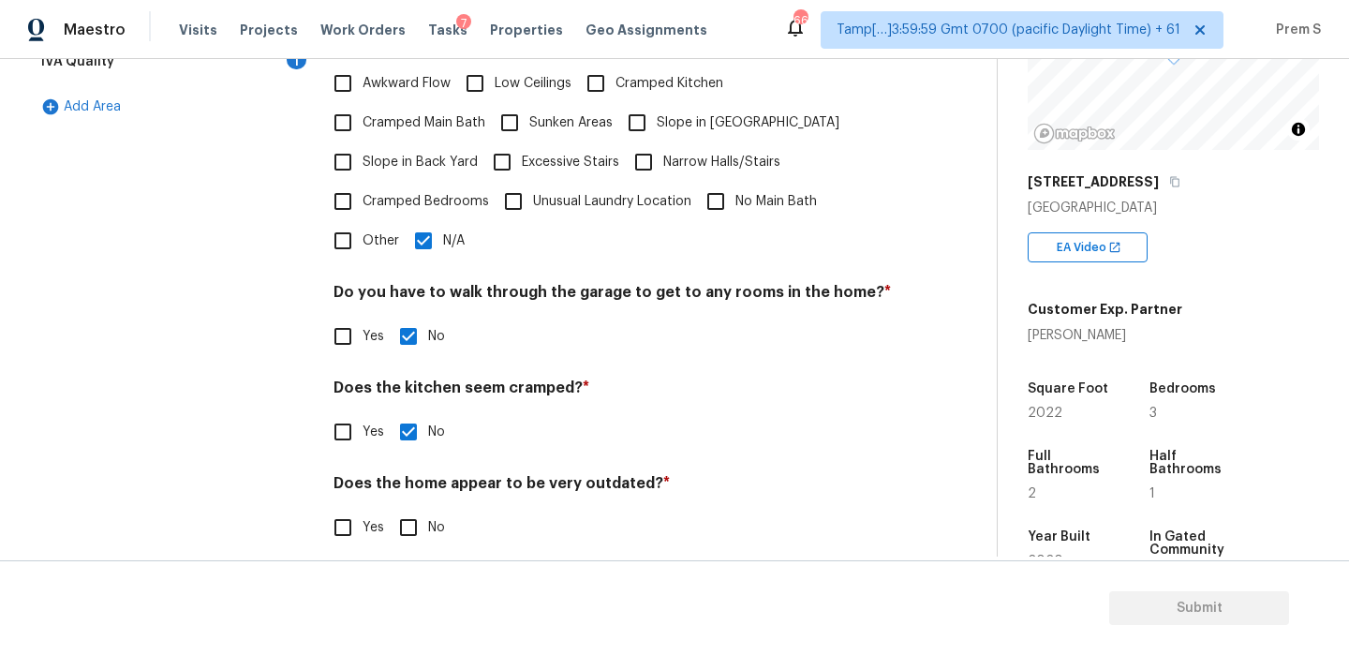
click at [419, 508] on input "No" at bounding box center [408, 527] width 39 height 39
checkbox input "true"
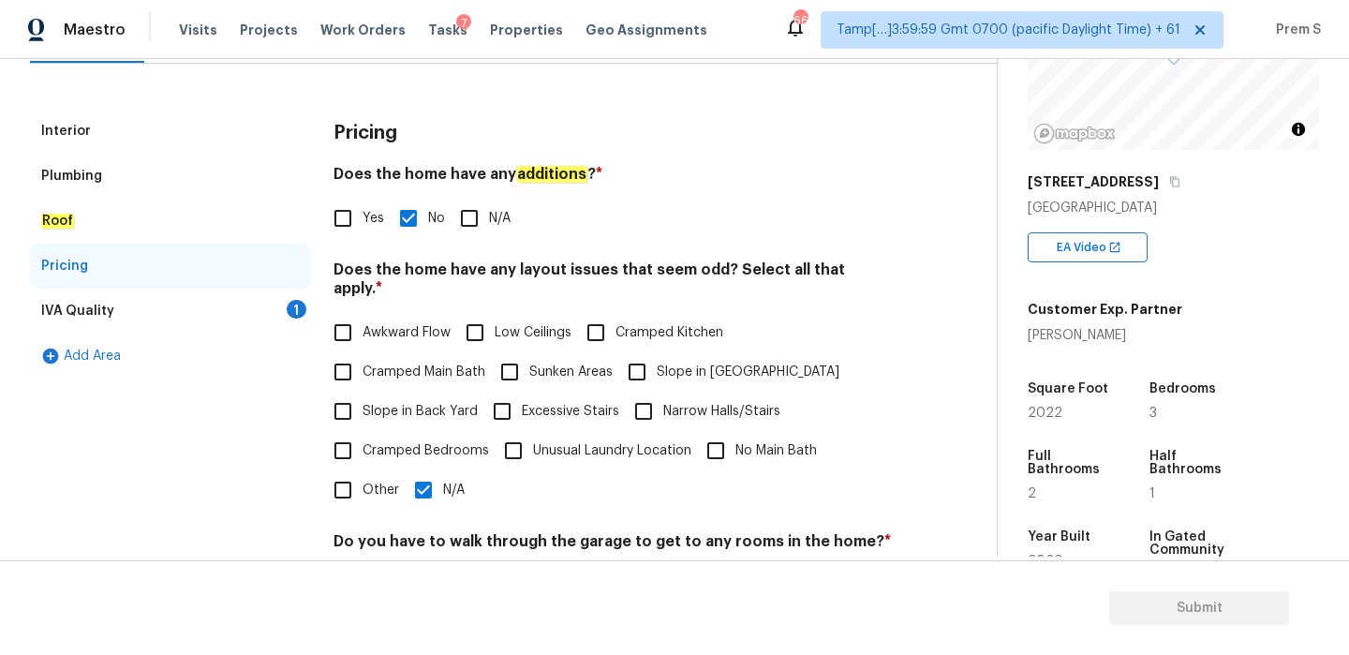
click at [312, 310] on div "Interior Plumbing Roof Pricing IVA Quality 1 Add Area Pricing Does the home hav…" at bounding box center [491, 464] width 922 height 710
click at [294, 314] on div "1" at bounding box center [297, 309] width 20 height 19
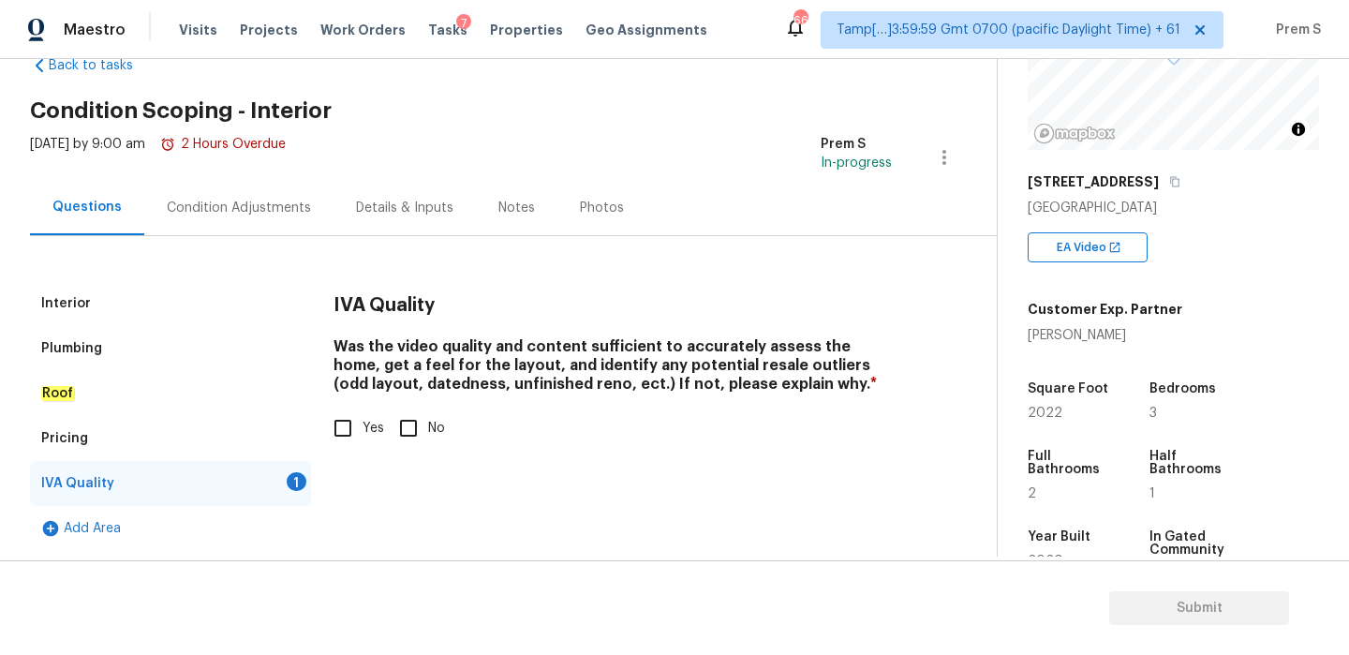
click at [363, 416] on label "Yes" at bounding box center [353, 427] width 61 height 39
click at [362, 416] on input "Yes" at bounding box center [342, 427] width 39 height 39
checkbox input "true"
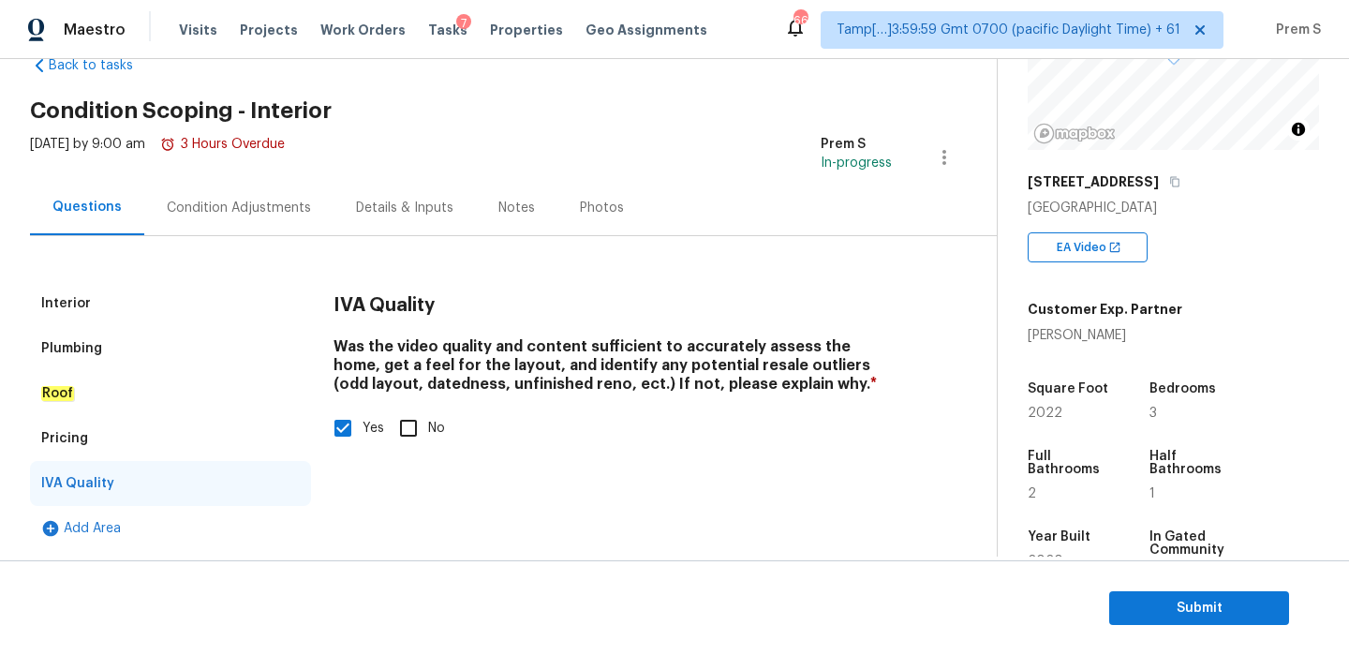
click at [271, 210] on div "Condition Adjustments" at bounding box center [239, 208] width 144 height 19
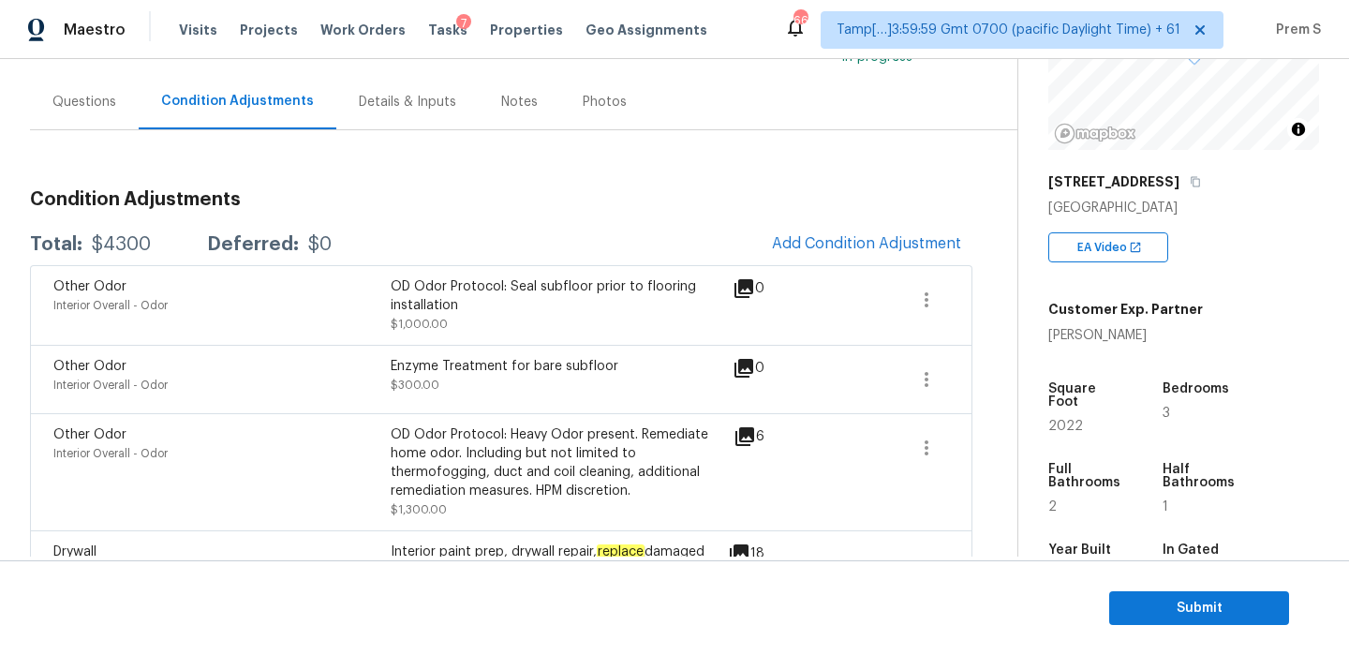
scroll to position [263, 0]
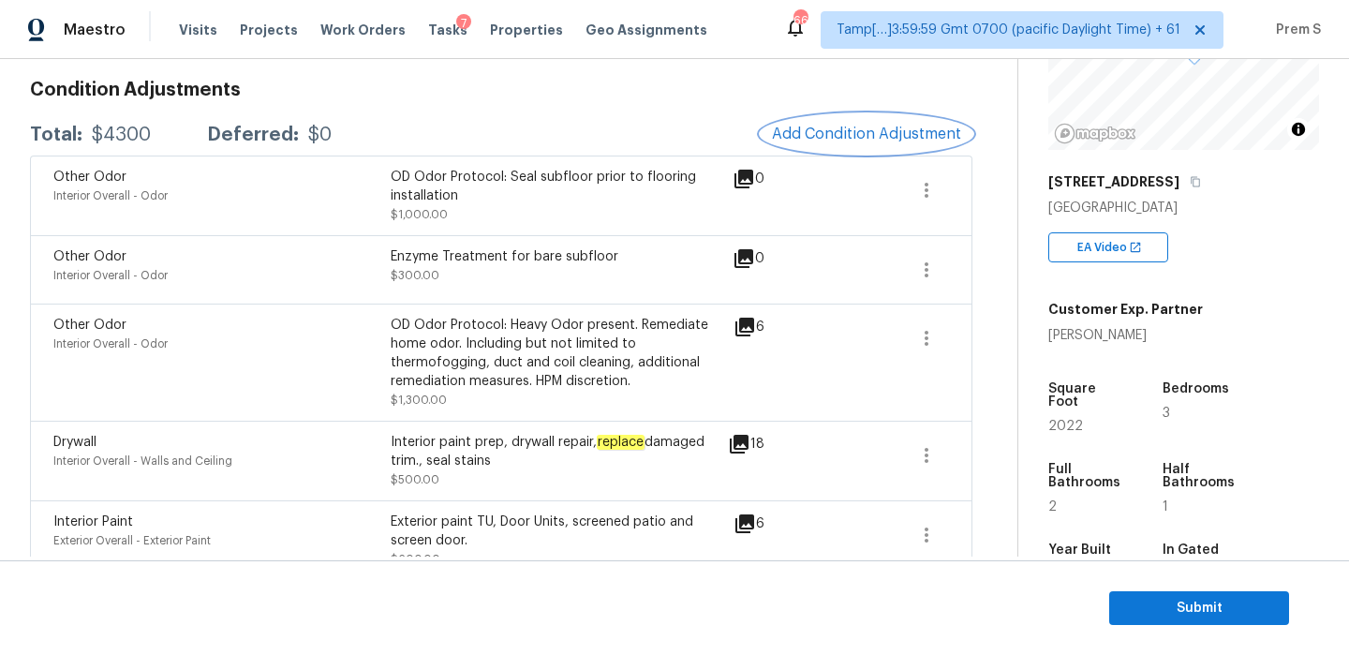
click at [863, 140] on span "Add Condition Adjustment" at bounding box center [866, 133] width 189 height 17
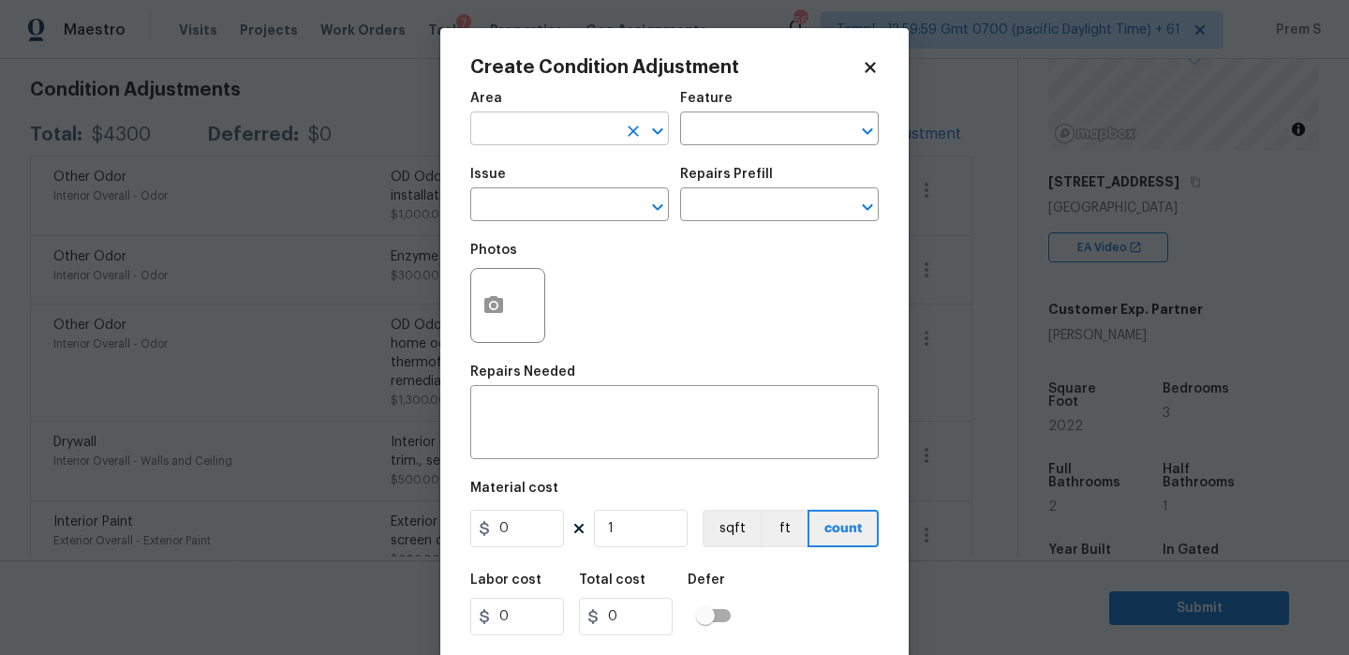
click at [567, 128] on input "text" at bounding box center [543, 130] width 146 height 29
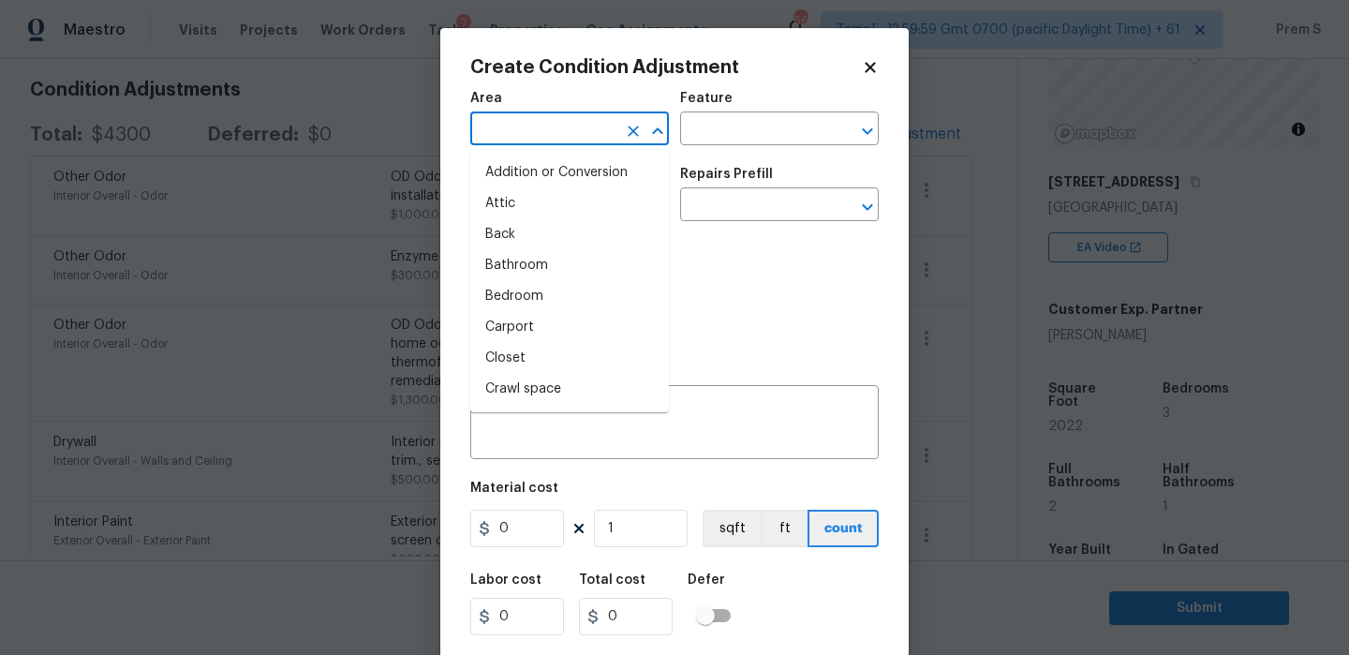
type input "i"
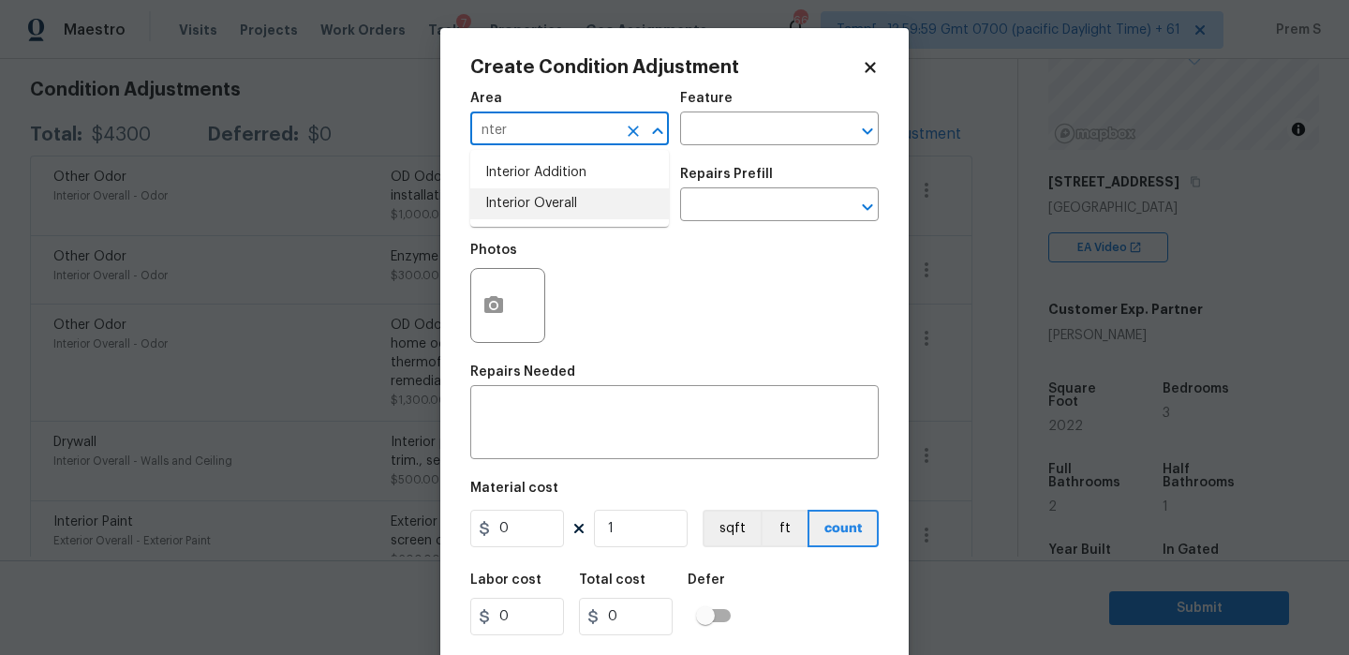
click at [601, 213] on li "Interior Overall" at bounding box center [569, 203] width 199 height 31
type input "Interior Overall"
click at [601, 213] on input "text" at bounding box center [543, 206] width 146 height 29
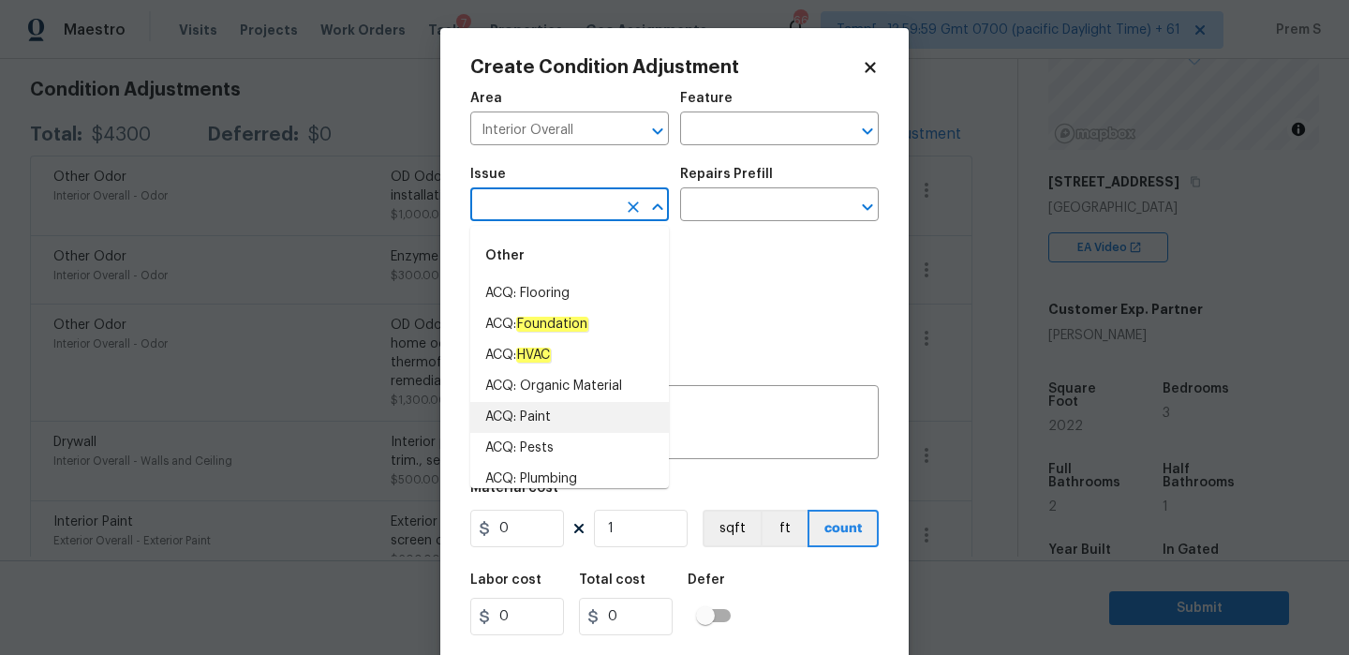
click at [568, 423] on li "ACQ: Paint" at bounding box center [569, 417] width 199 height 31
type input "ACQ: Paint"
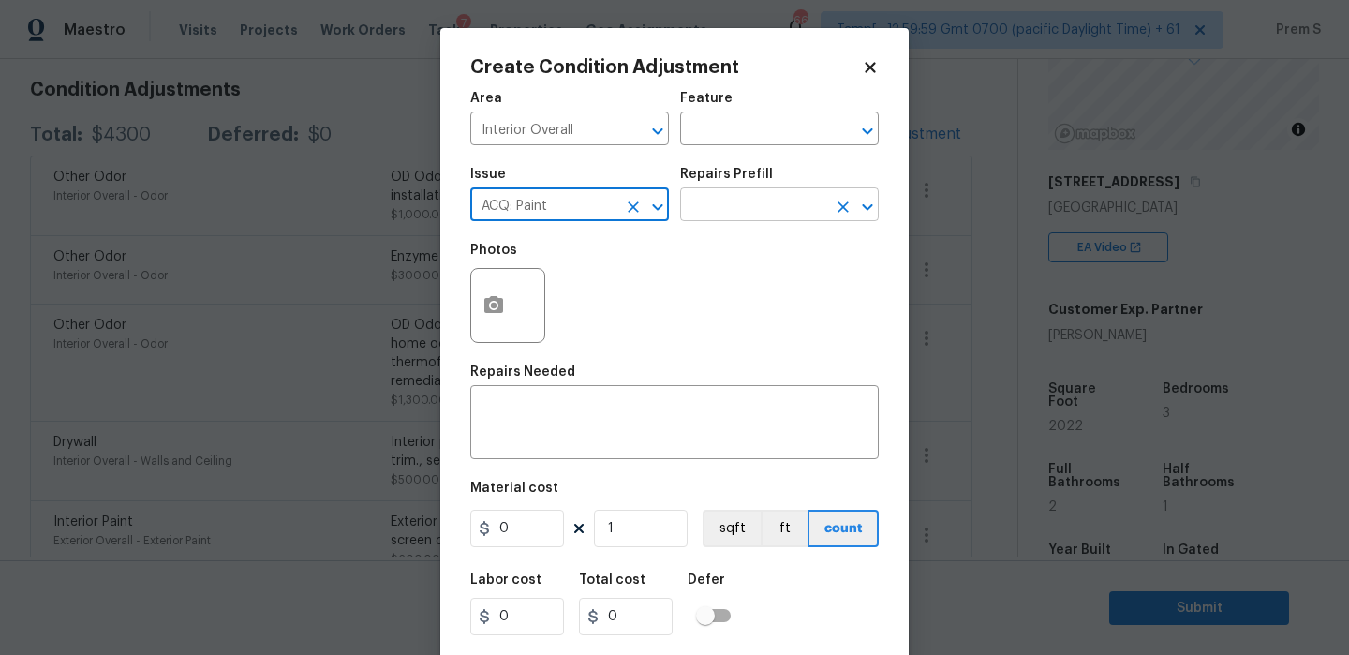
click at [761, 212] on input "text" at bounding box center [753, 206] width 146 height 29
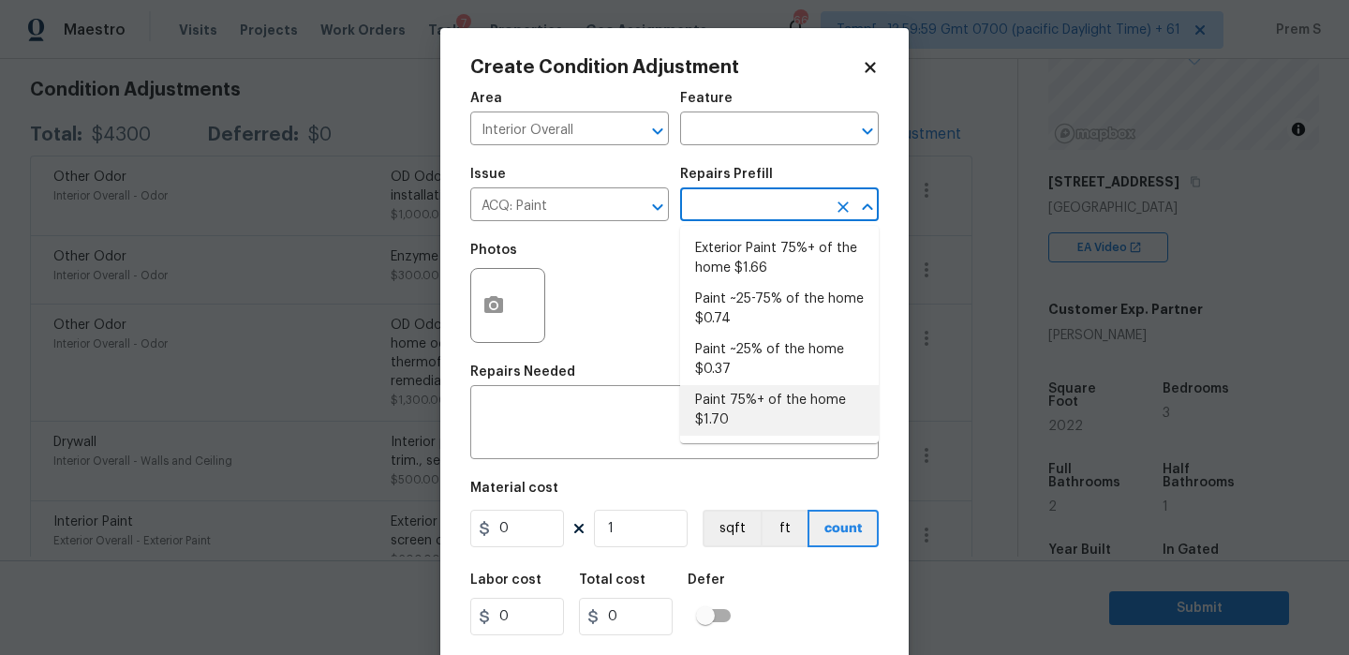
click at [751, 415] on li "Paint 75%+ of the home $1.70" at bounding box center [779, 410] width 199 height 51
type input "Acquisition"
type textarea "Acquisition Scope: 75%+ of the home will likely require interior paint"
type input "1.7"
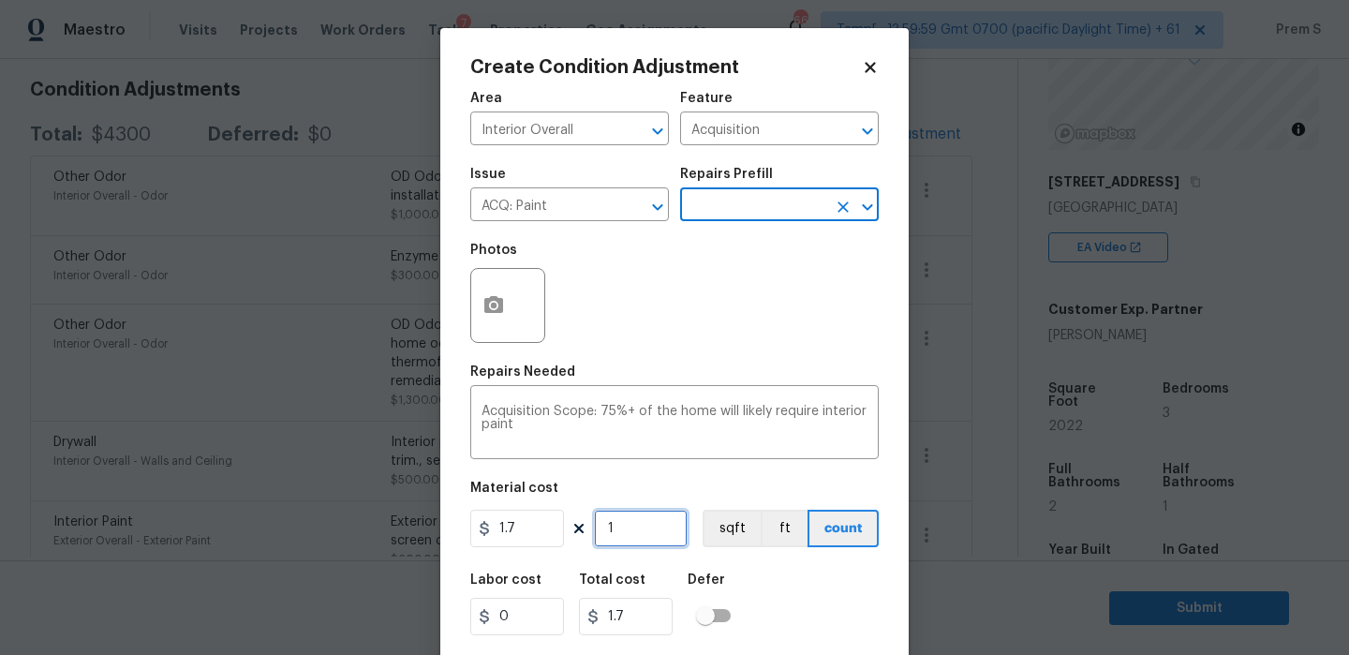
click at [636, 538] on input "1" at bounding box center [641, 527] width 94 height 37
type input "2"
type input "3.4"
type input "20"
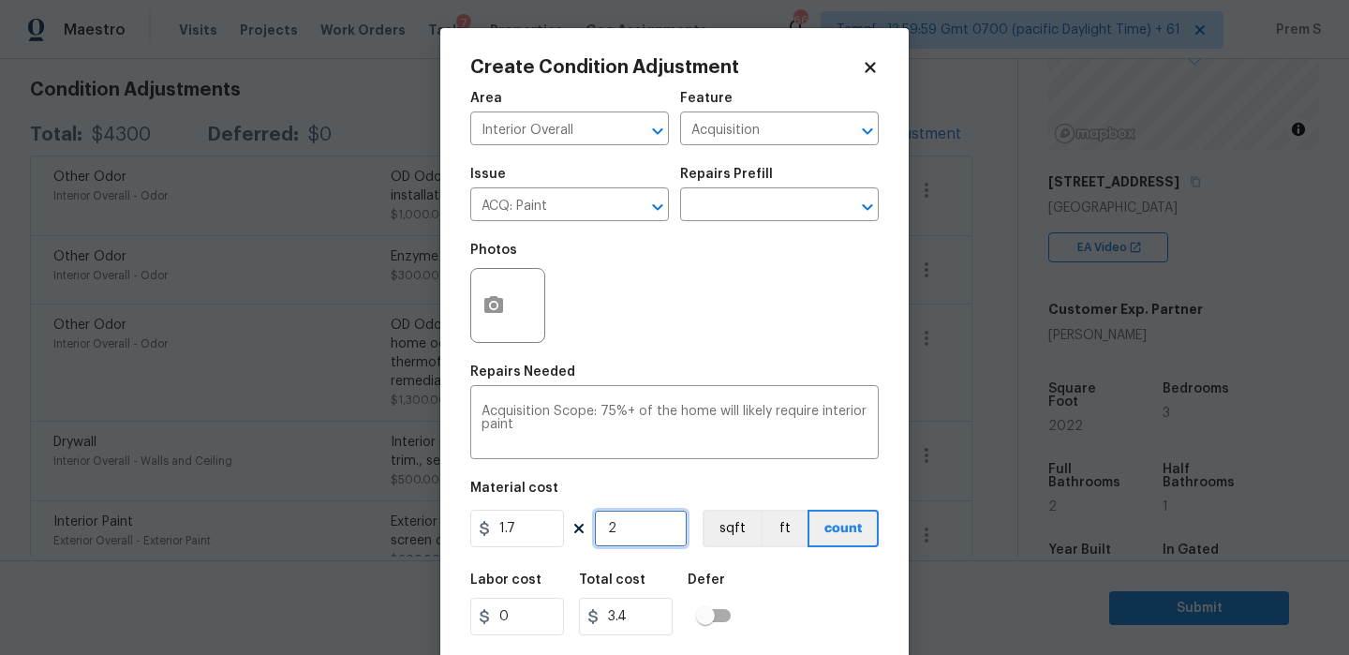
type input "34"
type input "202"
type input "343.4"
type input "2022"
type input "3437.4"
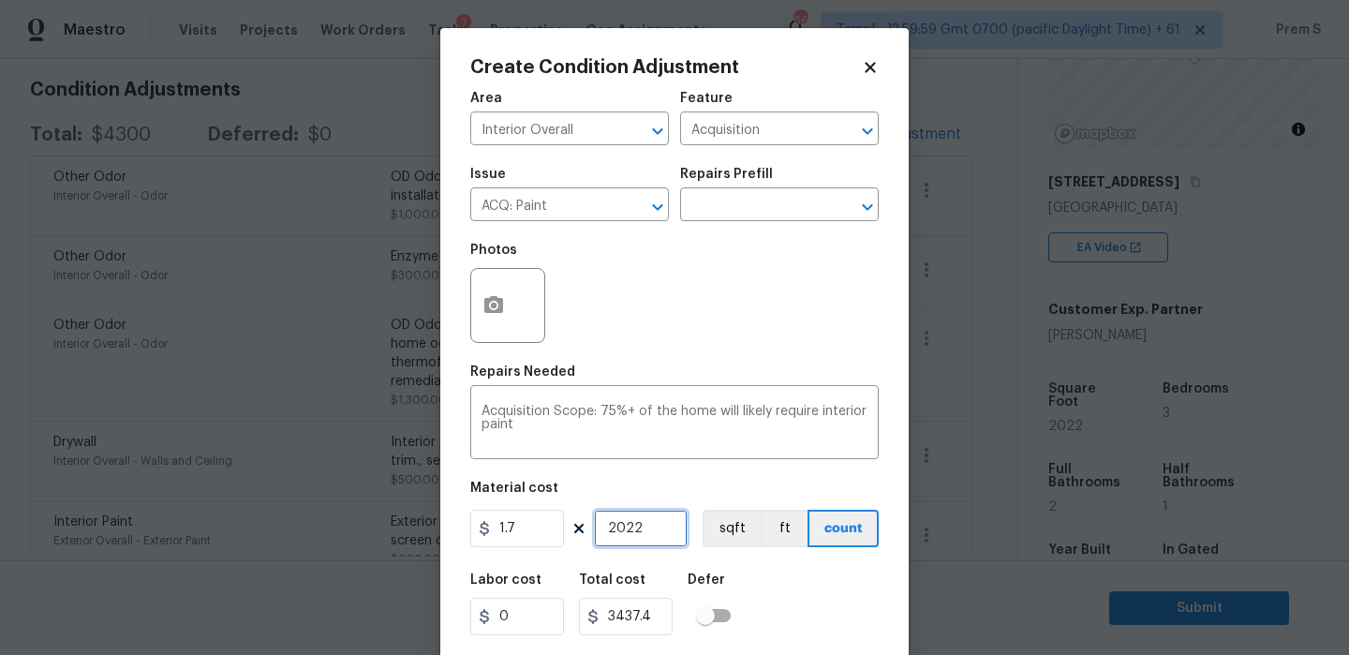
type input "2022"
click at [804, 595] on div "Labor cost 0 Total cost 3437.4 Defer" at bounding box center [674, 604] width 408 height 84
click at [493, 299] on icon "button" at bounding box center [493, 304] width 19 height 17
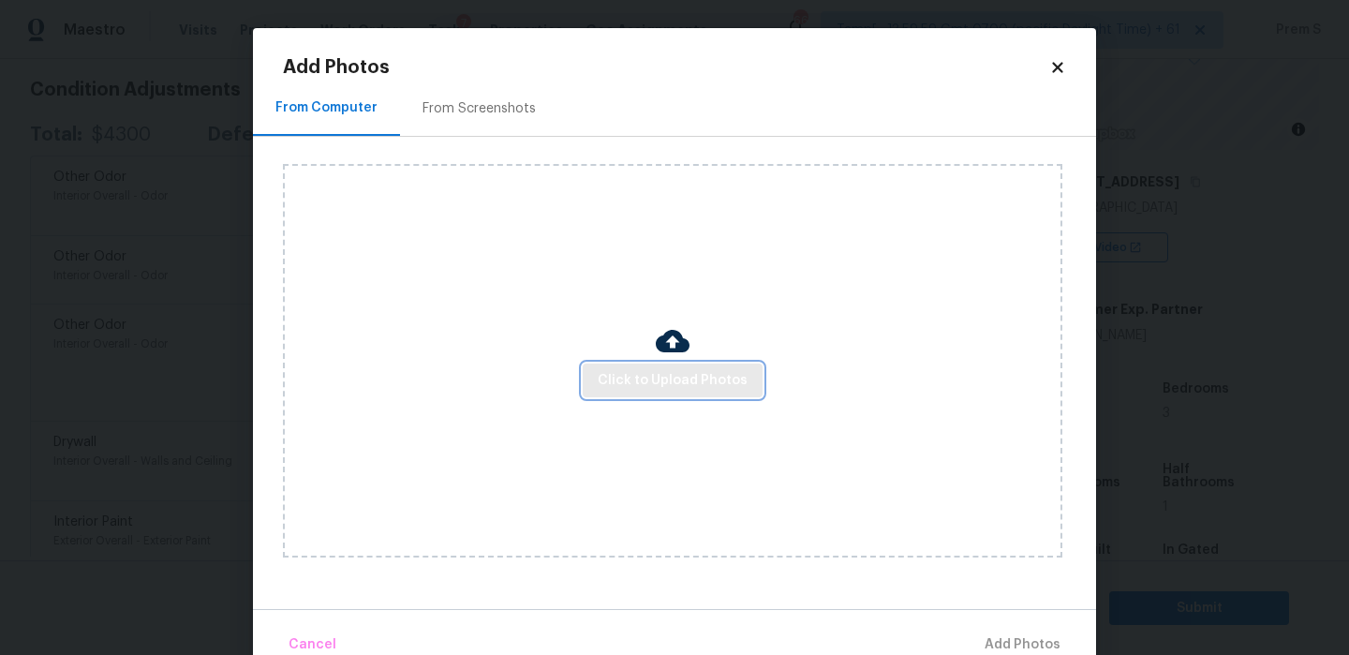
click at [645, 365] on button "Click to Upload Photos" at bounding box center [673, 380] width 180 height 35
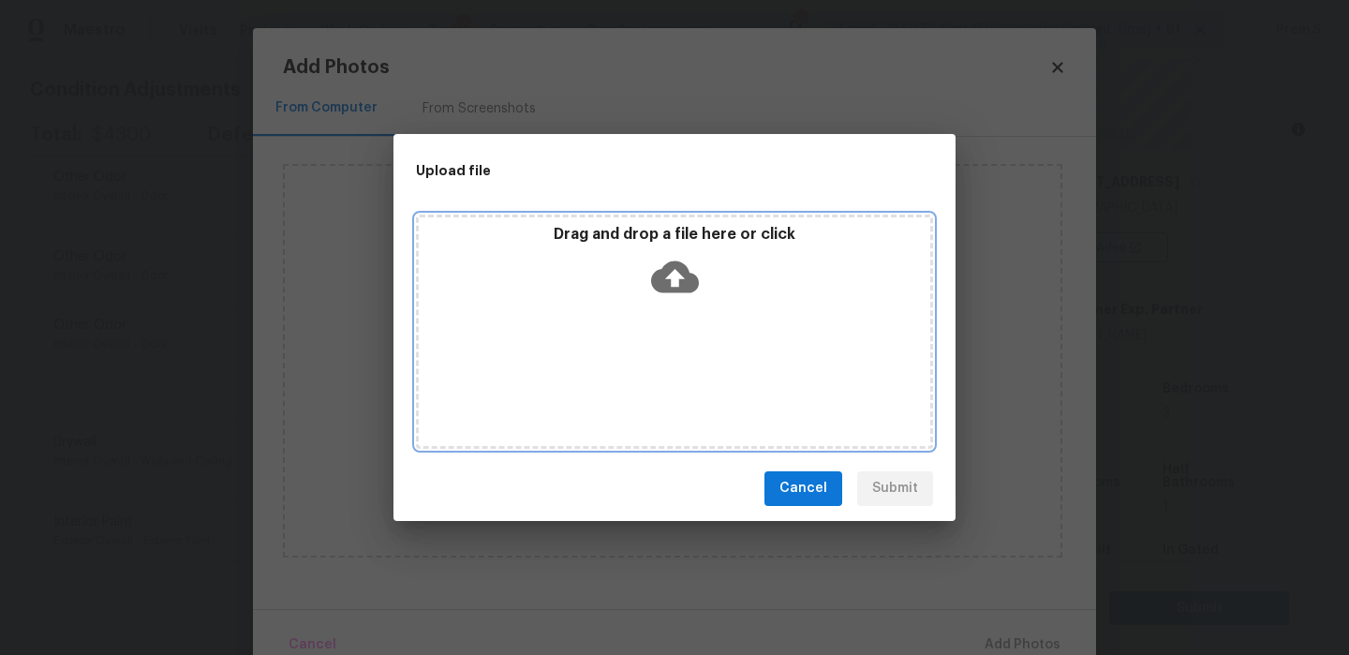
click at [669, 273] on icon at bounding box center [675, 277] width 48 height 48
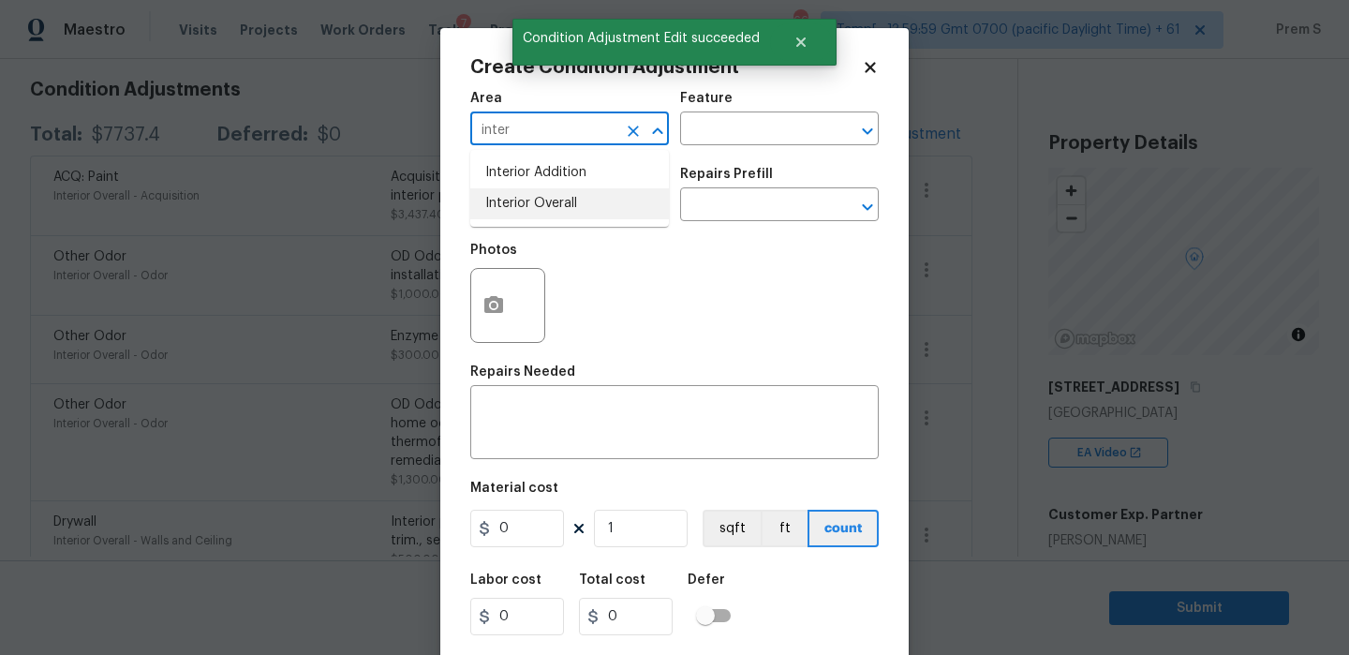
scroll to position [205, 0]
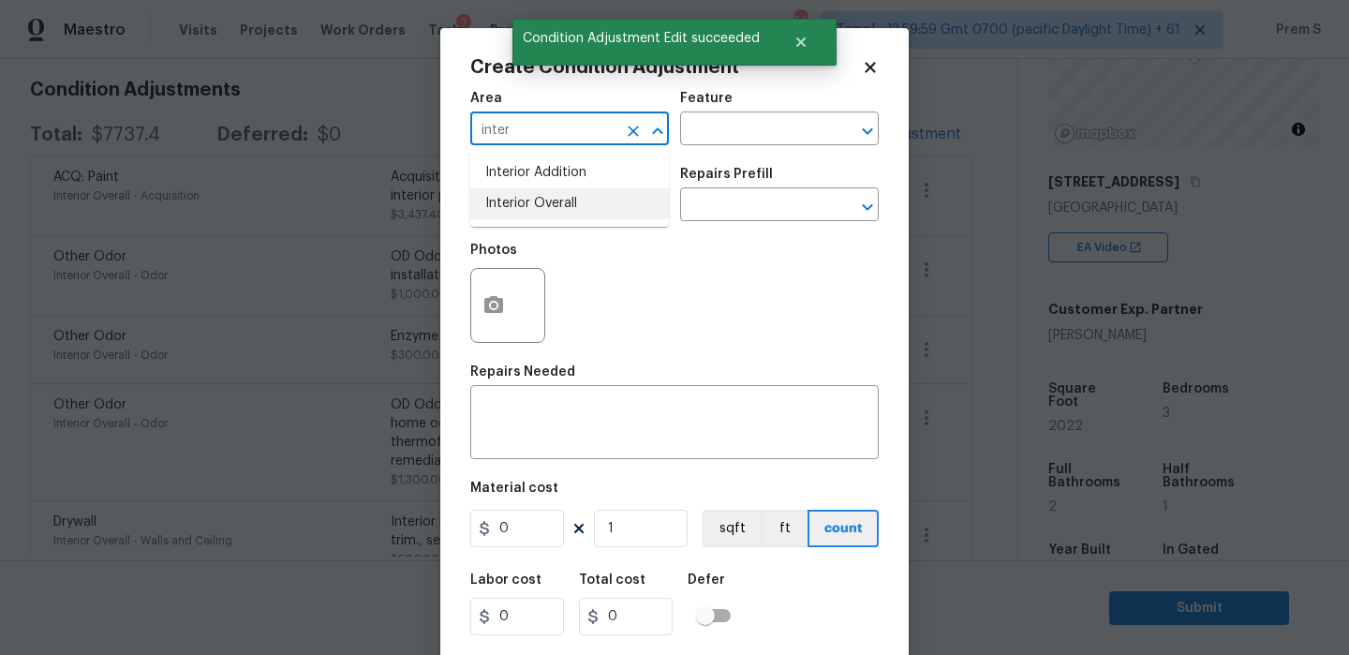
click at [516, 207] on li "Interior Overall" at bounding box center [569, 203] width 199 height 31
type input "Interior Overall"
click at [516, 207] on input "text" at bounding box center [543, 206] width 146 height 29
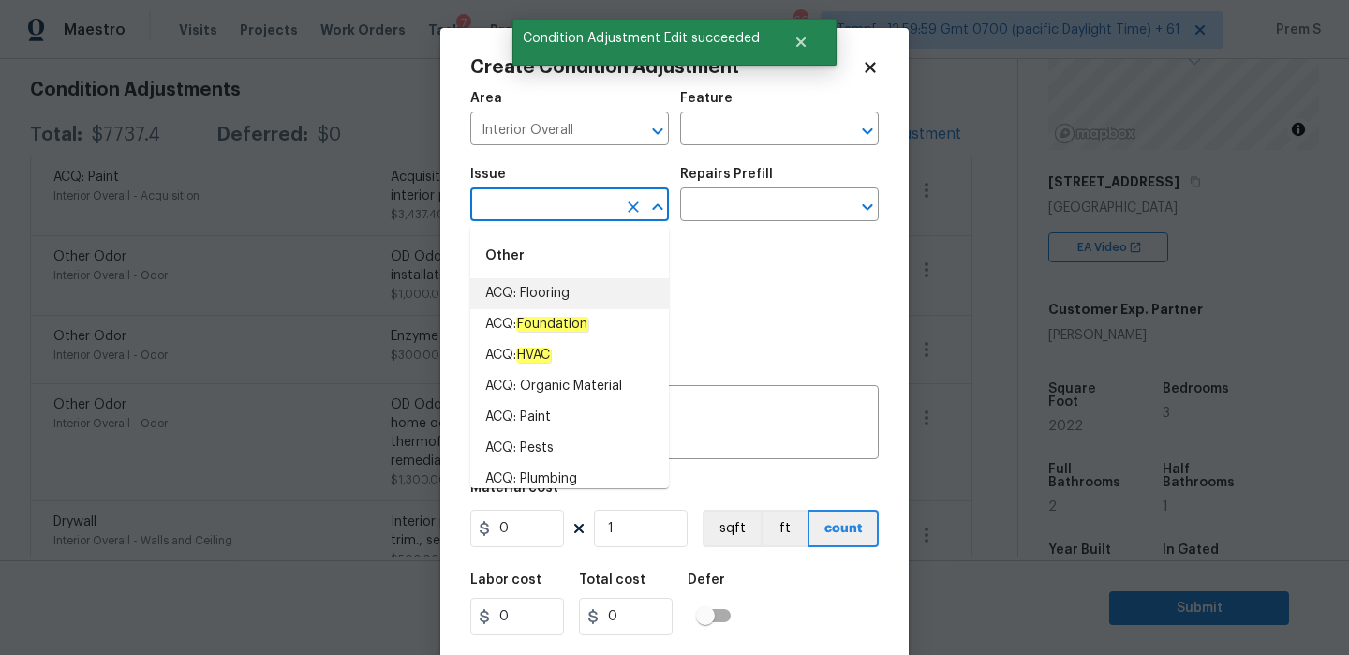
click at [585, 302] on li "ACQ: Flooring" at bounding box center [569, 293] width 199 height 31
type input "ACQ: Flooring"
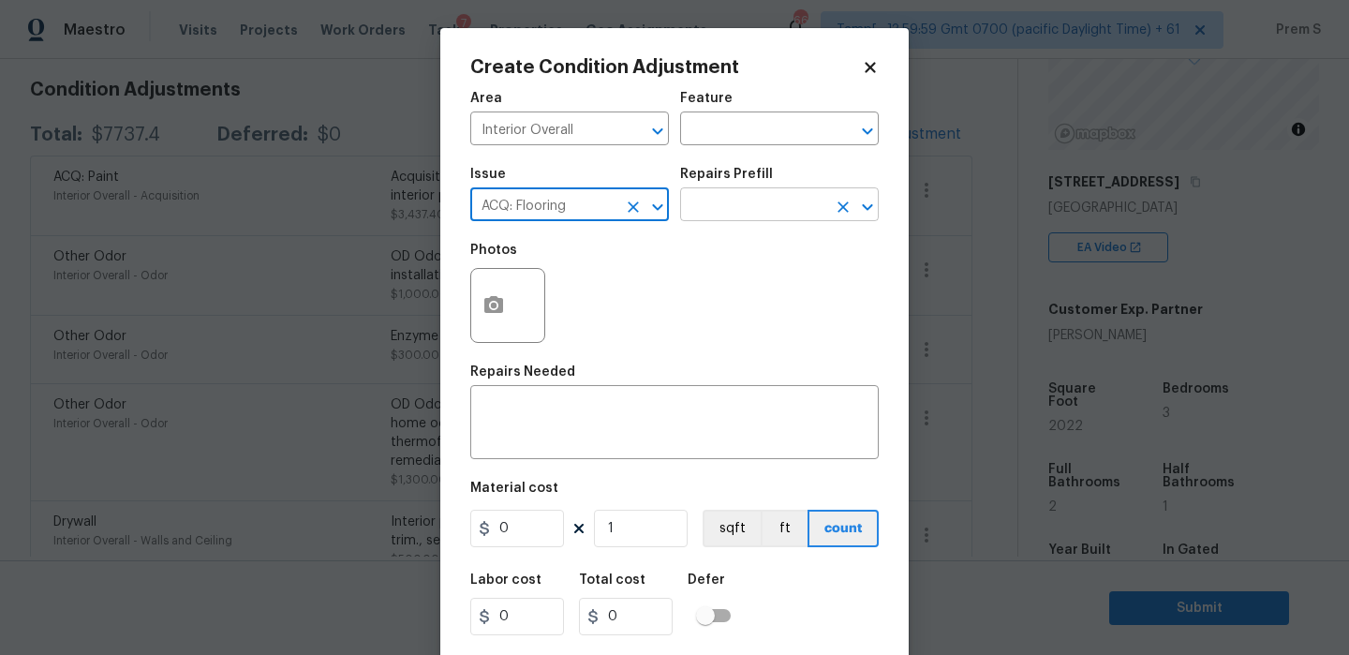
click at [759, 196] on input "text" at bounding box center [753, 206] width 146 height 29
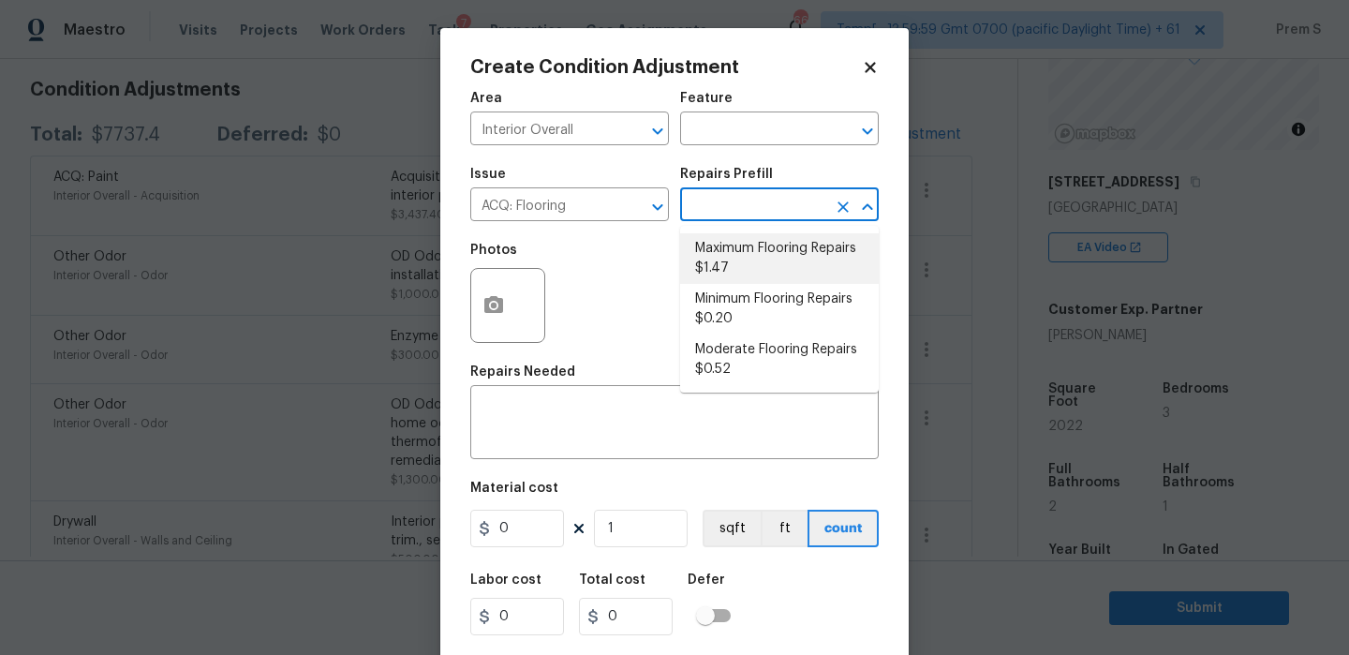
click at [745, 257] on li "Maximum Flooring Repairs $1.47" at bounding box center [779, 258] width 199 height 51
type input "Acquisition"
type input "1.47"
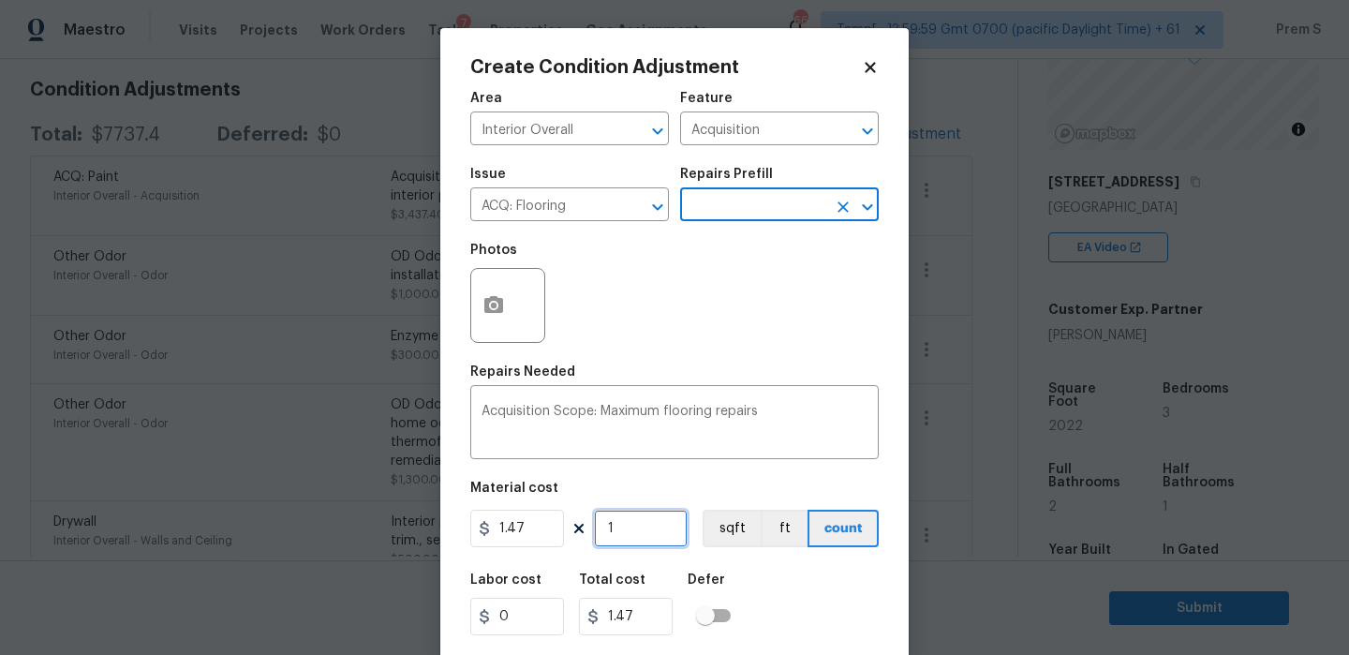
click at [632, 526] on input "1" at bounding box center [641, 527] width 94 height 37
type input "12"
type input "17.64"
type input "120"
type input "176.4"
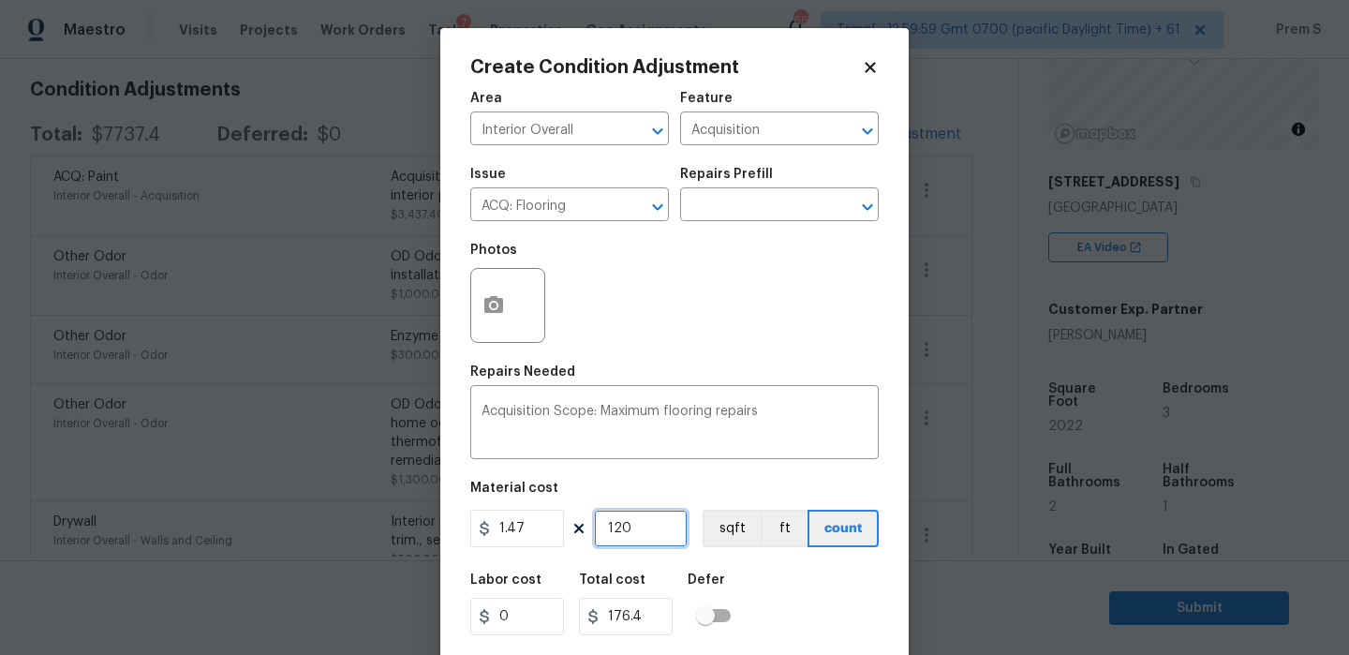
type input "12"
type input "17.64"
type input "1"
type input "1.47"
type input "0"
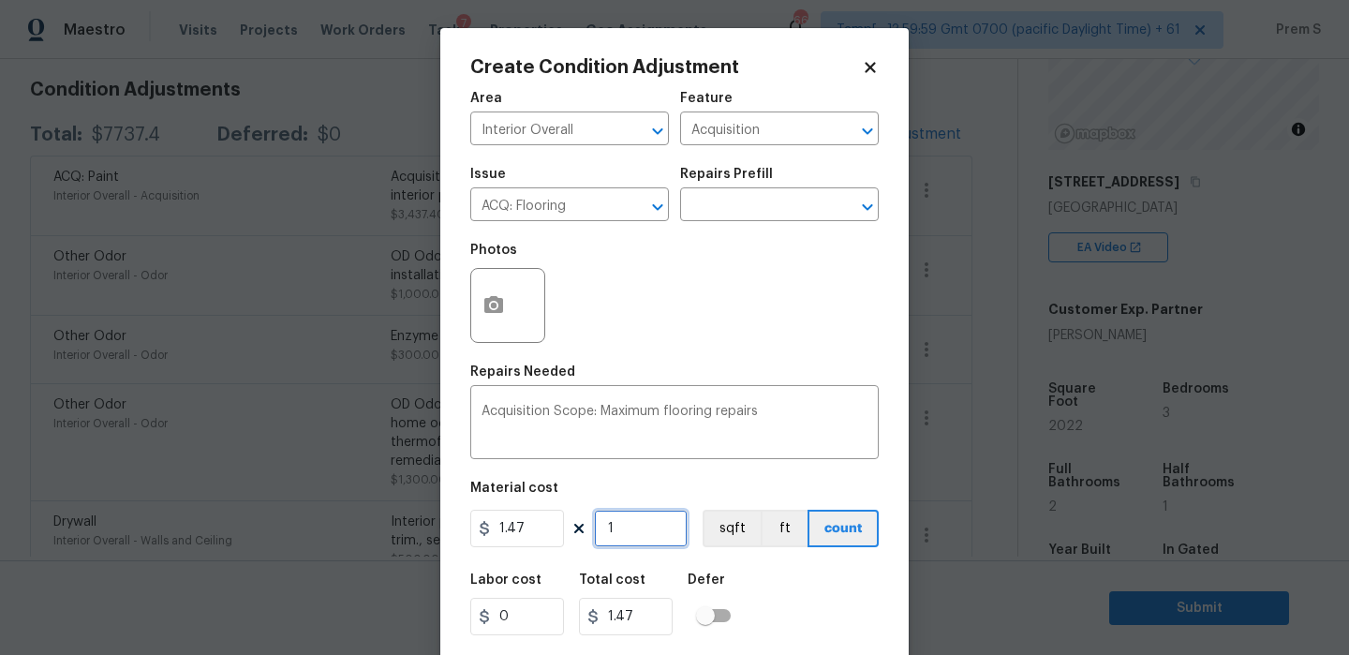
type input "0"
type input "2"
type input "2.94"
type input "20"
type input "29.4"
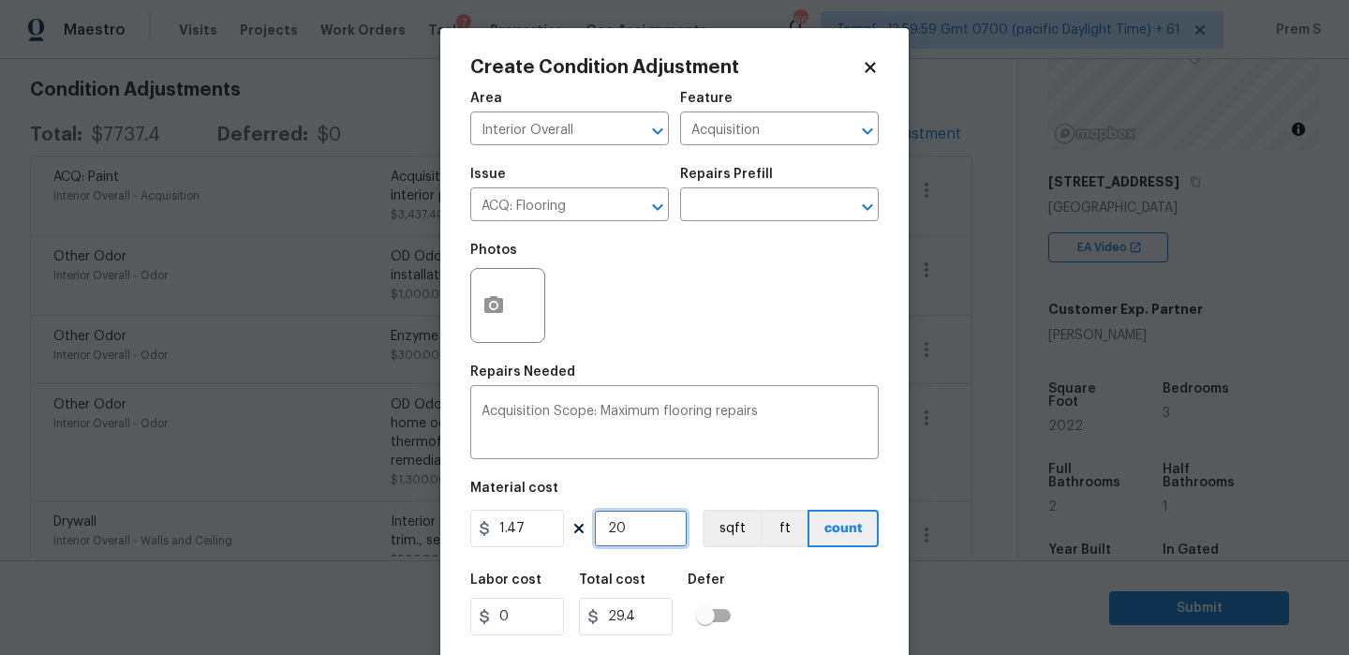
type input "202"
type input "296.94"
type input "2022"
type input "2972.34"
type input "2022"
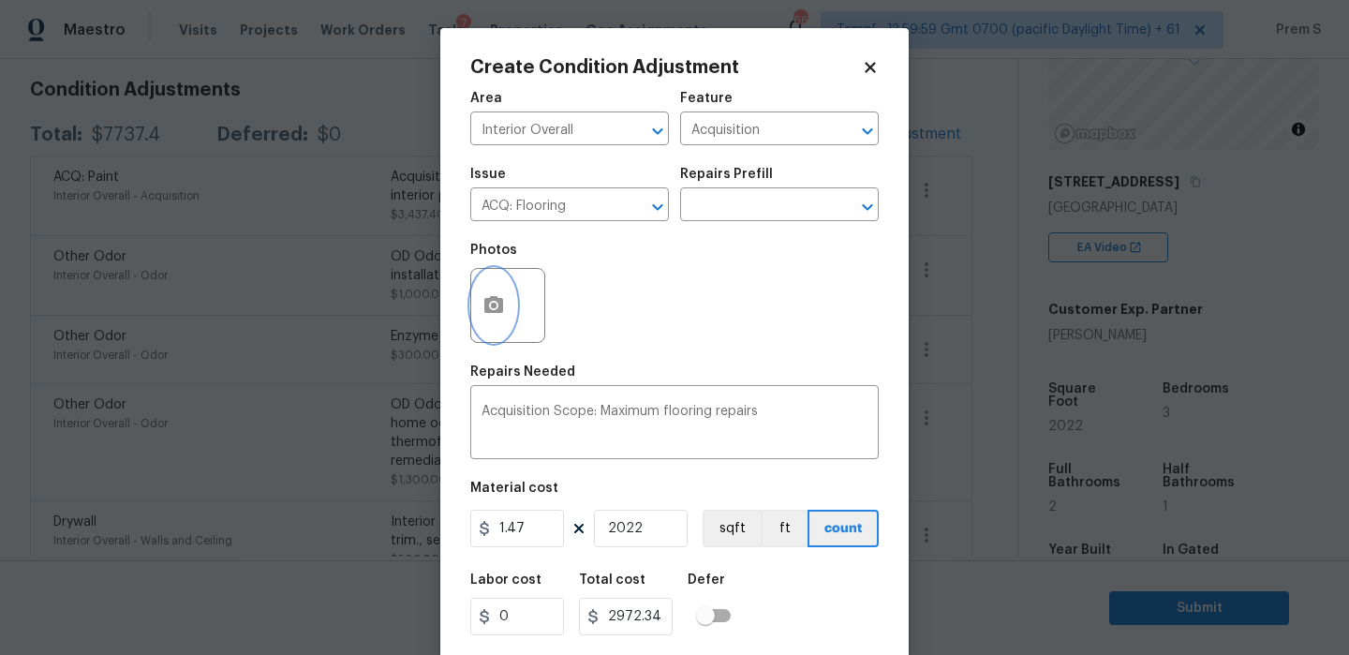
click at [498, 309] on icon "button" at bounding box center [493, 304] width 19 height 17
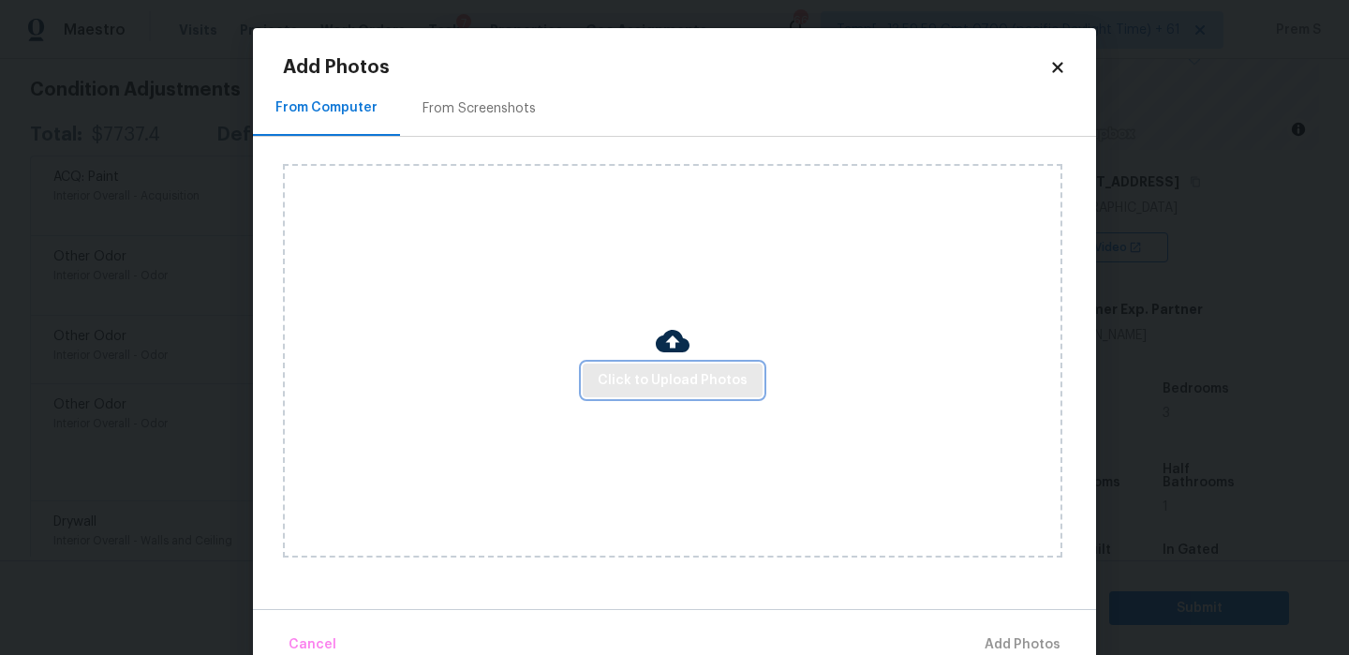
click at [644, 380] on span "Click to Upload Photos" at bounding box center [672, 380] width 150 height 23
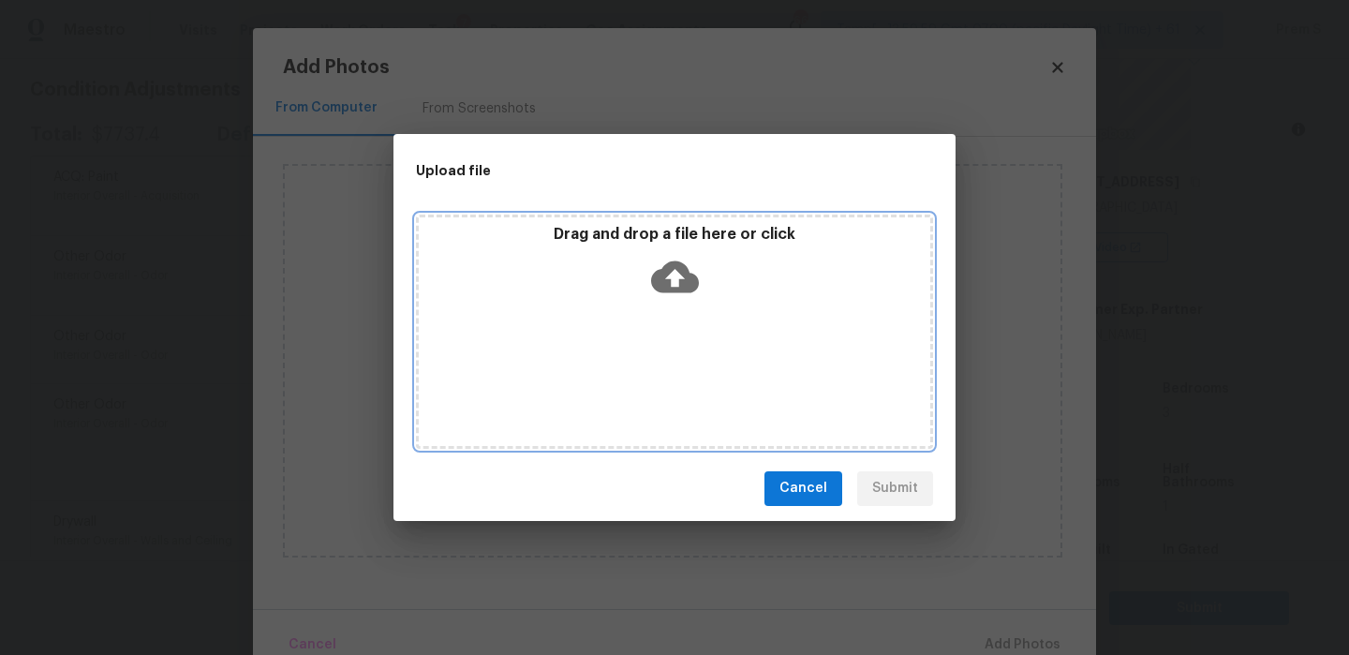
click at [666, 261] on icon at bounding box center [675, 276] width 48 height 32
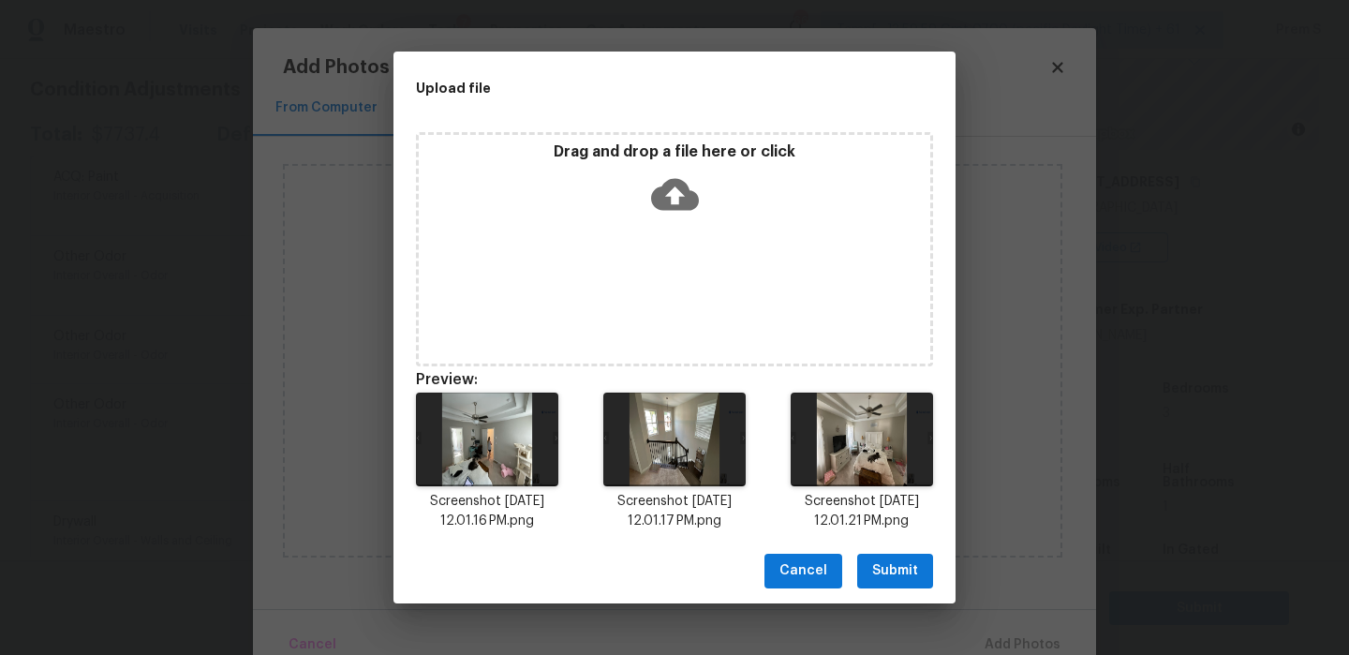
click at [905, 573] on span "Submit" at bounding box center [895, 570] width 46 height 23
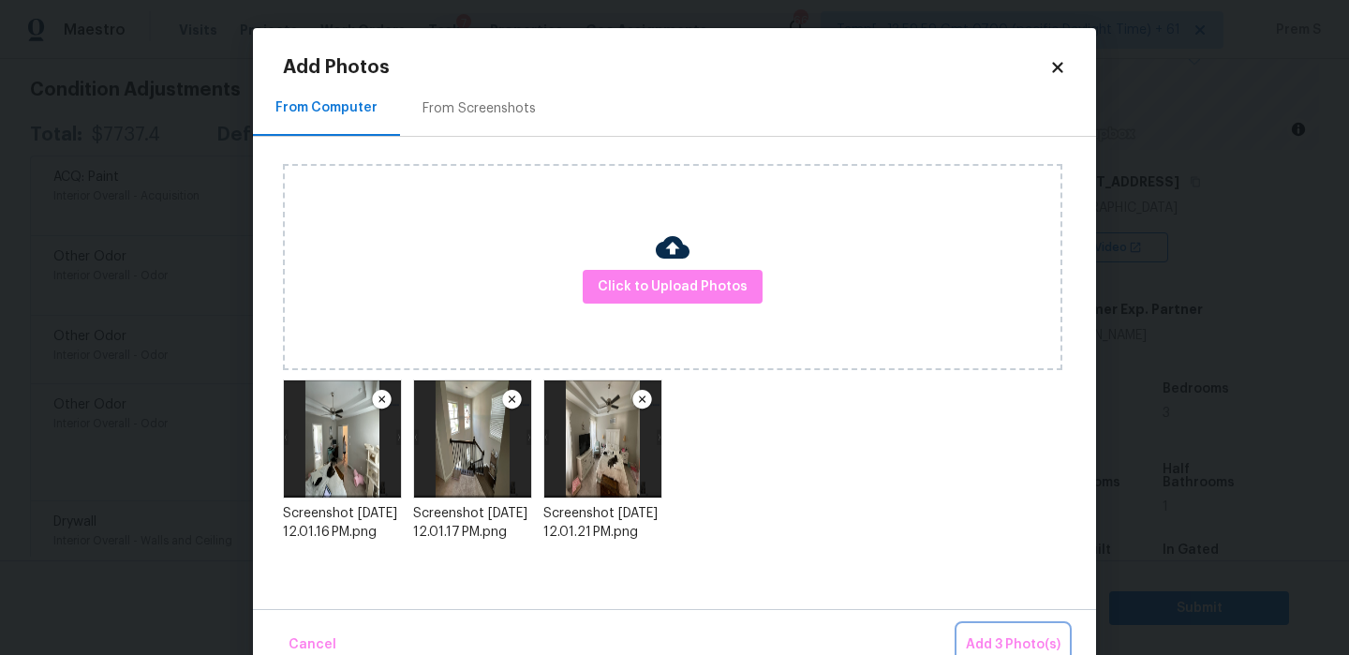
click at [1027, 646] on span "Add 3 Photo(s)" at bounding box center [1013, 644] width 95 height 23
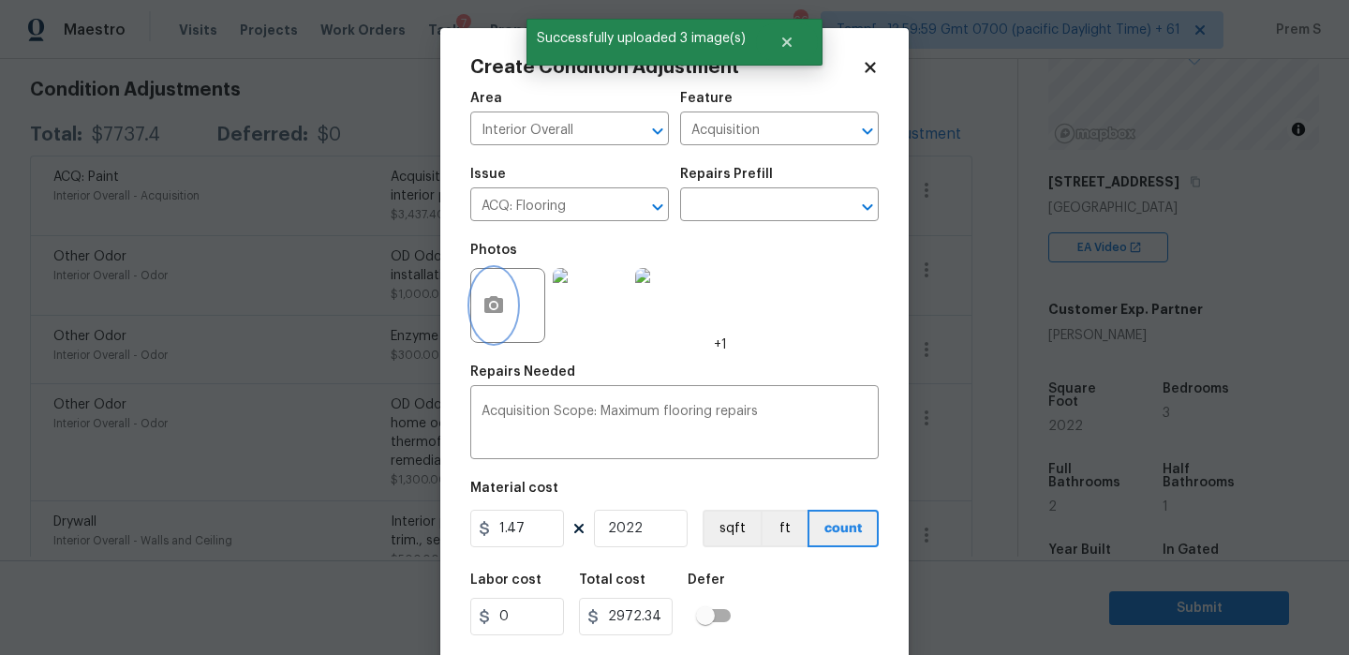
scroll to position [45, 0]
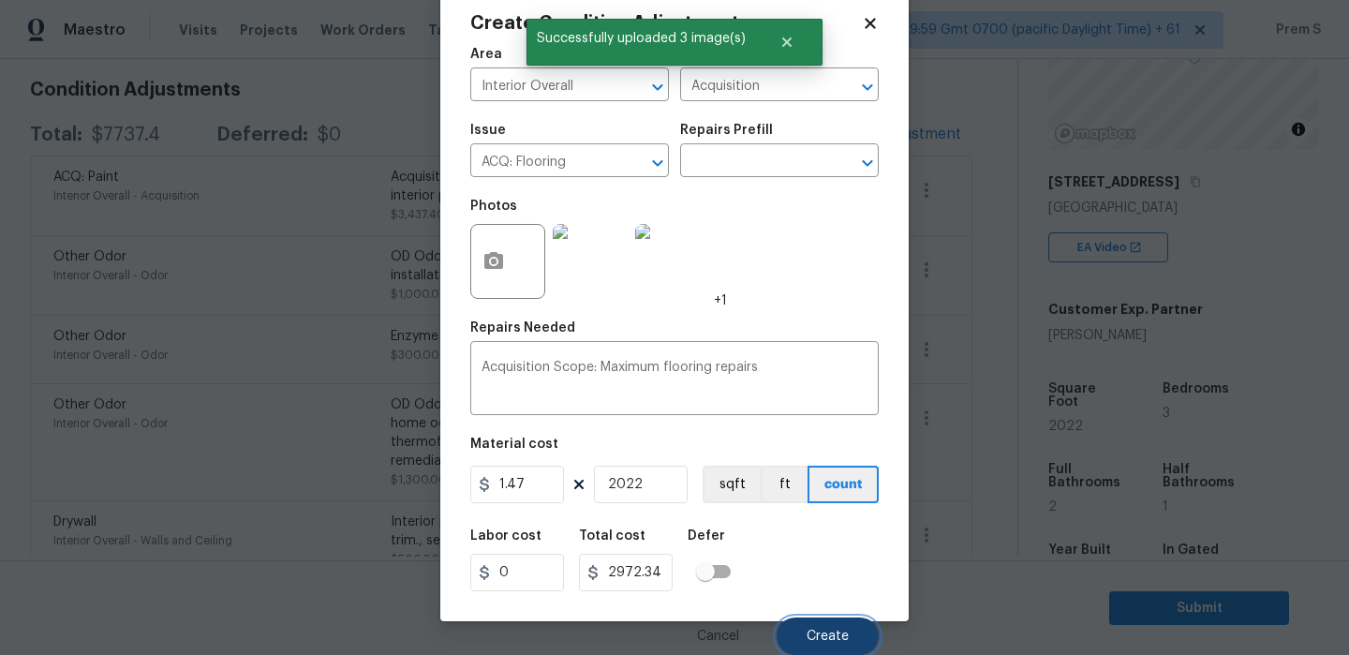
click at [844, 637] on span "Create" at bounding box center [827, 636] width 42 height 14
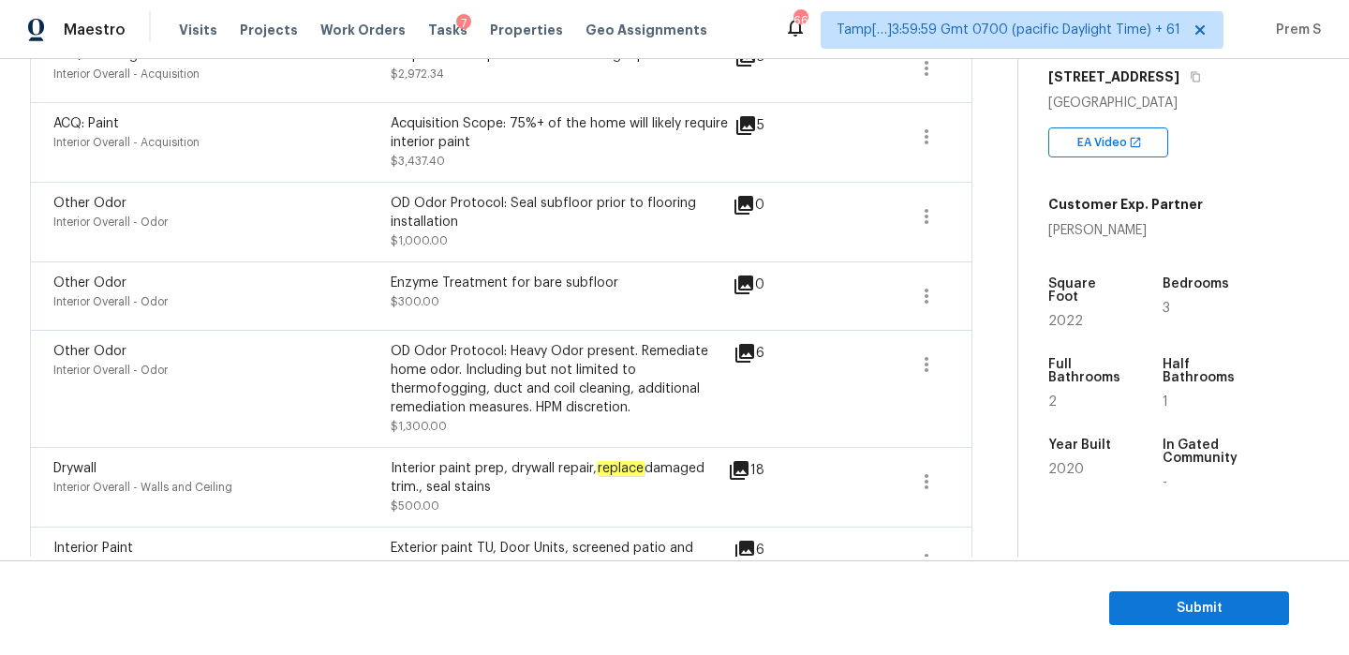
scroll to position [340, 0]
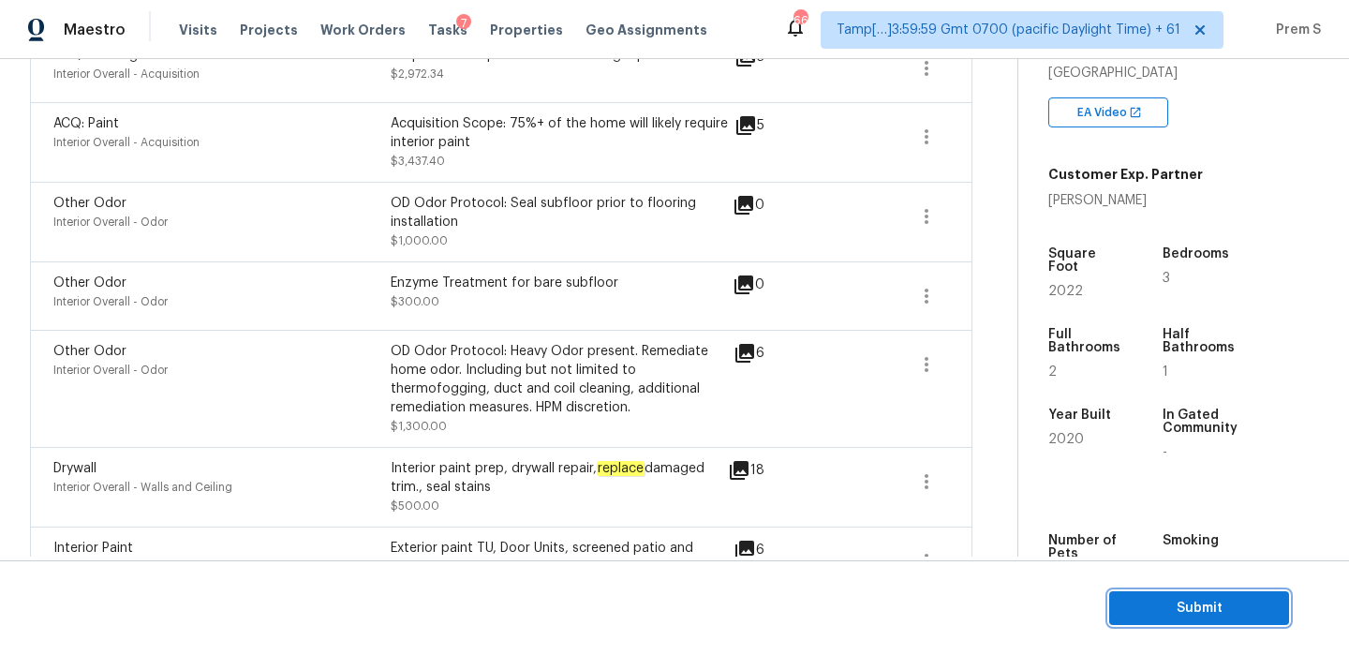
click at [1152, 607] on span "Submit" at bounding box center [1199, 608] width 150 height 23
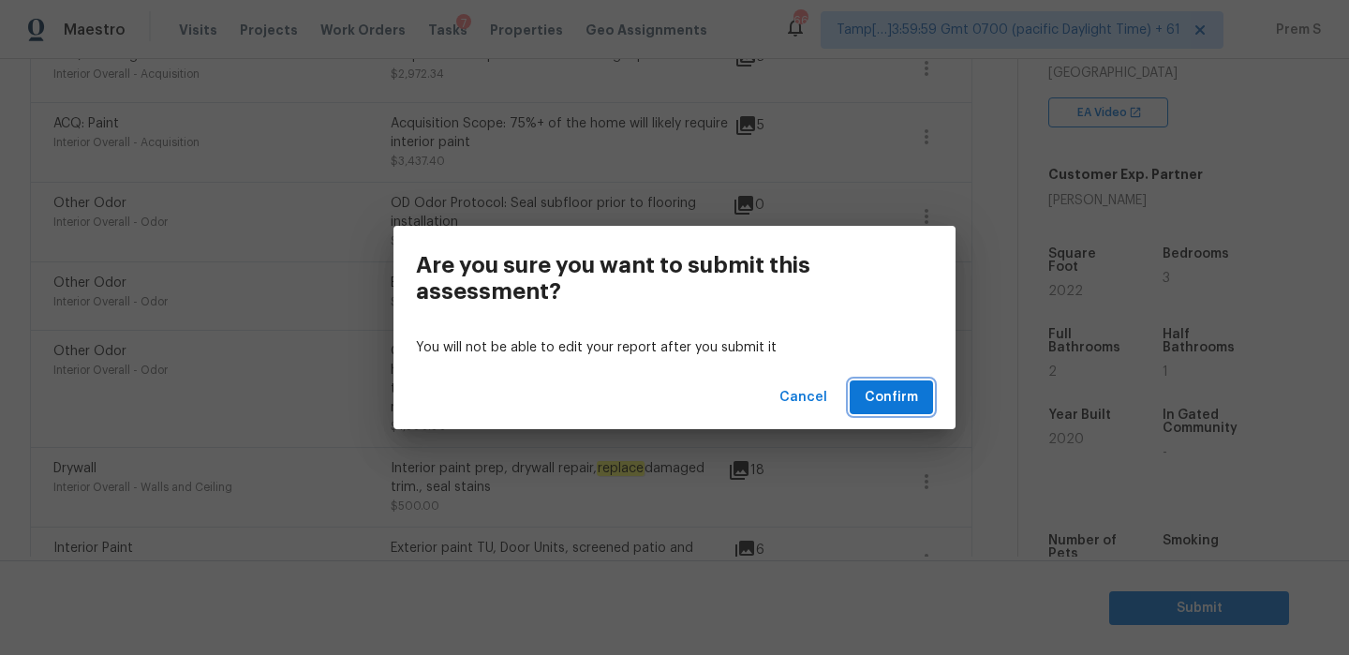
click at [880, 396] on span "Confirm" at bounding box center [890, 397] width 53 height 23
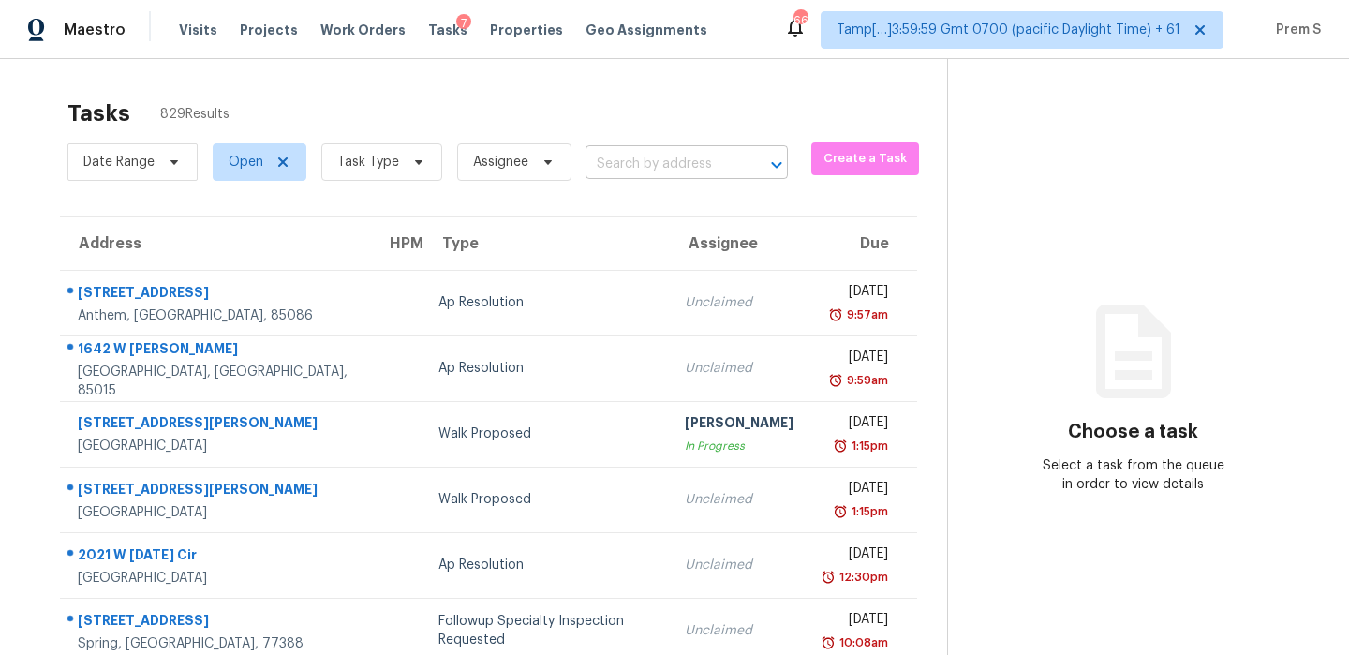
click at [653, 174] on input "text" at bounding box center [660, 164] width 150 height 29
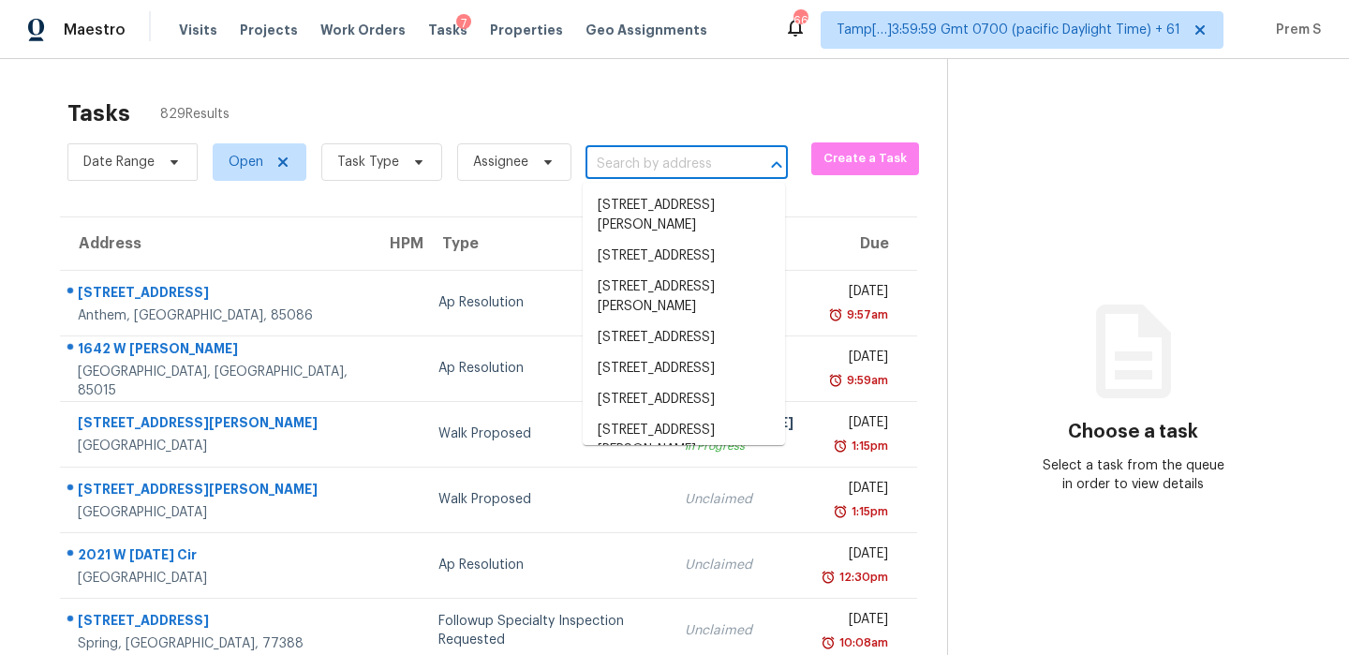
paste input "[STREET_ADDRESS][PERSON_NAME]"
type input "[STREET_ADDRESS][PERSON_NAME]"
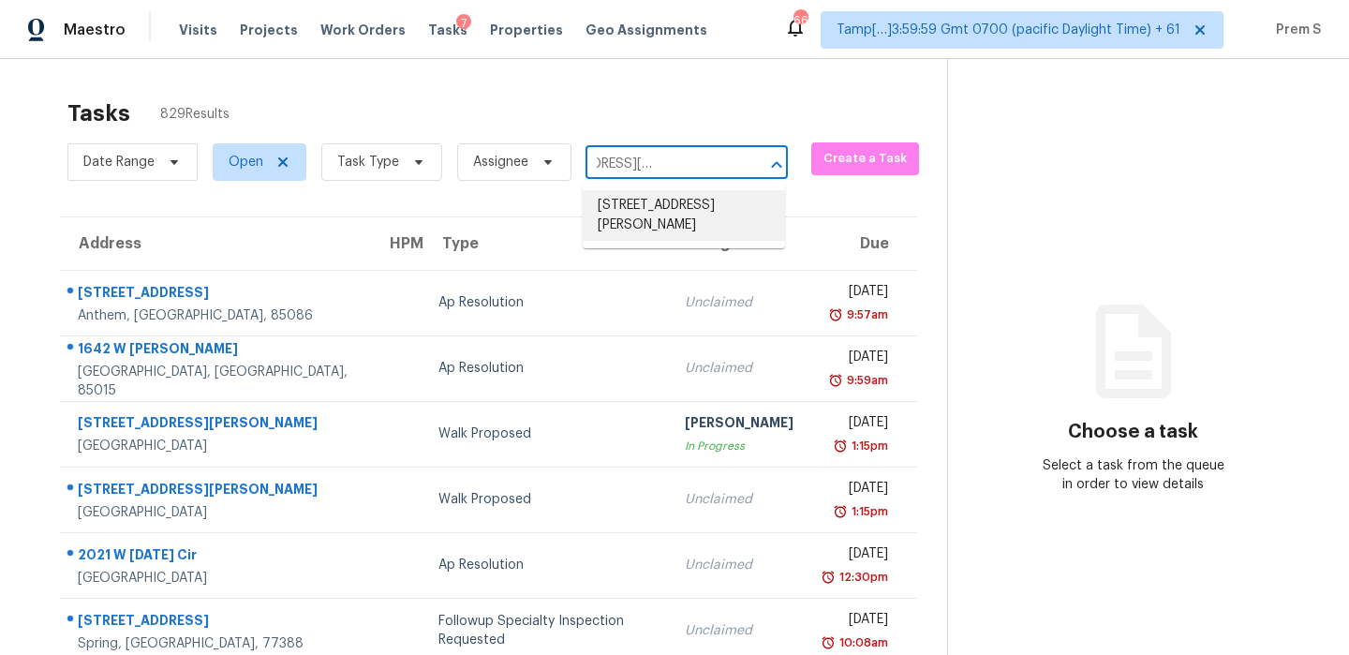
click at [675, 217] on li "[STREET_ADDRESS][PERSON_NAME]" at bounding box center [684, 215] width 202 height 51
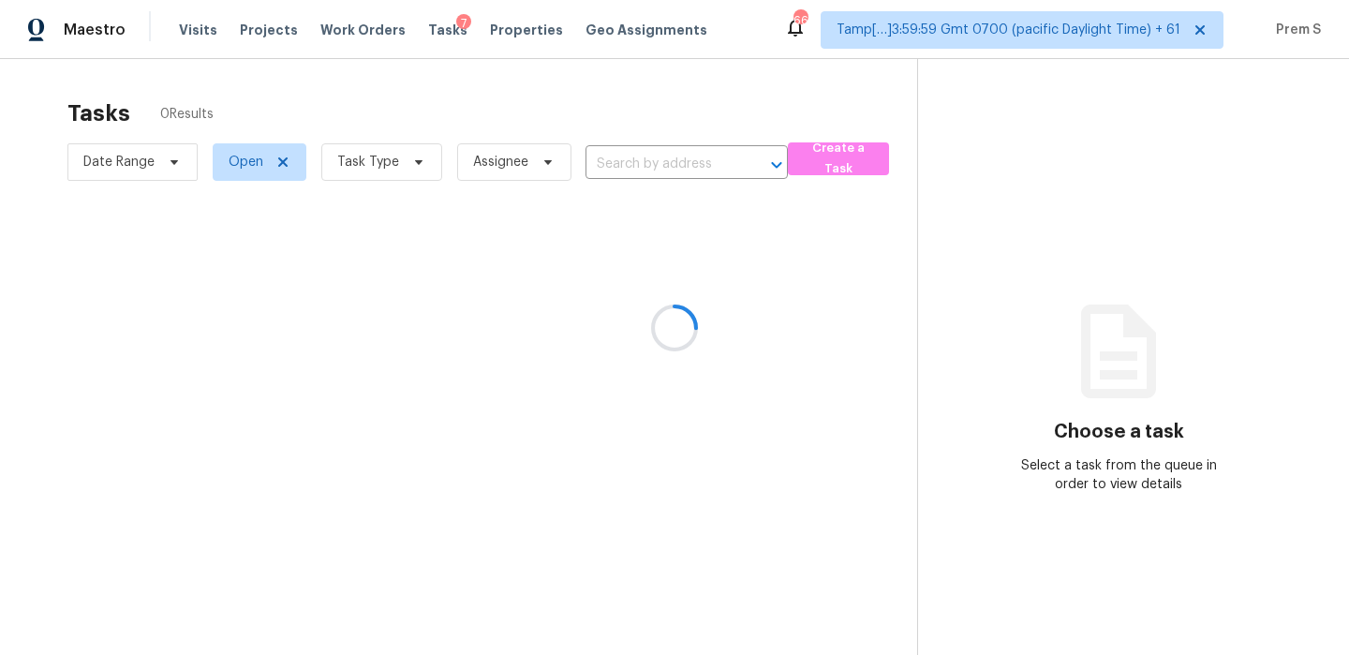
type input "[STREET_ADDRESS][PERSON_NAME]"
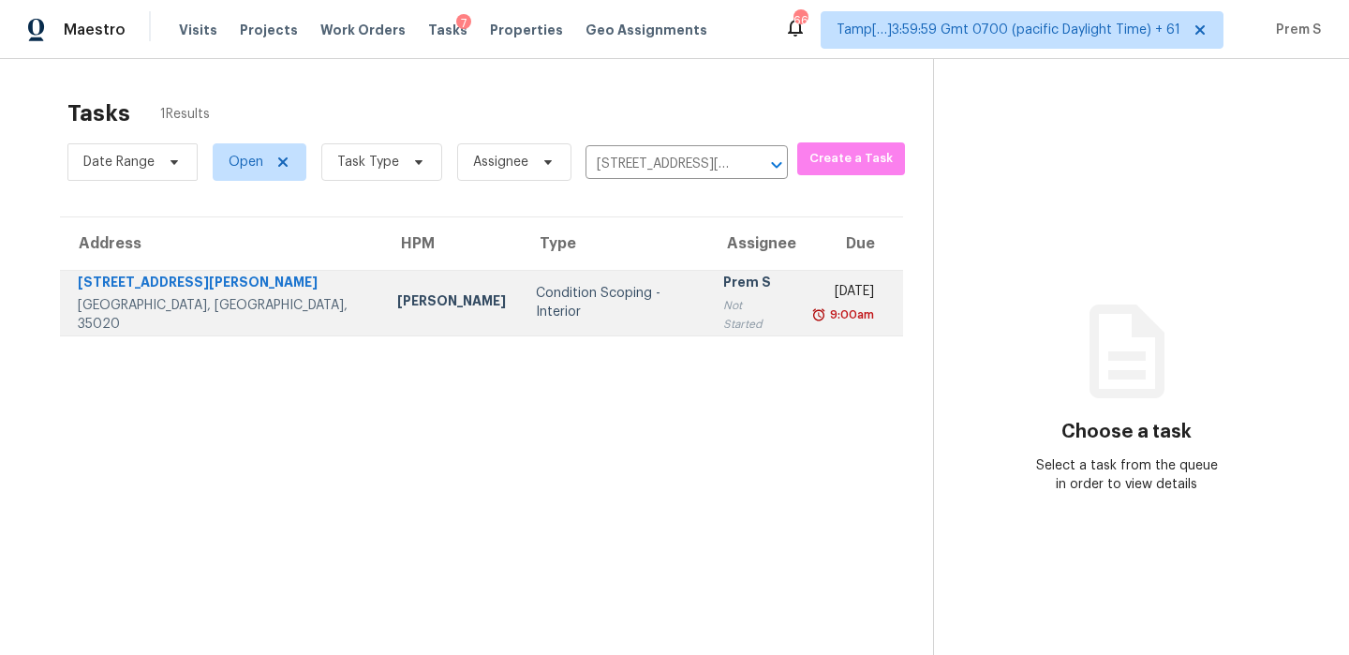
click at [580, 297] on div "Condition Scoping - Interior" at bounding box center [614, 302] width 157 height 37
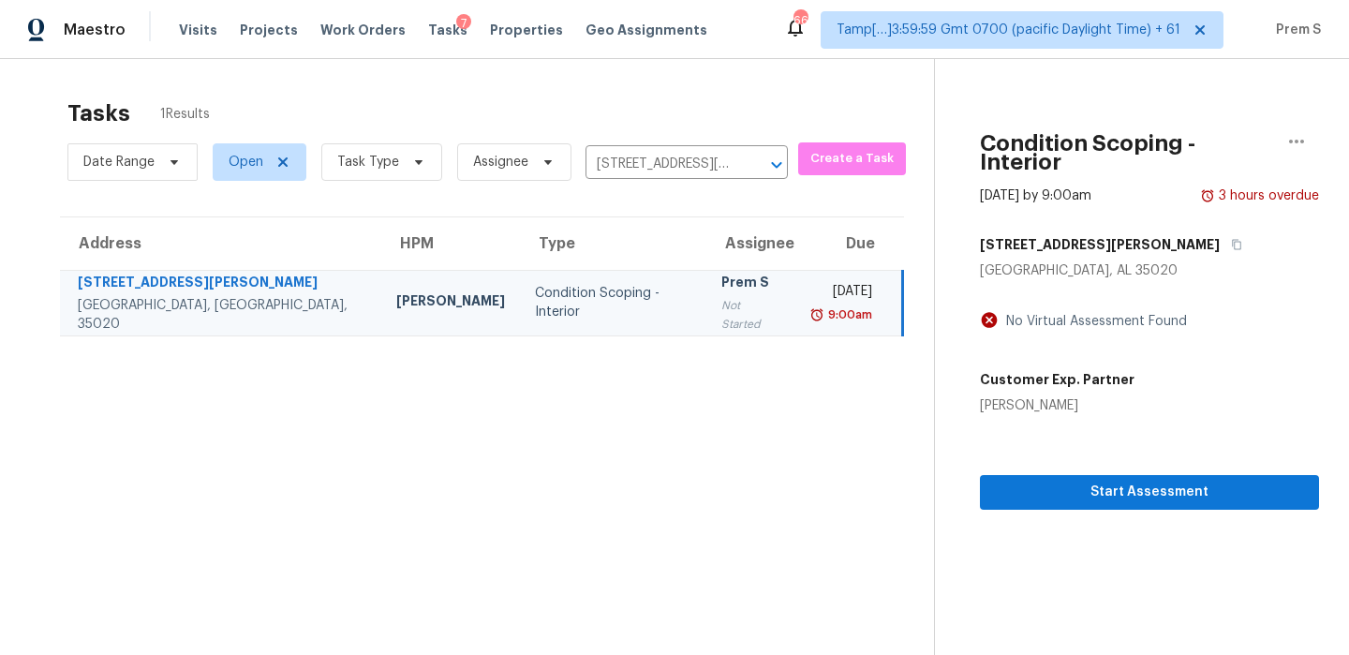
scroll to position [59, 0]
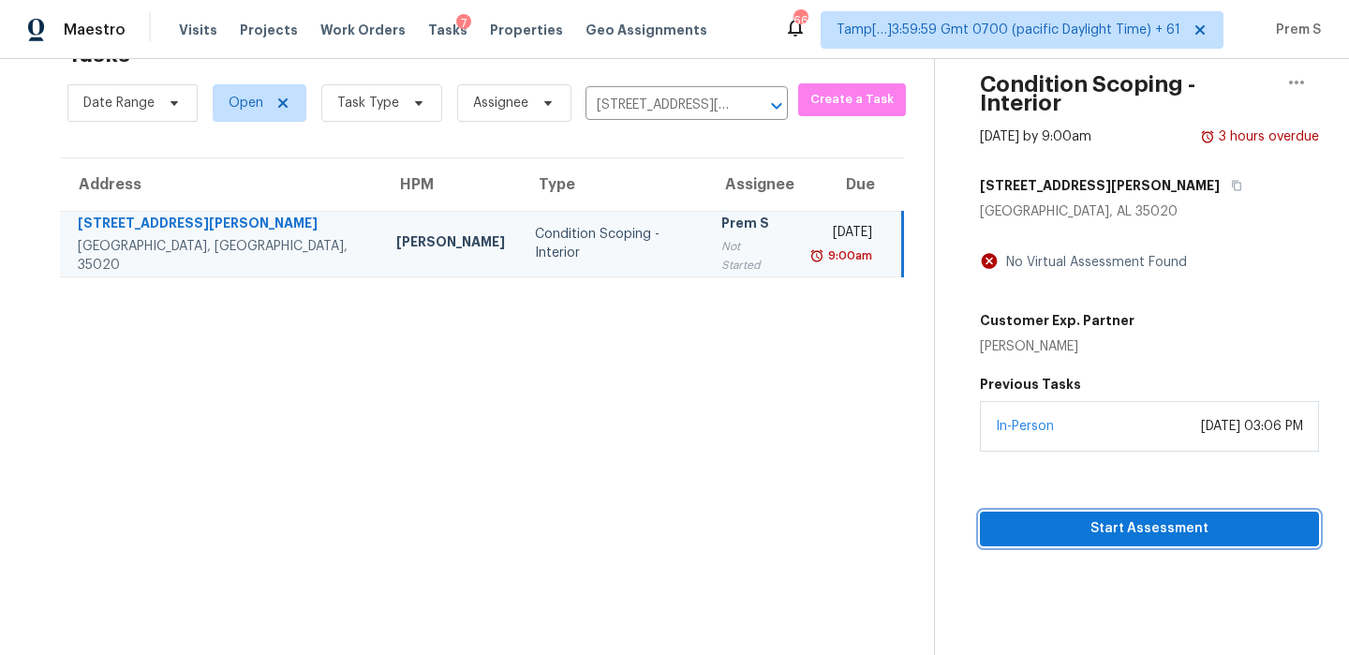
click at [1091, 522] on button "Start Assessment" at bounding box center [1149, 528] width 339 height 35
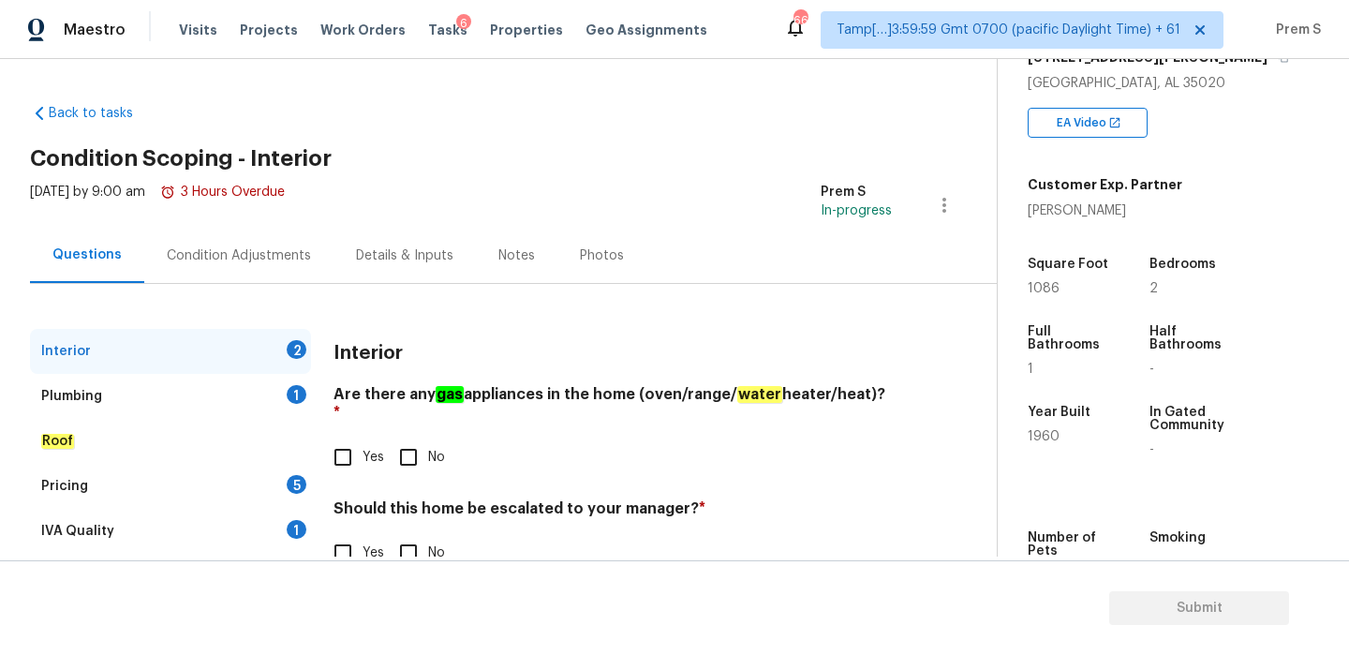
scroll to position [48, 0]
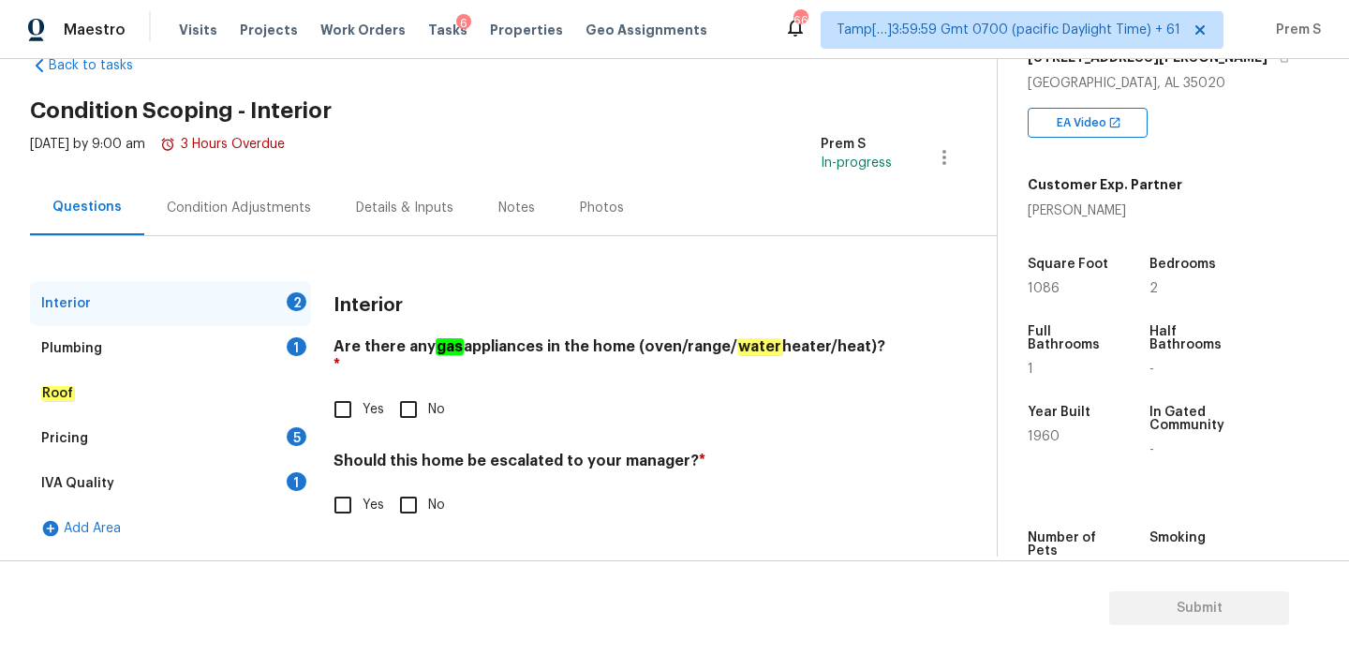
click at [344, 390] on input "Yes" at bounding box center [342, 409] width 39 height 39
checkbox input "true"
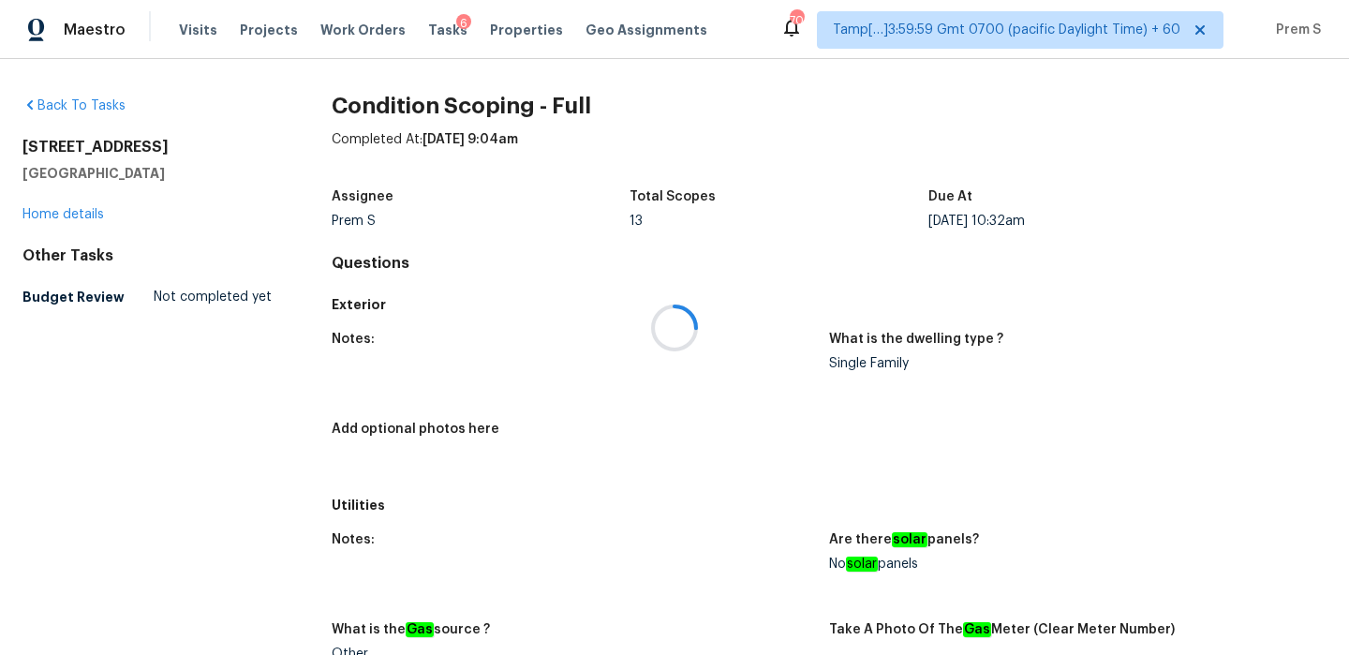
click at [428, 35] on div at bounding box center [674, 327] width 1349 height 655
click at [431, 30] on span "Tasks" at bounding box center [447, 29] width 39 height 13
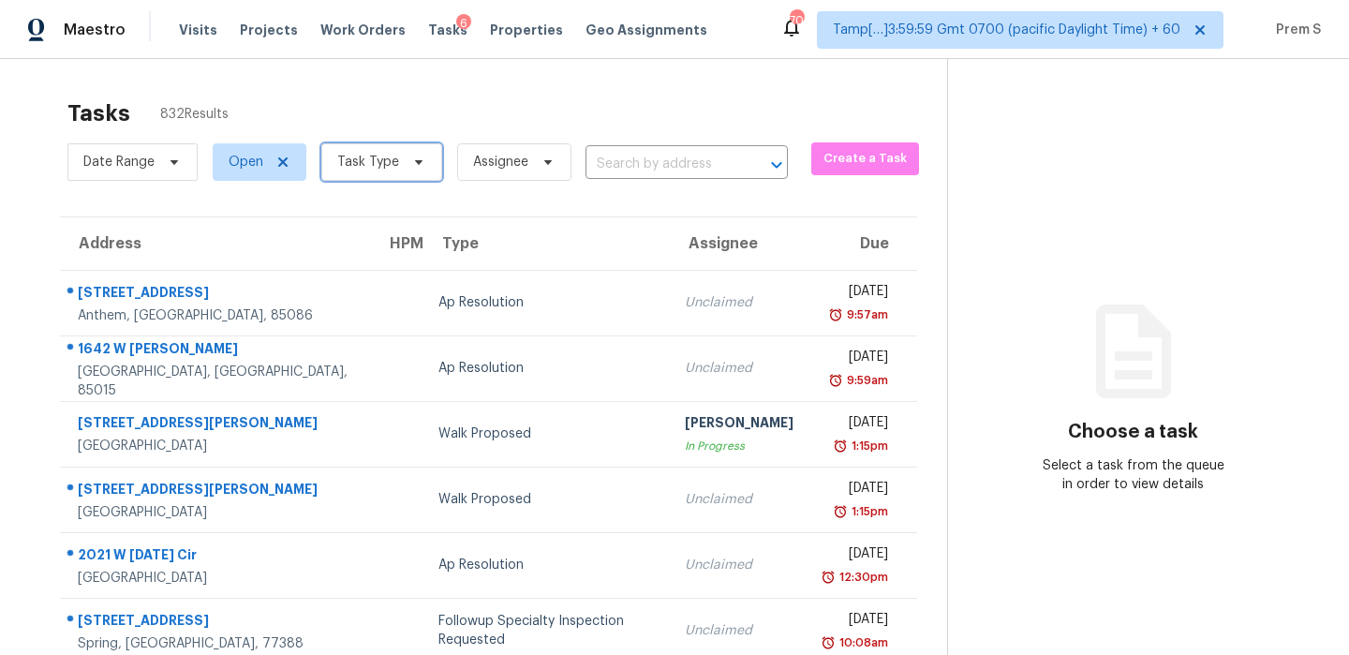
click at [411, 159] on icon at bounding box center [418, 162] width 15 height 15
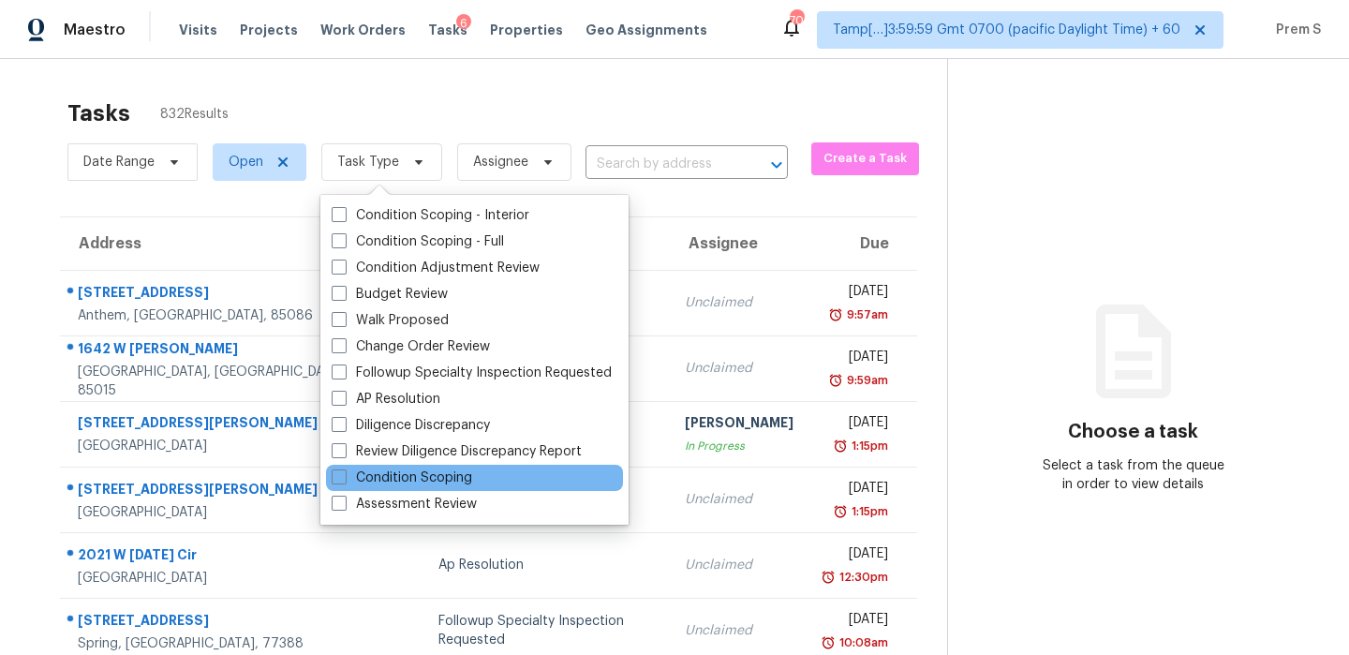
click at [483, 468] on div "Condition Scoping" at bounding box center [474, 478] width 297 height 26
click at [478, 478] on div "Condition Scoping" at bounding box center [474, 478] width 297 height 26
click at [367, 476] on label "Condition Scoping" at bounding box center [402, 477] width 140 height 19
click at [344, 476] on input "Condition Scoping" at bounding box center [338, 474] width 12 height 12
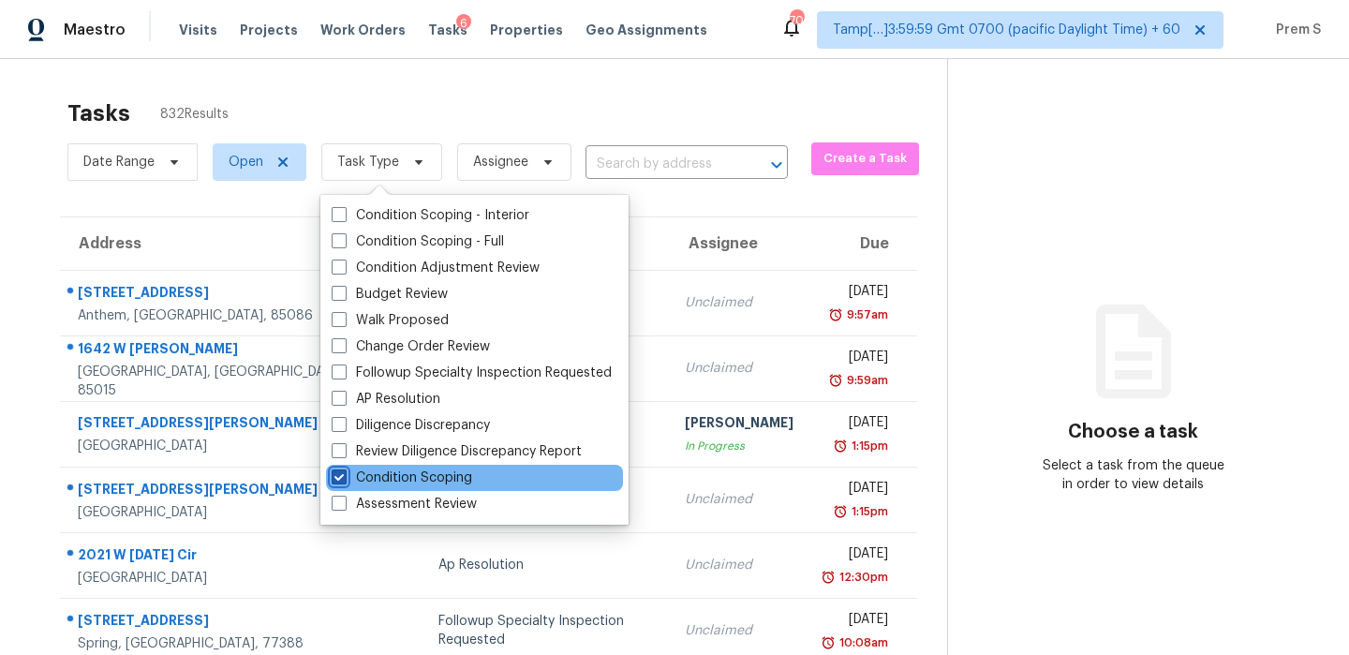
checkbox input "true"
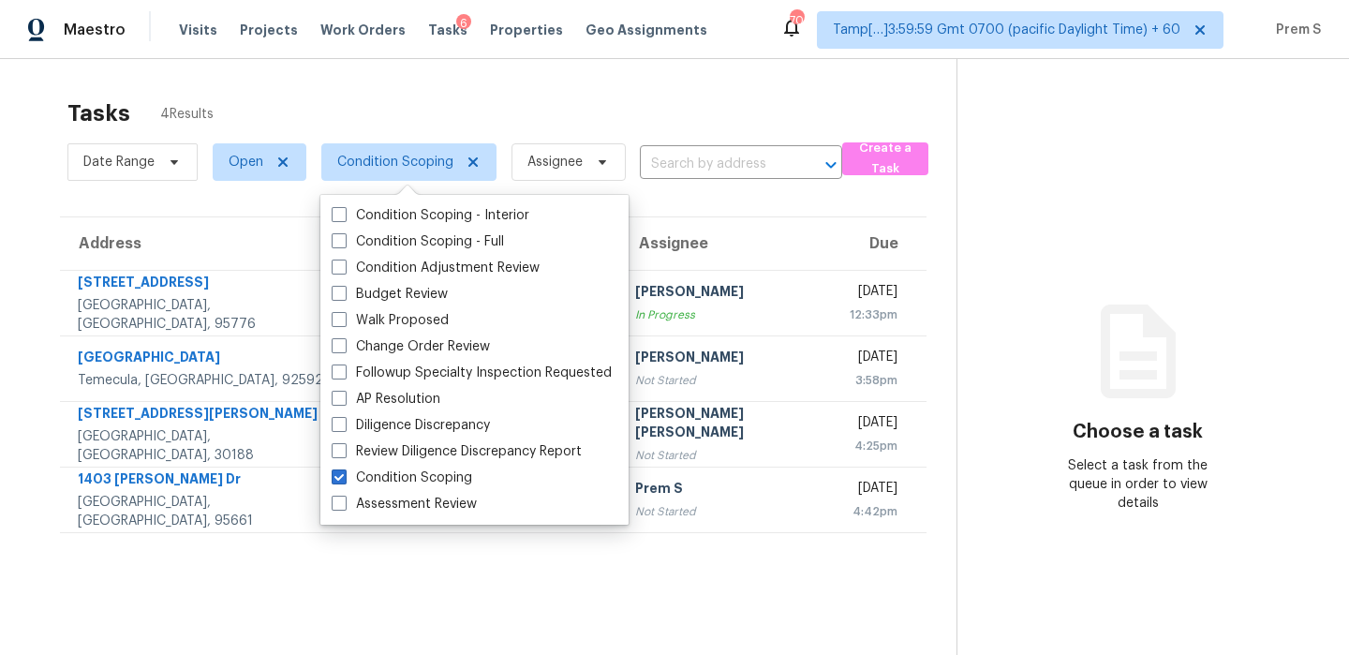
click at [783, 592] on section "Tasks 4 Results Date Range Open Condition Scoping Assignee ​ Create a Task Addr…" at bounding box center [493, 401] width 926 height 625
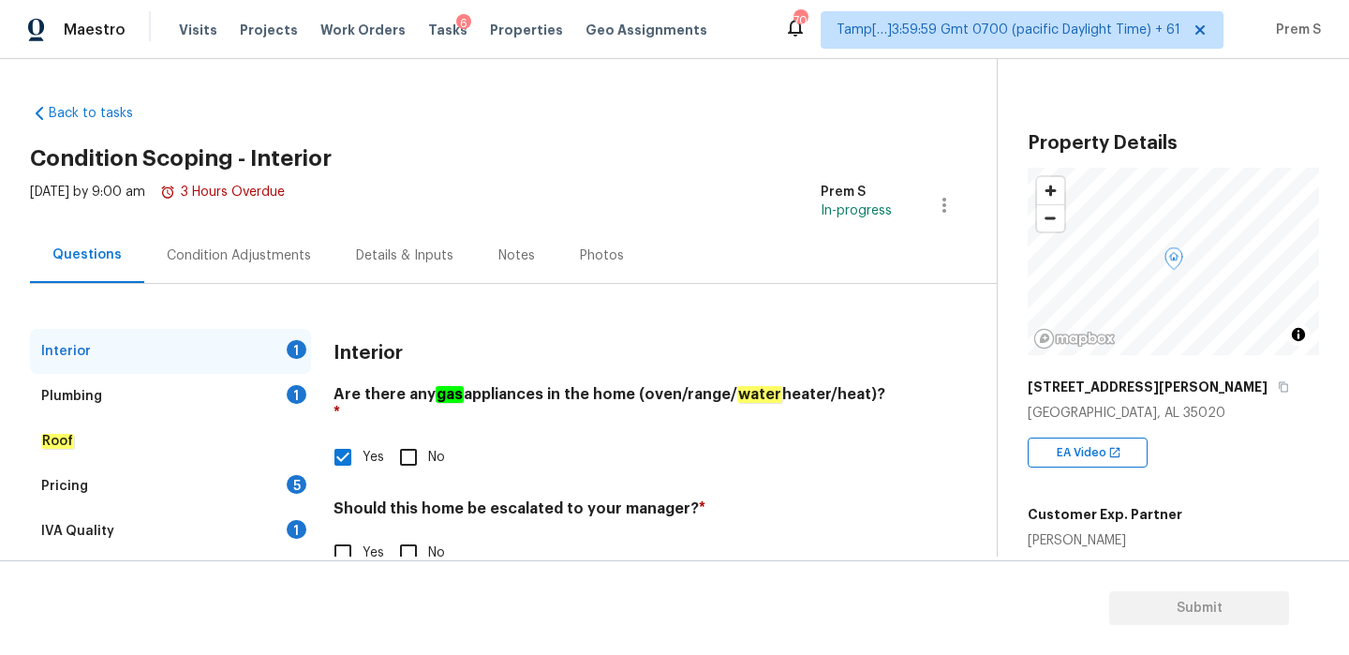
click at [417, 547] on input "No" at bounding box center [408, 552] width 39 height 39
checkbox input "true"
click at [299, 398] on div "1" at bounding box center [297, 394] width 20 height 19
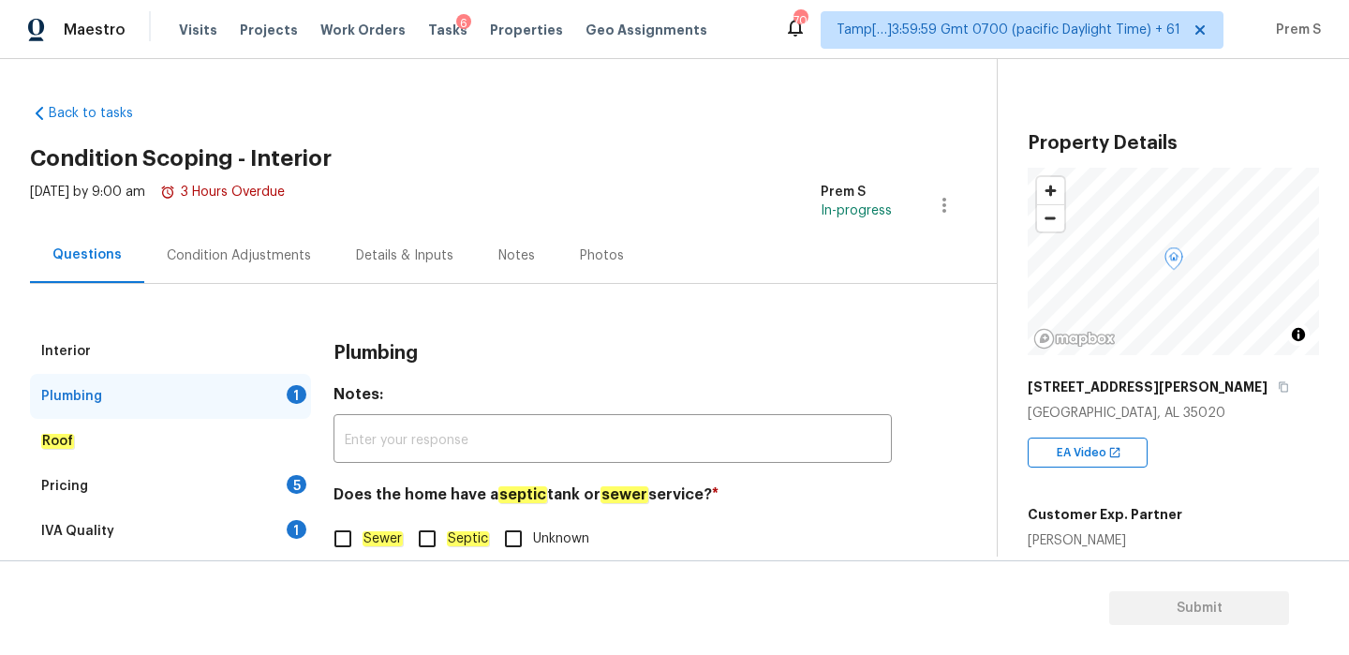
scroll to position [48, 0]
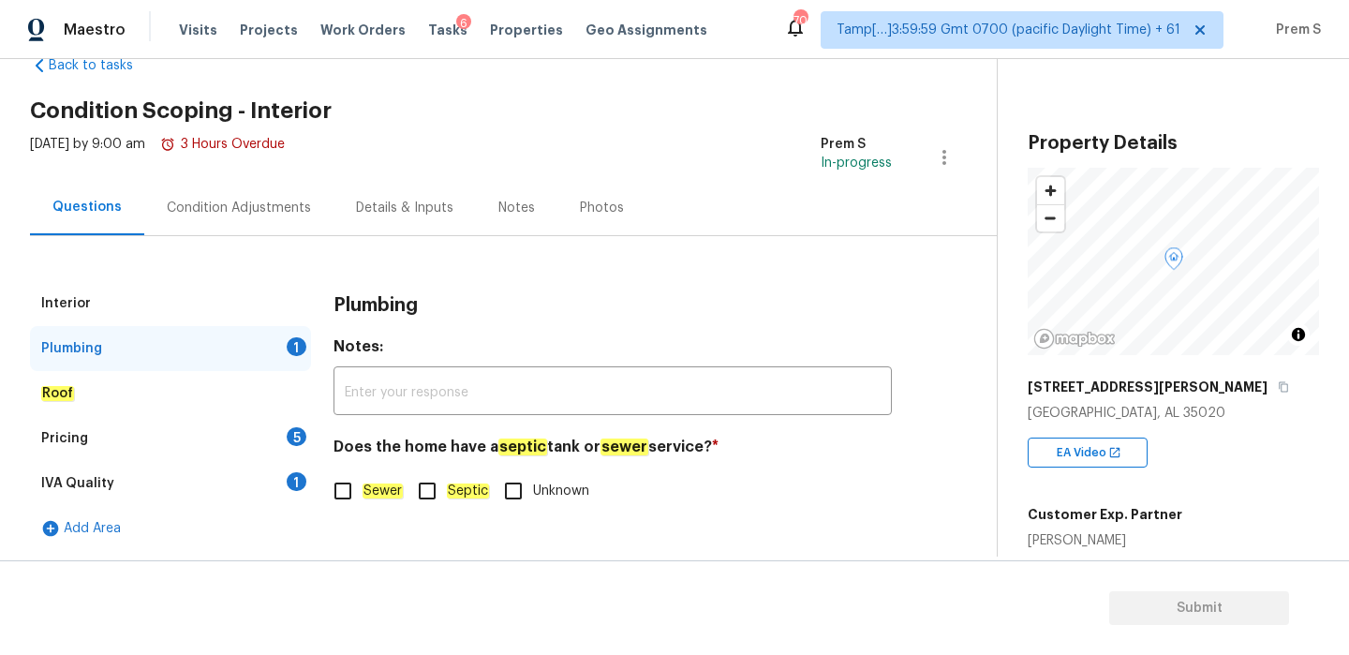
click at [383, 490] on em "Sewer" at bounding box center [382, 490] width 40 height 15
click at [362, 490] on input "Sewer" at bounding box center [342, 490] width 39 height 39
checkbox input "true"
click at [300, 450] on div "Pricing 5" at bounding box center [170, 438] width 281 height 45
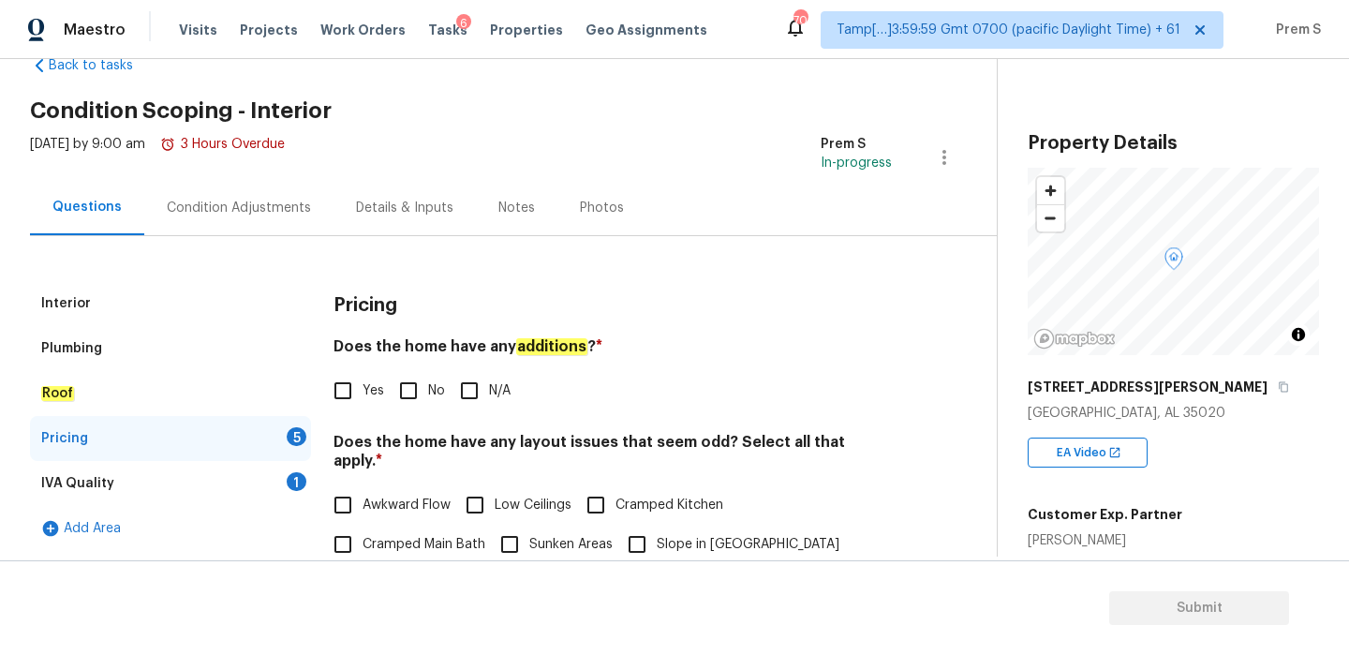
click at [412, 397] on input "No" at bounding box center [408, 390] width 39 height 39
checkbox input "true"
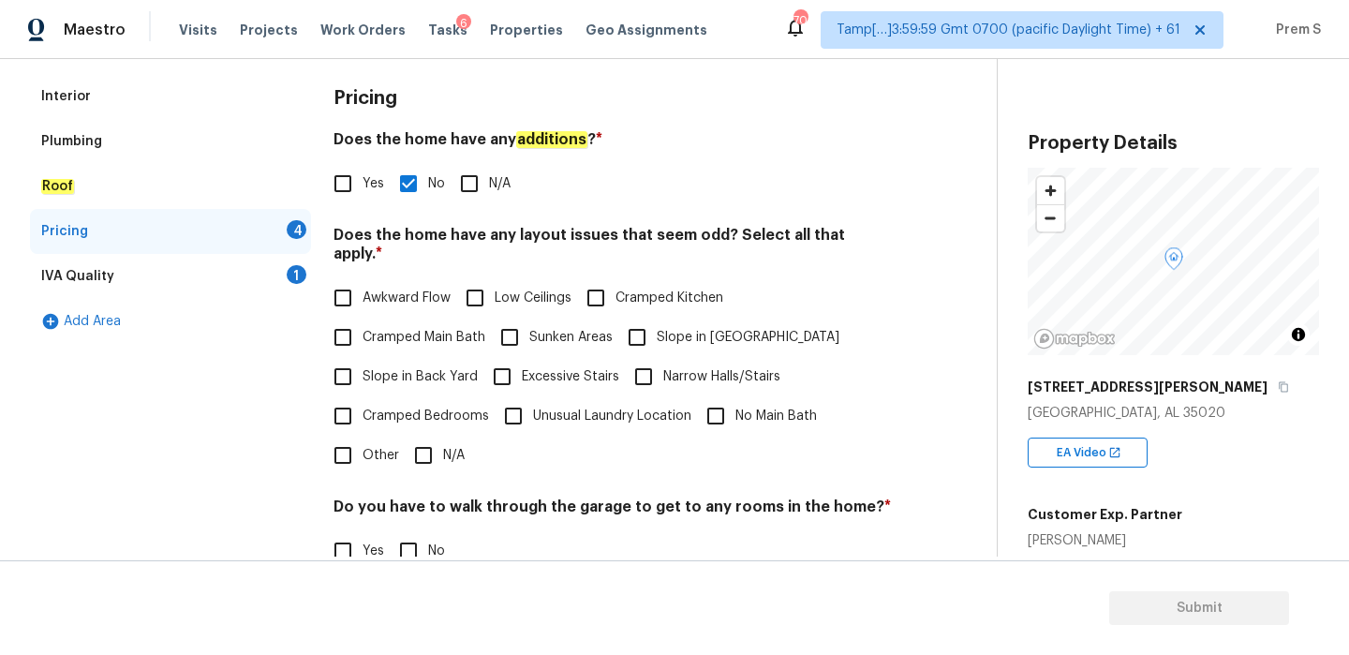
click at [431, 439] on input "N/A" at bounding box center [423, 454] width 39 height 39
checkbox input "true"
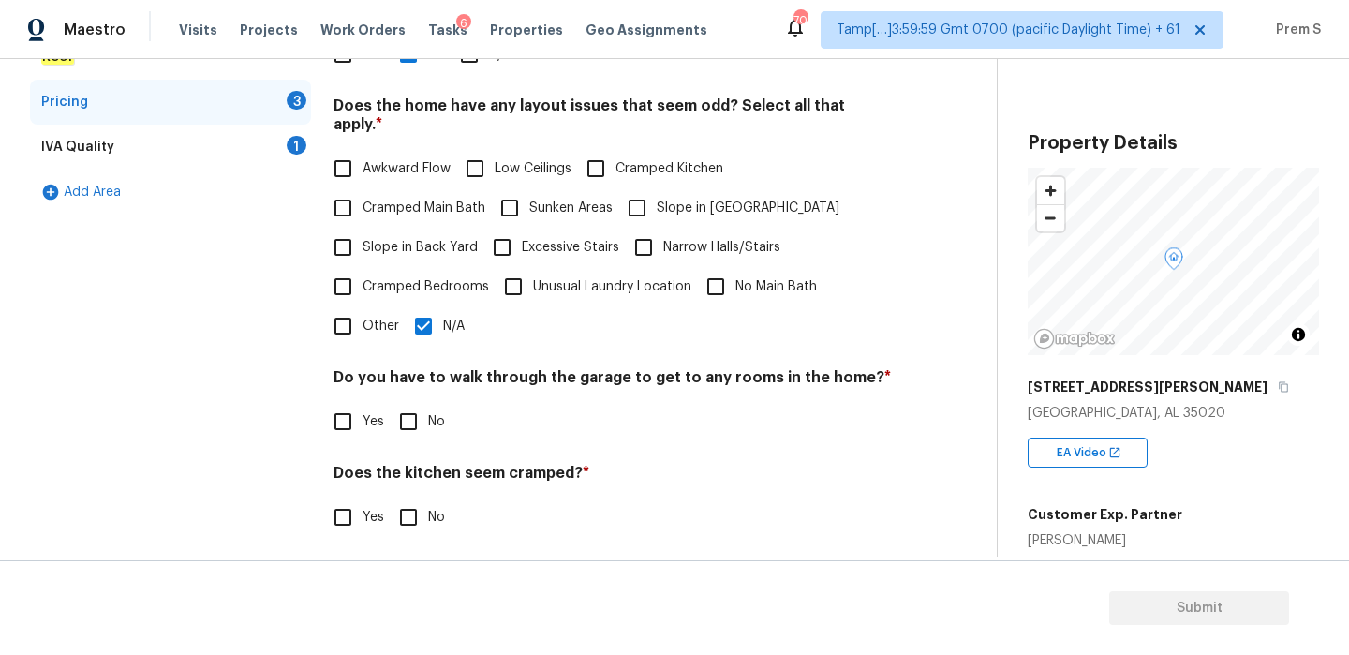
click at [424, 424] on div "Pricing Does the home have any additions ? * Yes No N/A Does the home have any …" at bounding box center [612, 300] width 558 height 710
click at [420, 416] on input "No" at bounding box center [408, 421] width 39 height 39
checkbox input "true"
click at [414, 497] on input "No" at bounding box center [408, 516] width 39 height 39
checkbox input "true"
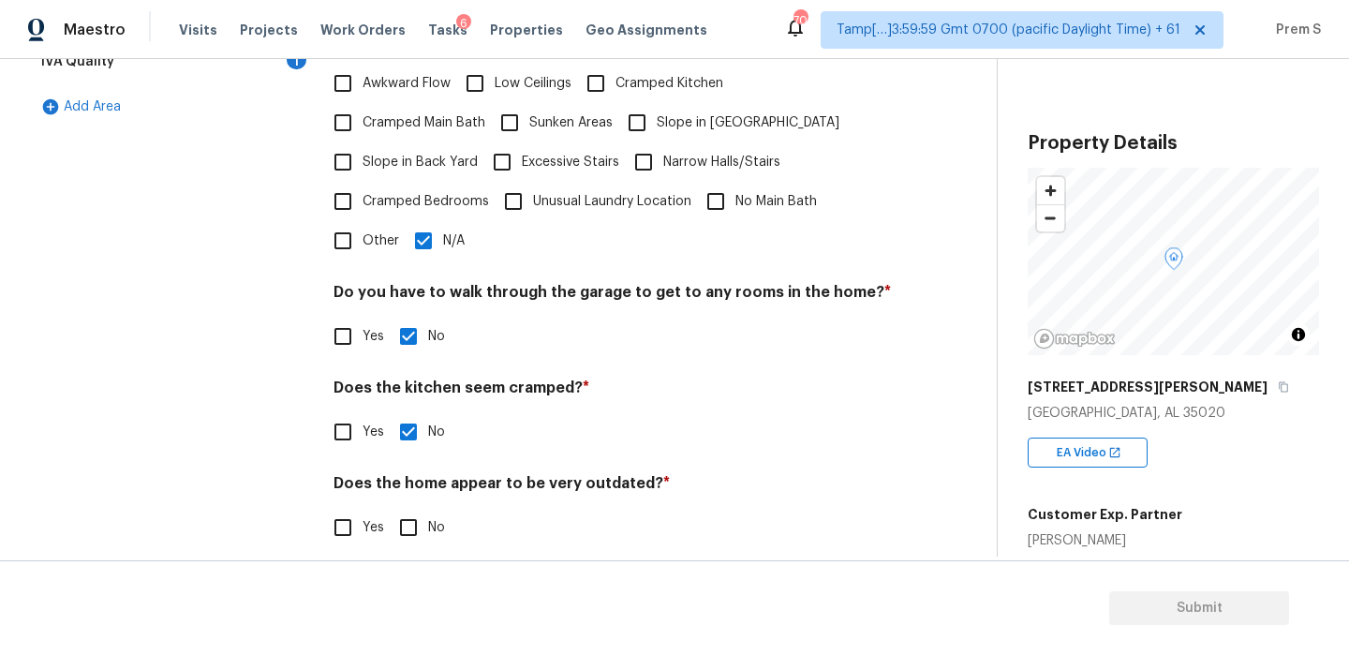
click at [411, 508] on input "No" at bounding box center [408, 527] width 39 height 39
checkbox input "true"
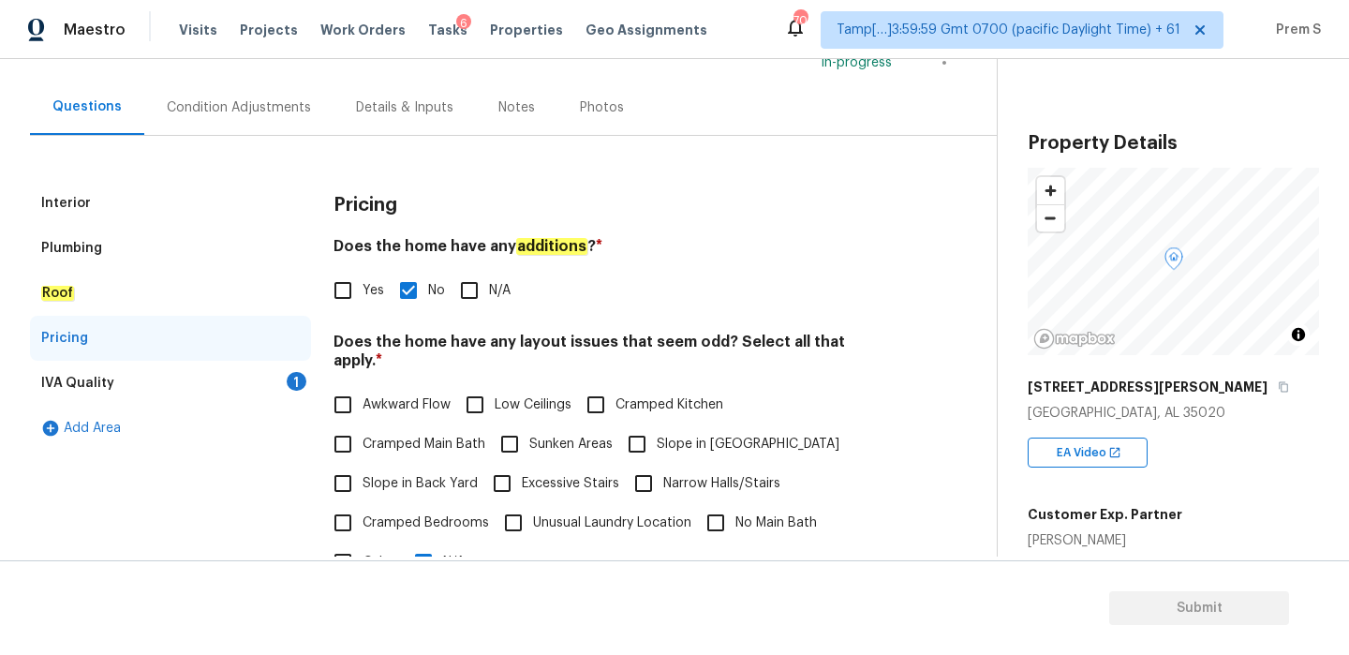
click at [279, 383] on div "IVA Quality 1" at bounding box center [170, 383] width 281 height 45
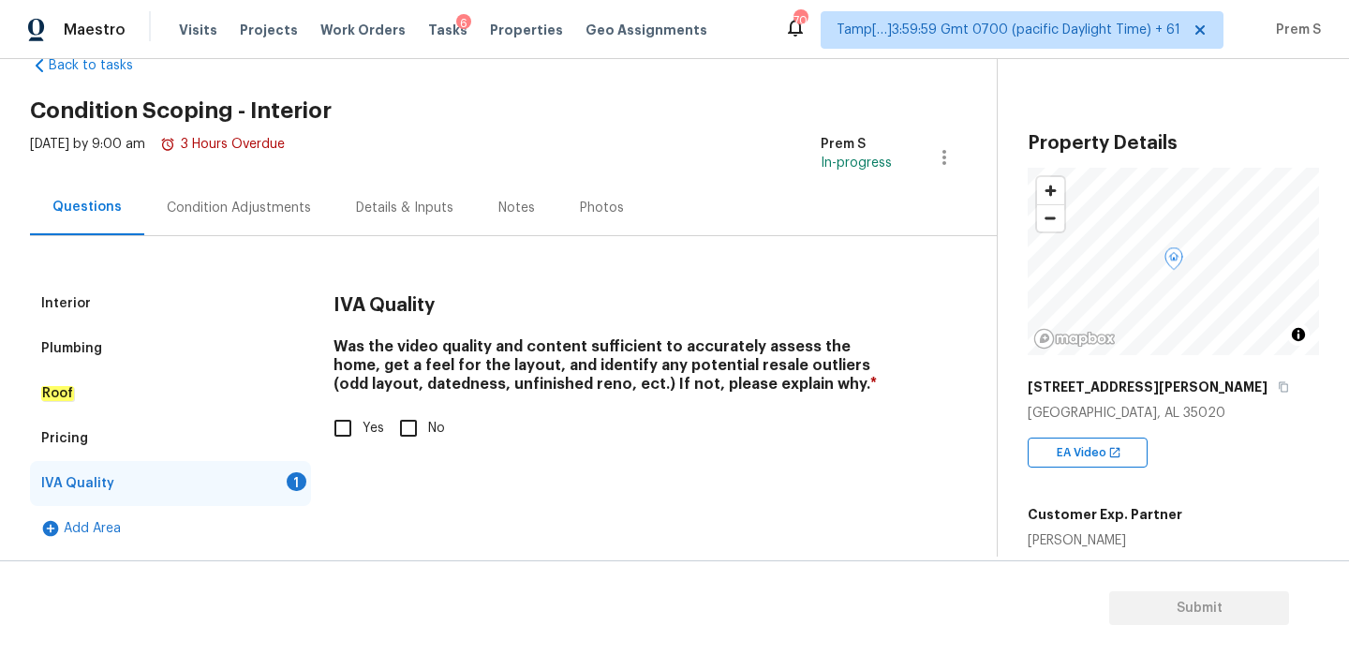
click at [369, 422] on span "Yes" at bounding box center [373, 429] width 22 height 20
click at [362, 422] on input "Yes" at bounding box center [342, 427] width 39 height 39
checkbox input "true"
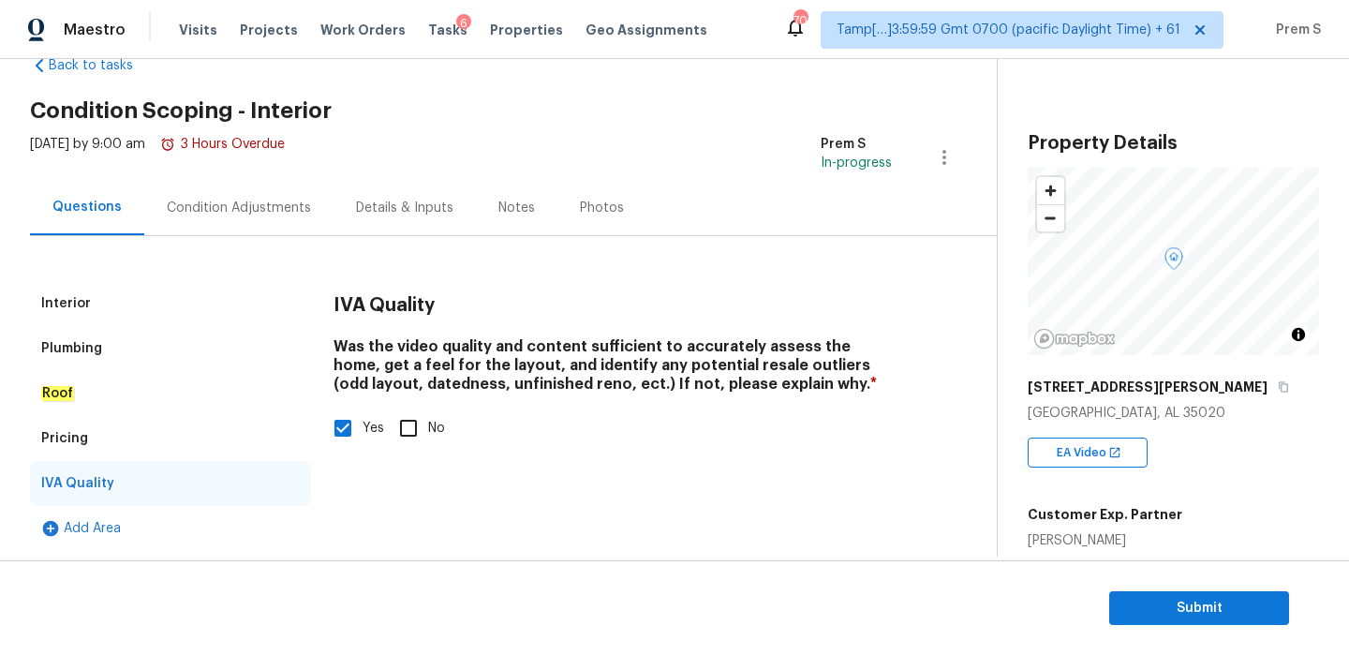
click at [244, 203] on div "Condition Adjustments" at bounding box center [239, 208] width 144 height 19
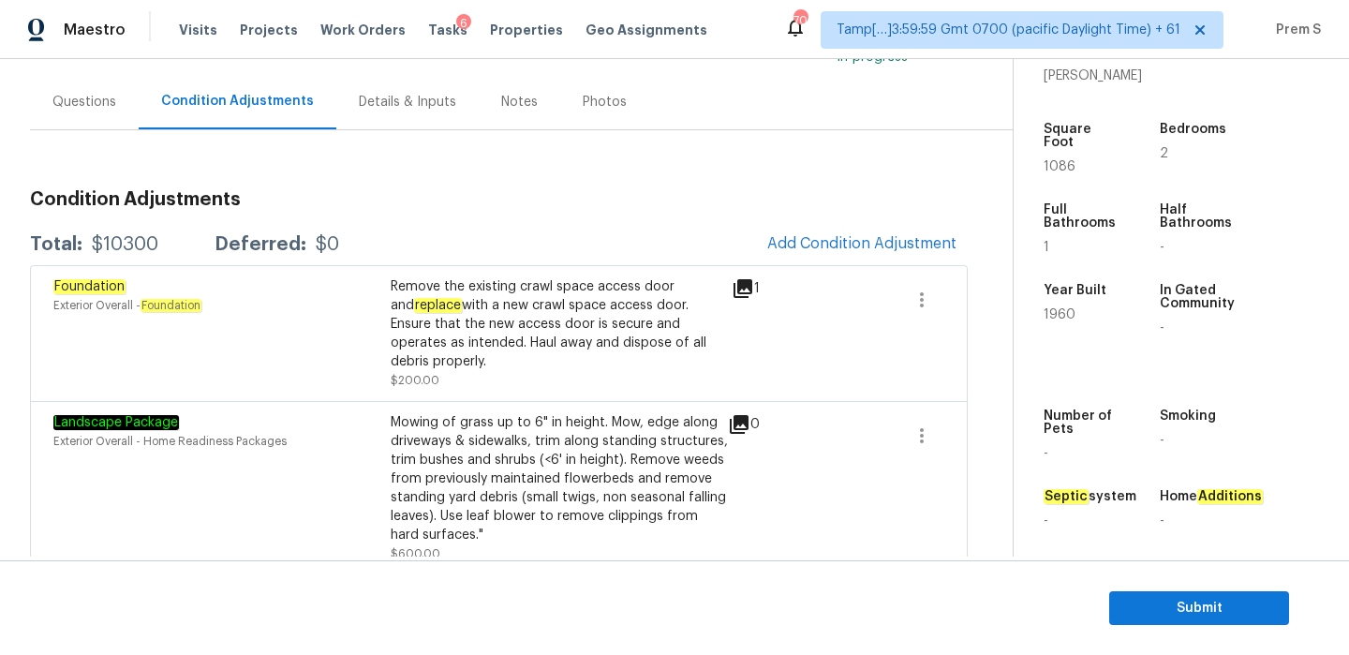
scroll to position [146, 0]
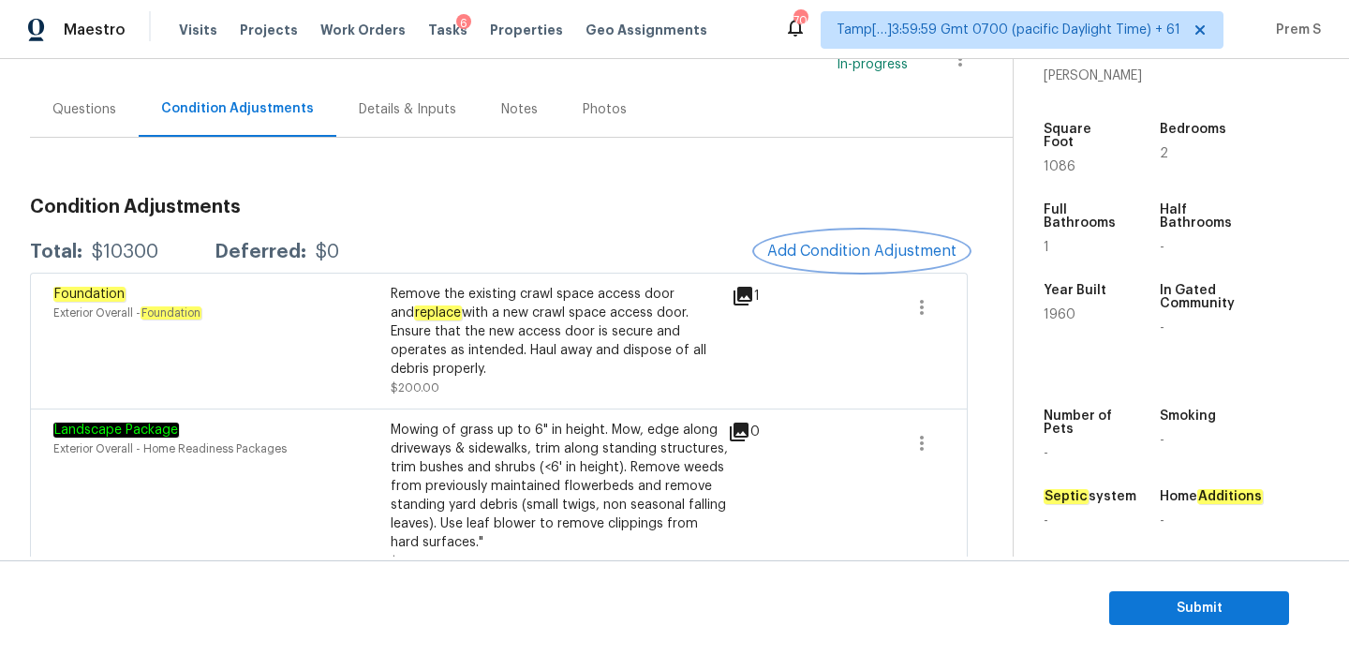
click at [858, 241] on button "Add Condition Adjustment" at bounding box center [862, 250] width 212 height 39
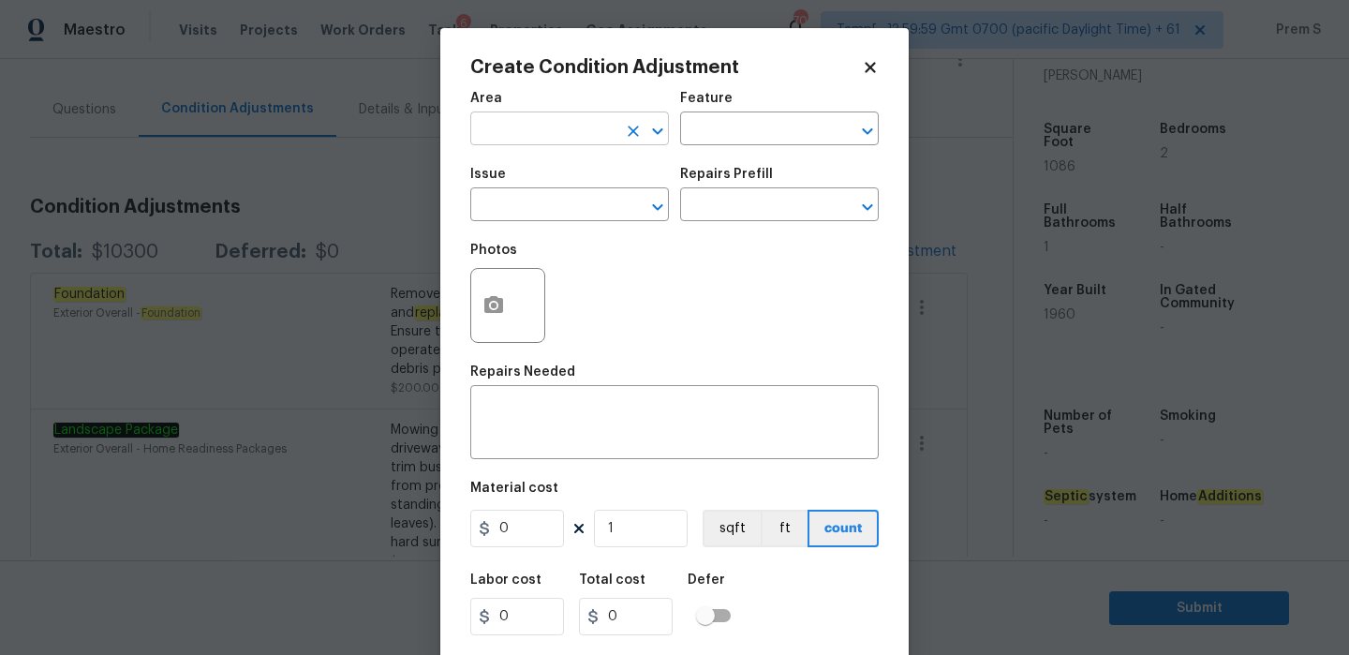
click at [503, 128] on input "text" at bounding box center [543, 130] width 146 height 29
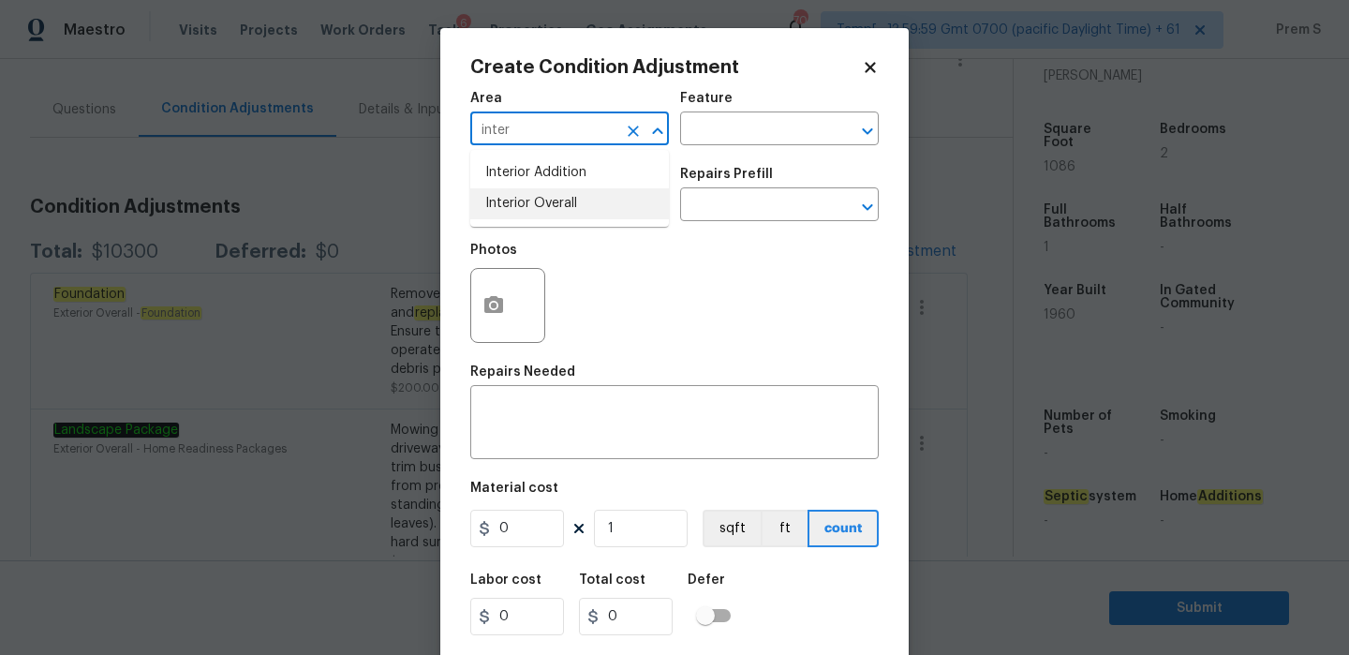
click at [515, 217] on li "Interior Overall" at bounding box center [569, 203] width 199 height 31
type input "Interior Overall"
click at [515, 217] on input "text" at bounding box center [543, 206] width 146 height 29
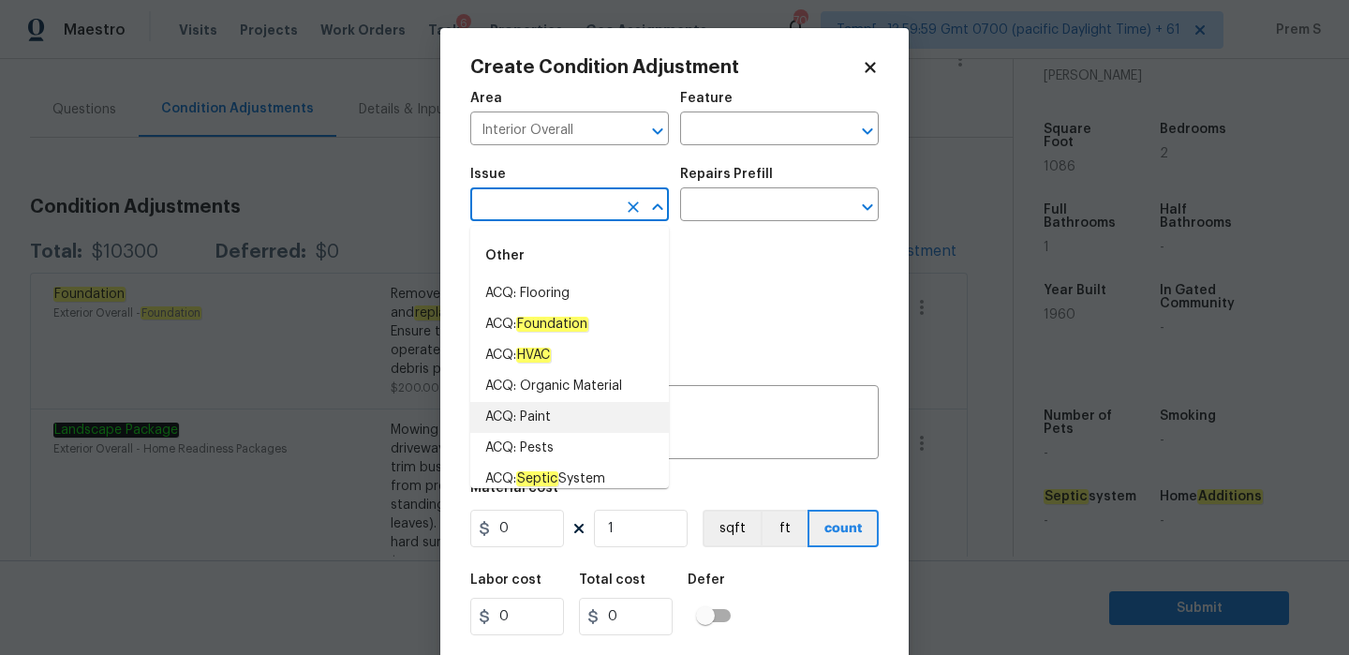
click at [561, 404] on li "ACQ: Paint" at bounding box center [569, 417] width 199 height 31
type input "ACQ: Paint"
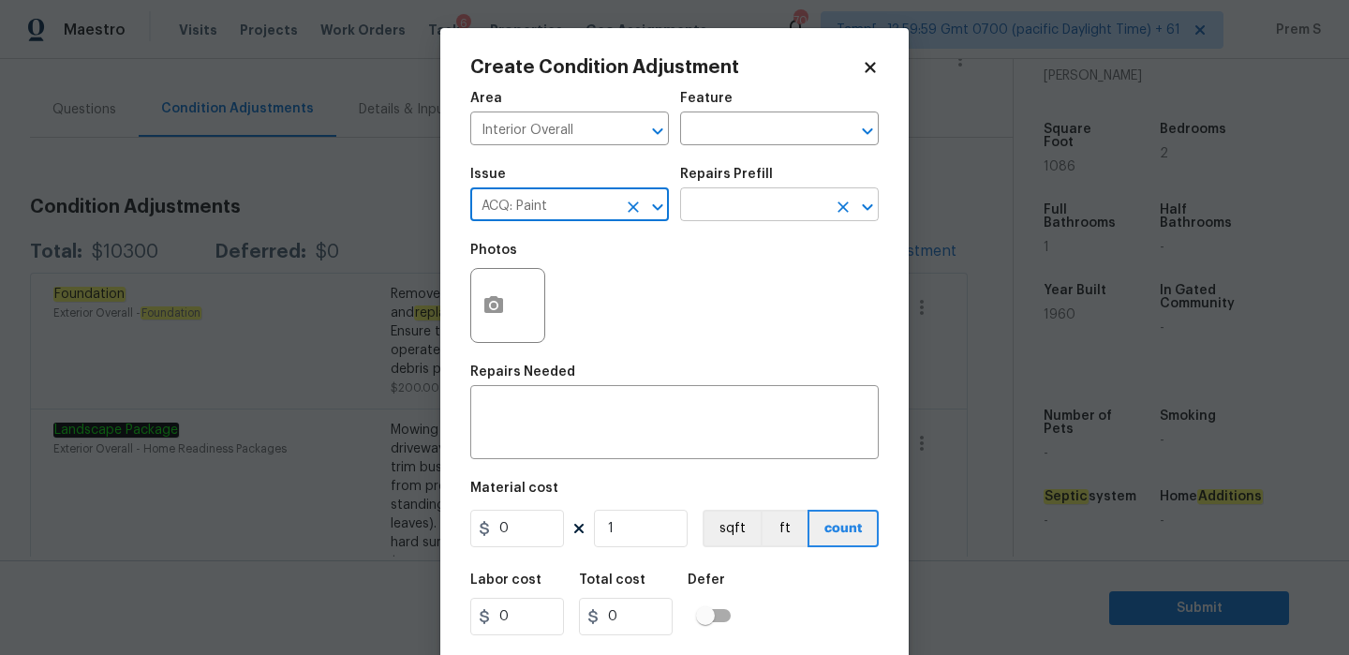
click at [756, 214] on input "text" at bounding box center [753, 206] width 146 height 29
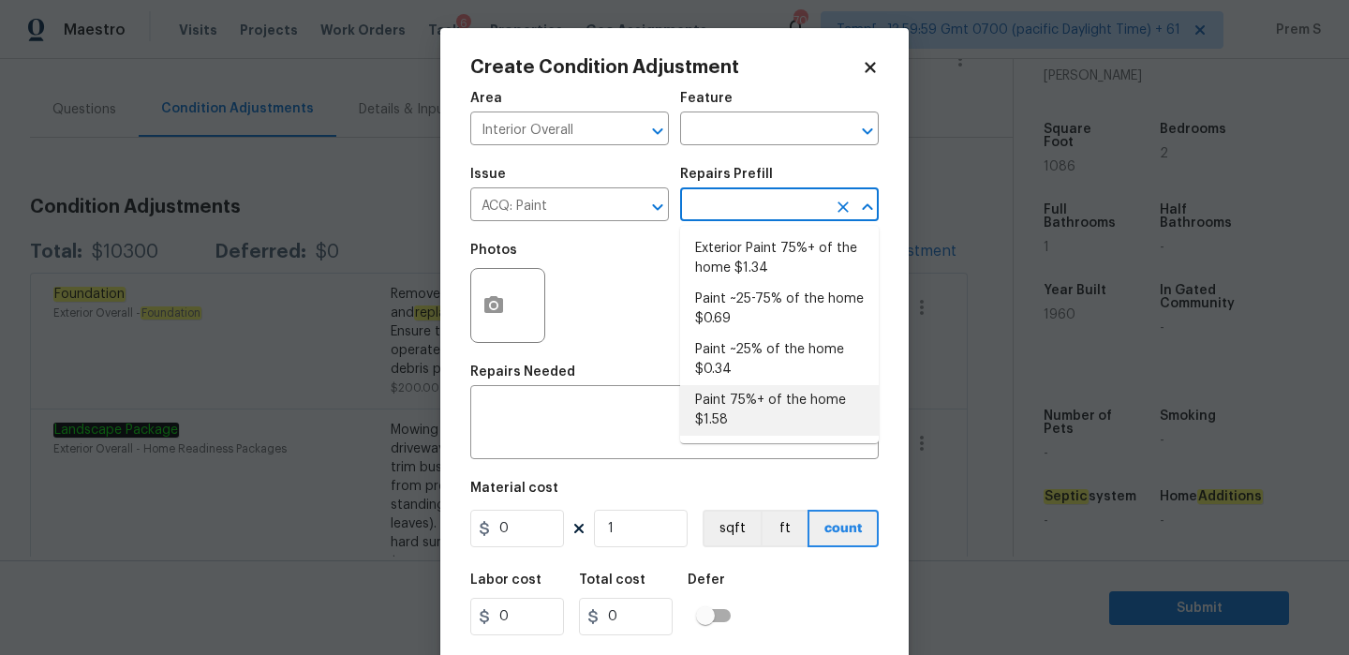
click at [750, 405] on li "Paint 75%+ of the home $1.58" at bounding box center [779, 410] width 199 height 51
type input "Acquisition"
type textarea "Acquisition Scope: 75%+ of the home will likely require interior paint"
type input "1.58"
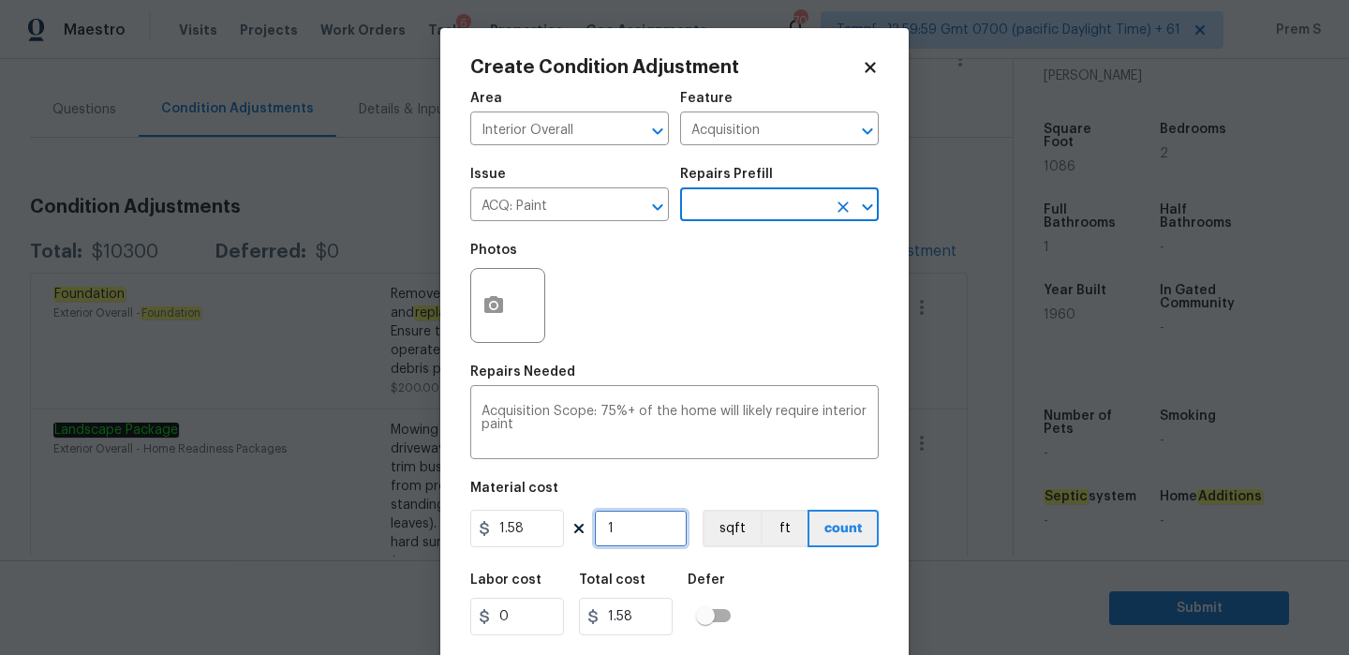
click at [662, 528] on input "1" at bounding box center [641, 527] width 94 height 37
type input "10"
type input "15.8"
type input "108"
type input "170.64"
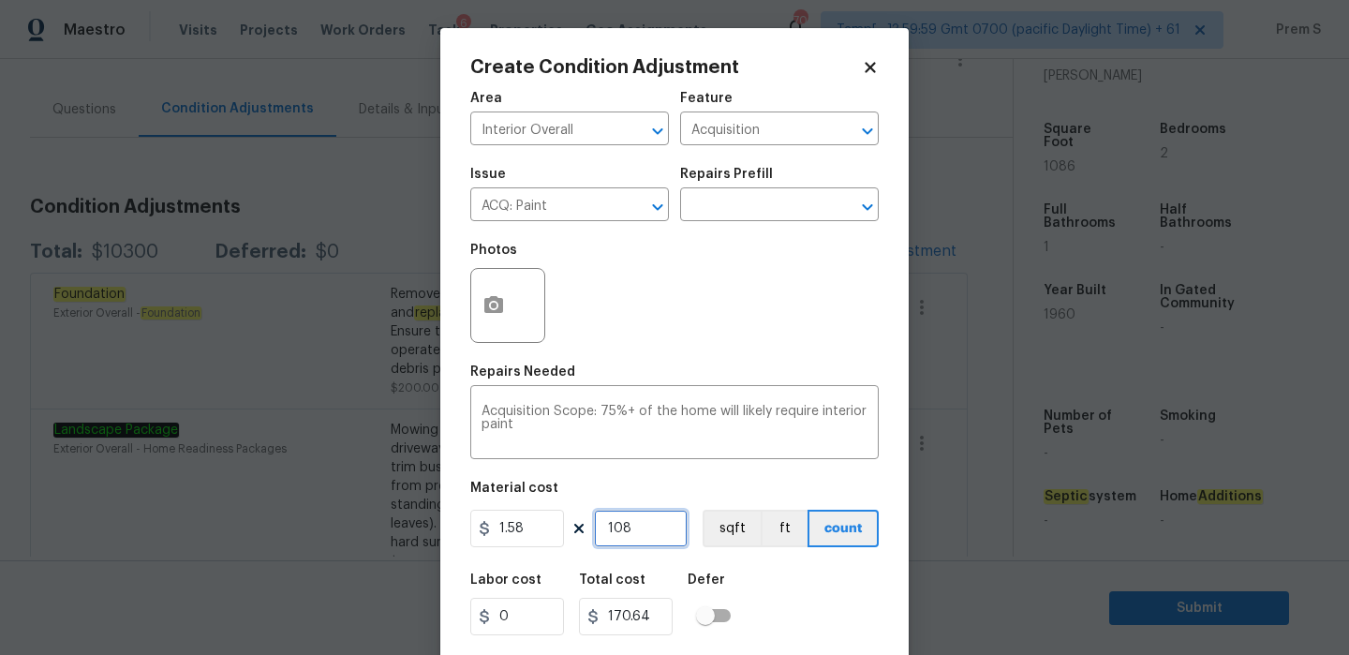
type input "1086"
type input "1715.88"
type input "1086"
click at [501, 297] on icon "button" at bounding box center [493, 305] width 22 height 22
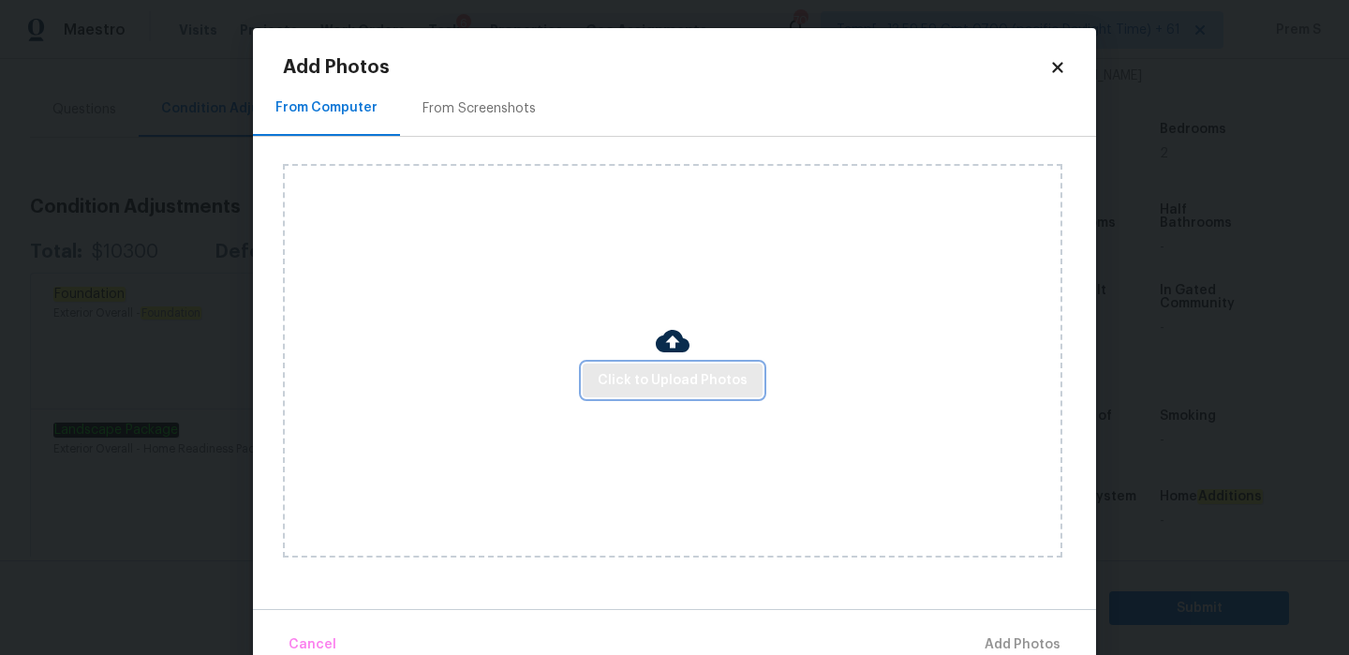
click at [612, 390] on span "Click to Upload Photos" at bounding box center [672, 380] width 150 height 23
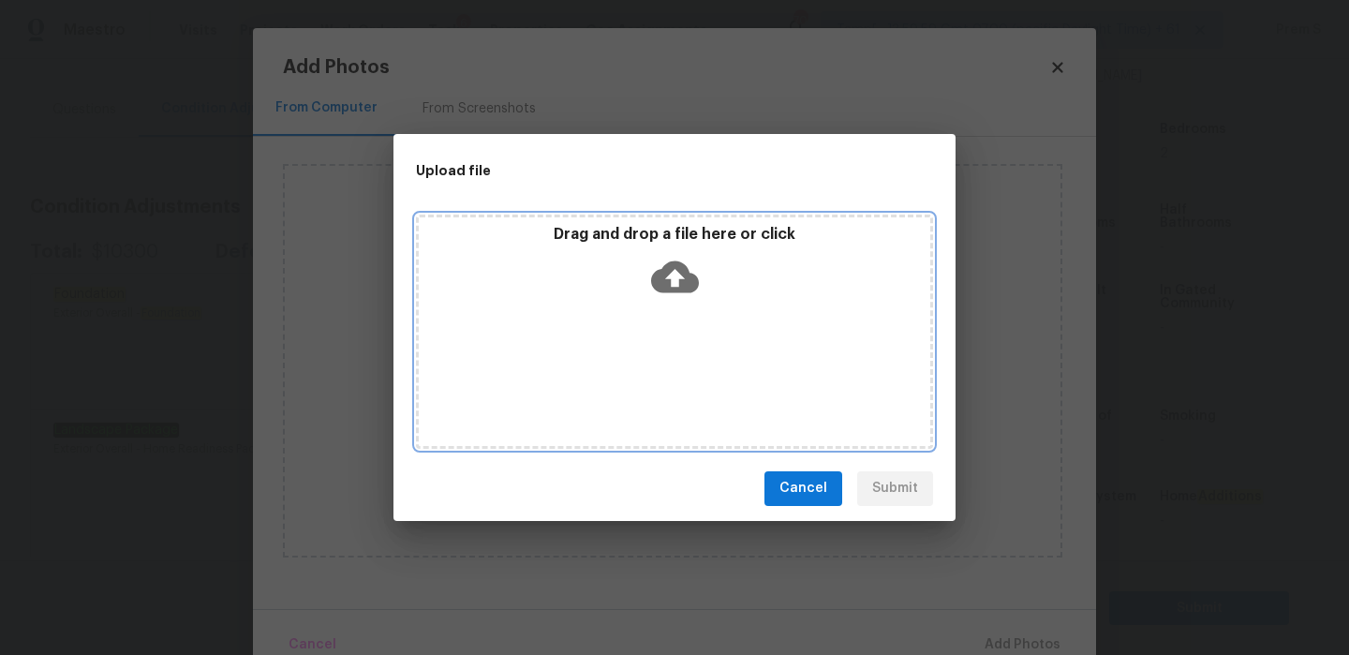
click at [675, 270] on icon at bounding box center [675, 277] width 48 height 48
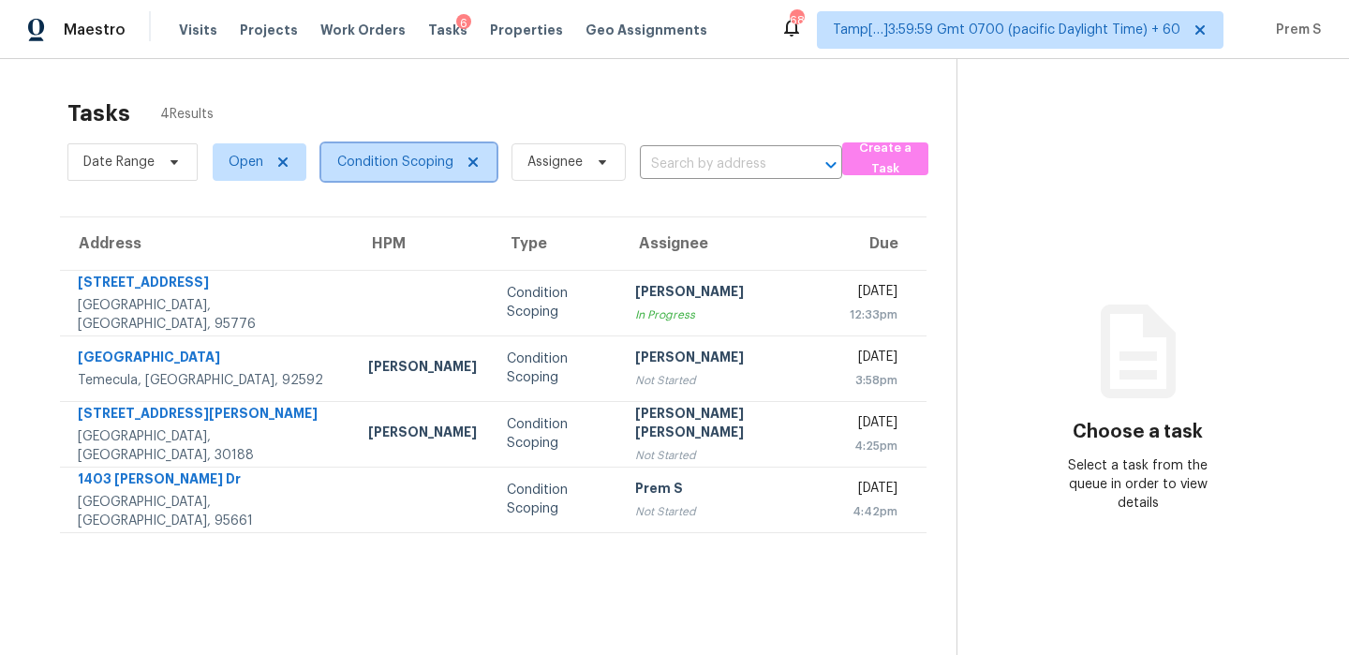
click at [375, 175] on span "Condition Scoping" at bounding box center [408, 161] width 175 height 37
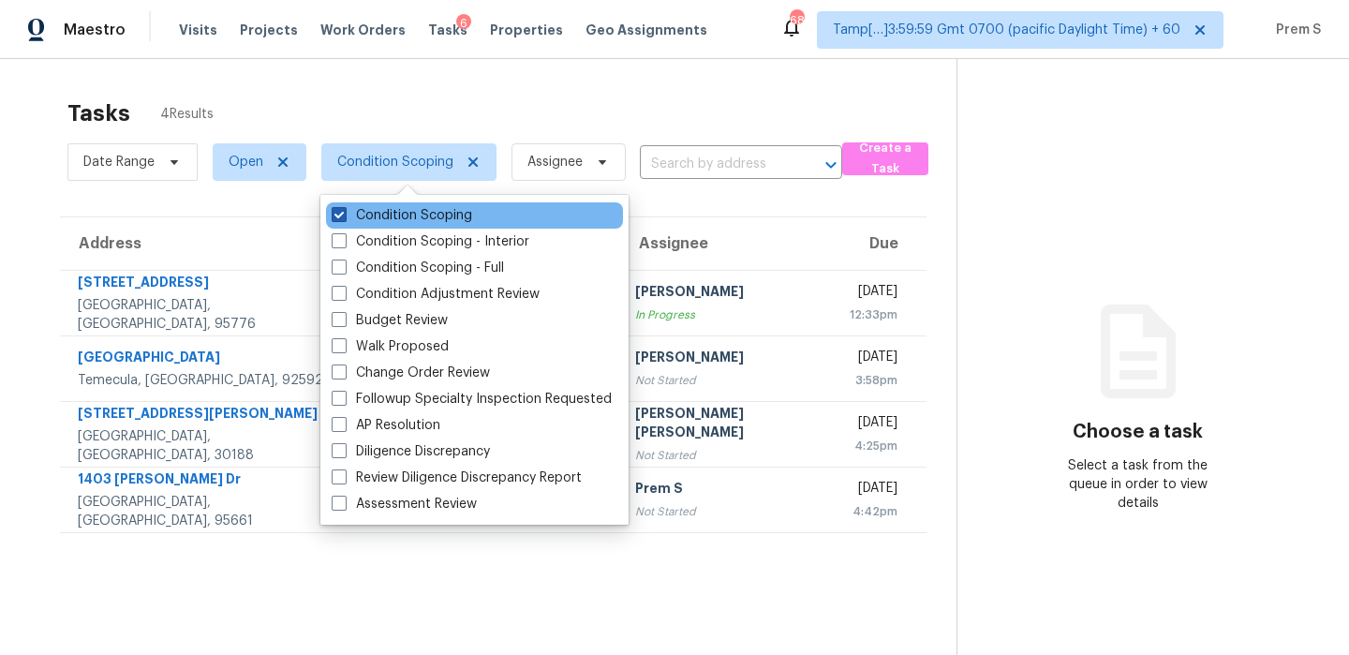
click at [398, 207] on label "Condition Scoping" at bounding box center [402, 215] width 140 height 19
click at [344, 207] on input "Condition Scoping" at bounding box center [338, 212] width 12 height 12
checkbox input "false"
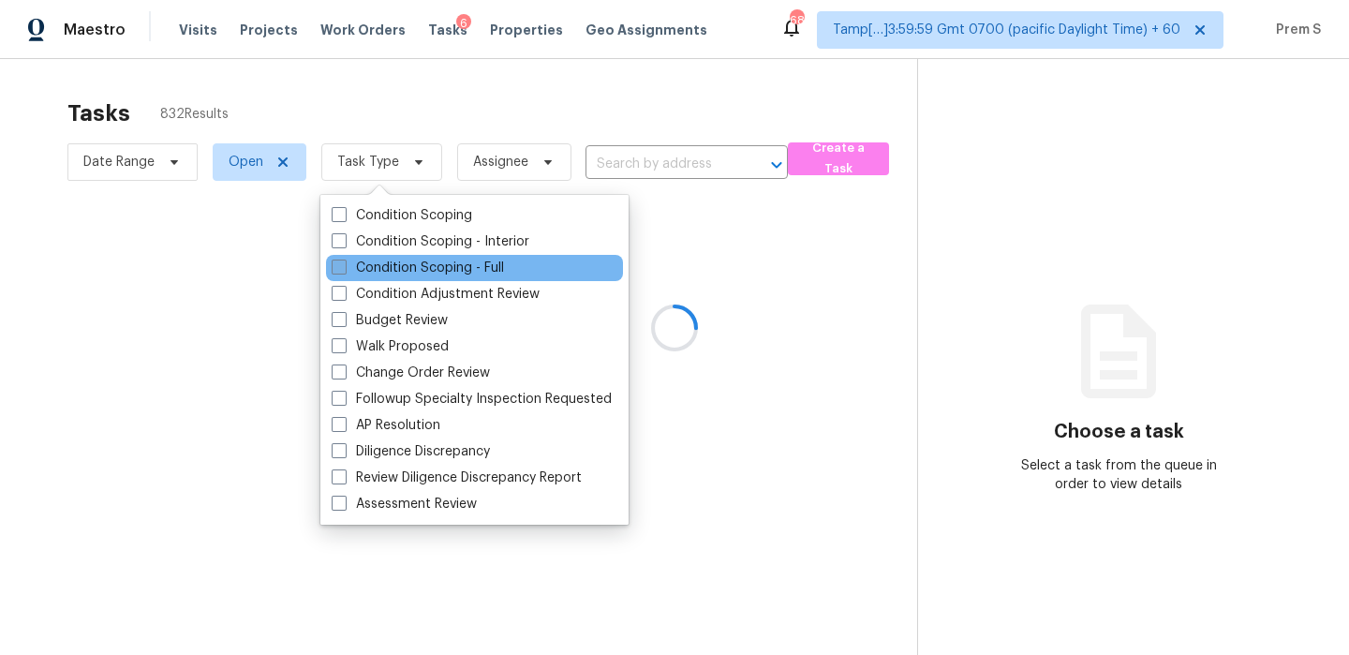
click at [429, 261] on label "Condition Scoping - Full" at bounding box center [418, 267] width 172 height 19
click at [344, 261] on input "Condition Scoping - Full" at bounding box center [338, 264] width 12 height 12
checkbox input "true"
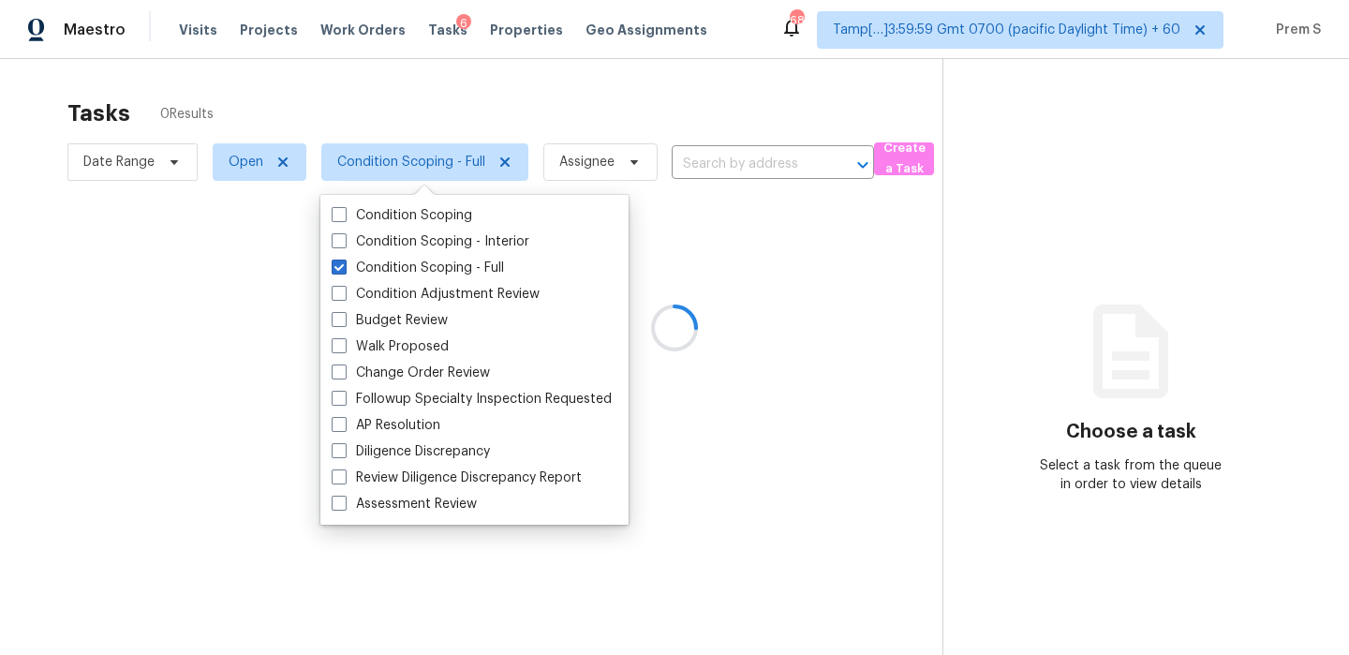
click at [138, 166] on div at bounding box center [674, 327] width 1349 height 655
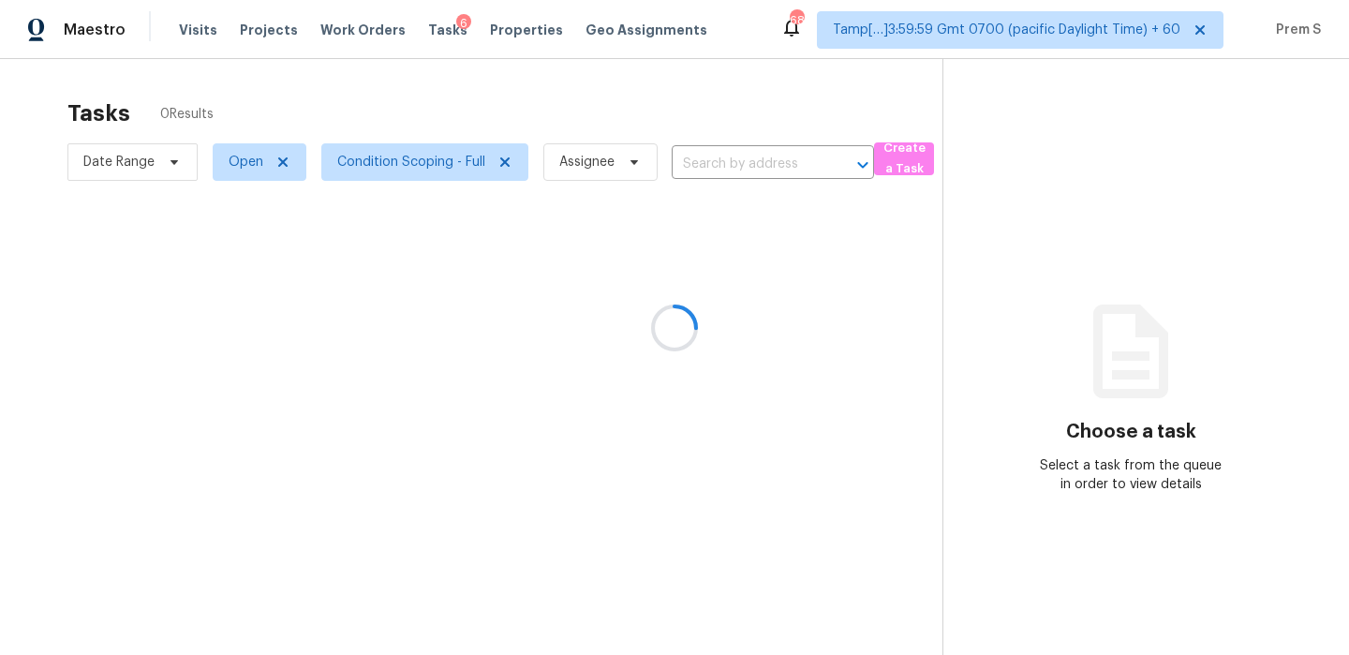
click at [155, 164] on div at bounding box center [674, 327] width 1349 height 655
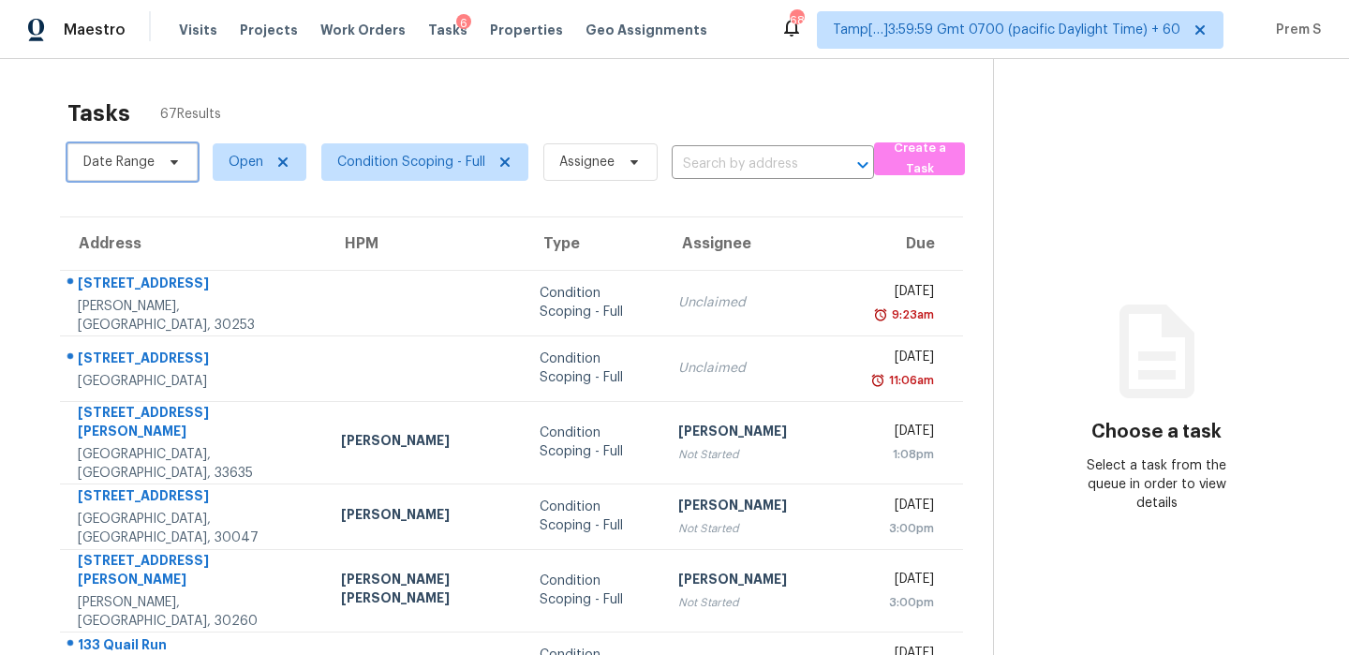
click at [169, 157] on icon at bounding box center [174, 162] width 15 height 15
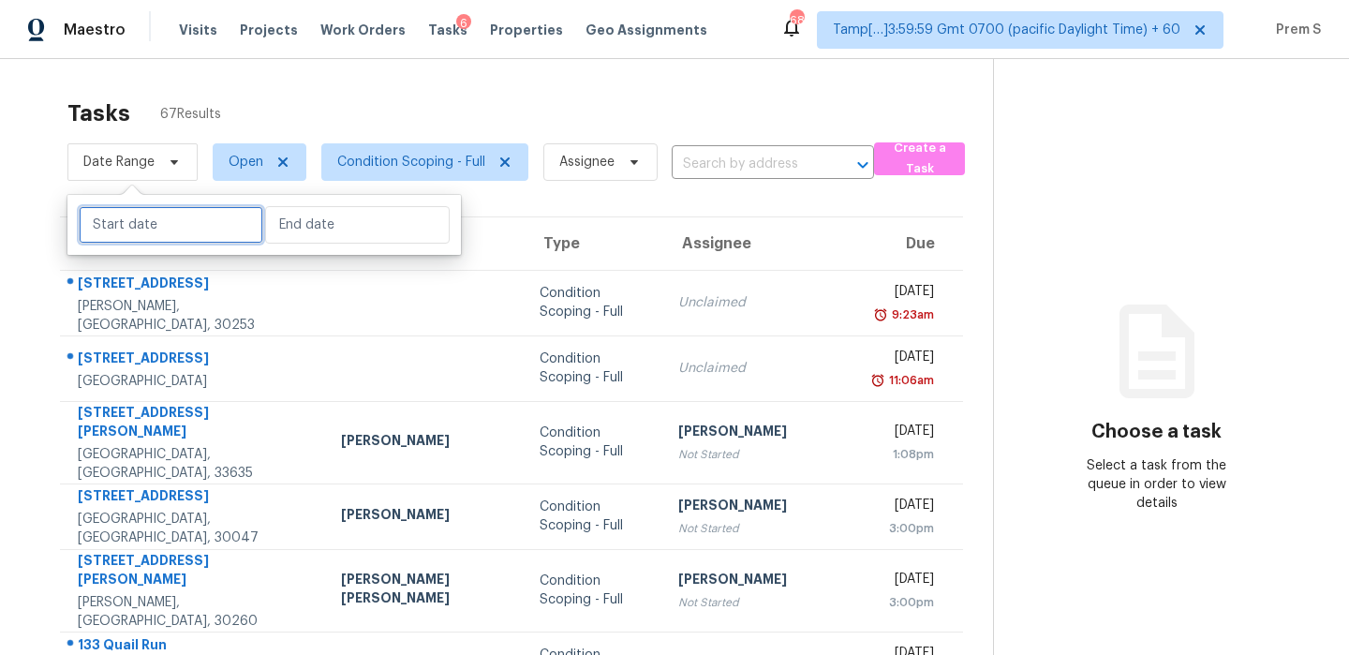
click at [159, 230] on input "text" at bounding box center [171, 224] width 184 height 37
select select "8"
select select "2025"
select select "9"
select select "2025"
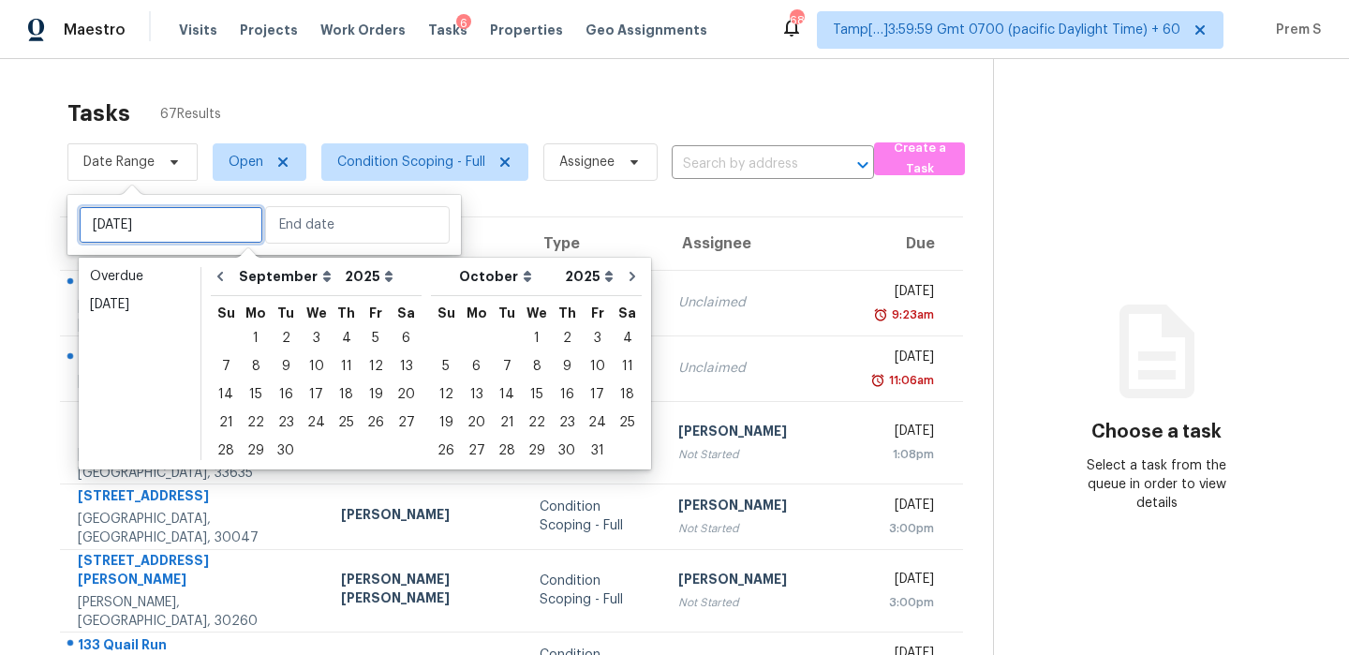
type input "Sat, Sep 27"
type input "Sun, Oct 12"
click at [292, 422] on div "23" at bounding box center [286, 422] width 30 height 26
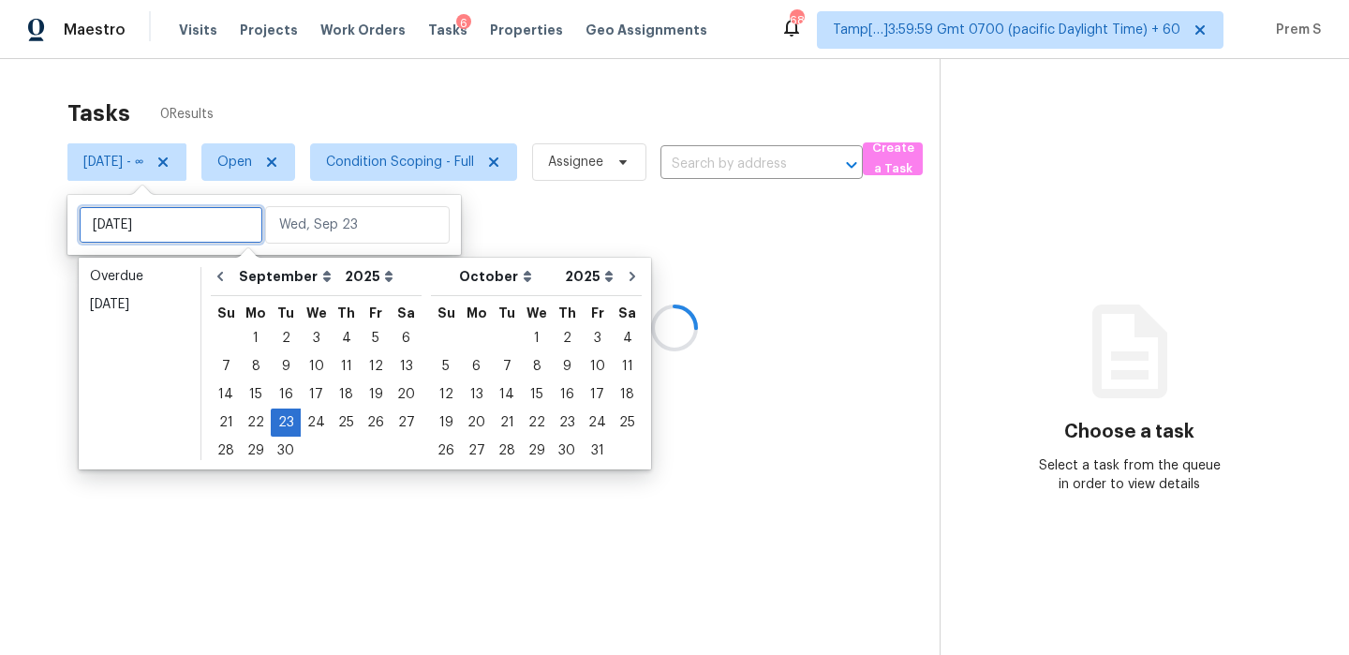
type input "Tue, Sep 16"
type input "Tue, Sep 23"
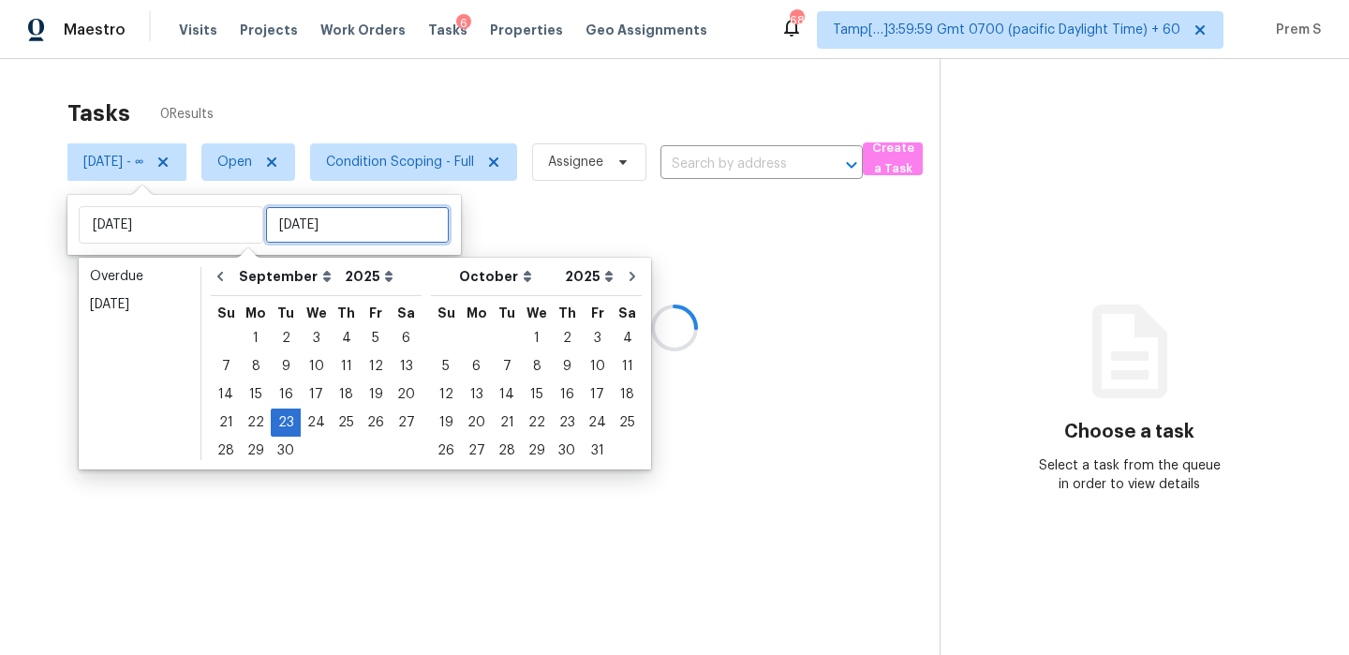
type input "Tue, Sep 23"
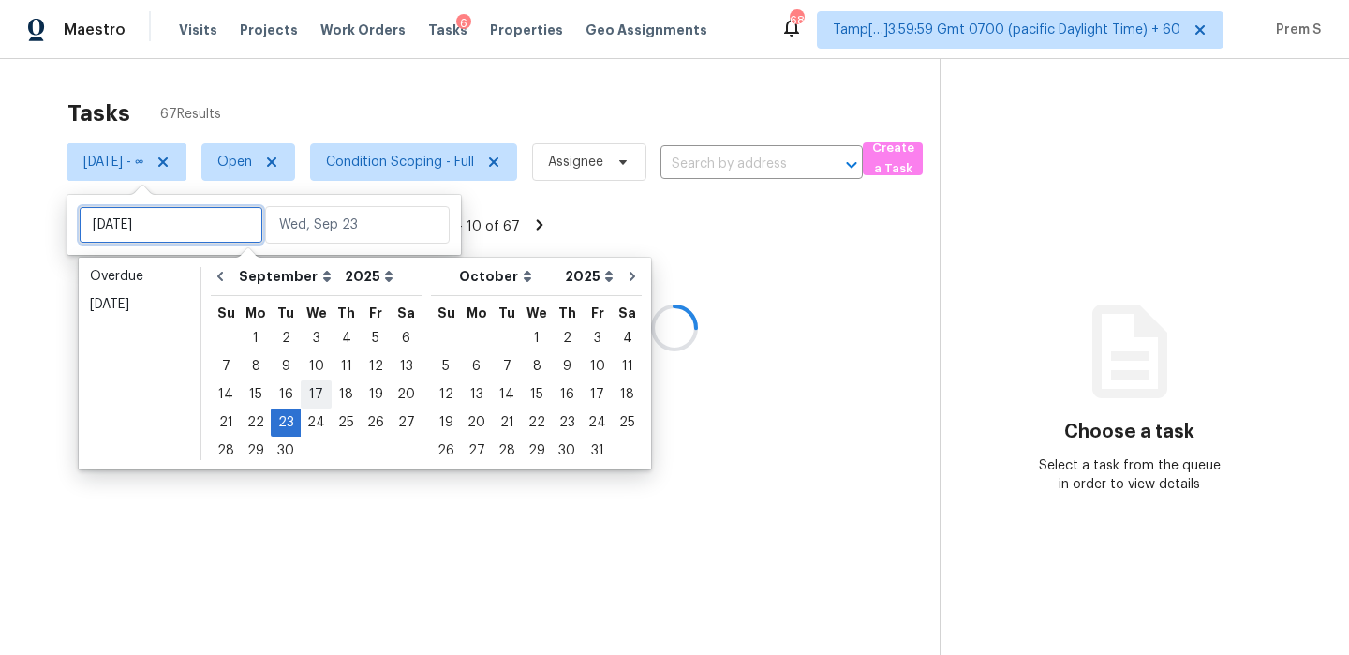
type input "Wed, Sep 03"
type input "Tue, Sep 23"
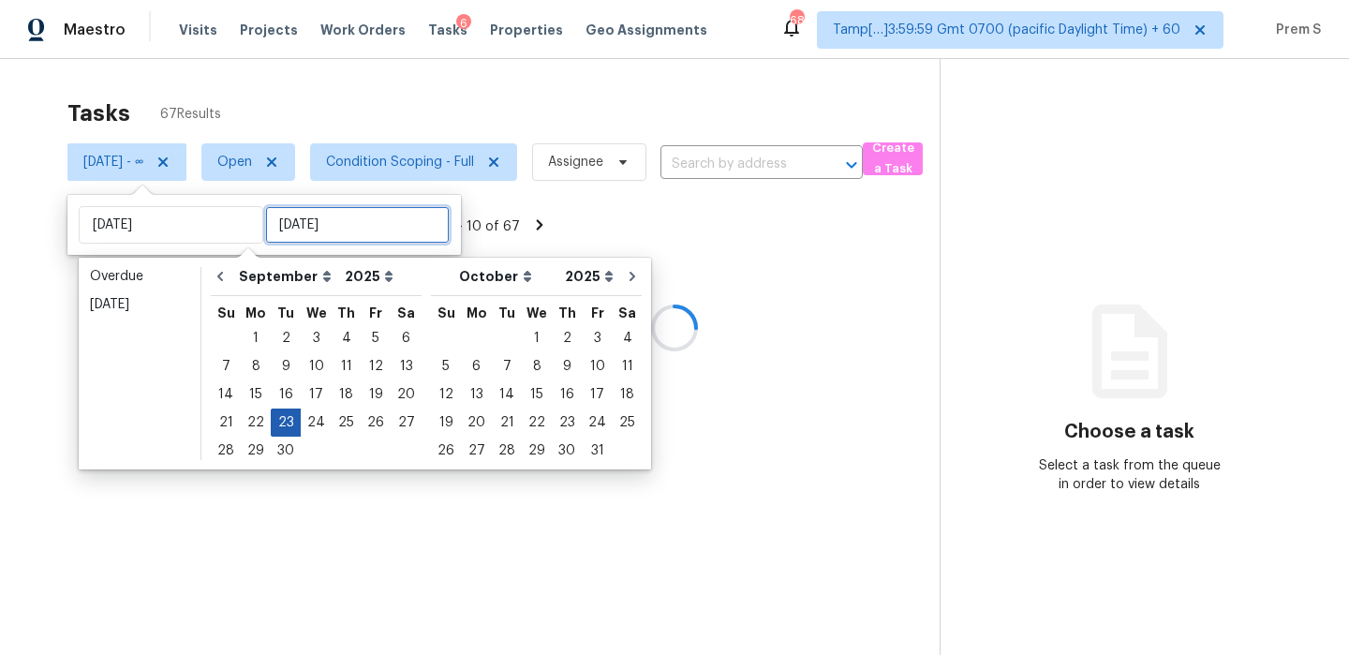
type input "Tue, Sep 23"
click at [289, 422] on div "23" at bounding box center [286, 422] width 30 height 26
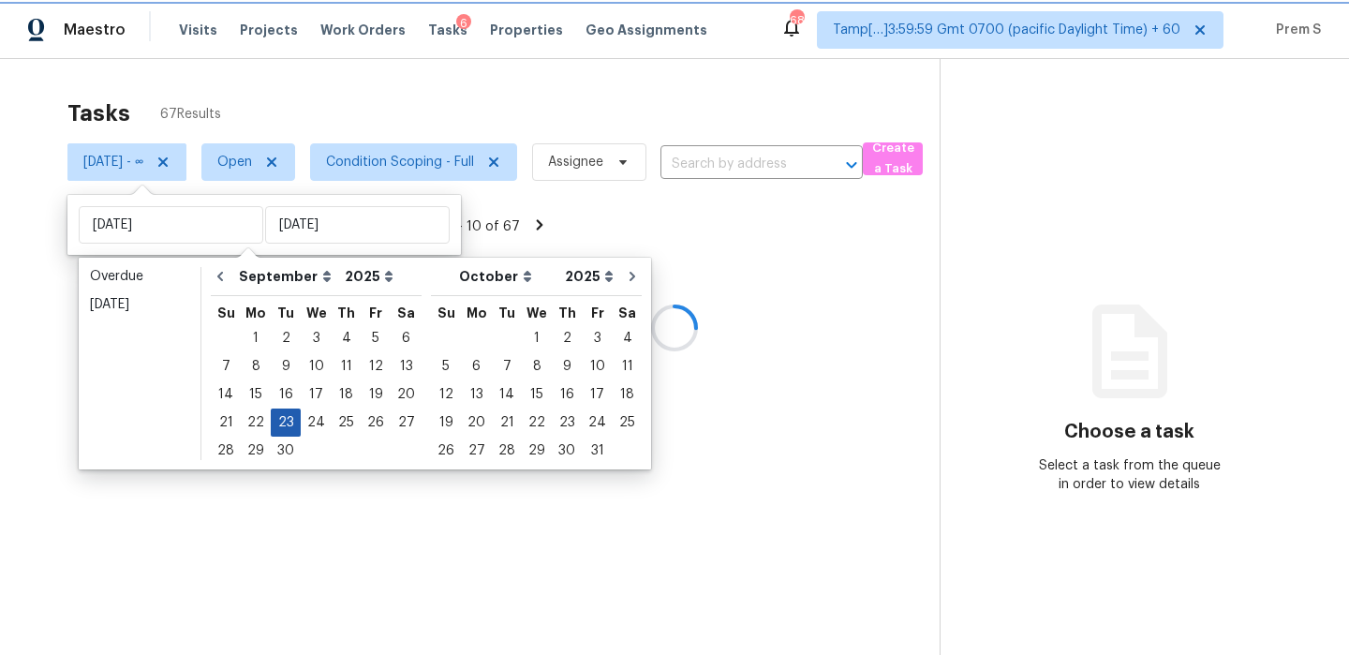
type input "Tue, Sep 23"
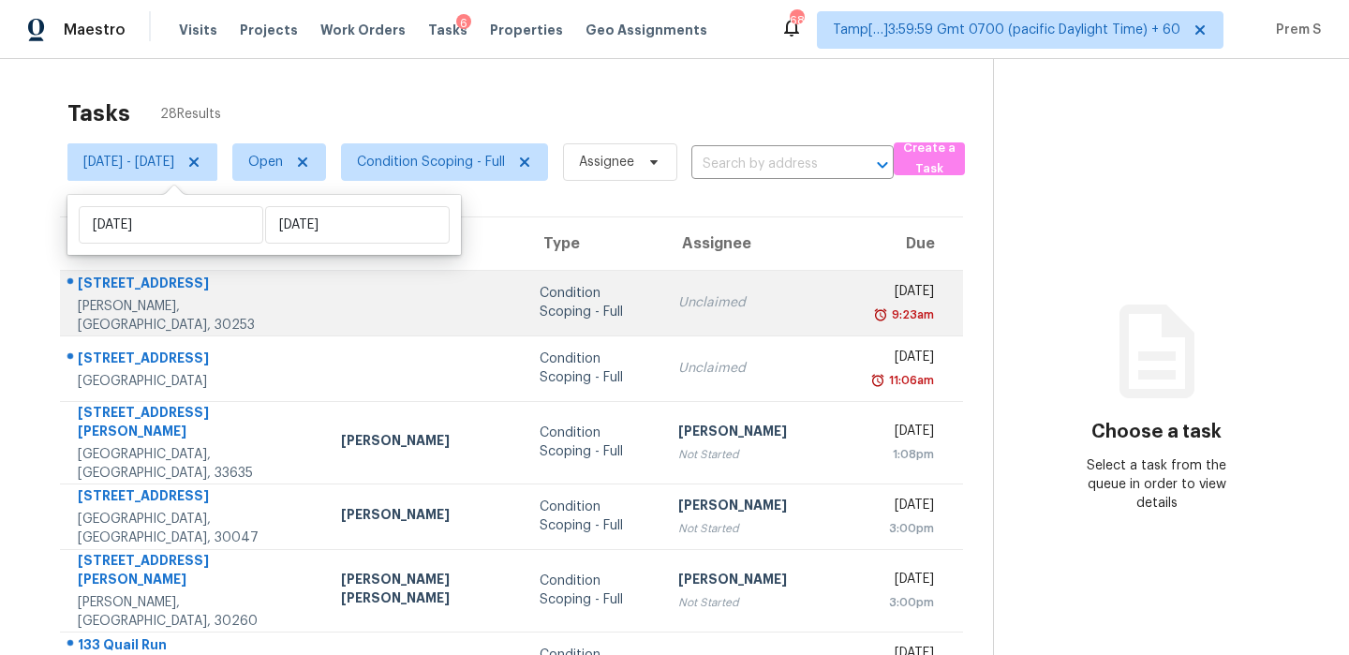
click at [750, 313] on td "Unclaimed" at bounding box center [762, 303] width 199 height 66
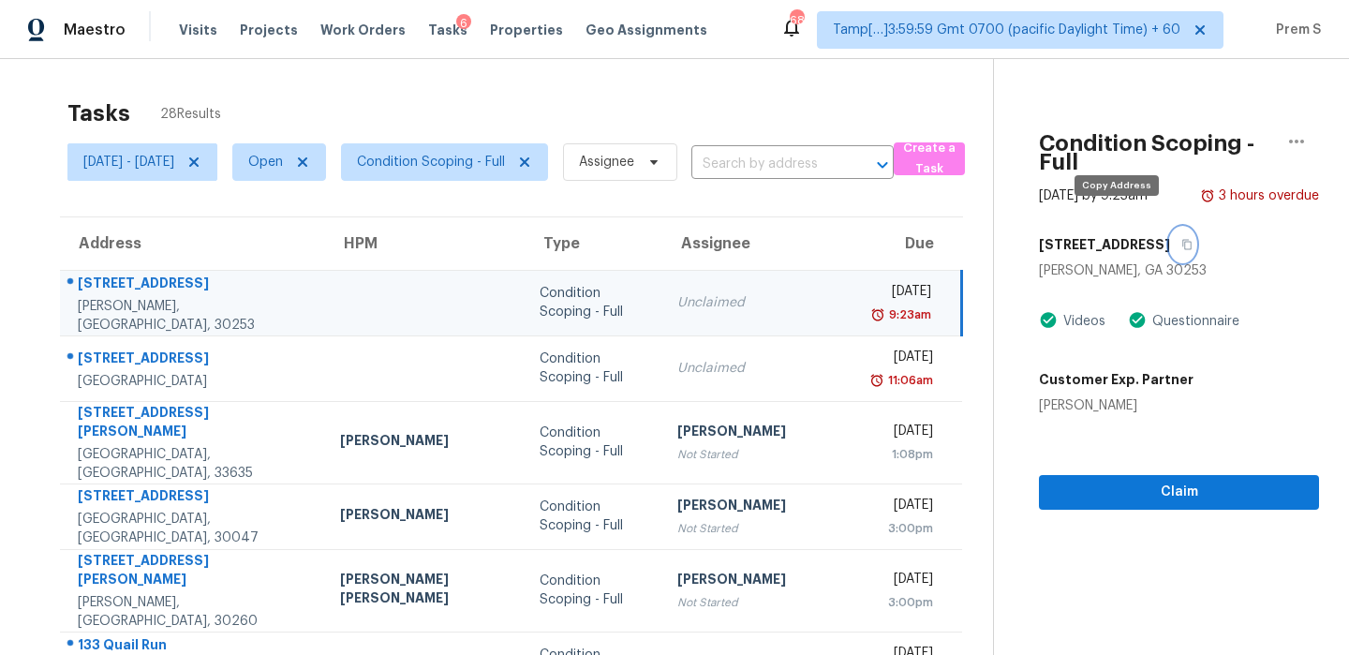
click at [1181, 239] on icon "button" at bounding box center [1186, 244] width 11 height 11
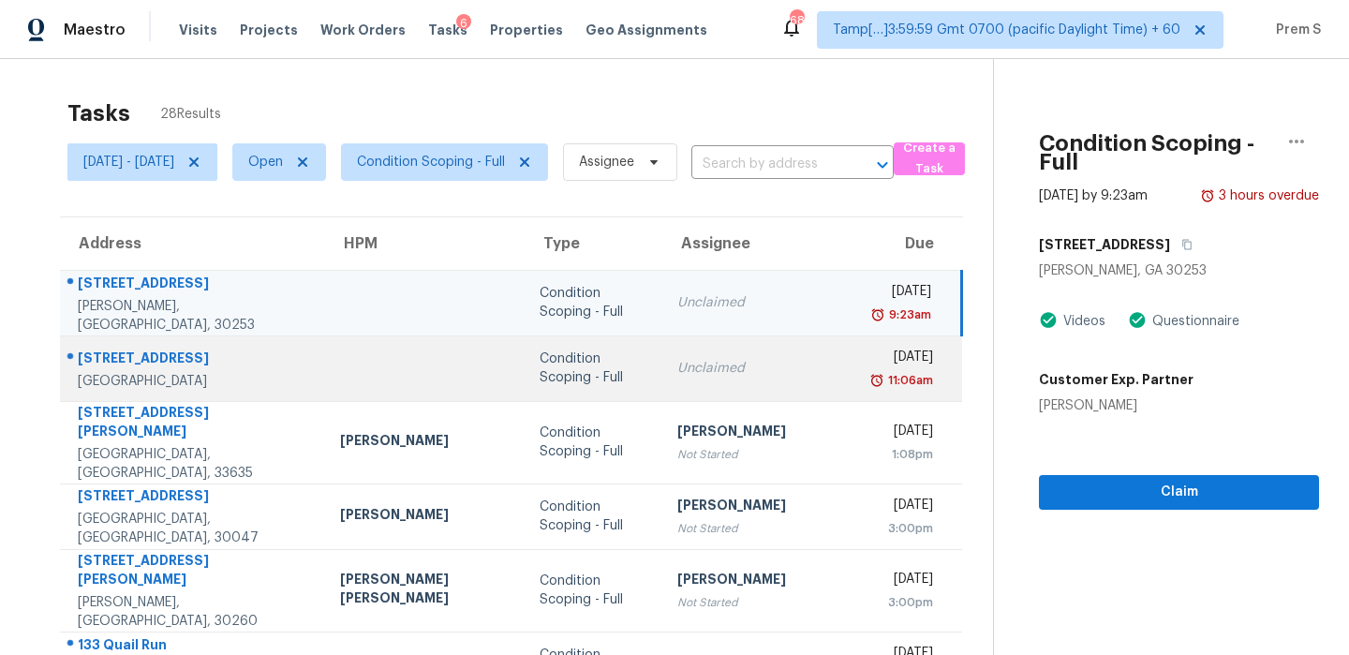
click at [700, 364] on div "Unclaimed" at bounding box center [761, 368] width 169 height 19
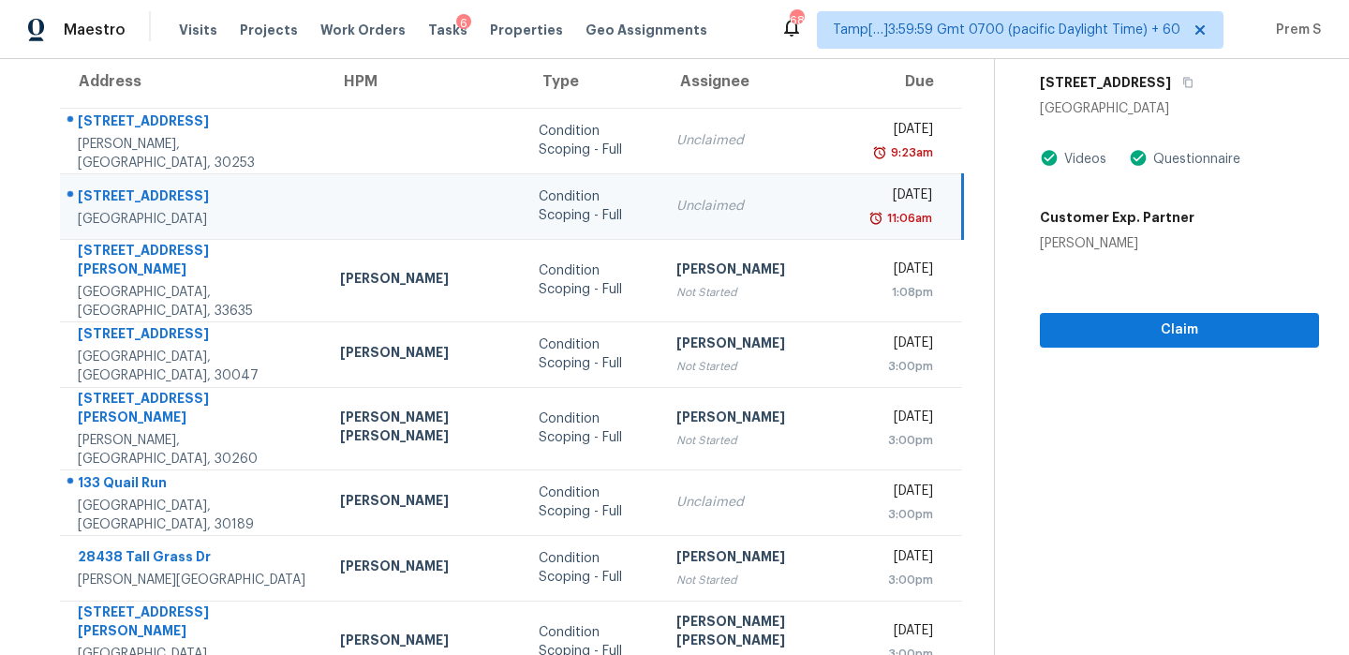
scroll to position [63, 0]
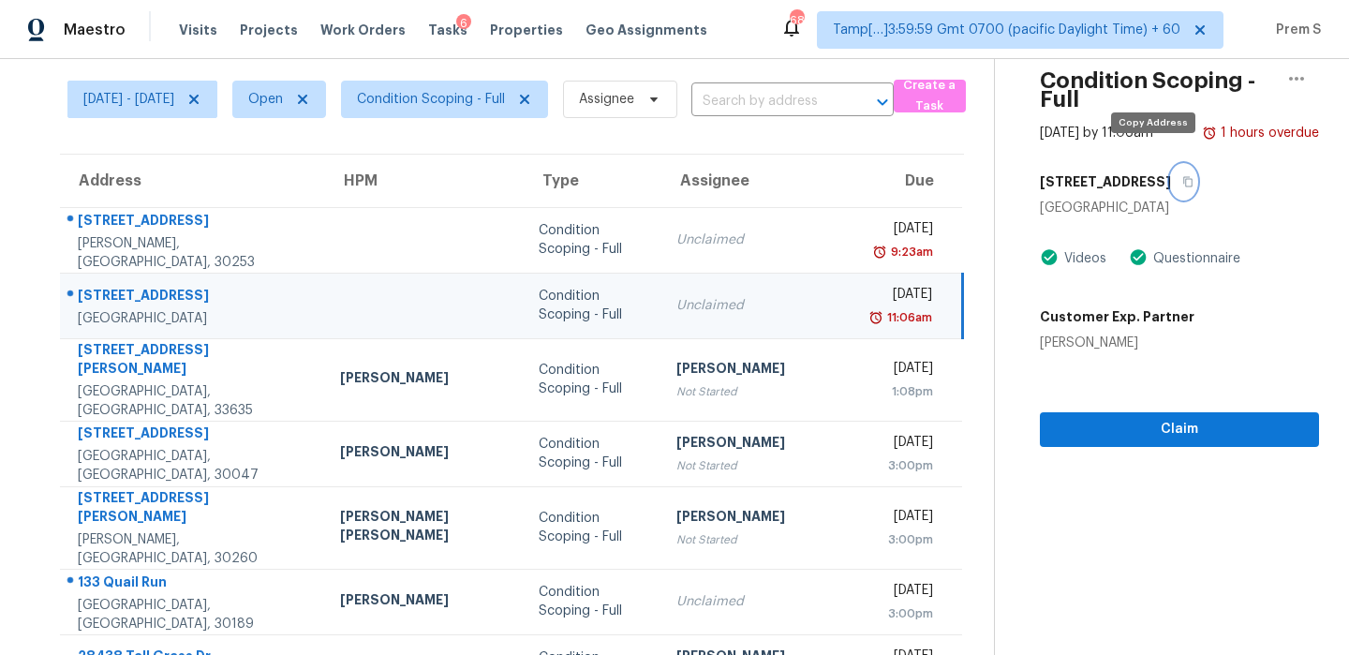
click at [1171, 169] on button "button" at bounding box center [1183, 182] width 25 height 34
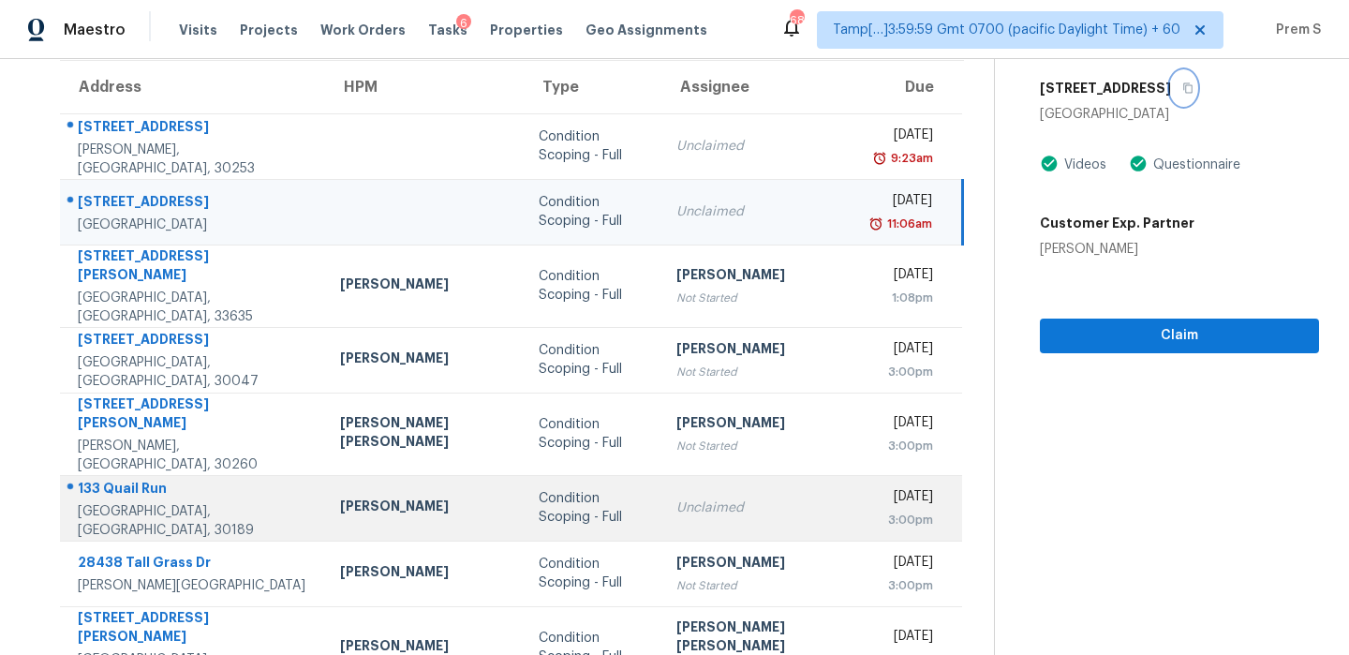
scroll to position [191, 0]
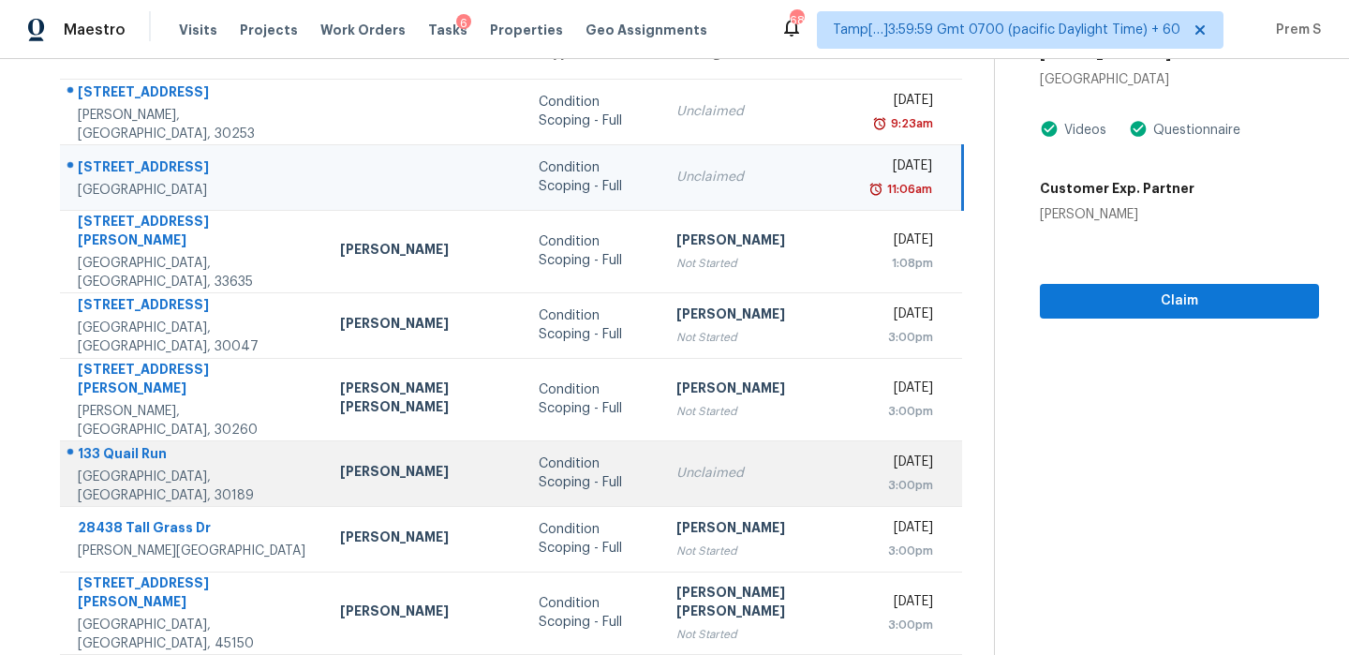
click at [680, 458] on td "Unclaimed" at bounding box center [760, 473] width 199 height 66
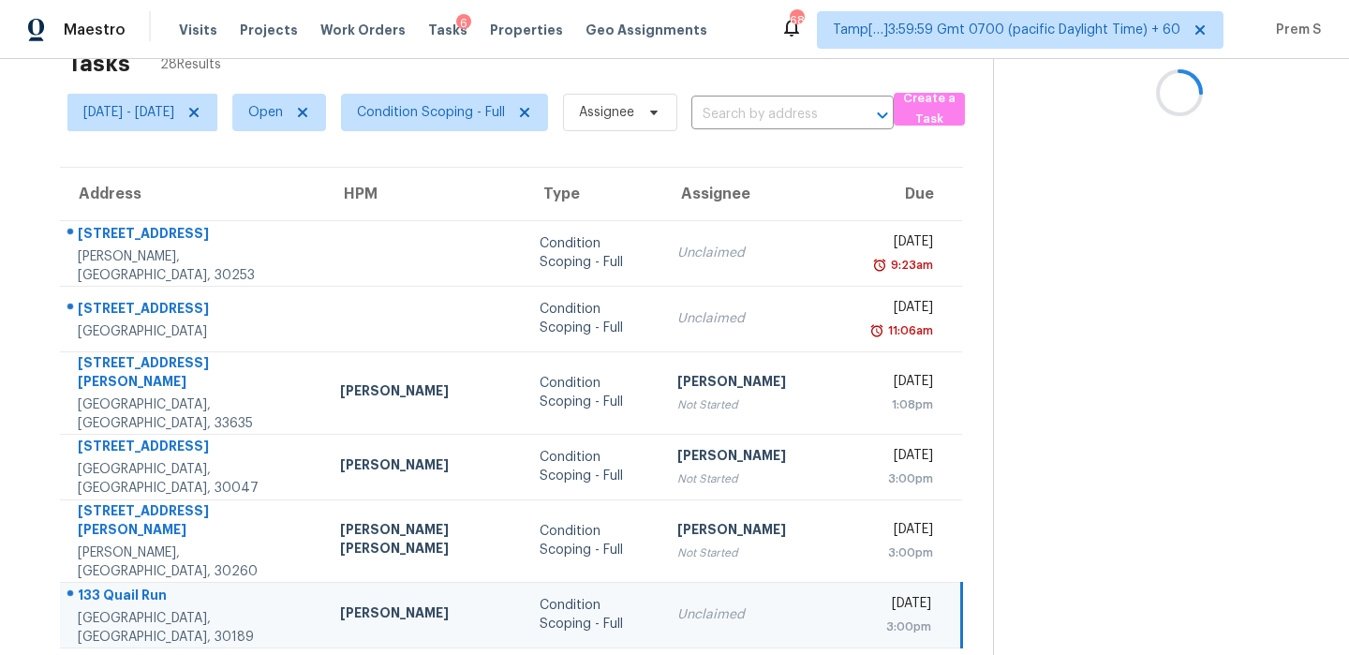
scroll to position [18, 0]
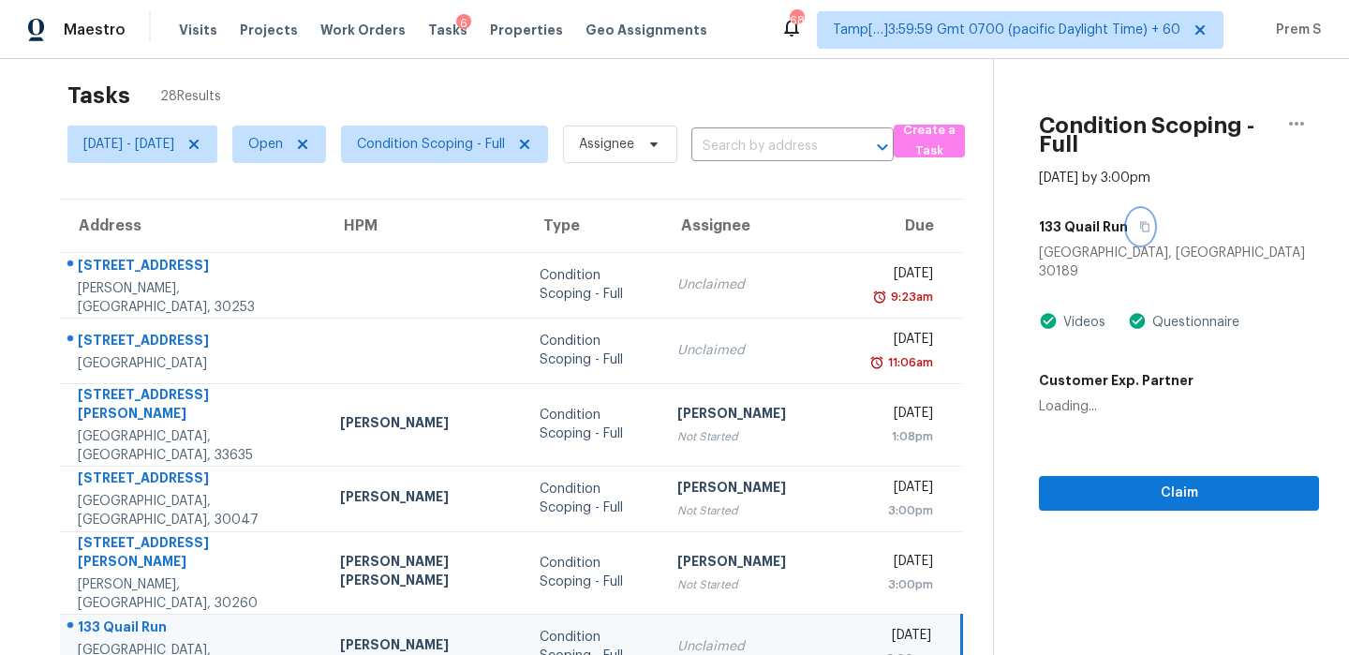
click at [1139, 221] on icon "button" at bounding box center [1144, 226] width 11 height 11
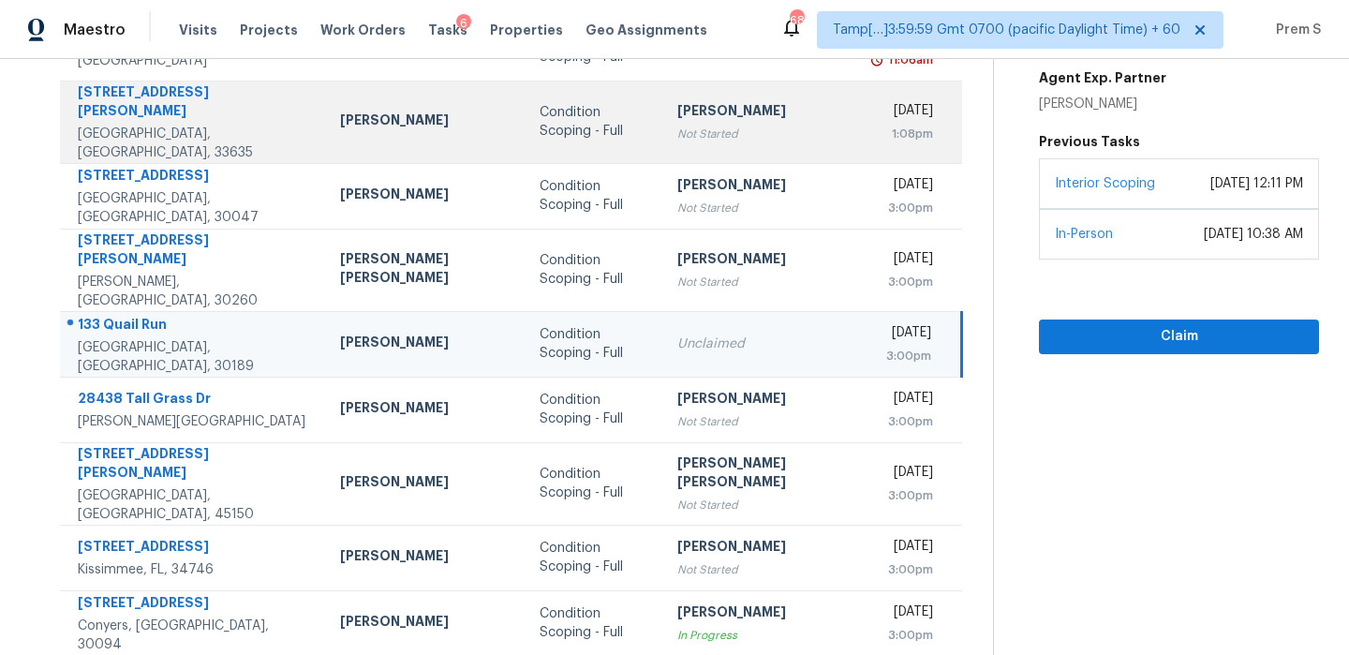
scroll to position [319, 0]
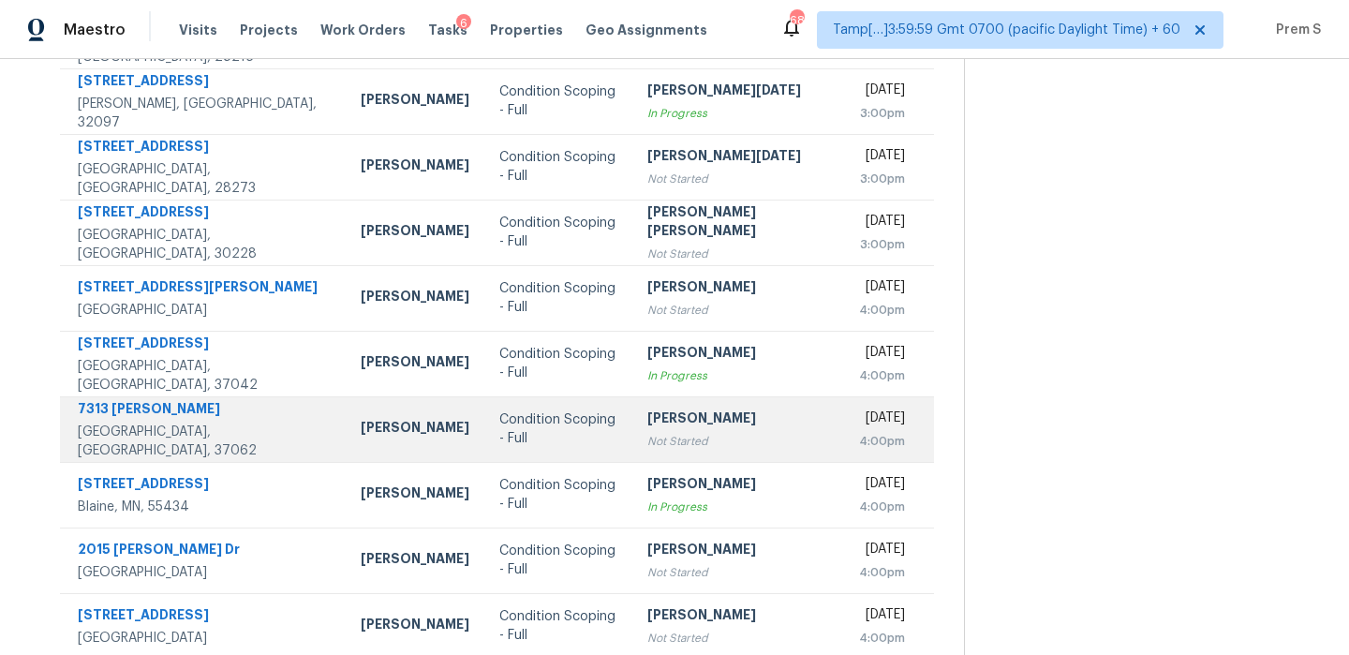
scroll to position [320, 0]
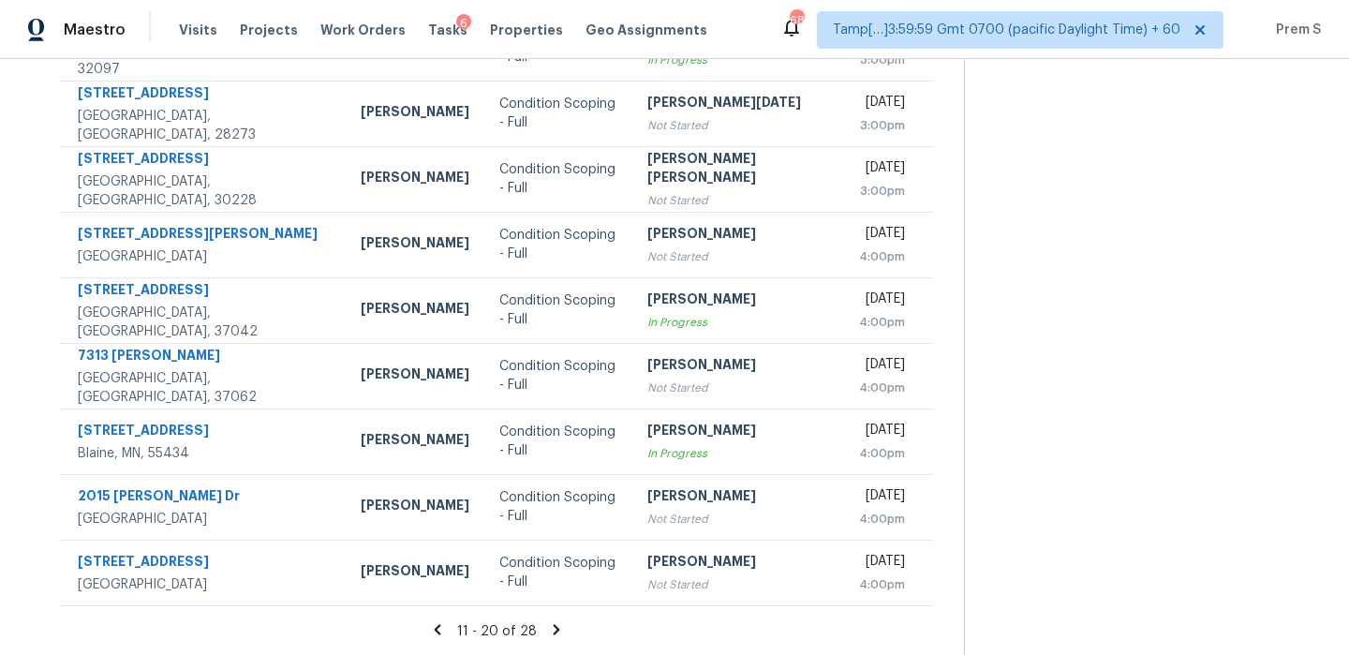
click at [551, 629] on icon at bounding box center [556, 629] width 17 height 17
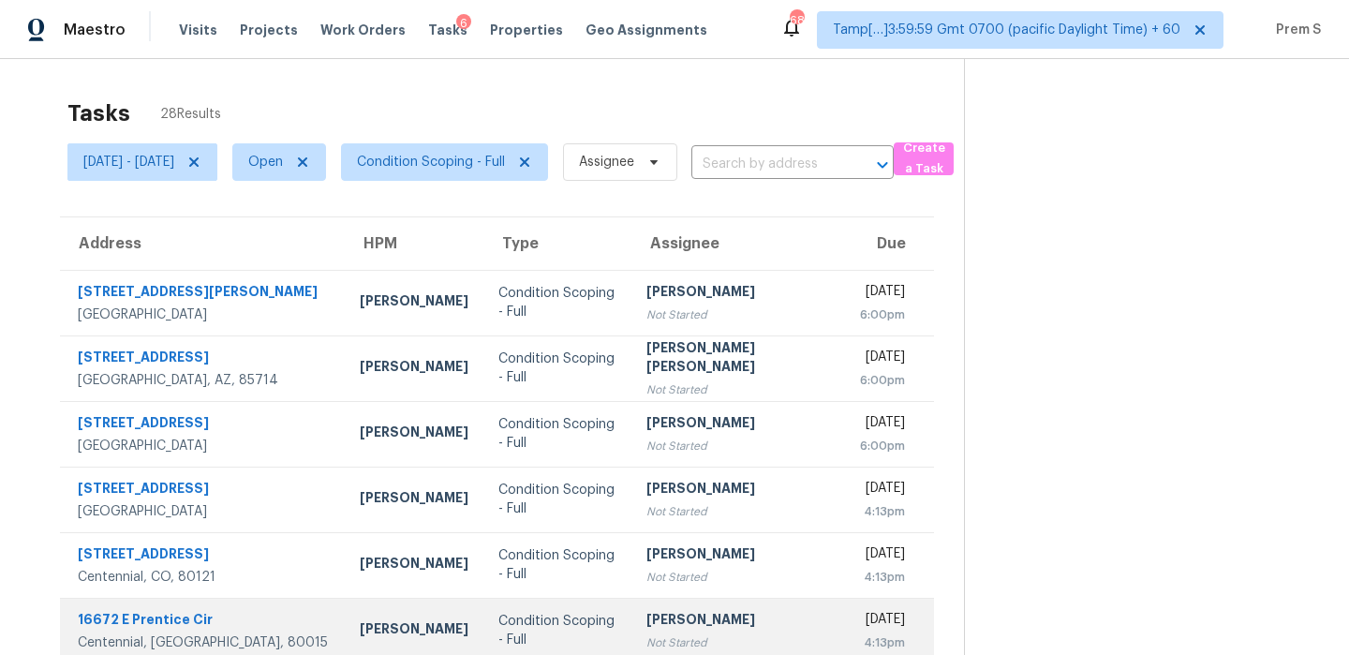
scroll to position [189, 0]
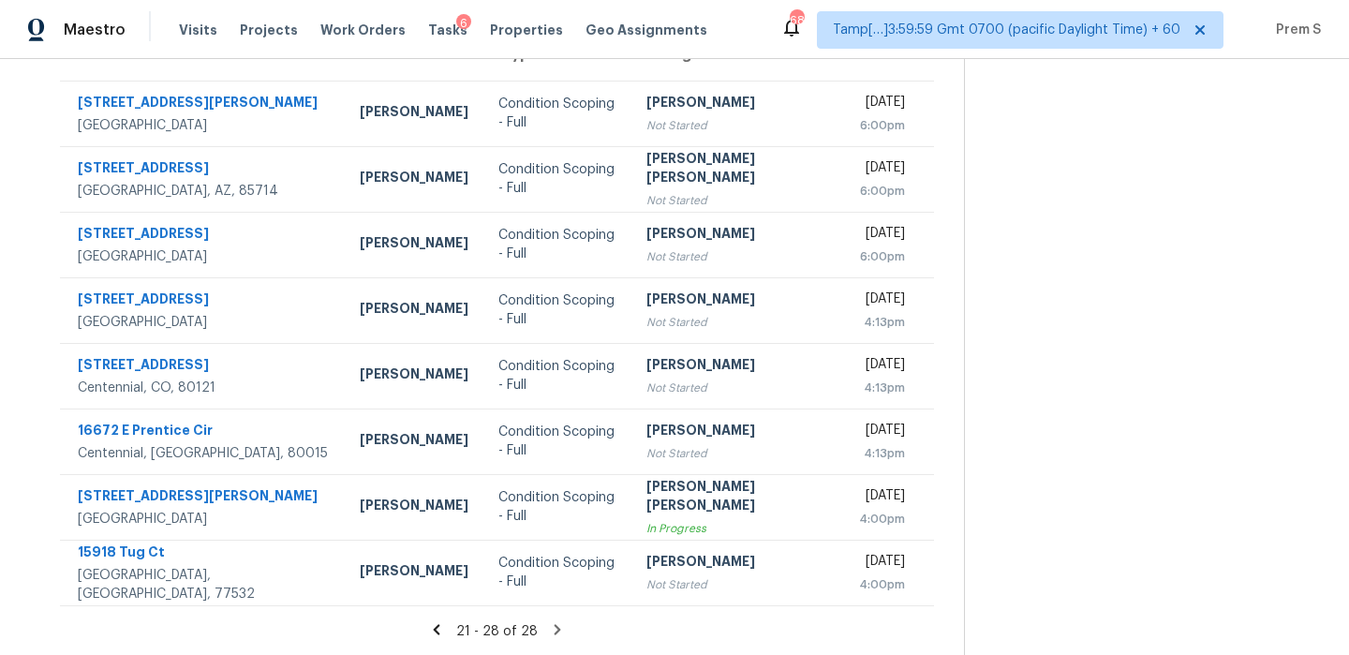
click at [554, 630] on icon at bounding box center [557, 629] width 17 height 17
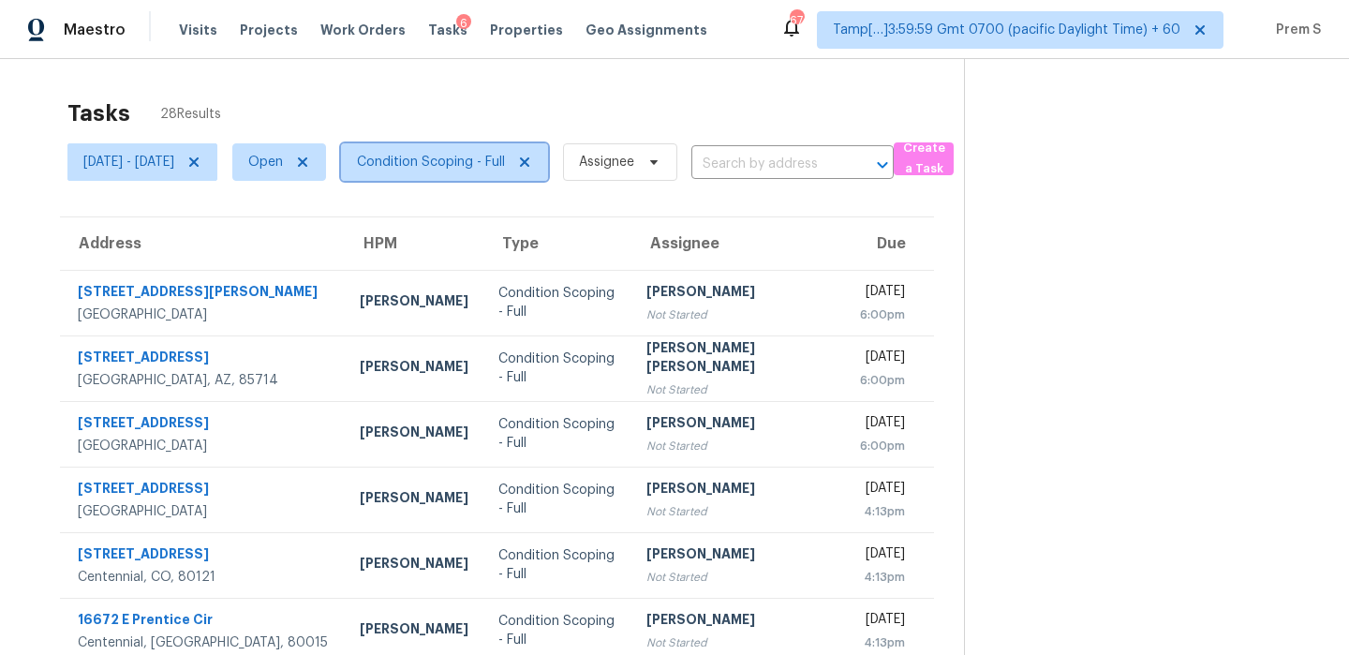
click at [505, 156] on span "Condition Scoping - Full" at bounding box center [431, 162] width 148 height 19
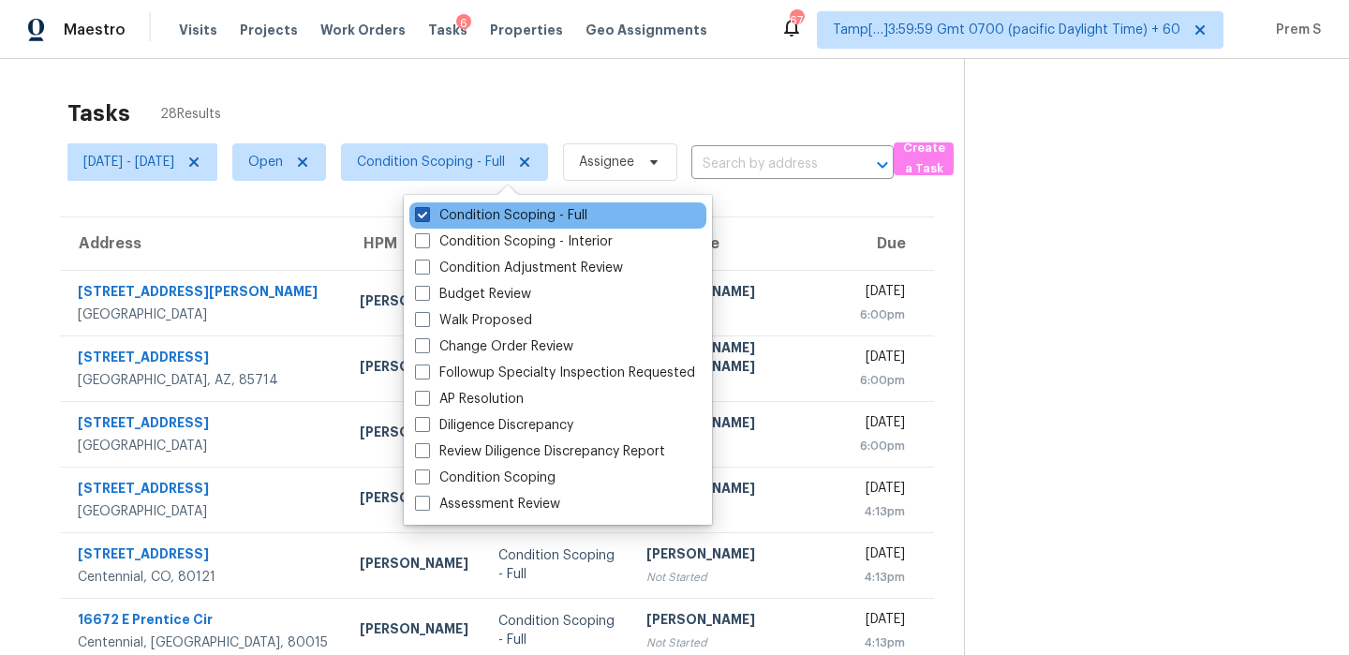
click at [497, 214] on label "Condition Scoping - Full" at bounding box center [501, 215] width 172 height 19
click at [427, 214] on input "Condition Scoping - Full" at bounding box center [421, 212] width 12 height 12
checkbox input "false"
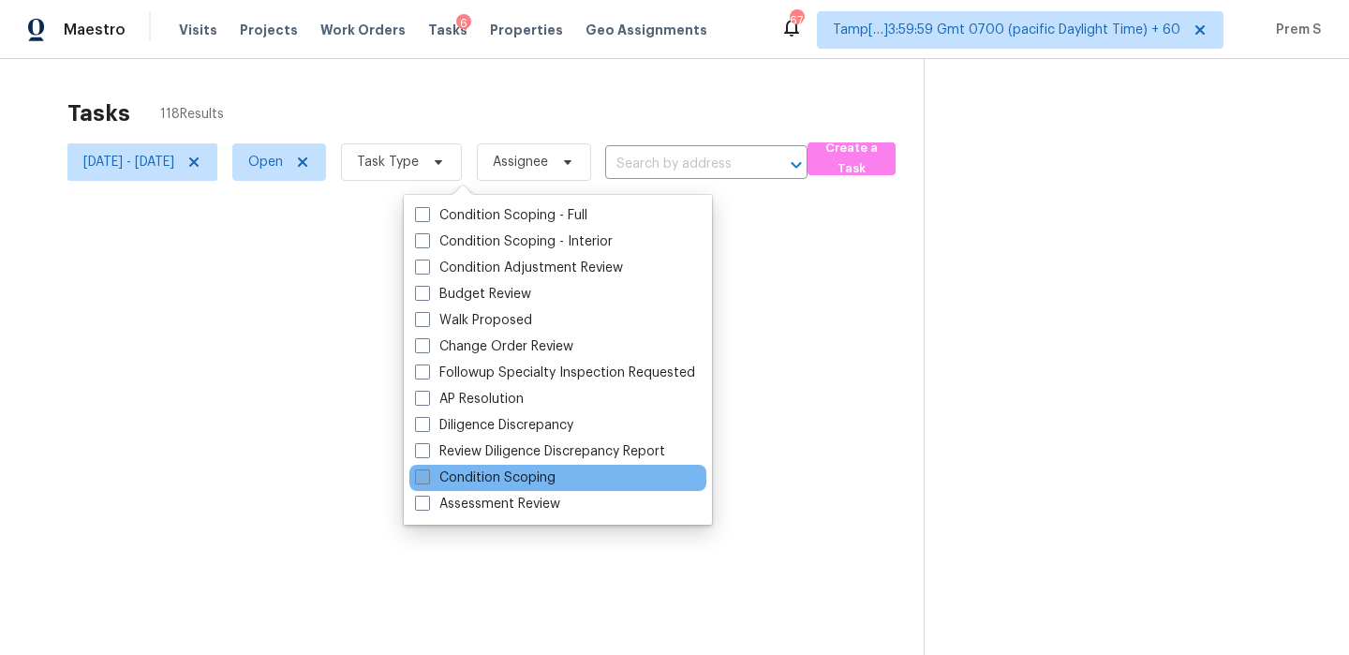
click at [492, 480] on label "Condition Scoping" at bounding box center [485, 477] width 140 height 19
click at [427, 480] on input "Condition Scoping" at bounding box center [421, 474] width 12 height 12
checkbox input "true"
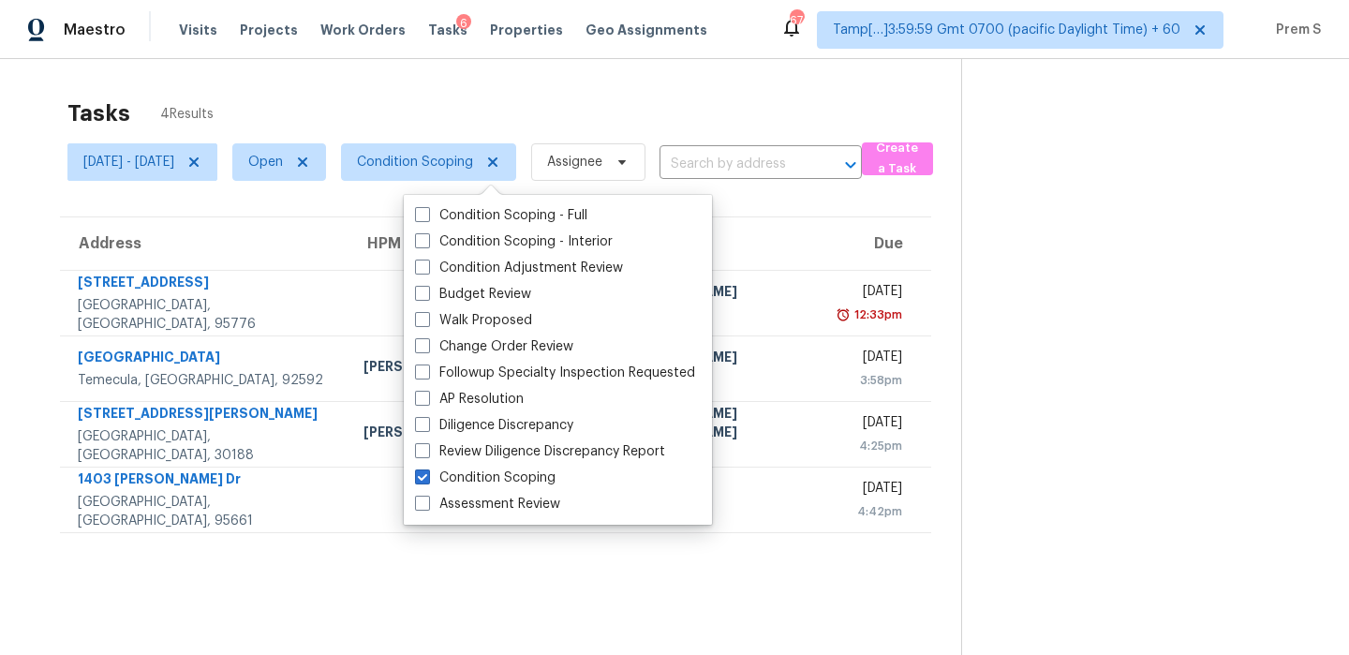
click at [810, 562] on section "Tasks 4 Results [DATE] - [DATE] Open Condition Scoping Assignee ​ Create a Task…" at bounding box center [495, 401] width 931 height 625
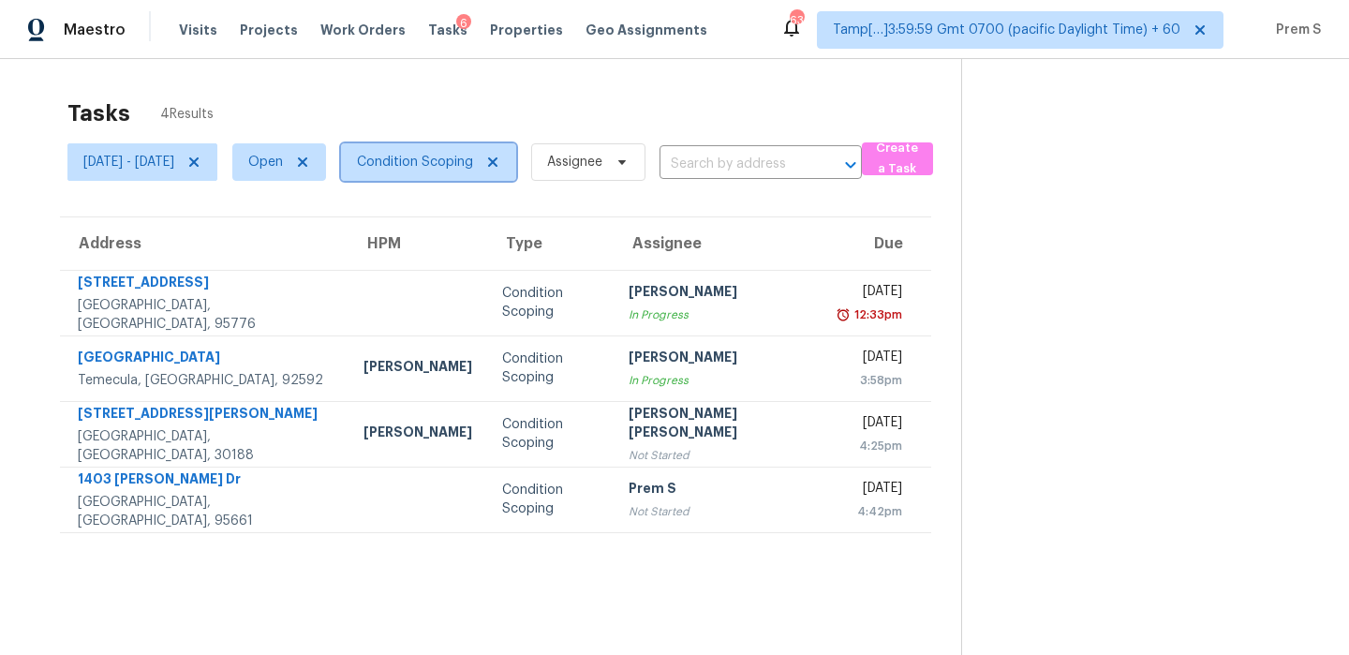
click at [465, 163] on span "Condition Scoping" at bounding box center [415, 162] width 116 height 19
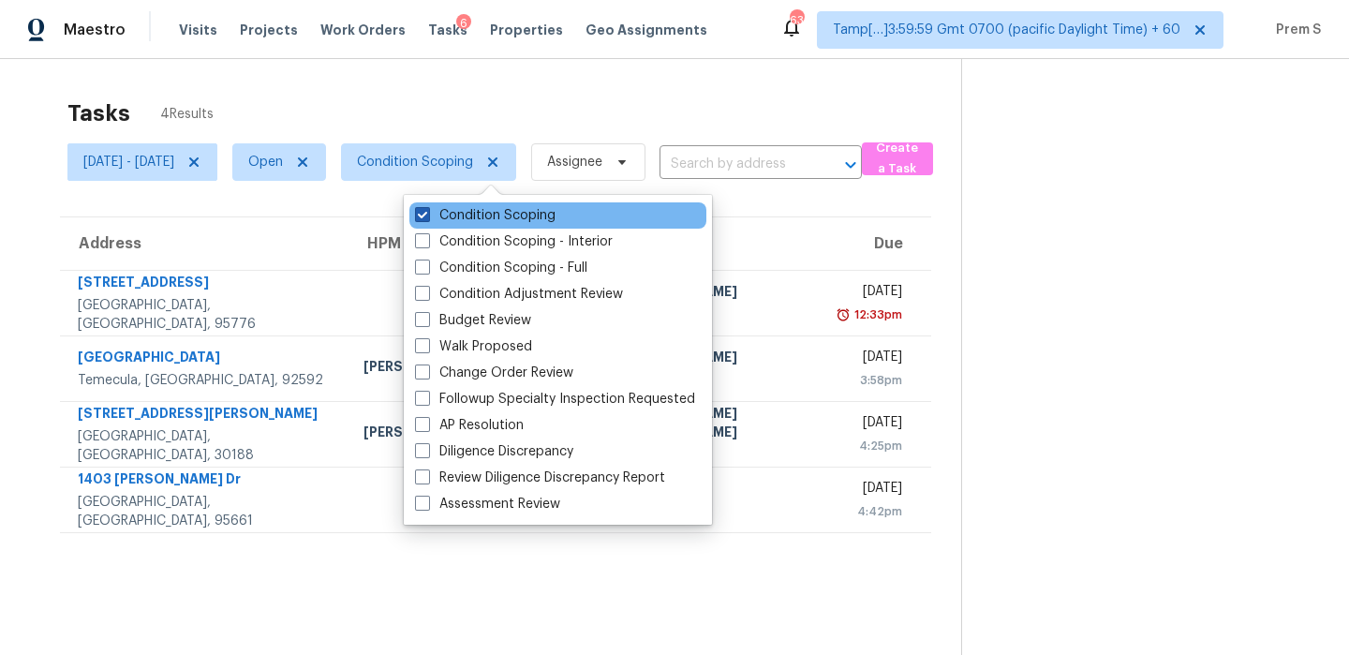
click at [476, 211] on label "Condition Scoping" at bounding box center [485, 215] width 140 height 19
click at [427, 211] on input "Condition Scoping" at bounding box center [421, 212] width 12 height 12
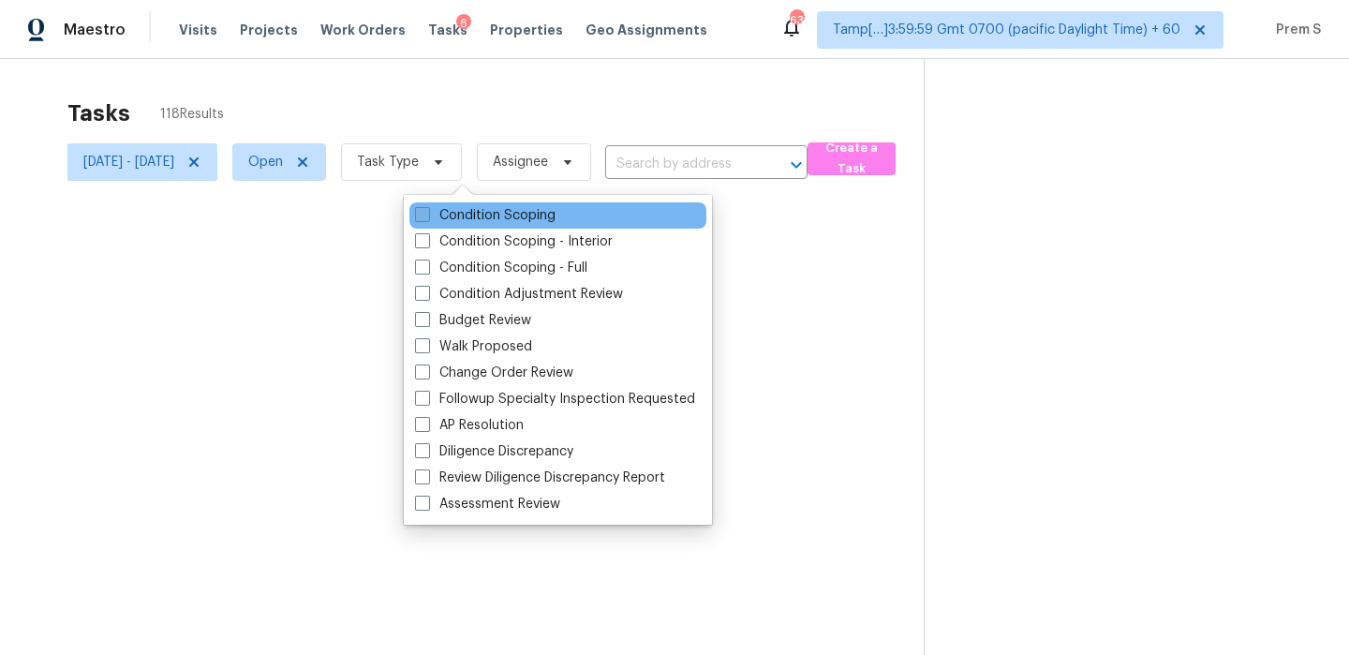
click at [476, 211] on label "Condition Scoping" at bounding box center [485, 215] width 140 height 19
click at [427, 211] on input "Condition Scoping" at bounding box center [421, 212] width 12 height 12
checkbox input "true"
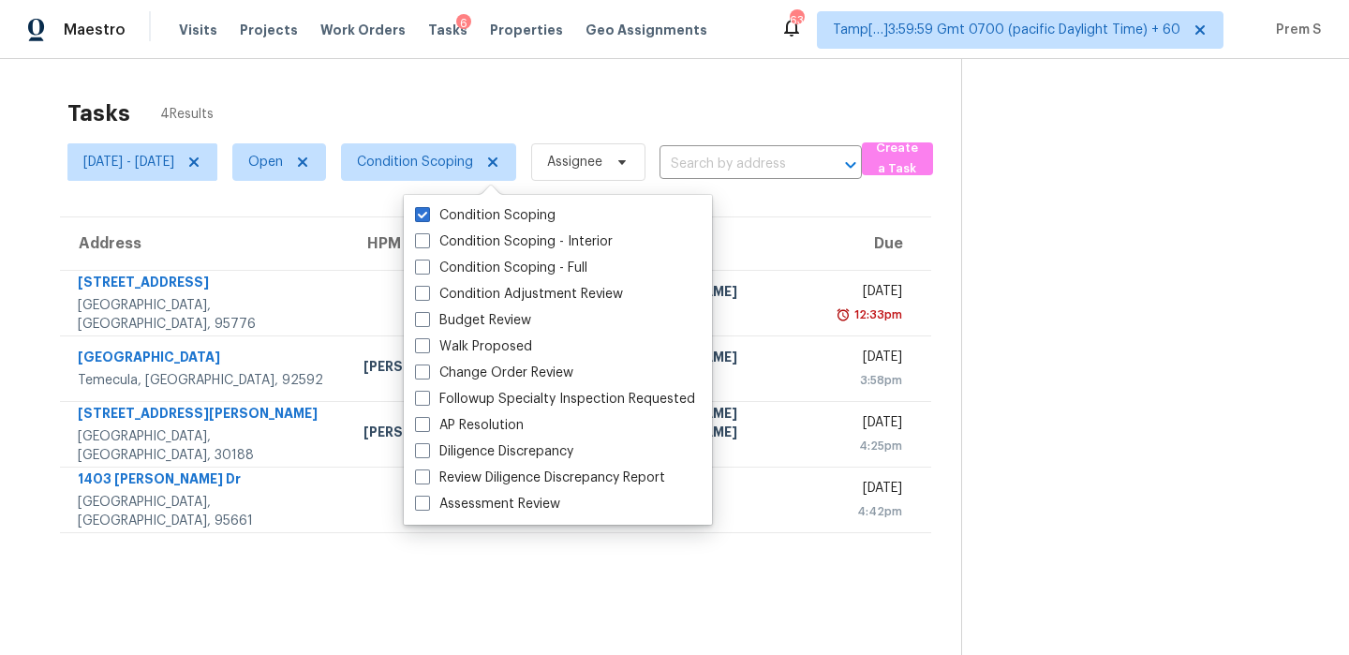
click at [769, 580] on section "Tasks 4 Results [DATE] - [DATE] Open Condition Scoping Assignee ​ Create a Task…" at bounding box center [495, 401] width 931 height 625
